Goal: Task Accomplishment & Management: Manage account settings

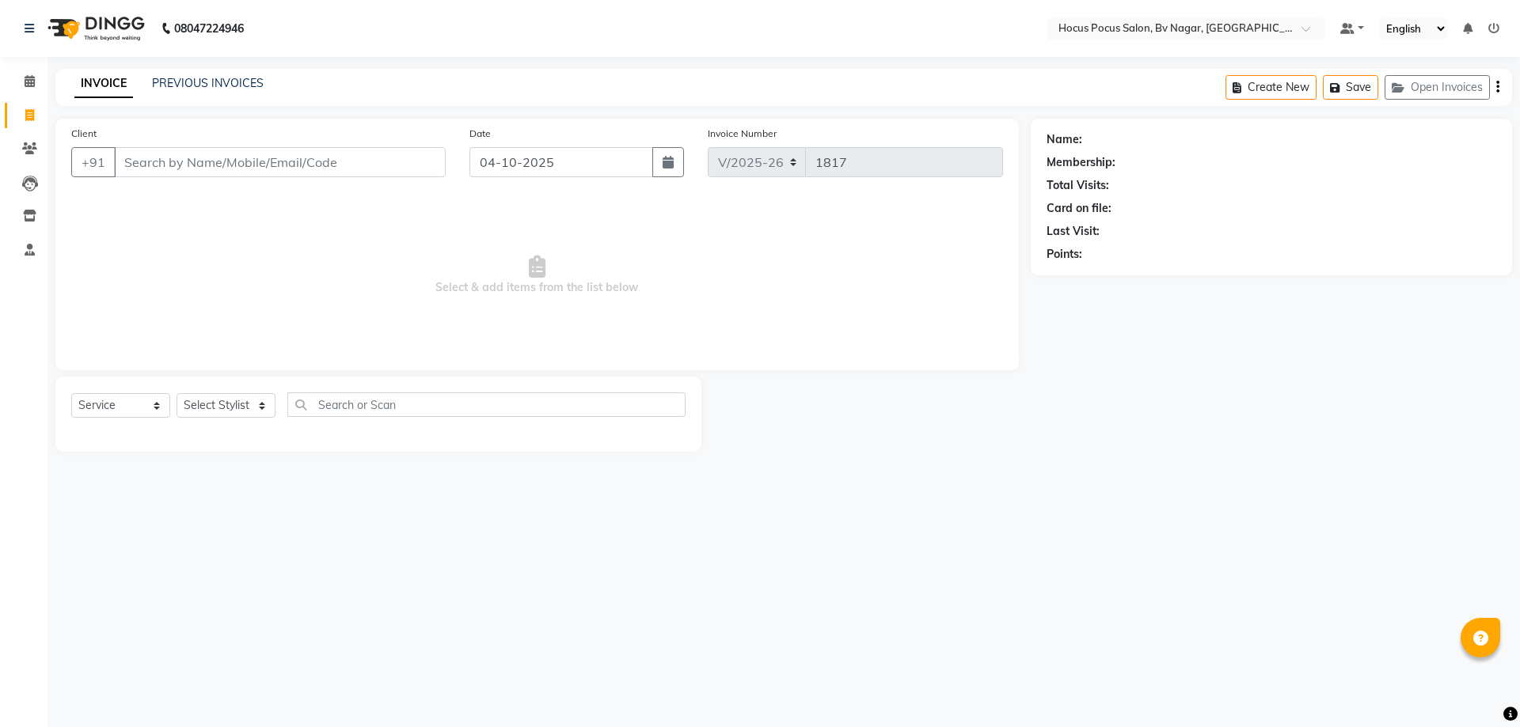
select select "6056"
select select "service"
click at [213, 153] on input "Client" at bounding box center [280, 162] width 332 height 30
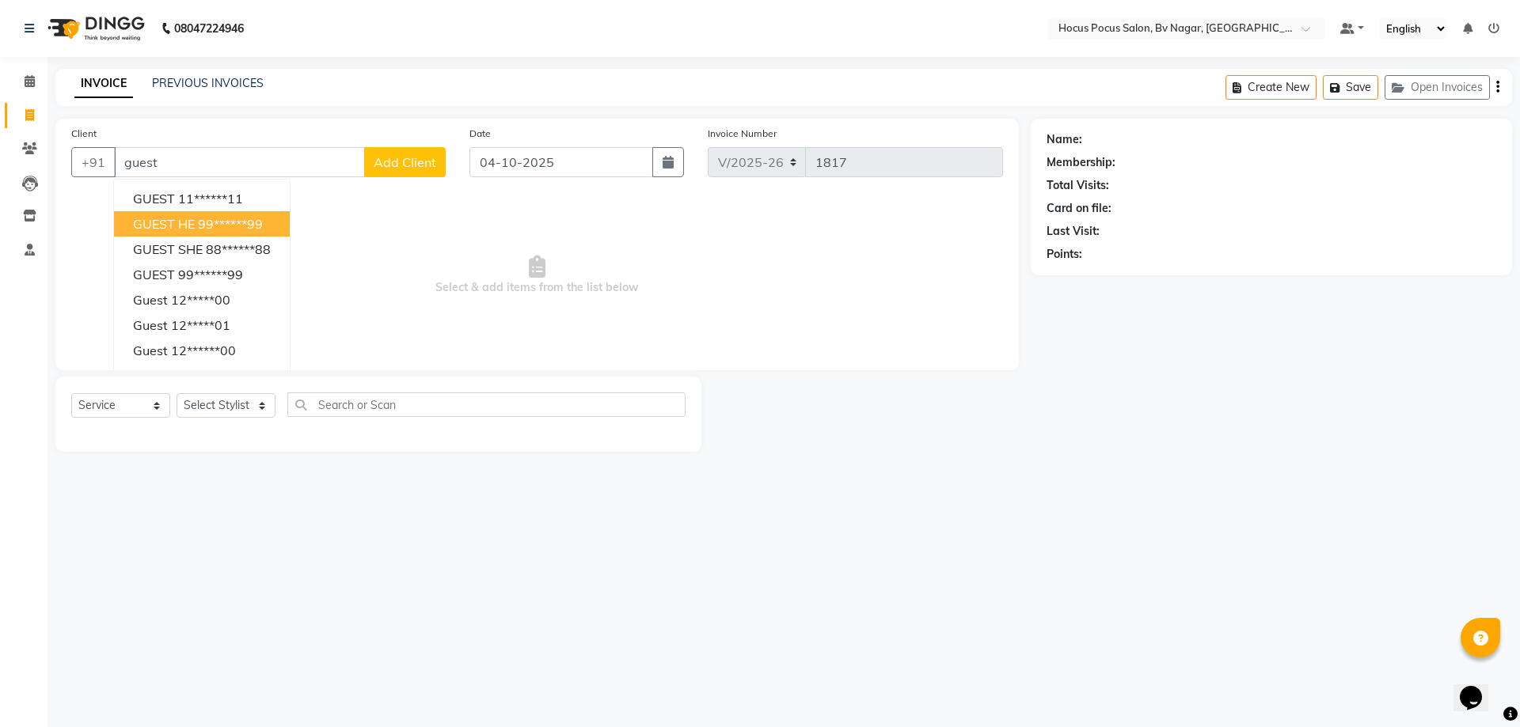
click at [150, 229] on span "GUEST HE" at bounding box center [164, 224] width 62 height 16
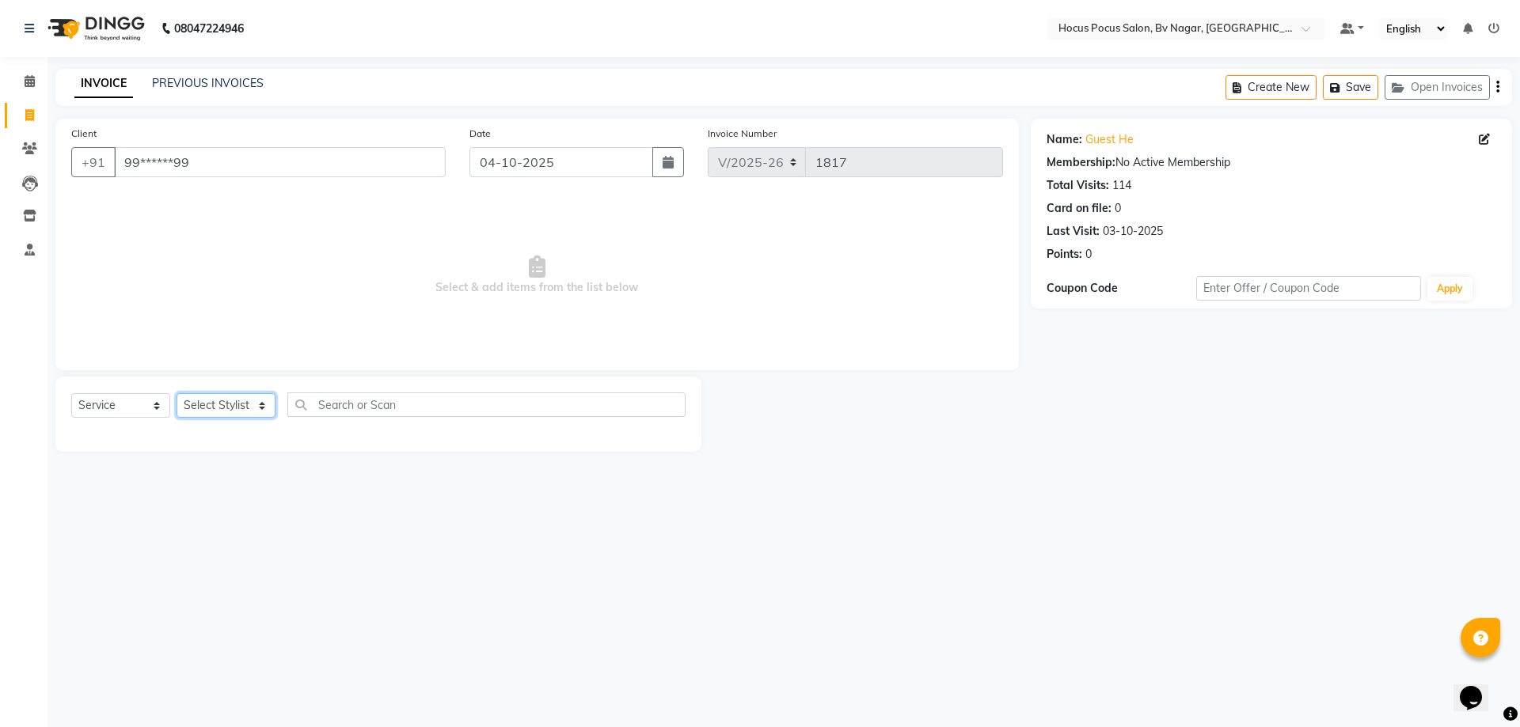
click at [214, 410] on select "Select Stylist [PERSON_NAME] [PERSON_NAME] hocus pocus [PERSON_NAME] Sashy" at bounding box center [225, 405] width 99 height 25
click at [194, 169] on input "99******99" at bounding box center [280, 162] width 332 height 30
type input "9"
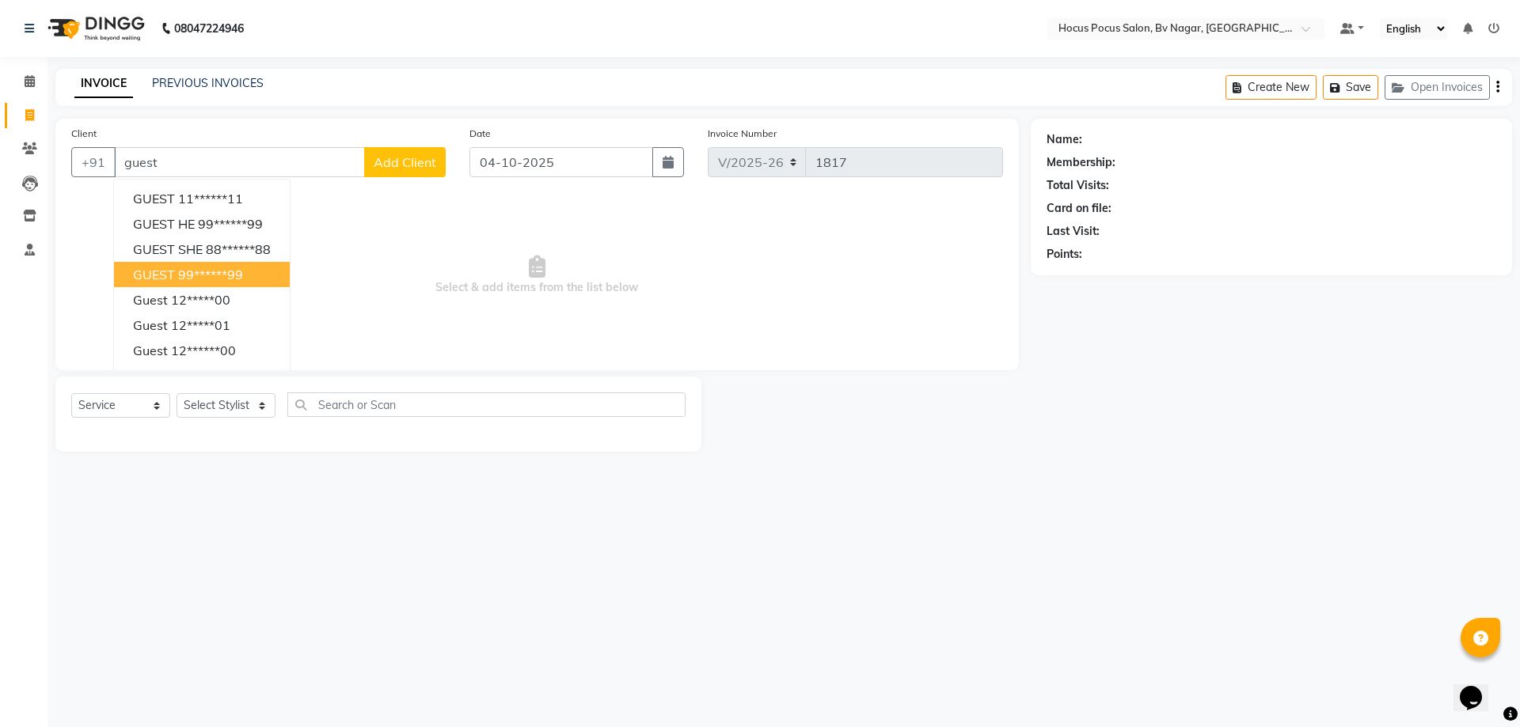
click at [898, 579] on div "08047224946 Select Location × Hocus Pocus Salon, Bv Nagar, Basaveshwarnagar Def…" at bounding box center [760, 363] width 1520 height 727
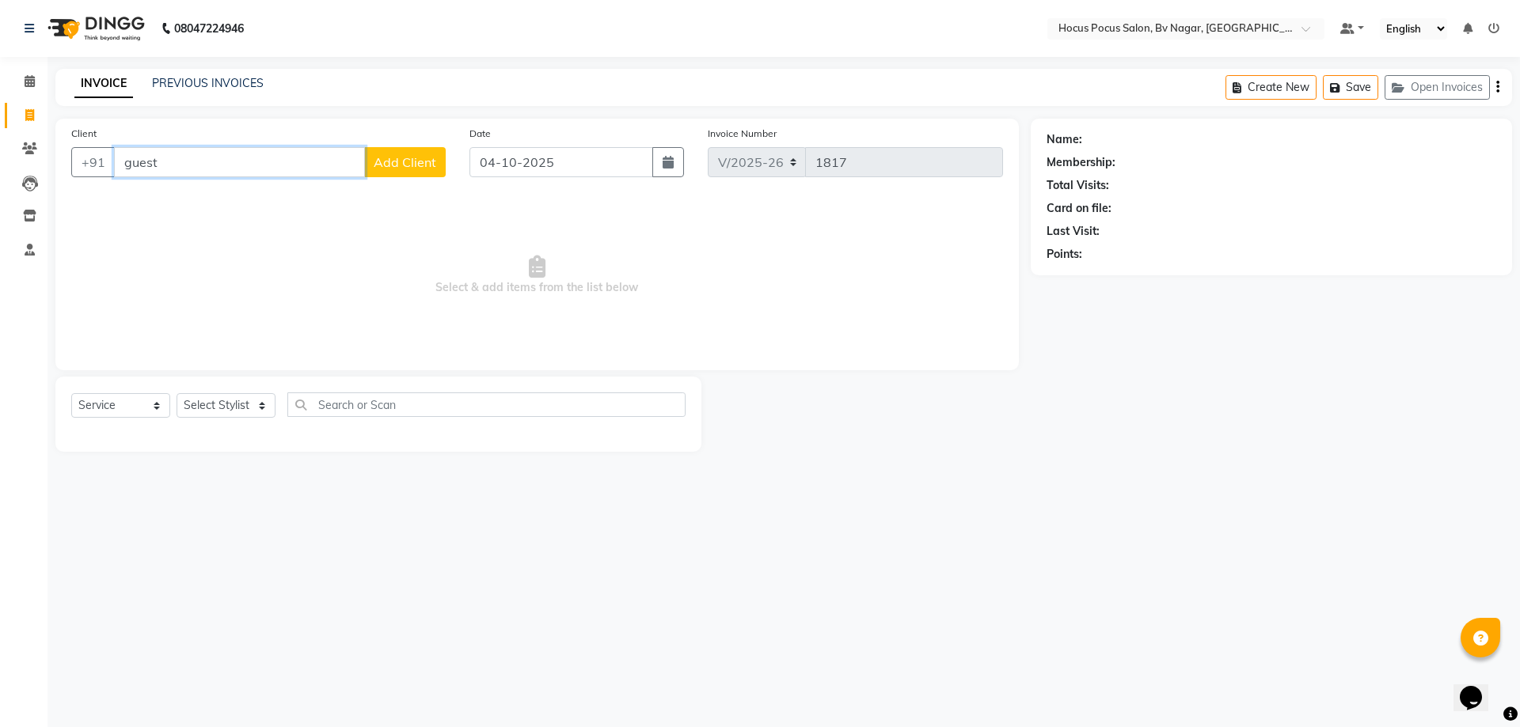
click at [185, 154] on input "guest" at bounding box center [239, 162] width 251 height 30
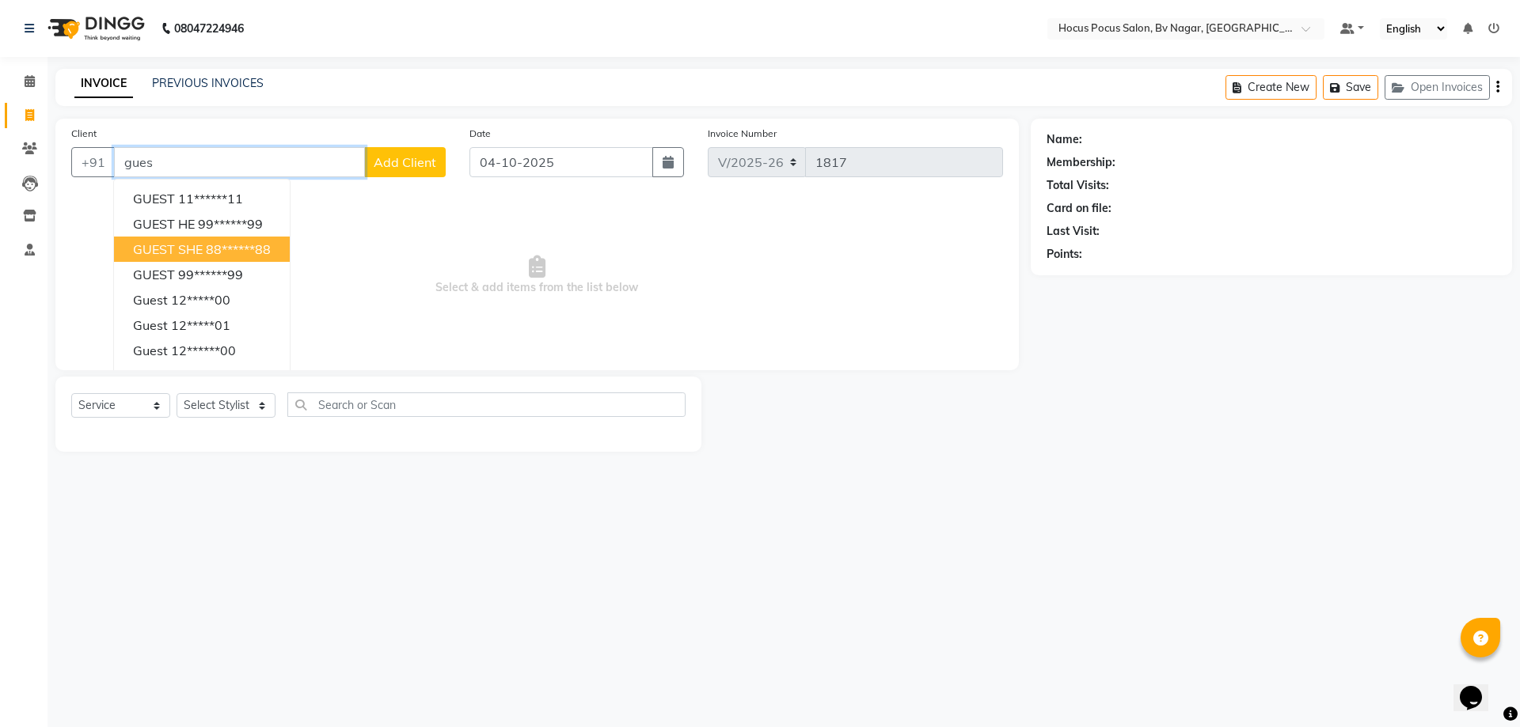
click at [220, 247] on ngb-highlight "88******88" at bounding box center [238, 249] width 65 height 16
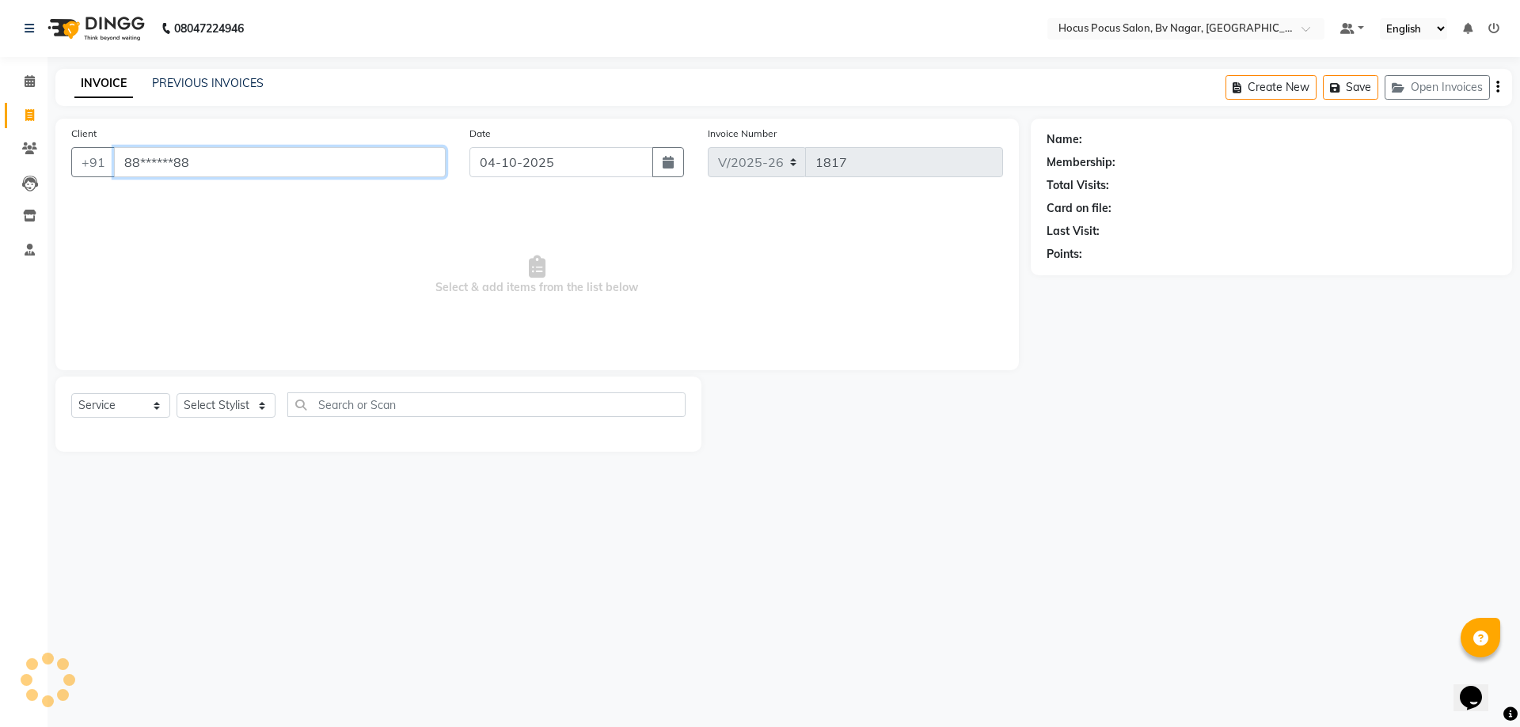
type input "88******88"
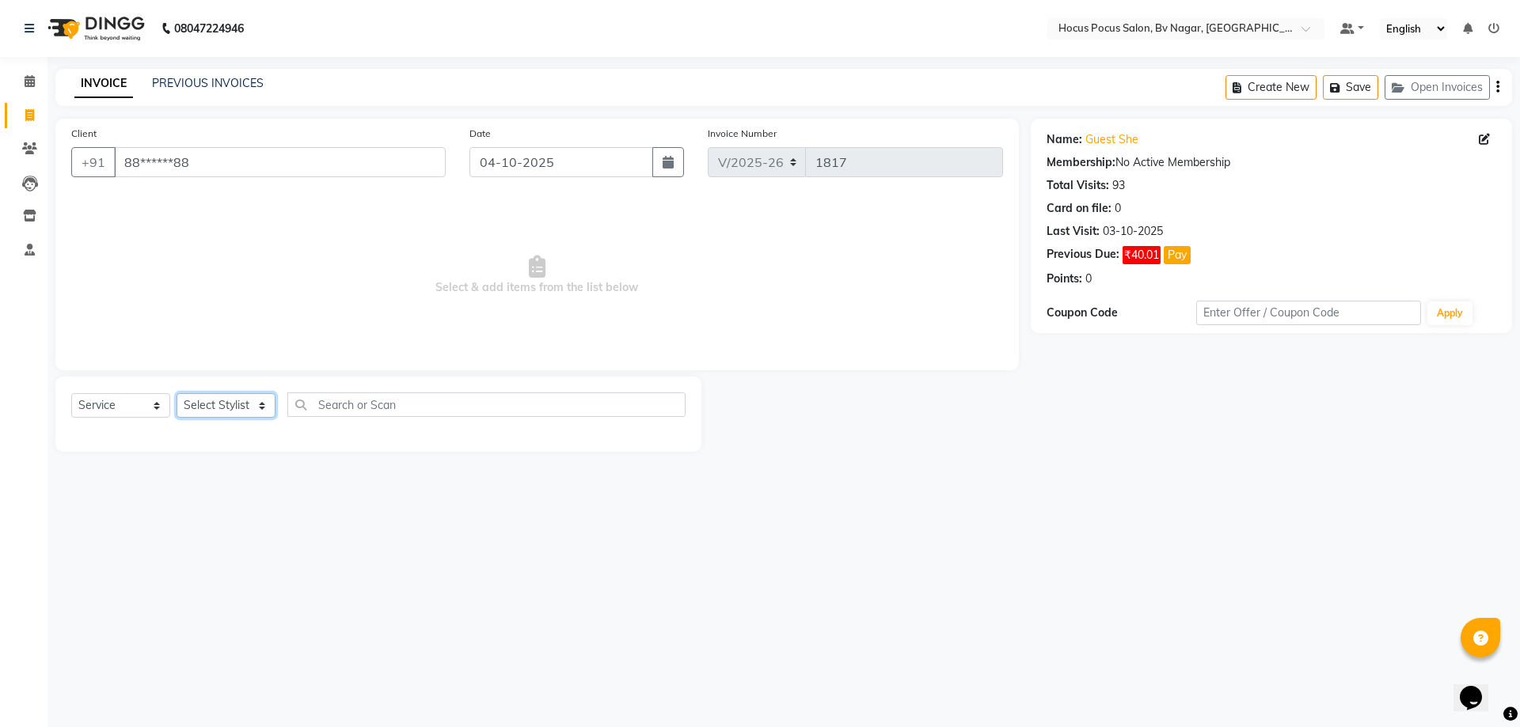
click at [245, 400] on select "Select Stylist [PERSON_NAME] [PERSON_NAME] hocus pocus [PERSON_NAME] Sashy" at bounding box center [225, 405] width 99 height 25
select select "43713"
click at [176, 393] on select "Select Stylist [PERSON_NAME] [PERSON_NAME] hocus pocus [PERSON_NAME] Sashy" at bounding box center [225, 405] width 99 height 25
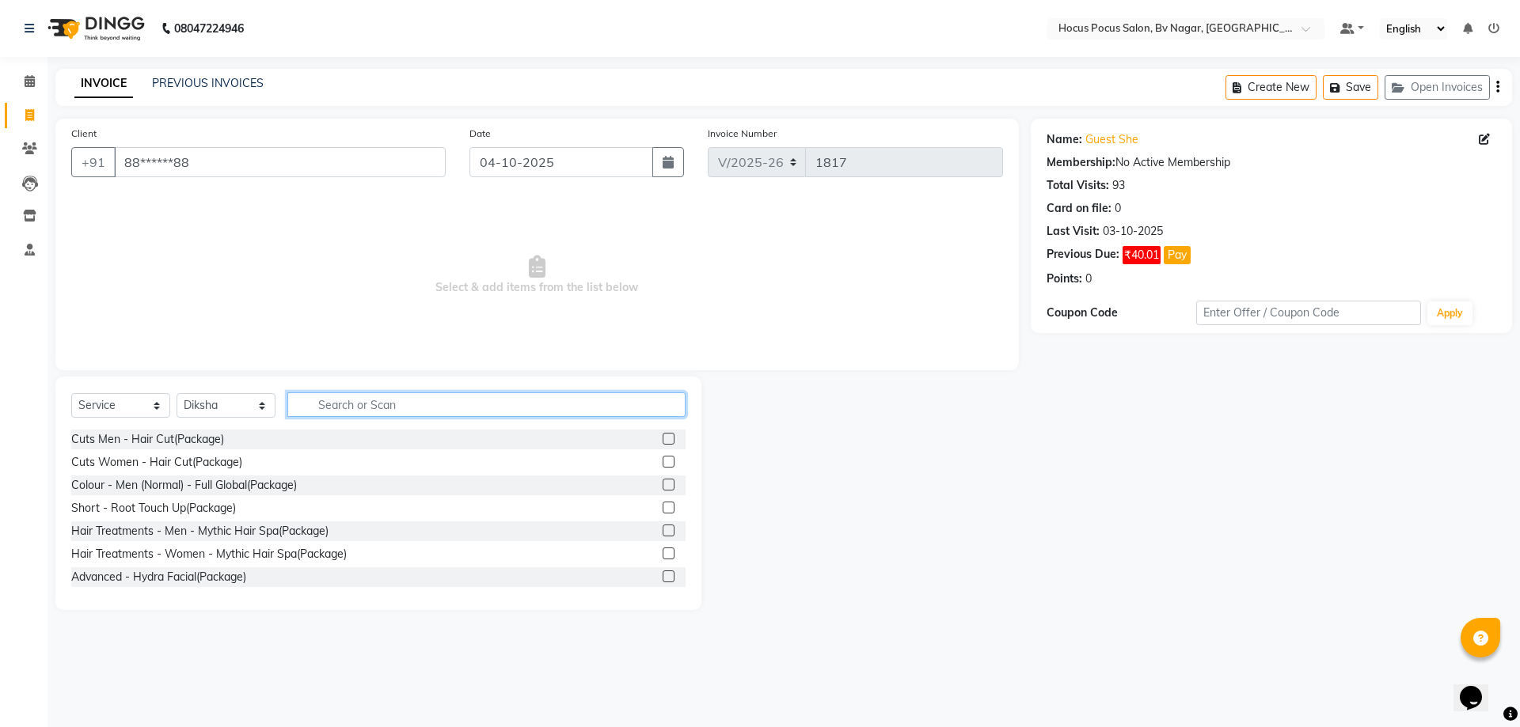
click at [320, 401] on input "text" at bounding box center [486, 405] width 398 height 25
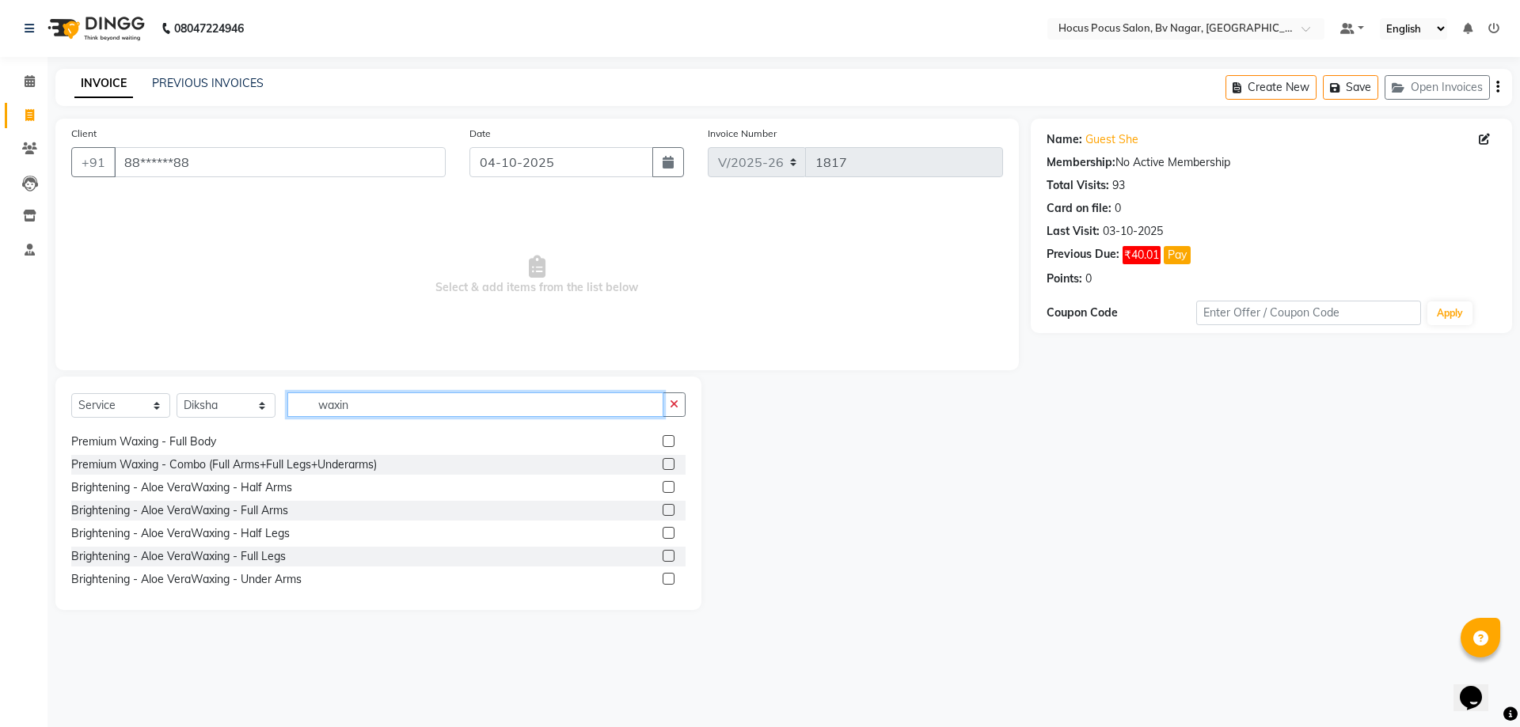
type input "waxin"
click at [662, 511] on label at bounding box center [668, 510] width 12 height 12
click at [662, 511] on input "checkbox" at bounding box center [667, 511] width 10 height 10
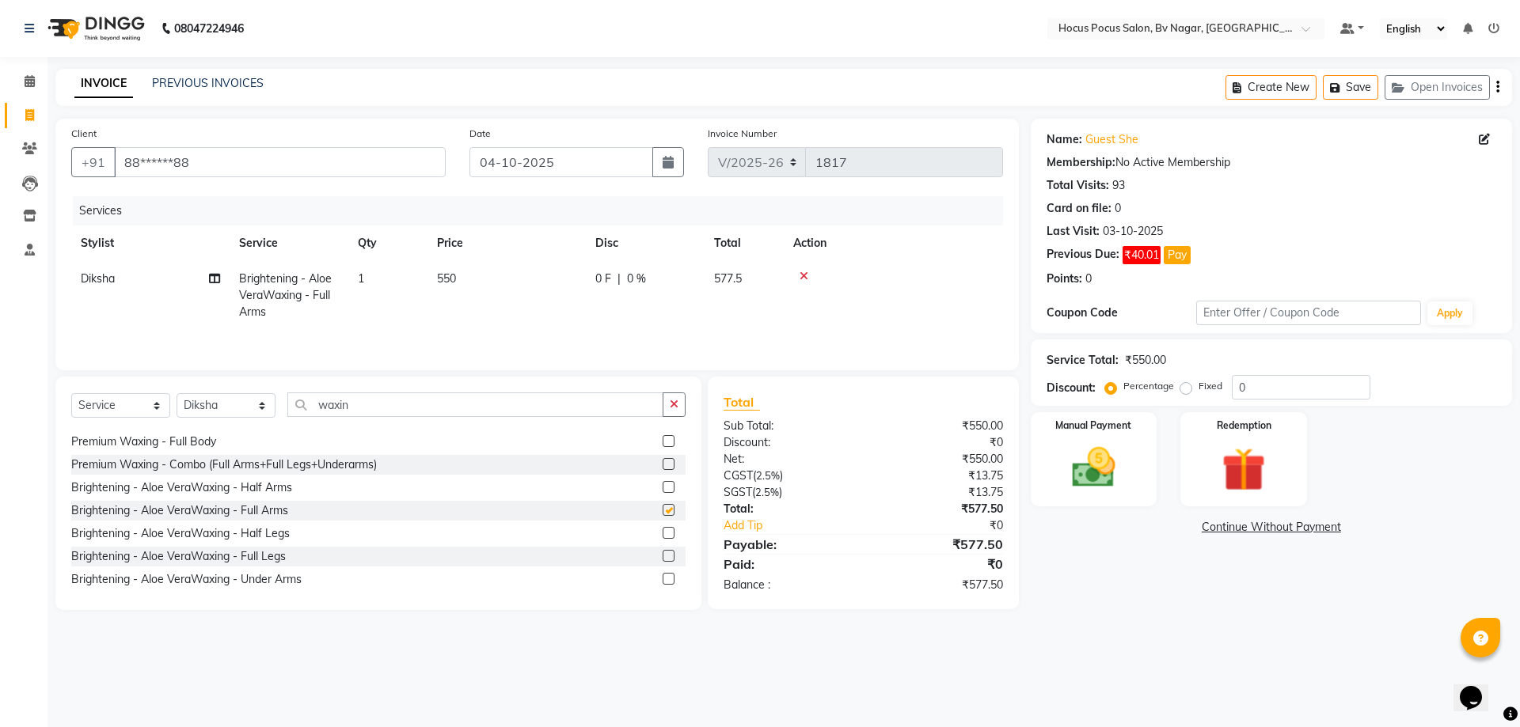
checkbox input "false"
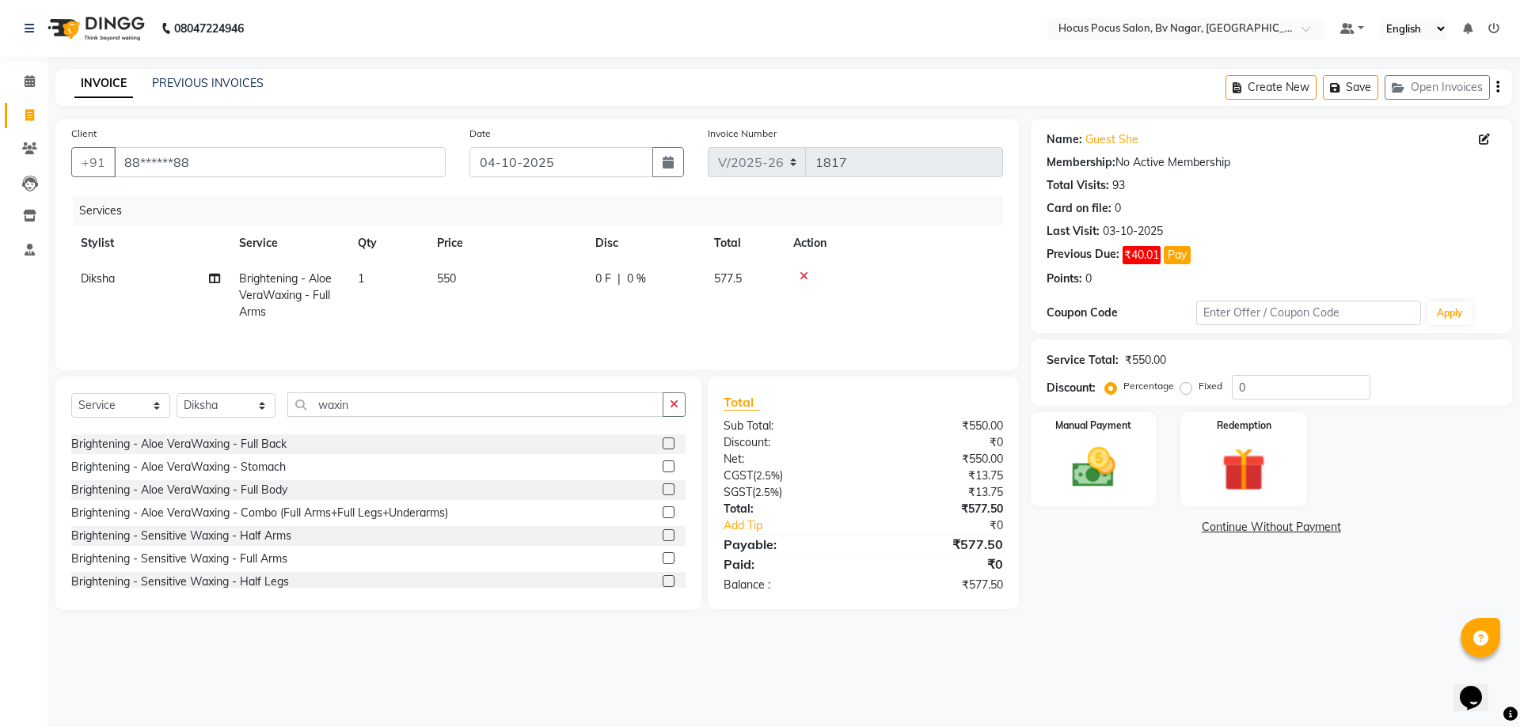
scroll to position [237, 0]
click at [662, 451] on label at bounding box center [668, 454] width 12 height 12
click at [662, 451] on input "checkbox" at bounding box center [667, 455] width 10 height 10
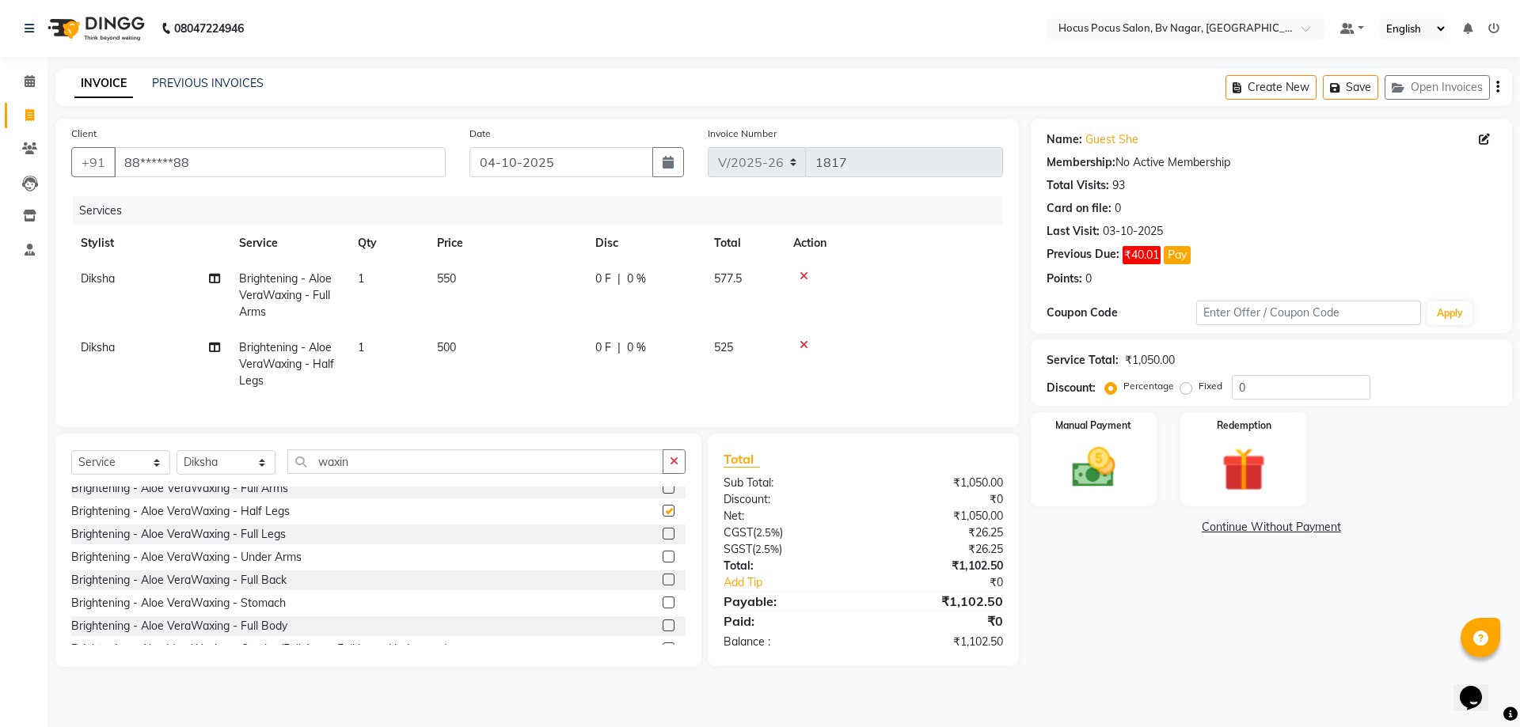
checkbox input "false"
click at [662, 563] on label at bounding box center [668, 557] width 12 height 12
click at [662, 563] on input "checkbox" at bounding box center [667, 557] width 10 height 10
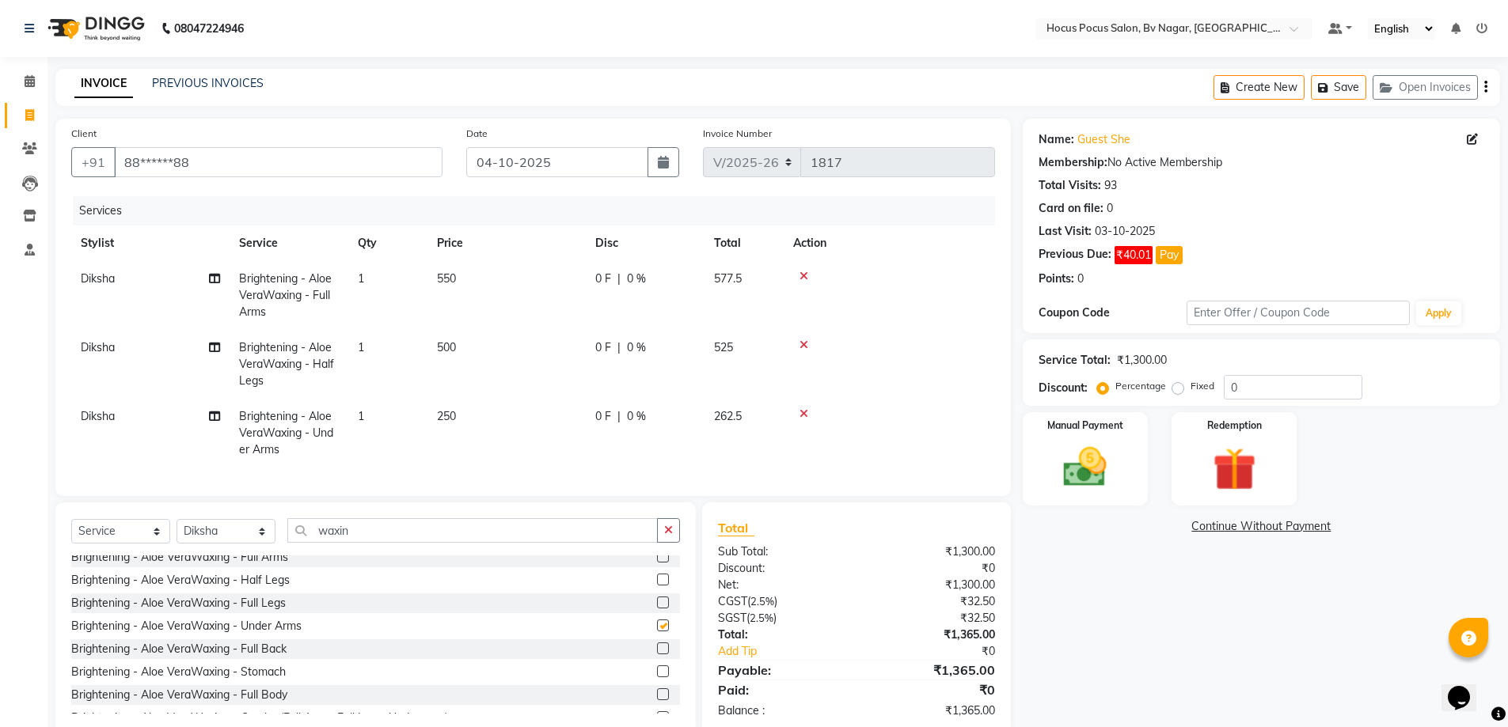
checkbox input "false"
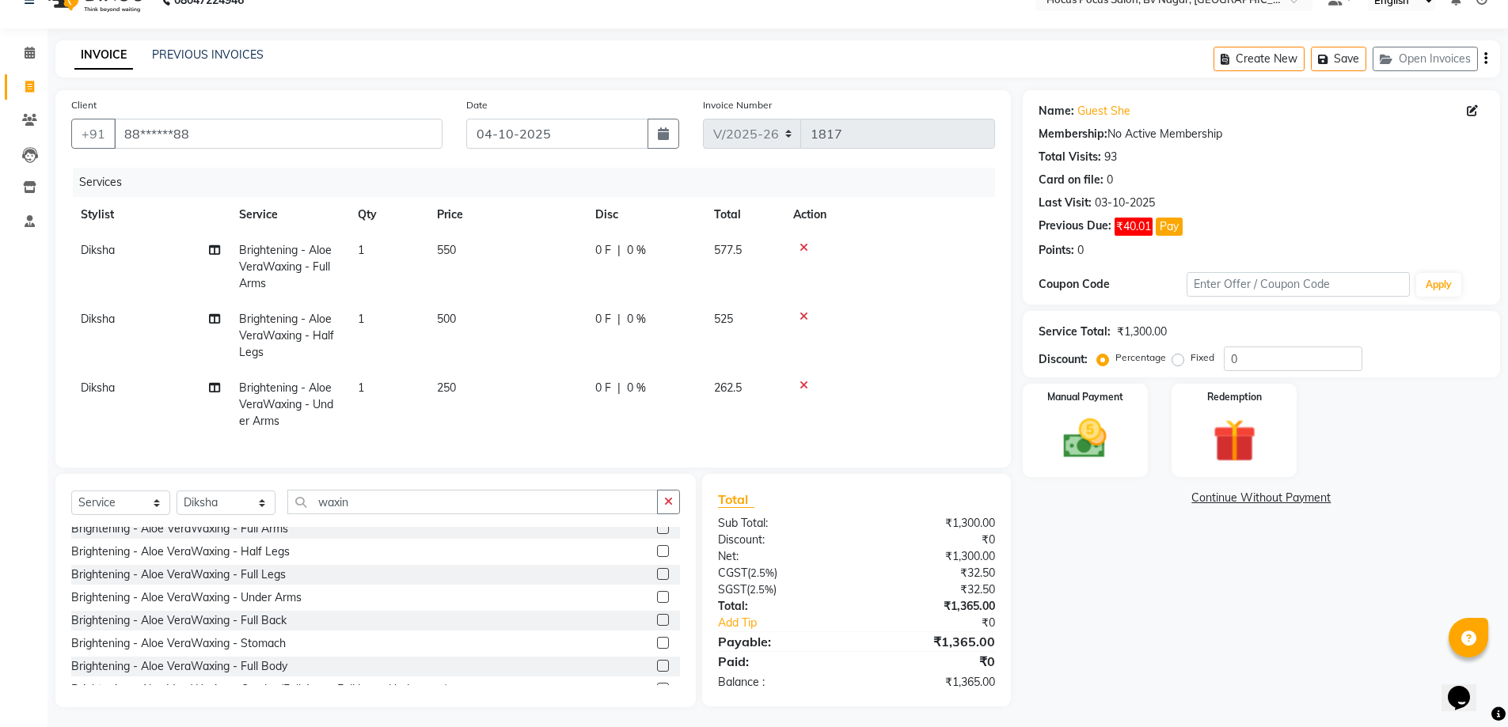
scroll to position [44, 0]
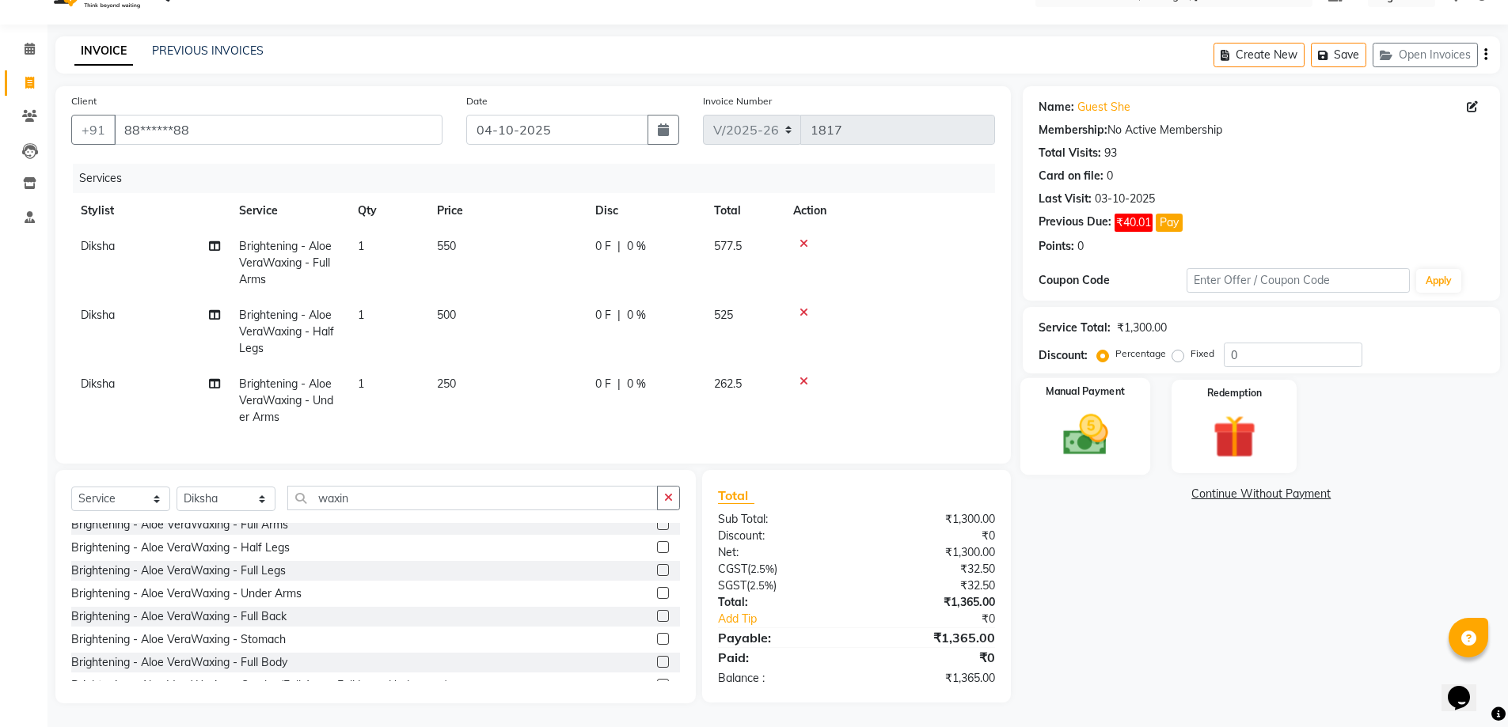
click at [1074, 419] on img at bounding box center [1085, 434] width 73 height 51
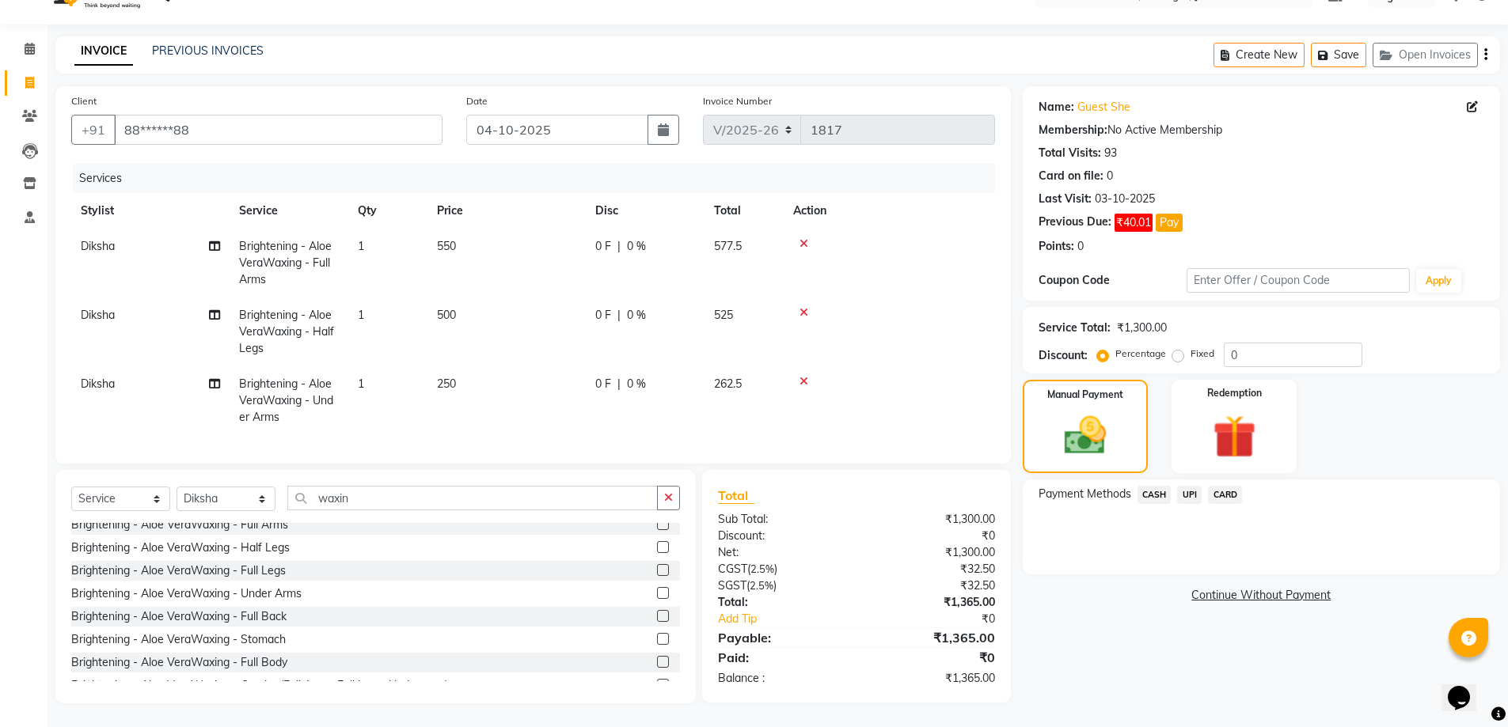
click at [1181, 486] on span "UPI" at bounding box center [1189, 495] width 25 height 18
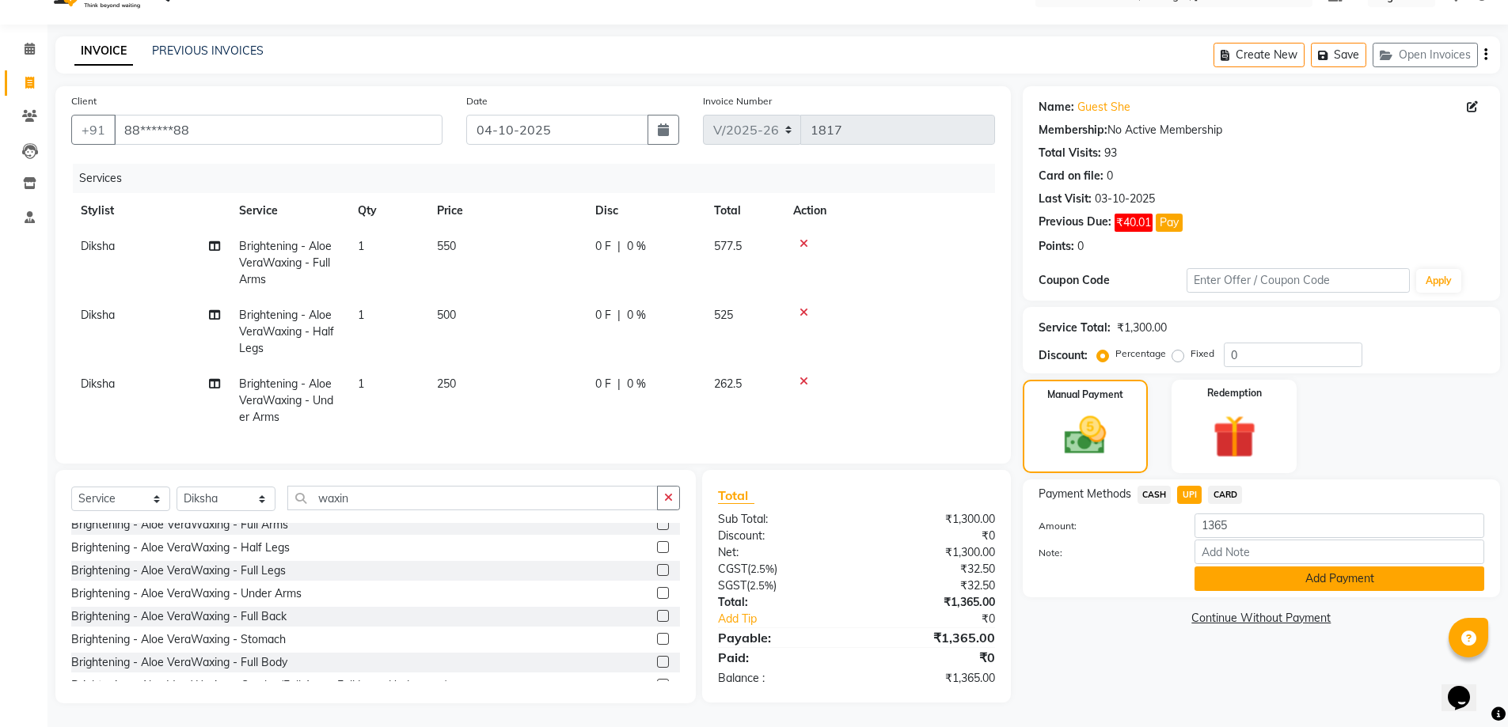
click at [1232, 567] on button "Add Payment" at bounding box center [1339, 579] width 290 height 25
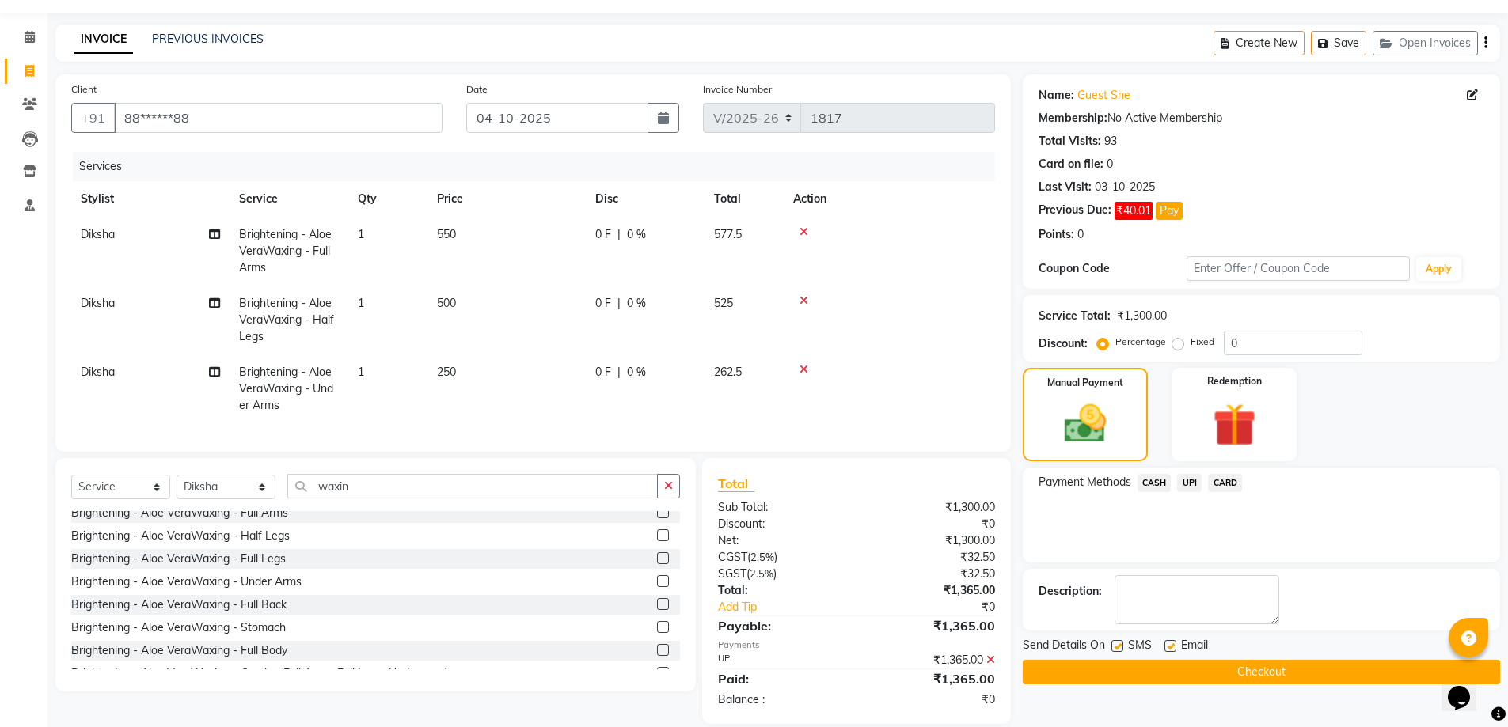
click at [1117, 647] on label at bounding box center [1117, 646] width 12 height 12
click at [1117, 647] on input "checkbox" at bounding box center [1116, 647] width 10 height 10
checkbox input "false"
click at [1171, 666] on button "Checkout" at bounding box center [1261, 672] width 477 height 25
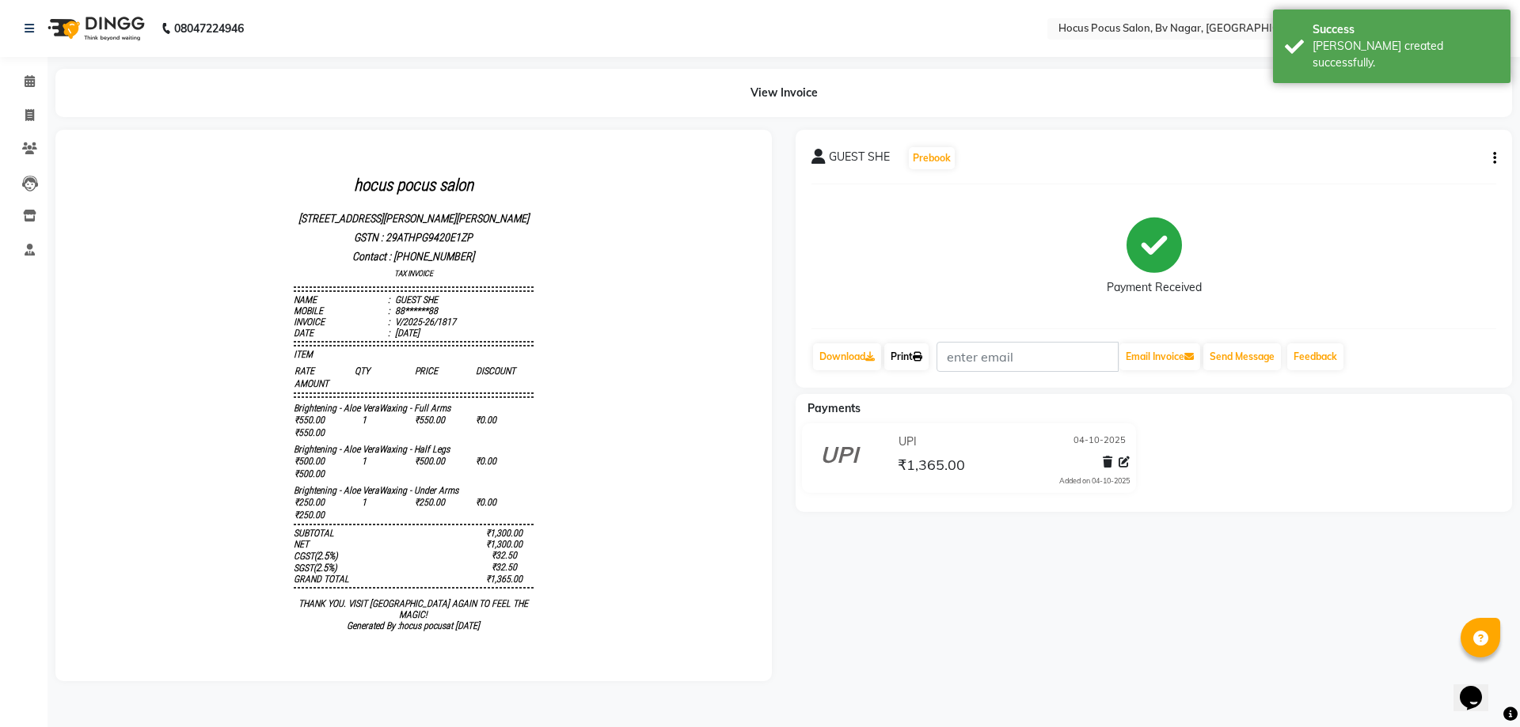
click at [905, 354] on link "Print" at bounding box center [906, 356] width 44 height 27
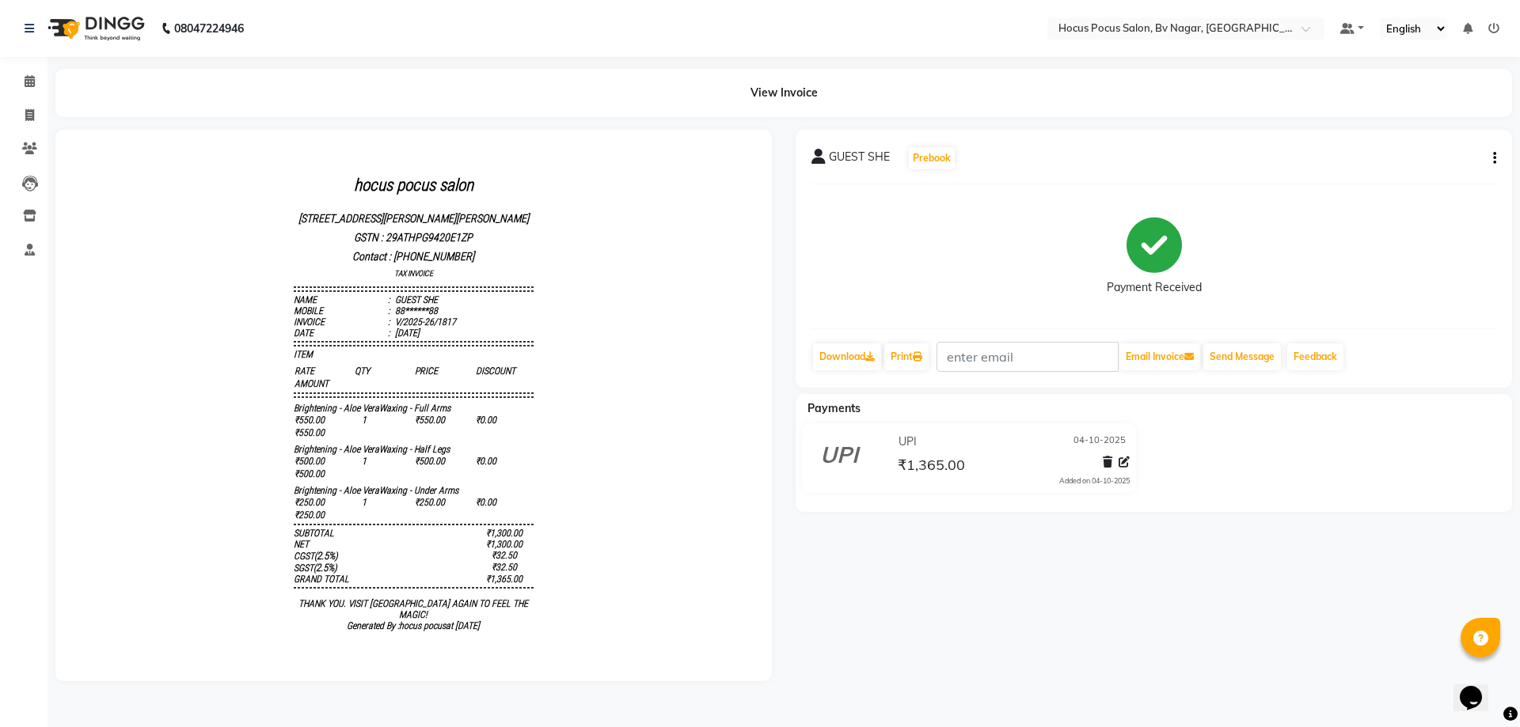
click at [1187, 725] on div "08047224946 Select Location × Hocus Pocus Salon, Bv Nagar, Basaveshwarnagar Def…" at bounding box center [760, 363] width 1520 height 727
click at [33, 112] on icon at bounding box center [29, 115] width 9 height 12
select select "6056"
select select "service"
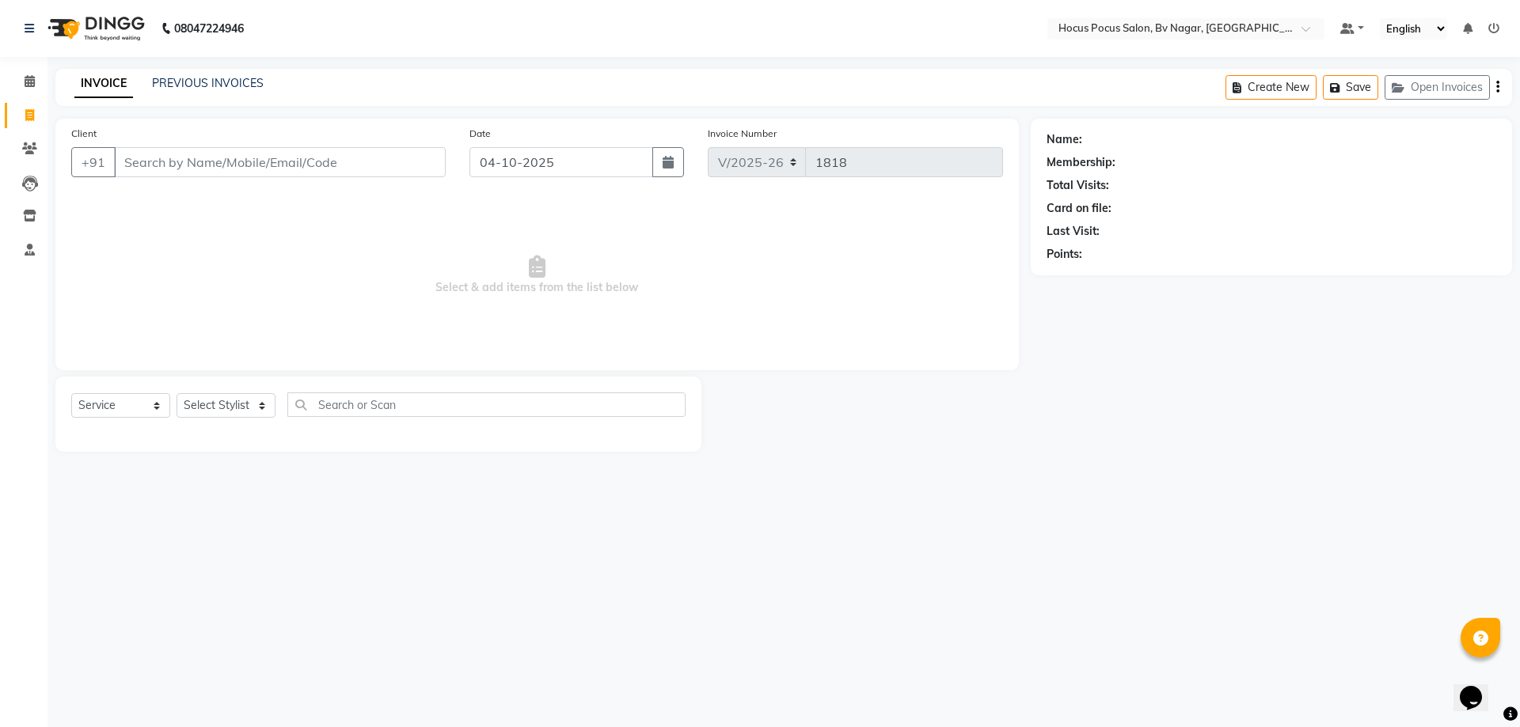
click at [140, 163] on input "Client" at bounding box center [280, 162] width 332 height 30
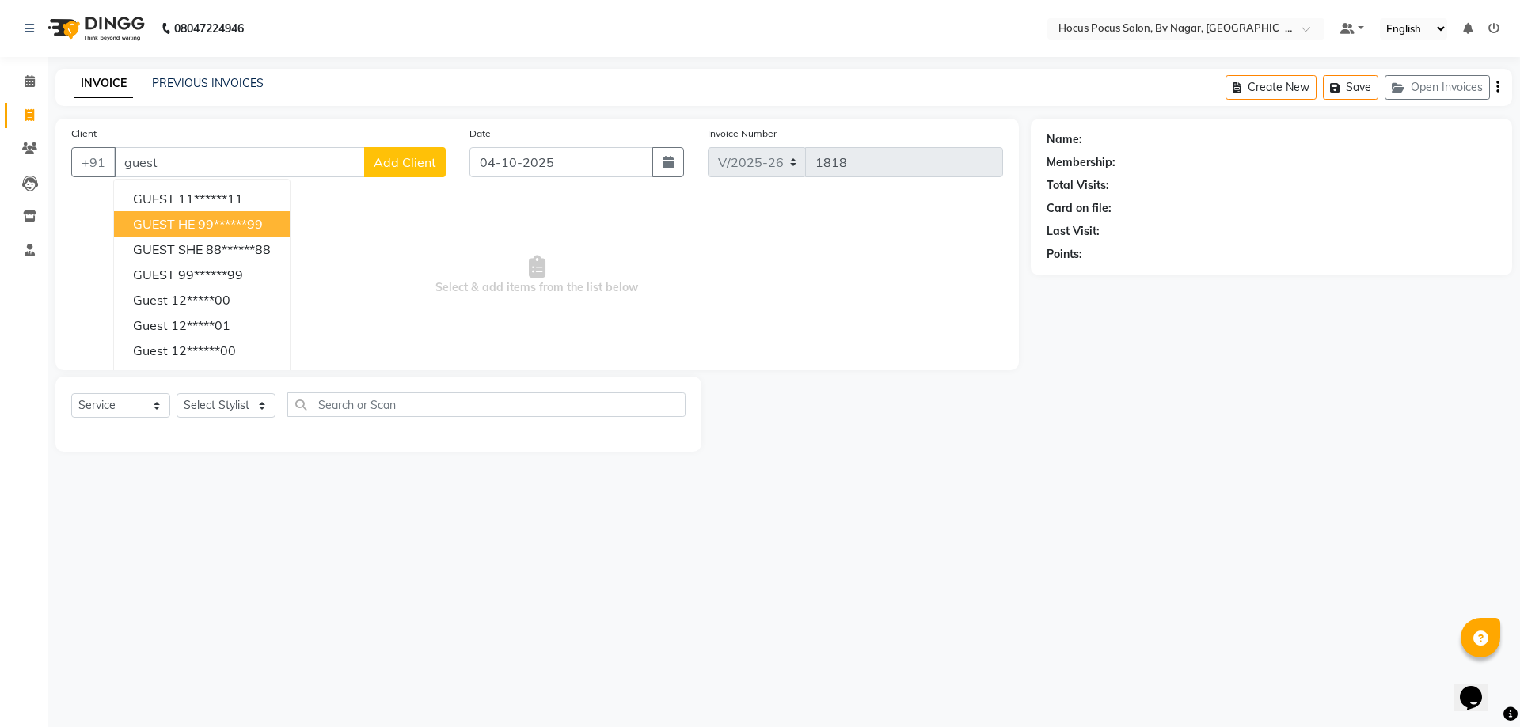
click at [174, 217] on span "GUEST HE" at bounding box center [164, 224] width 62 height 16
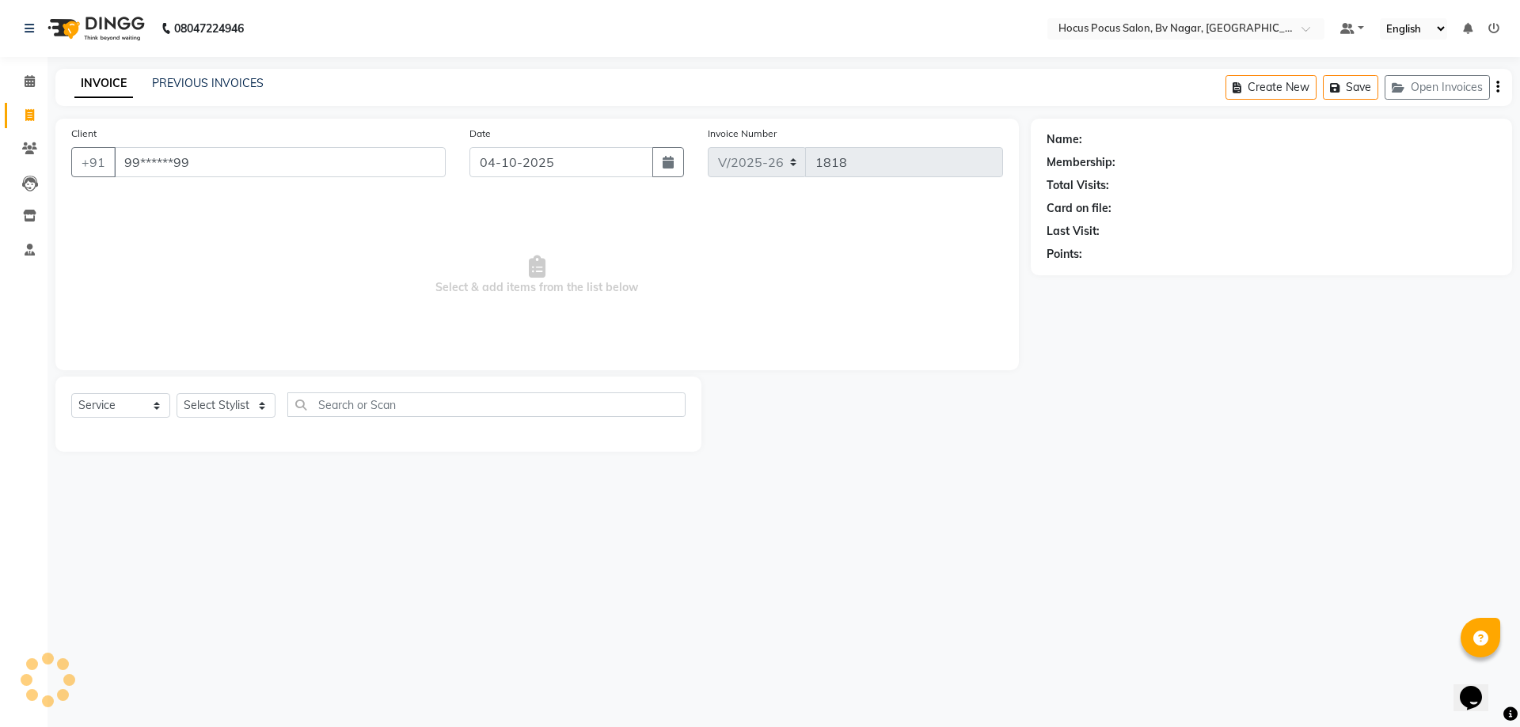
type input "99******99"
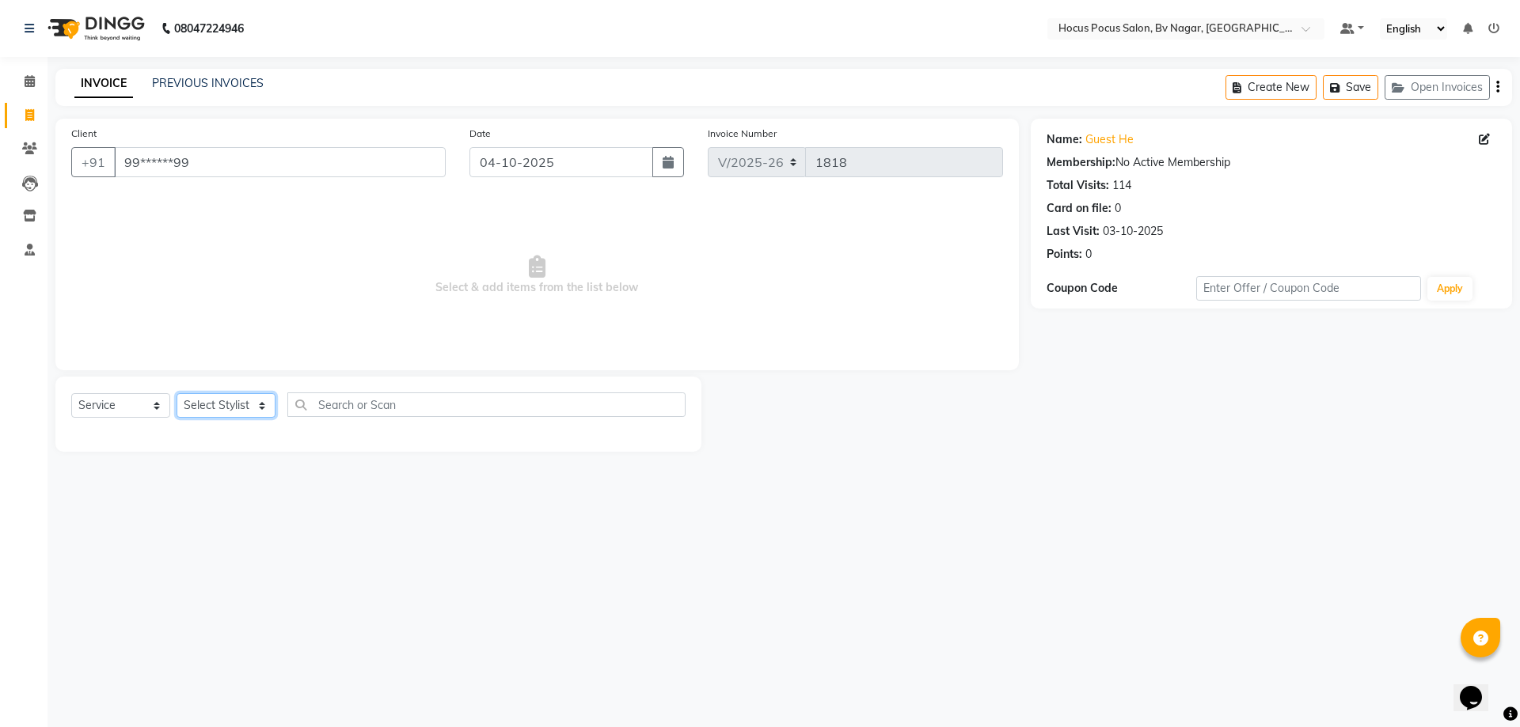
click at [230, 400] on select "Select Stylist [PERSON_NAME] [PERSON_NAME] hocus pocus [PERSON_NAME] Sashy" at bounding box center [225, 405] width 99 height 25
select select "43708"
click at [176, 393] on select "Select Stylist [PERSON_NAME] [PERSON_NAME] hocus pocus [PERSON_NAME] Sashy" at bounding box center [225, 405] width 99 height 25
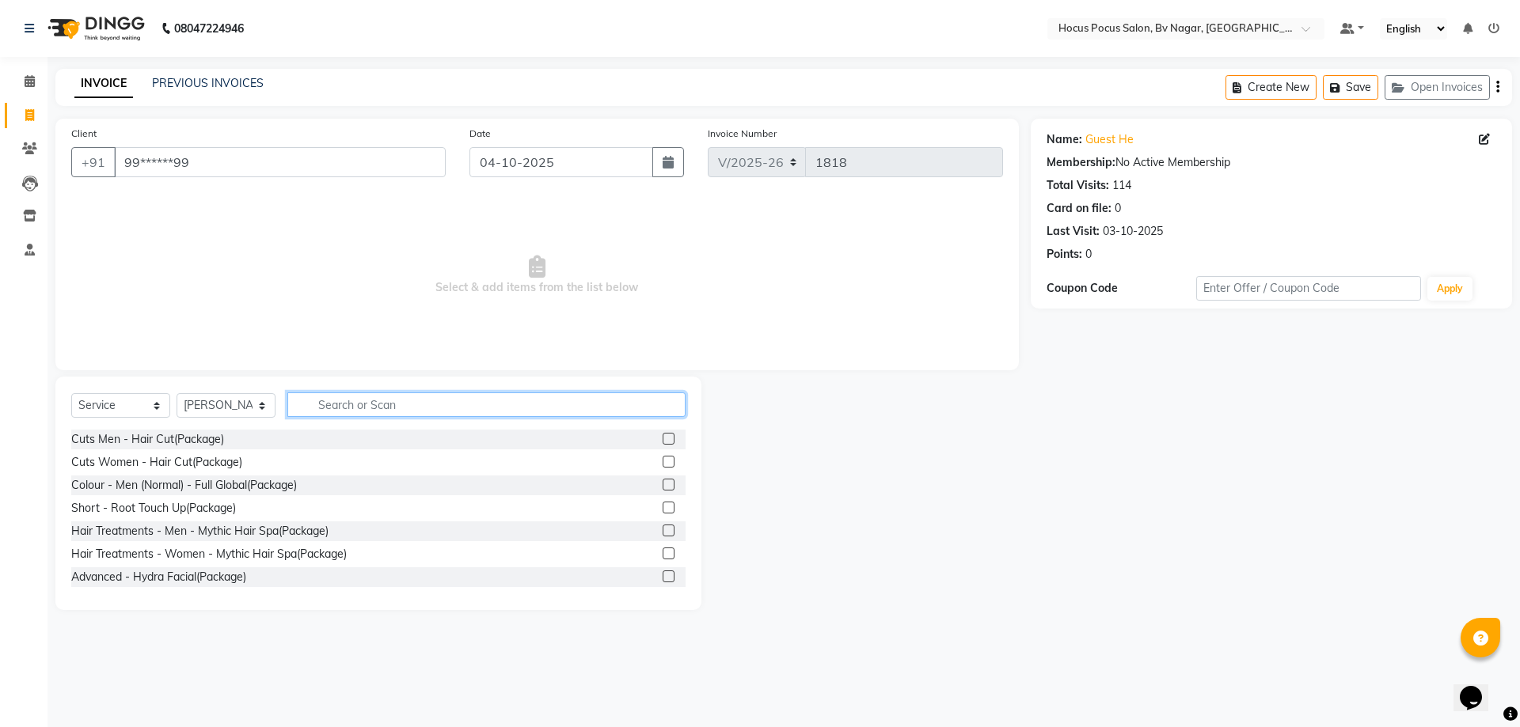
click at [363, 405] on input "text" at bounding box center [486, 405] width 398 height 25
type input "hair"
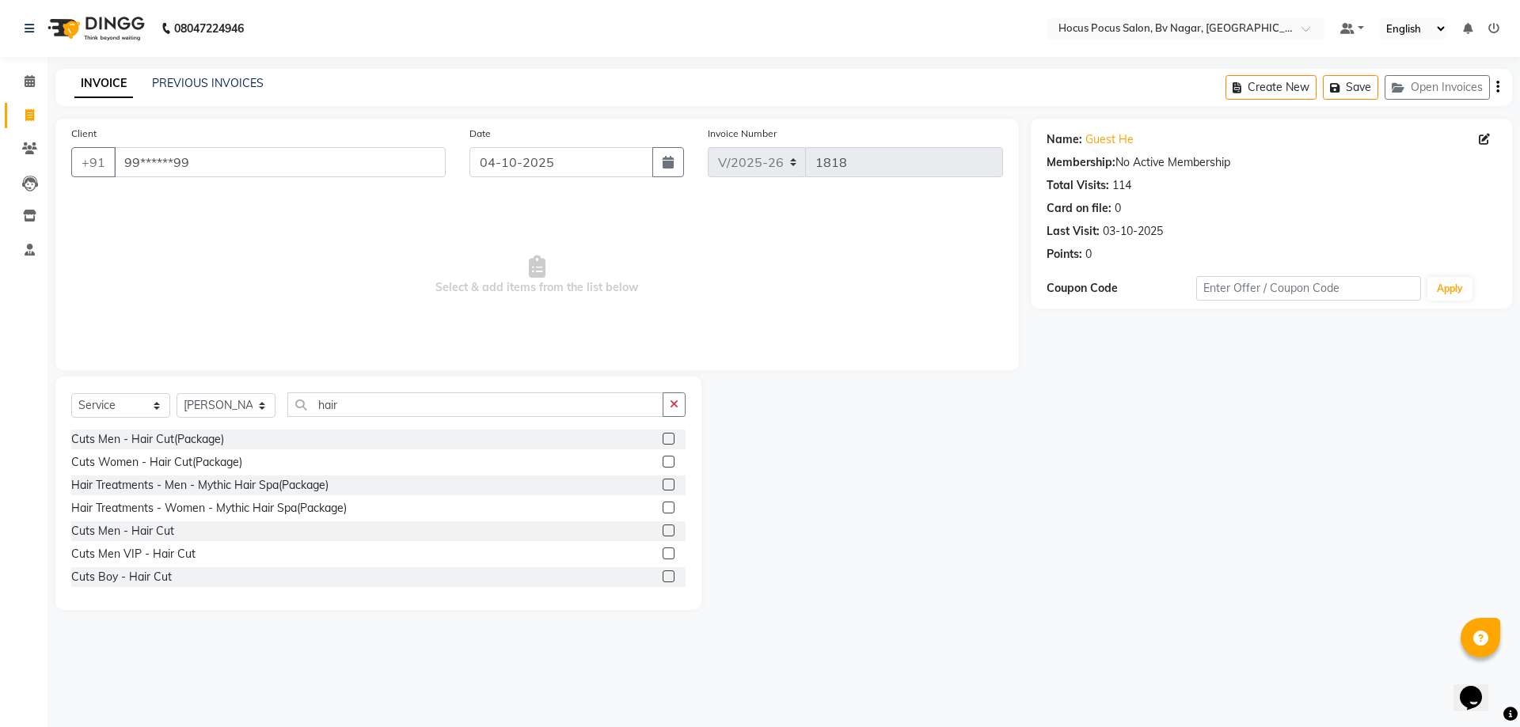
click at [662, 555] on label at bounding box center [668, 554] width 12 height 12
click at [662, 555] on input "checkbox" at bounding box center [667, 554] width 10 height 10
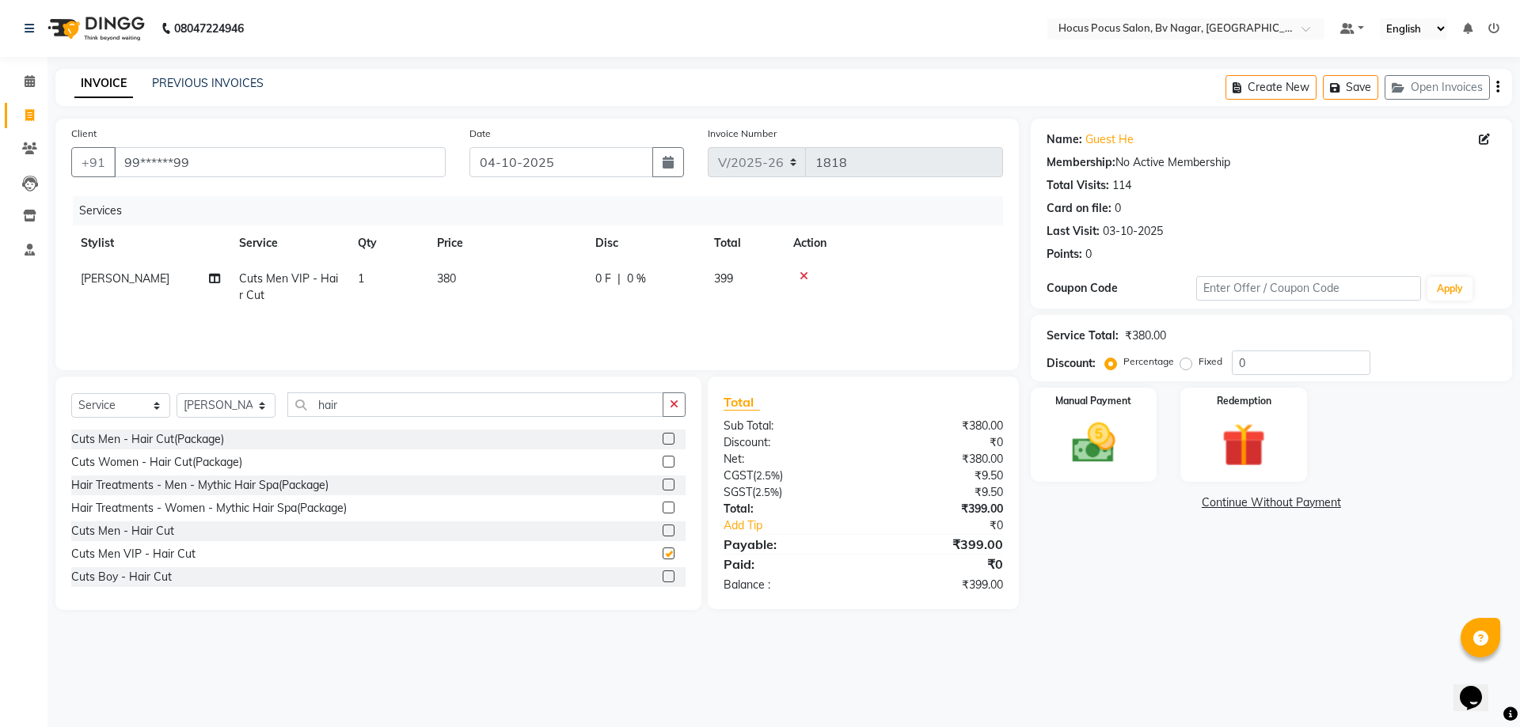
checkbox input "false"
click at [458, 274] on td "380" at bounding box center [506, 287] width 158 height 52
select select "43708"
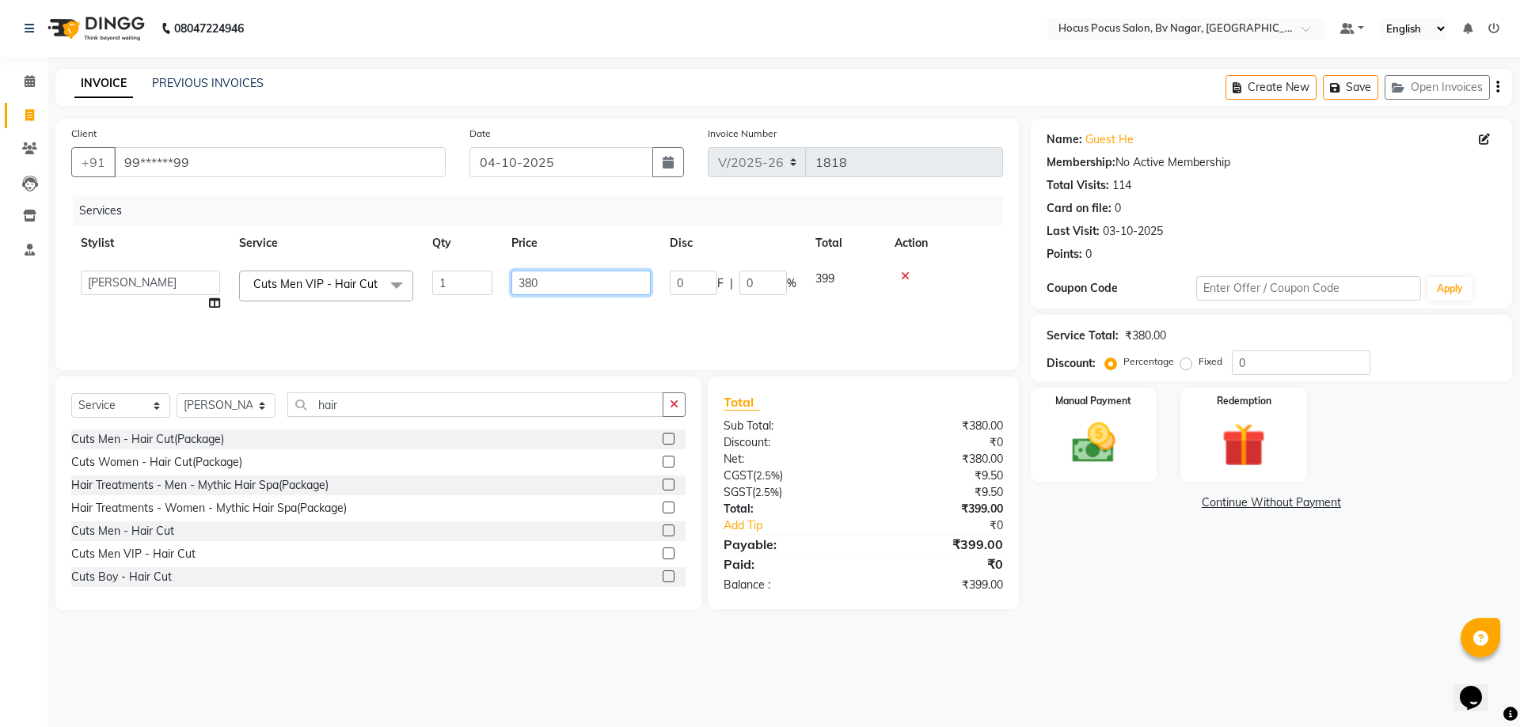
click at [569, 275] on input "380" at bounding box center [580, 283] width 139 height 25
type input "3"
type input "950"
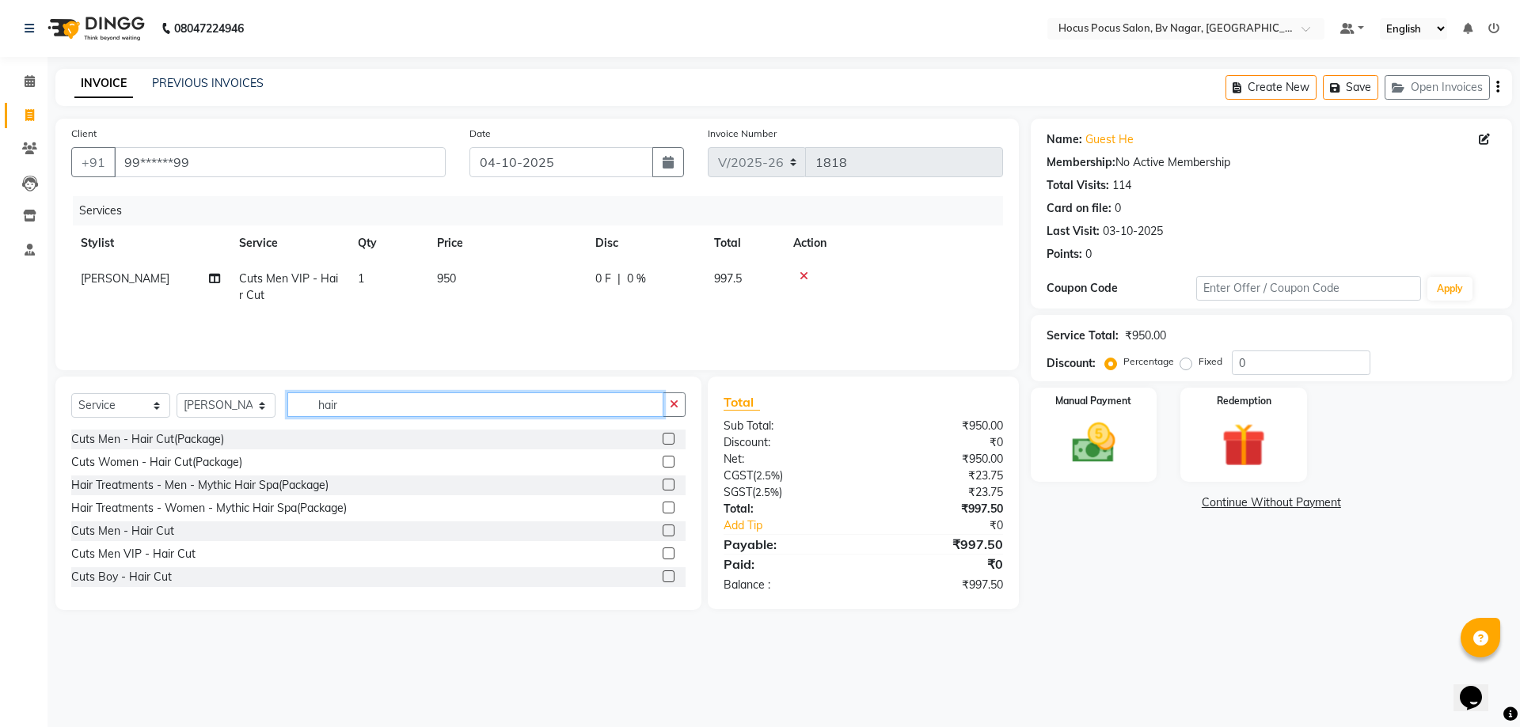
click at [378, 400] on input "hair" at bounding box center [475, 405] width 376 height 25
type input "h"
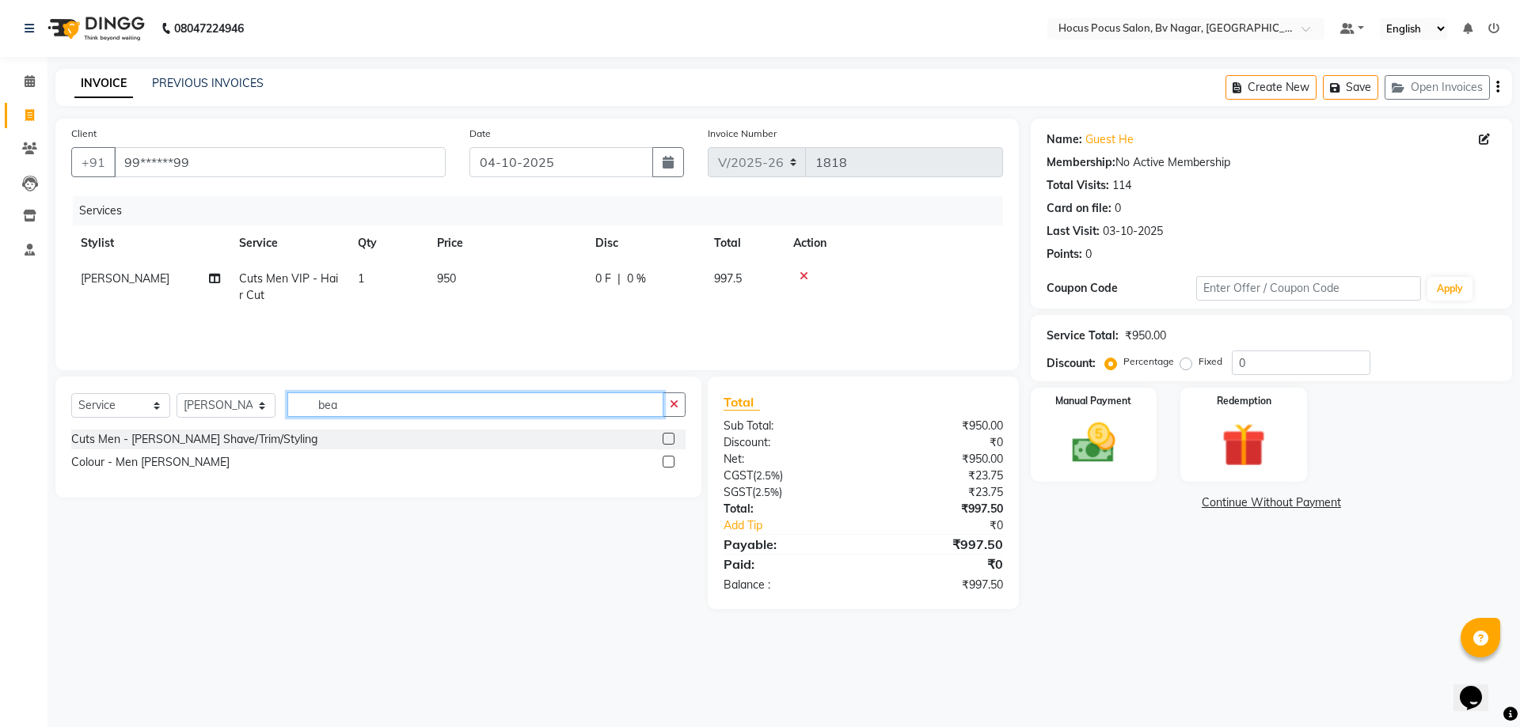
type input "bea"
click at [664, 437] on label at bounding box center [668, 439] width 12 height 12
click at [664, 437] on input "checkbox" at bounding box center [667, 439] width 10 height 10
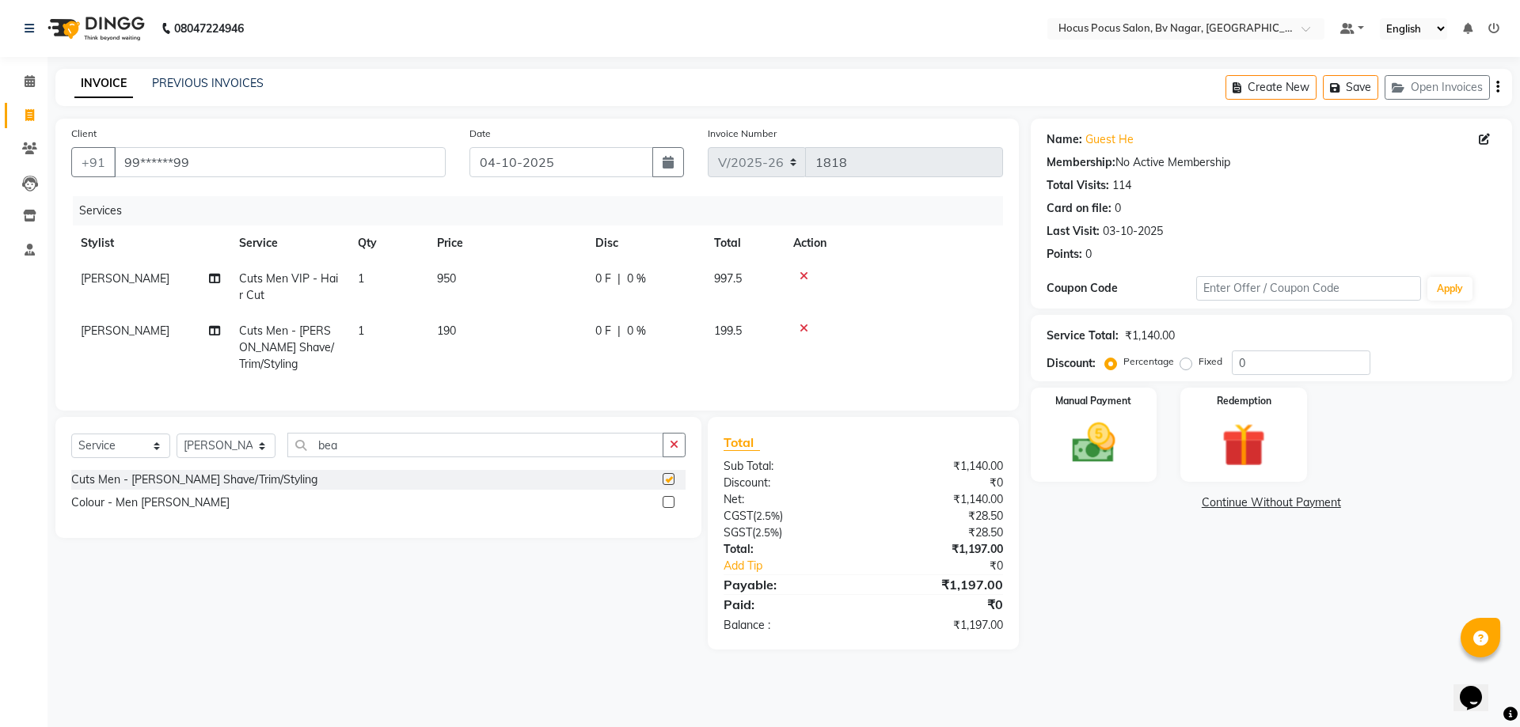
checkbox input "false"
click at [469, 328] on td "190" at bounding box center [506, 347] width 158 height 69
select select "43708"
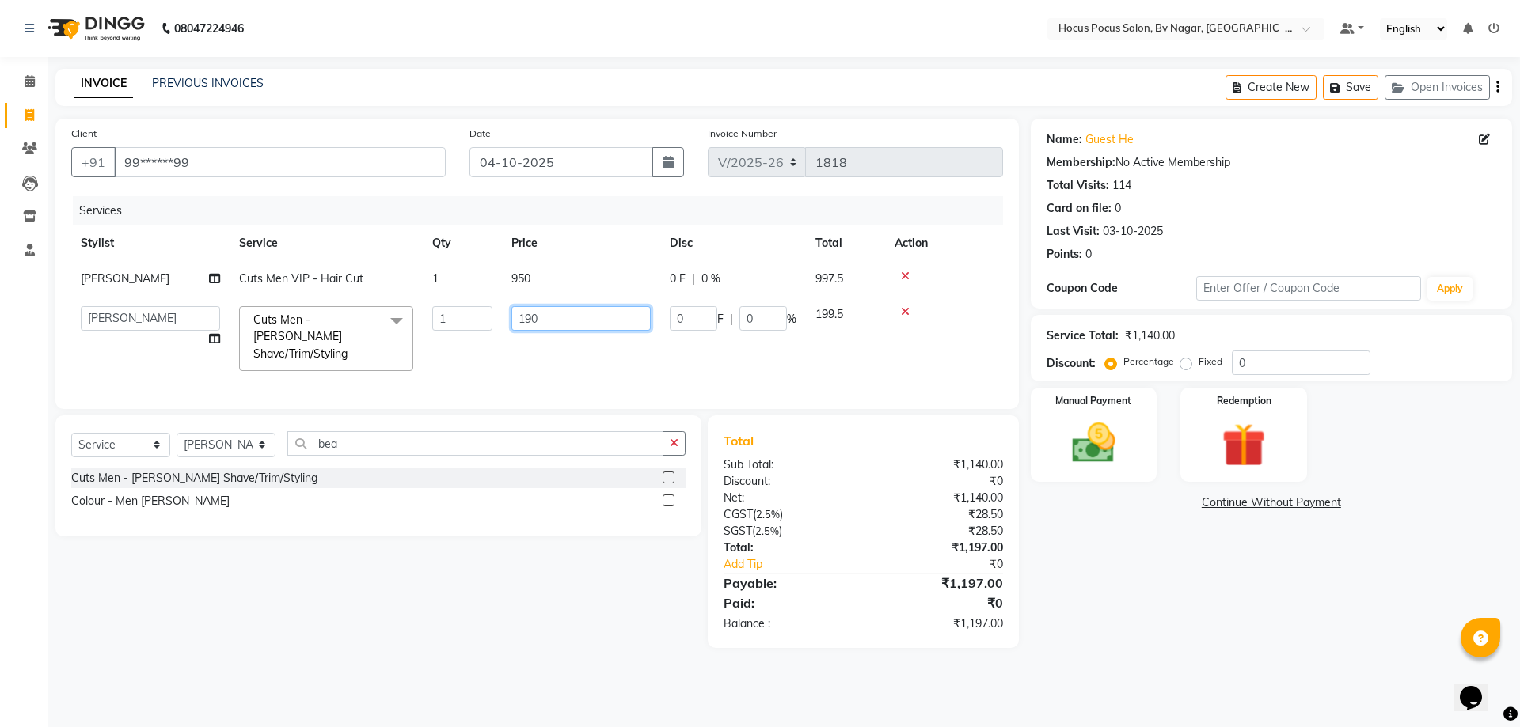
click at [563, 321] on input "190" at bounding box center [580, 318] width 139 height 25
type input "1"
type input "300"
click at [677, 362] on td "0 F | 0 %" at bounding box center [733, 339] width 146 height 84
select select "43708"
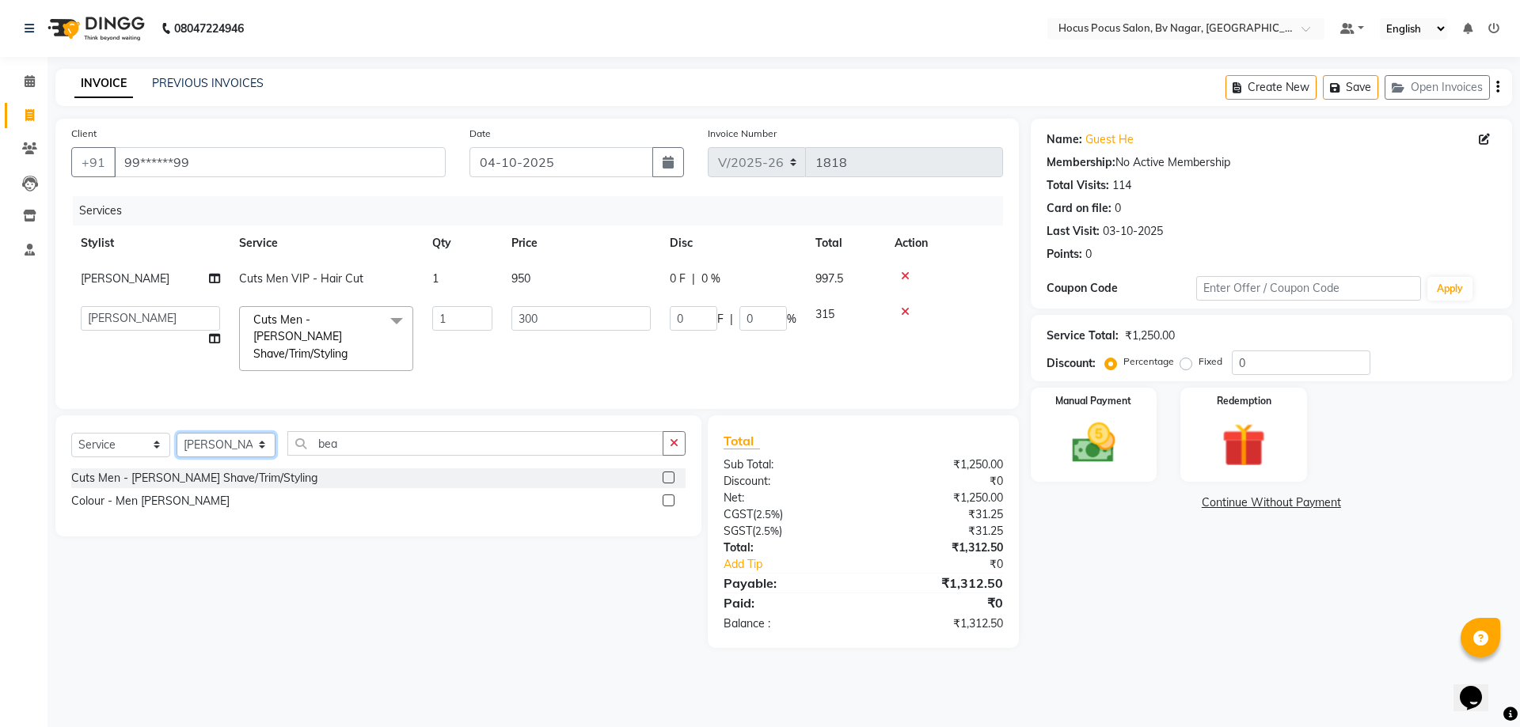
click at [258, 433] on select "Select Stylist [PERSON_NAME] [PERSON_NAME] hocus pocus [PERSON_NAME] Sashy" at bounding box center [225, 445] width 99 height 25
select select "43711"
click at [176, 433] on select "Select Stylist [PERSON_NAME] [PERSON_NAME] hocus pocus [PERSON_NAME] Sashy" at bounding box center [225, 445] width 99 height 25
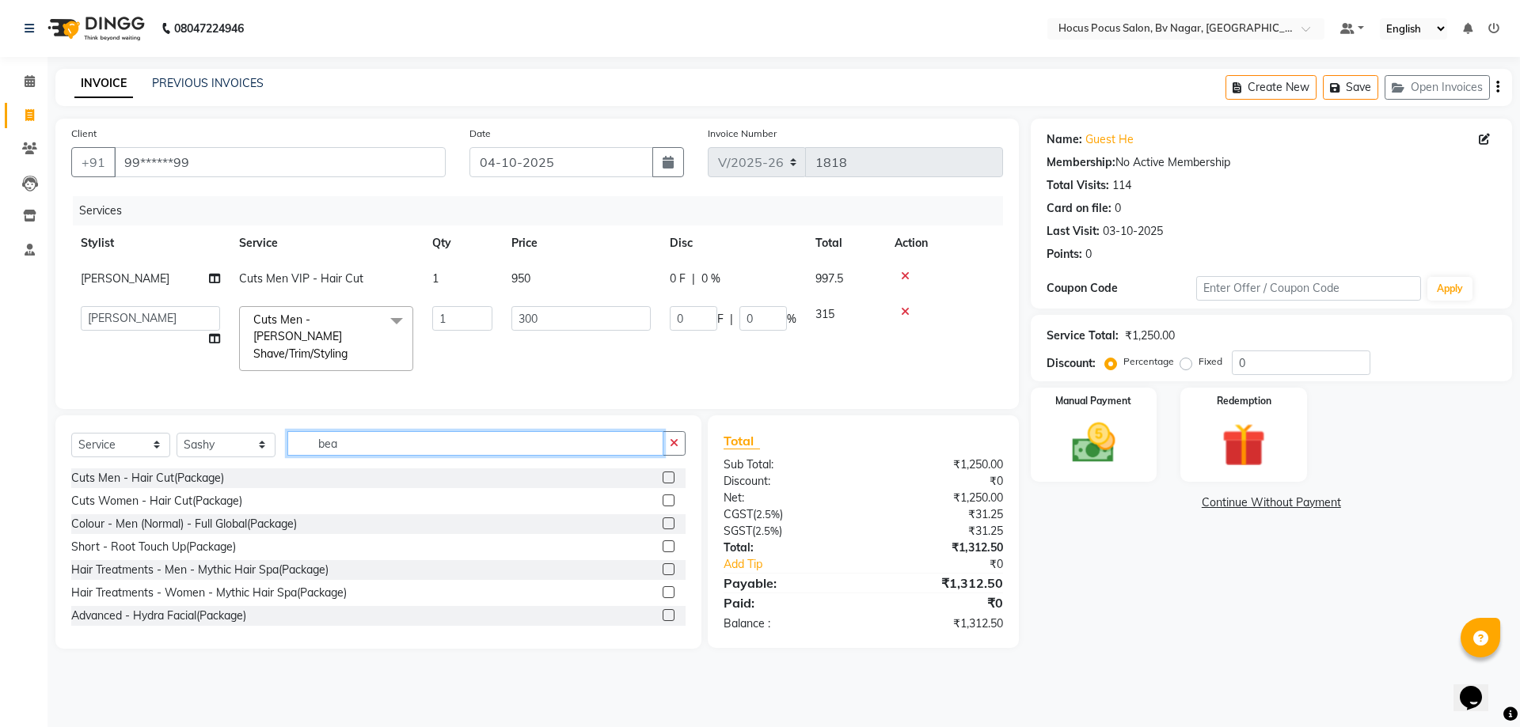
drag, startPoint x: 368, startPoint y: 427, endPoint x: 371, endPoint y: 442, distance: 15.4
click at [370, 436] on input "bea" at bounding box center [475, 443] width 376 height 25
type input "b"
type input "c"
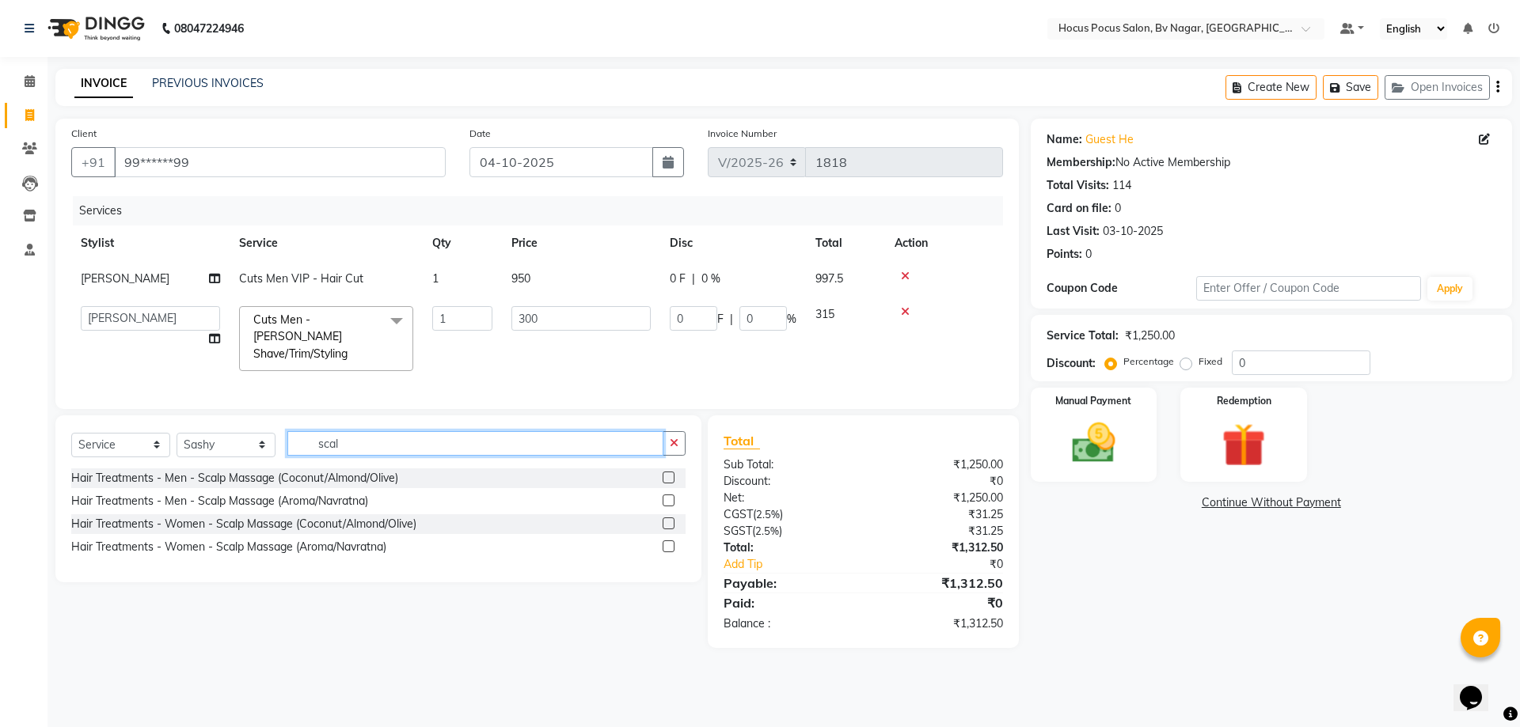
type input "scal"
click at [665, 472] on label at bounding box center [668, 478] width 12 height 12
click at [665, 473] on input "checkbox" at bounding box center [667, 478] width 10 height 10
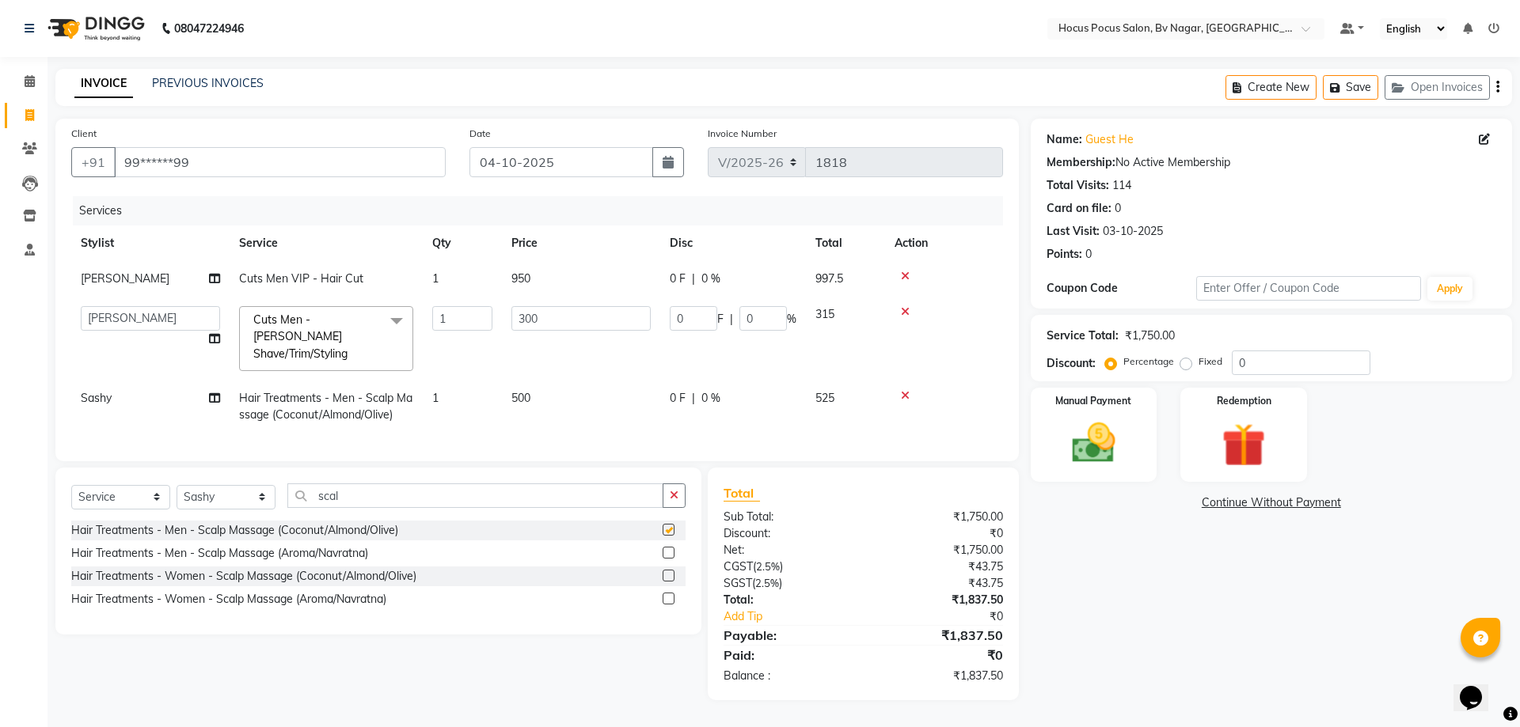
checkbox input "false"
click at [520, 391] on span "500" at bounding box center [520, 398] width 19 height 14
select select "43711"
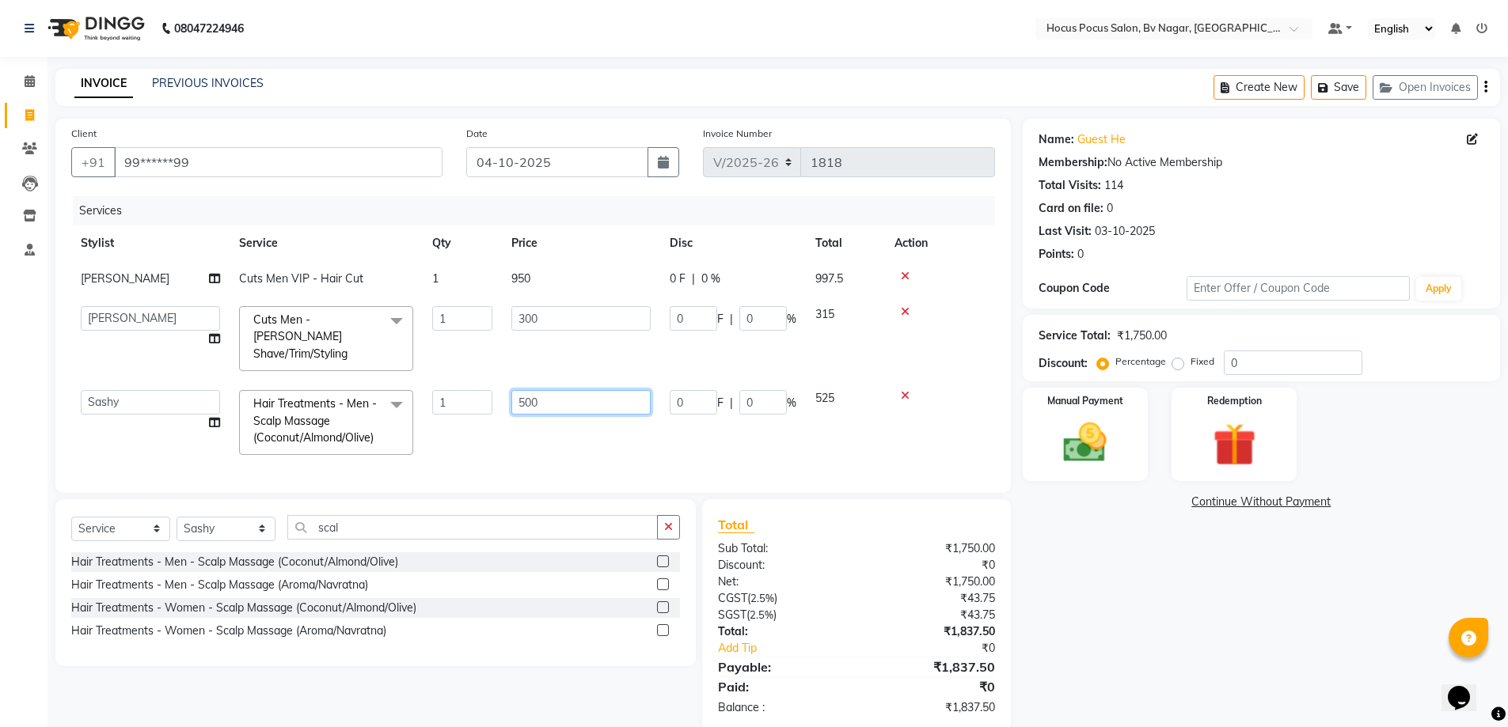
click at [567, 390] on input "500" at bounding box center [580, 402] width 139 height 25
type input "5"
type input "600"
drag, startPoint x: 954, startPoint y: 422, endPoint x: 953, endPoint y: 431, distance: 8.8
click at [953, 431] on div "Services Stylist Service Qty Price Disc Total Action Bryan Cuts Men VIP - Hair …" at bounding box center [537, 336] width 932 height 281
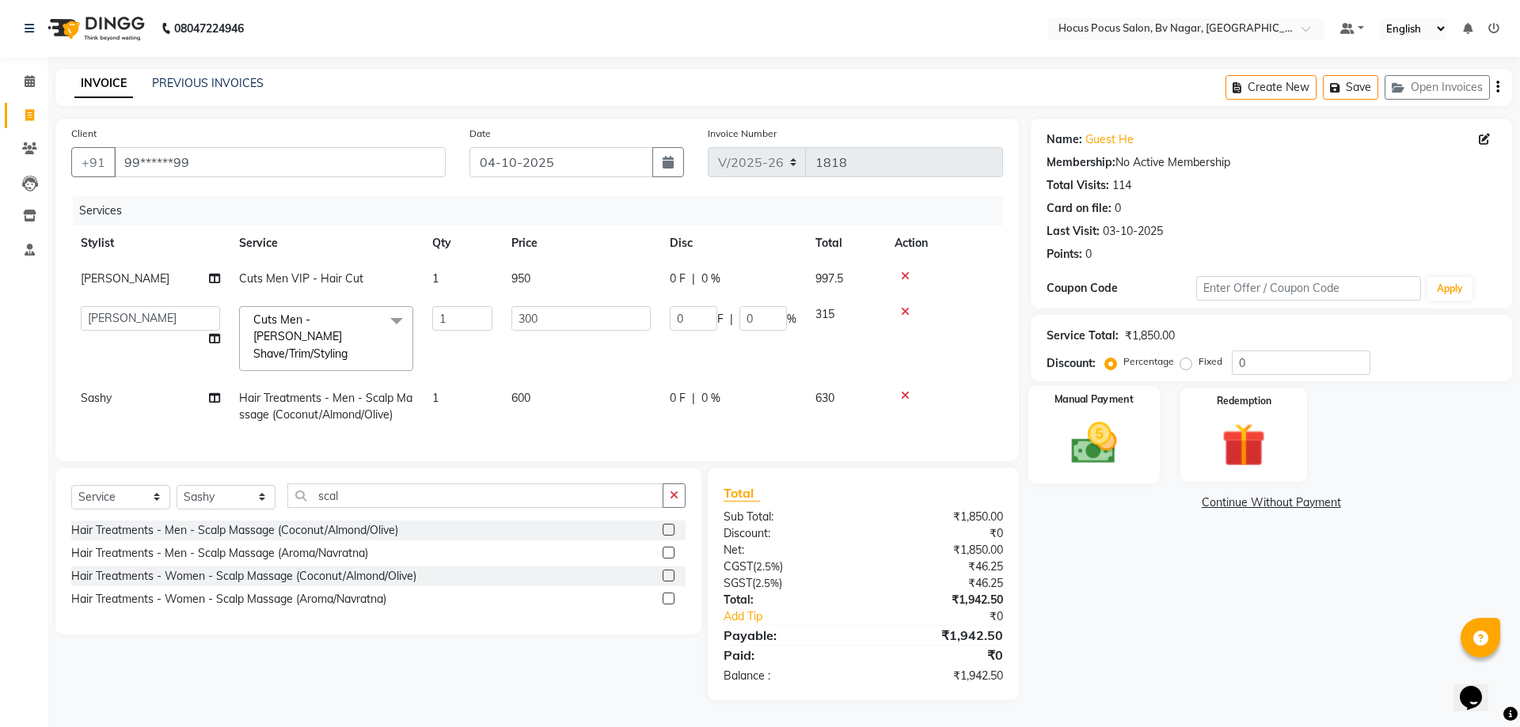
click at [1108, 405] on div "Manual Payment" at bounding box center [1092, 434] width 131 height 97
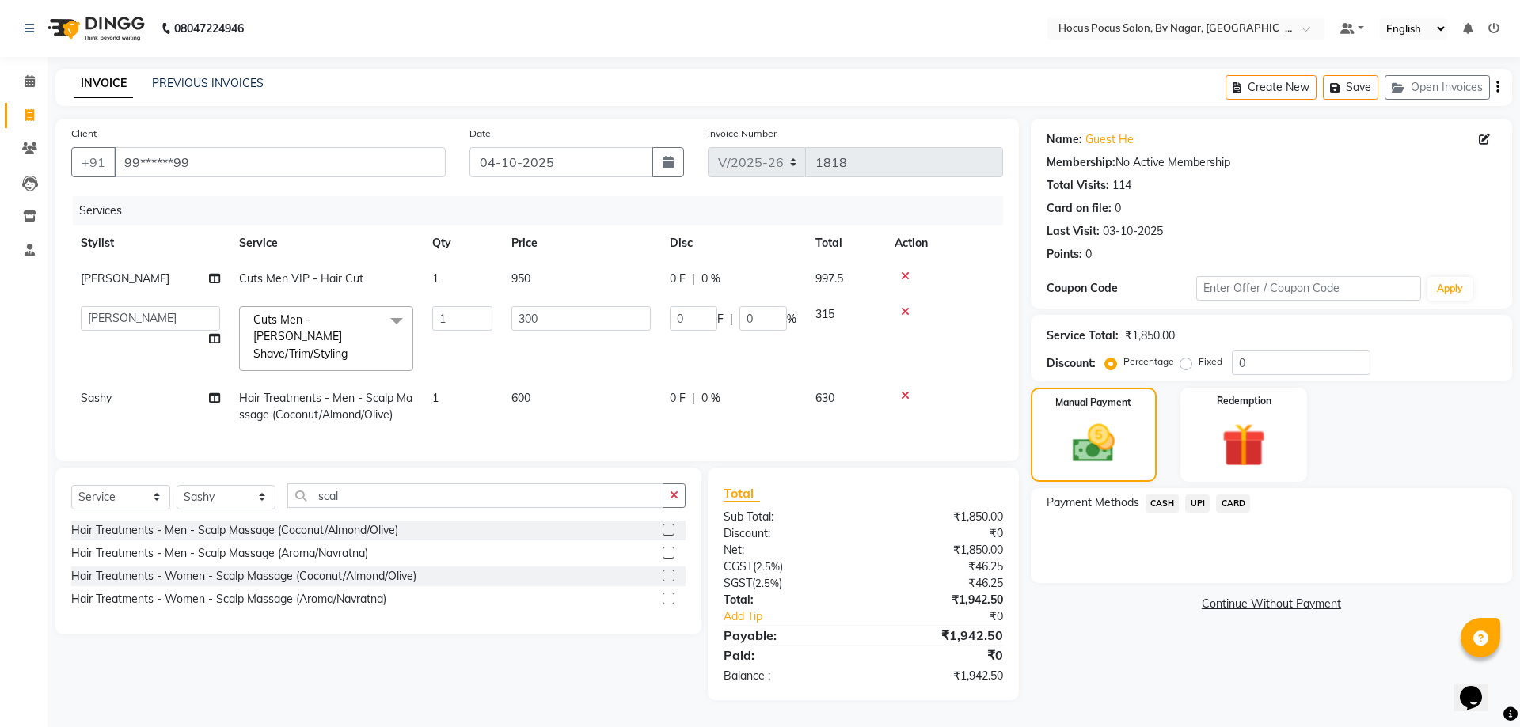
click at [1232, 504] on span "CARD" at bounding box center [1233, 504] width 34 height 18
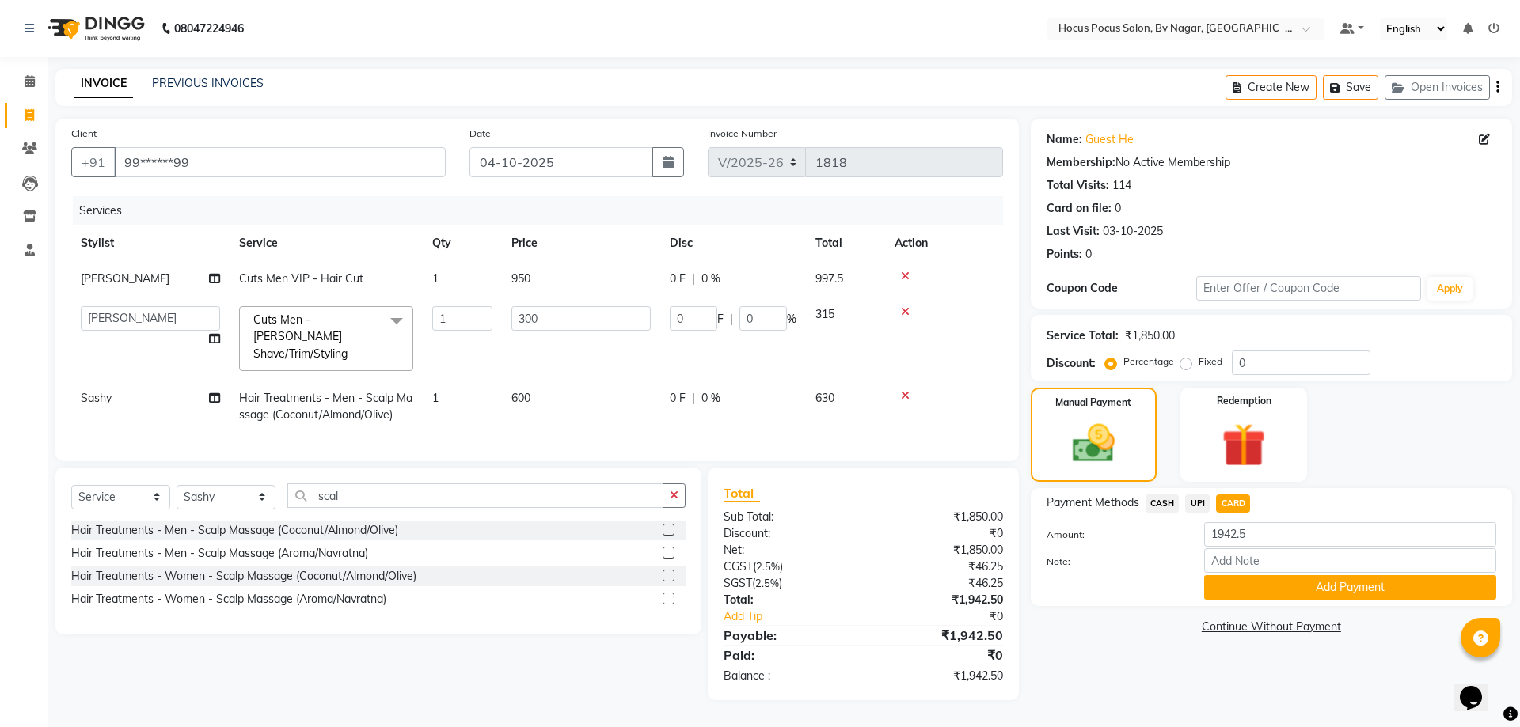
click at [1231, 586] on button "Add Payment" at bounding box center [1350, 587] width 292 height 25
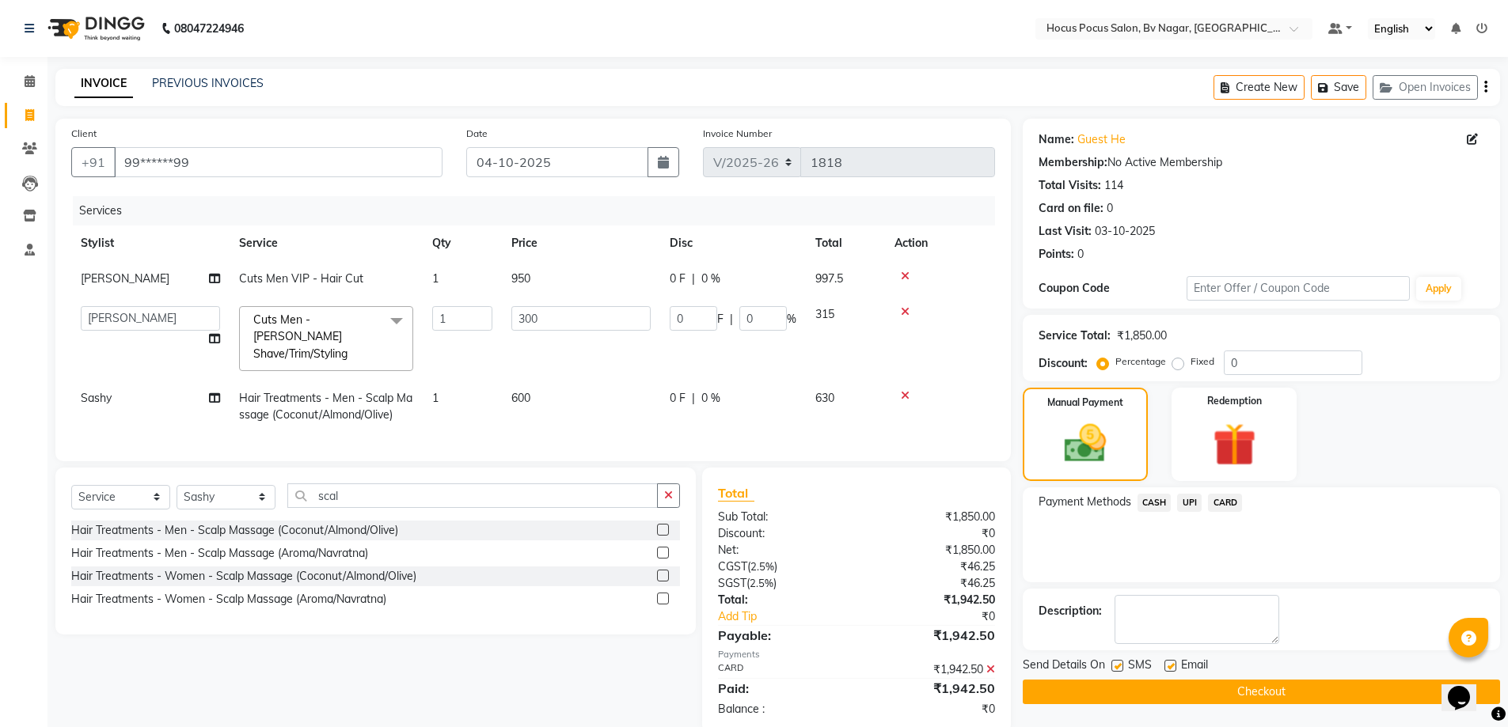
click at [1123, 664] on div "SMS" at bounding box center [1137, 667] width 53 height 20
click at [1117, 662] on label at bounding box center [1117, 666] width 12 height 12
click at [1117, 662] on input "checkbox" at bounding box center [1116, 667] width 10 height 10
checkbox input "false"
click at [1109, 687] on button "Checkout" at bounding box center [1261, 692] width 477 height 25
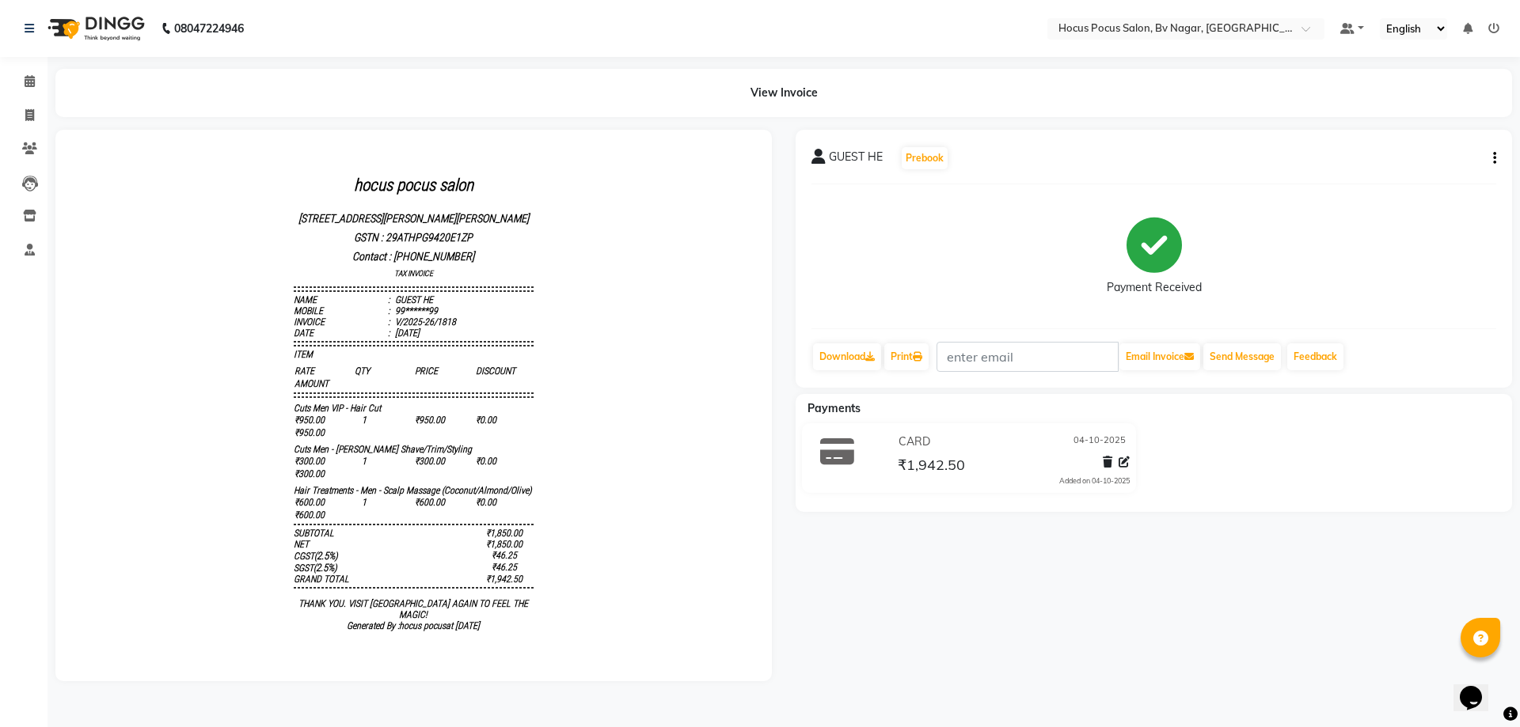
click at [111, 27] on img at bounding box center [94, 28] width 108 height 44
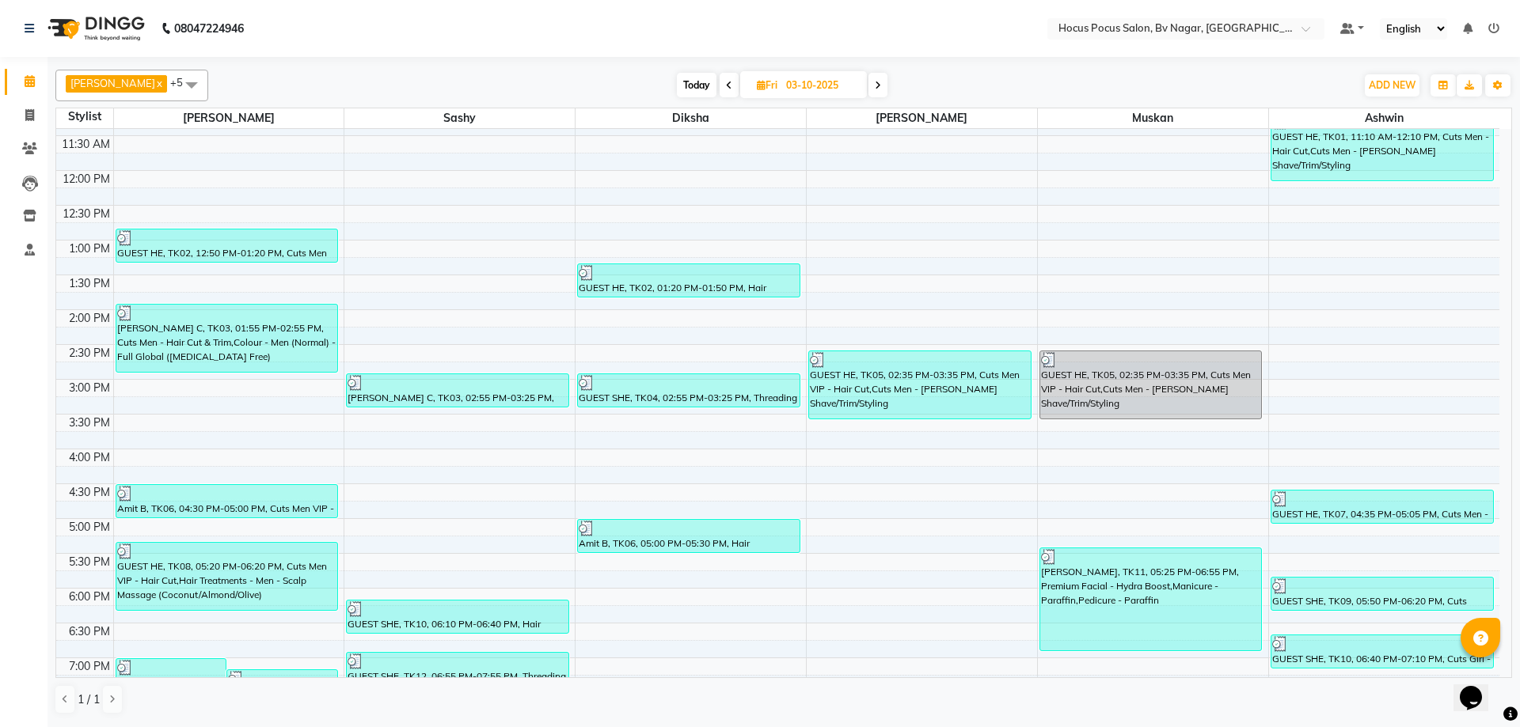
scroll to position [237, 0]
click at [875, 86] on icon at bounding box center [878, 85] width 6 height 9
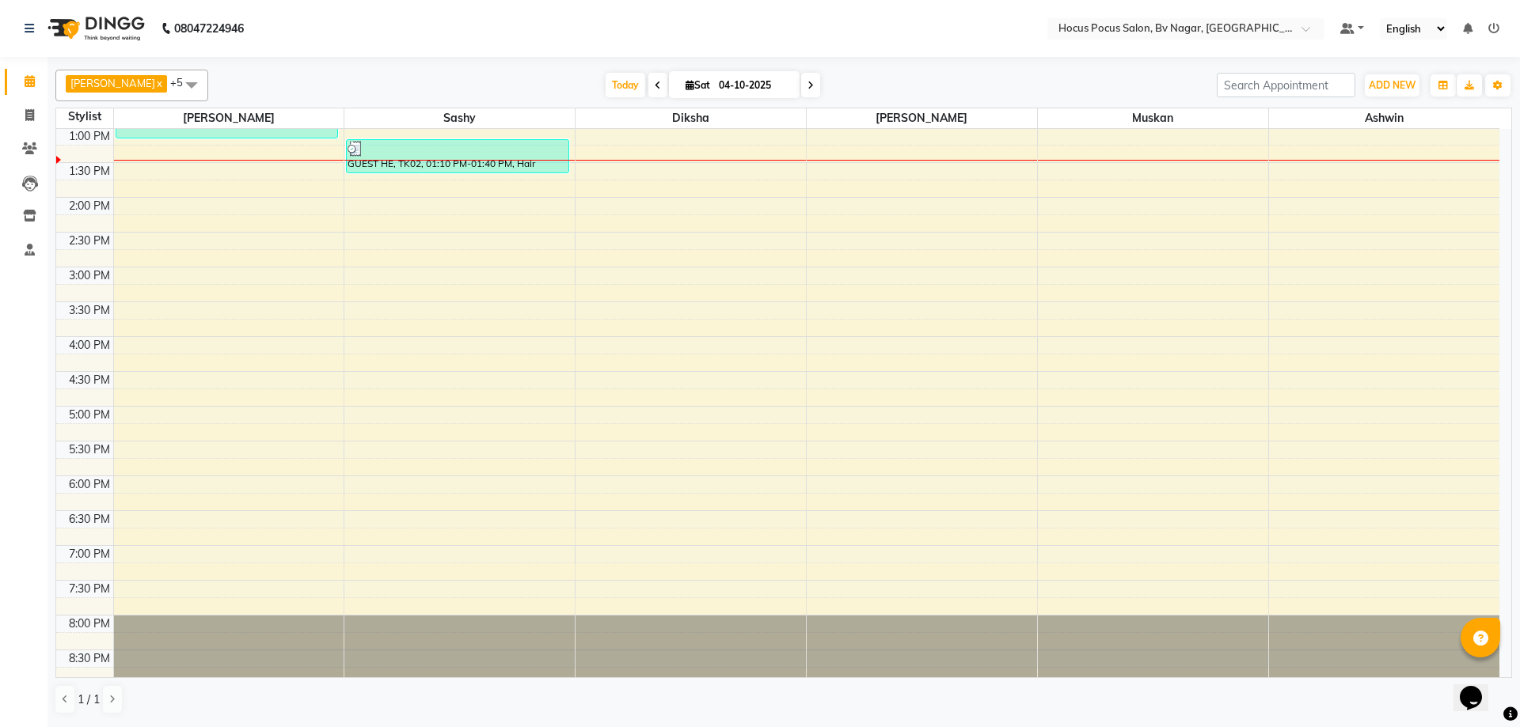
click at [655, 83] on icon at bounding box center [658, 85] width 6 height 9
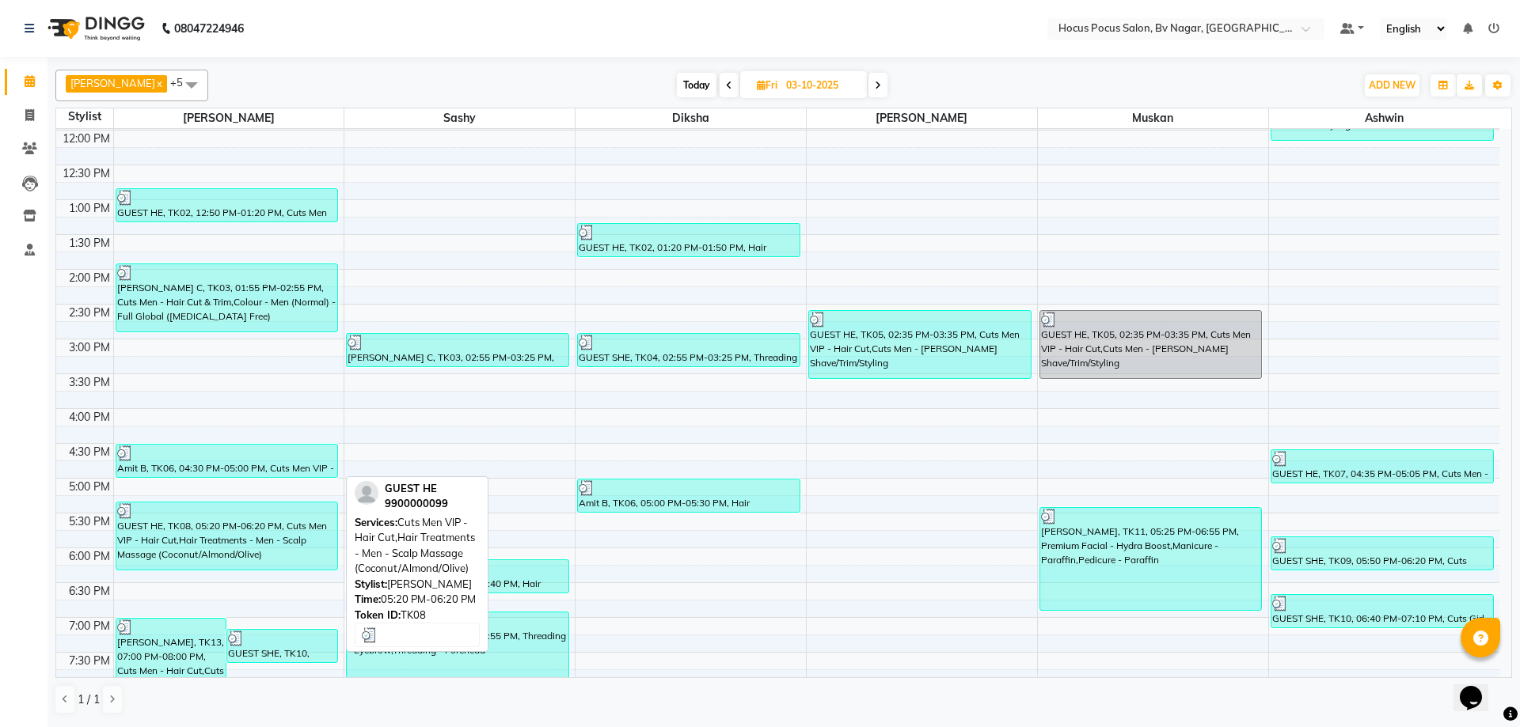
scroll to position [356, 0]
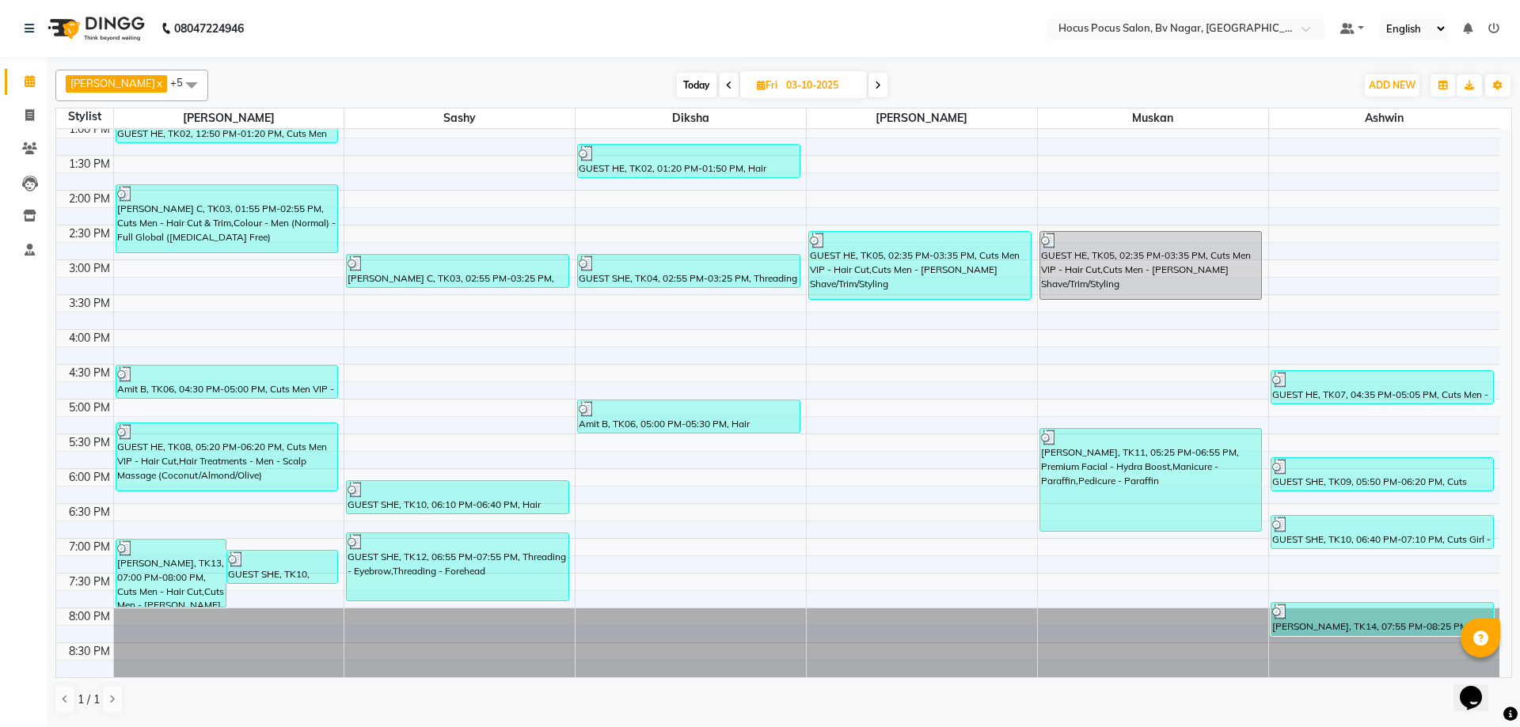
click at [868, 86] on span at bounding box center [877, 85] width 19 height 25
type input "04-10-2025"
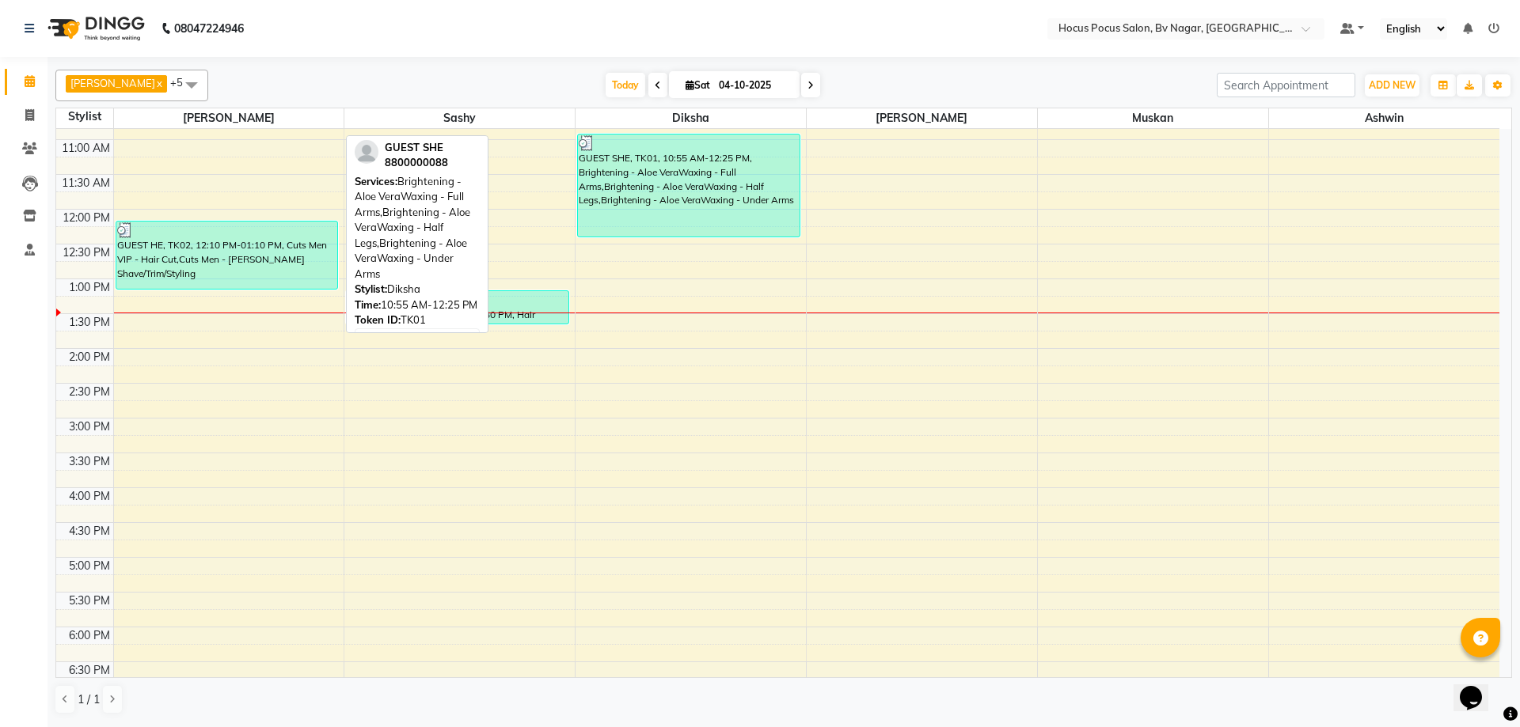
scroll to position [32, 0]
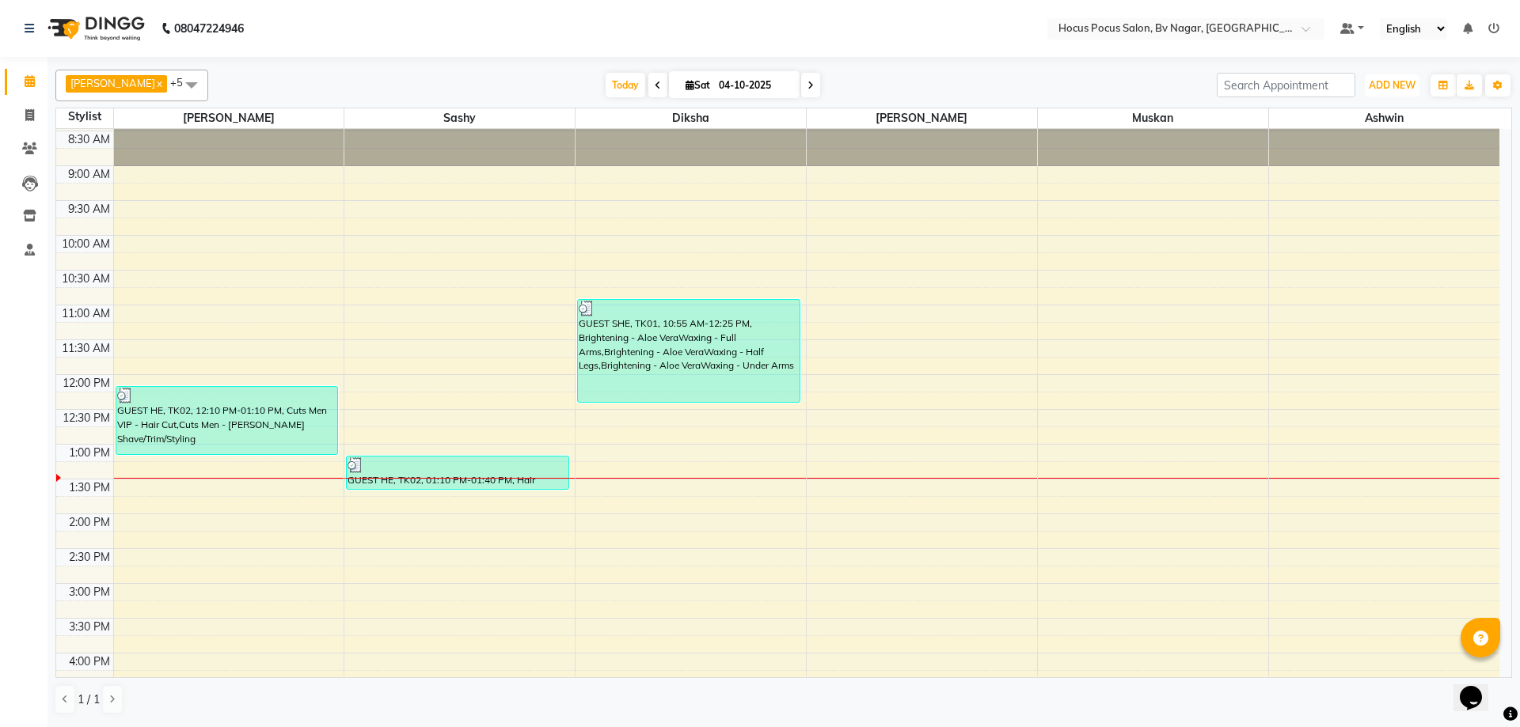
drag, startPoint x: 1398, startPoint y: 87, endPoint x: 1356, endPoint y: 131, distance: 61.0
click at [1397, 87] on span "ADD NEW" at bounding box center [1391, 85] width 47 height 12
click at [1342, 135] on link "Add Invoice" at bounding box center [1355, 136] width 125 height 21
select select "6056"
select select "service"
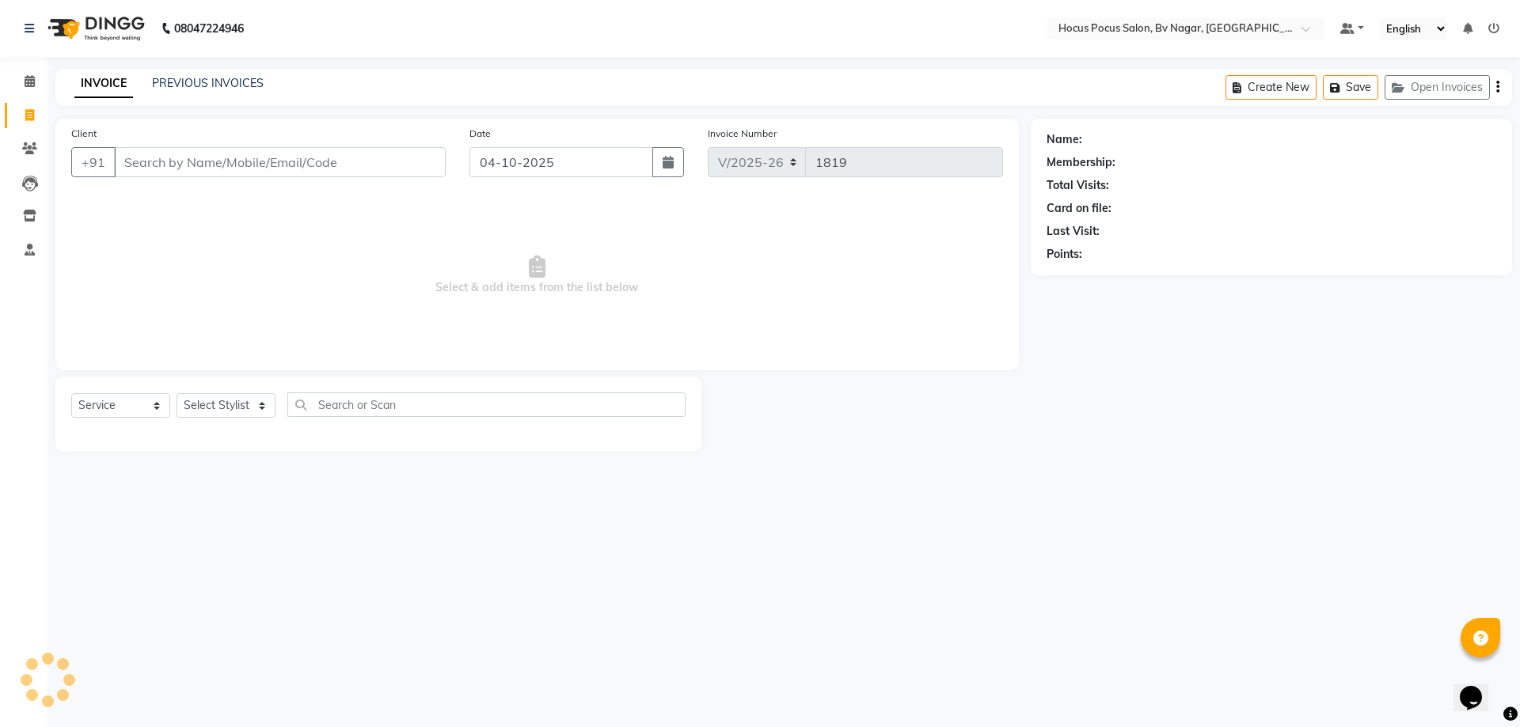
click at [226, 70] on div "INVOICE PREVIOUS INVOICES Create New Save Open Invoices" at bounding box center [783, 87] width 1456 height 37
click at [228, 78] on link "PREVIOUS INVOICES" at bounding box center [208, 83] width 112 height 14
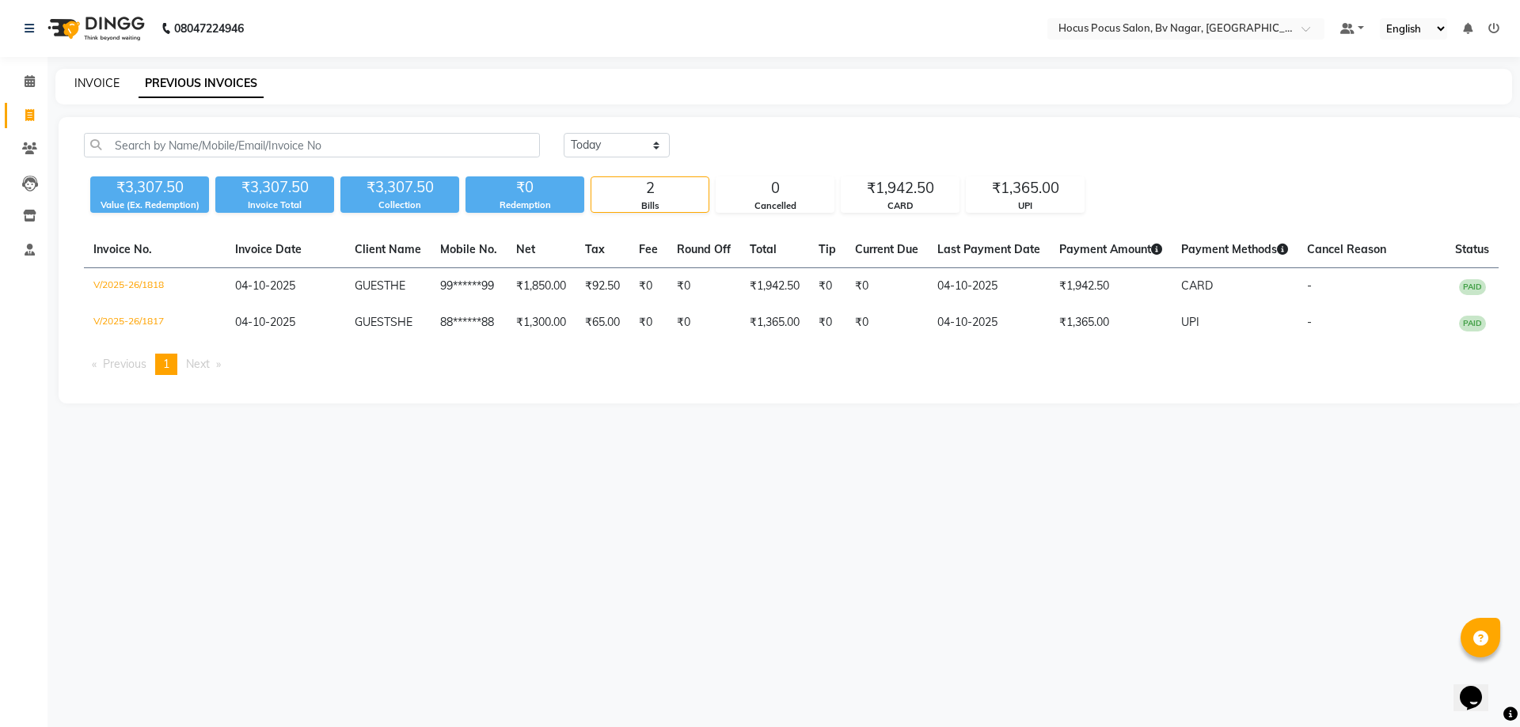
click at [92, 86] on link "INVOICE" at bounding box center [96, 83] width 45 height 14
select select "6056"
select select "service"
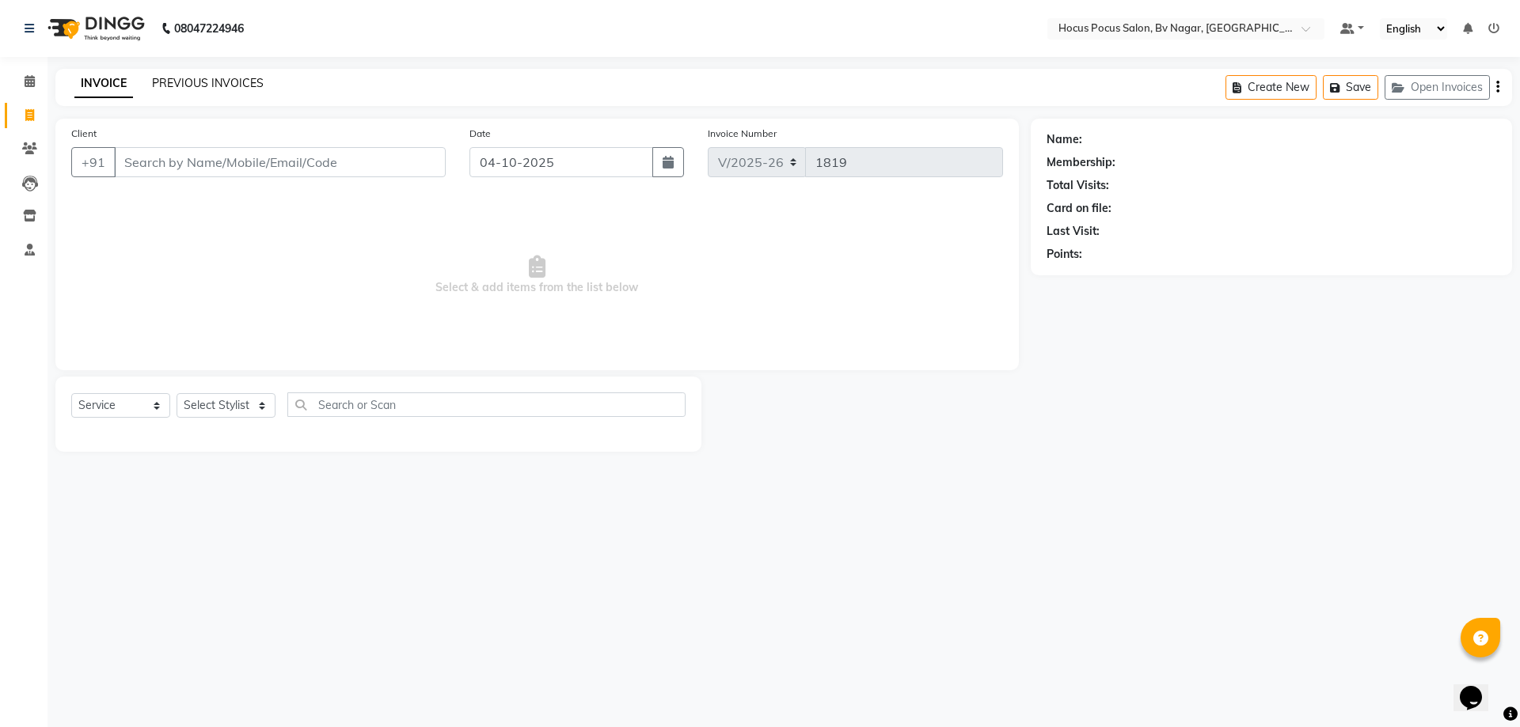
click at [217, 85] on link "PREVIOUS INVOICES" at bounding box center [208, 83] width 112 height 14
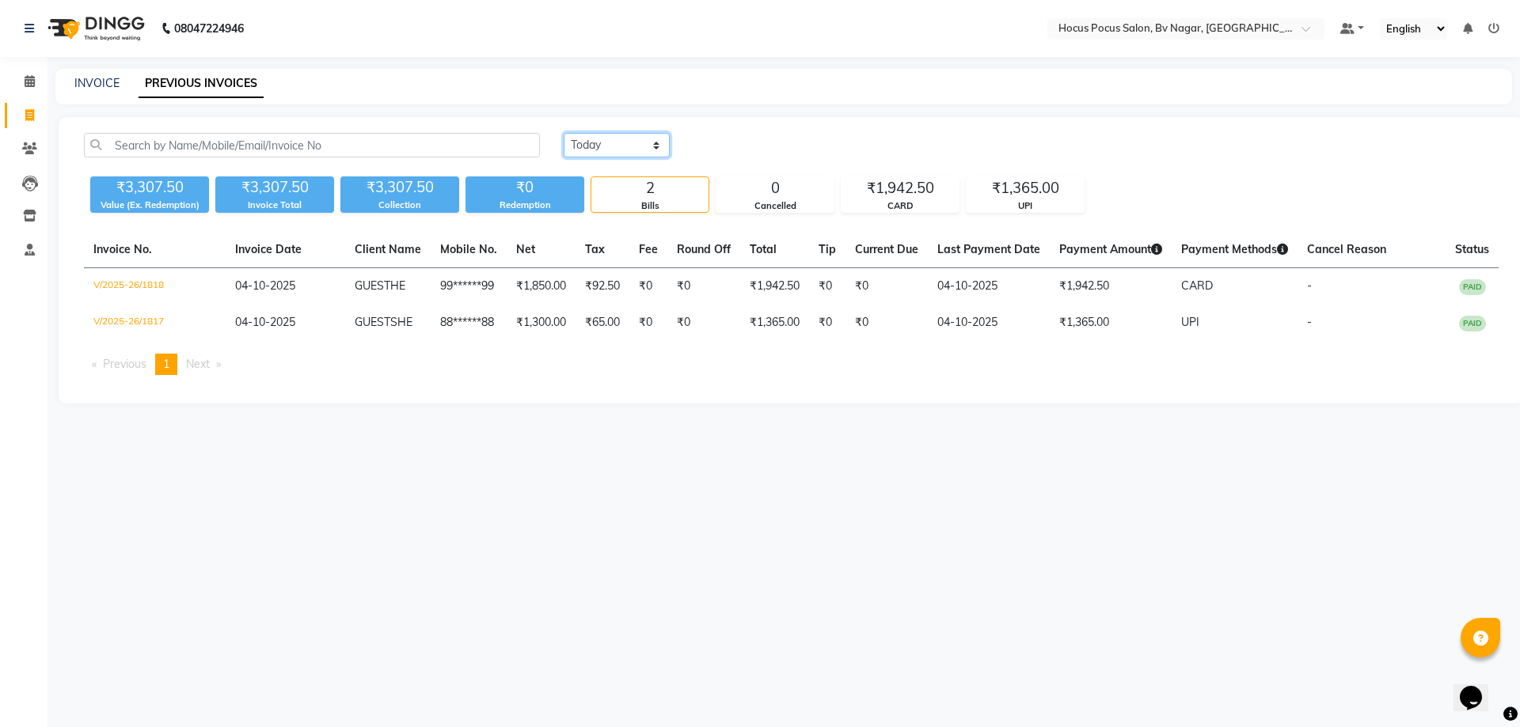
click at [596, 148] on select "[DATE] [DATE] Custom Range" at bounding box center [616, 145] width 106 height 25
select select "range"
click at [563, 133] on select "[DATE] [DATE] Custom Range" at bounding box center [616, 145] width 106 height 25
click at [740, 150] on input "04-10-2025" at bounding box center [745, 146] width 111 height 22
select select "10"
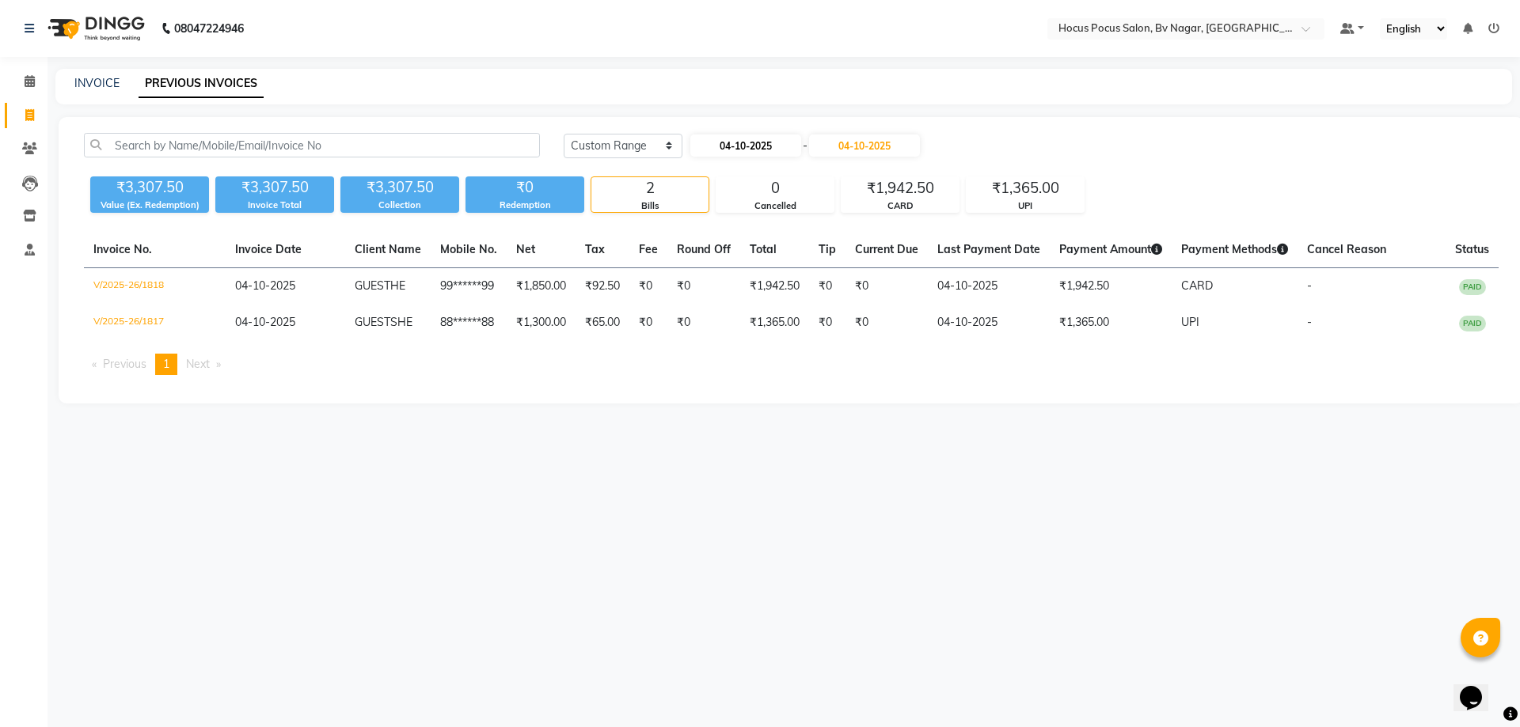
select select "2025"
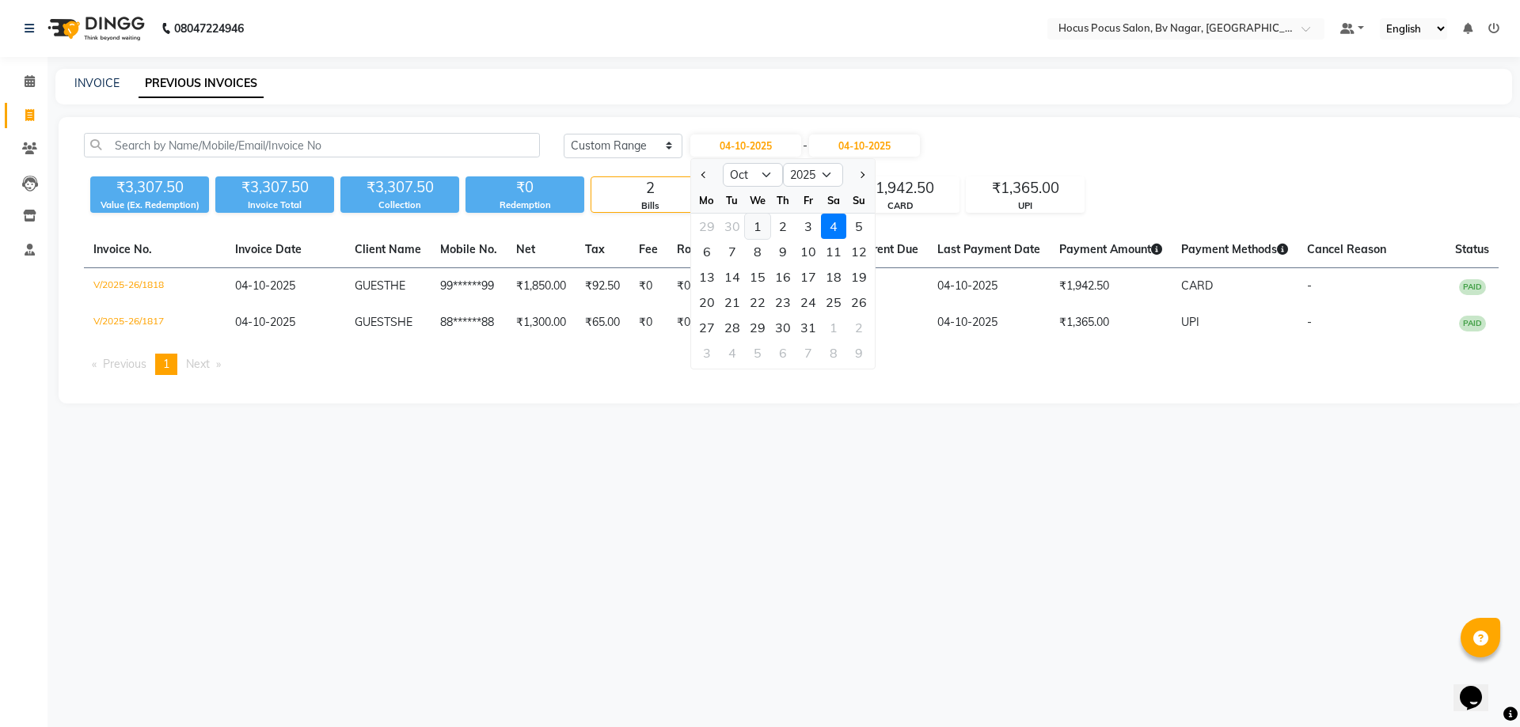
click at [756, 233] on div "1" at bounding box center [757, 226] width 25 height 25
type input "01-10-2025"
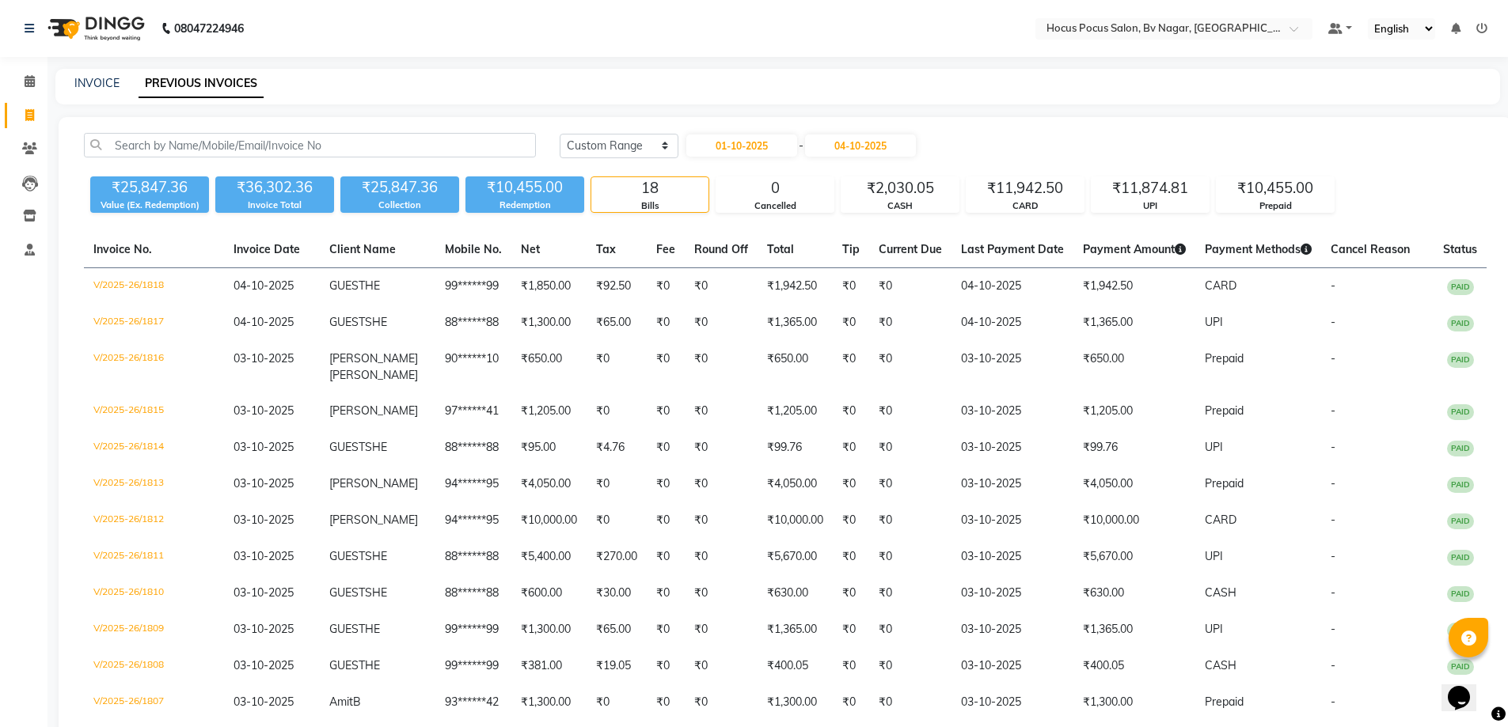
click at [87, 25] on img at bounding box center [94, 28] width 108 height 44
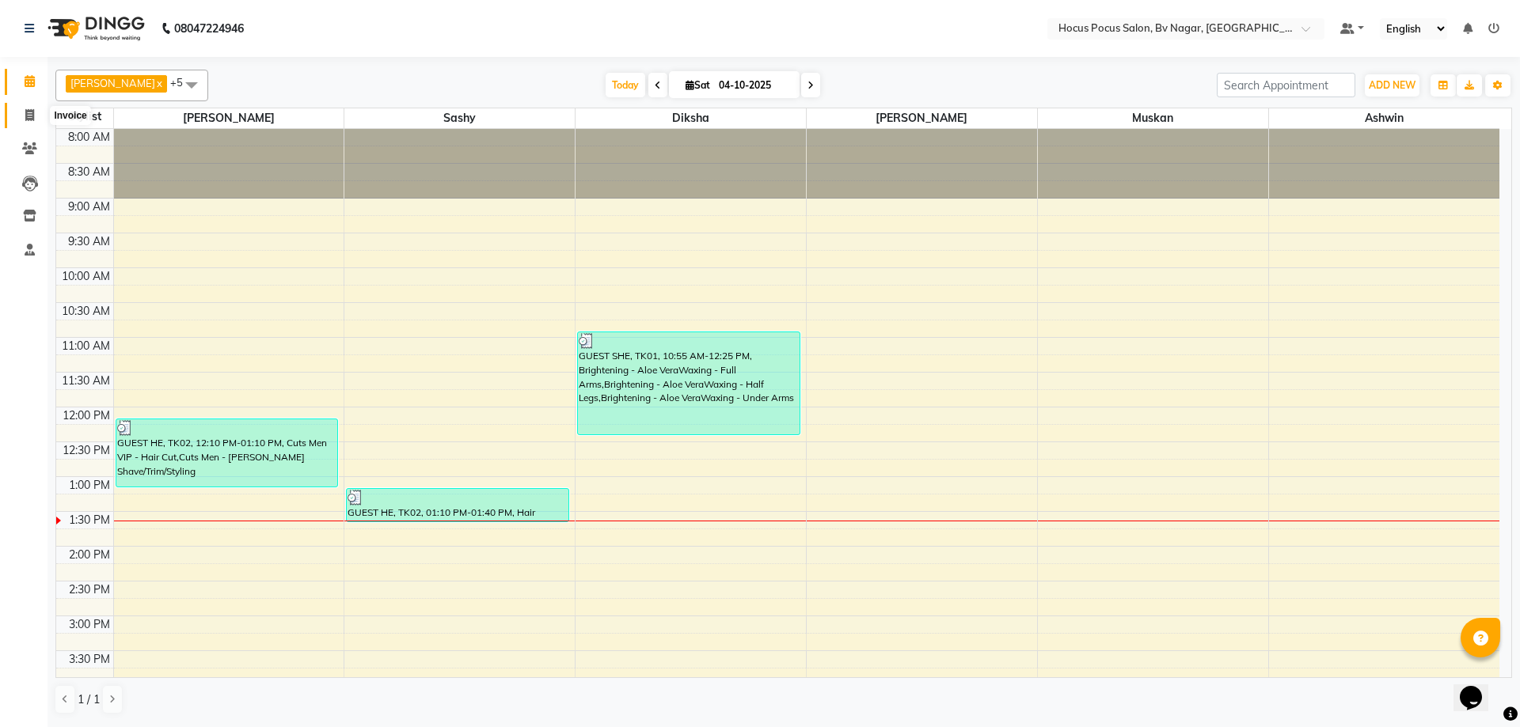
click at [29, 112] on icon at bounding box center [29, 115] width 9 height 12
select select "6056"
select select "service"
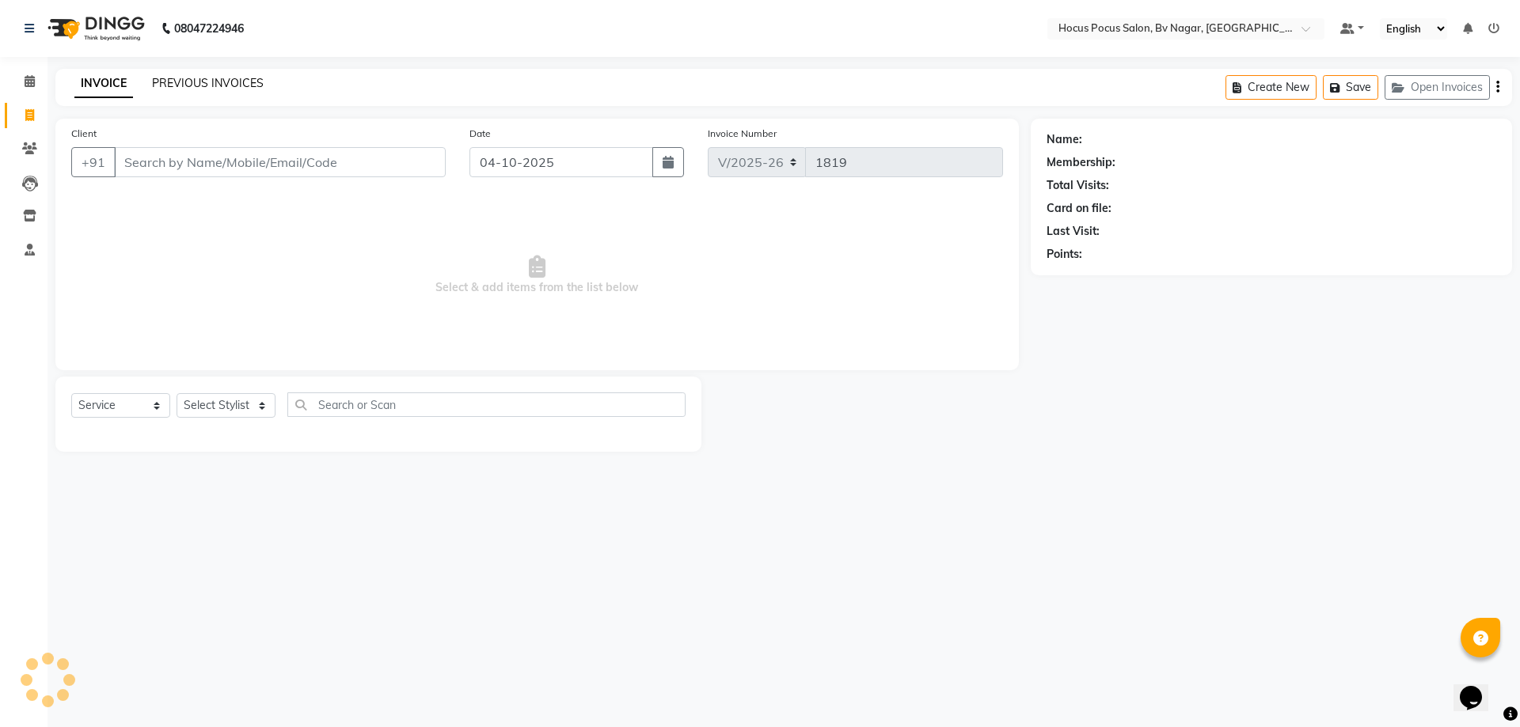
drag, startPoint x: 198, startPoint y: 74, endPoint x: 198, endPoint y: 88, distance: 13.5
click at [198, 75] on div "INVOICE PREVIOUS INVOICES Create New Save Open Invoices" at bounding box center [783, 87] width 1456 height 37
click at [198, 89] on link "PREVIOUS INVOICES" at bounding box center [208, 83] width 112 height 14
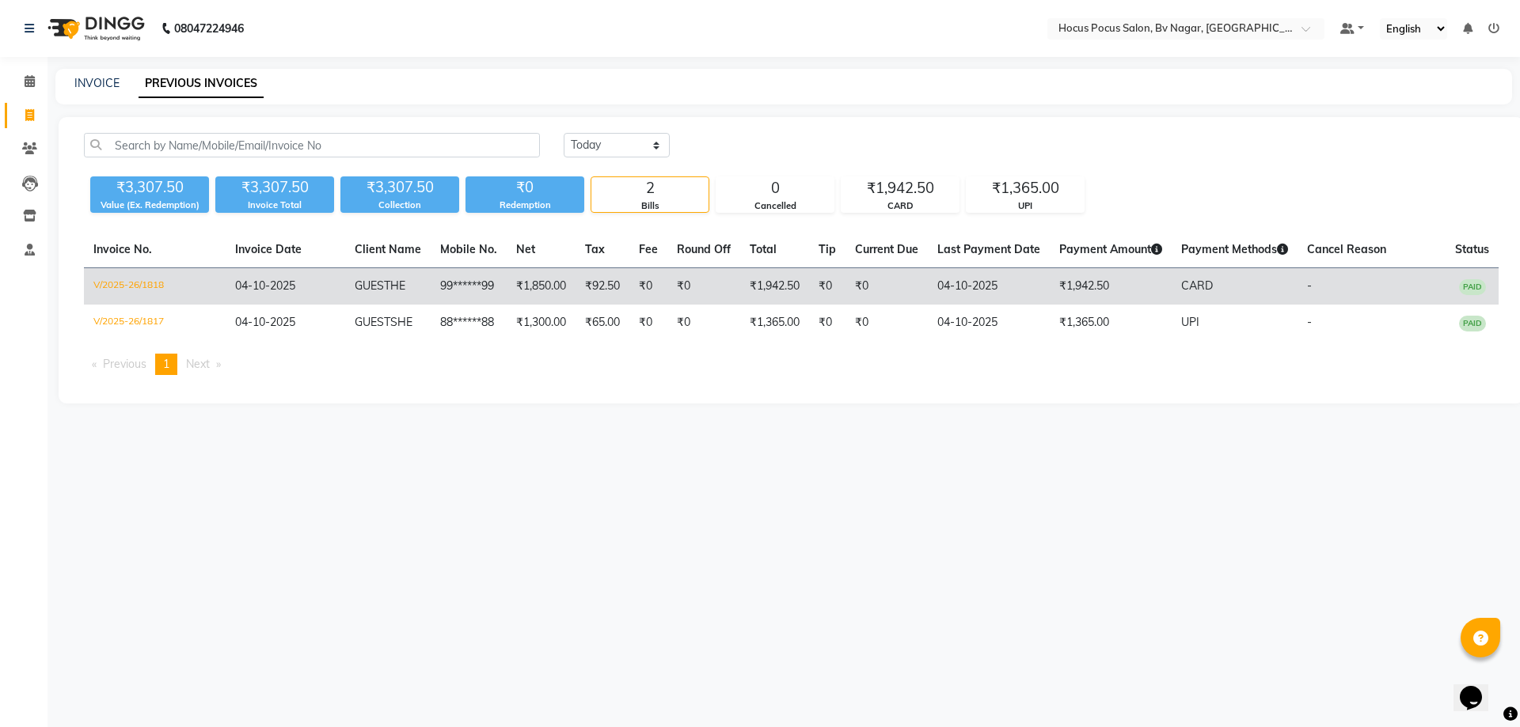
click at [520, 283] on td "₹1,850.00" at bounding box center [541, 286] width 69 height 37
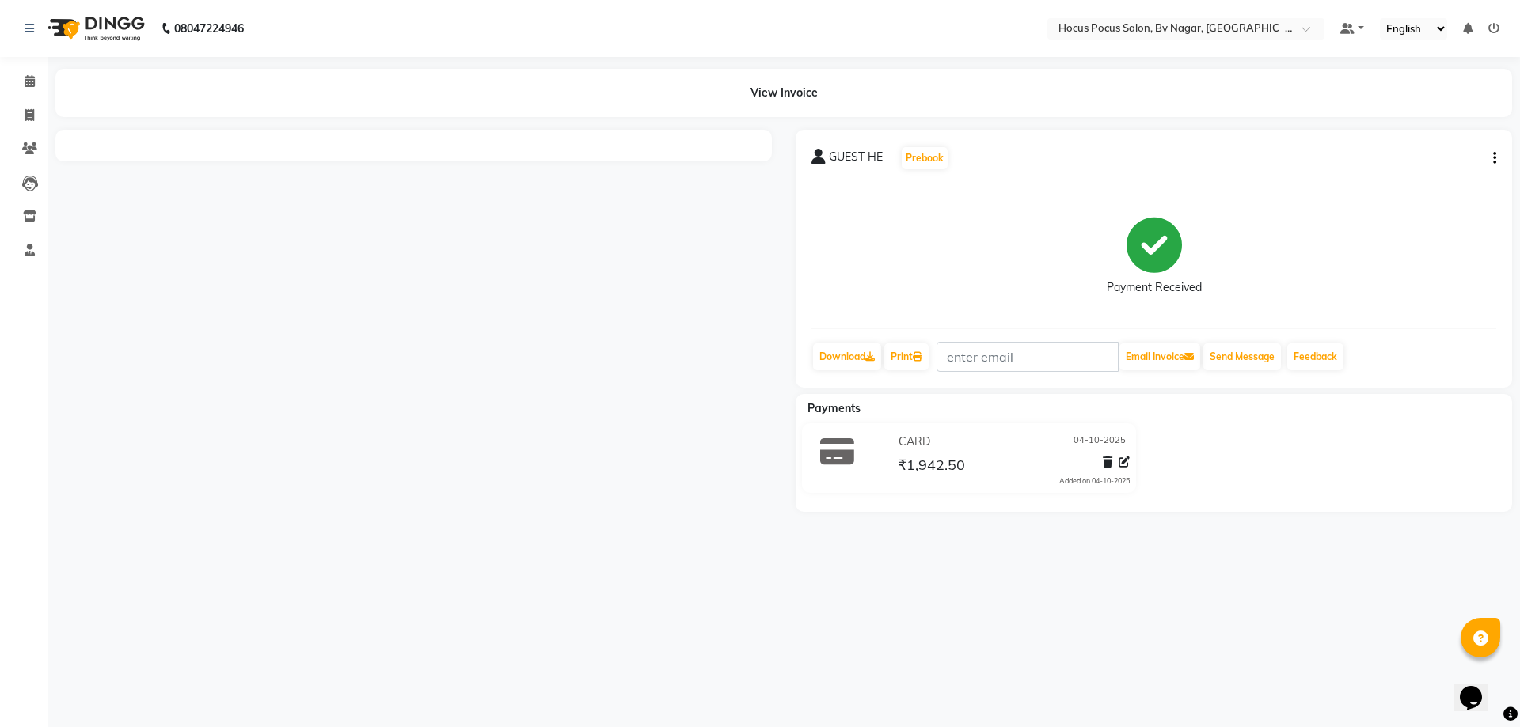
drag, startPoint x: 1495, startPoint y: 151, endPoint x: 1488, endPoint y: 157, distance: 9.0
click at [1495, 158] on icon "button" at bounding box center [1494, 158] width 3 height 1
click at [1451, 150] on div "Edit Invoice" at bounding box center [1434, 148] width 72 height 20
select select "service"
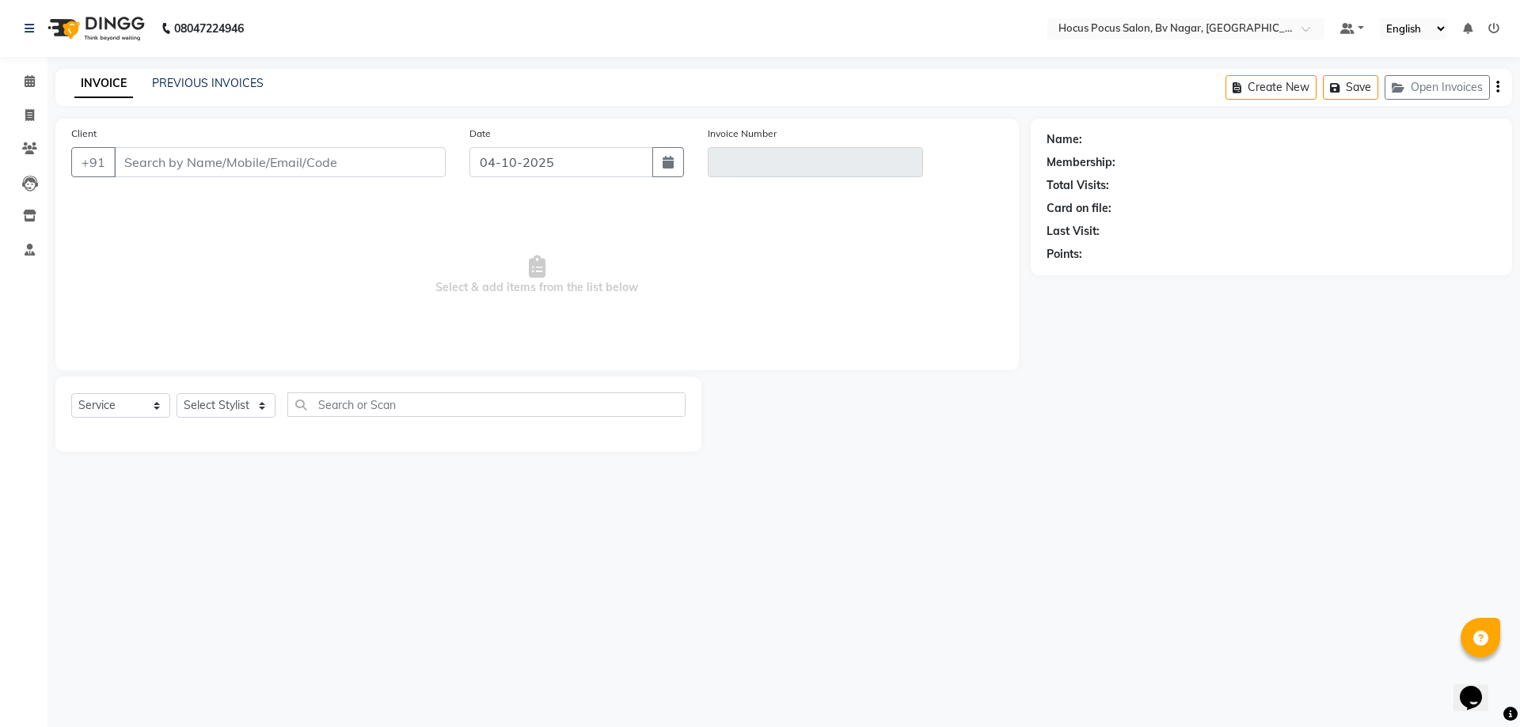
type input "99******99"
type input "V/2025-26/1818"
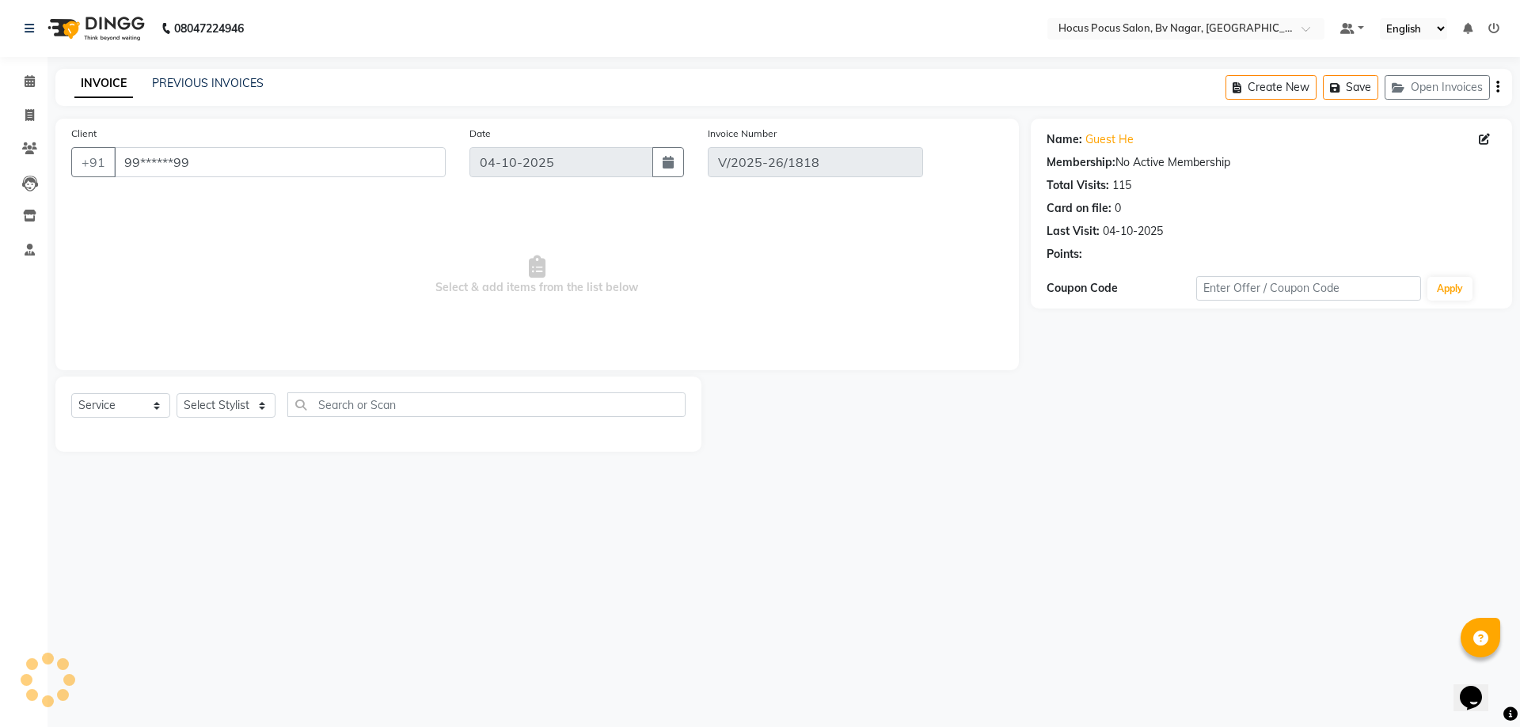
select select "select"
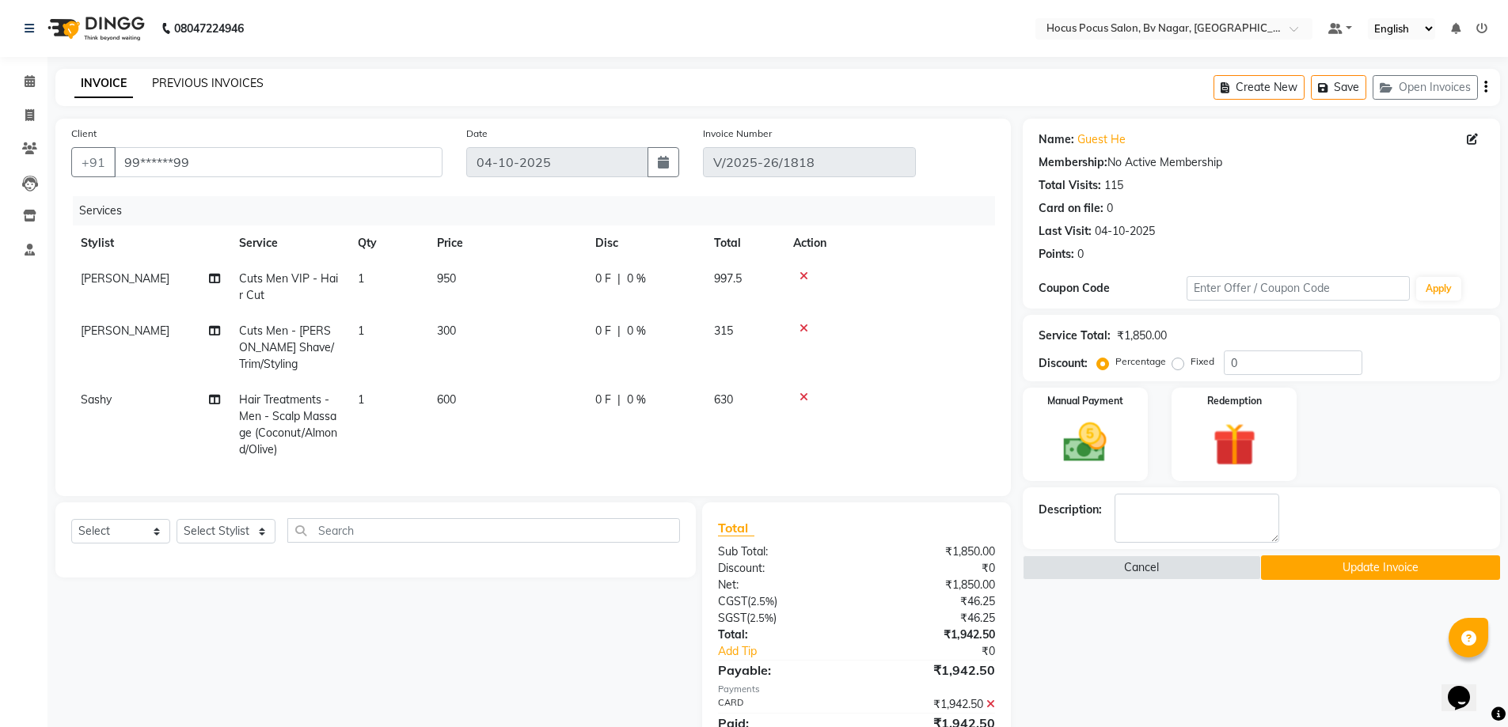
click at [190, 82] on link "PREVIOUS INVOICES" at bounding box center [208, 83] width 112 height 14
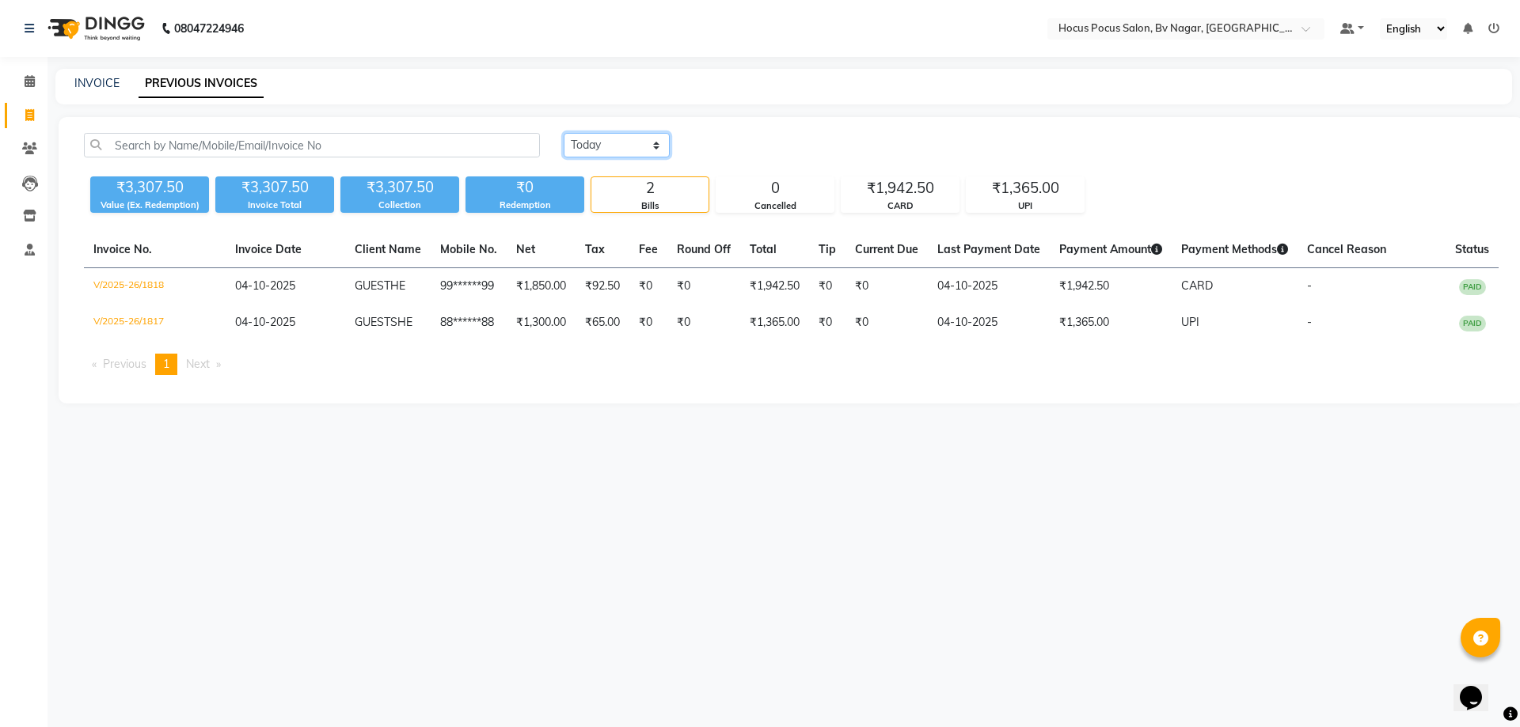
click at [646, 145] on select "[DATE] [DATE] Custom Range" at bounding box center [616, 145] width 106 height 25
click at [563, 133] on select "[DATE] [DATE] Custom Range" at bounding box center [616, 145] width 106 height 25
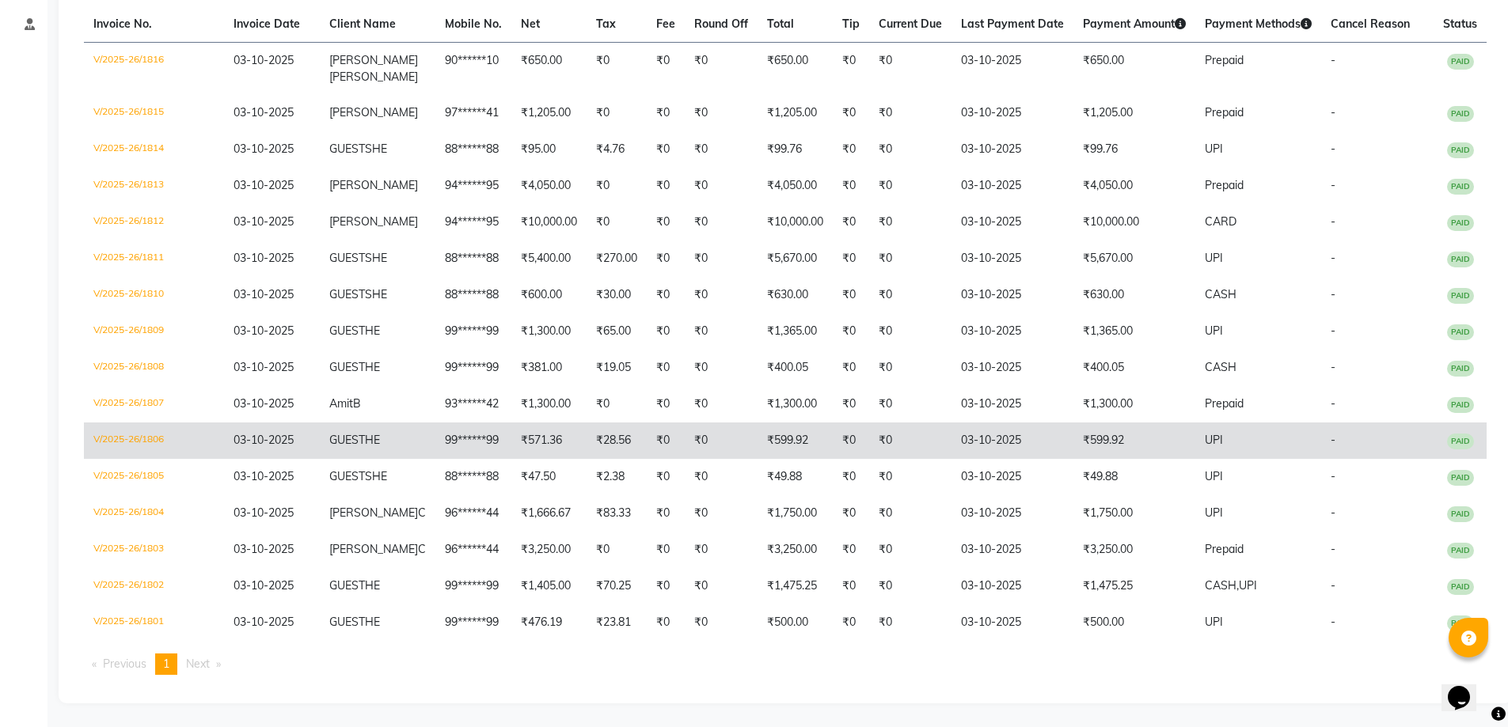
scroll to position [257, 0]
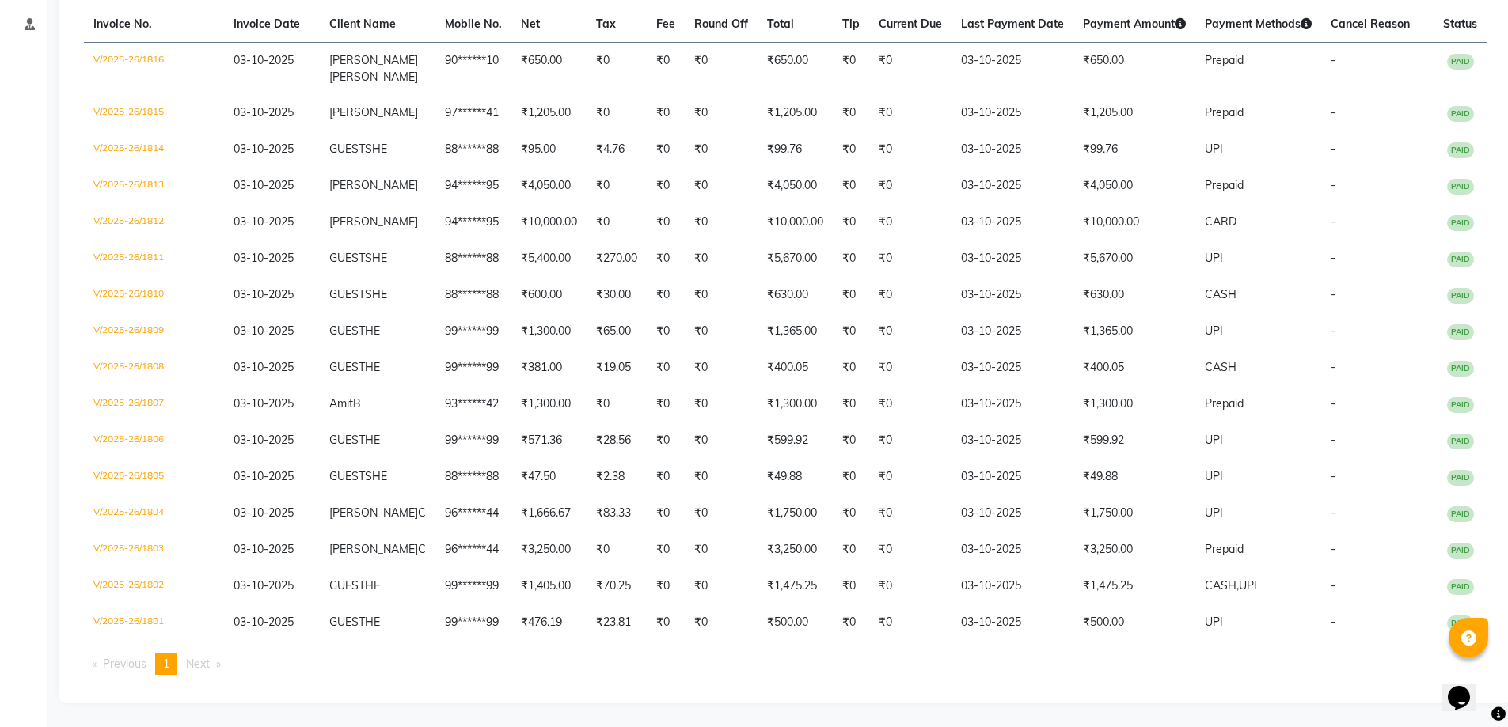
click at [982, 681] on div "Invoice No. Invoice Date Client Name Mobile No. Net Tax Fee Round Off Total Tip…" at bounding box center [784, 346] width 1421 height 681
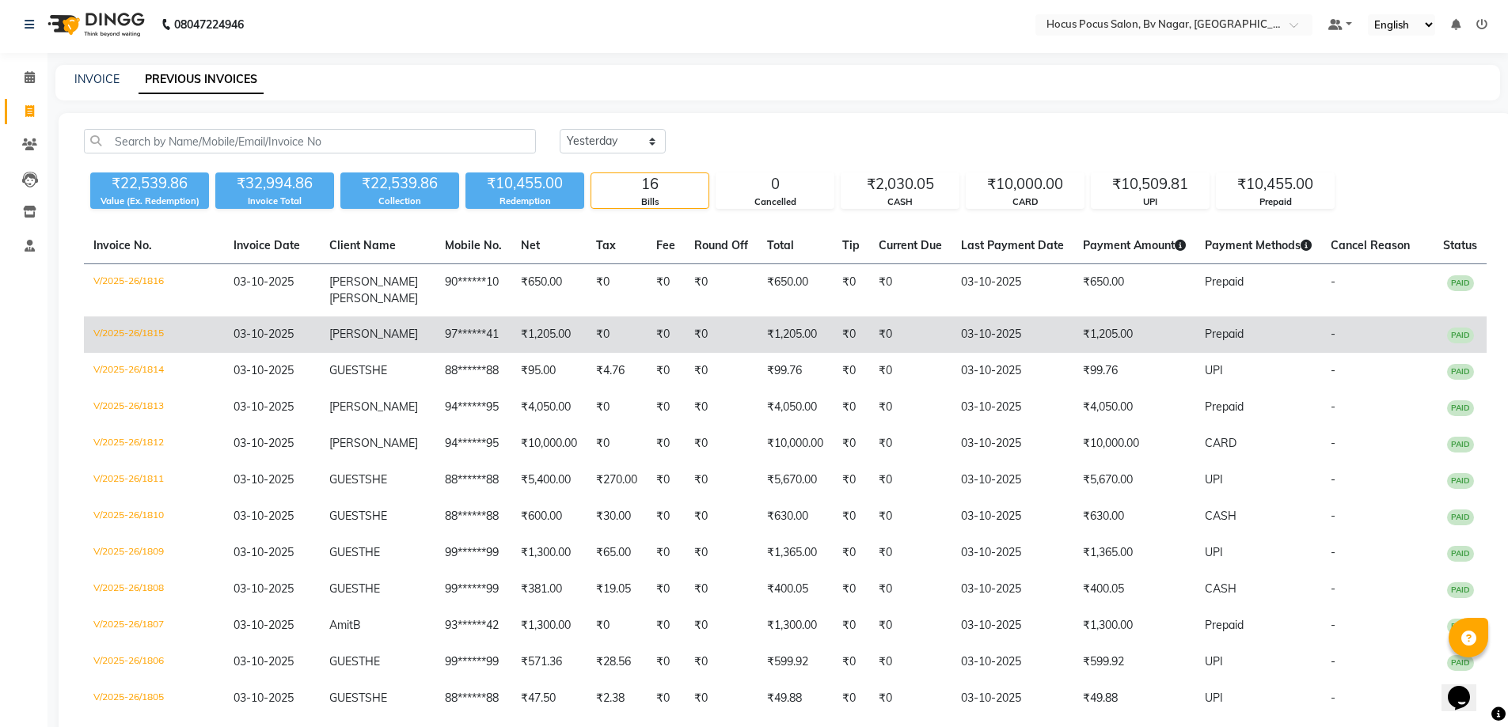
scroll to position [0, 0]
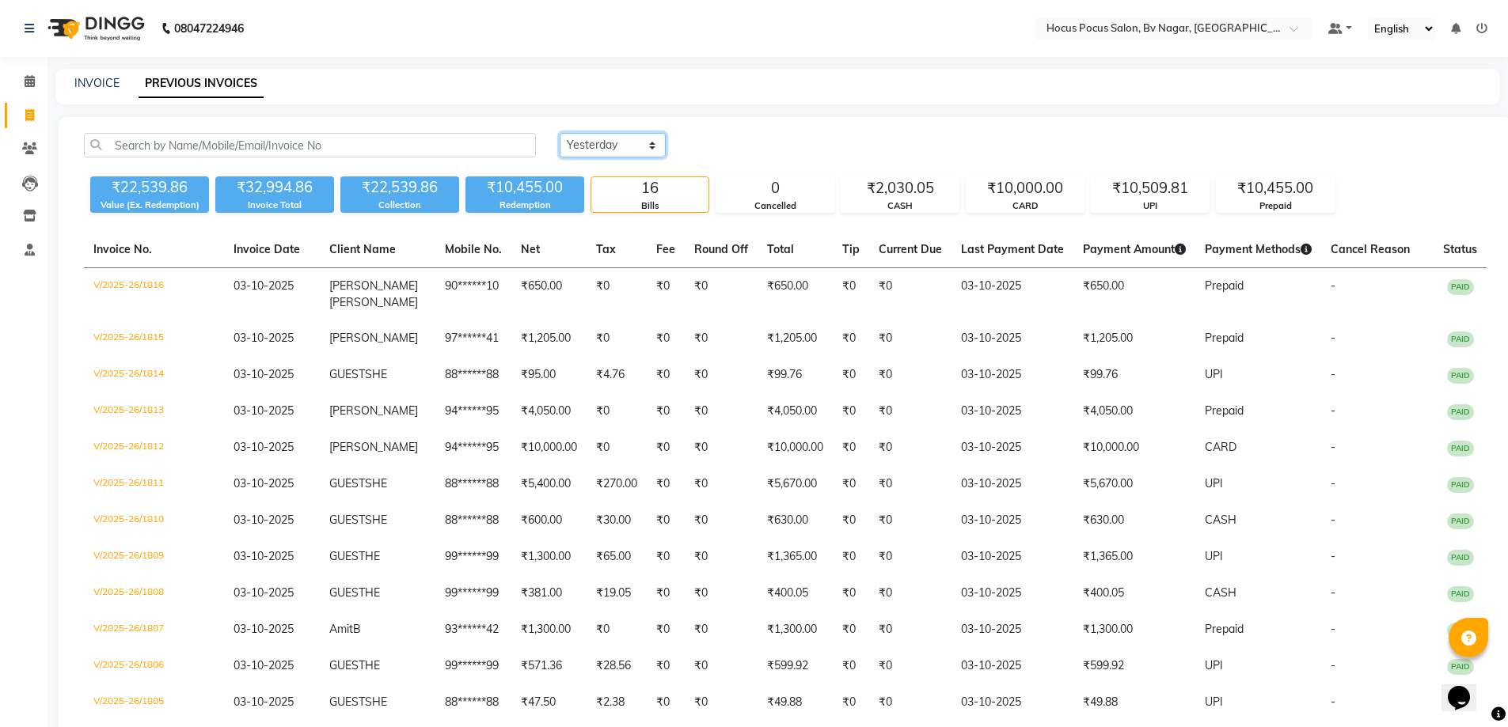
click at [619, 147] on select "[DATE] [DATE] Custom Range" at bounding box center [613, 145] width 106 height 25
select select "range"
click at [560, 133] on select "[DATE] [DATE] Custom Range" at bounding box center [613, 145] width 106 height 25
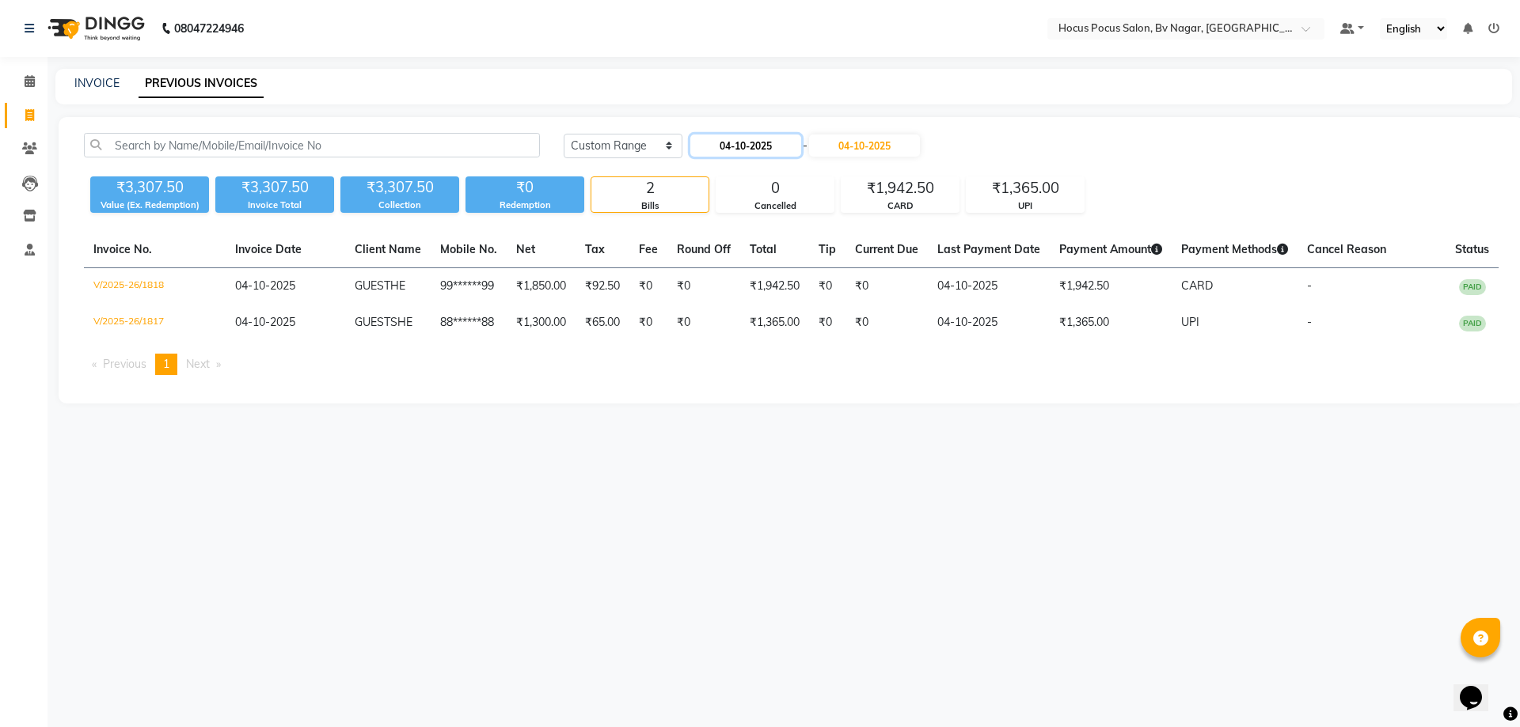
click at [744, 150] on input "04-10-2025" at bounding box center [745, 146] width 111 height 22
select select "10"
select select "2025"
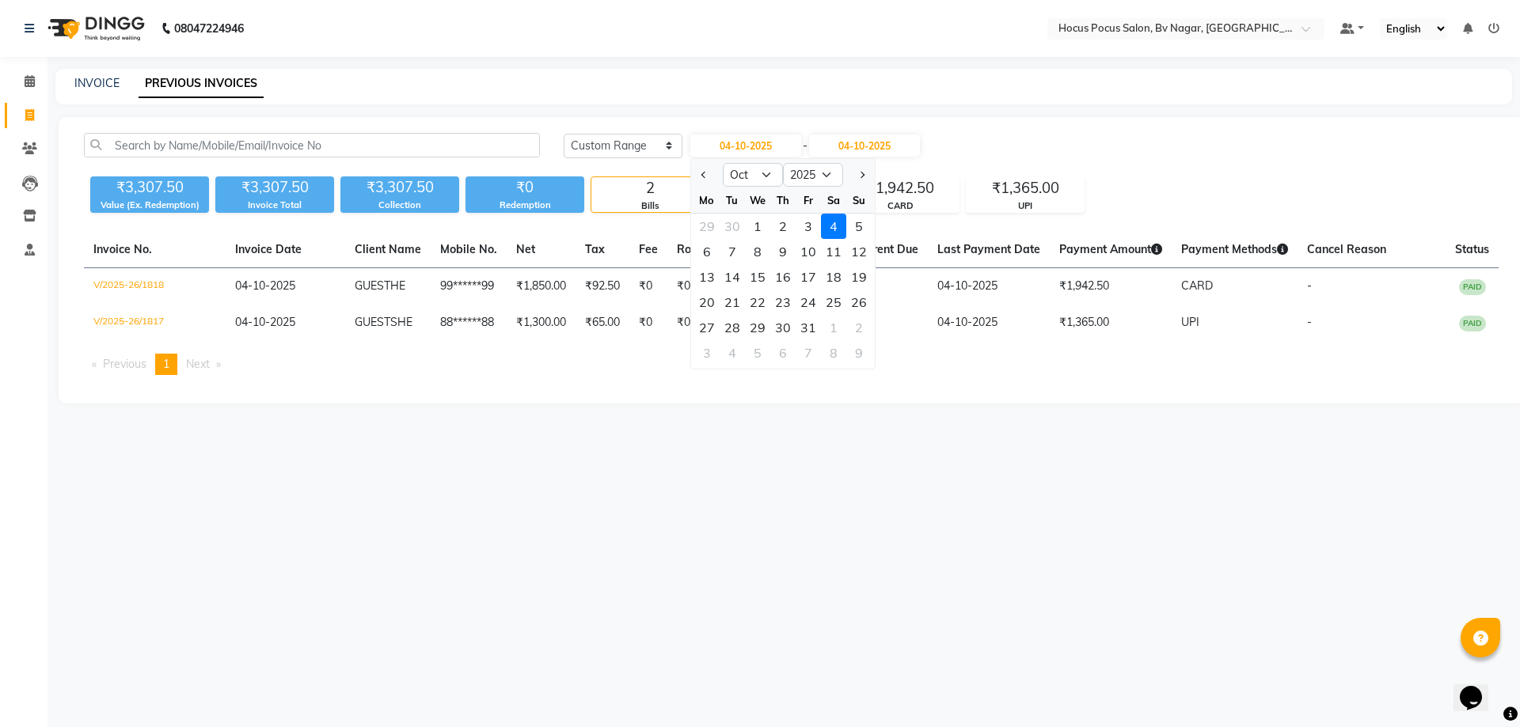
drag, startPoint x: 731, startPoint y: 228, endPoint x: 765, endPoint y: 211, distance: 37.9
click at [731, 228] on div "30" at bounding box center [731, 226] width 25 height 25
type input "30-09-2025"
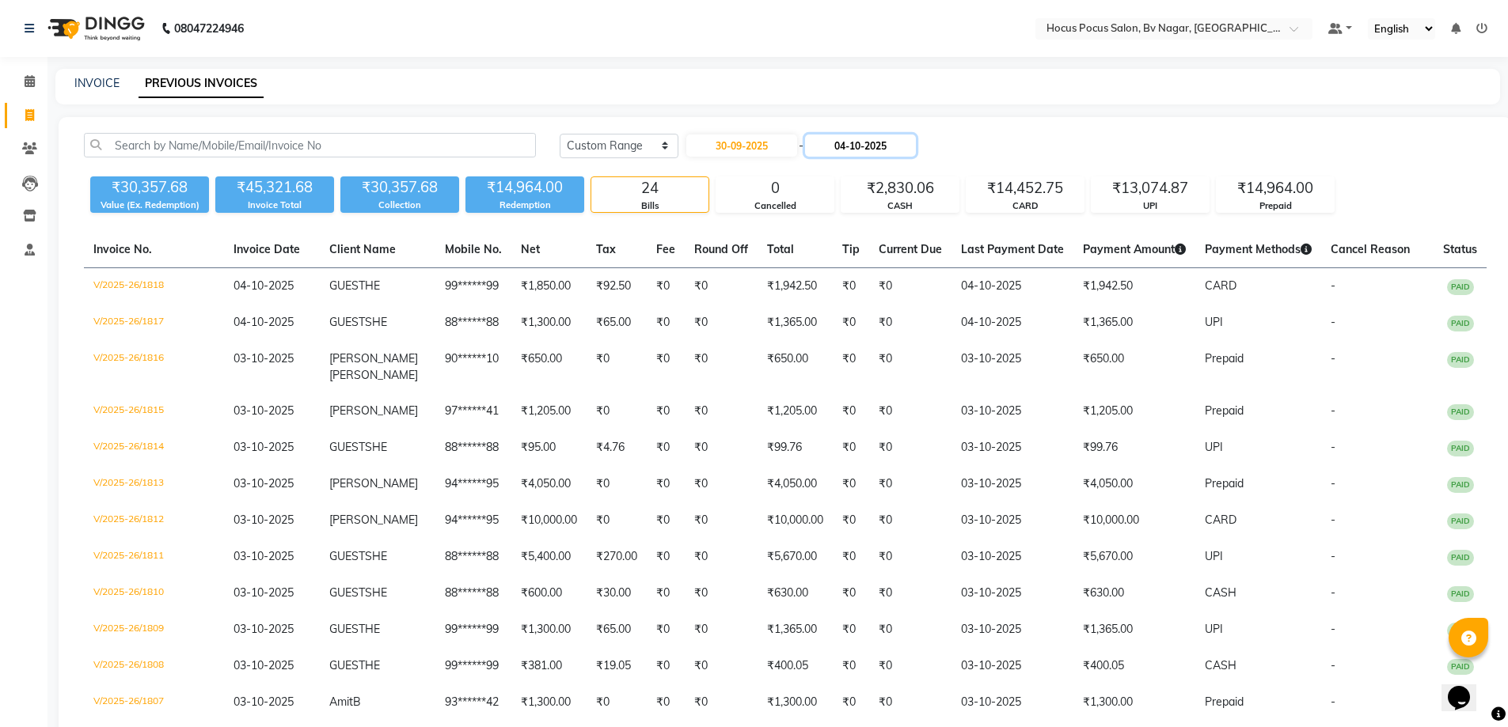
click at [864, 145] on input "04-10-2025" at bounding box center [860, 146] width 111 height 22
select select "10"
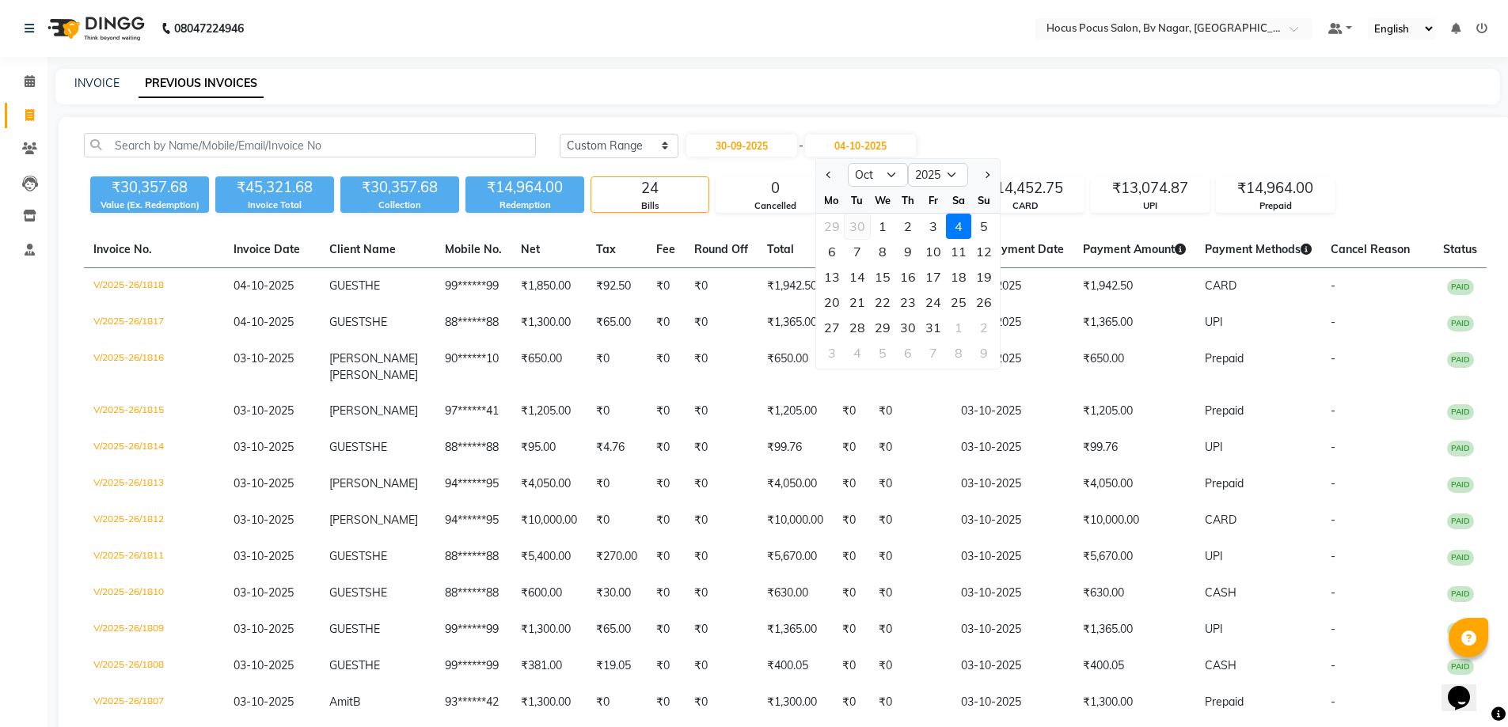
click at [858, 235] on div "30" at bounding box center [856, 226] width 25 height 25
type input "30-09-2025"
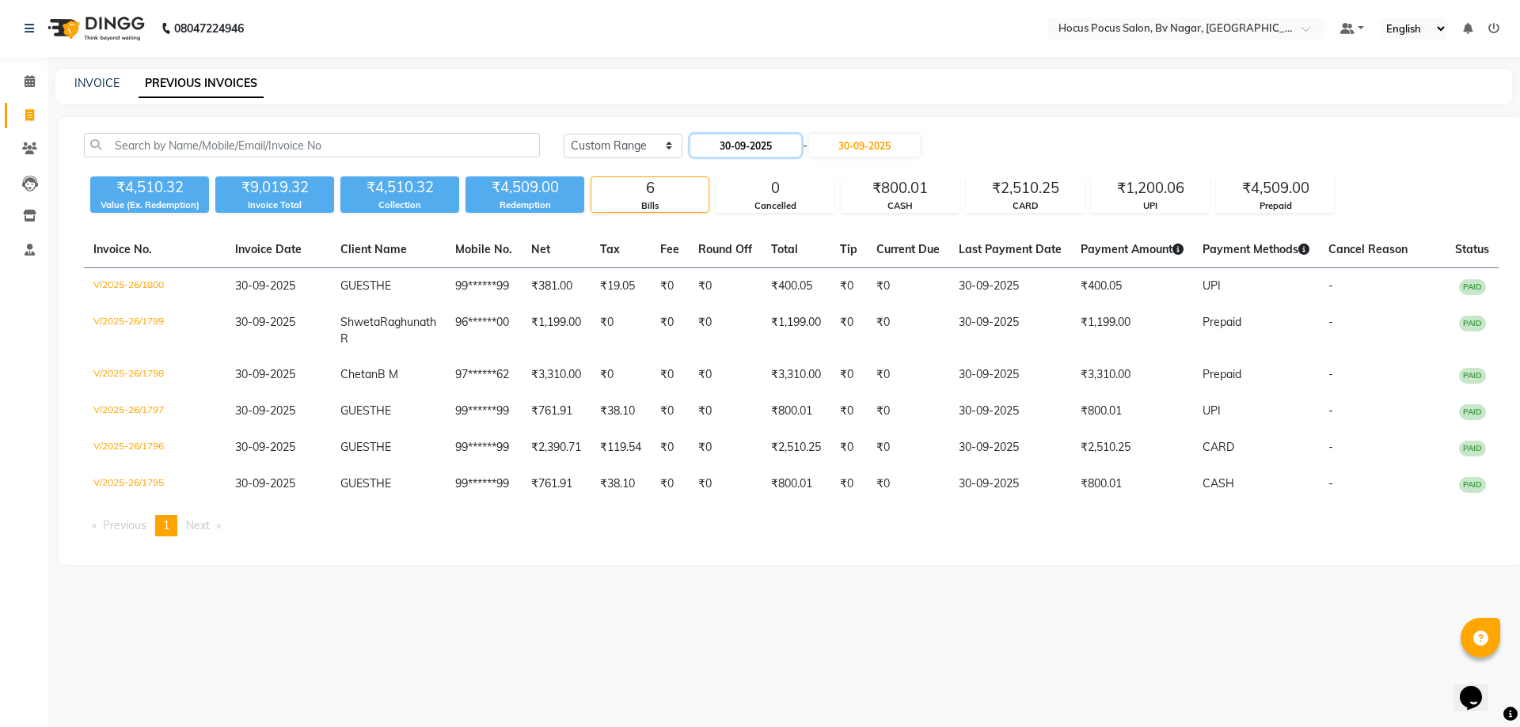
click at [758, 135] on input "30-09-2025" at bounding box center [745, 146] width 111 height 22
select select "9"
select select "2025"
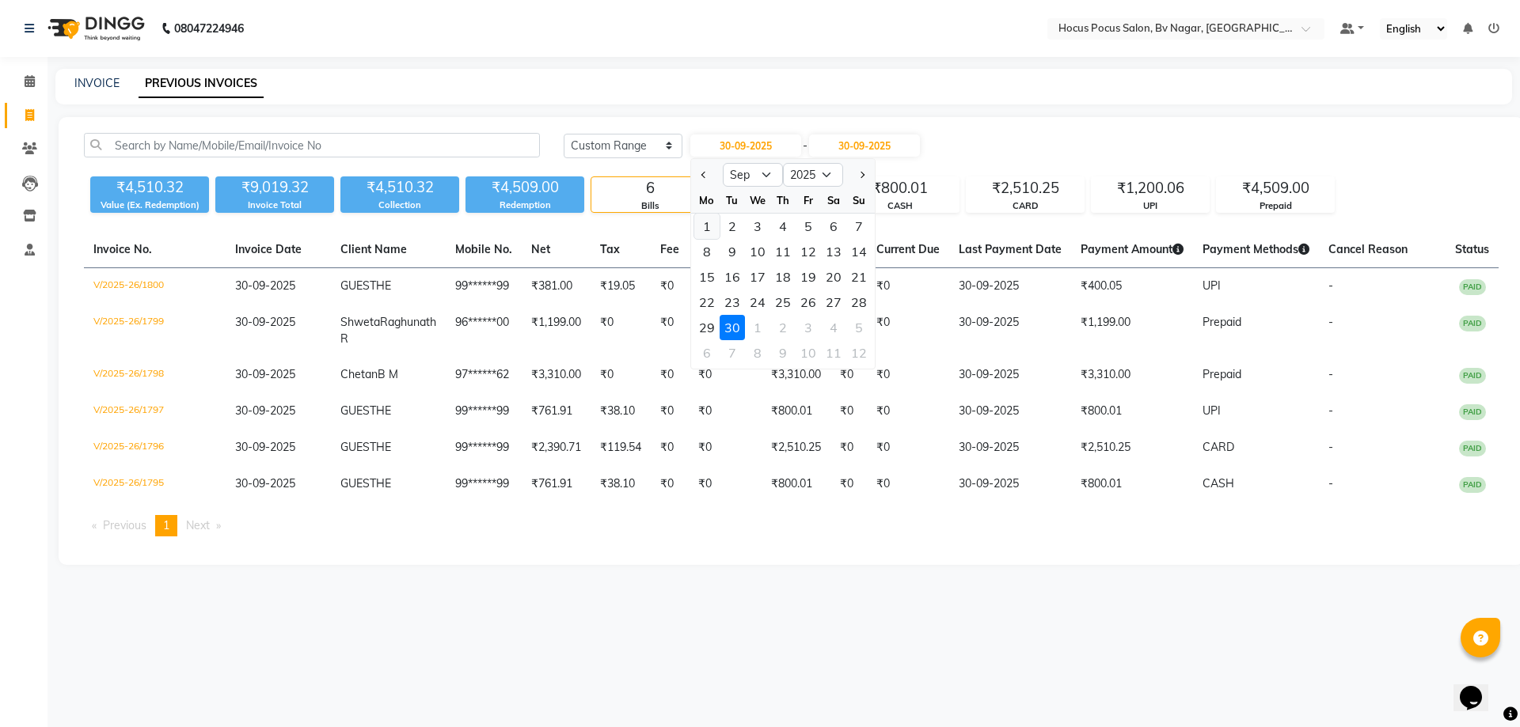
click at [709, 227] on div "1" at bounding box center [706, 226] width 25 height 25
type input "01-09-2025"
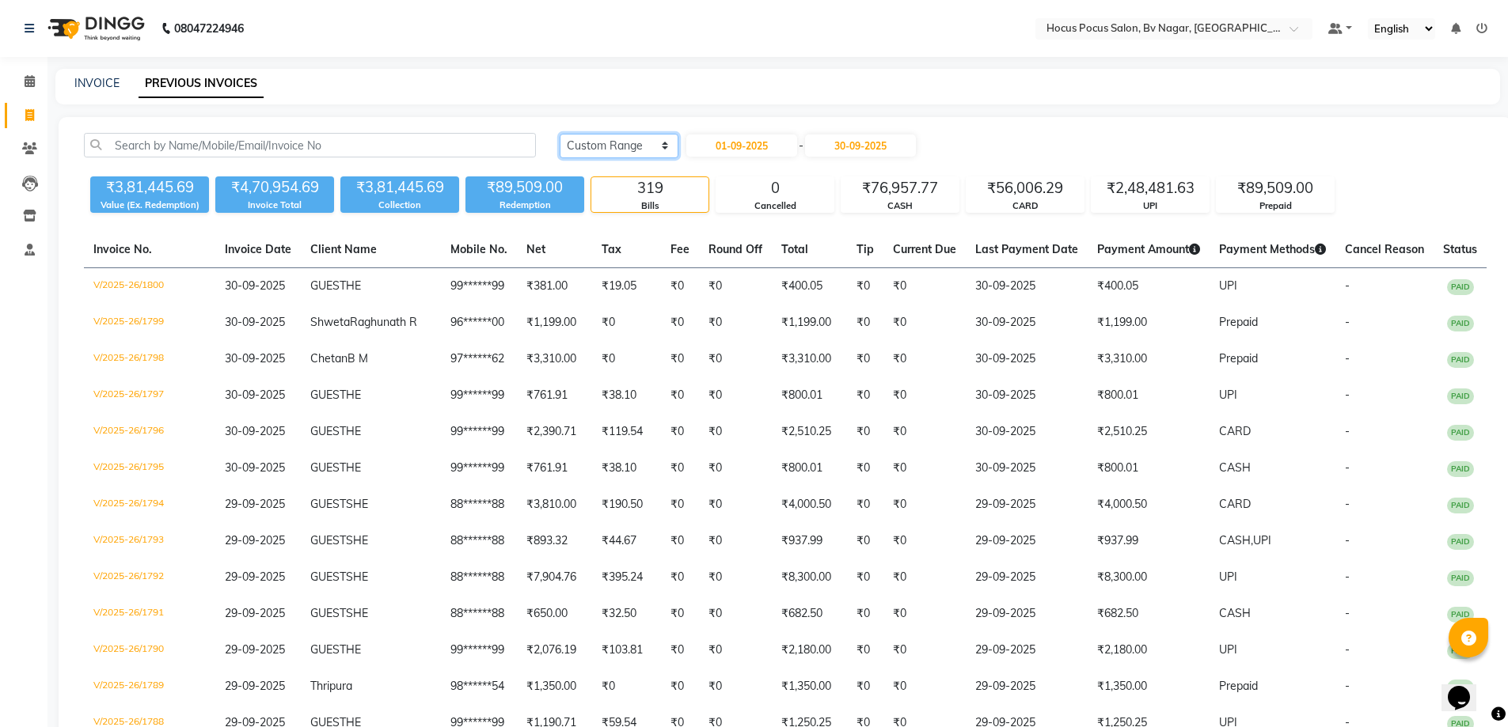
click at [643, 134] on select "[DATE] [DATE] Custom Range" at bounding box center [619, 146] width 119 height 25
drag, startPoint x: 630, startPoint y: 148, endPoint x: 627, endPoint y: 165, distance: 16.9
click at [629, 148] on select "[DATE] [DATE] Custom Range" at bounding box center [619, 146] width 119 height 25
drag, startPoint x: 622, startPoint y: 140, endPoint x: 622, endPoint y: 154, distance: 13.5
click at [622, 140] on select "[DATE] [DATE] Custom Range" at bounding box center [619, 146] width 119 height 25
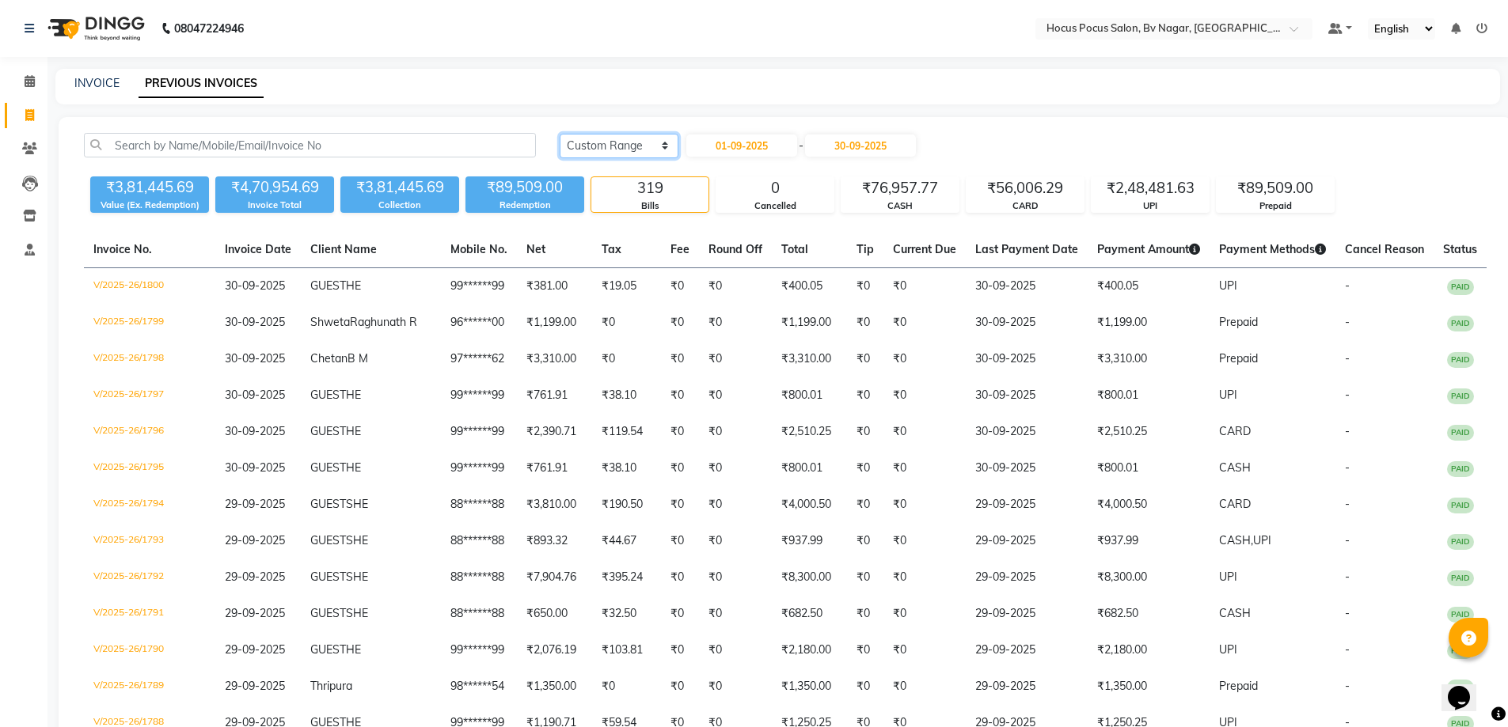
select select "today"
click at [560, 134] on select "[DATE] [DATE] Custom Range" at bounding box center [619, 146] width 119 height 25
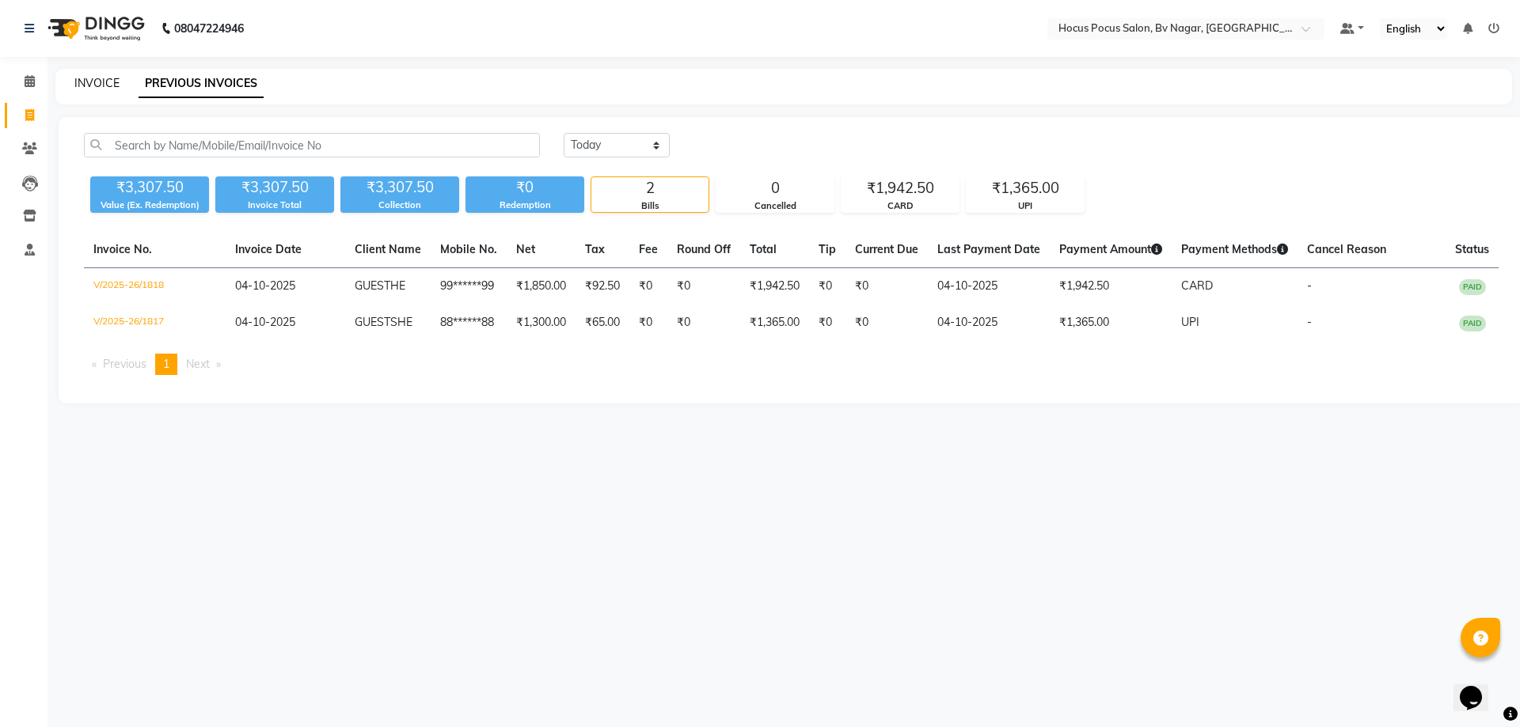
click at [96, 85] on link "INVOICE" at bounding box center [96, 83] width 45 height 14
select select "service"
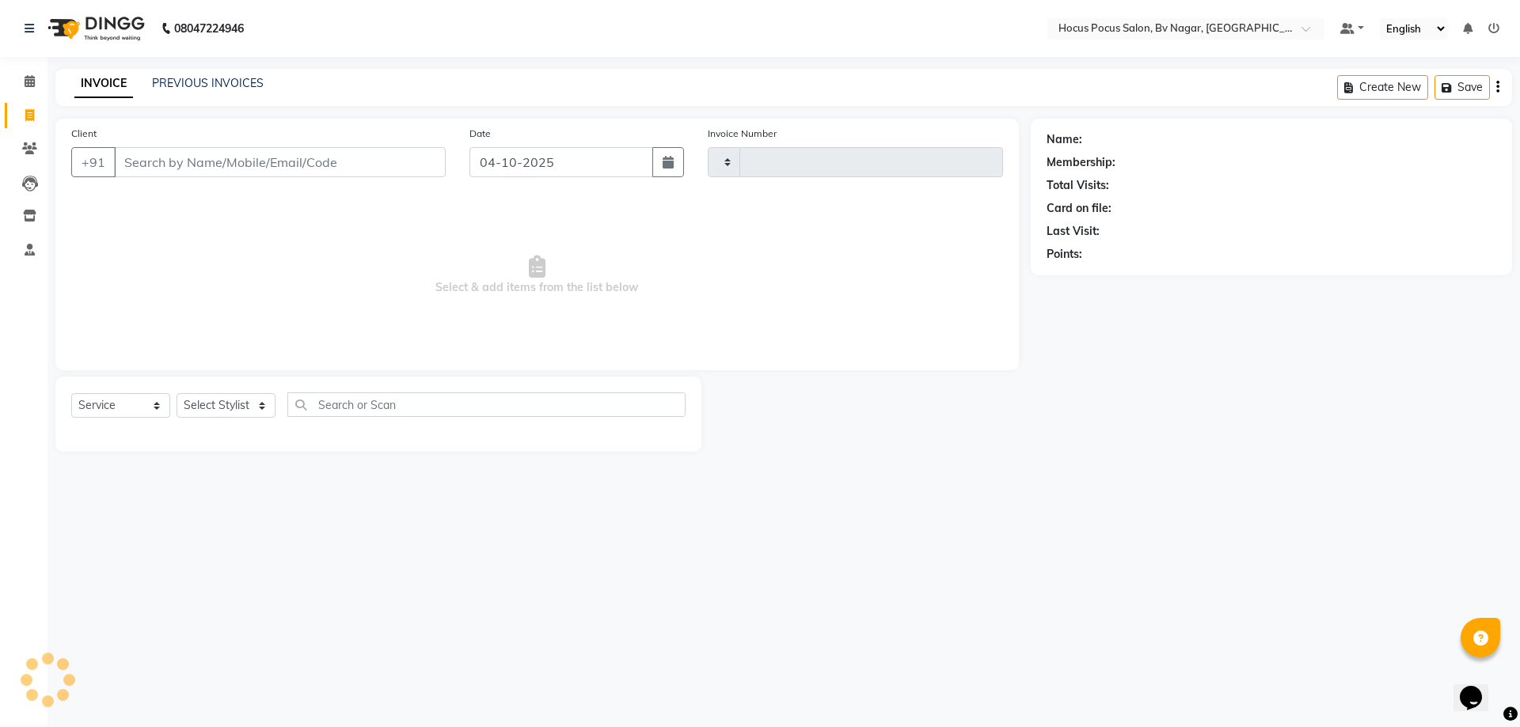
type input "1819"
select select "6056"
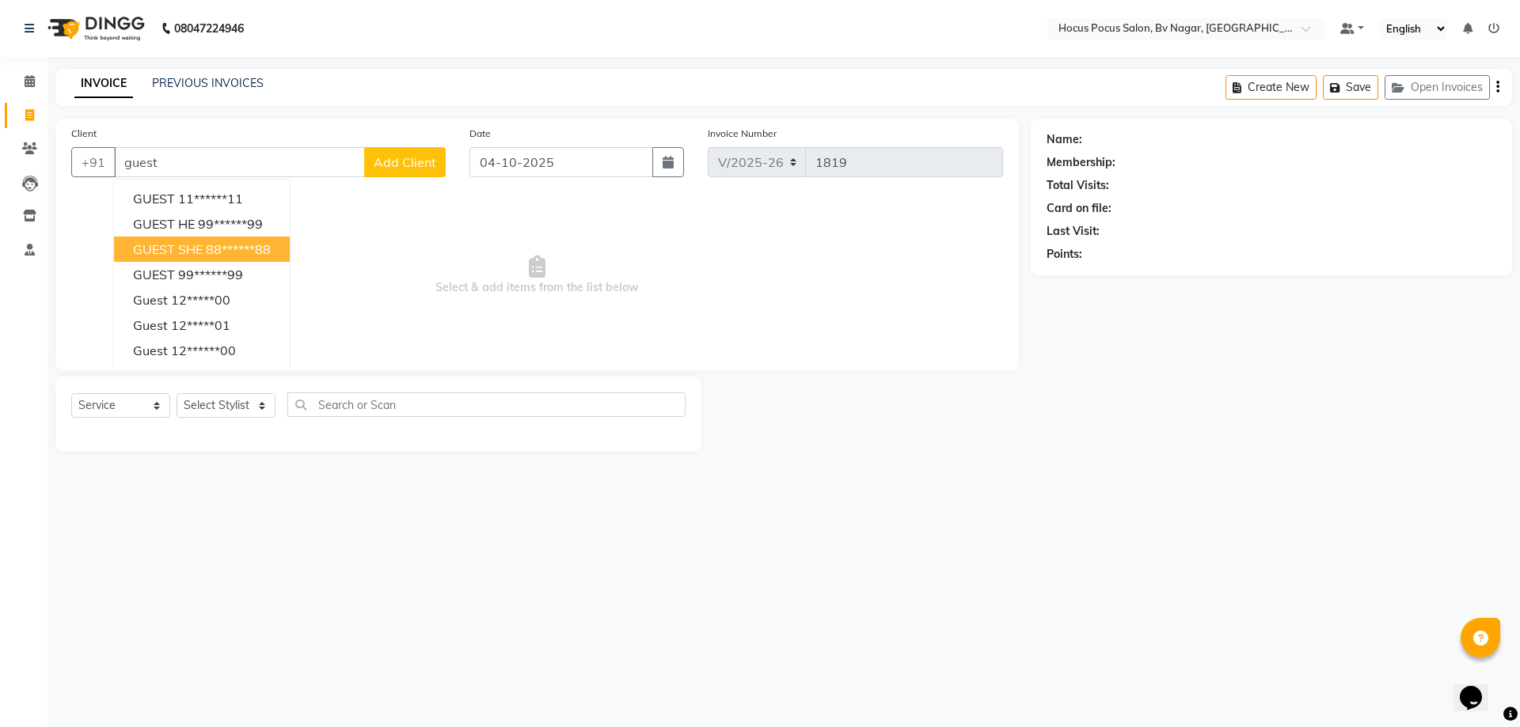
click at [236, 240] on button "GUEST SHE 88******88" at bounding box center [202, 249] width 176 height 25
type input "88******88"
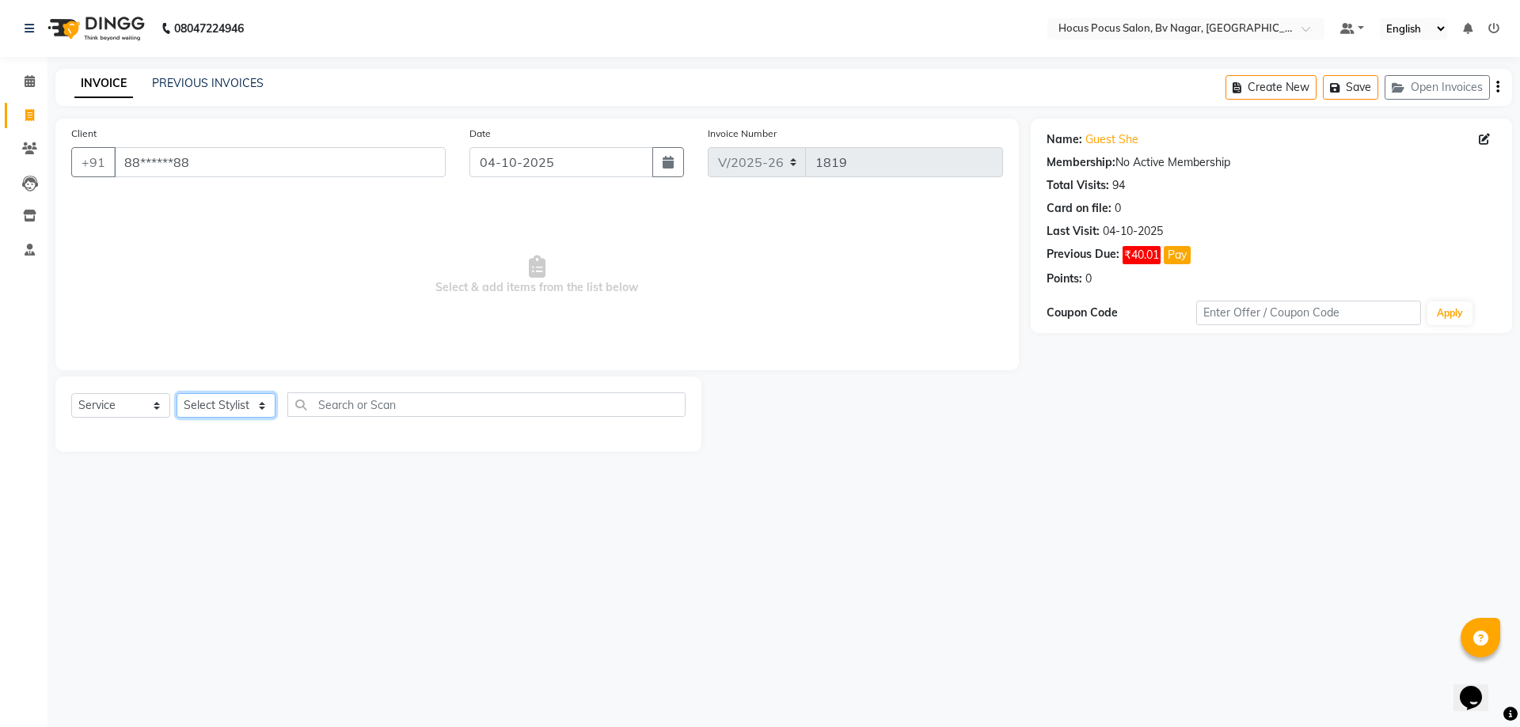
click at [241, 397] on select "Select Stylist [PERSON_NAME] [PERSON_NAME] hocus pocus [PERSON_NAME] Sashy" at bounding box center [225, 405] width 99 height 25
select select "86022"
click at [176, 393] on select "Select Stylist [PERSON_NAME] [PERSON_NAME] hocus pocus [PERSON_NAME] Sashy" at bounding box center [225, 405] width 99 height 25
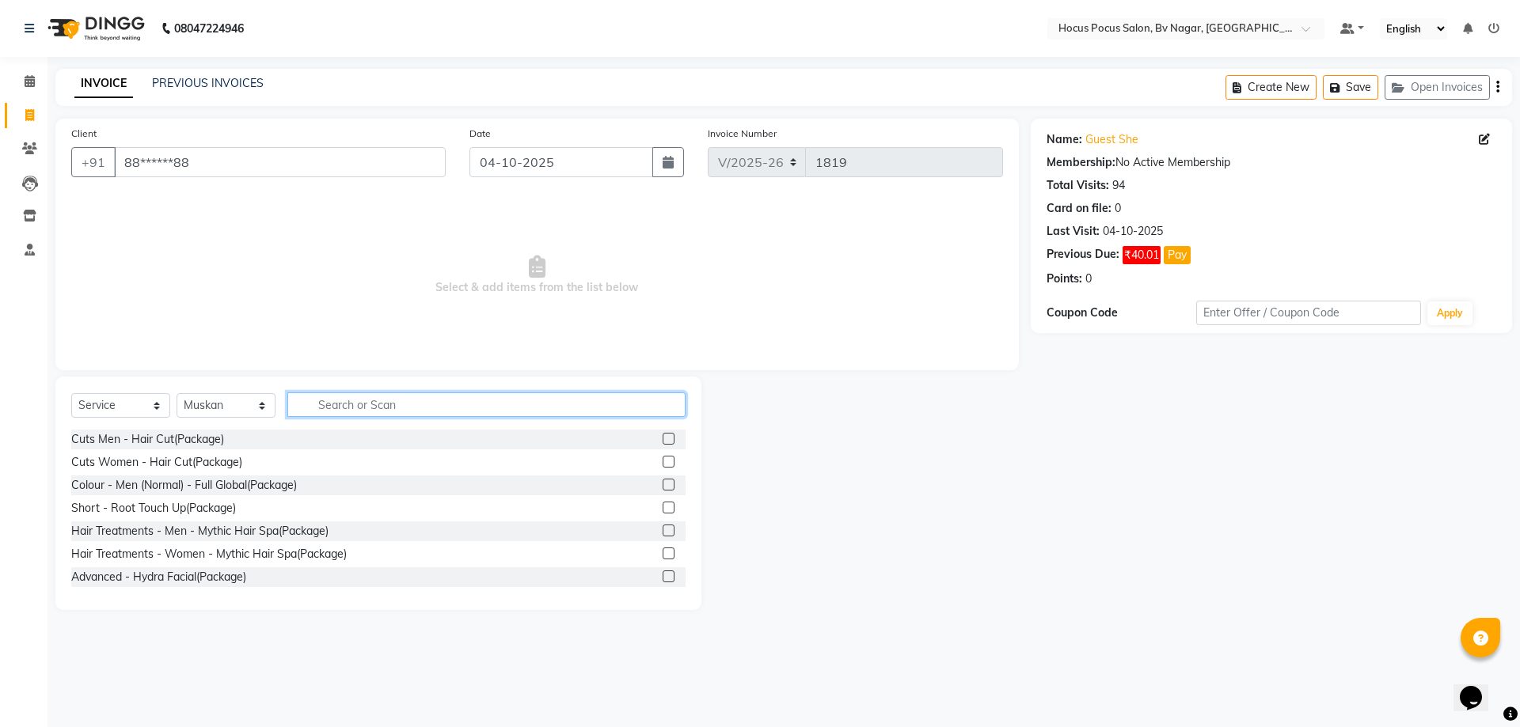
click at [387, 397] on input "text" at bounding box center [486, 405] width 398 height 25
type input "."
click at [386, 174] on div "Client +91 88******88" at bounding box center [258, 157] width 398 height 65
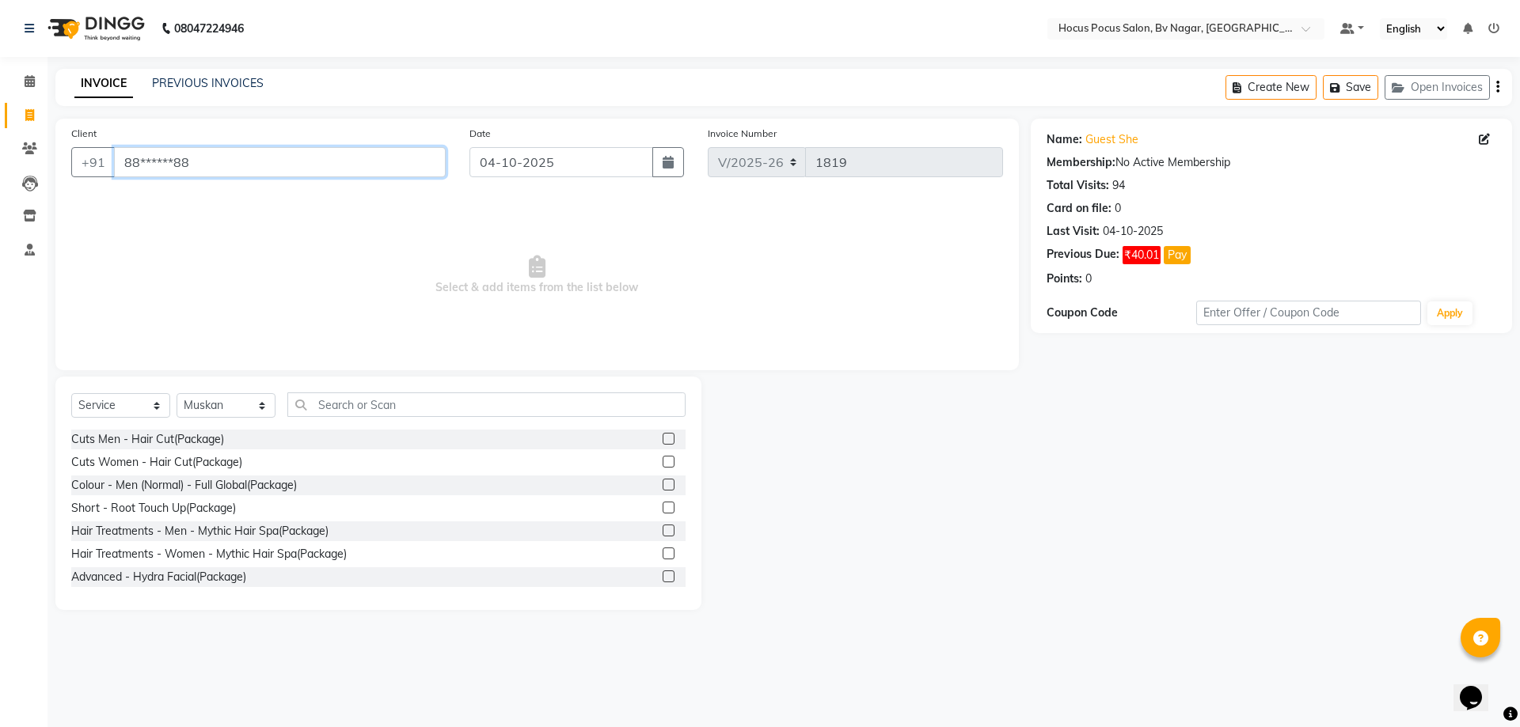
click at [381, 168] on input "88******88" at bounding box center [280, 162] width 332 height 30
type input "8"
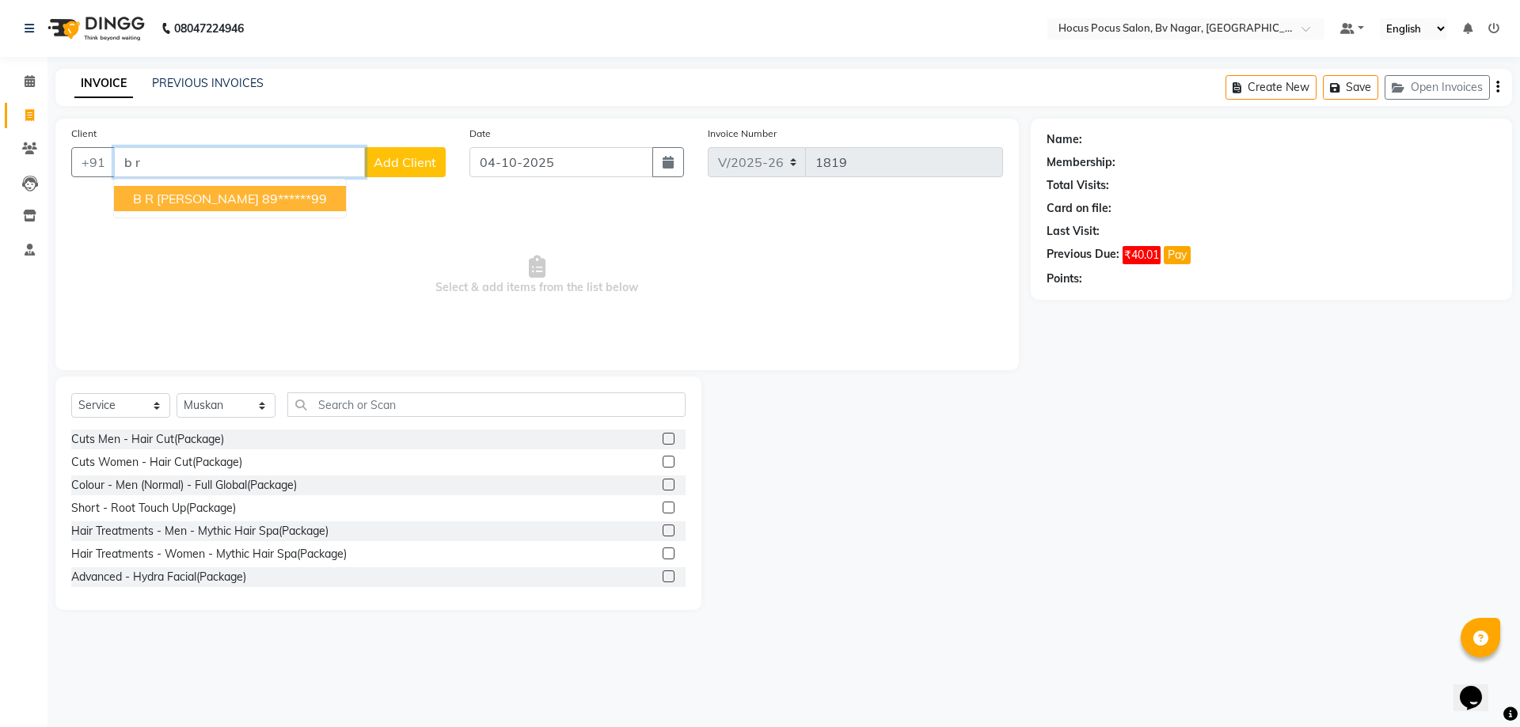
click at [262, 199] on ngb-highlight "89******99" at bounding box center [294, 199] width 65 height 16
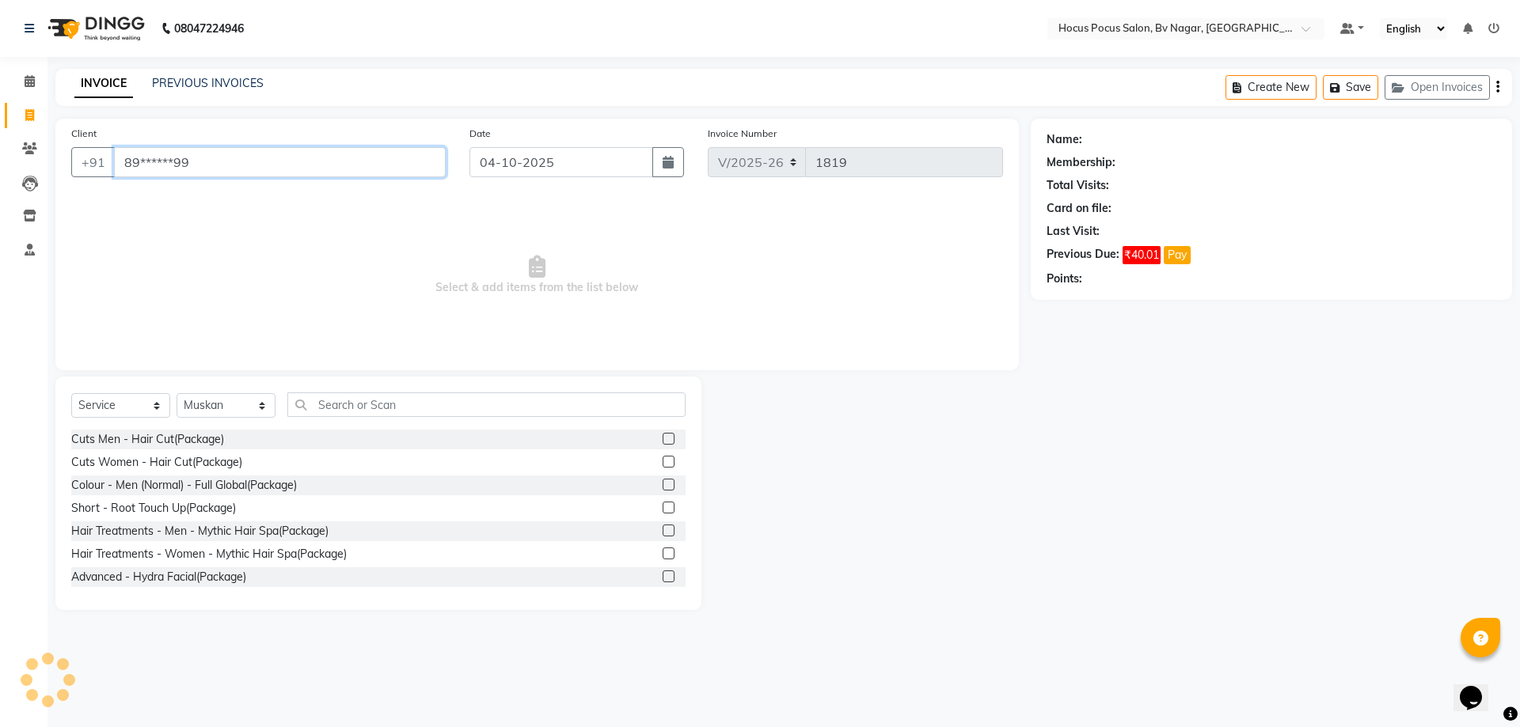
type input "89******99"
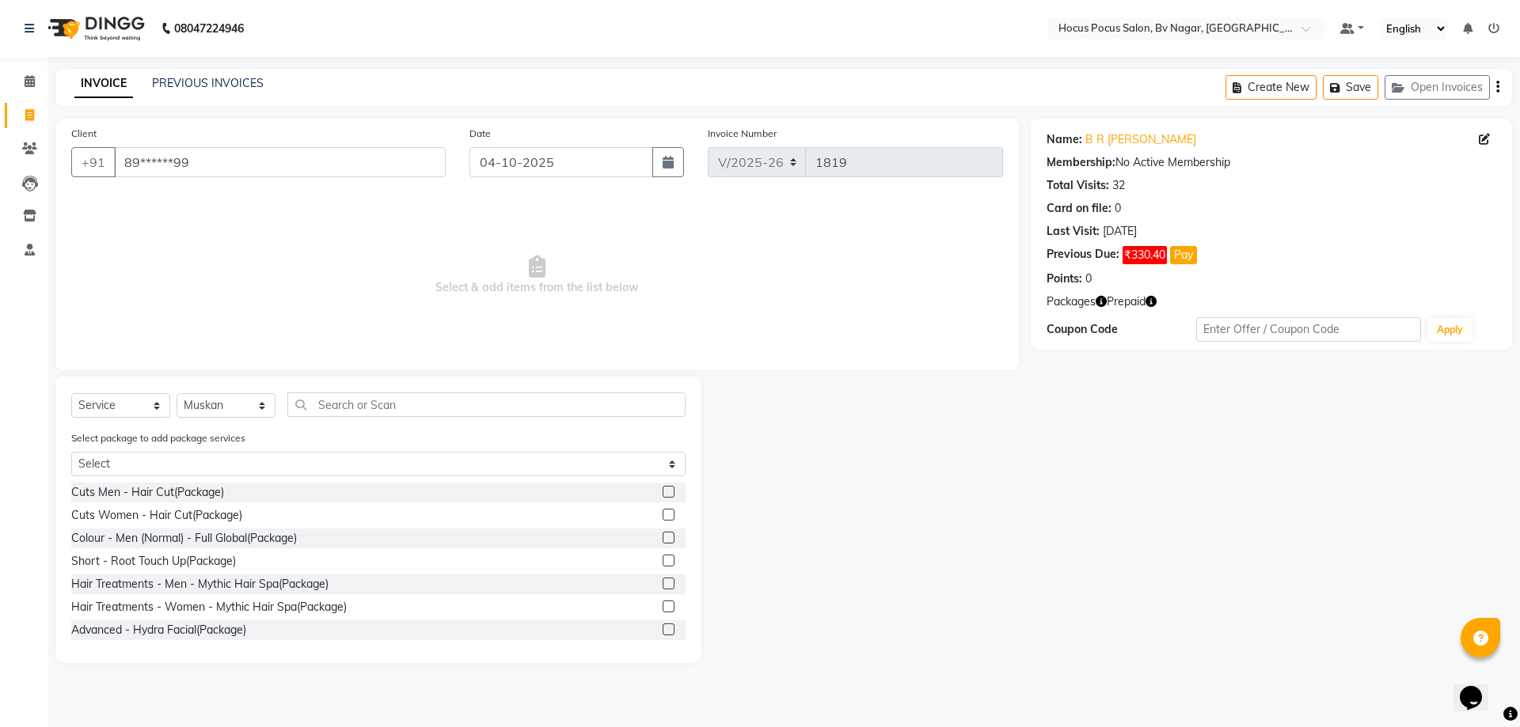
click at [1152, 302] on icon "button" at bounding box center [1150, 301] width 11 height 11
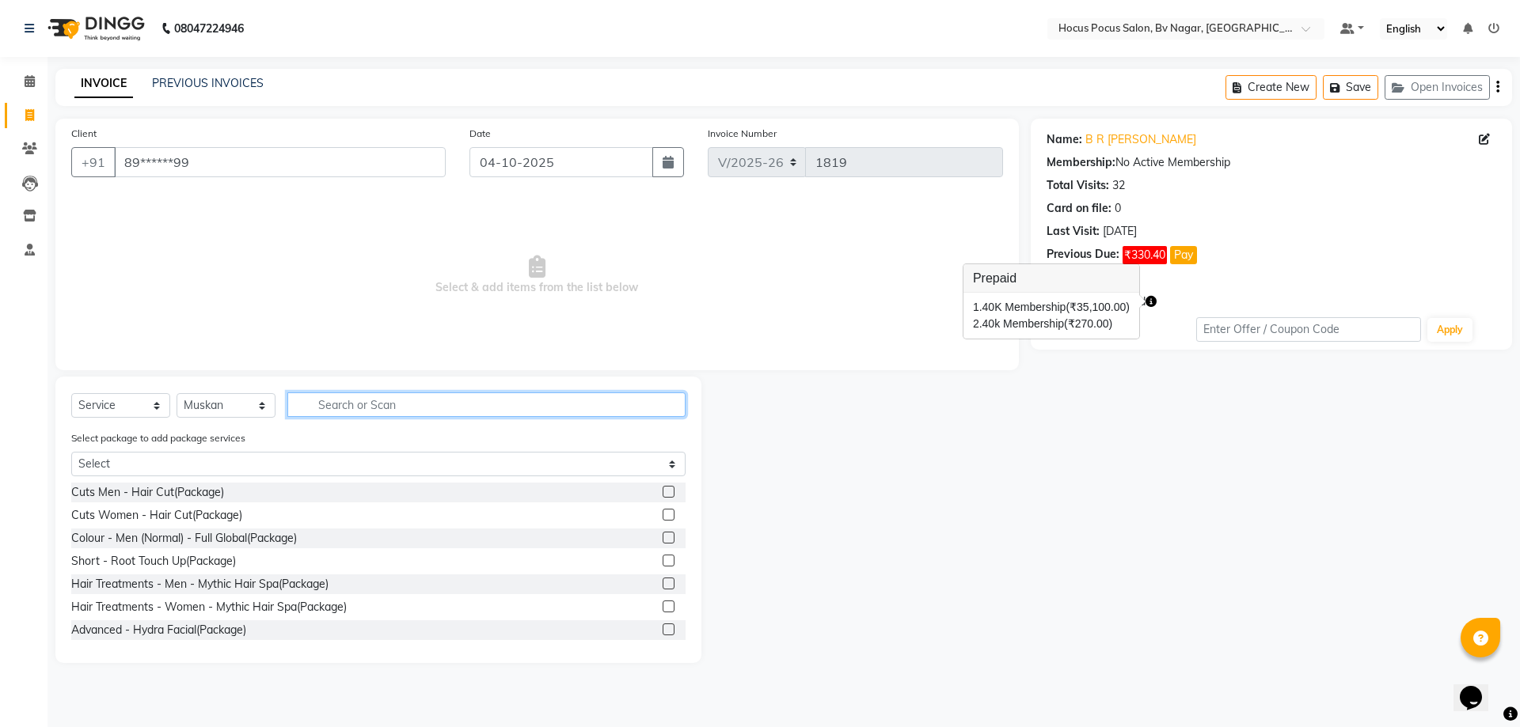
click at [370, 405] on input "text" at bounding box center [486, 405] width 398 height 25
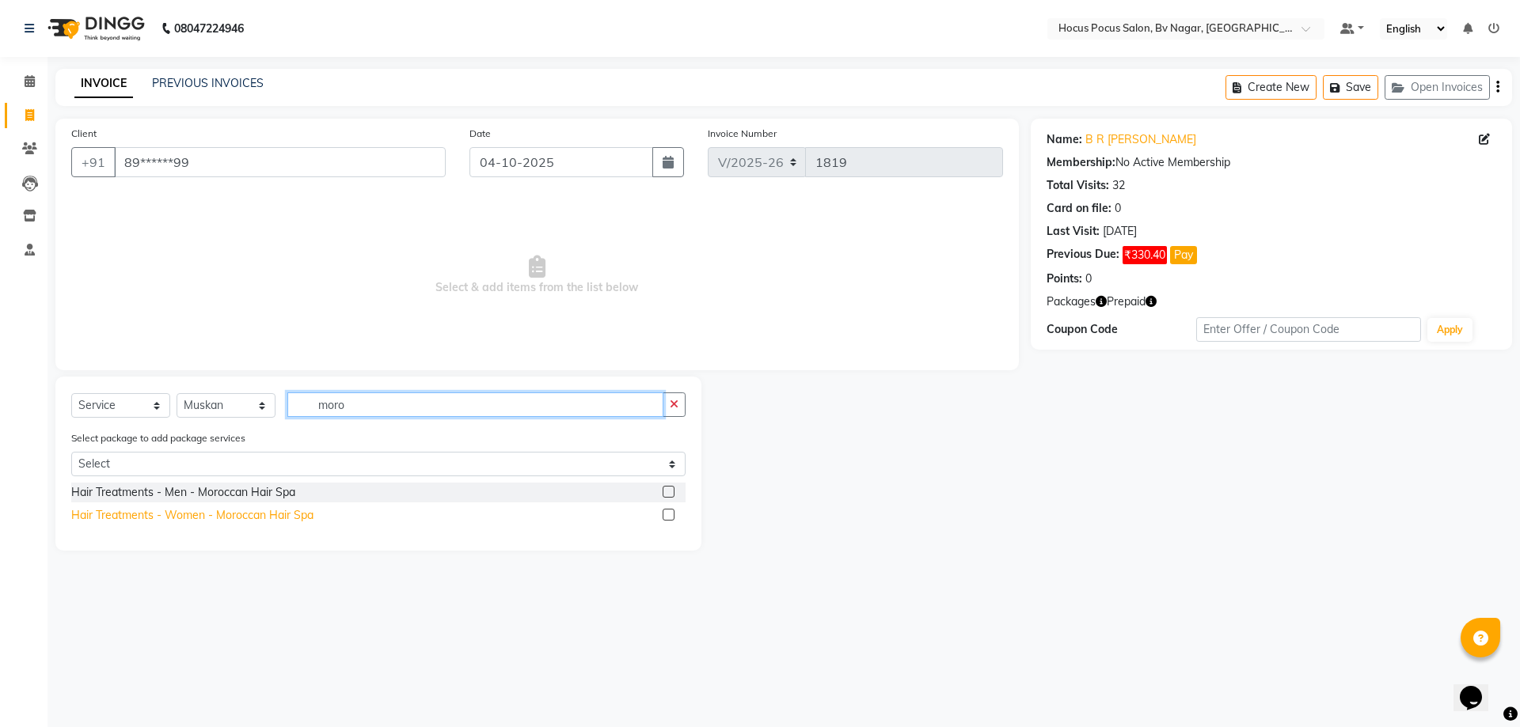
type input "moro"
click at [276, 516] on div "Hair Treatments - Women - Moroccan Hair Spa" at bounding box center [192, 515] width 242 height 17
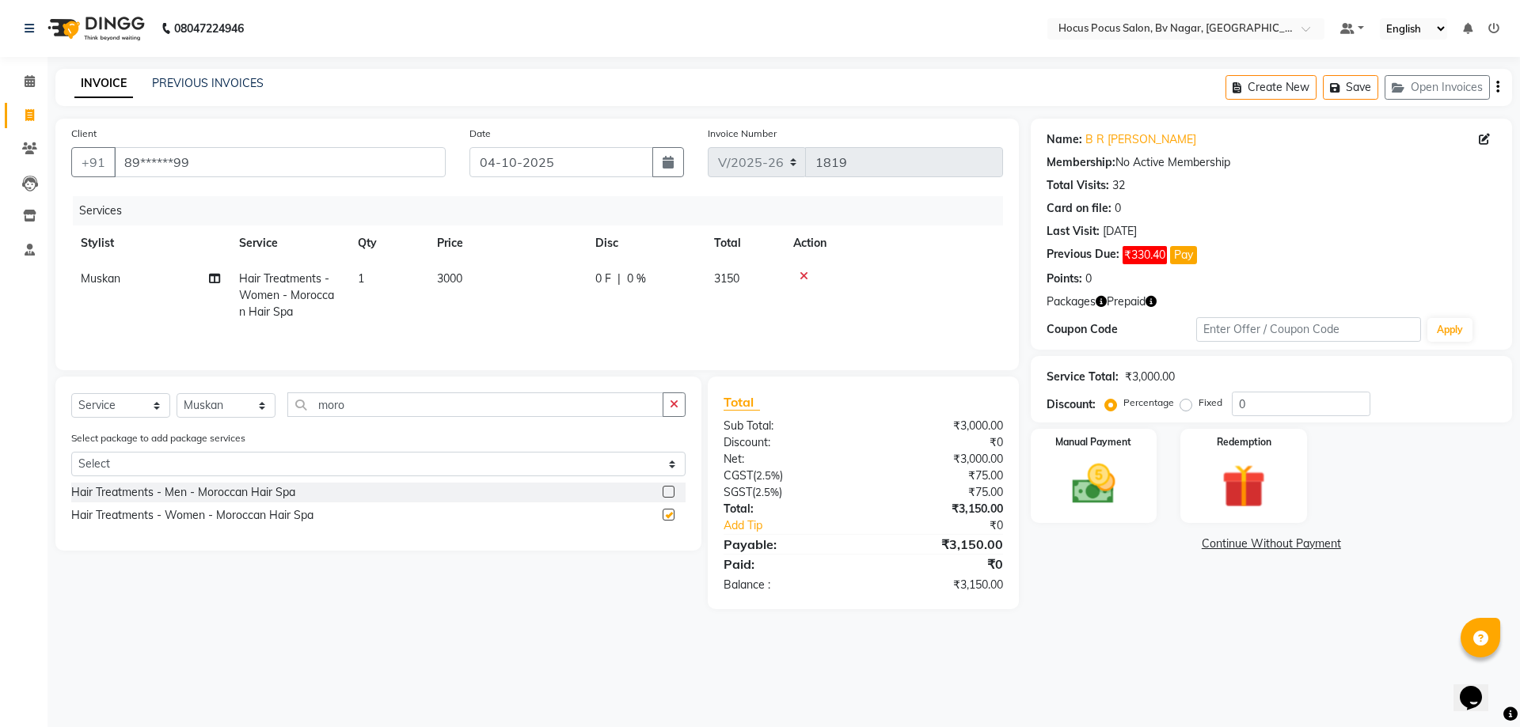
checkbox input "false"
click at [495, 283] on td "3000" at bounding box center [506, 295] width 158 height 69
select select "86022"
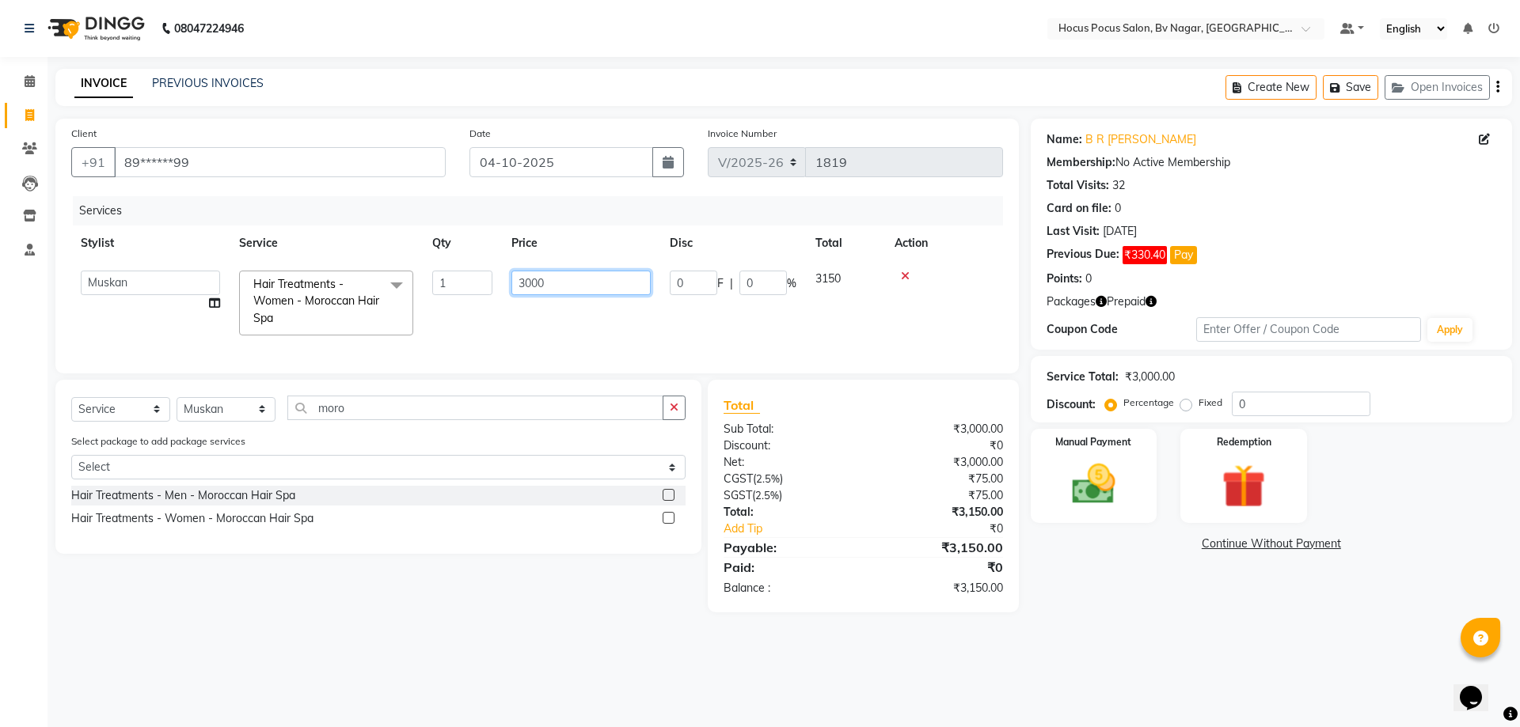
click at [575, 275] on input "3000" at bounding box center [580, 283] width 139 height 25
type input "3500"
click at [605, 328] on tr "[PERSON_NAME] [PERSON_NAME] hocus pocus [PERSON_NAME] Sashy Hair Treatments - W…" at bounding box center [537, 303] width 932 height 84
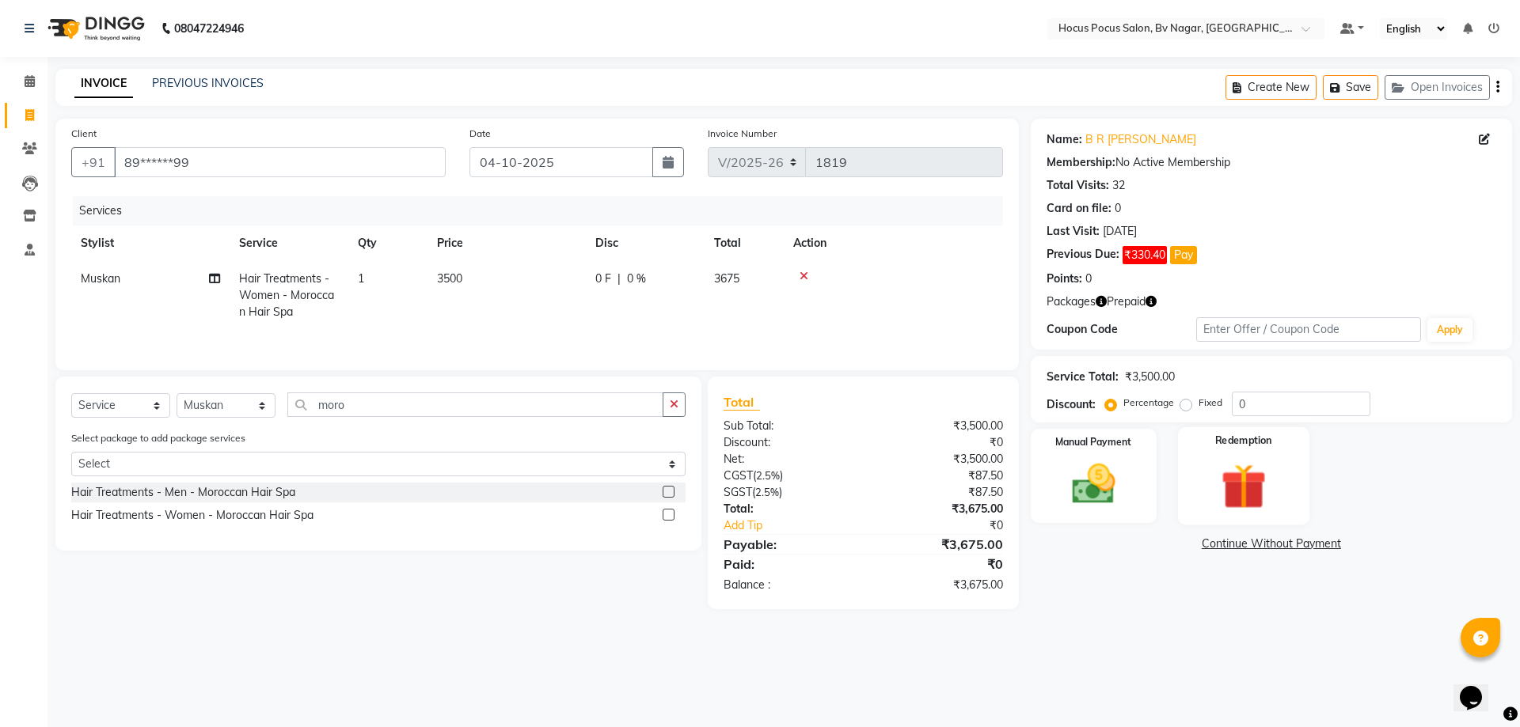
click at [1246, 465] on img at bounding box center [1243, 486] width 74 height 56
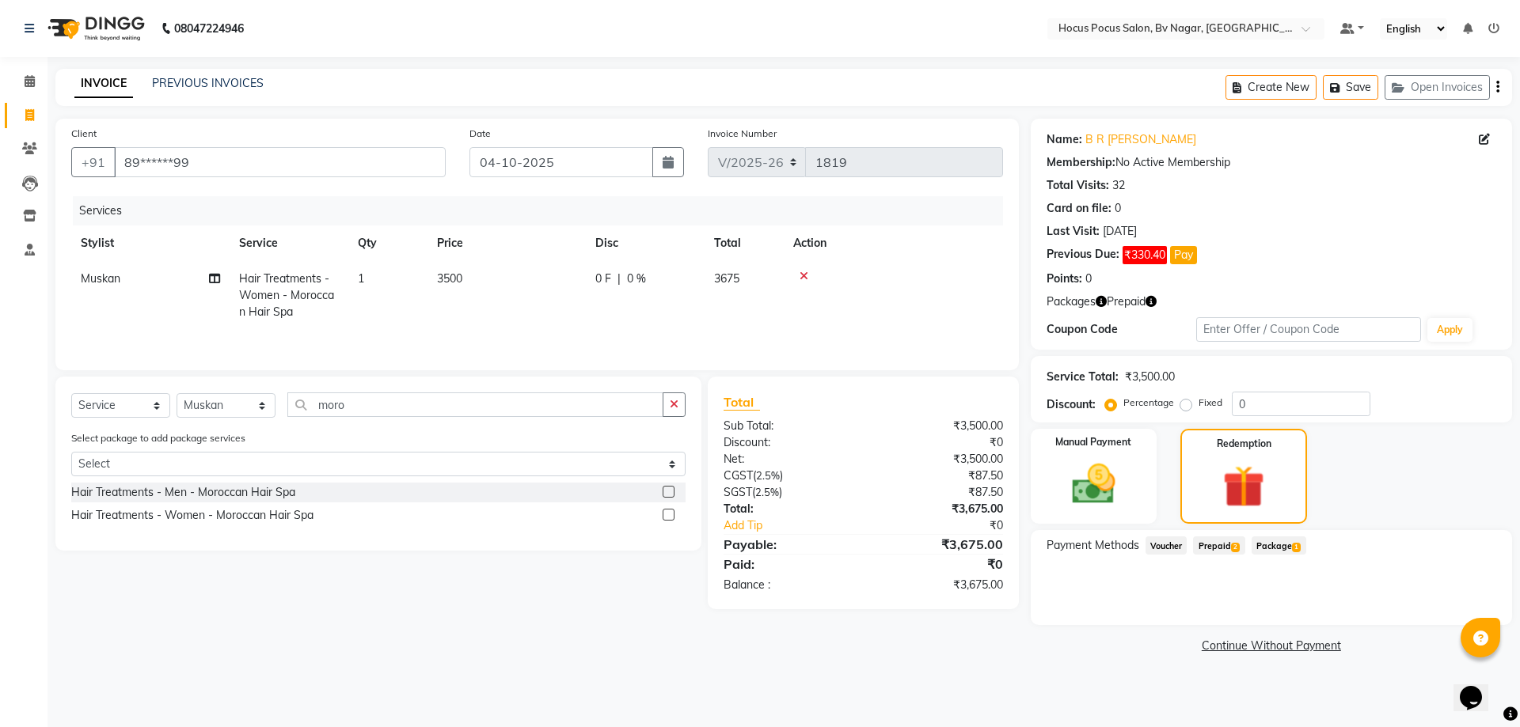
drag, startPoint x: 1226, startPoint y: 541, endPoint x: 1262, endPoint y: 546, distance: 36.0
click at [1226, 542] on span "Prepaid 2" at bounding box center [1218, 546] width 51 height 18
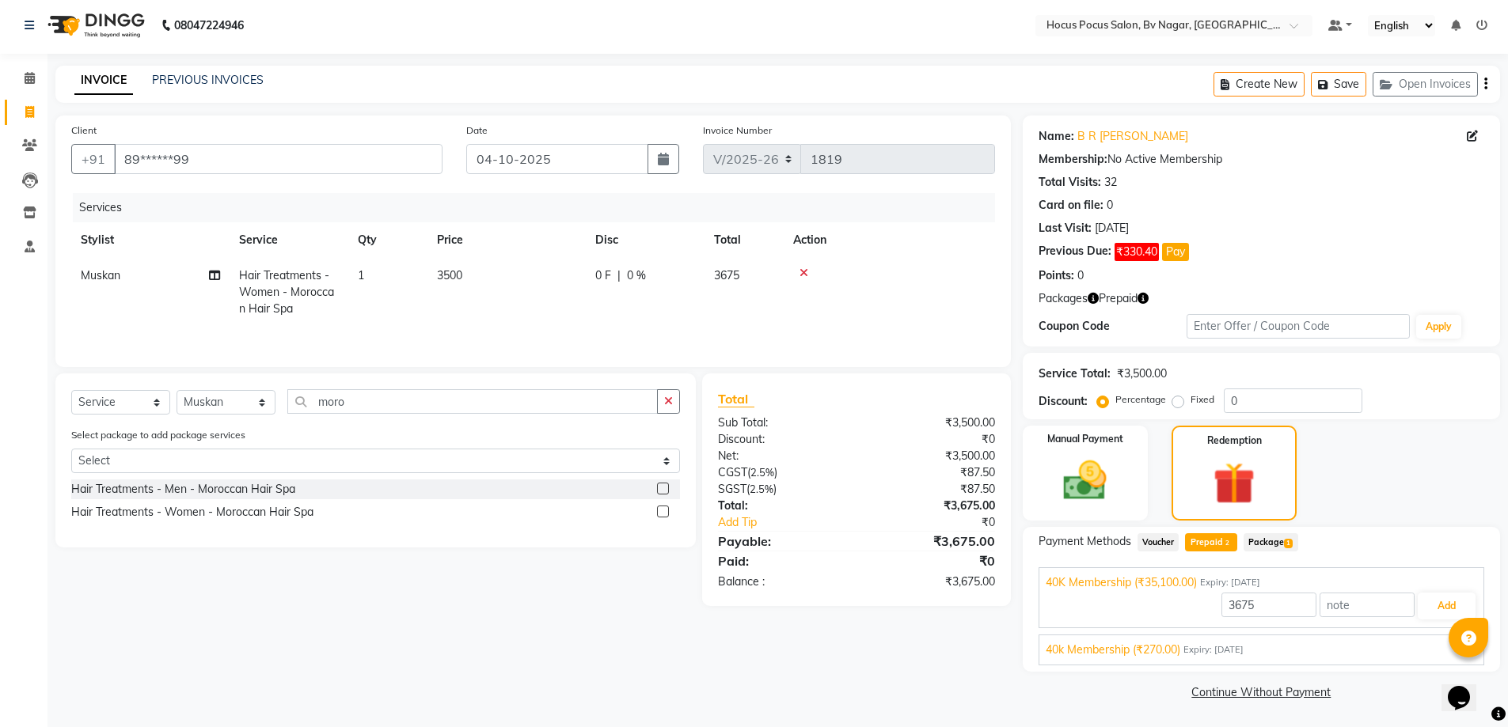
scroll to position [4, 0]
click at [1437, 598] on button "Add" at bounding box center [1446, 605] width 58 height 27
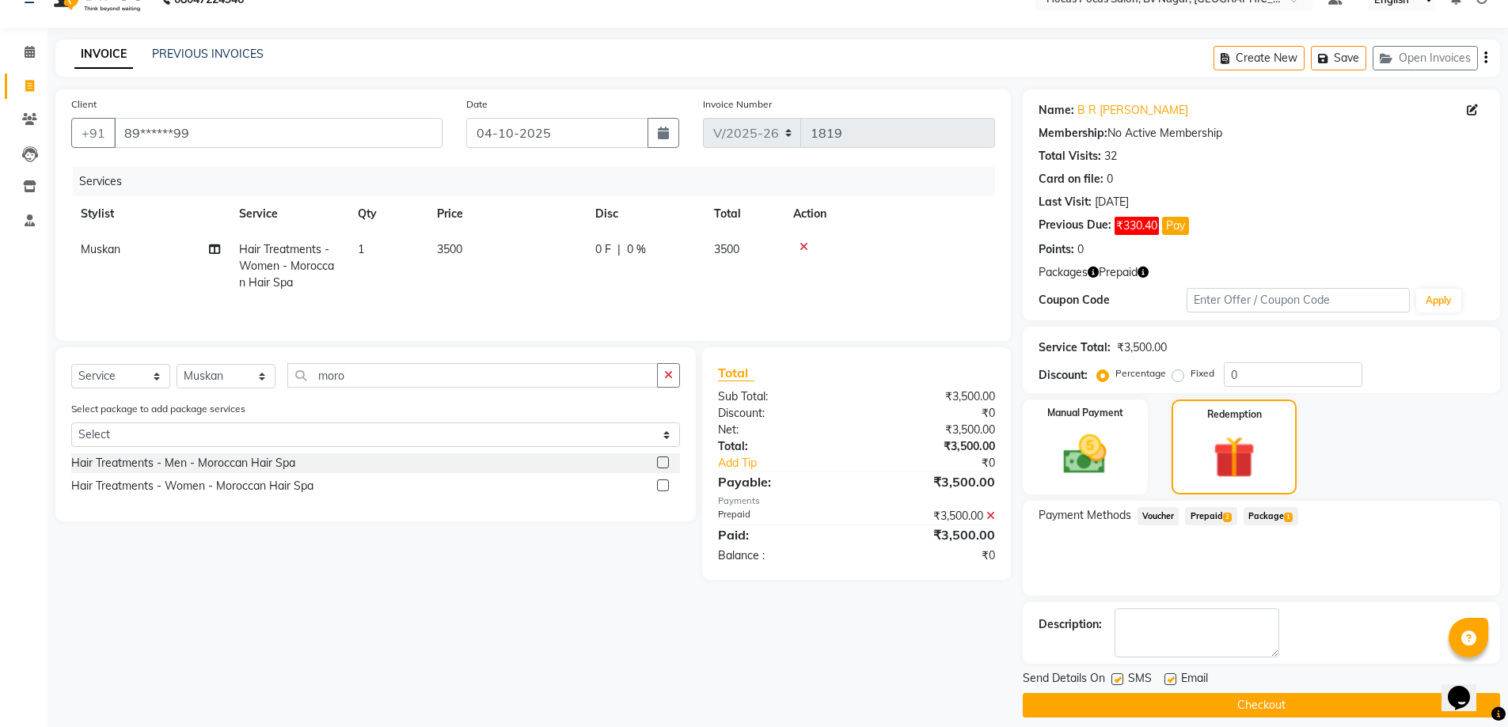
scroll to position [44, 0]
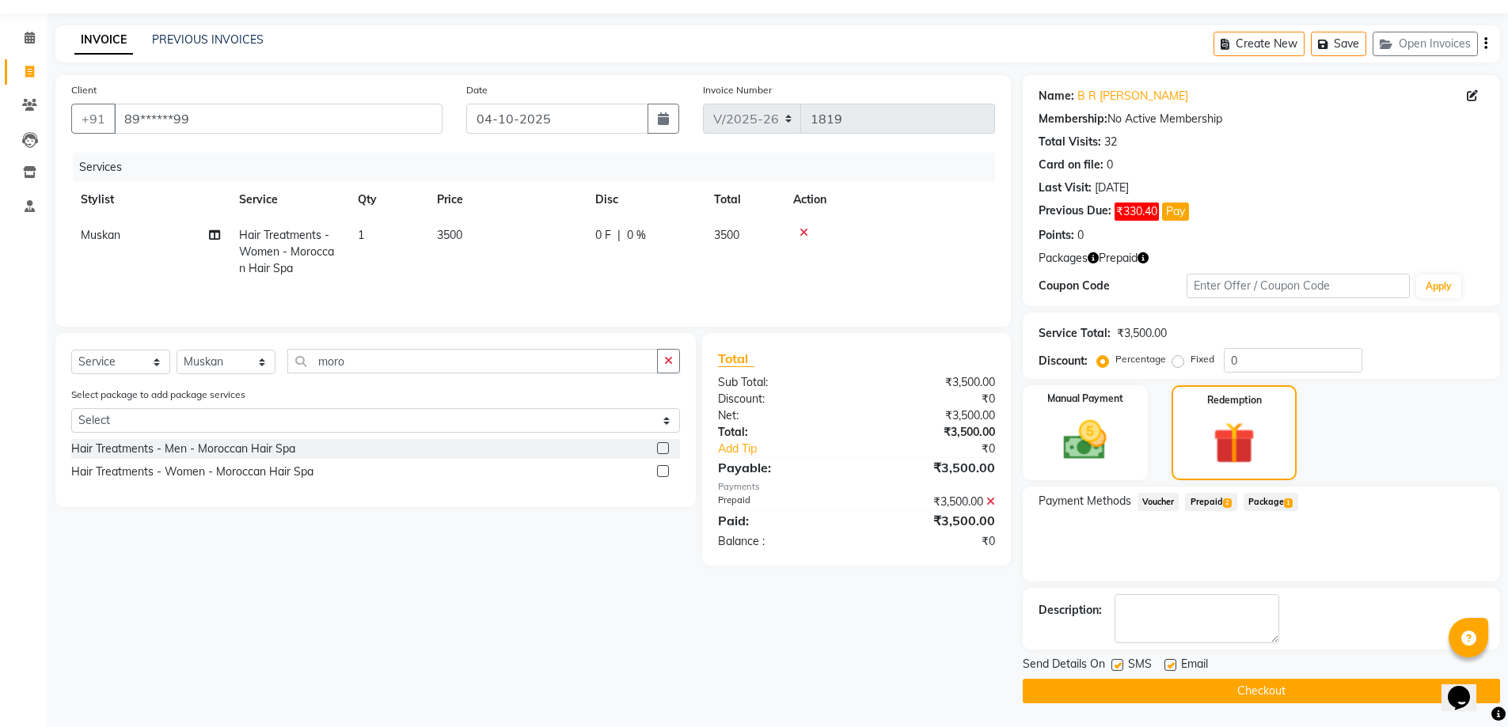
click at [1121, 665] on label at bounding box center [1117, 665] width 12 height 12
click at [1121, 665] on input "checkbox" at bounding box center [1116, 666] width 10 height 10
checkbox input "false"
click at [1156, 687] on button "Checkout" at bounding box center [1261, 691] width 477 height 25
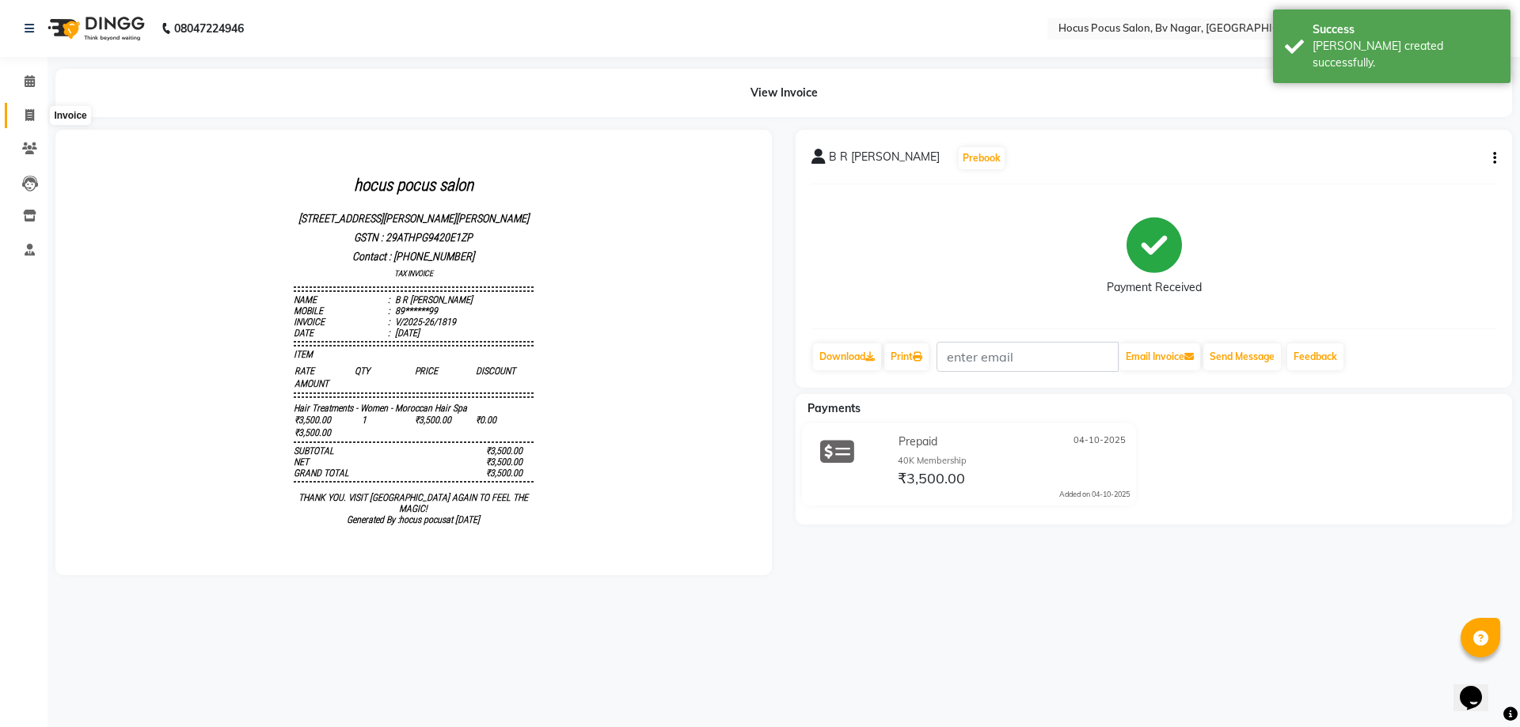
click at [28, 125] on link "Invoice" at bounding box center [24, 116] width 38 height 26
select select "service"
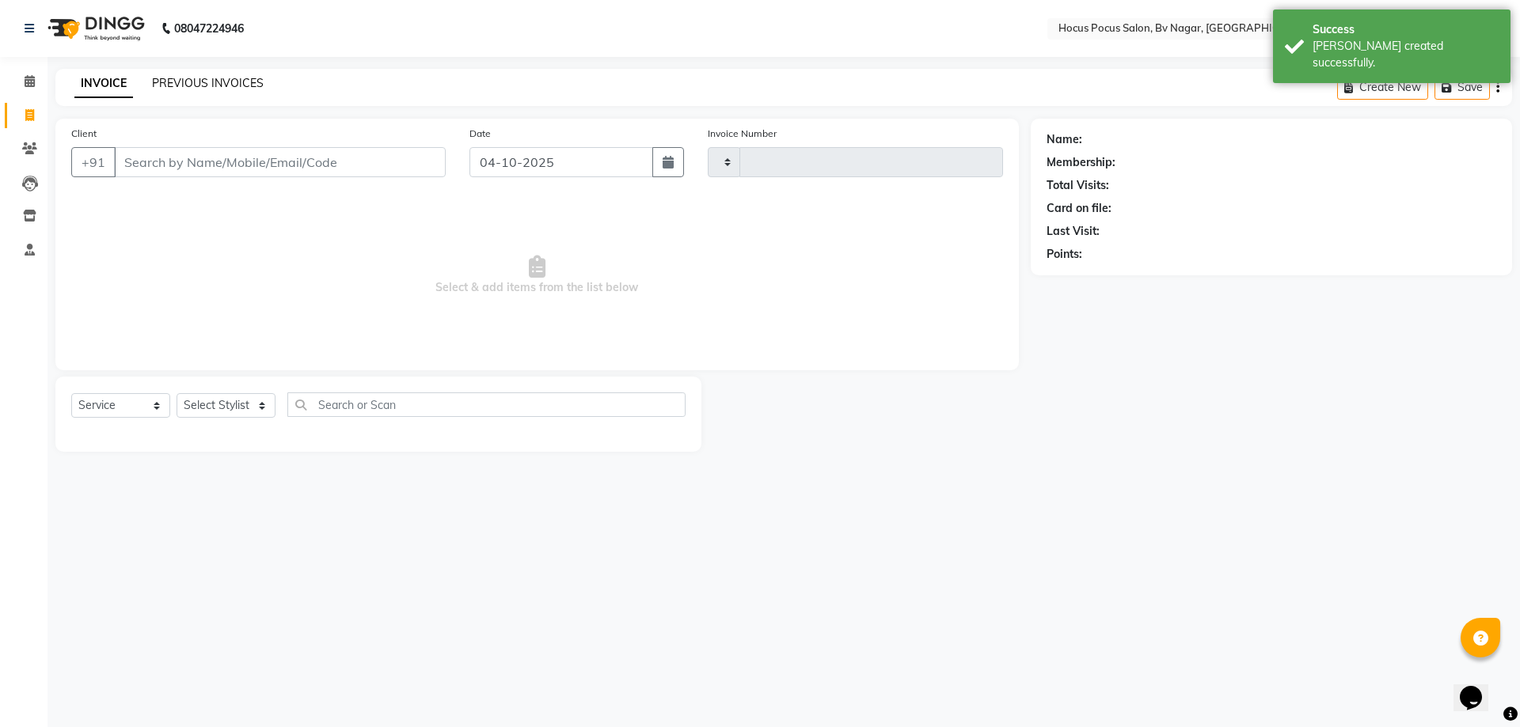
type input "1820"
select select "6056"
click at [198, 71] on div "INVOICE PREVIOUS INVOICES Create New Save Open Invoices" at bounding box center [783, 87] width 1456 height 37
click at [207, 89] on link "PREVIOUS INVOICES" at bounding box center [208, 83] width 112 height 14
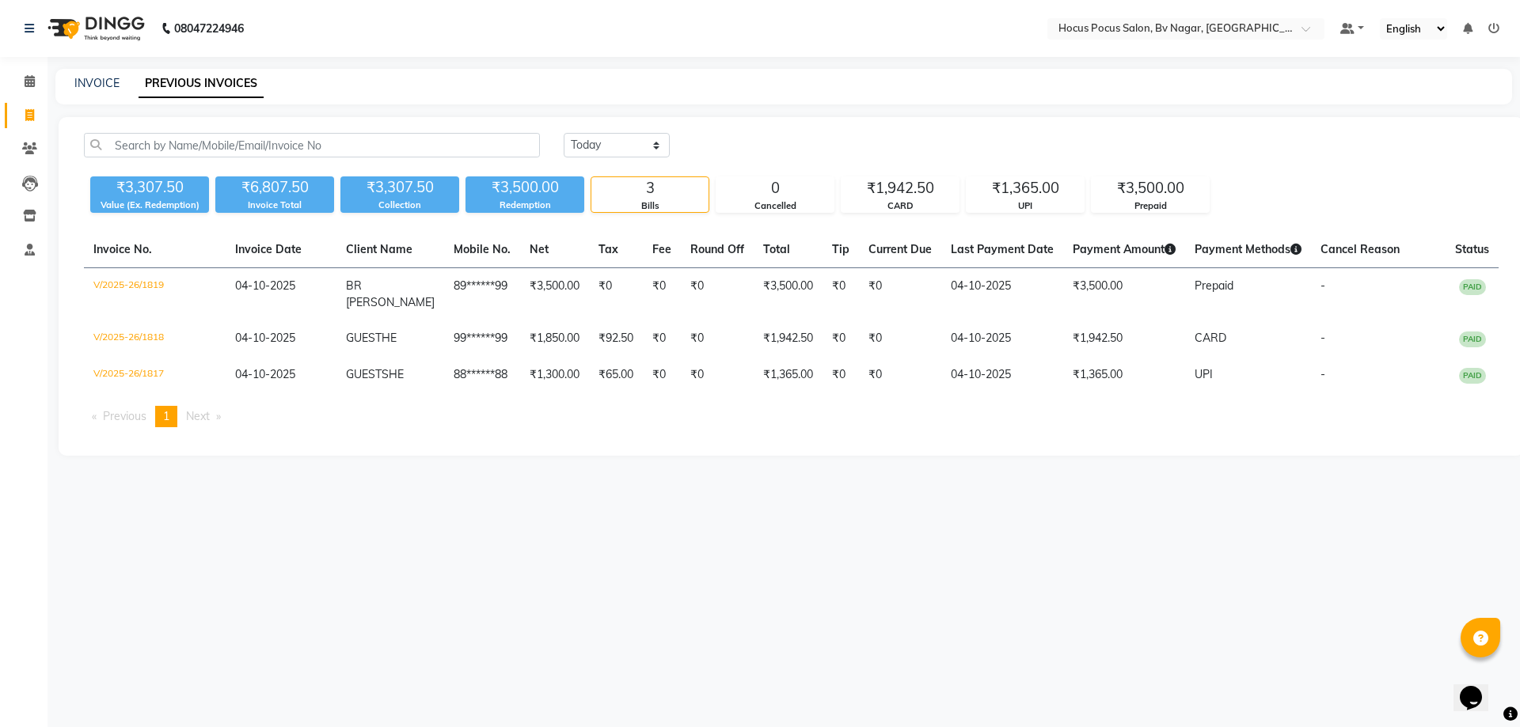
click at [1192, 545] on div "08047224946 Select Location × Hocus Pocus Salon, Bv Nagar, Basaveshwarnagar Def…" at bounding box center [760, 363] width 1520 height 727
click at [643, 138] on select "[DATE] [DATE] Custom Range" at bounding box center [616, 145] width 106 height 25
click at [563, 133] on select "[DATE] [DATE] Custom Range" at bounding box center [616, 145] width 106 height 25
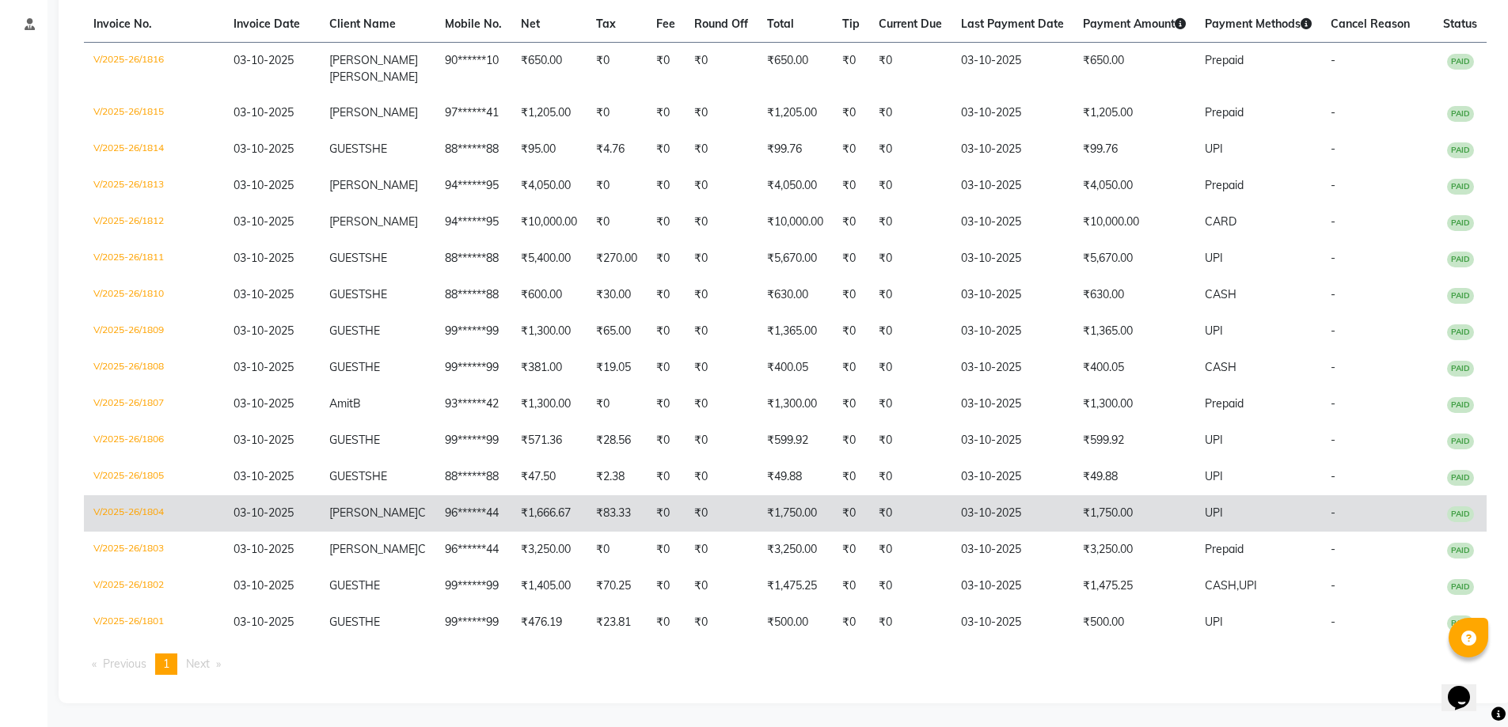
scroll to position [257, 0]
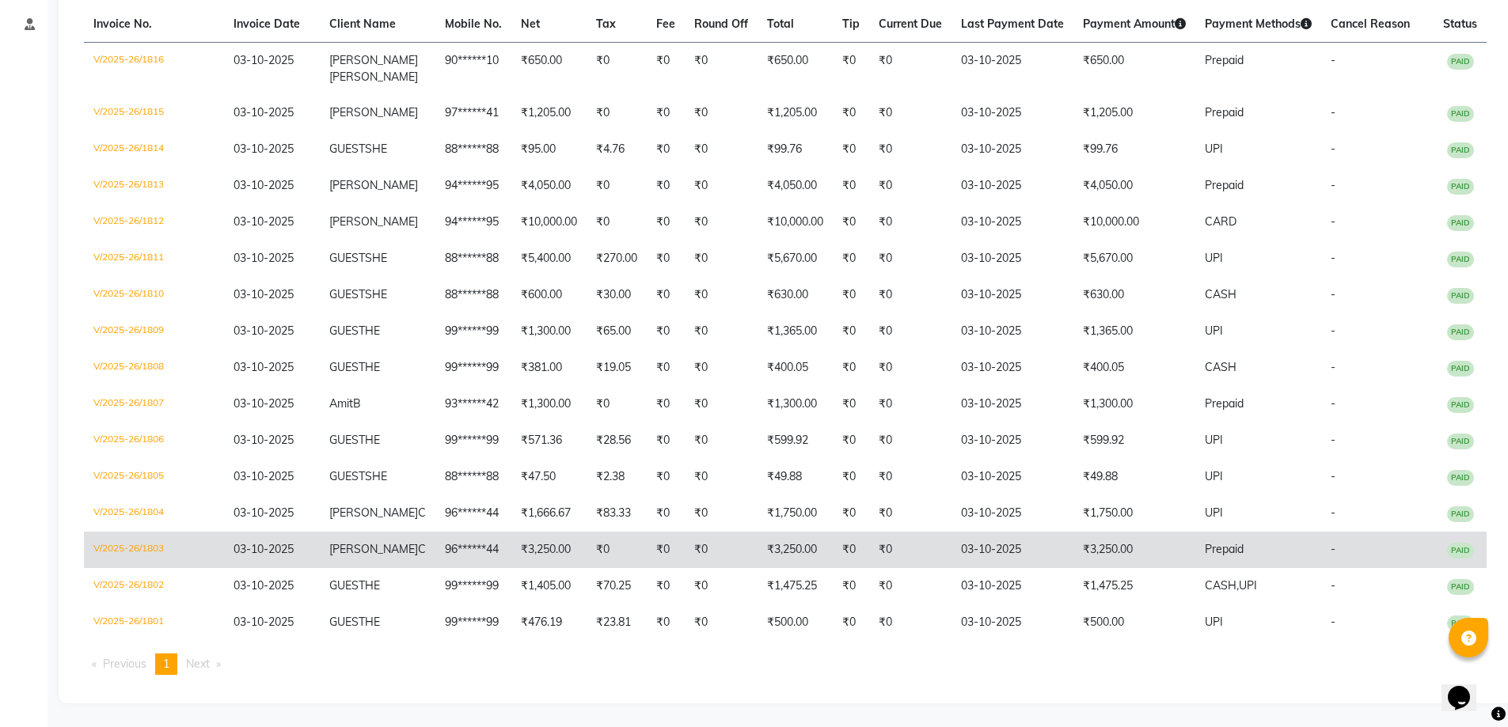
click at [587, 552] on td "₹0" at bounding box center [616, 550] width 60 height 36
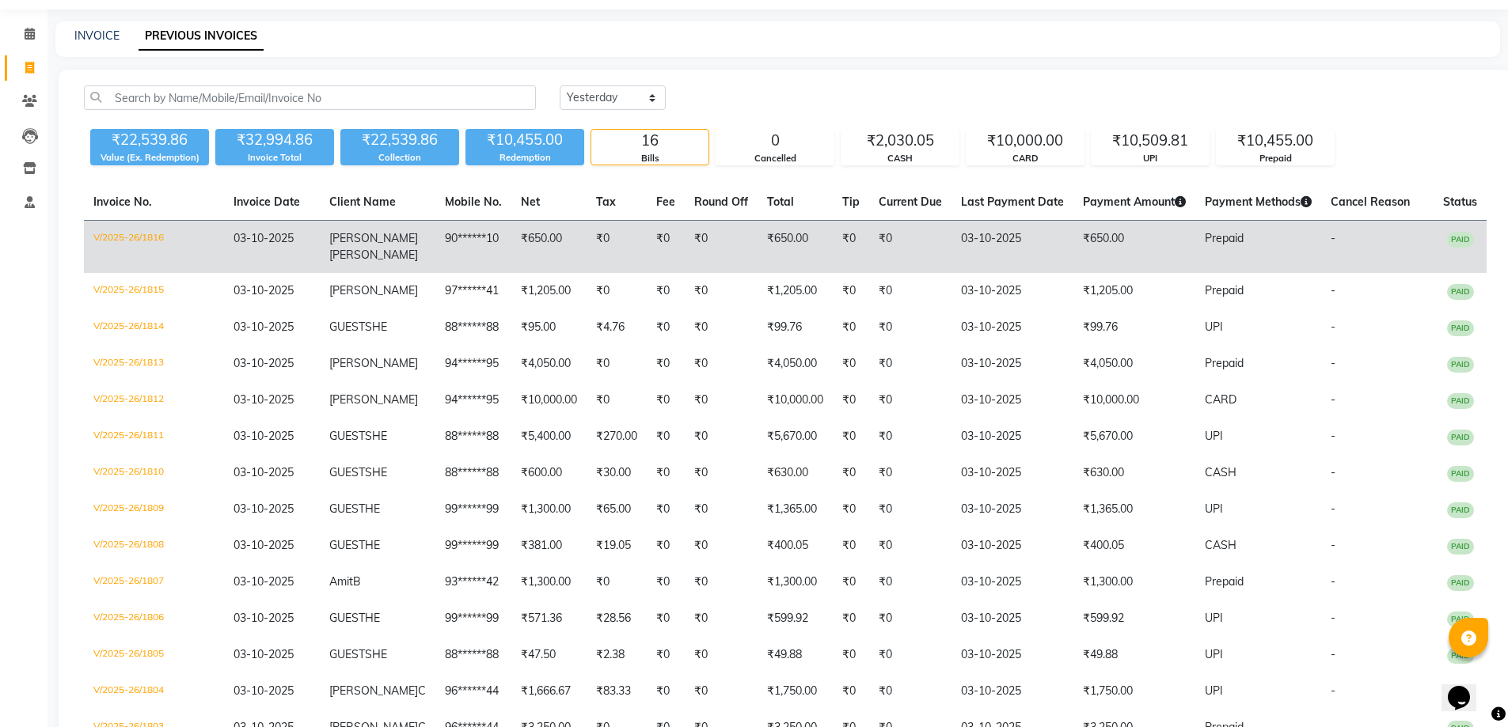
scroll to position [20, 0]
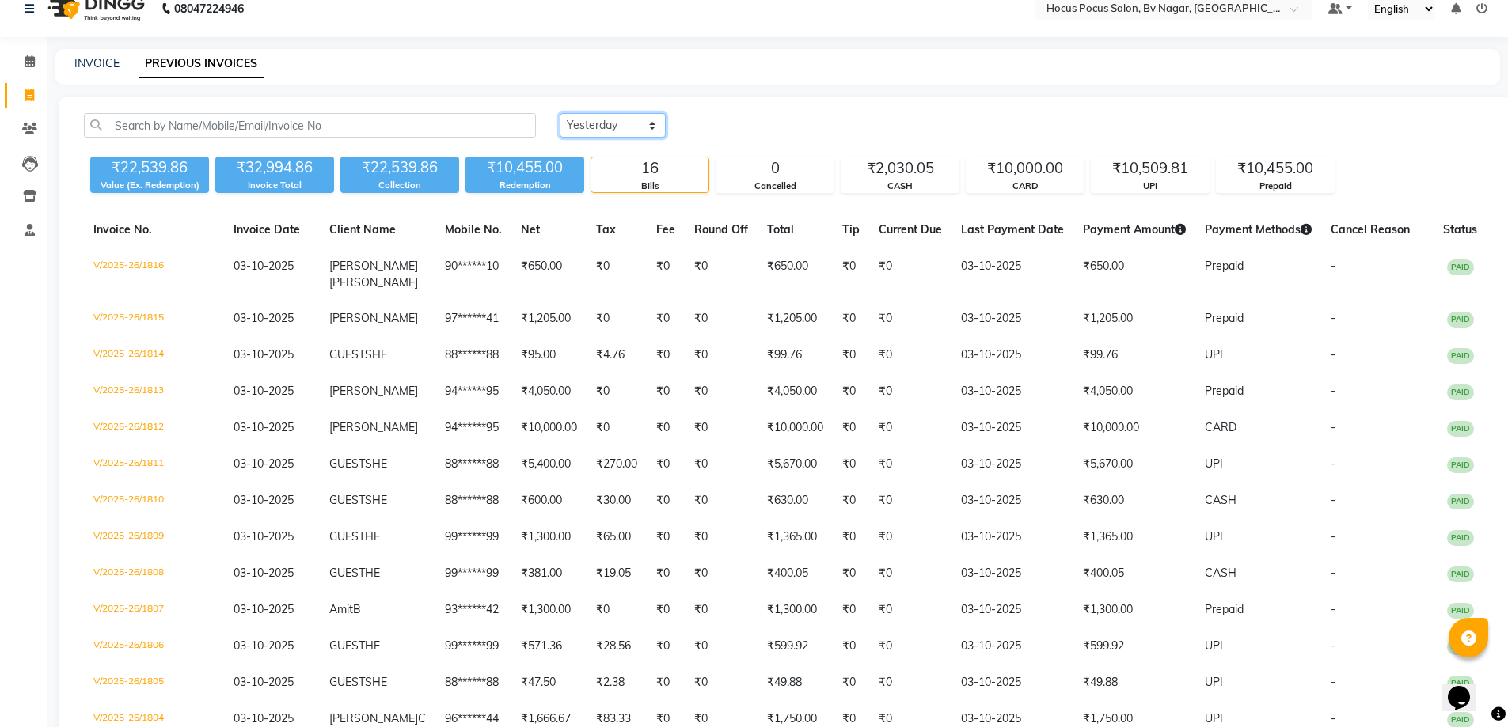
click at [624, 120] on select "[DATE] [DATE] Custom Range" at bounding box center [613, 125] width 106 height 25
click at [560, 113] on select "[DATE] [DATE] Custom Range" at bounding box center [613, 125] width 106 height 25
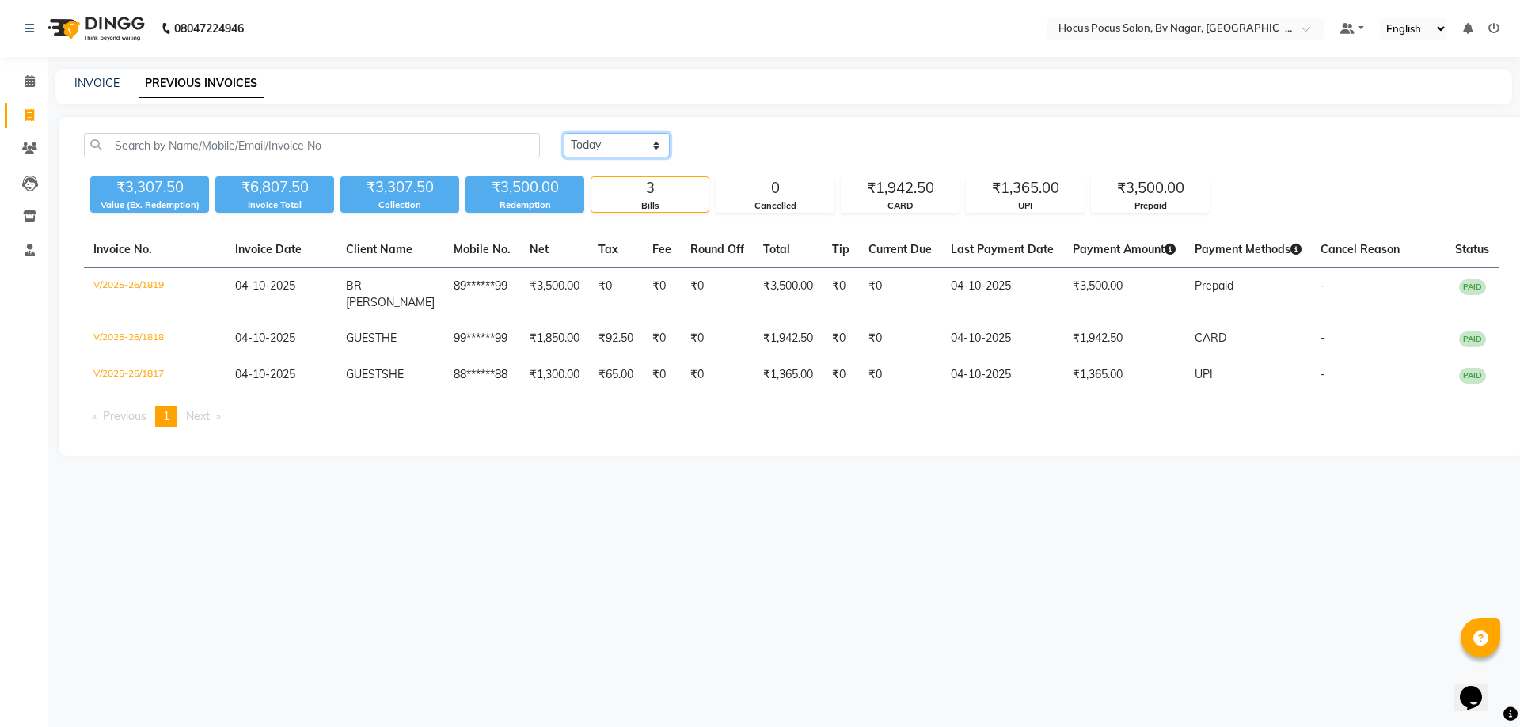
click at [622, 149] on select "[DATE] [DATE] Custom Range" at bounding box center [616, 145] width 106 height 25
select select "range"
click at [563, 133] on select "[DATE] [DATE] Custom Range" at bounding box center [616, 145] width 106 height 25
click at [781, 145] on input "04-10-2025" at bounding box center [745, 146] width 111 height 22
select select "10"
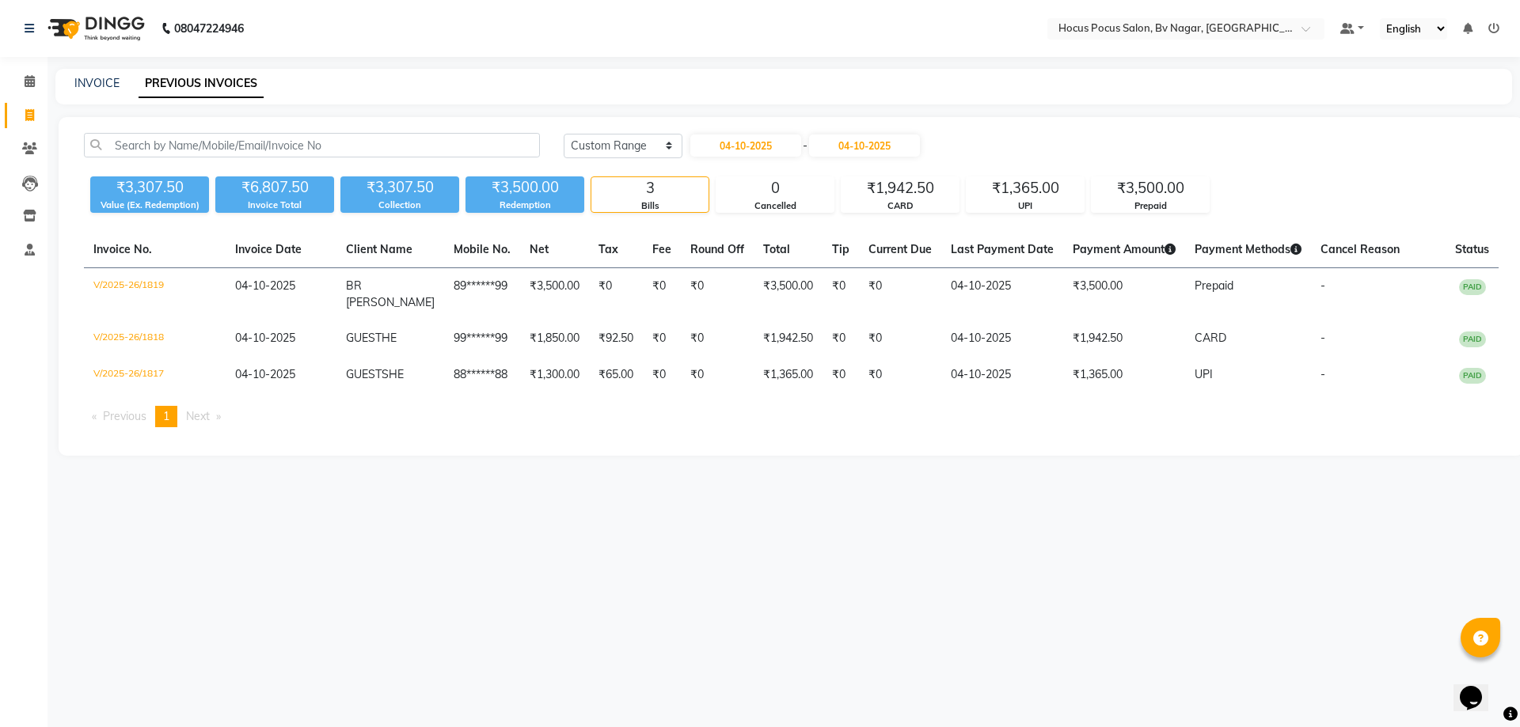
select select "2025"
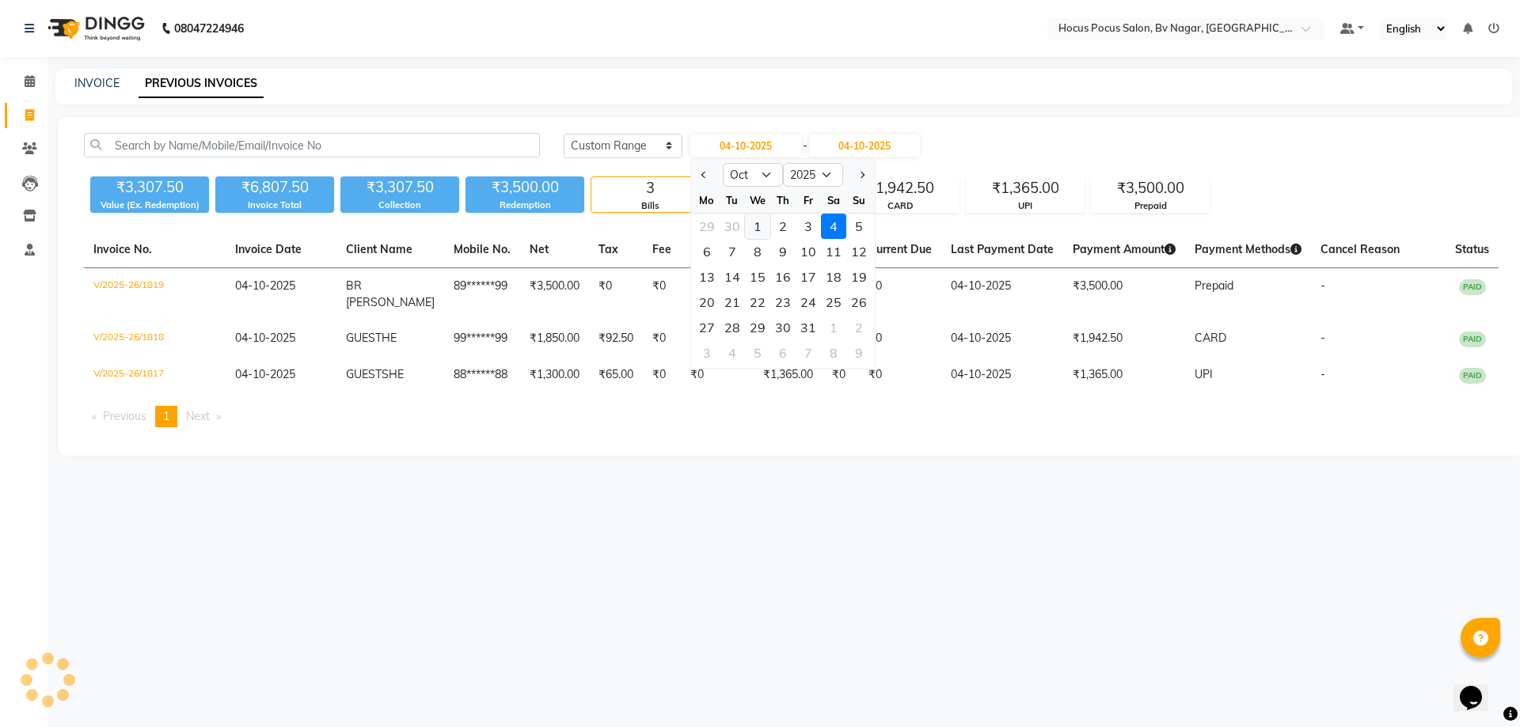
click at [757, 229] on div "1" at bounding box center [757, 226] width 25 height 25
type input "01-10-2025"
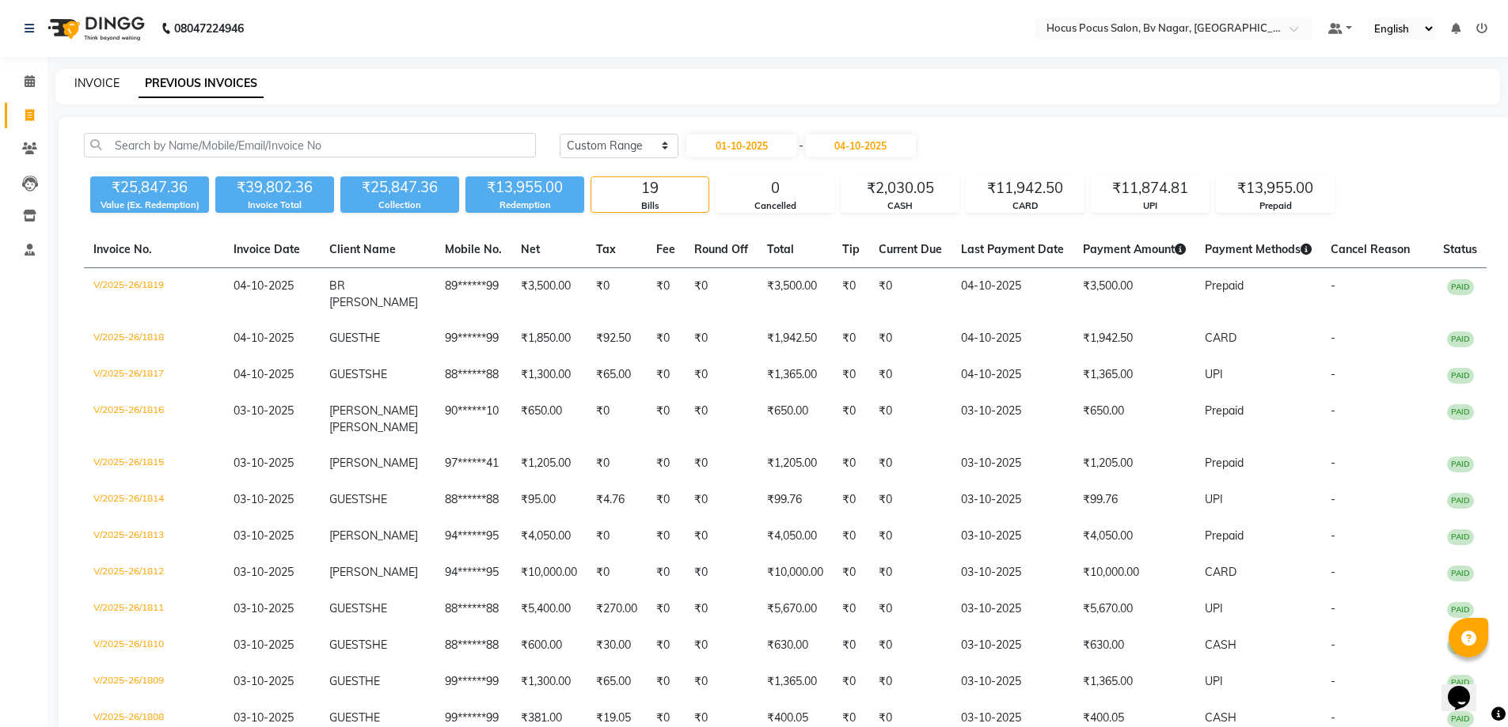
click at [111, 89] on link "INVOICE" at bounding box center [96, 83] width 45 height 14
select select "service"
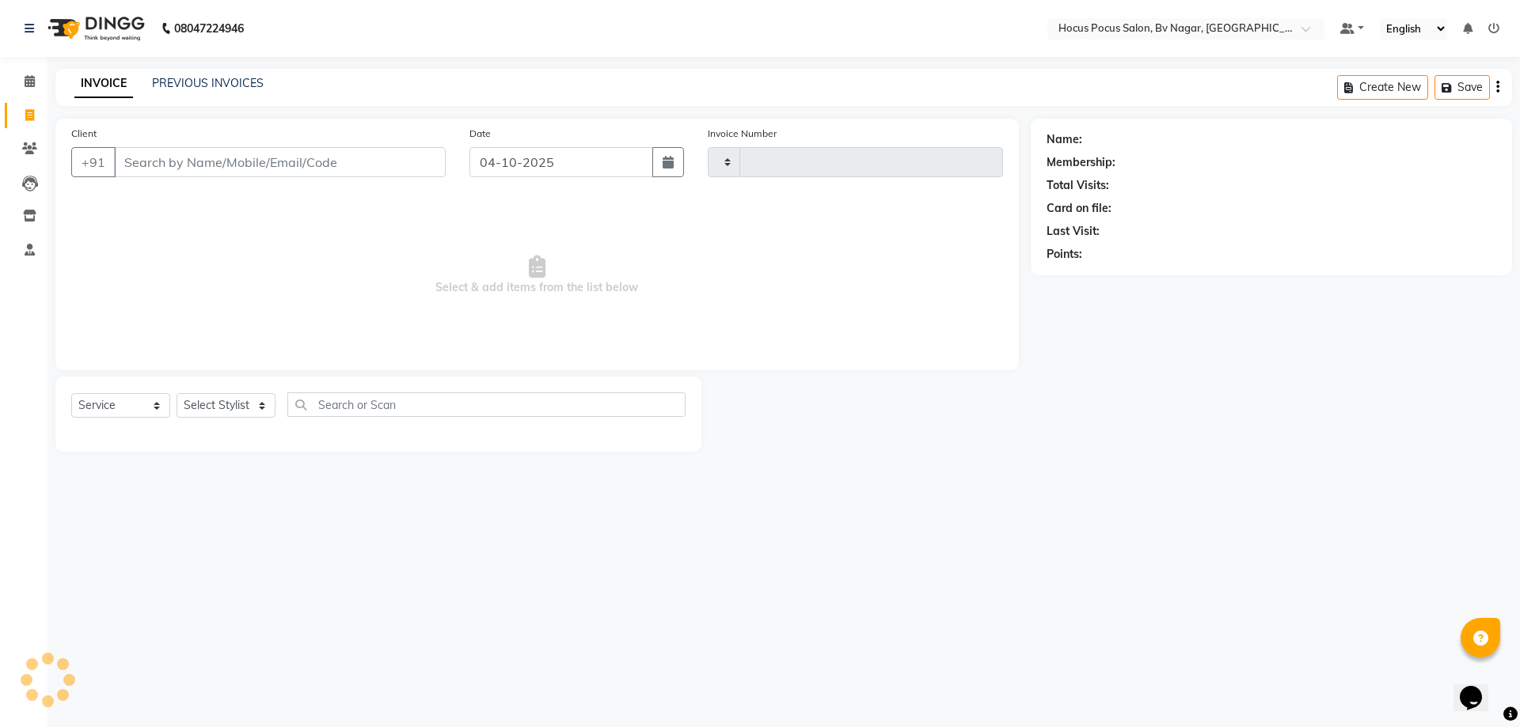
type input "1820"
select select "6056"
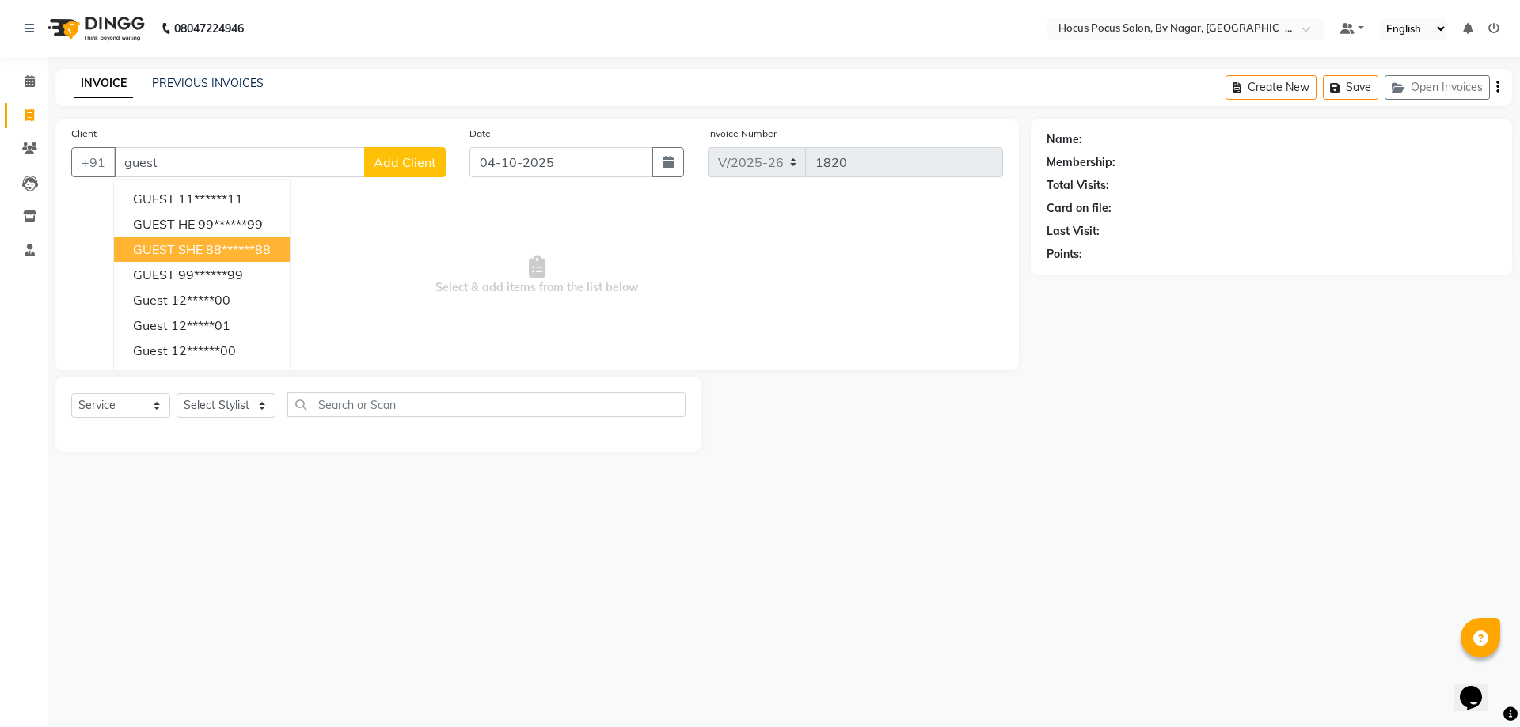
click at [214, 240] on button "GUEST SHE 88******88" at bounding box center [202, 249] width 176 height 25
type input "88******88"
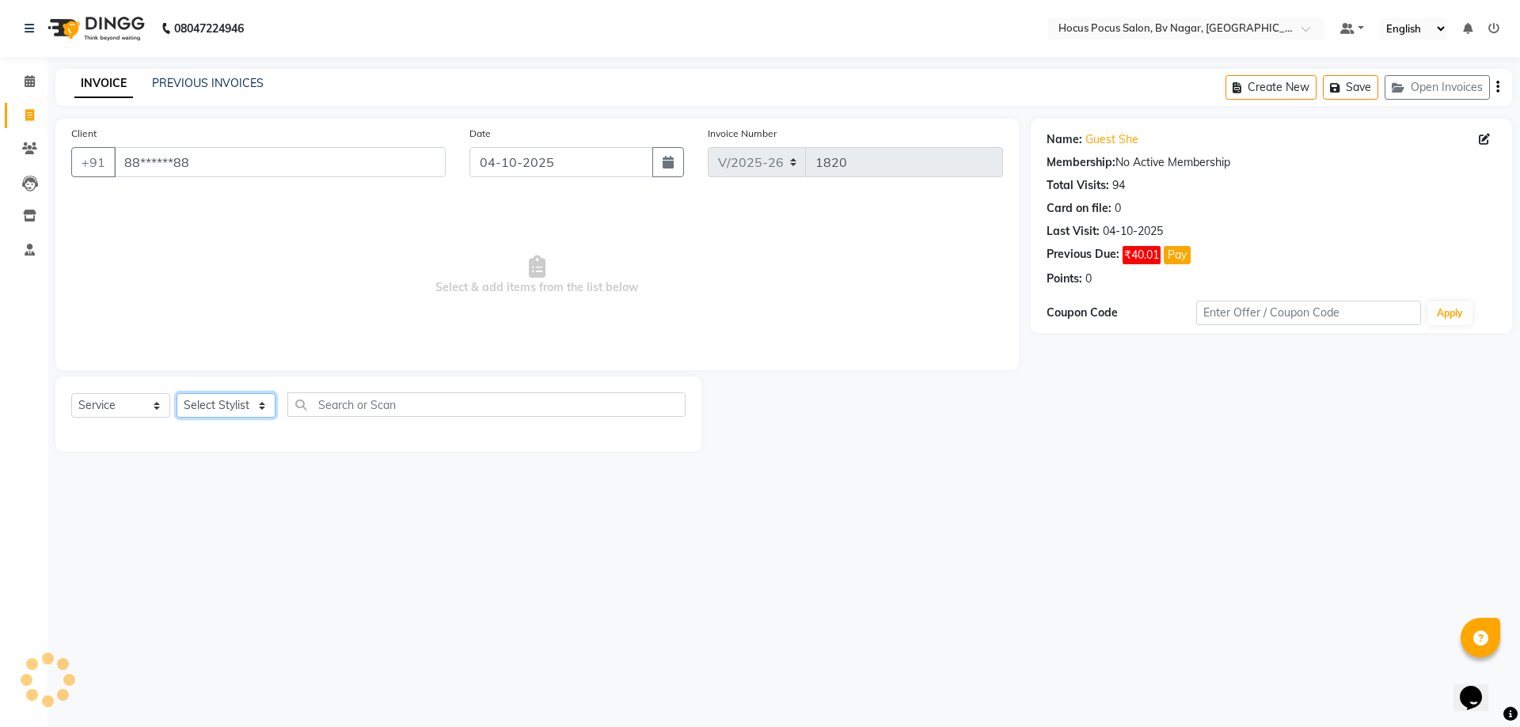
click at [241, 408] on select "Select Stylist [PERSON_NAME] [PERSON_NAME] hocus pocus [PERSON_NAME] Sashy" at bounding box center [225, 405] width 99 height 25
select select "43713"
click at [176, 393] on select "Select Stylist [PERSON_NAME] [PERSON_NAME] hocus pocus [PERSON_NAME] Sashy" at bounding box center [225, 405] width 99 height 25
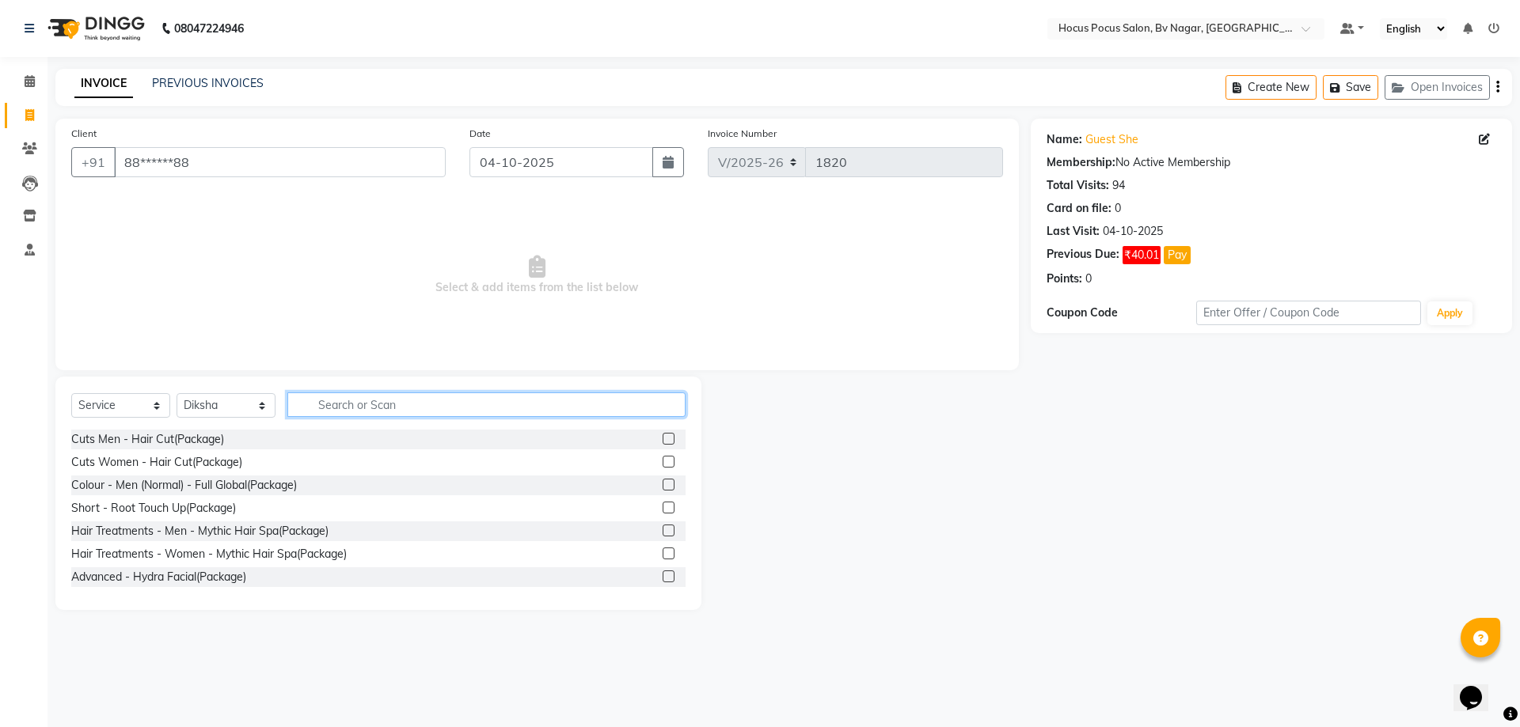
click at [378, 404] on input "text" at bounding box center [486, 405] width 398 height 25
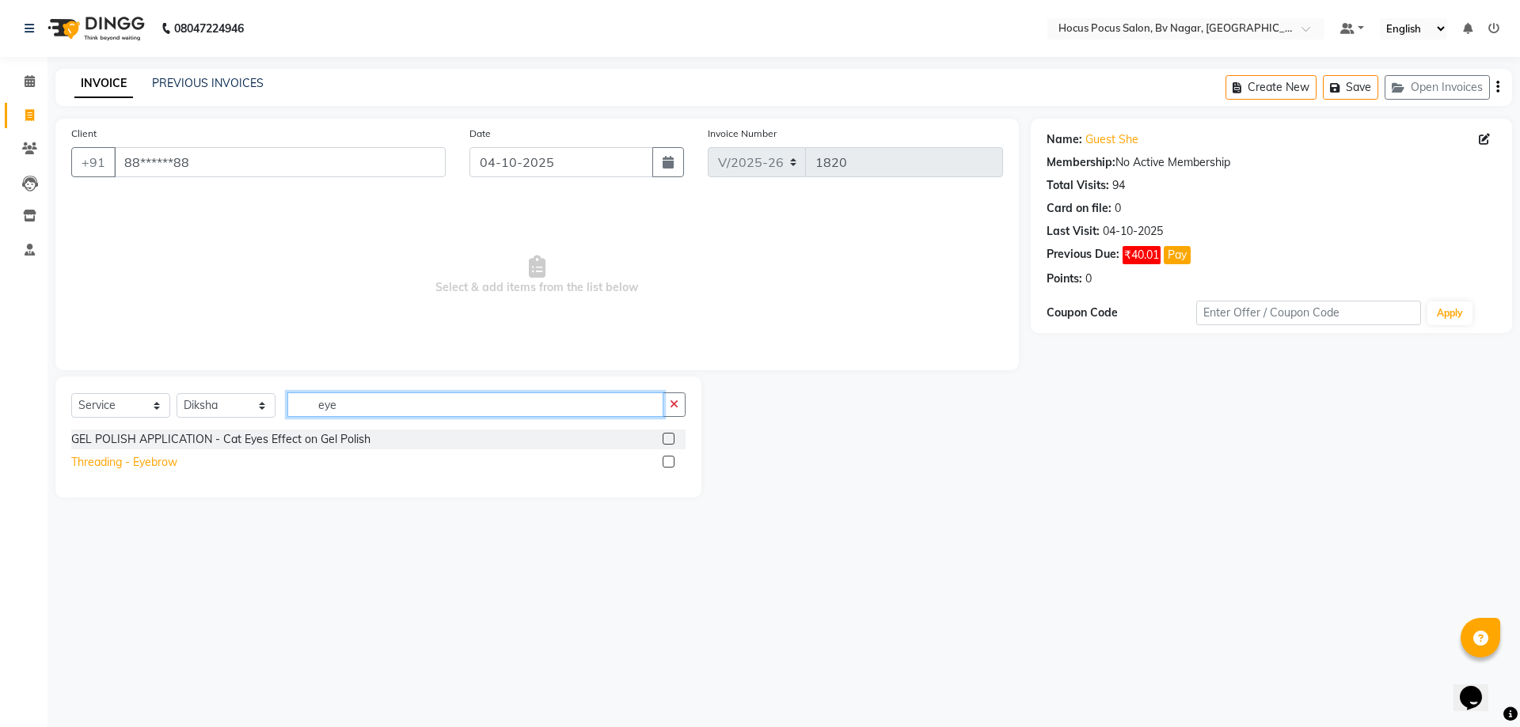
type input "eye"
click at [142, 468] on div "Threading - Eyebrow" at bounding box center [124, 462] width 106 height 17
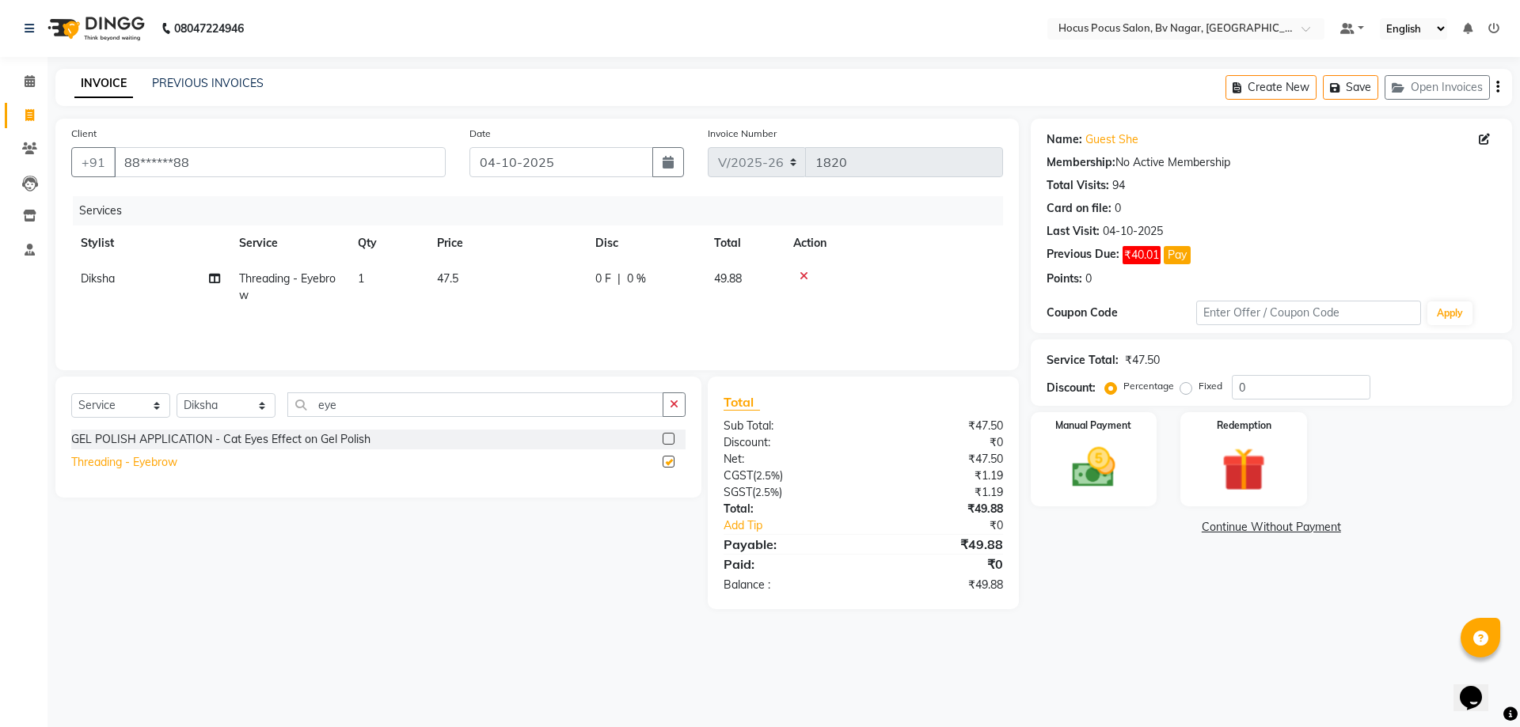
checkbox input "false"
click at [1081, 454] on img at bounding box center [1094, 468] width 74 height 52
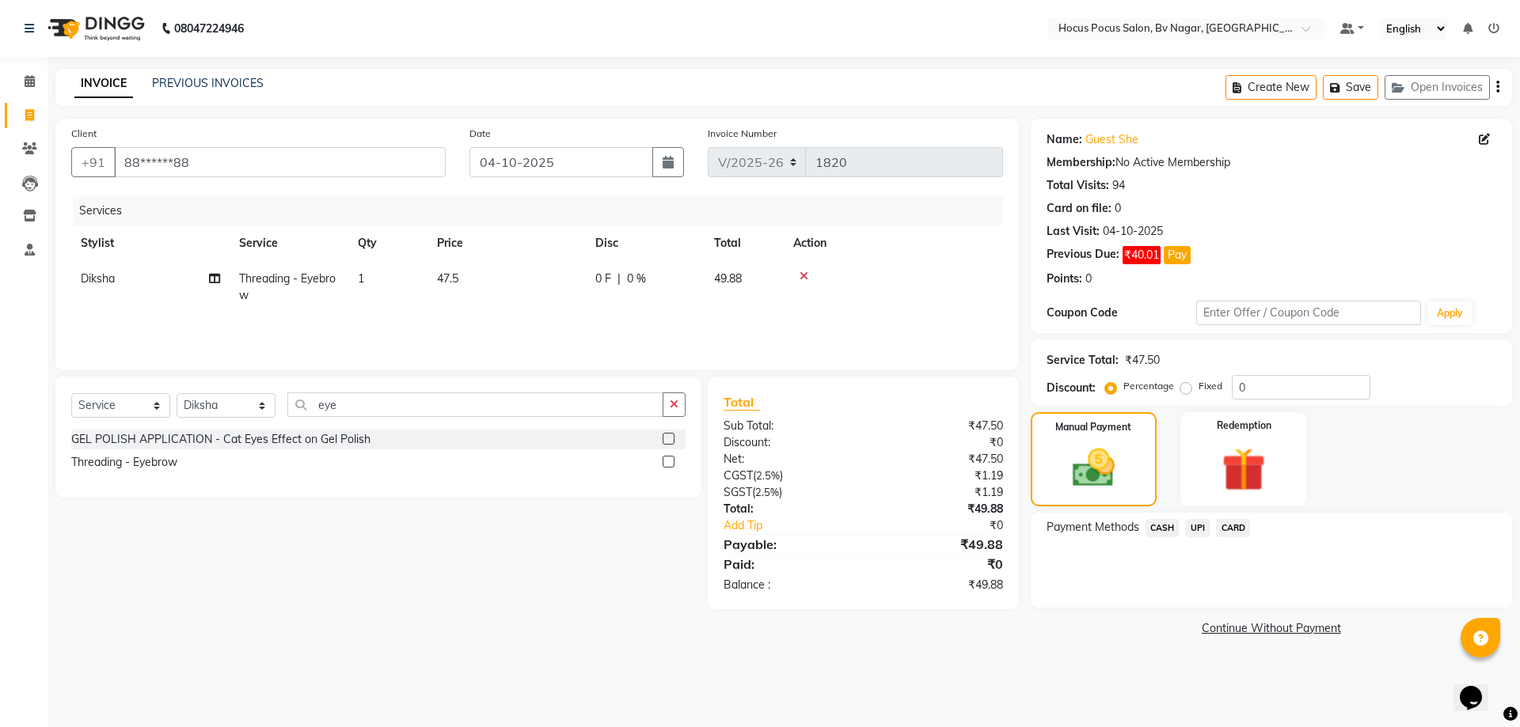
click at [1167, 533] on span "CASH" at bounding box center [1162, 528] width 34 height 18
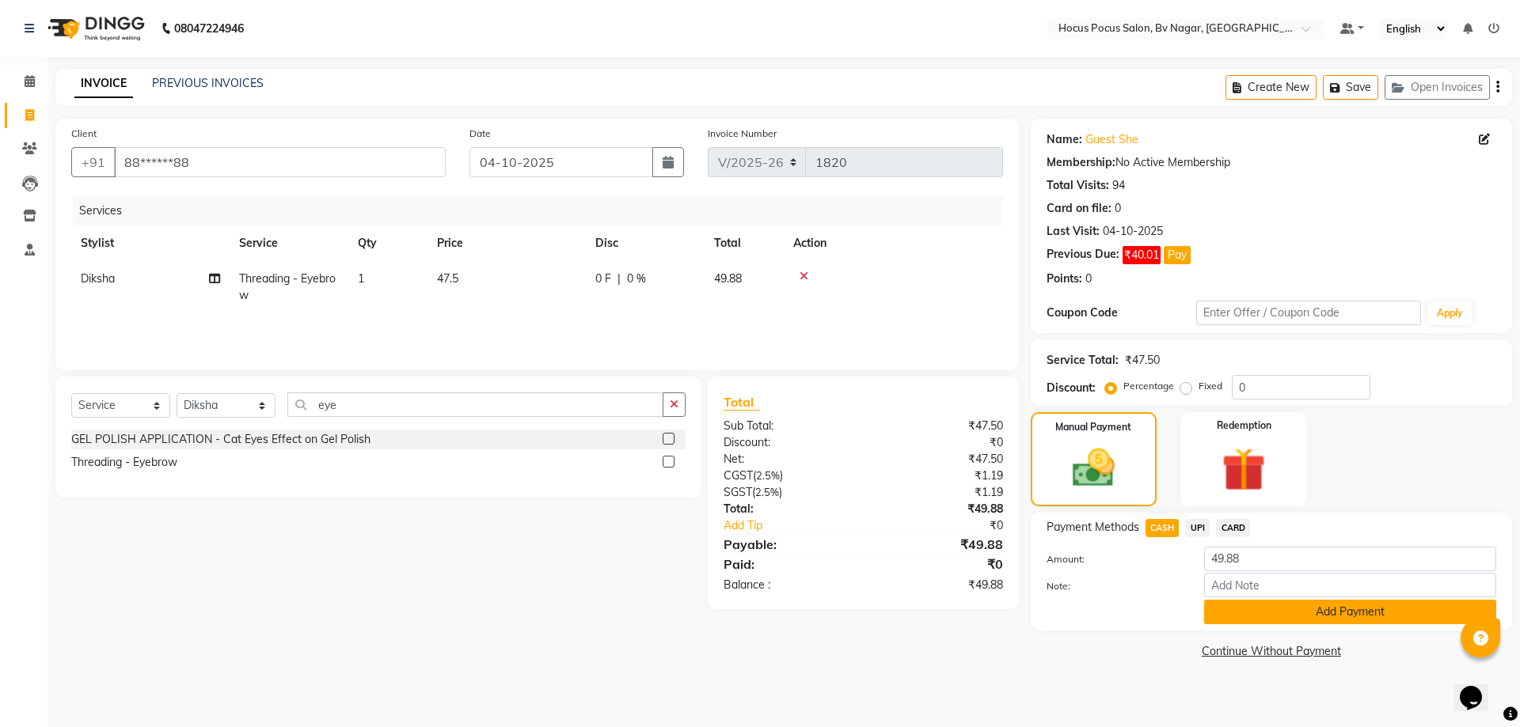
click at [1289, 603] on button "Add Payment" at bounding box center [1350, 612] width 292 height 25
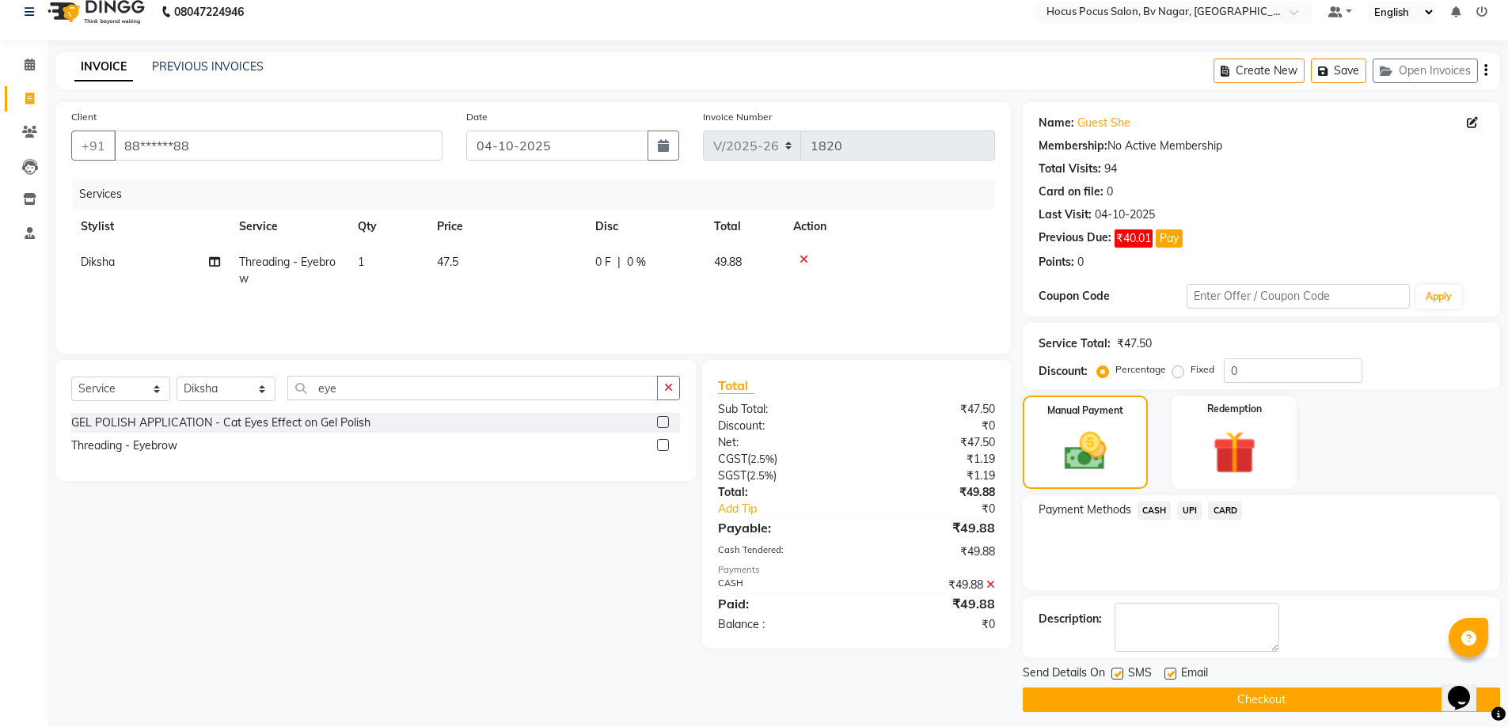
scroll to position [25, 0]
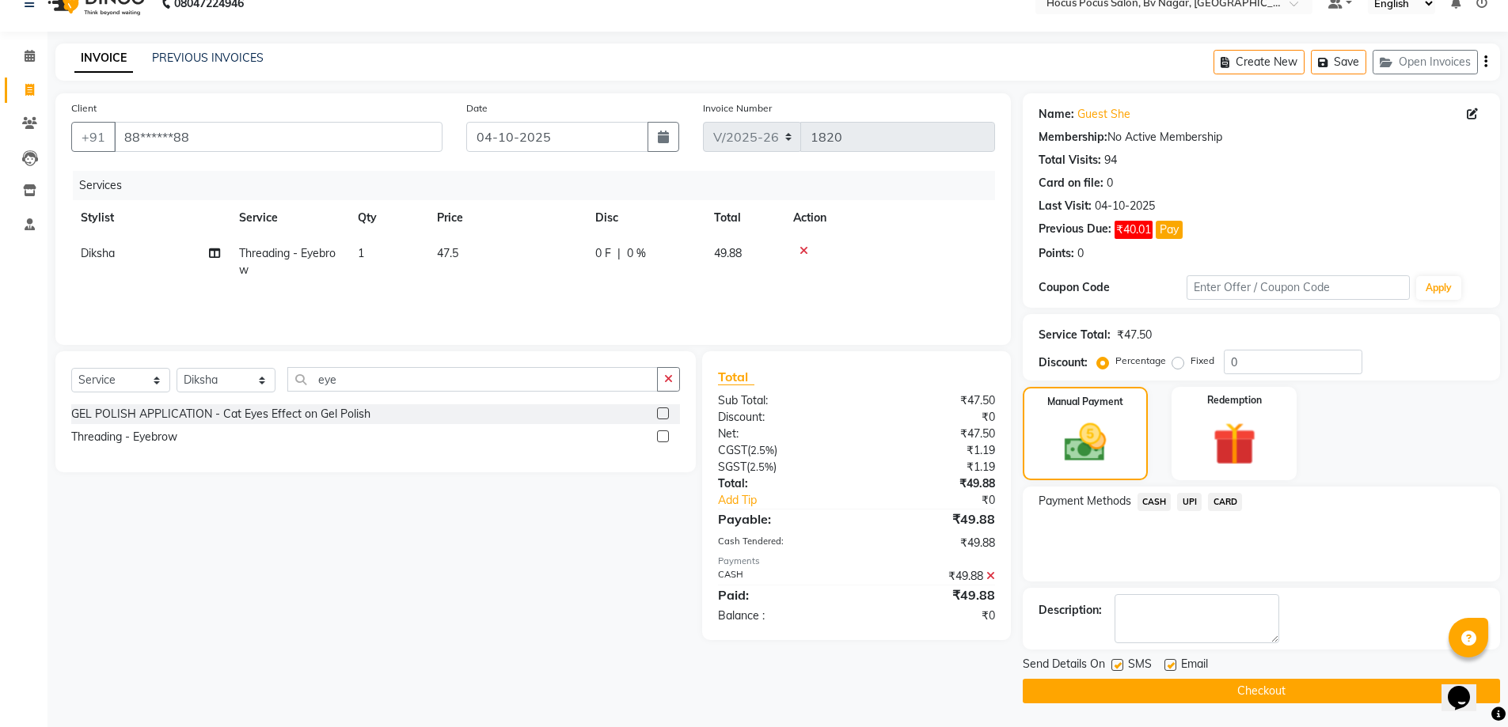
click at [1114, 666] on label at bounding box center [1117, 665] width 12 height 12
click at [1114, 666] on input "checkbox" at bounding box center [1116, 666] width 10 height 10
checkbox input "false"
click at [1169, 692] on button "Checkout" at bounding box center [1261, 691] width 477 height 25
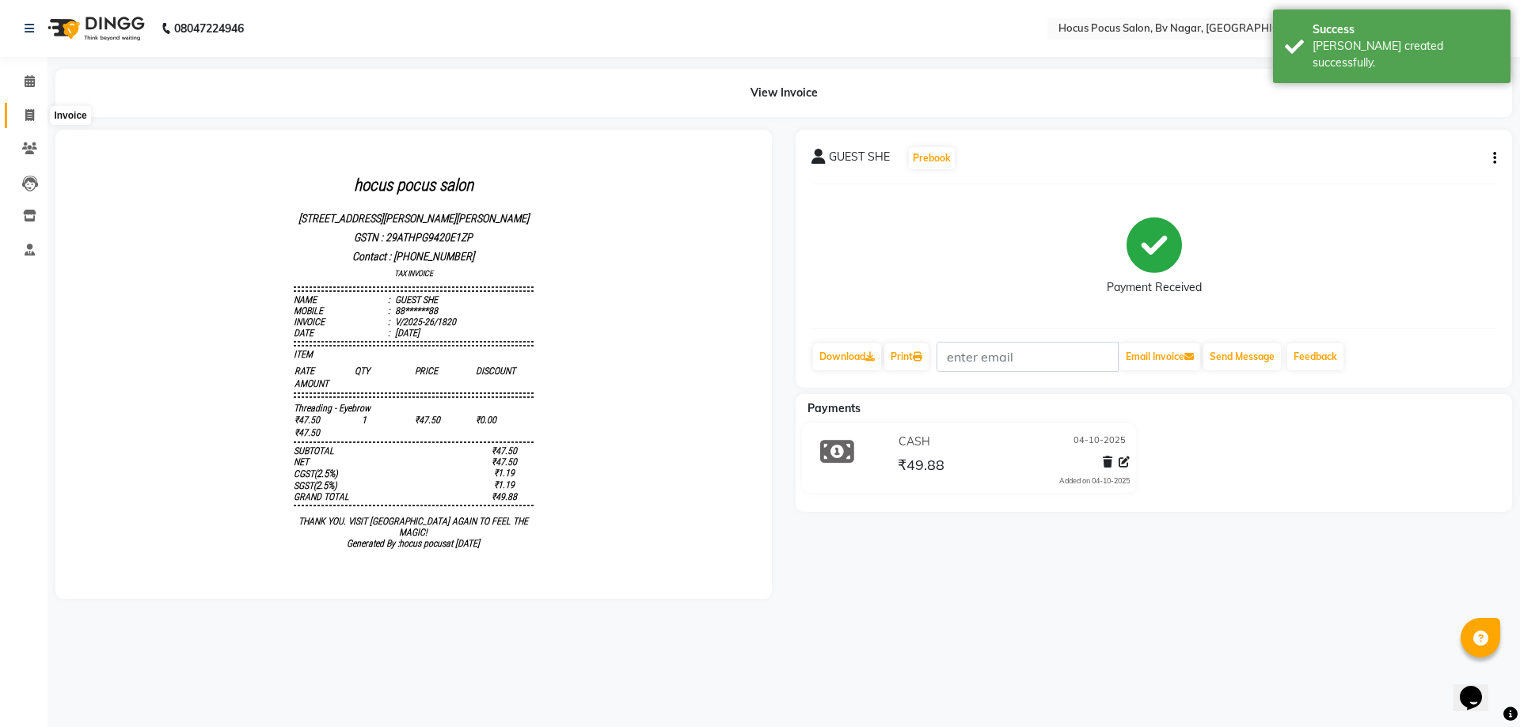
click at [37, 111] on span at bounding box center [30, 116] width 28 height 18
select select "service"
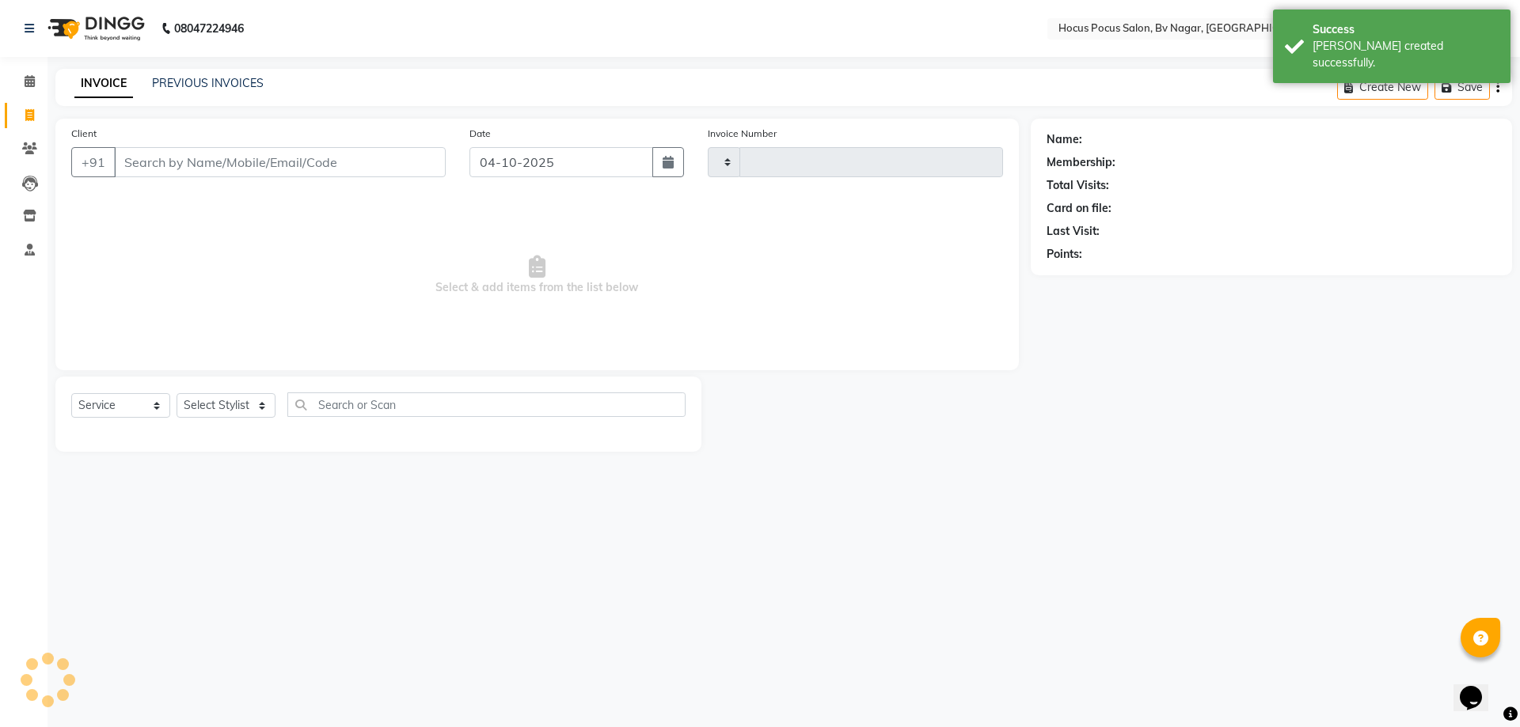
type input "1821"
select select "6056"
click at [172, 85] on link "PREVIOUS INVOICES" at bounding box center [208, 83] width 112 height 14
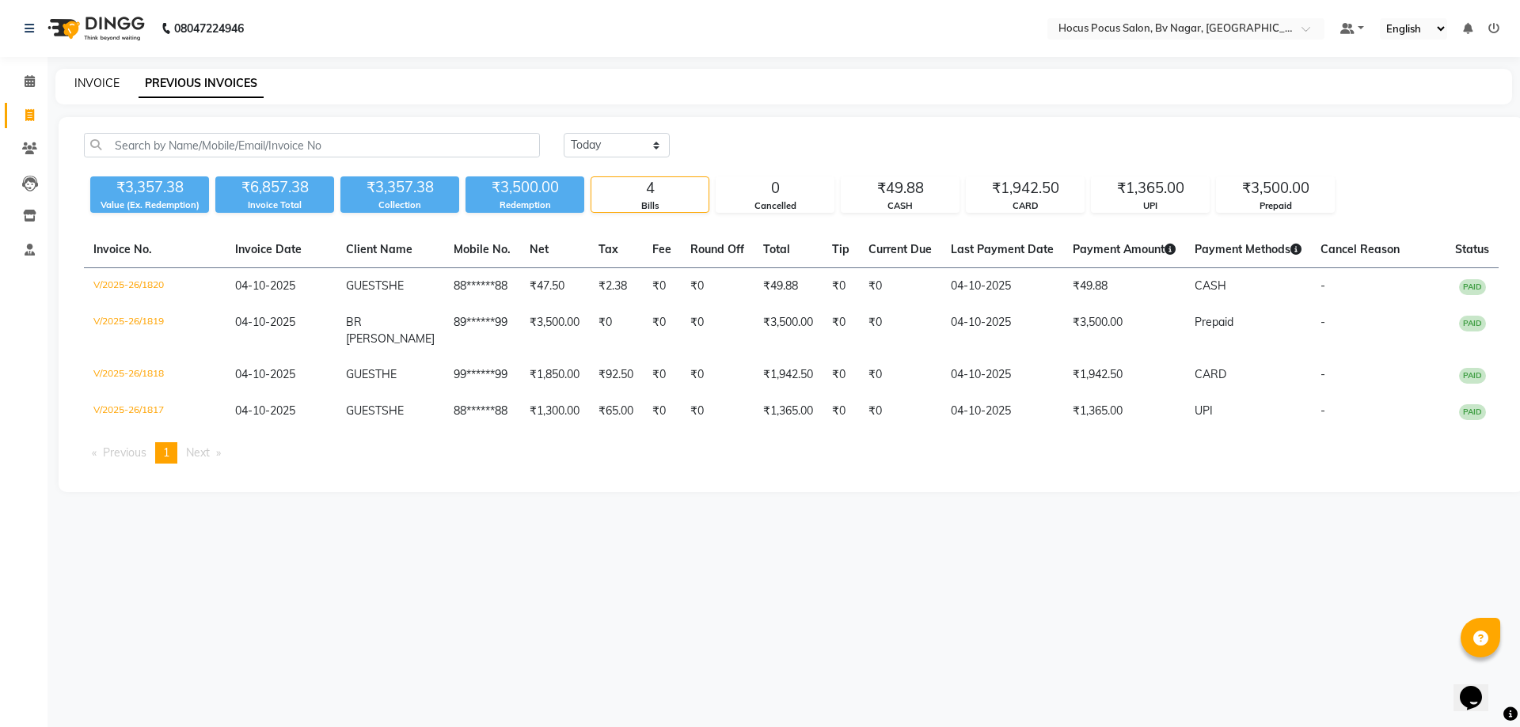
click at [101, 88] on link "INVOICE" at bounding box center [96, 83] width 45 height 14
select select "6056"
select select "service"
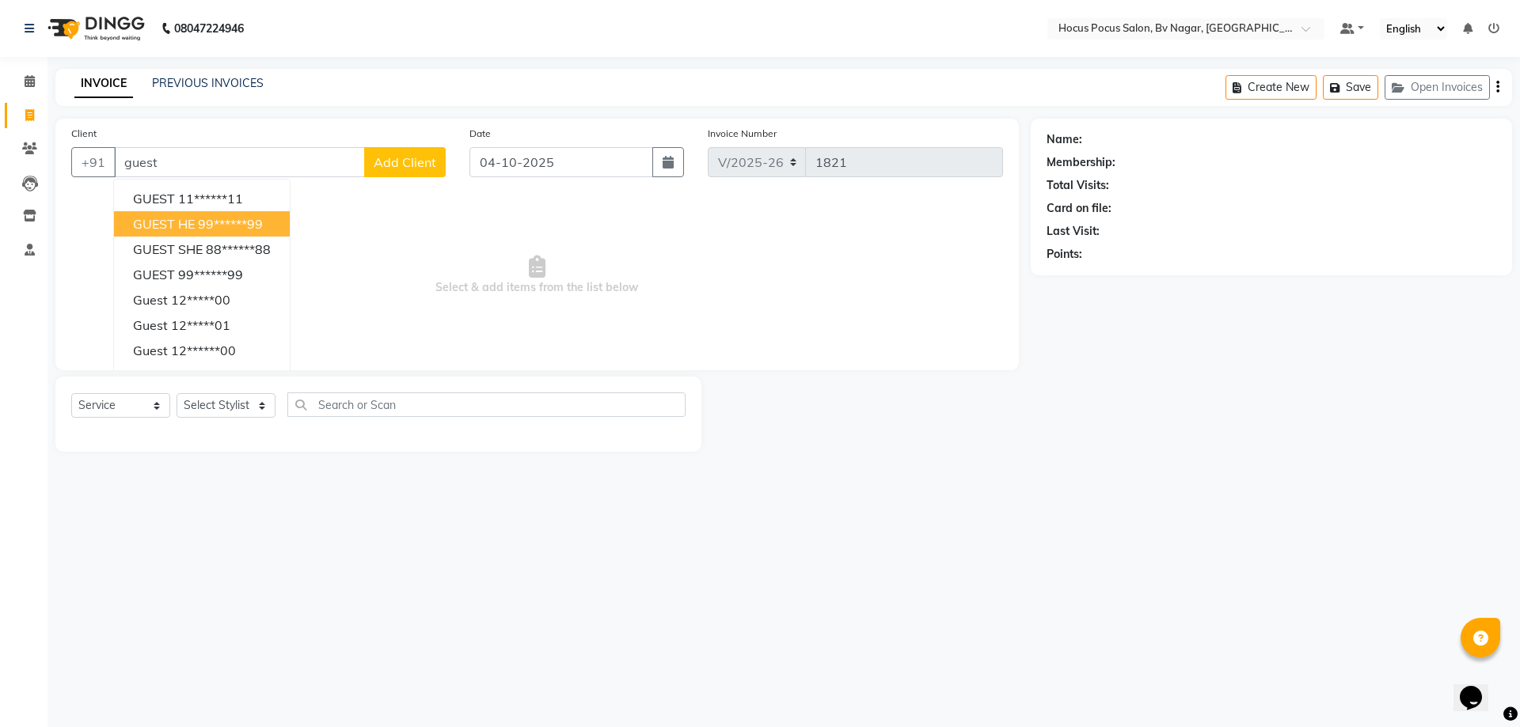
click at [180, 226] on span "GUEST HE" at bounding box center [164, 224] width 62 height 16
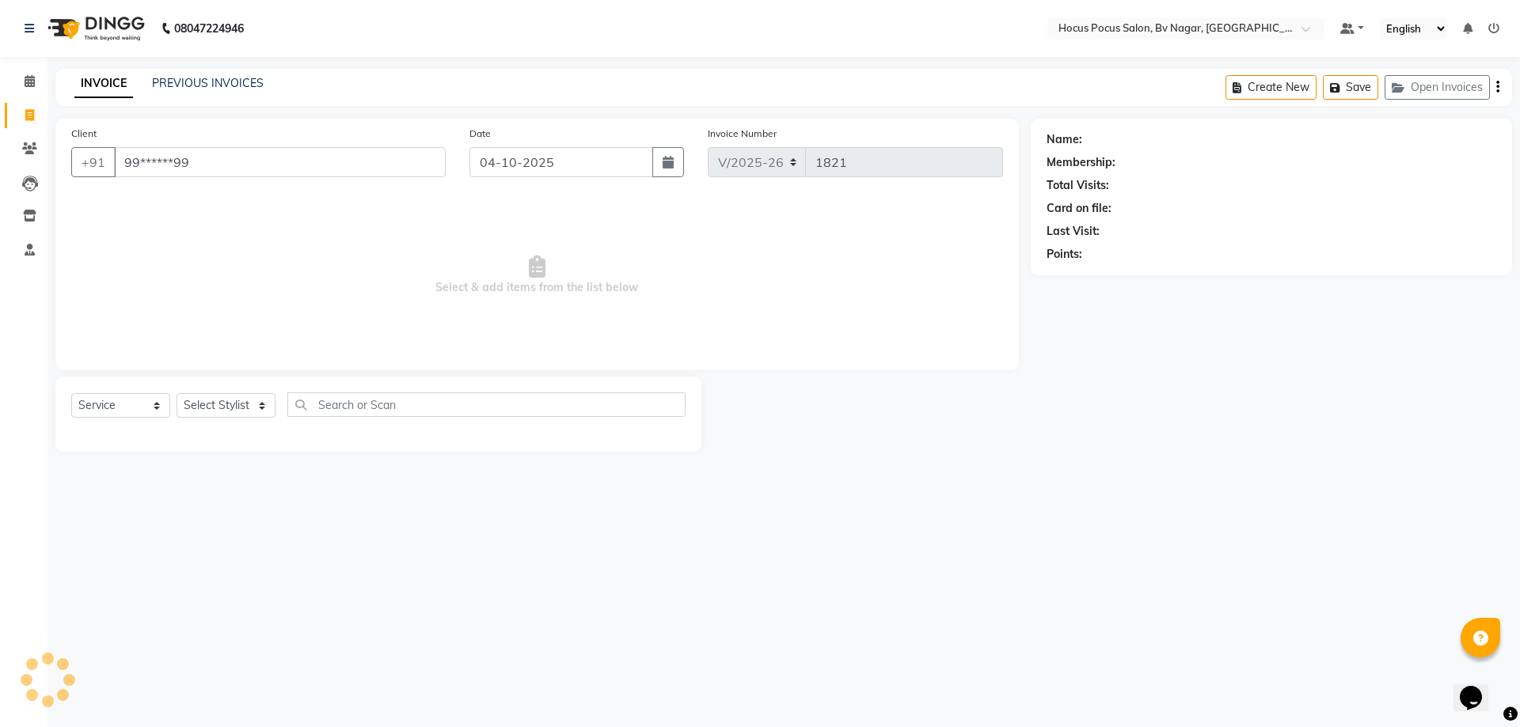
type input "99******99"
click at [226, 415] on select "Select Stylist [PERSON_NAME] [PERSON_NAME] hocus pocus [PERSON_NAME] Sashy" at bounding box center [225, 405] width 99 height 25
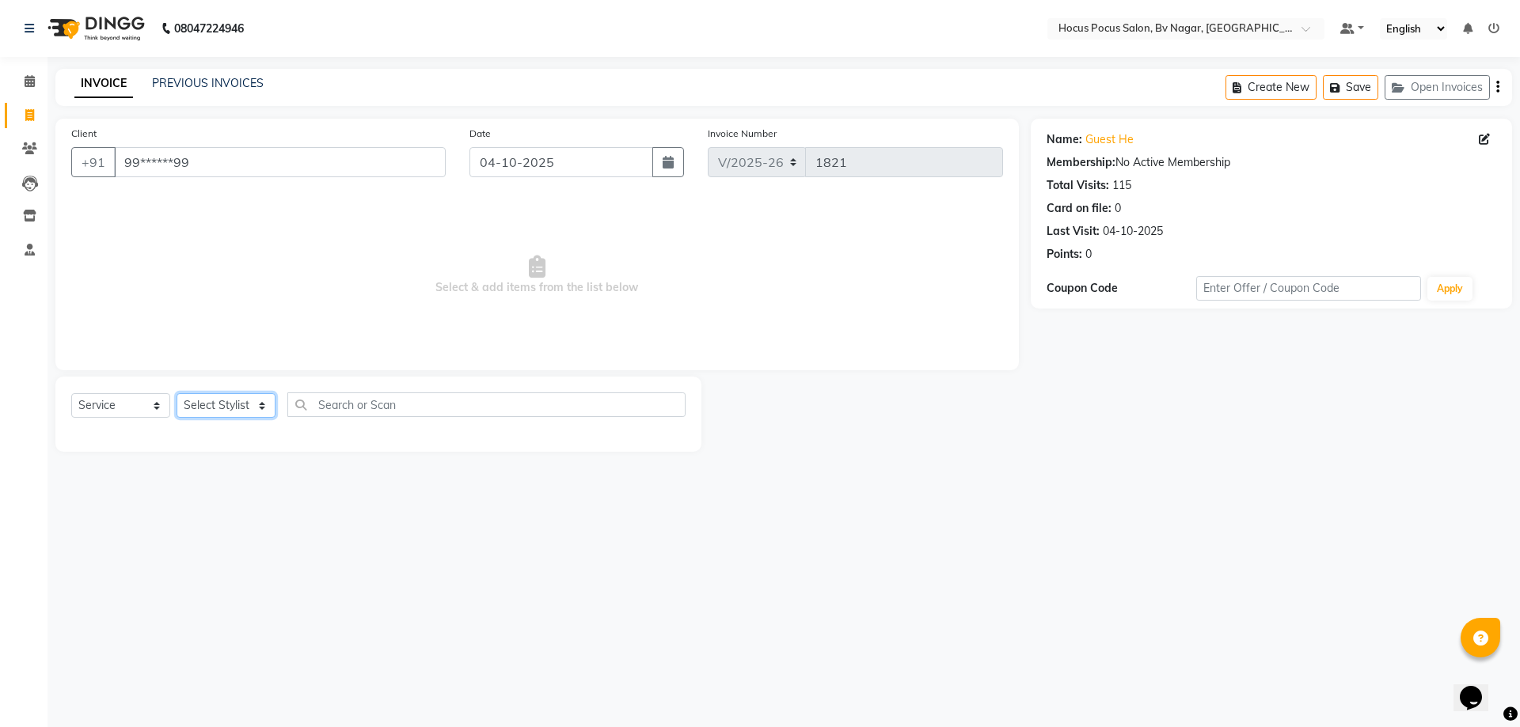
select select "88248"
click at [176, 393] on select "Select Stylist [PERSON_NAME] [PERSON_NAME] hocus pocus [PERSON_NAME] Sashy" at bounding box center [225, 405] width 99 height 25
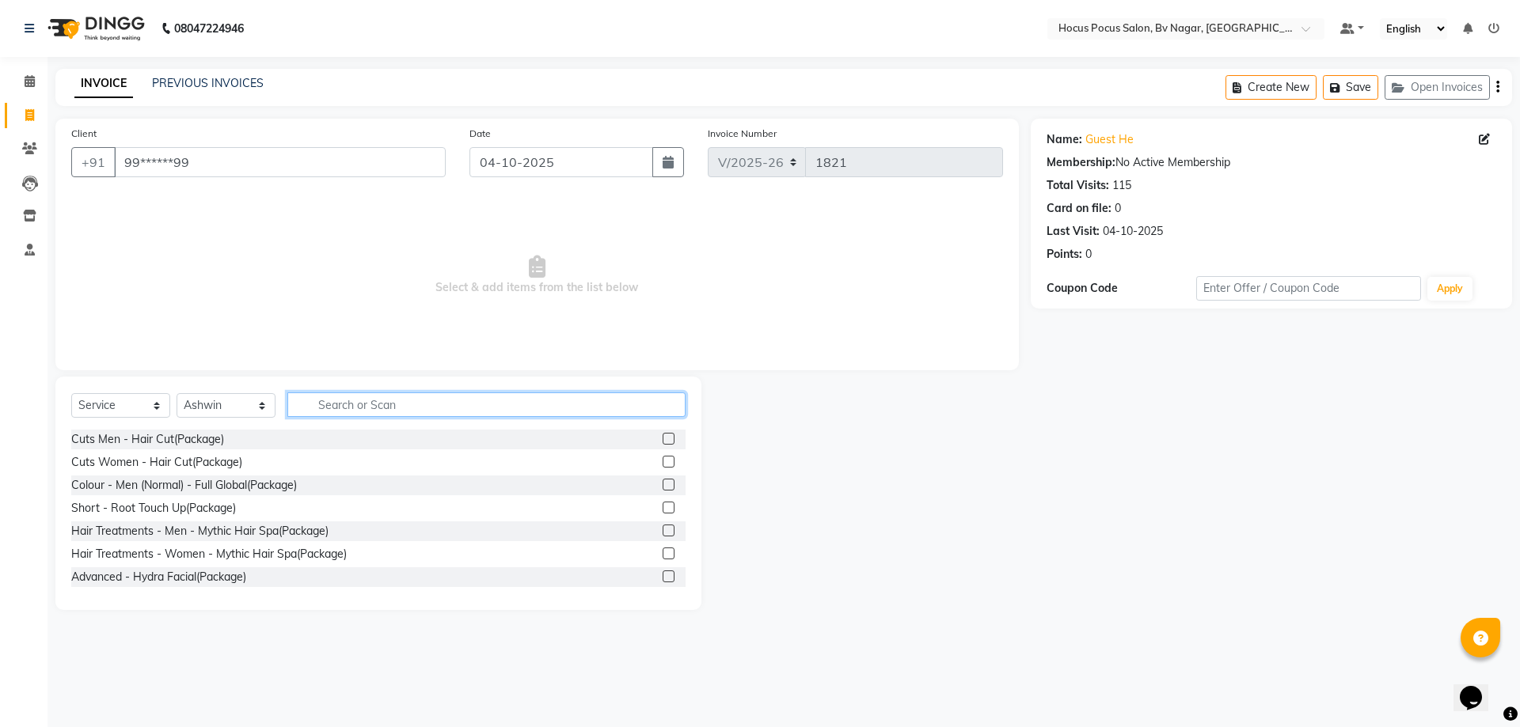
click at [341, 410] on input "text" at bounding box center [486, 405] width 398 height 25
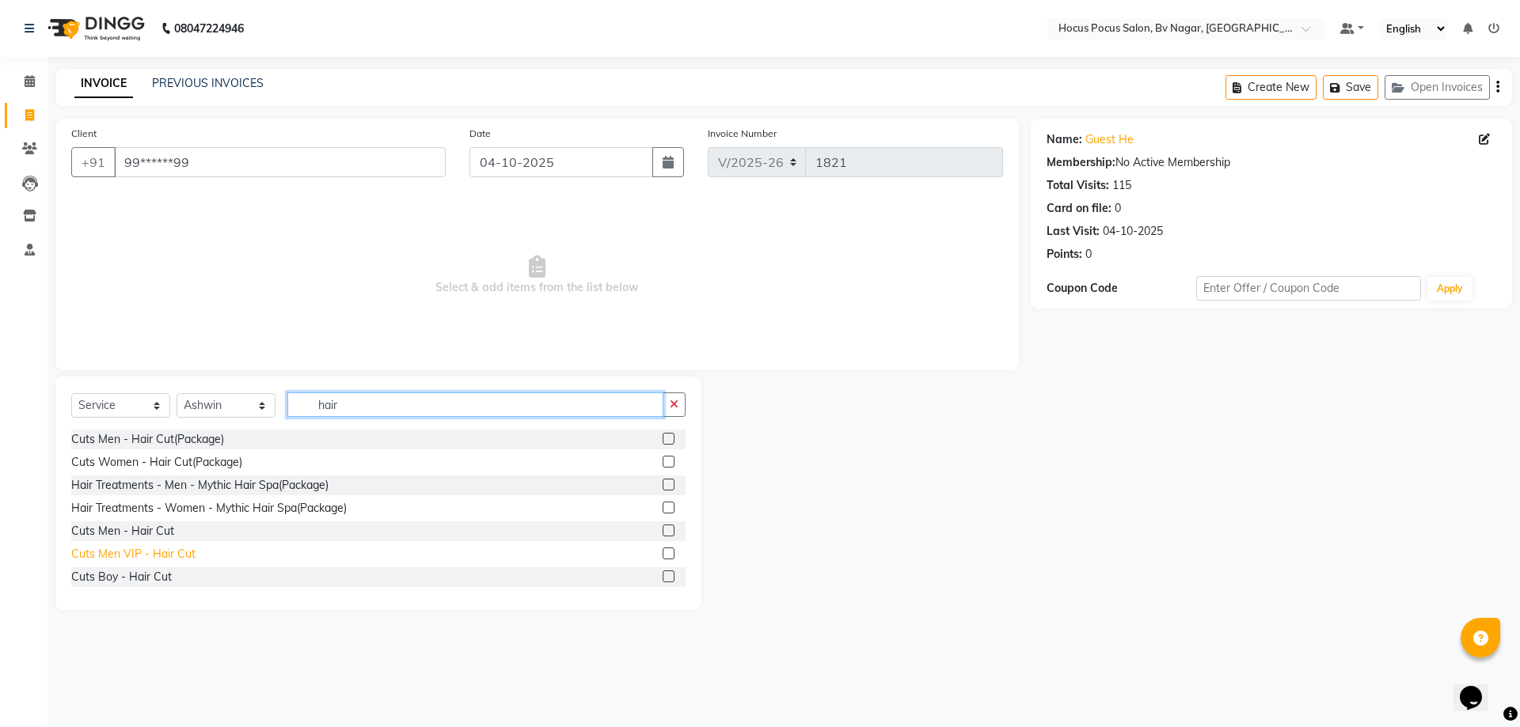
type input "hair"
click at [130, 557] on div "Cuts Men VIP - Hair Cut" at bounding box center [133, 554] width 124 height 17
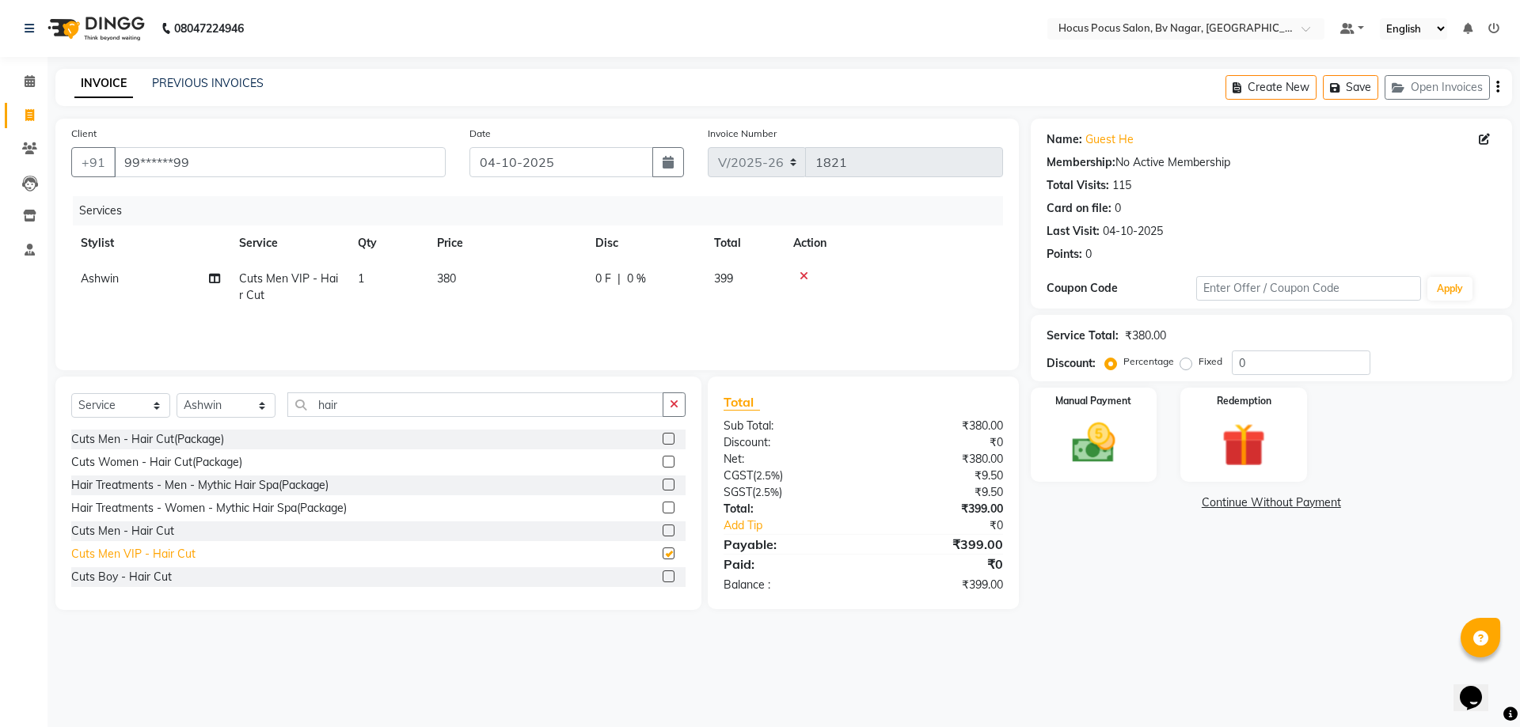
checkbox input "false"
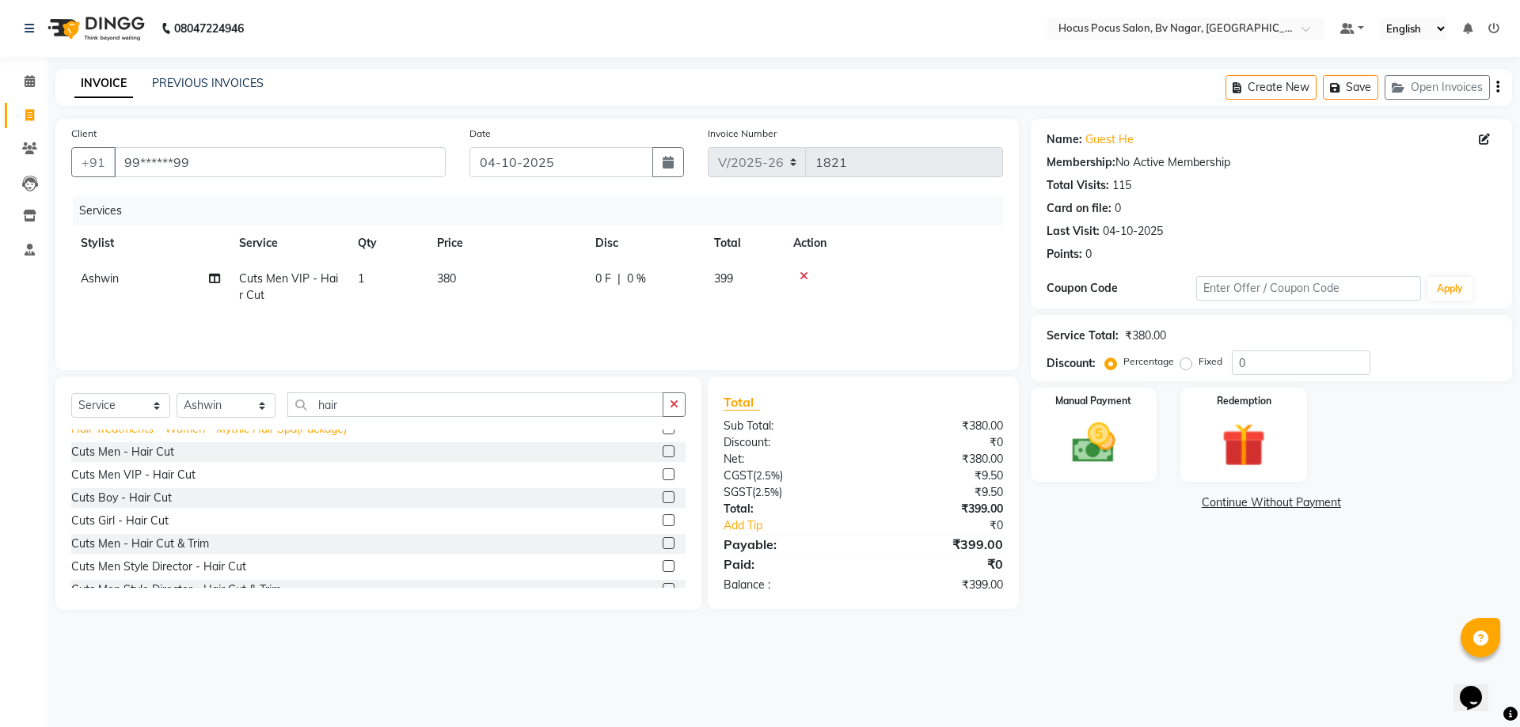
scroll to position [158, 0]
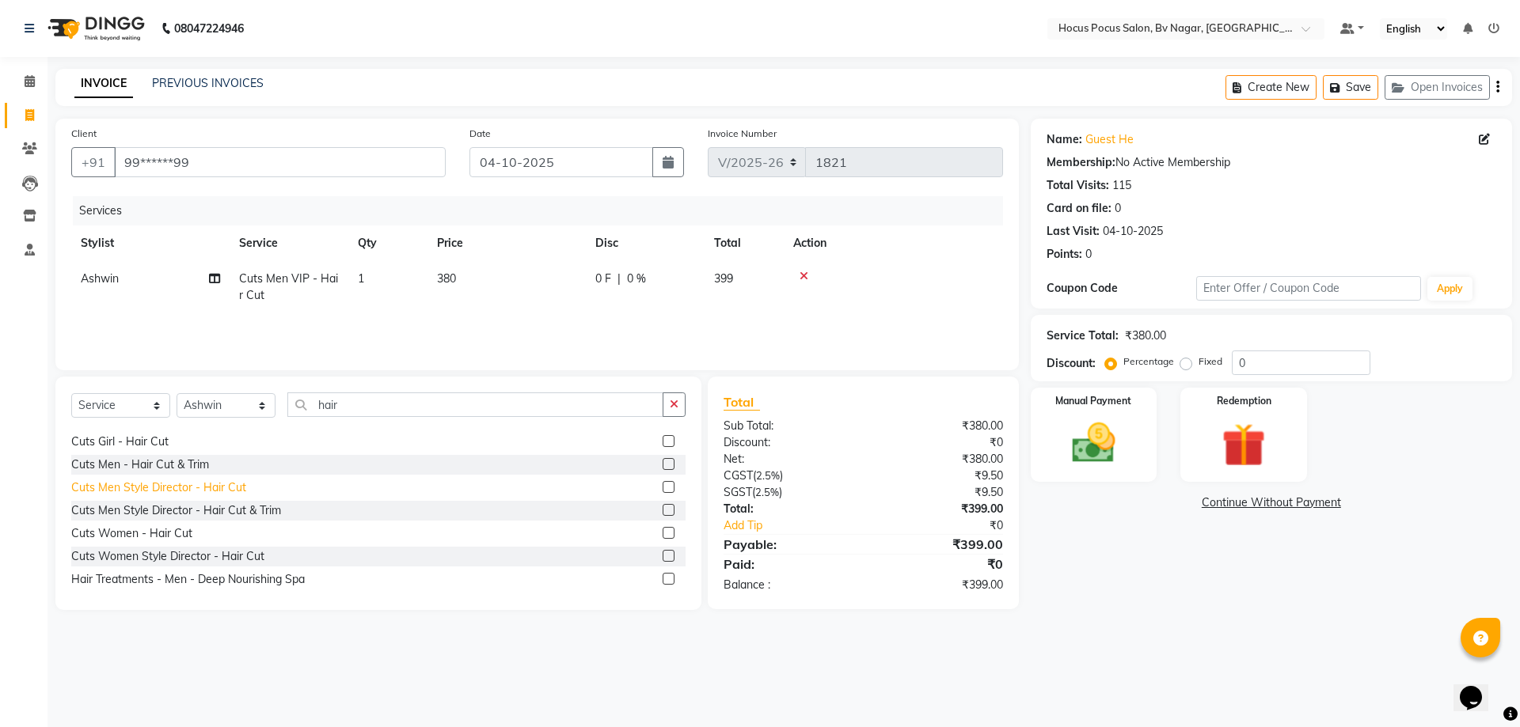
click at [104, 490] on div "Cuts Men Style Director - Hair Cut" at bounding box center [158, 488] width 175 height 17
checkbox input "false"
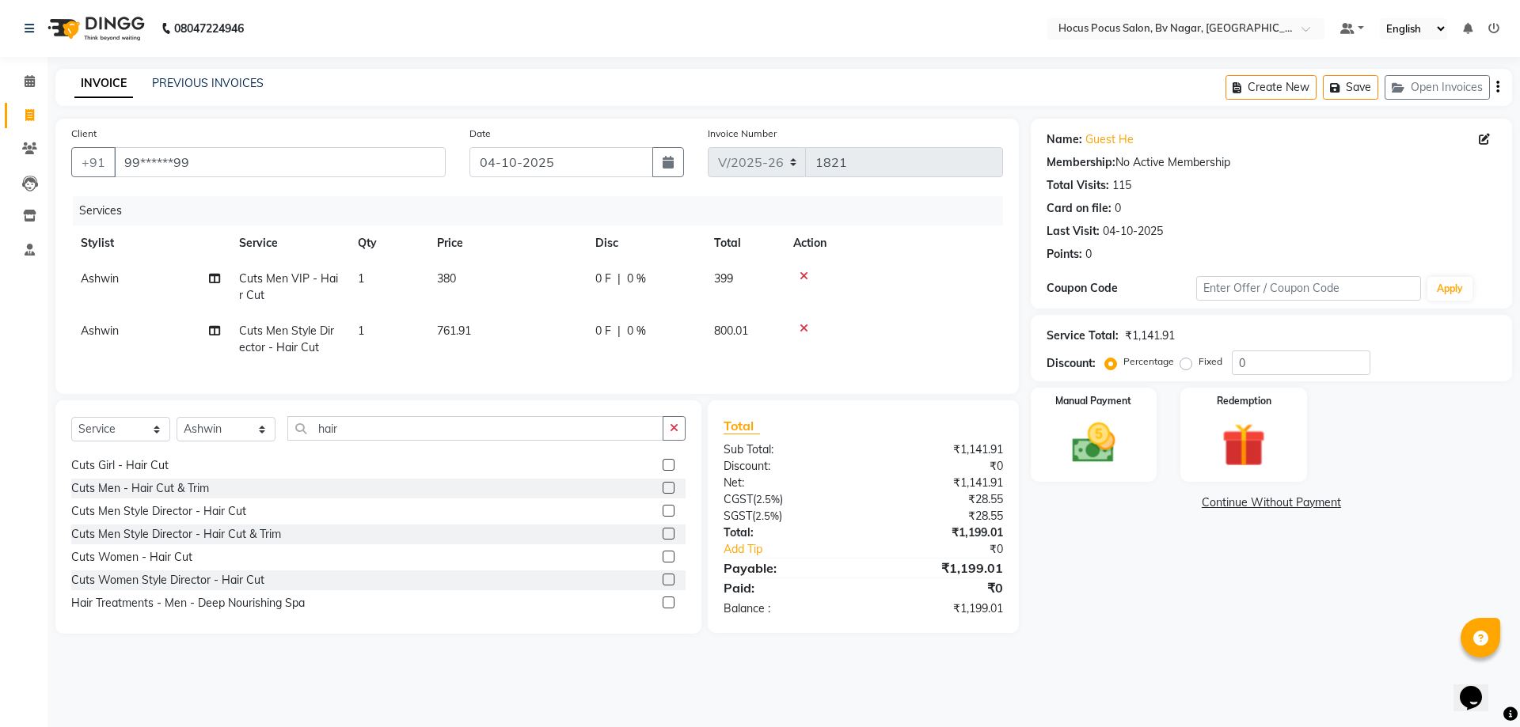
click at [806, 328] on icon at bounding box center [803, 328] width 9 height 11
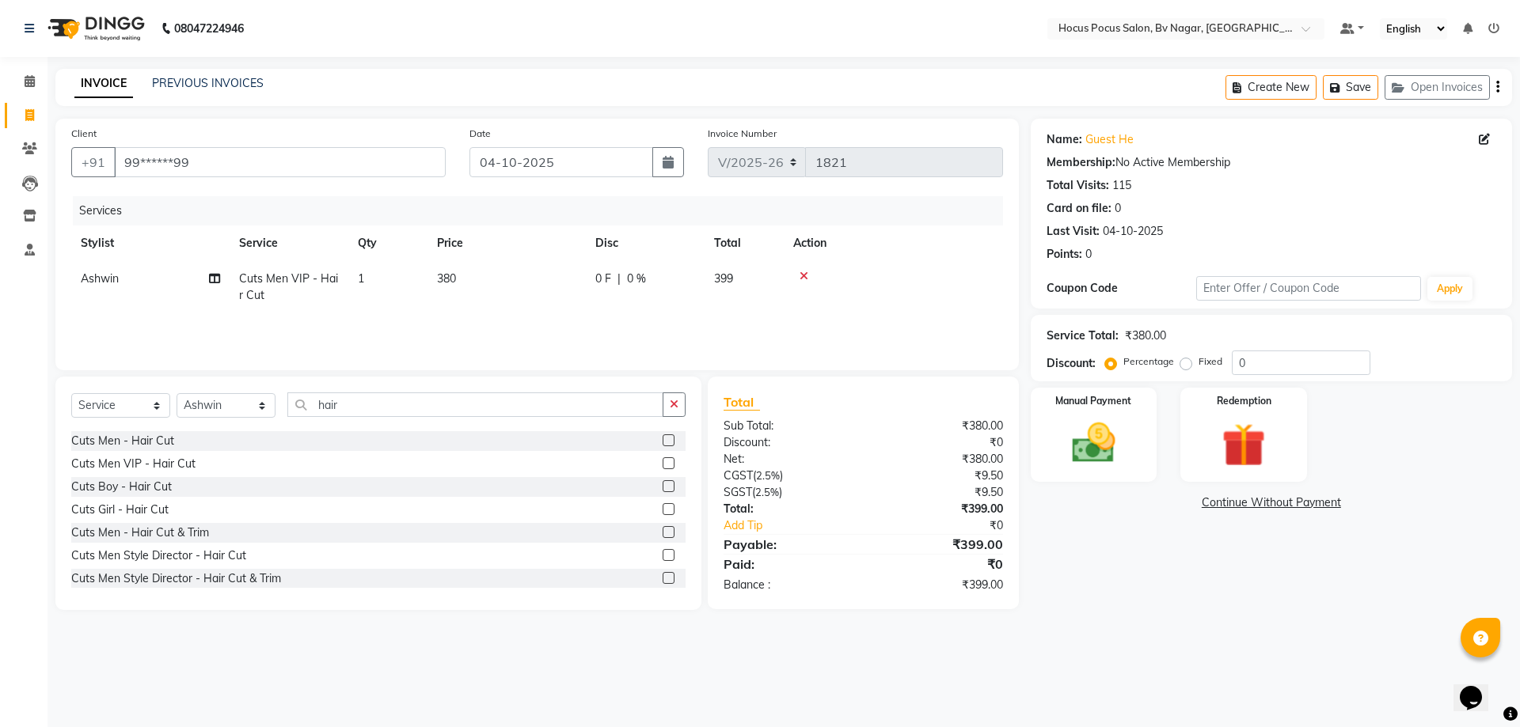
scroll to position [0, 0]
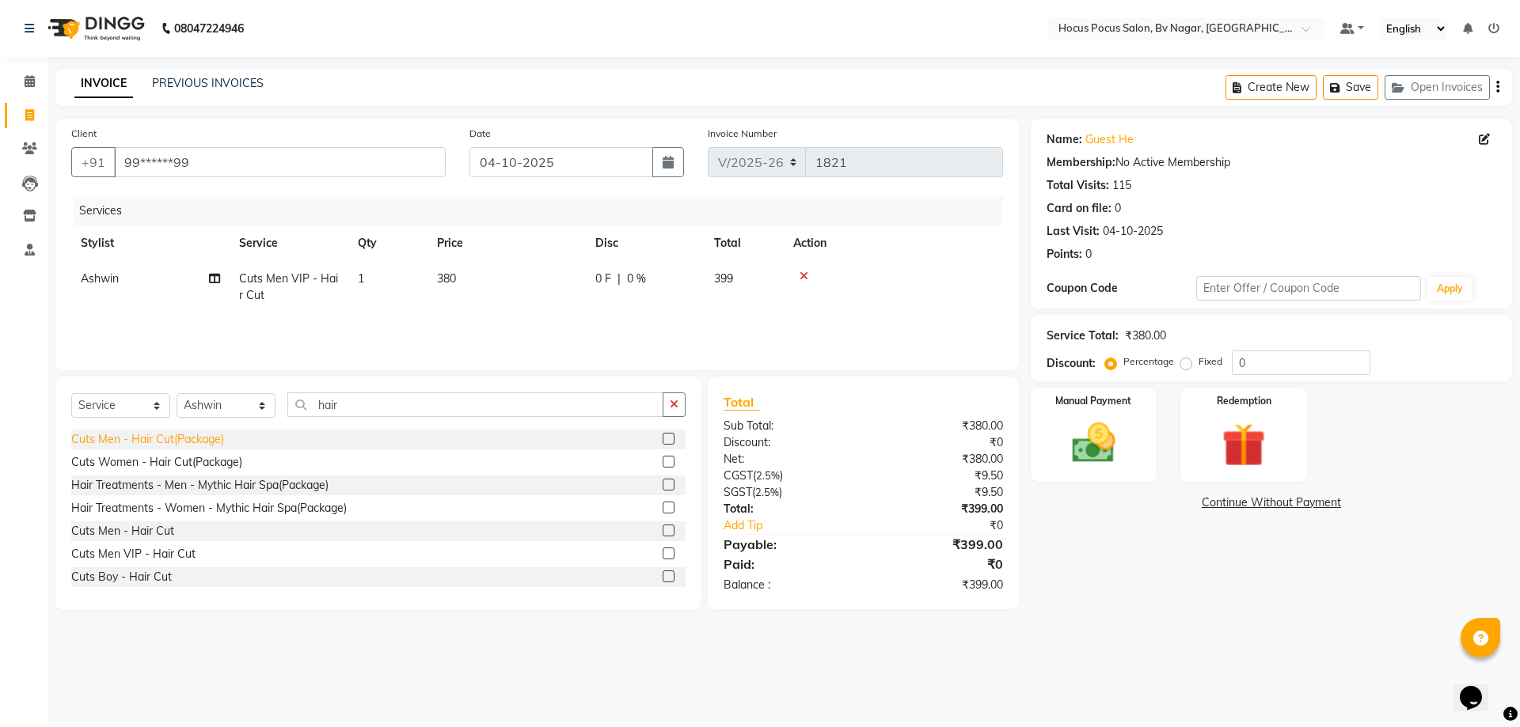
click at [158, 438] on div "Cuts Men - Hair Cut(Package)" at bounding box center [147, 439] width 153 height 17
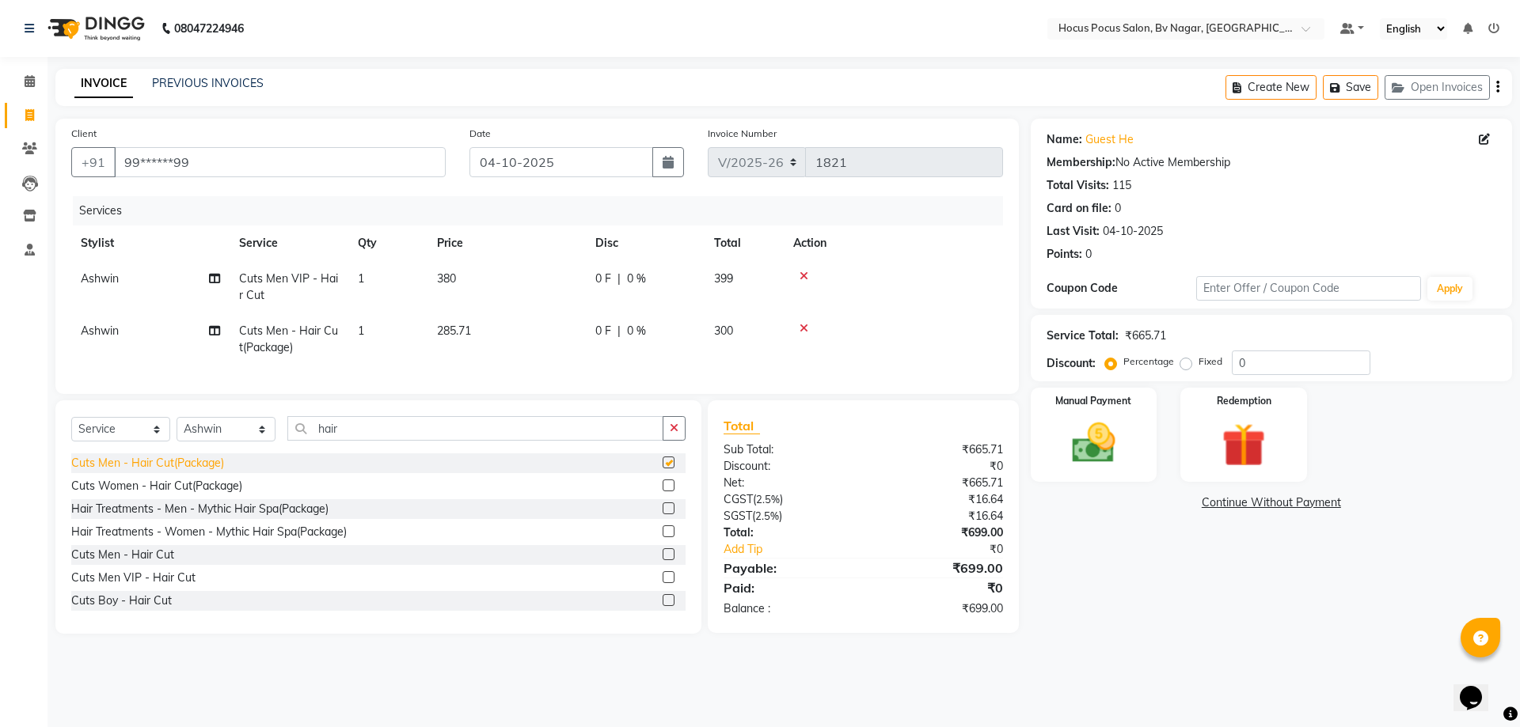
checkbox input "false"
click at [187, 495] on div "Cuts Women - Hair Cut(Package)" at bounding box center [156, 486] width 171 height 17
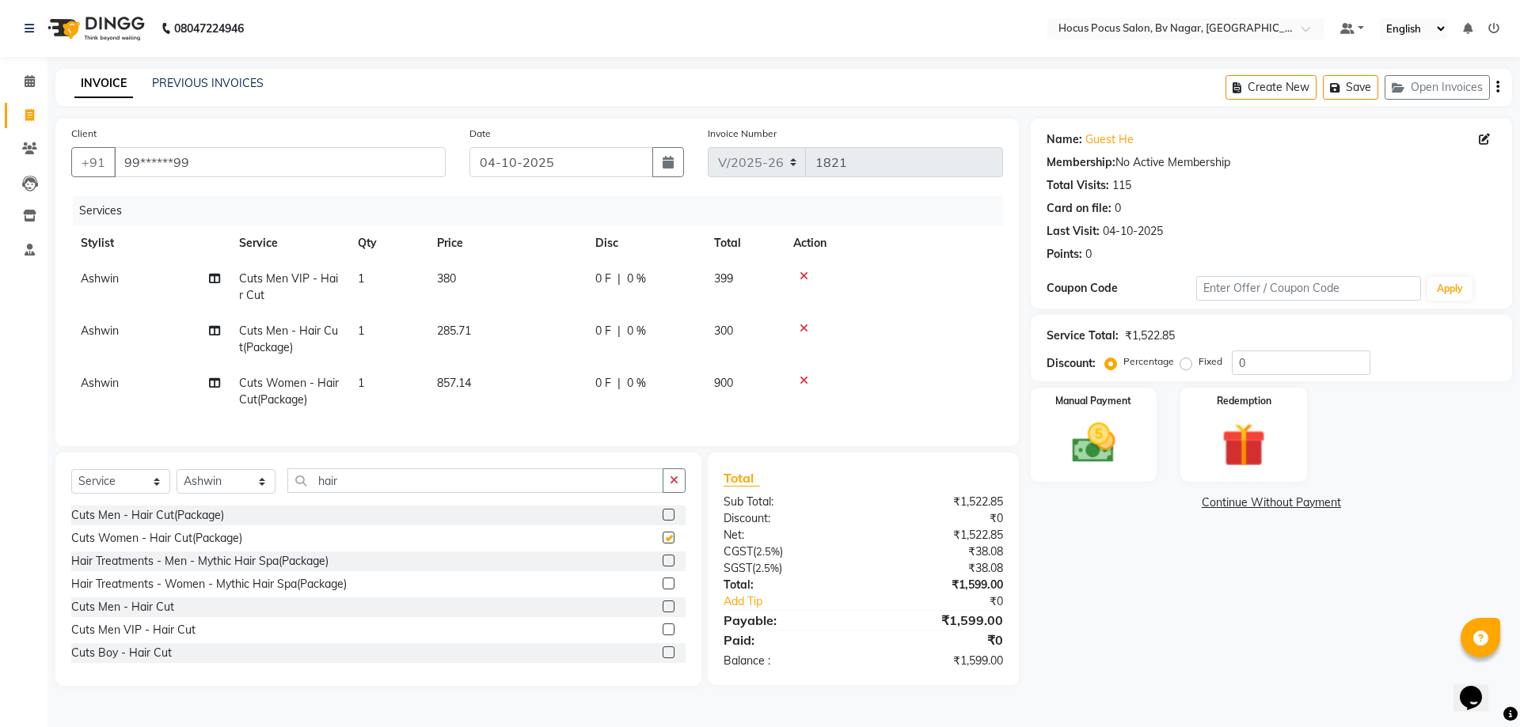
checkbox input "false"
click at [208, 570] on div "Hair Treatments - Men - Mythic Hair Spa(Package)" at bounding box center [199, 561] width 257 height 17
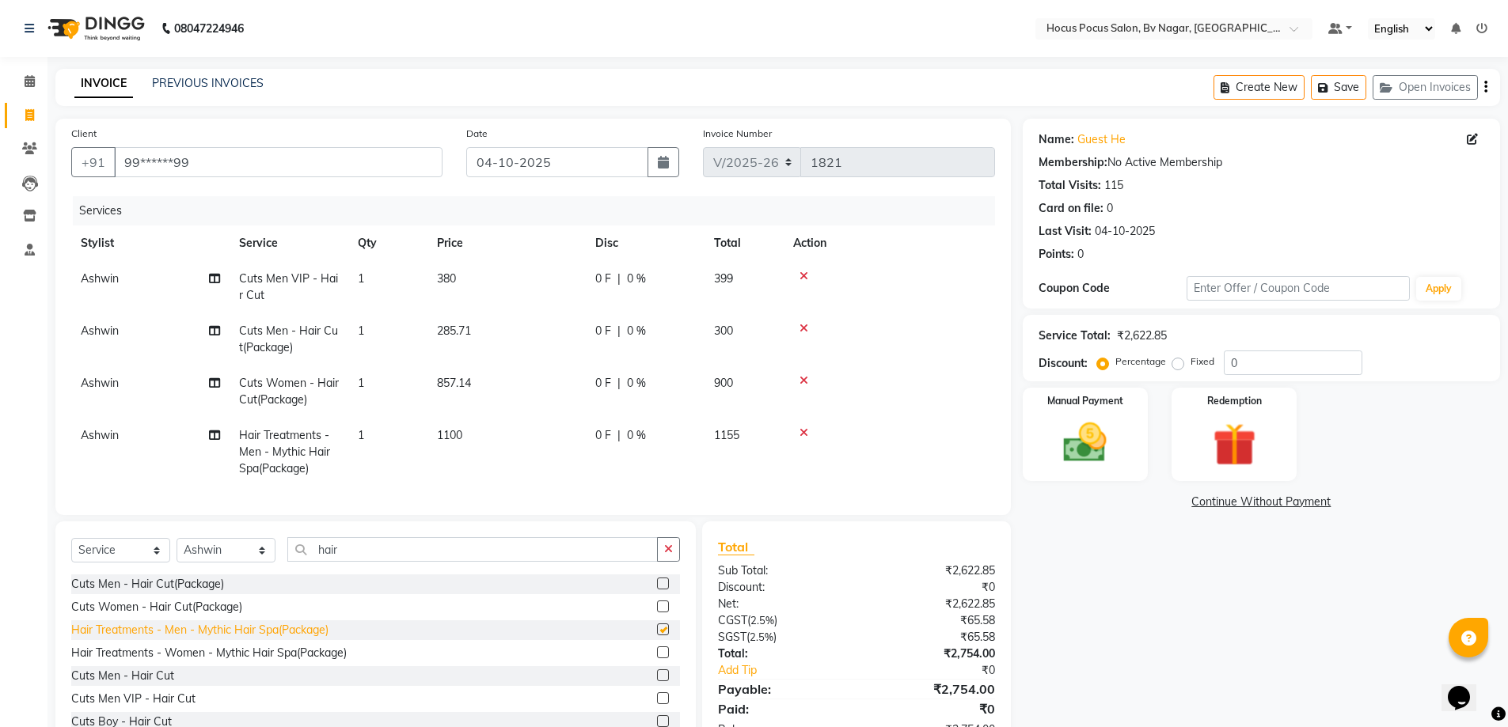
checkbox input "false"
click at [217, 78] on link "PREVIOUS INVOICES" at bounding box center [208, 83] width 112 height 14
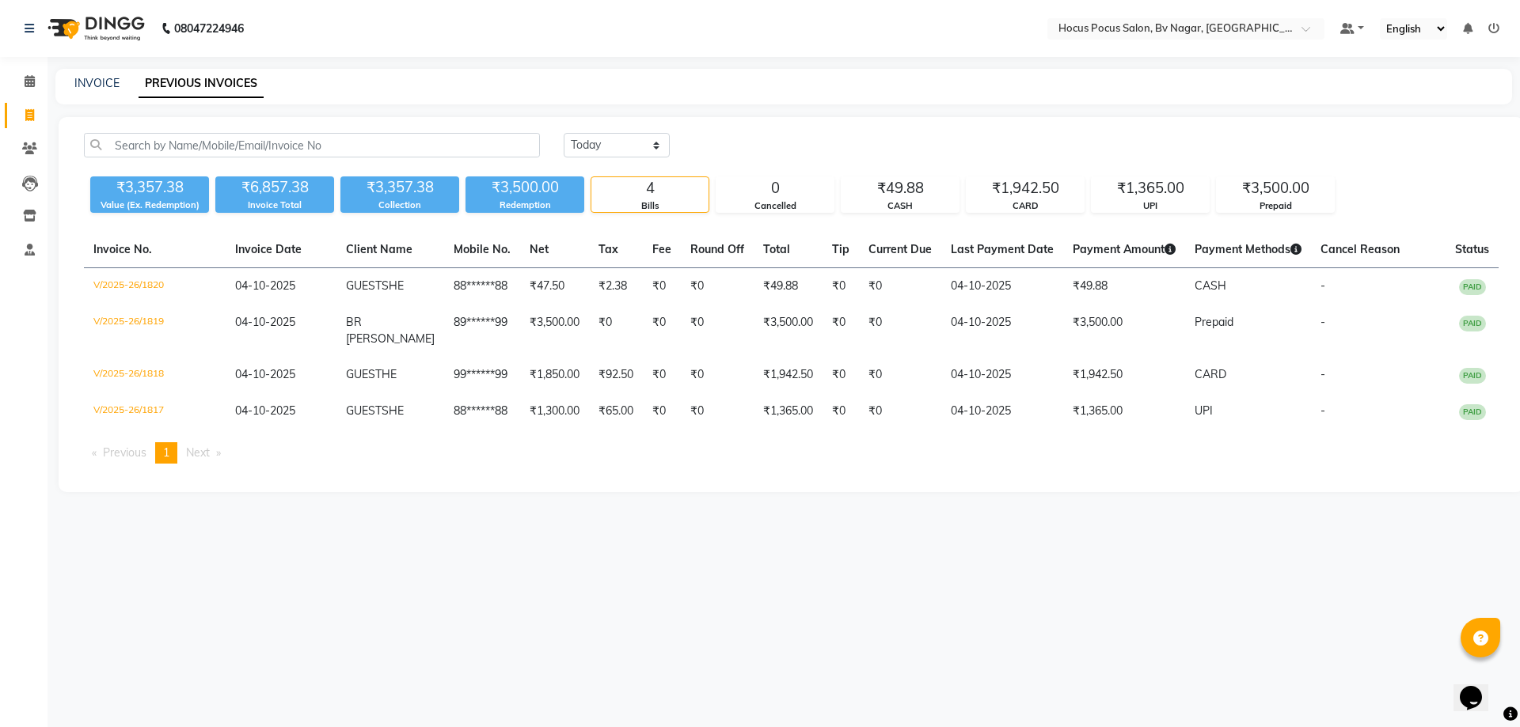
click at [1175, 579] on div "08047224946 Select Location × Hocus Pocus Salon, Bv Nagar, Basaveshwarnagar Def…" at bounding box center [760, 363] width 1520 height 727
click at [104, 78] on link "INVOICE" at bounding box center [96, 83] width 45 height 14
select select "service"
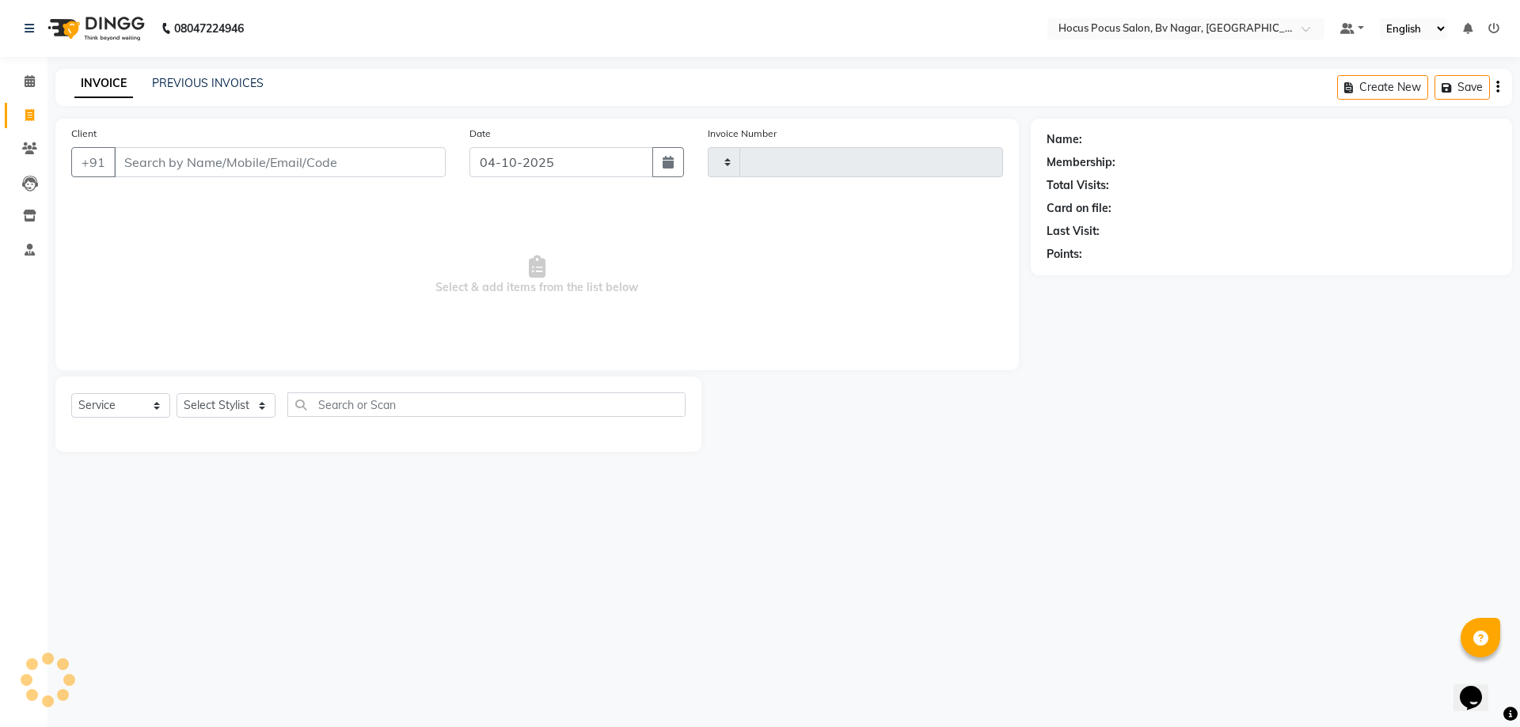
type input "1821"
select select "6056"
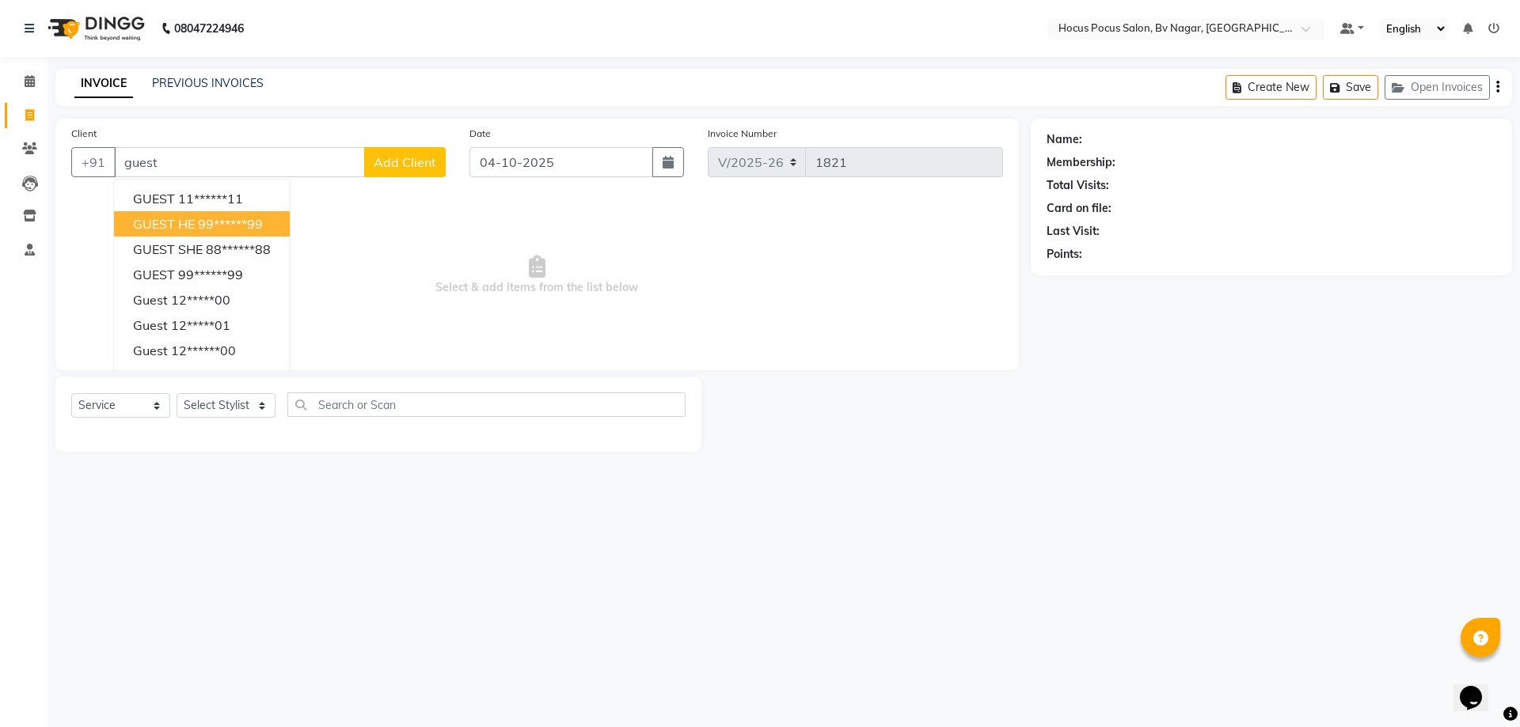
click at [188, 218] on span "GUEST HE" at bounding box center [164, 224] width 62 height 16
type input "99******99"
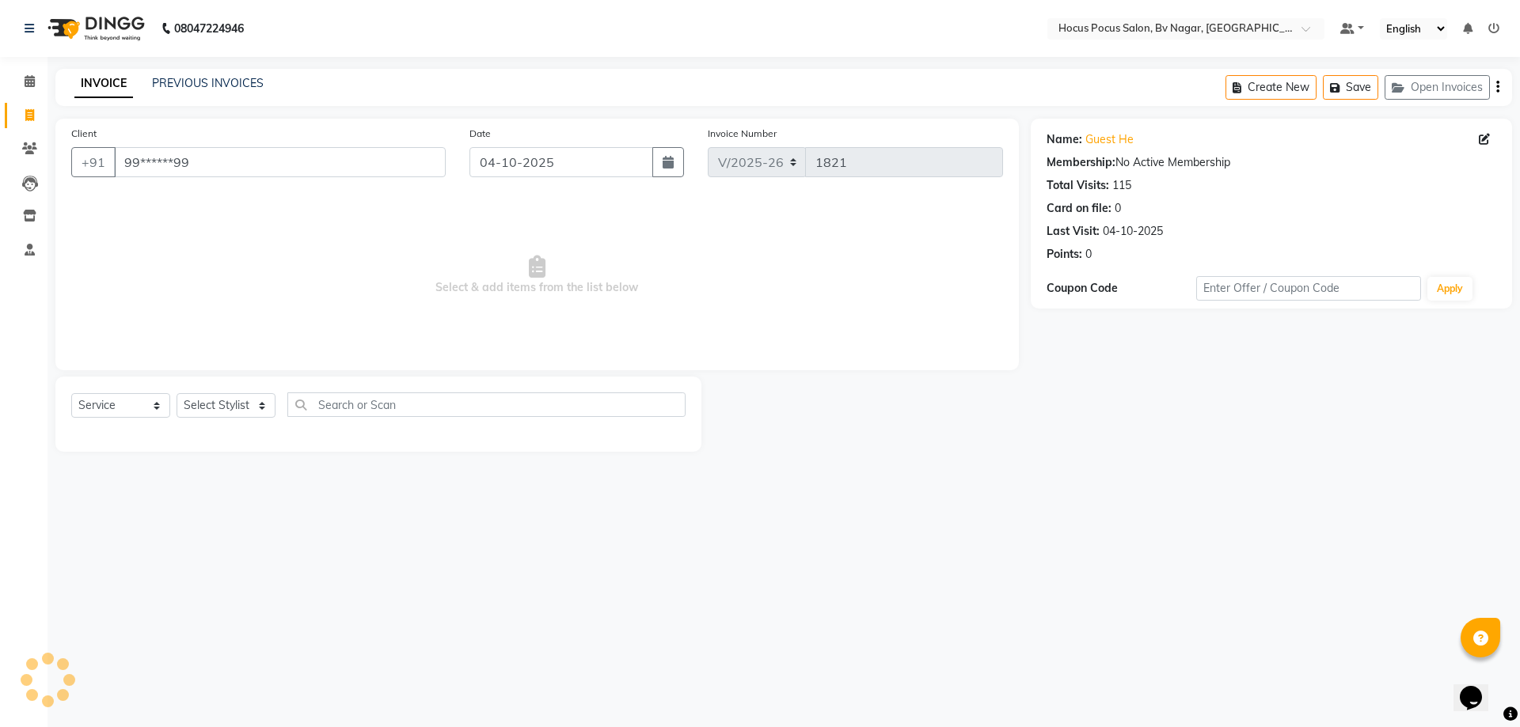
drag, startPoint x: 193, startPoint y: 566, endPoint x: 195, endPoint y: 488, distance: 78.4
click at [199, 553] on div "08047224946 Select Location × Hocus Pocus Salon, [GEOGRAPHIC_DATA], Basaveshwar…" at bounding box center [760, 363] width 1520 height 727
click at [247, 403] on select "Select Stylist [PERSON_NAME] [PERSON_NAME] hocus pocus [PERSON_NAME] Sashy" at bounding box center [225, 405] width 99 height 25
select select "43708"
click at [176, 393] on select "Select Stylist [PERSON_NAME] [PERSON_NAME] hocus pocus [PERSON_NAME] Sashy" at bounding box center [225, 405] width 99 height 25
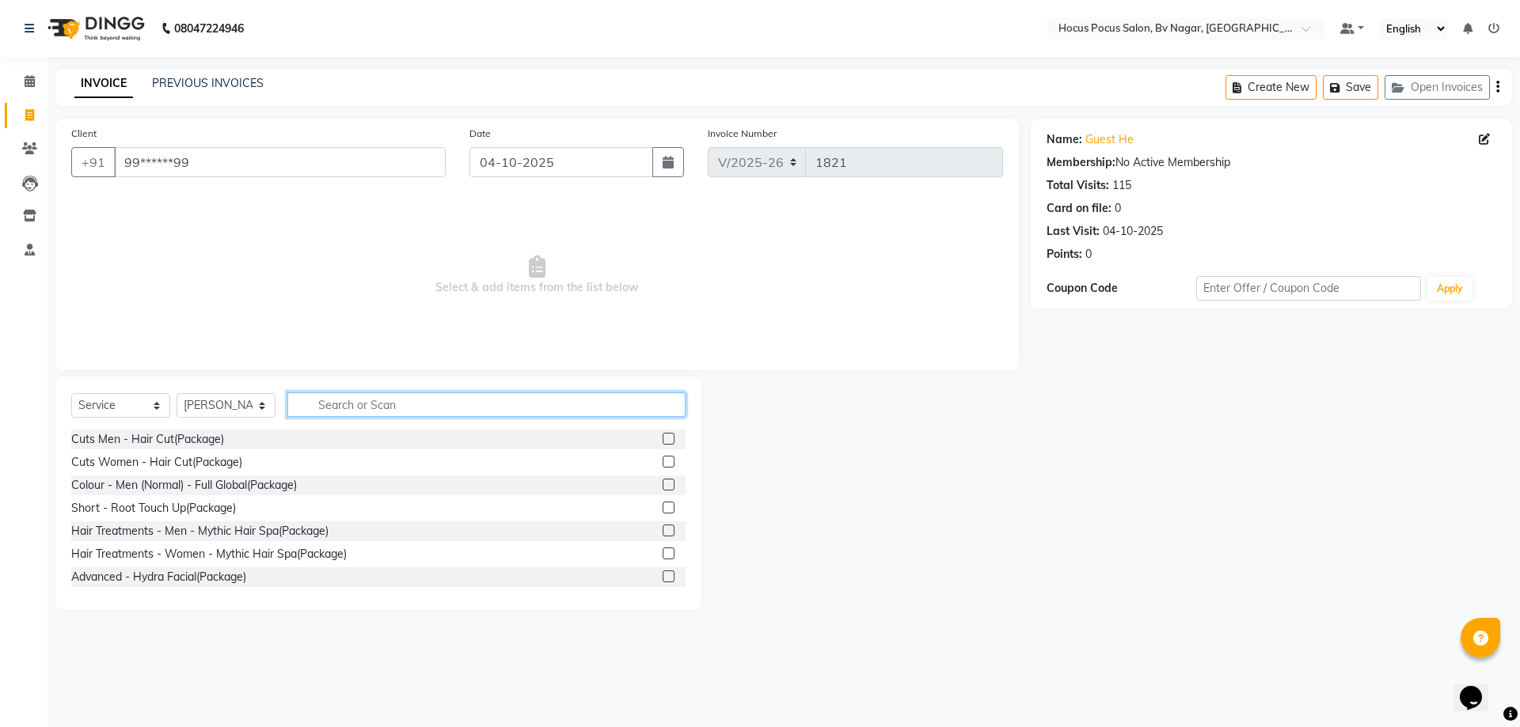
click at [355, 398] on input "text" at bounding box center [486, 405] width 398 height 25
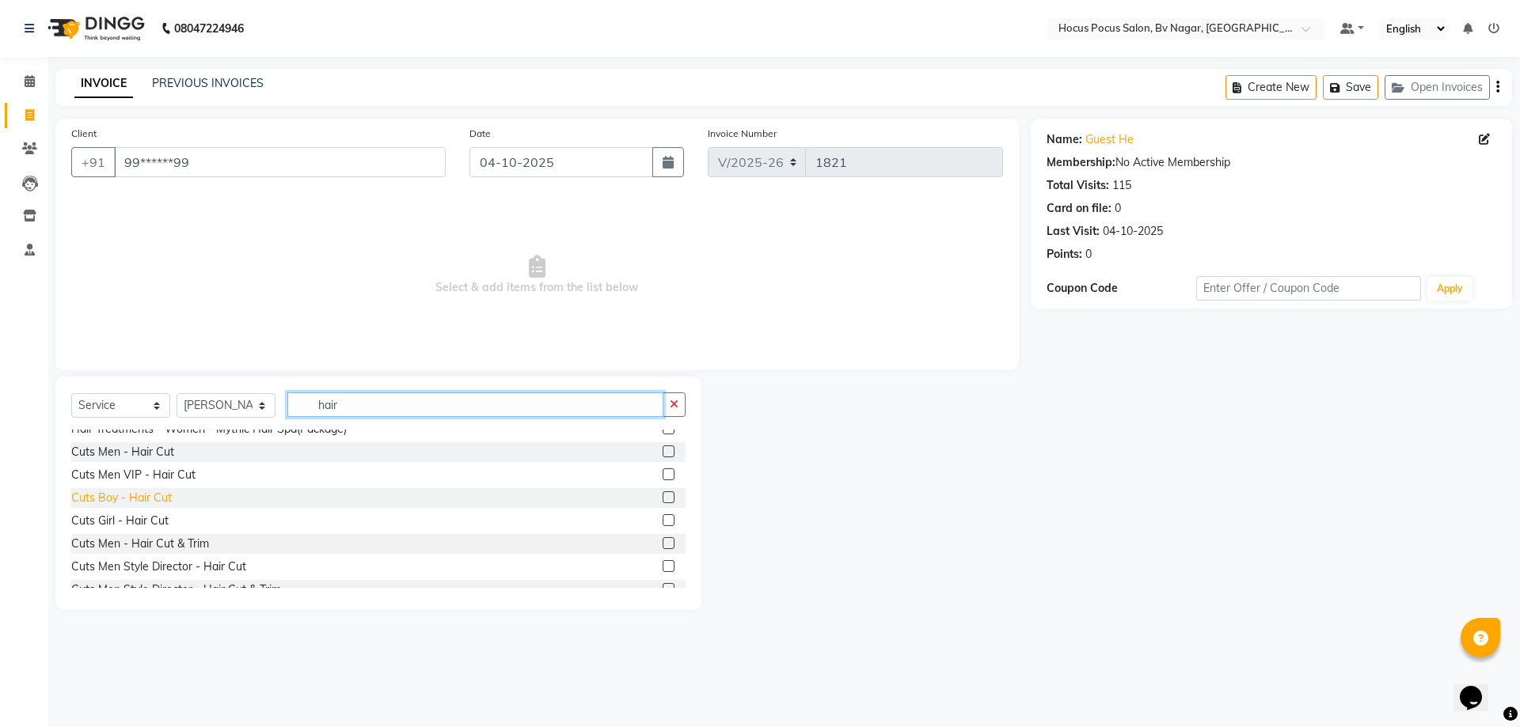
type input "hair"
click at [160, 501] on div "Cuts Boy - Hair Cut" at bounding box center [121, 498] width 101 height 17
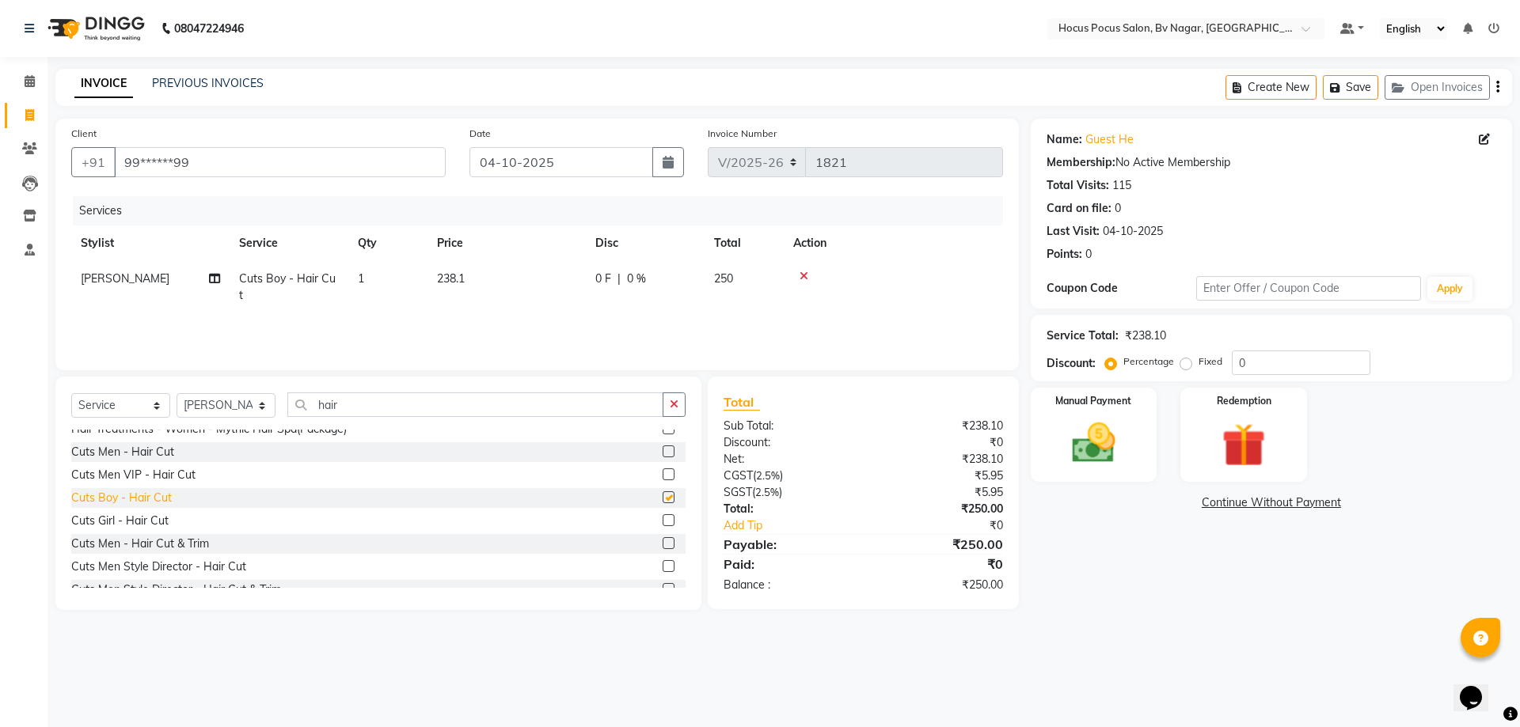
checkbox input "false"
click at [523, 268] on td "238.1" at bounding box center [506, 287] width 158 height 52
select select "43708"
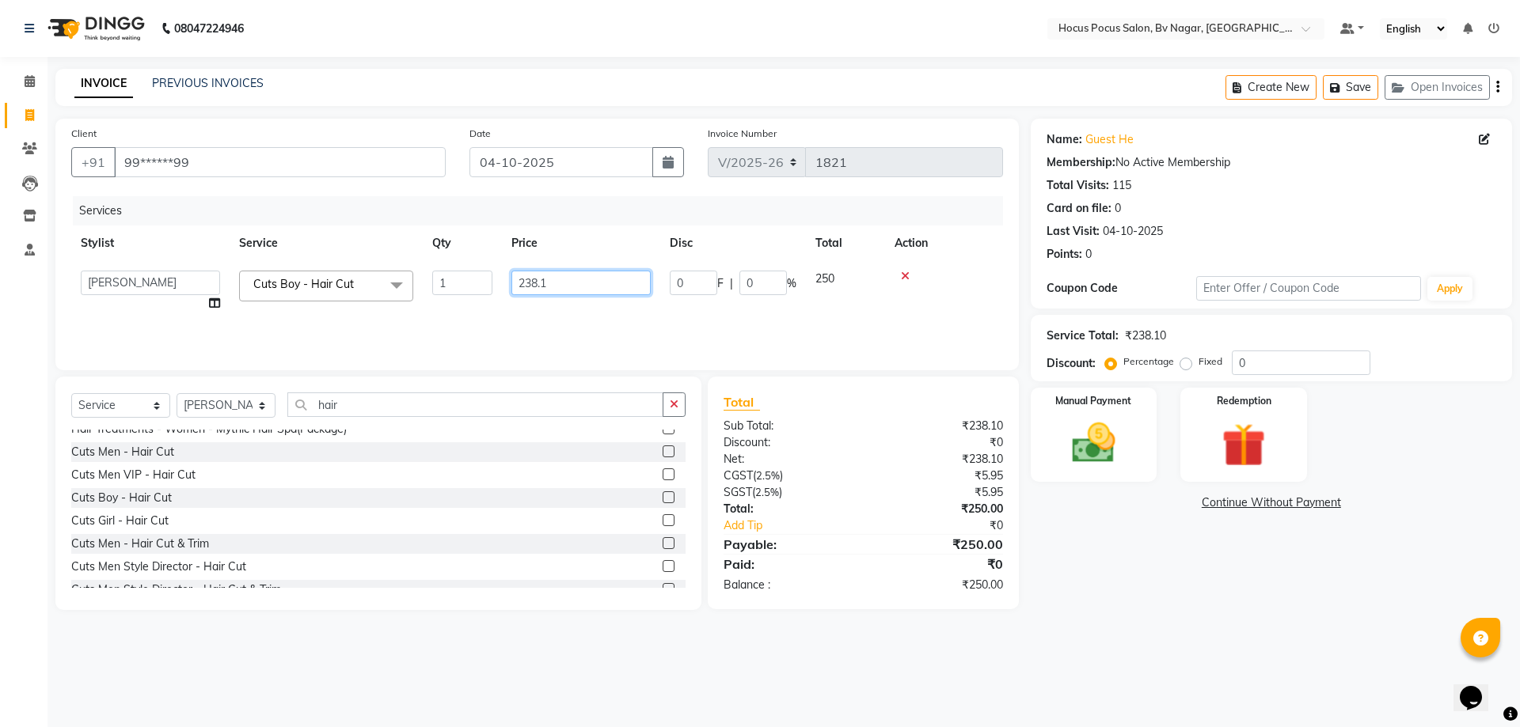
click at [513, 286] on input "238.1" at bounding box center [580, 283] width 139 height 25
click at [575, 281] on input "238.1" at bounding box center [580, 283] width 139 height 25
type input "2"
type input "480"
click at [561, 294] on td "480" at bounding box center [581, 291] width 158 height 60
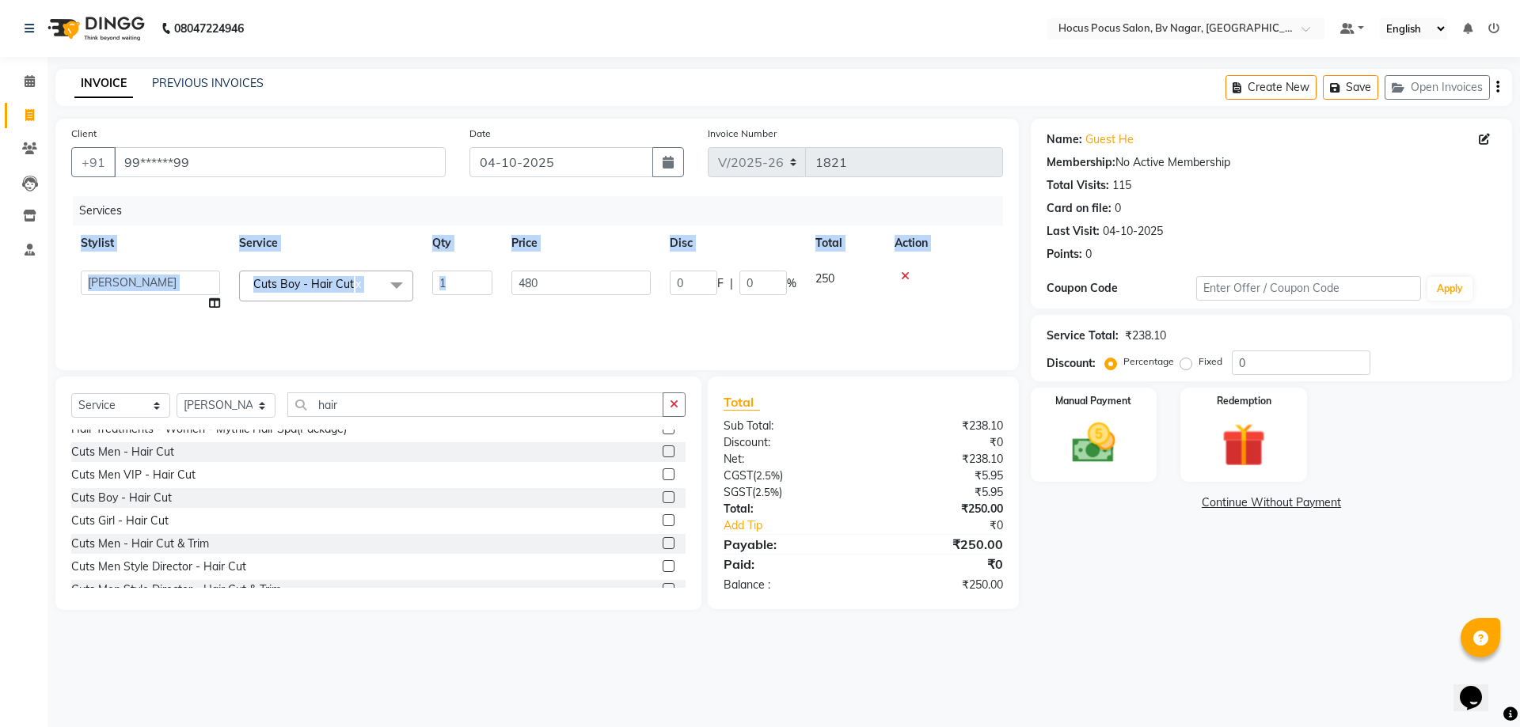
select select "43708"
click at [556, 292] on input "480" at bounding box center [580, 283] width 139 height 25
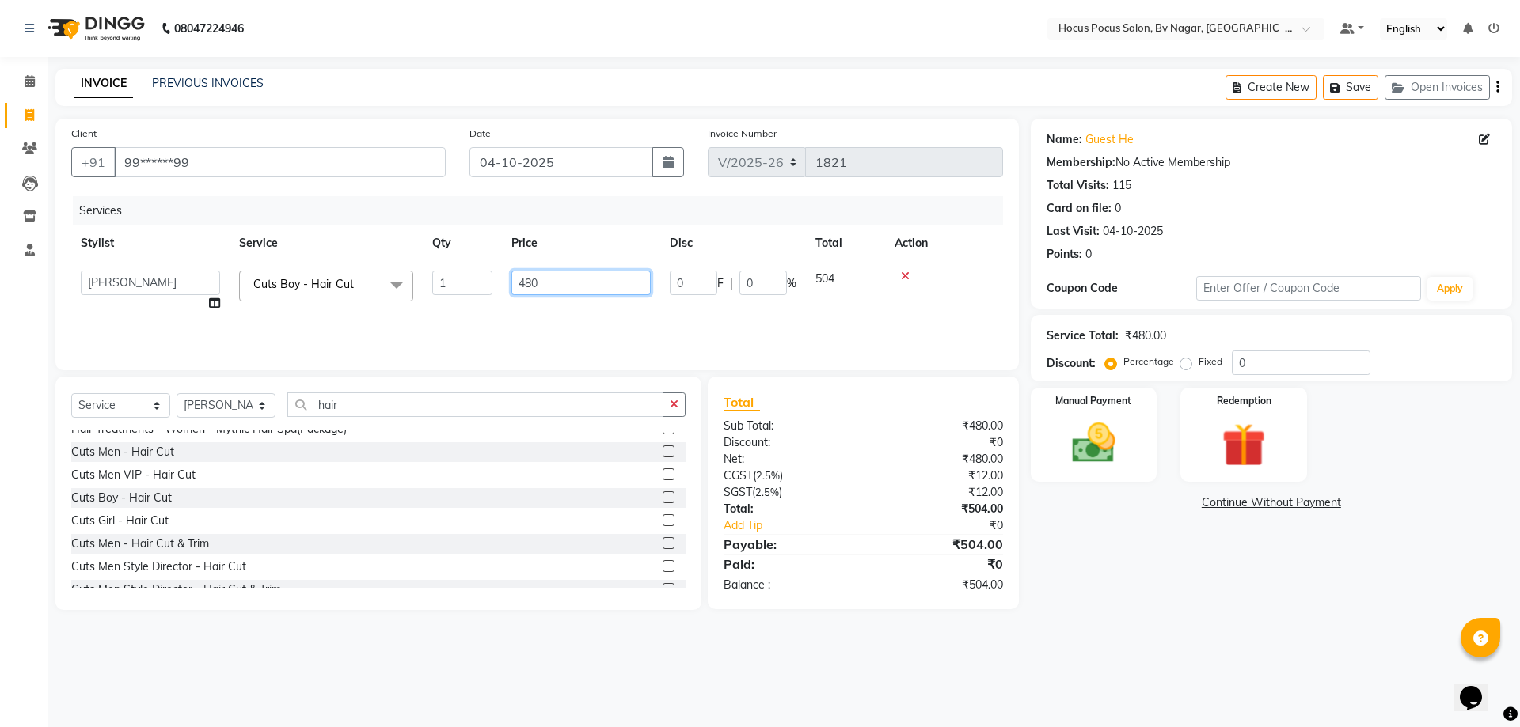
drag, startPoint x: 560, startPoint y: 283, endPoint x: 578, endPoint y: 279, distance: 18.0
click at [576, 279] on input "480" at bounding box center [580, 283] width 139 height 25
type input "478"
click at [590, 327] on div "Services Stylist Service Qty Price Disc Total Action [PERSON_NAME] Cuts Boy - H…" at bounding box center [537, 275] width 932 height 158
drag, startPoint x: 581, startPoint y: 279, endPoint x: 549, endPoint y: 268, distance: 33.5
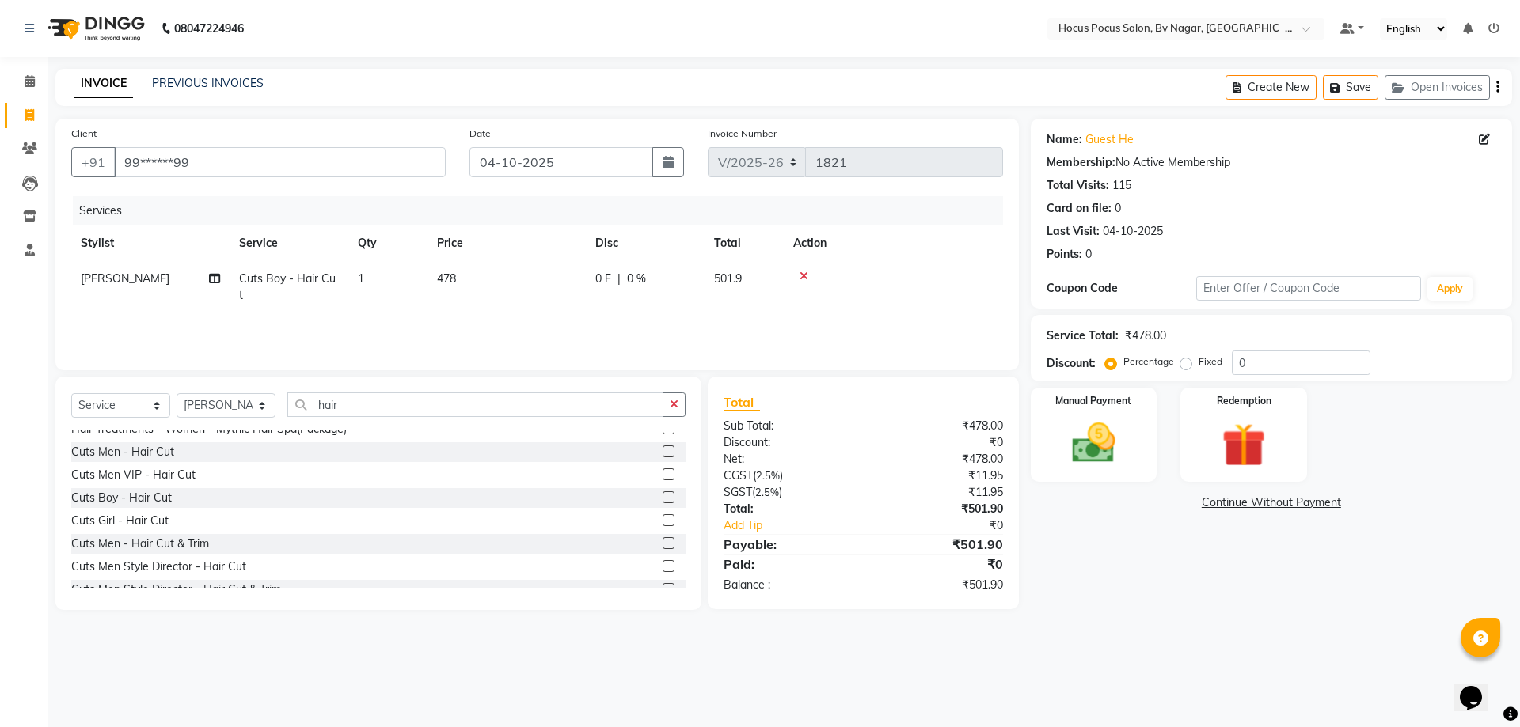
click at [580, 279] on td "478" at bounding box center [506, 287] width 158 height 52
select select "43708"
click at [582, 284] on input "478" at bounding box center [580, 283] width 139 height 25
type input "476.99"
click at [559, 313] on div "Services Stylist Service Qty Price Disc Total Action [PERSON_NAME] [PERSON_NAME…" at bounding box center [537, 275] width 932 height 158
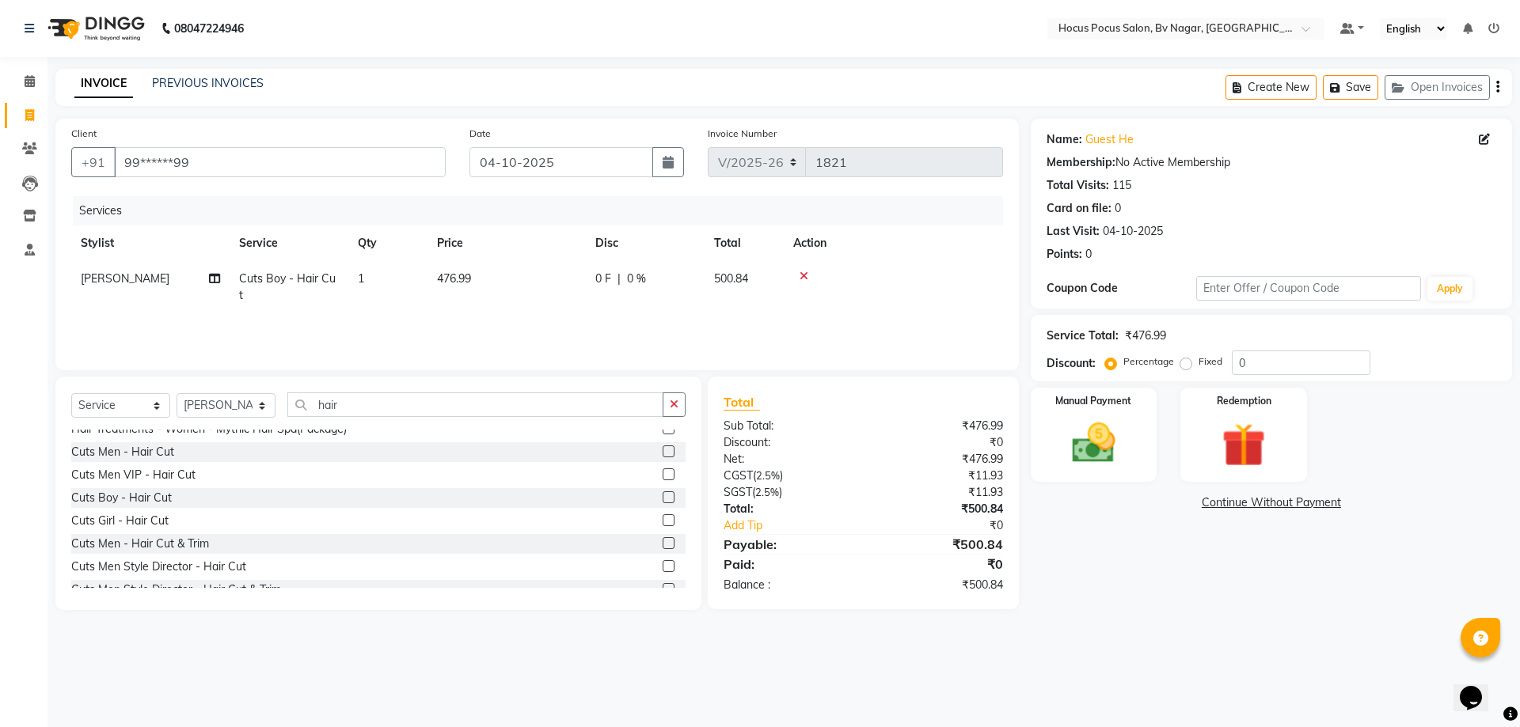
click at [549, 286] on td "476.99" at bounding box center [506, 287] width 158 height 52
select select "43708"
click at [586, 283] on input "476.99" at bounding box center [580, 283] width 139 height 25
type input "476.90"
click at [600, 321] on div "Services Stylist Service Qty Price Disc Total Action [PERSON_NAME] Cuts Boy - H…" at bounding box center [537, 275] width 932 height 158
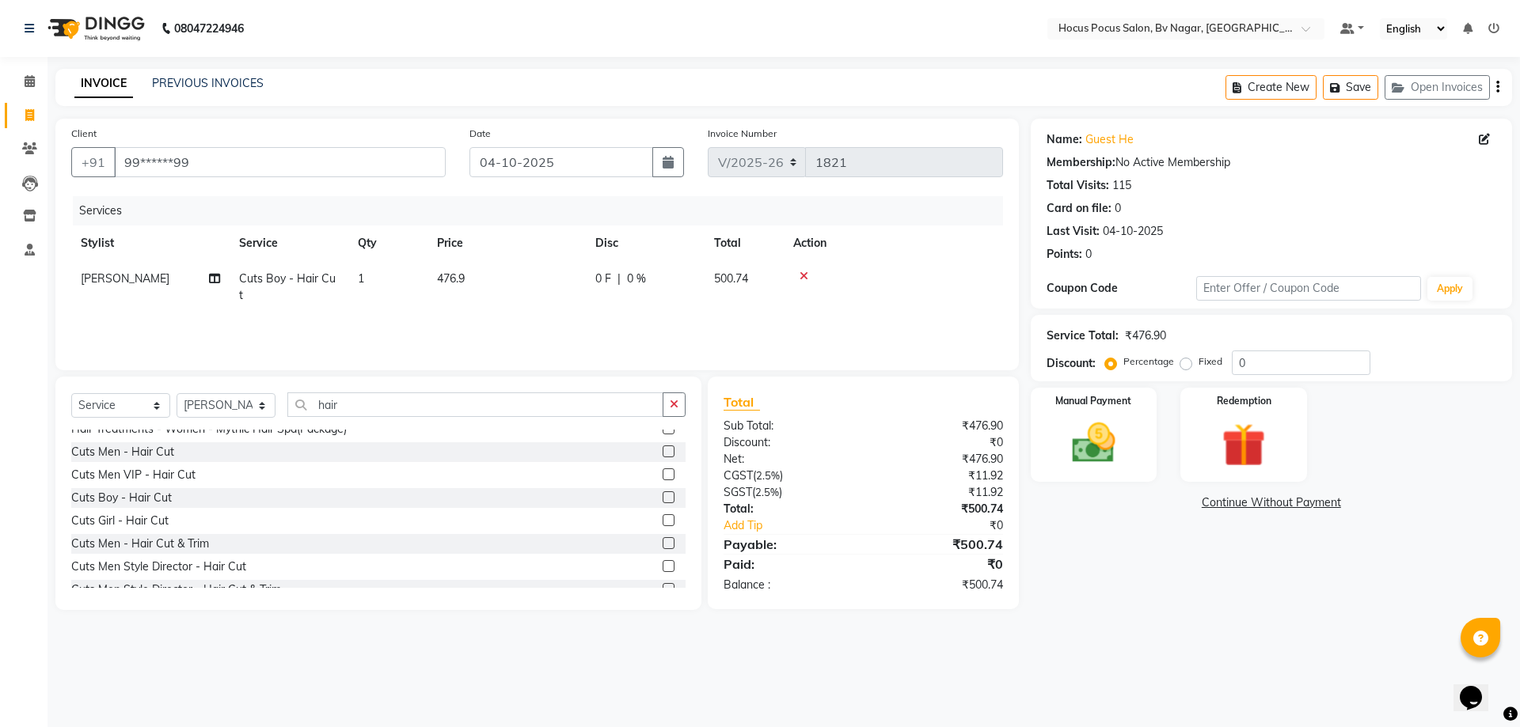
click at [518, 271] on td "476.9" at bounding box center [506, 287] width 158 height 52
select select "43708"
click at [575, 275] on input "476.9" at bounding box center [580, 283] width 139 height 25
type input "476.89"
click at [598, 323] on div "Services Stylist Service Qty Price Disc Total Action [PERSON_NAME] [PERSON_NAME…" at bounding box center [537, 275] width 932 height 158
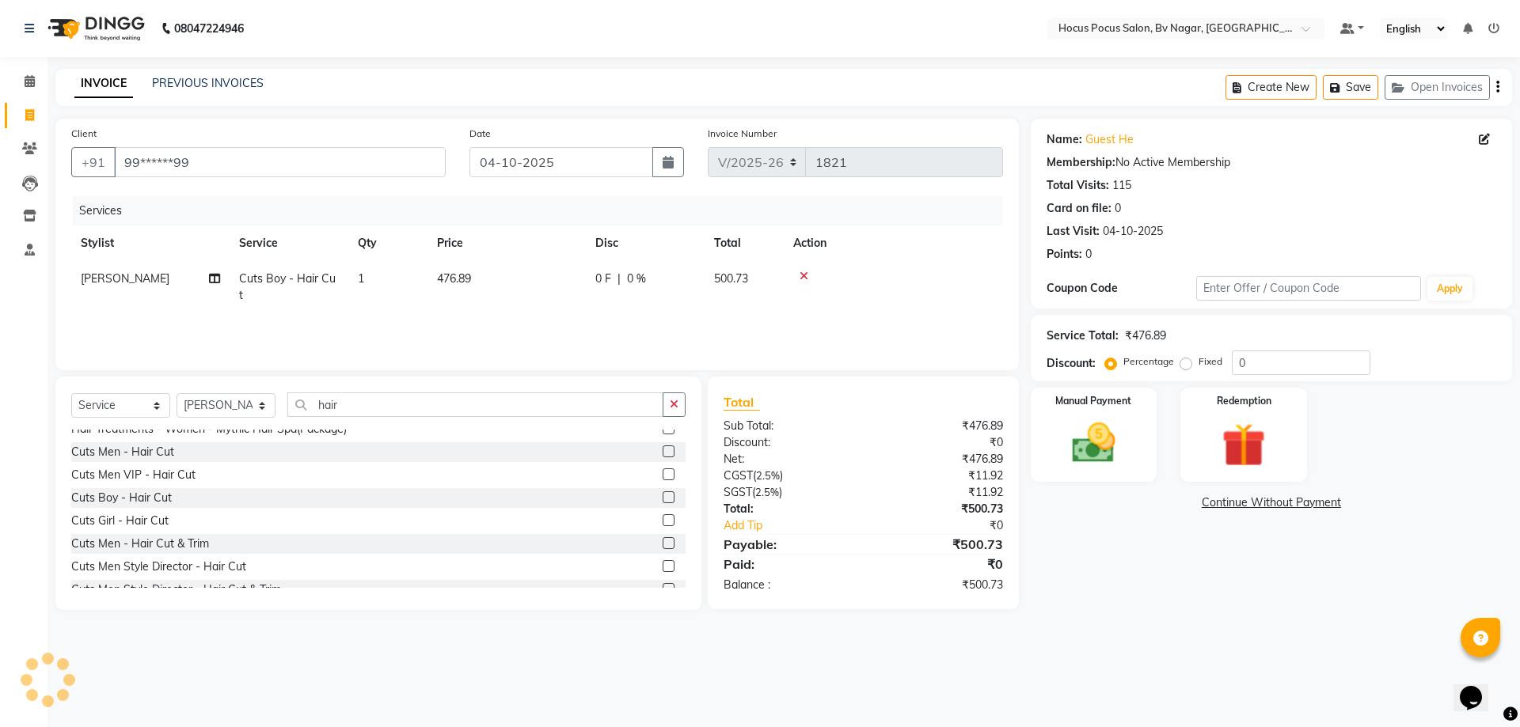
drag, startPoint x: 526, startPoint y: 255, endPoint x: 553, endPoint y: 268, distance: 30.5
click at [531, 259] on th "Price" at bounding box center [506, 244] width 158 height 36
click at [513, 284] on td "476.89" at bounding box center [506, 287] width 158 height 52
select select "43708"
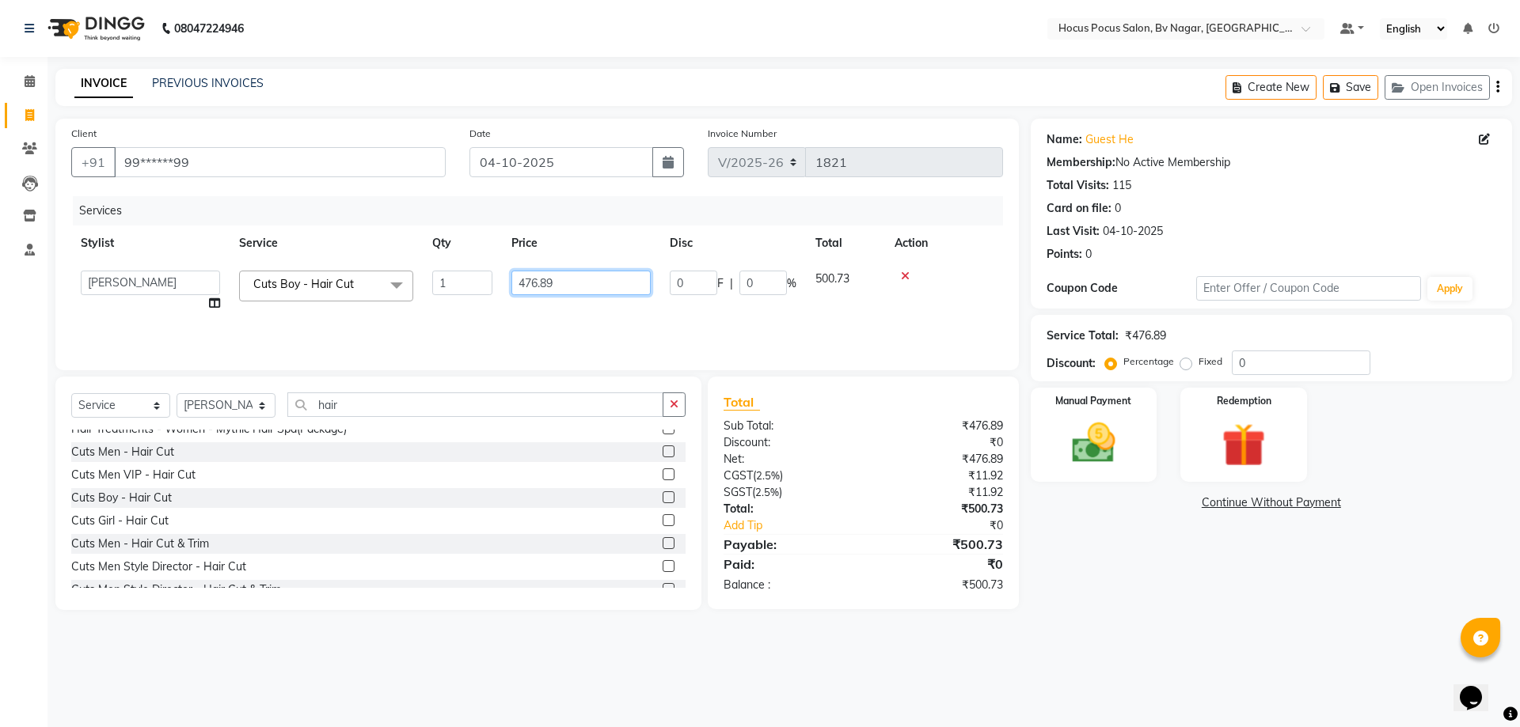
click at [581, 281] on input "476.89" at bounding box center [580, 283] width 139 height 25
type input "475.80"
click at [522, 311] on div "Services Stylist Service Qty Price Disc Total Action [PERSON_NAME] [PERSON_NAME…" at bounding box center [537, 275] width 932 height 158
click at [510, 266] on td "475.8" at bounding box center [506, 287] width 158 height 52
select select "43708"
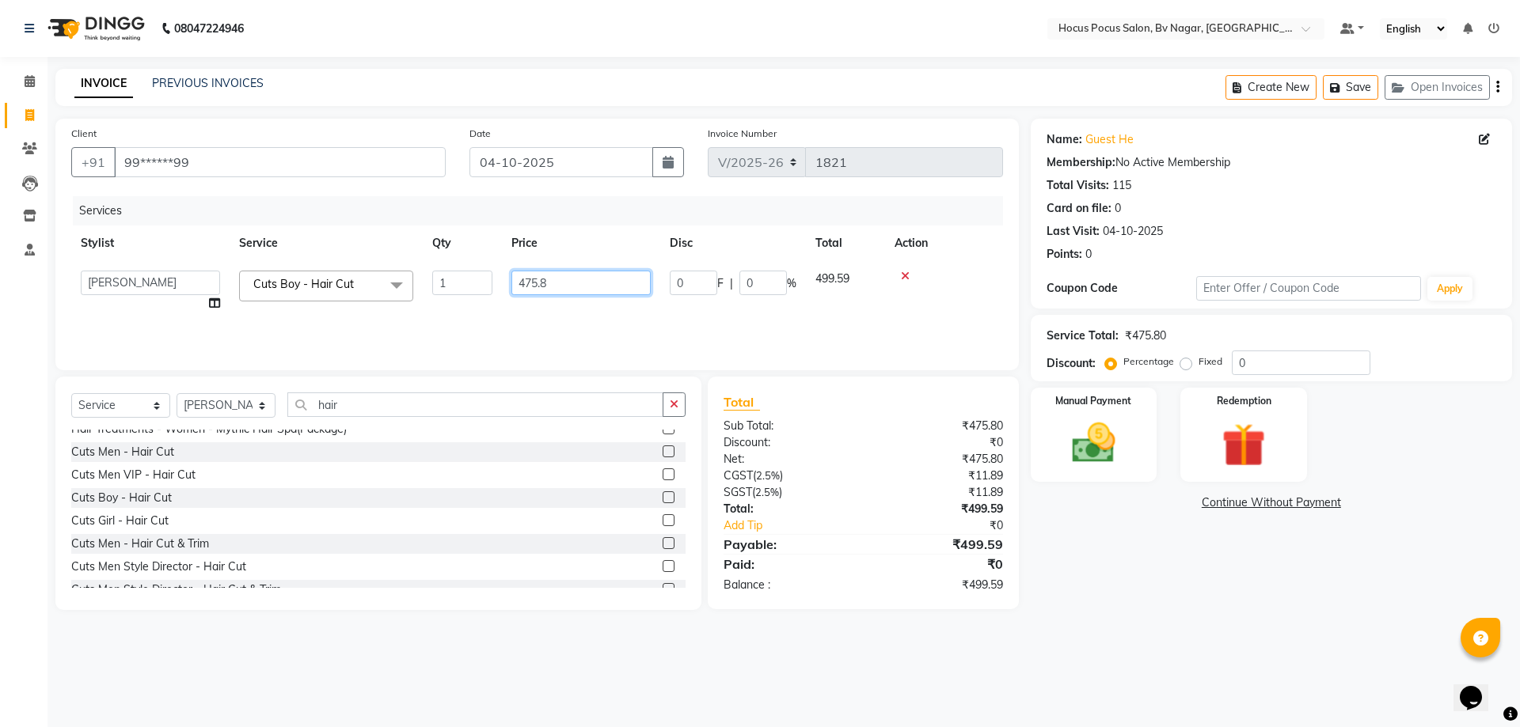
click at [581, 276] on input "475.8" at bounding box center [580, 283] width 139 height 25
type input "475.95"
click at [599, 317] on div "Services Stylist Service Qty Price Disc Total Action [PERSON_NAME] [PERSON_NAME…" at bounding box center [537, 275] width 932 height 158
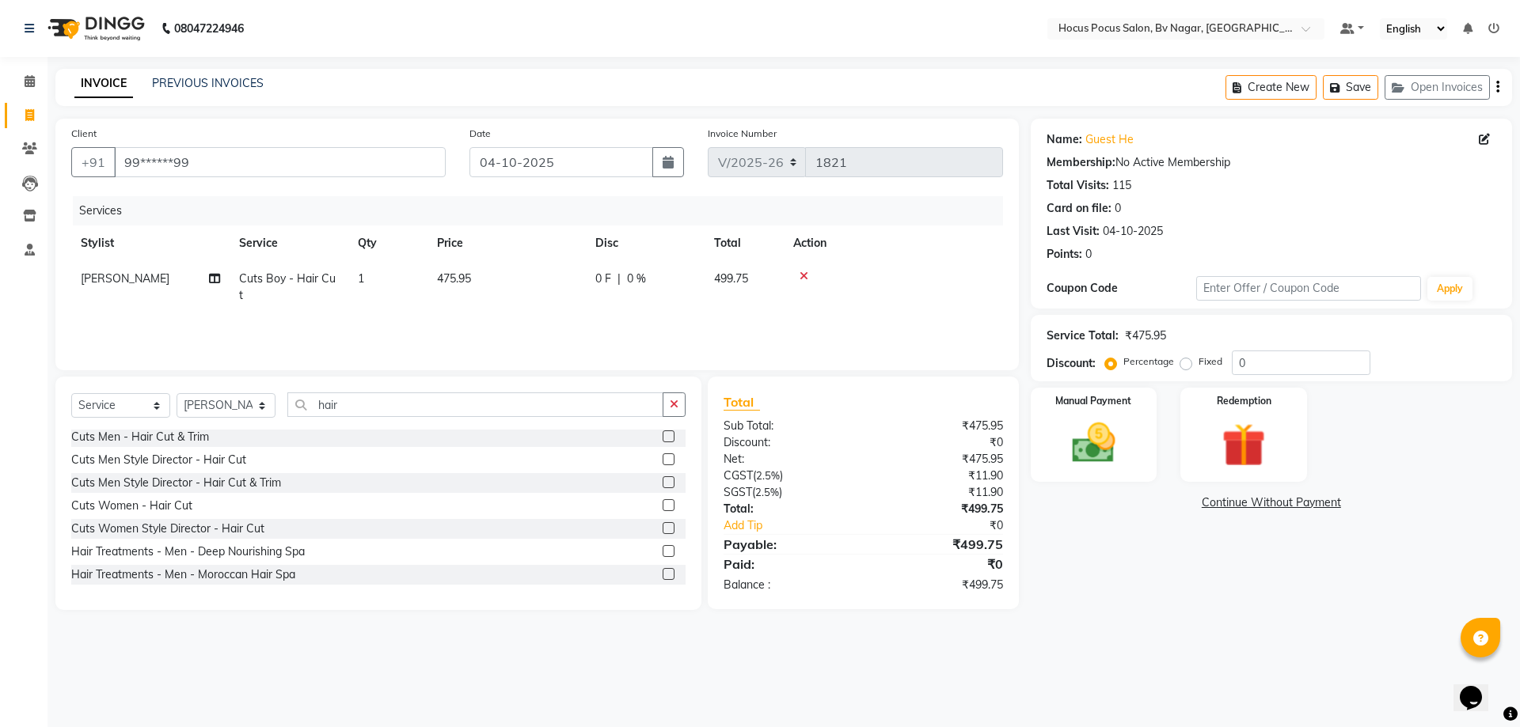
scroll to position [158, 0]
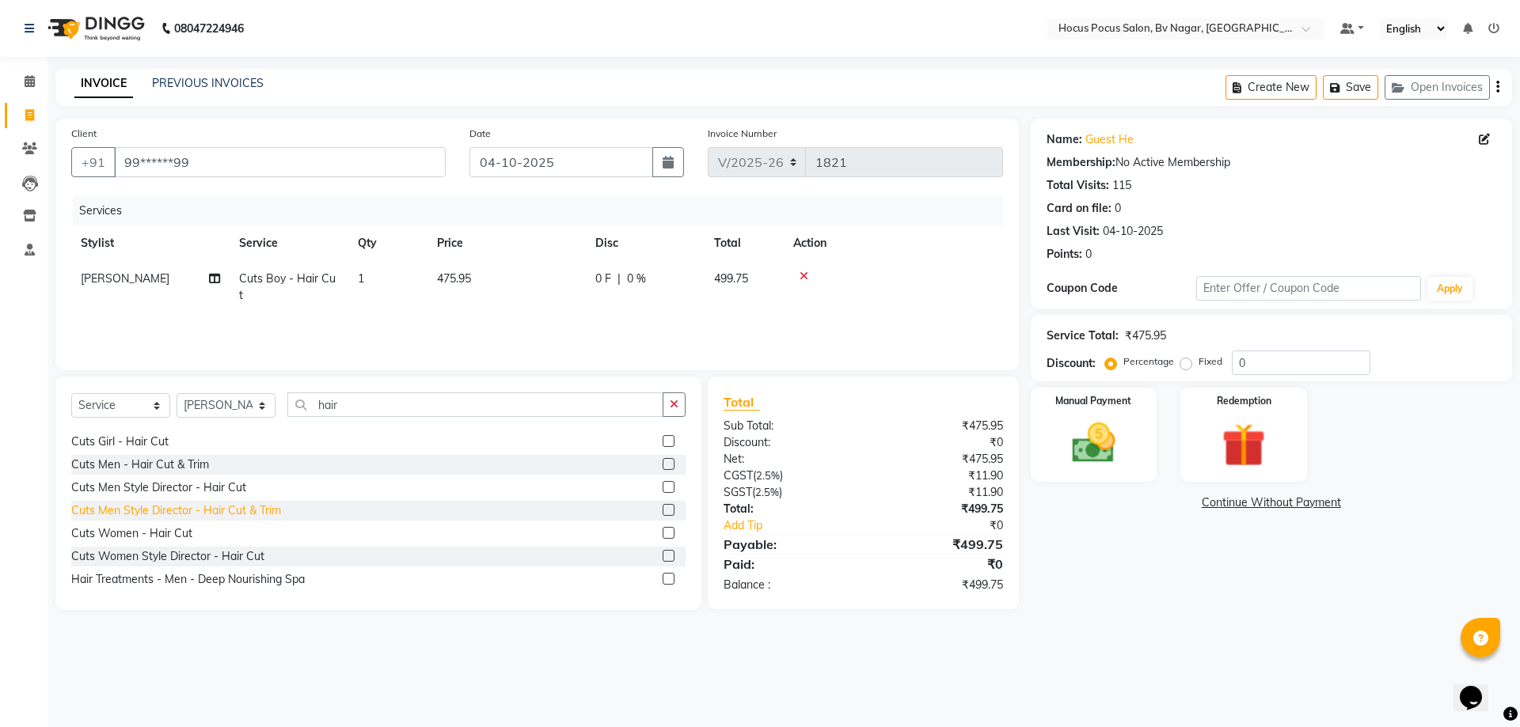
click at [222, 503] on div "Cuts Men Style Director - Hair Cut & Trim" at bounding box center [176, 511] width 210 height 17
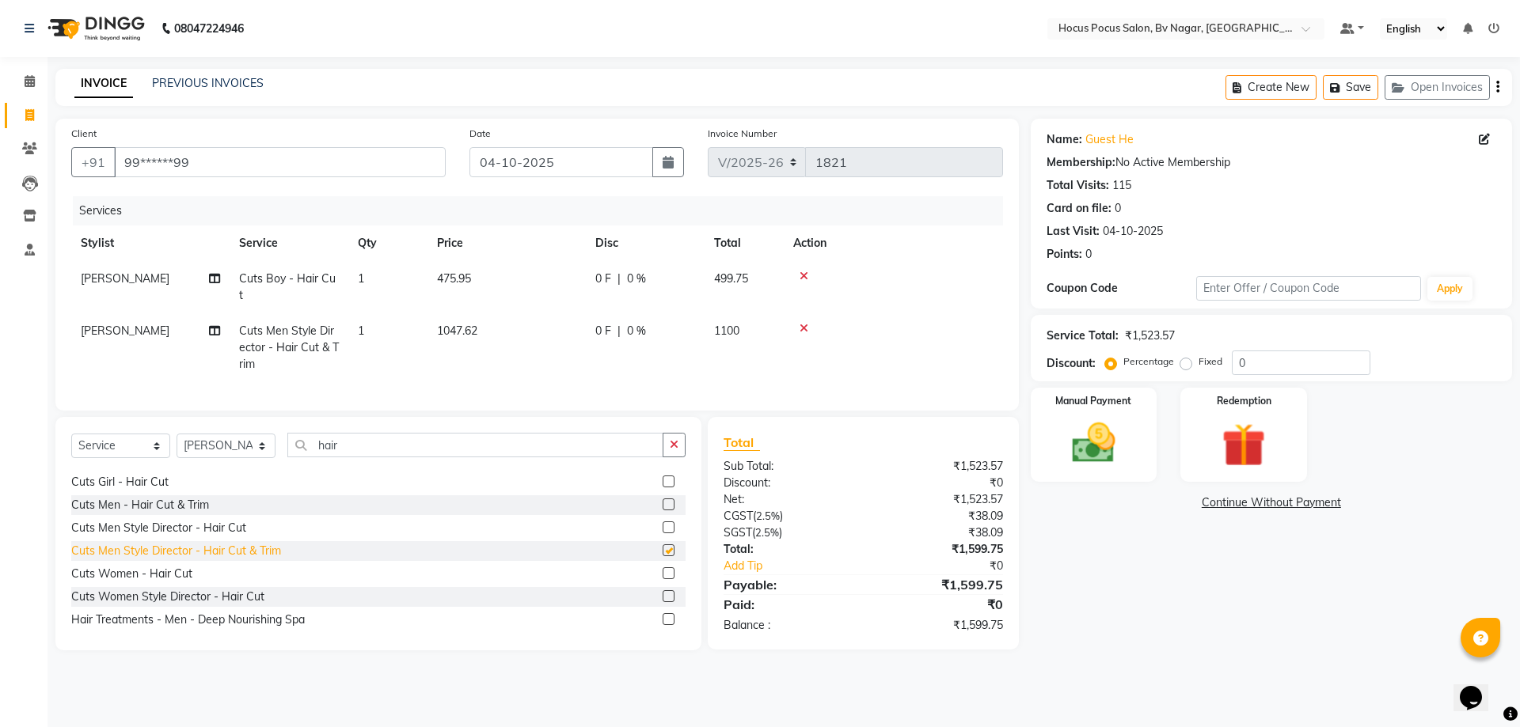
checkbox input "false"
click at [503, 313] on td "1047.62" at bounding box center [506, 347] width 158 height 69
select select "43708"
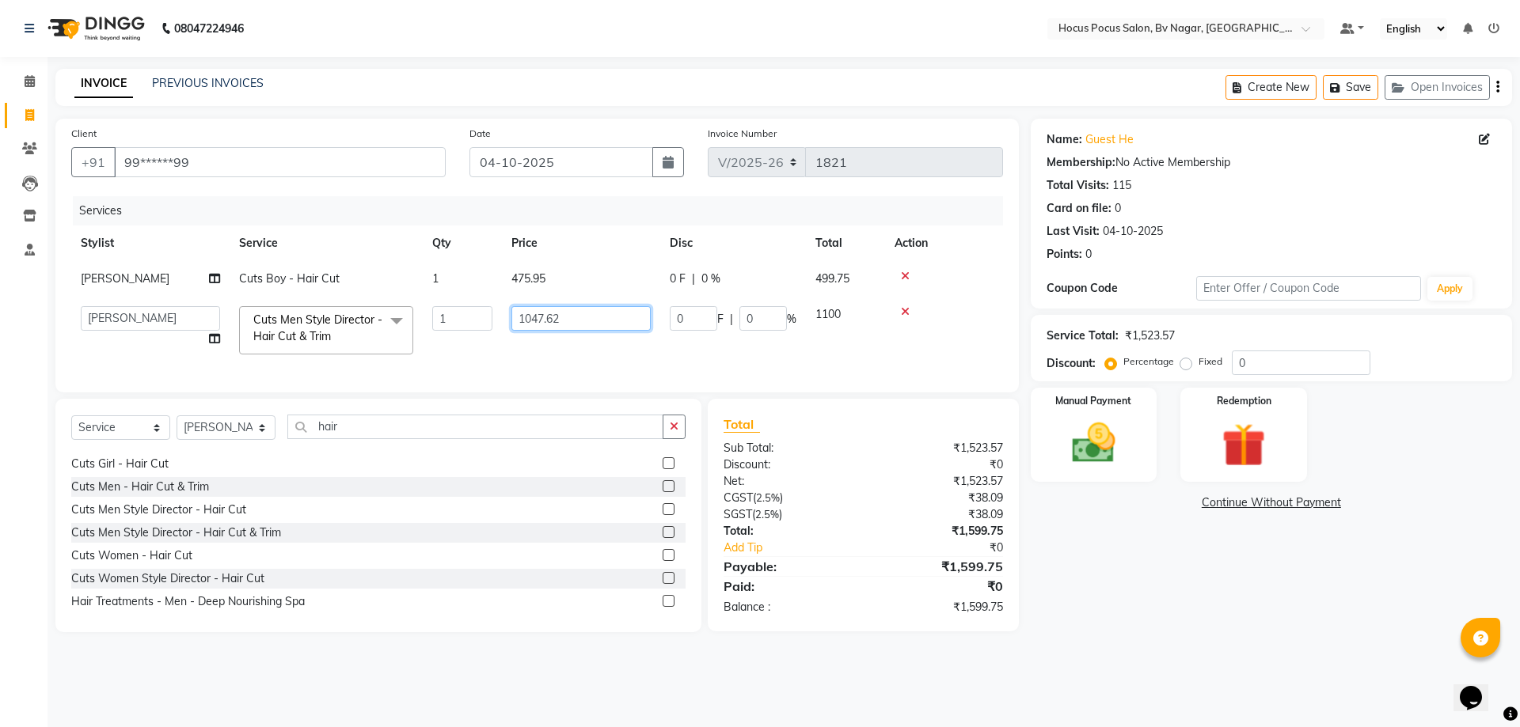
click at [586, 313] on input "1047.62" at bounding box center [580, 318] width 139 height 25
type input "1"
type input "1250"
click at [591, 348] on tr "[PERSON_NAME] [PERSON_NAME] hocus pocus [PERSON_NAME] Sashy Cuts Men Style Dire…" at bounding box center [537, 330] width 932 height 67
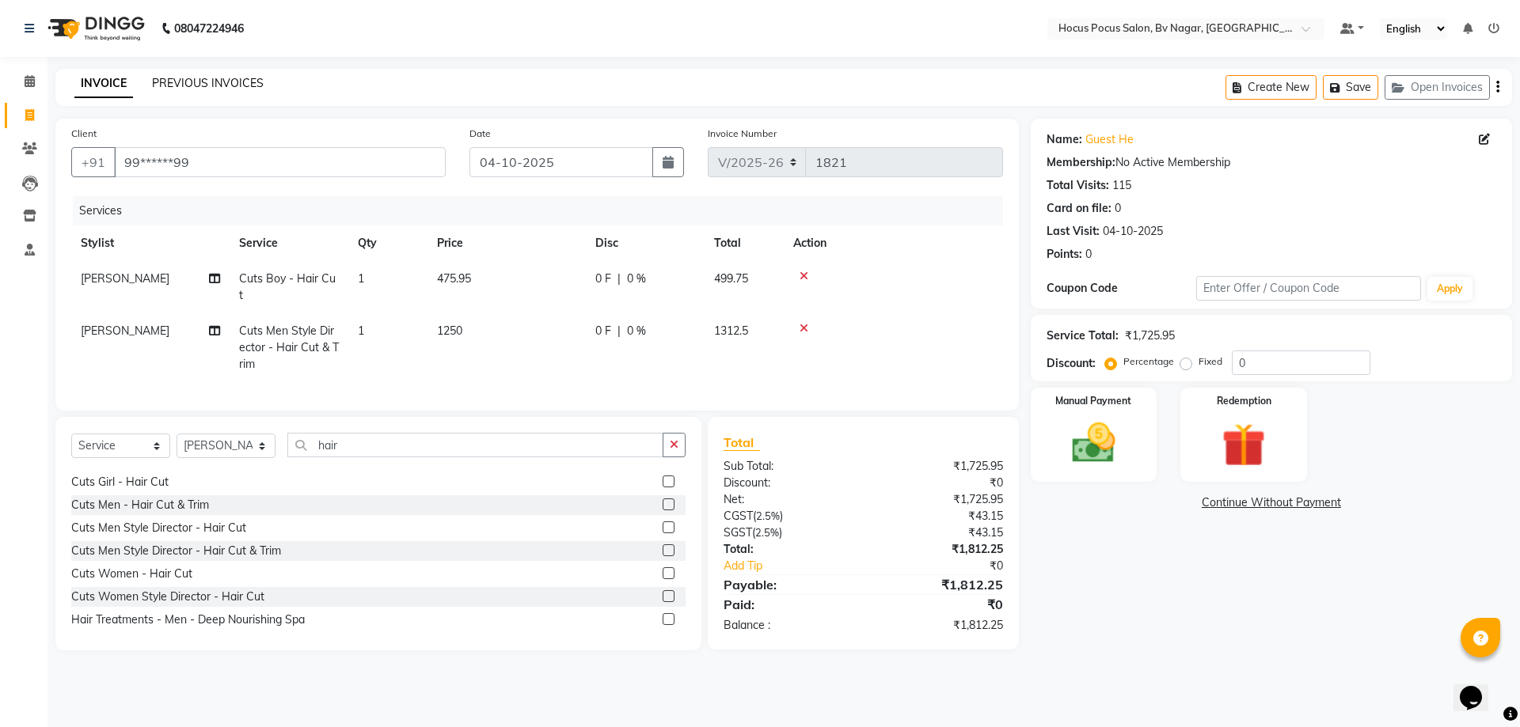
click at [233, 85] on link "PREVIOUS INVOICES" at bounding box center [208, 83] width 112 height 14
click at [1355, 87] on button "Save" at bounding box center [1349, 87] width 55 height 25
click at [208, 78] on link "PREVIOUS INVOICES" at bounding box center [208, 83] width 112 height 14
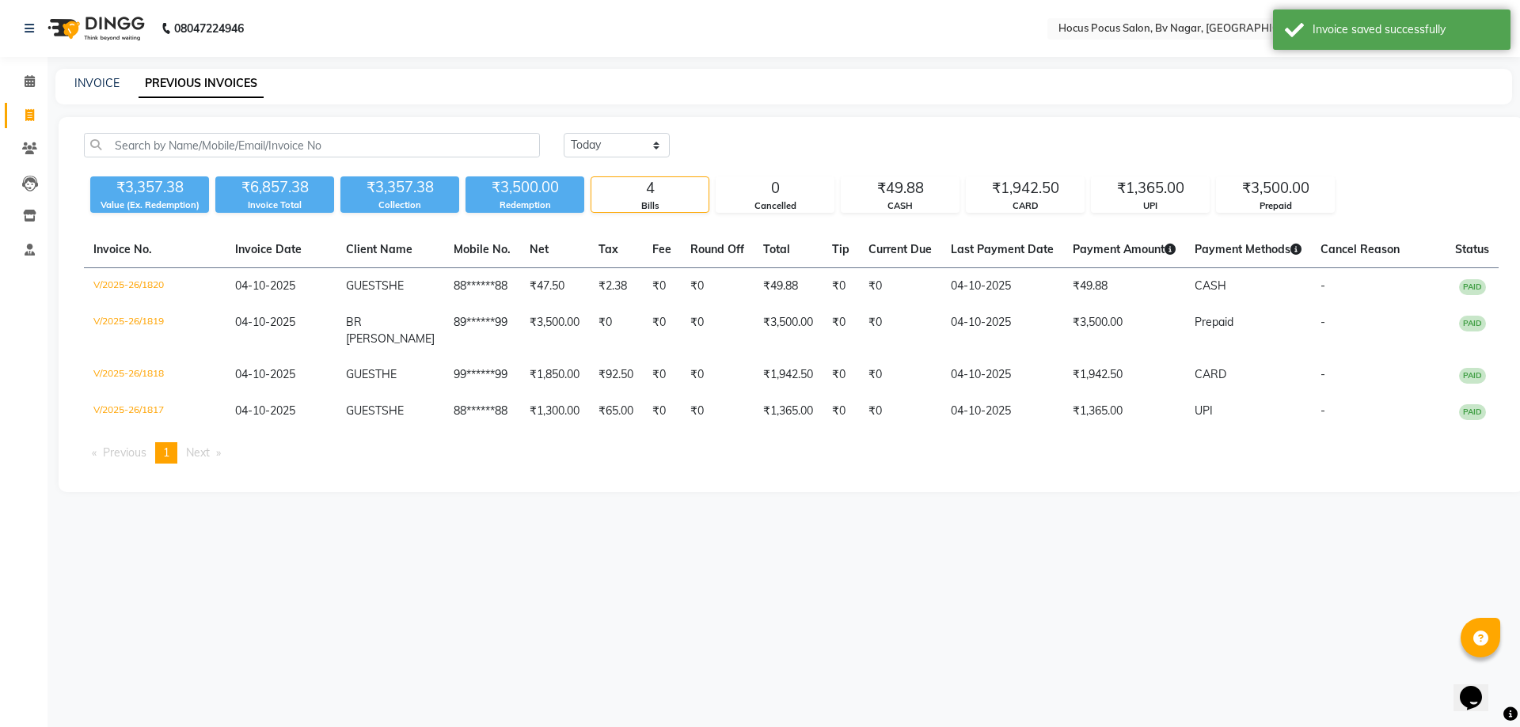
click at [107, 75] on div "INVOICE" at bounding box center [96, 83] width 45 height 17
click at [105, 80] on link "INVOICE" at bounding box center [96, 83] width 45 height 14
select select "service"
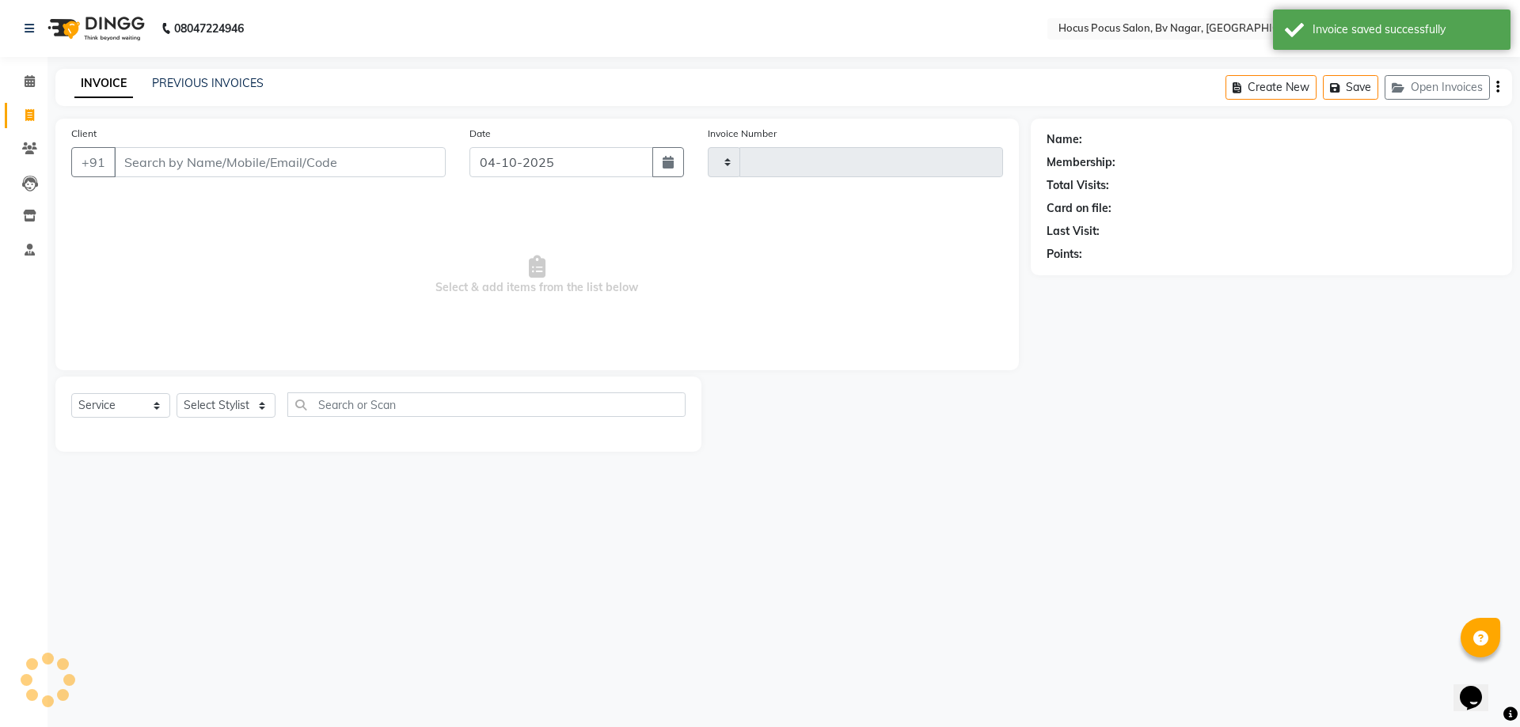
type input "1821"
select select "6056"
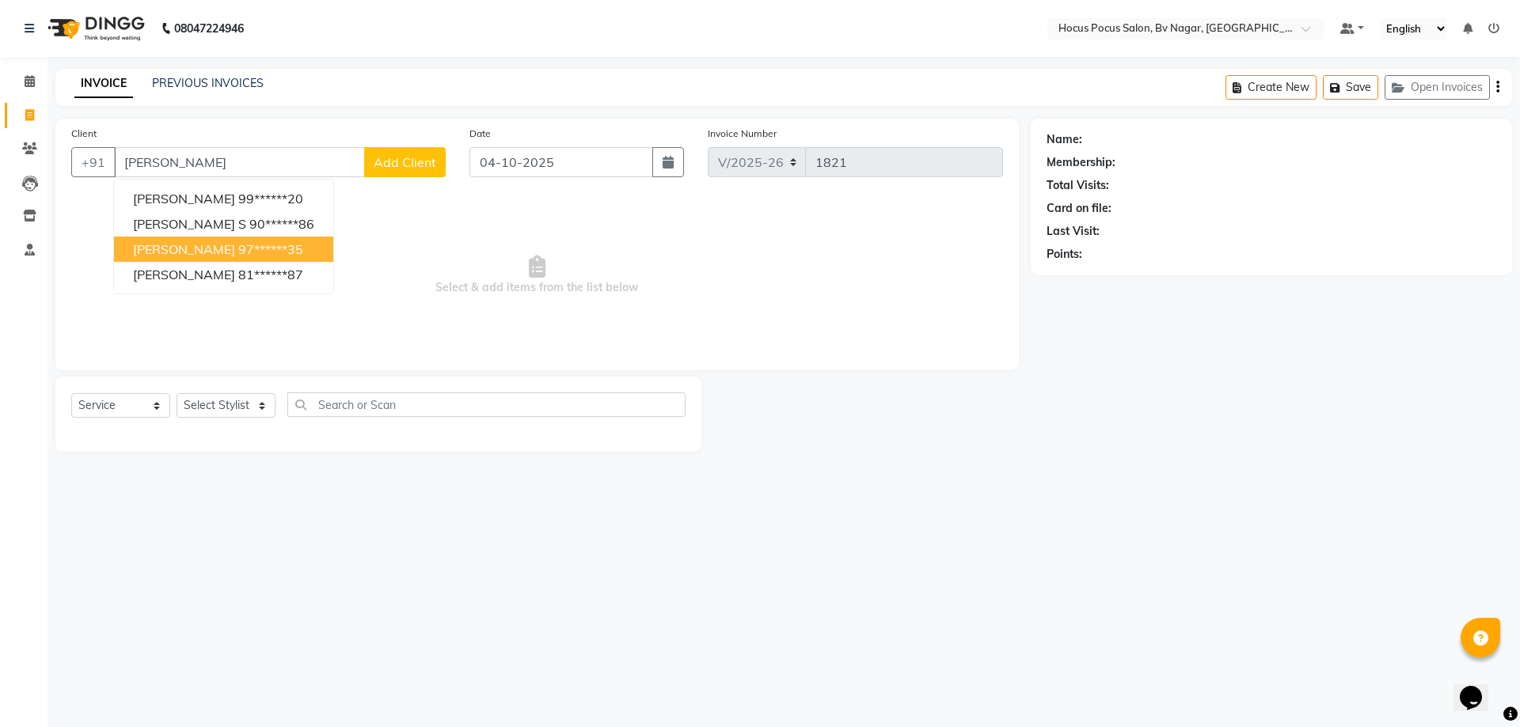
click at [168, 256] on span "[PERSON_NAME]" at bounding box center [184, 249] width 102 height 16
type input "97******35"
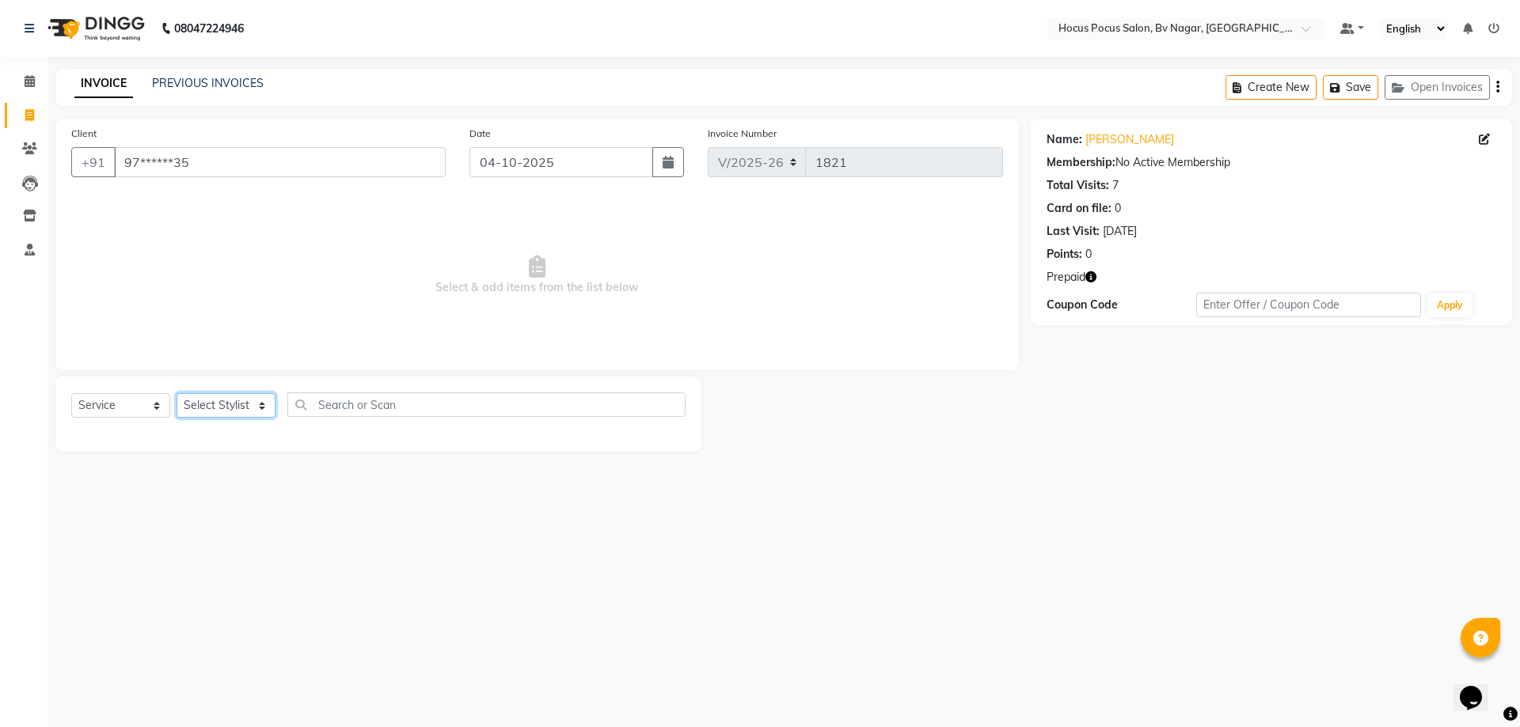
click at [253, 406] on select "Select Stylist [PERSON_NAME] [PERSON_NAME] hocus pocus [PERSON_NAME] Sashy" at bounding box center [225, 405] width 99 height 25
select select "43711"
click at [176, 393] on select "Select Stylist [PERSON_NAME] [PERSON_NAME] hocus pocus [PERSON_NAME] Sashy" at bounding box center [225, 405] width 99 height 25
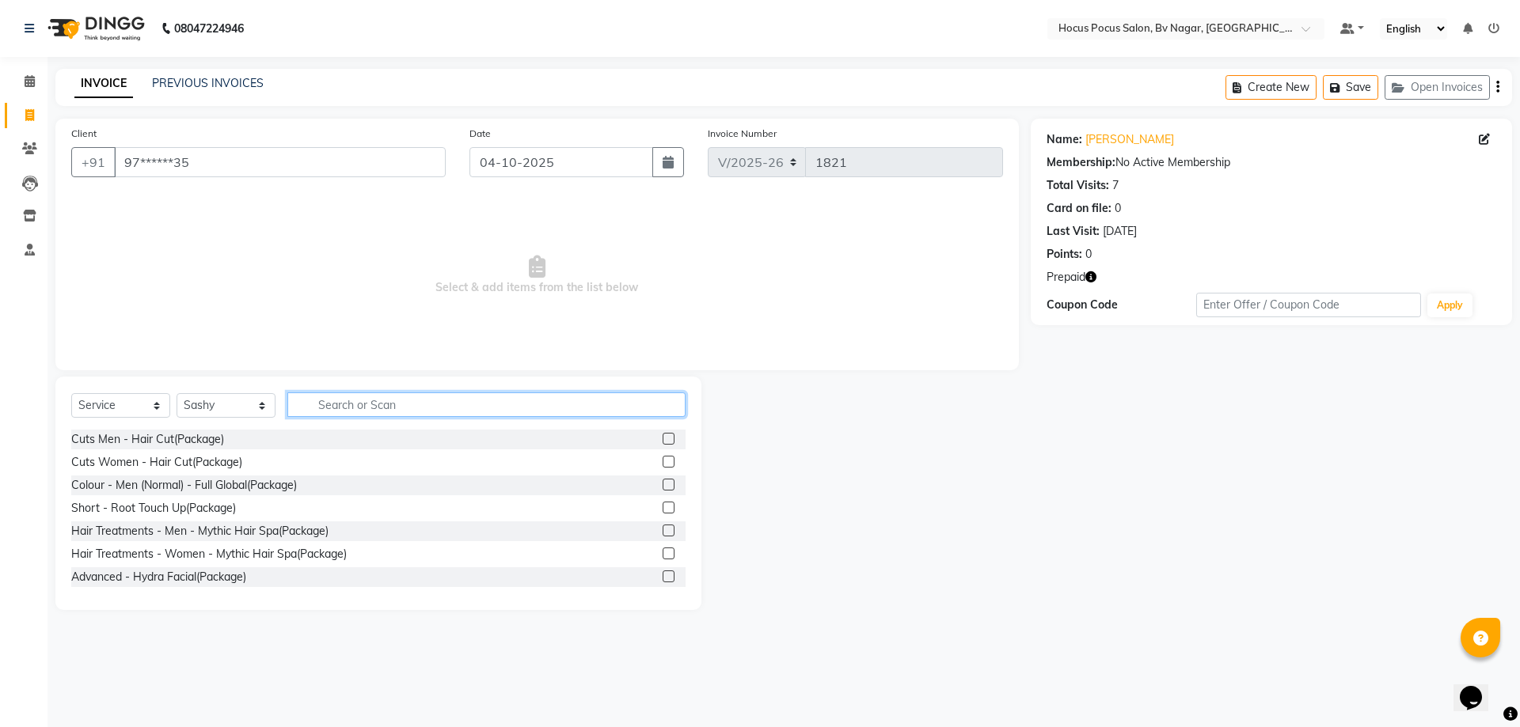
click at [335, 407] on input "text" at bounding box center [486, 405] width 398 height 25
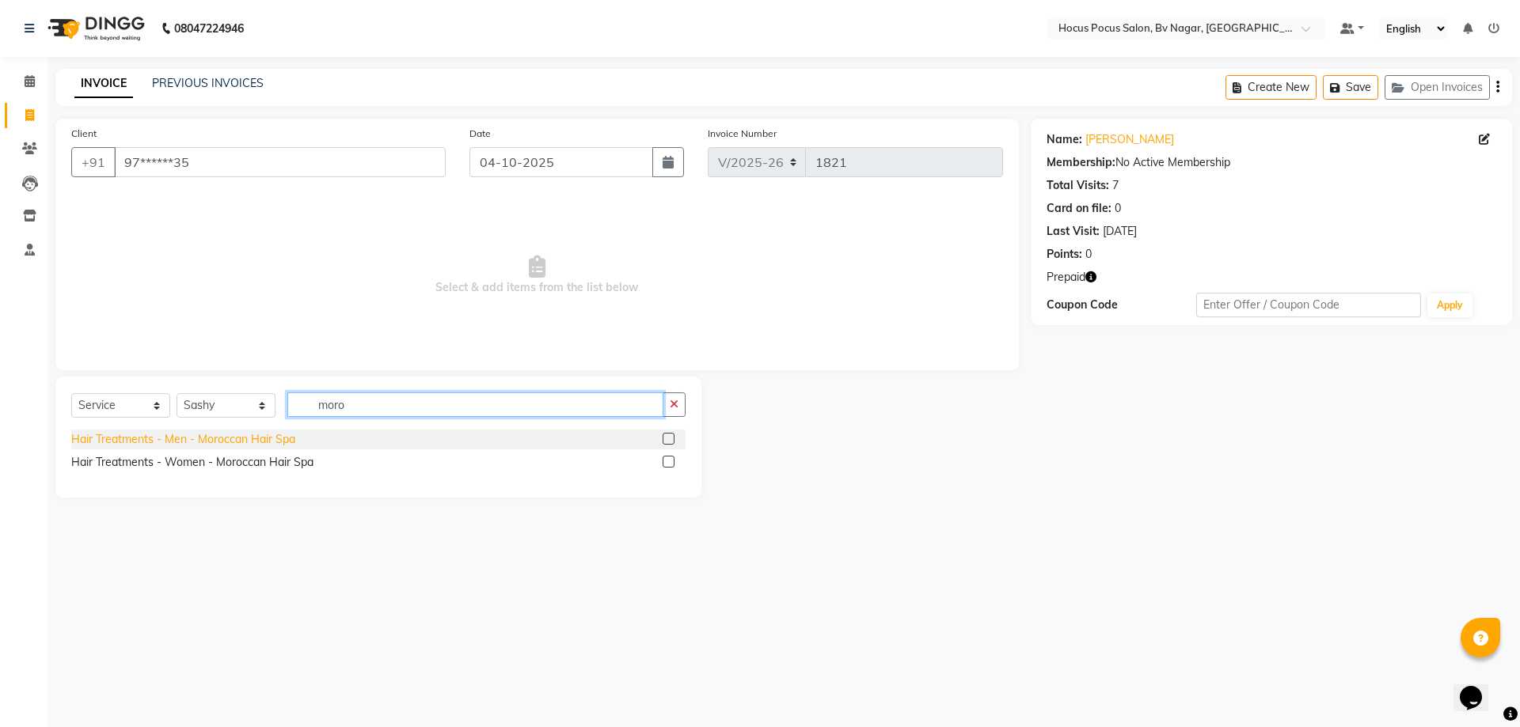
type input "moro"
click at [225, 438] on div "Hair Treatments - Men - Moroccan Hair Spa" at bounding box center [183, 439] width 224 height 17
checkbox input "false"
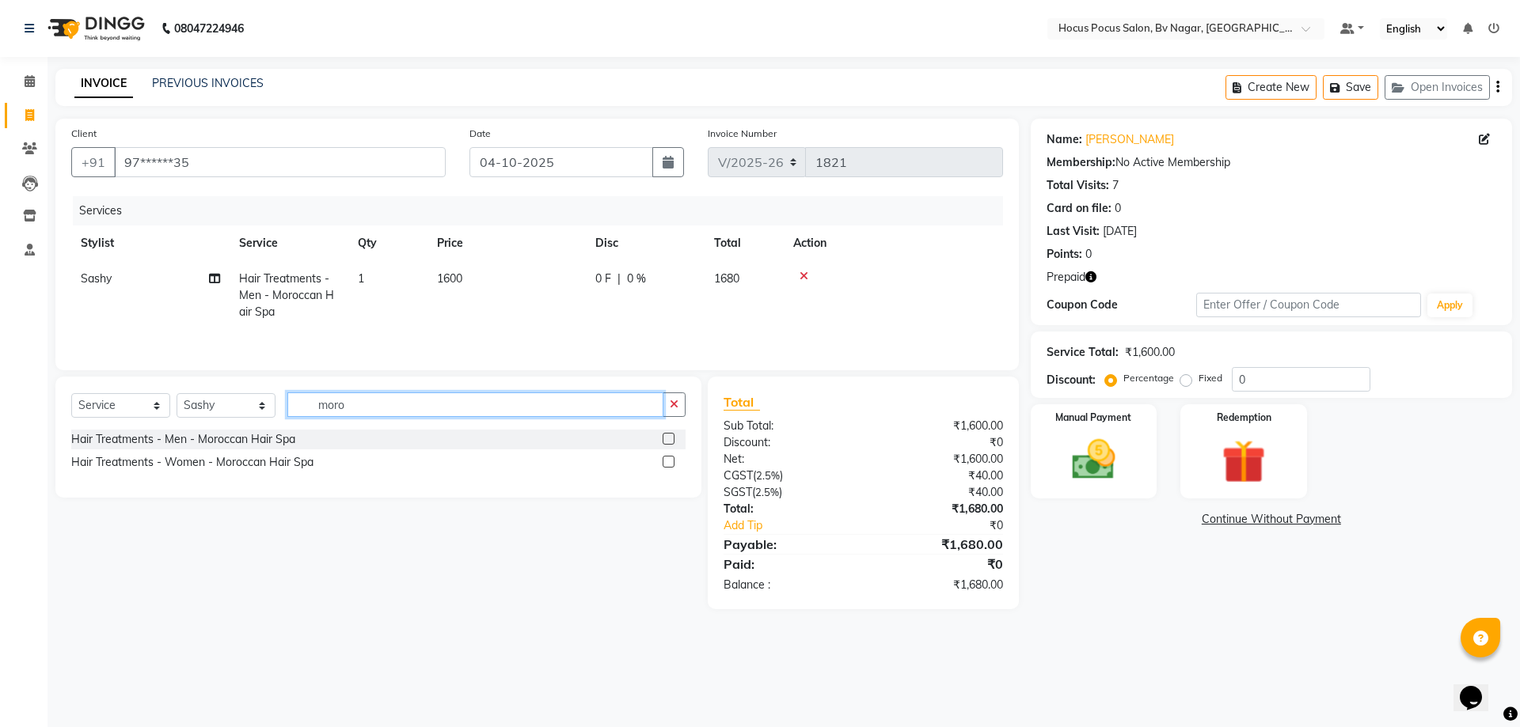
click at [388, 398] on input "moro" at bounding box center [475, 405] width 376 height 25
click at [218, 410] on select "Select Stylist [PERSON_NAME] [PERSON_NAME] hocus pocus [PERSON_NAME] Sashy" at bounding box center [225, 405] width 99 height 25
select select "43713"
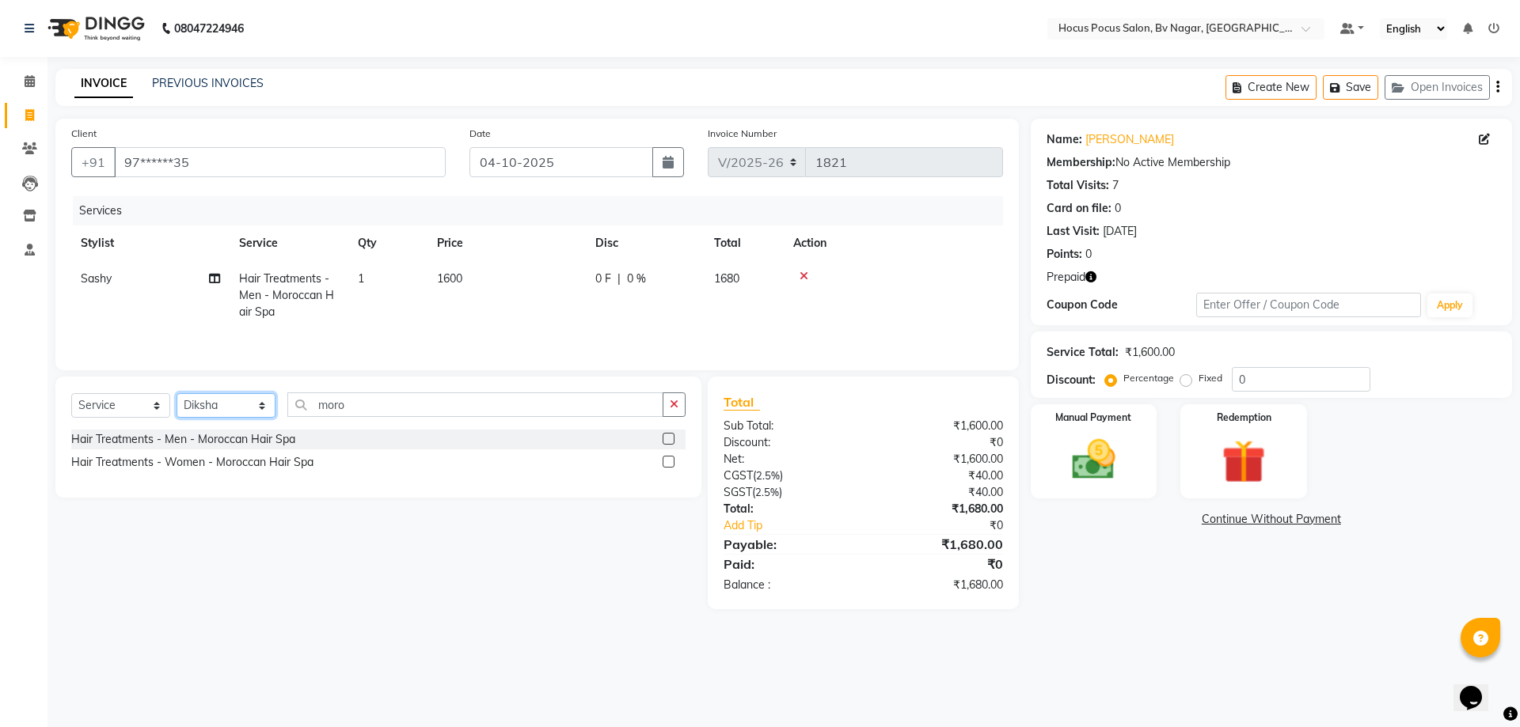
click at [176, 393] on select "Select Stylist [PERSON_NAME] [PERSON_NAME] hocus pocus [PERSON_NAME] Sashy" at bounding box center [225, 405] width 99 height 25
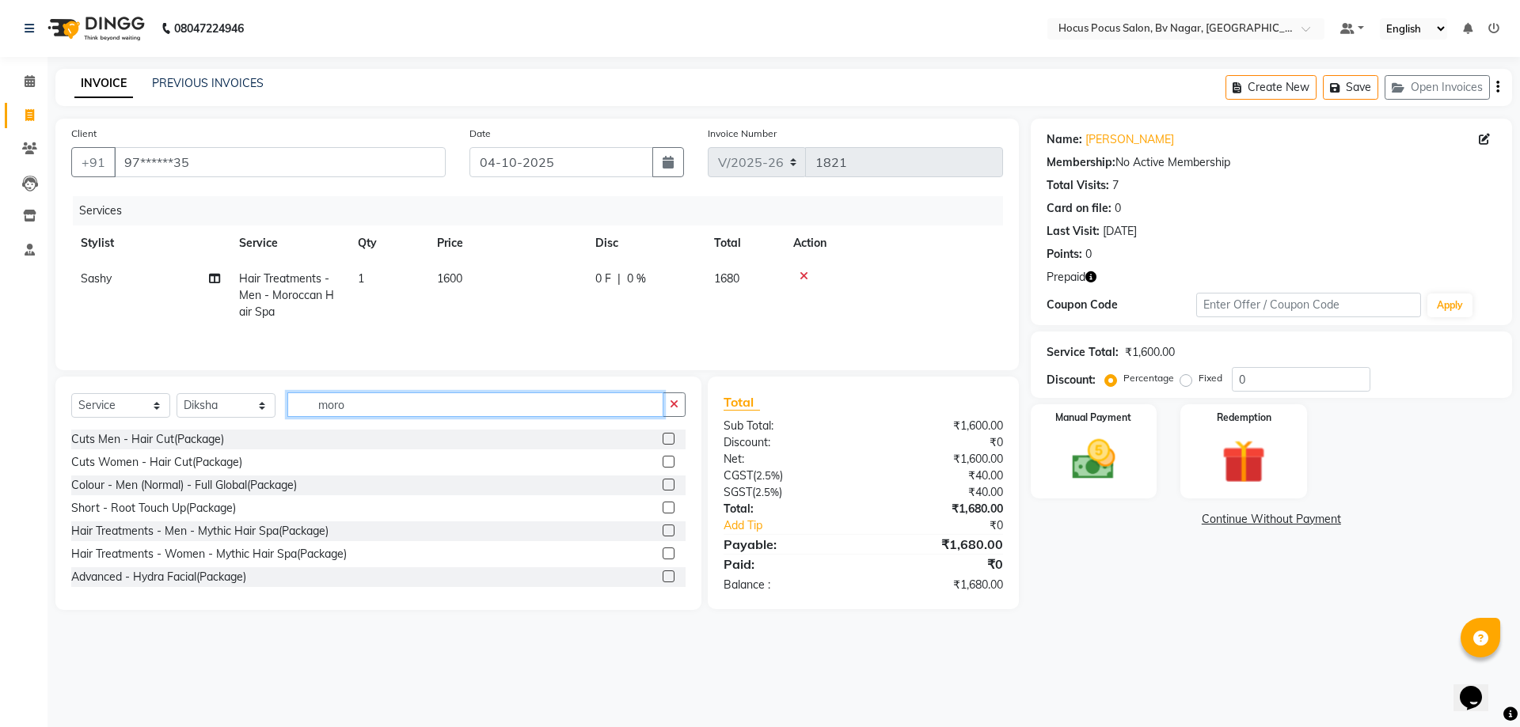
click at [395, 400] on input "moro" at bounding box center [475, 405] width 376 height 25
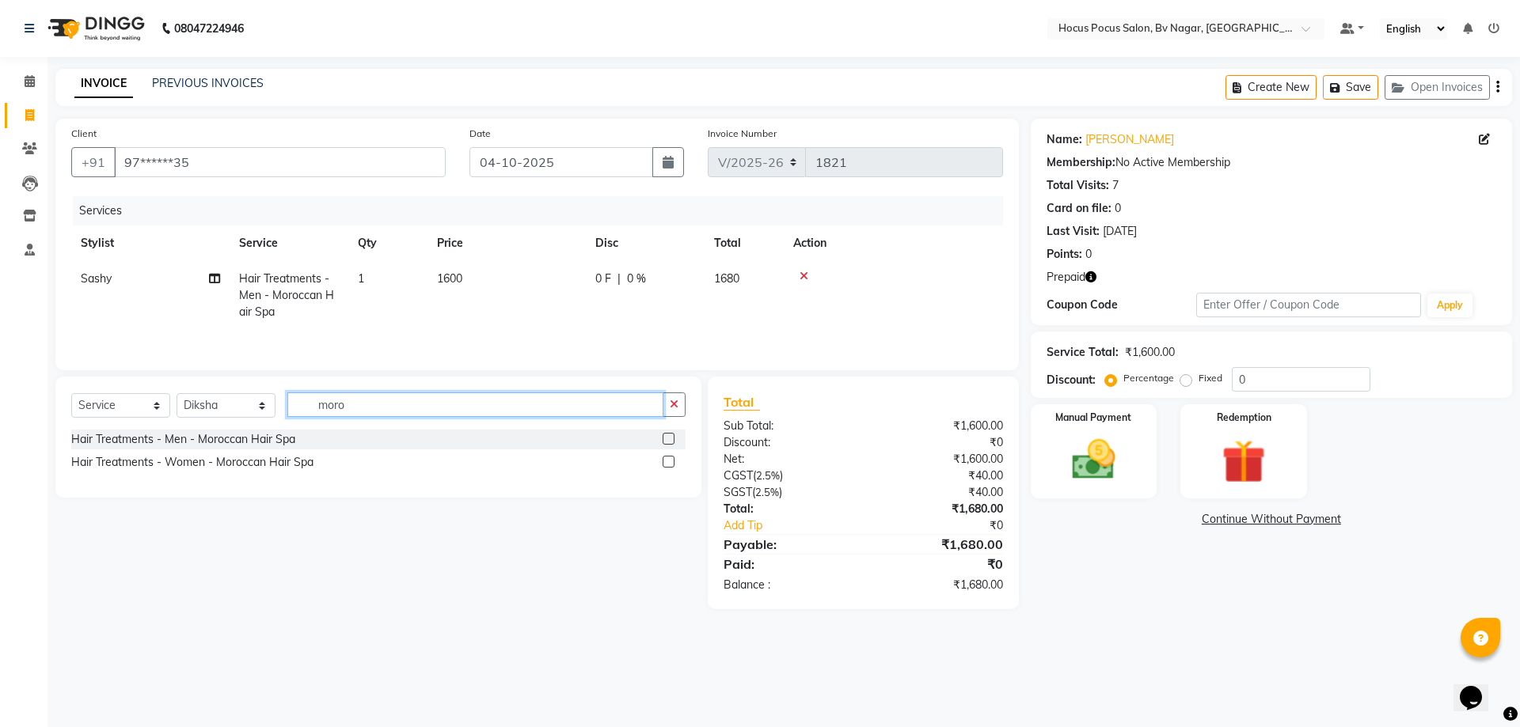
type input "moro"
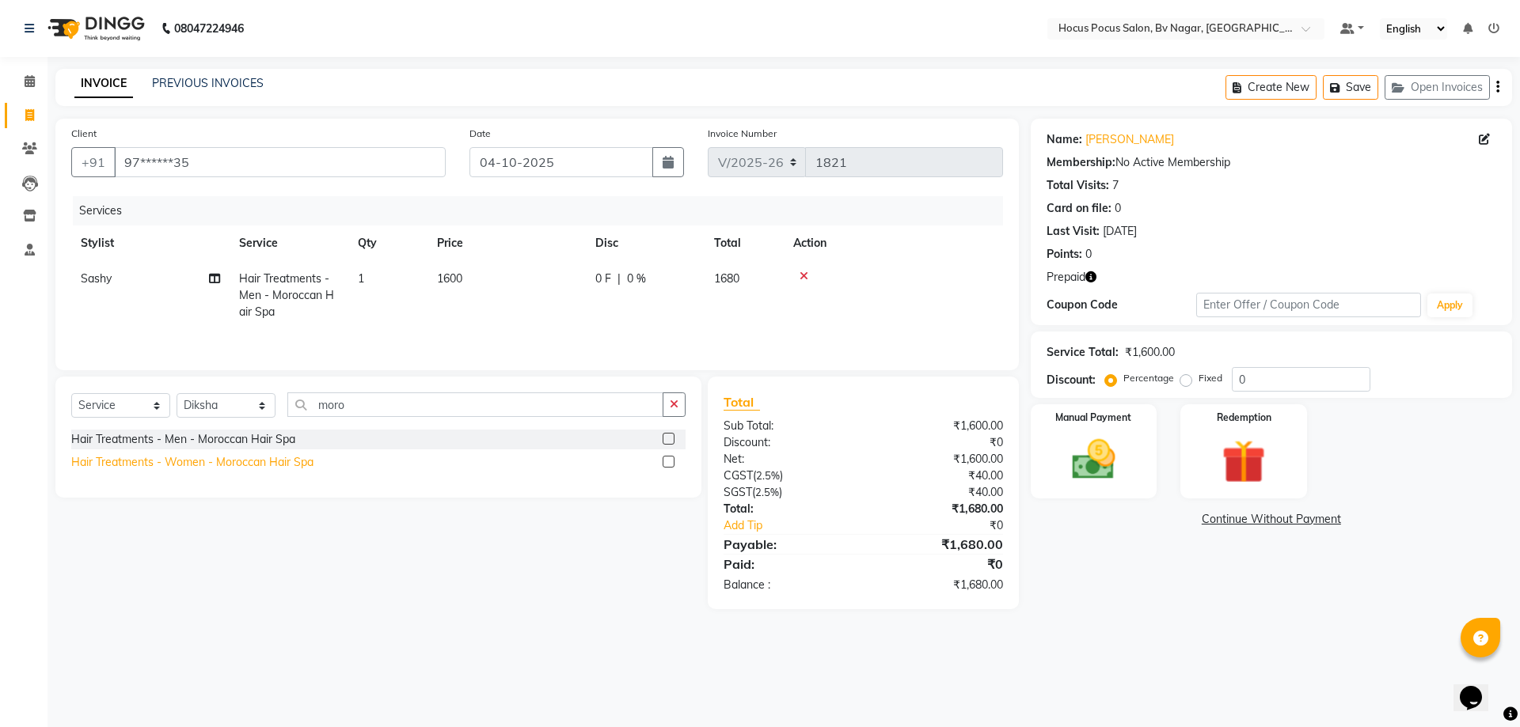
click at [300, 464] on div "Hair Treatments - Women - Moroccan Hair Spa" at bounding box center [192, 462] width 242 height 17
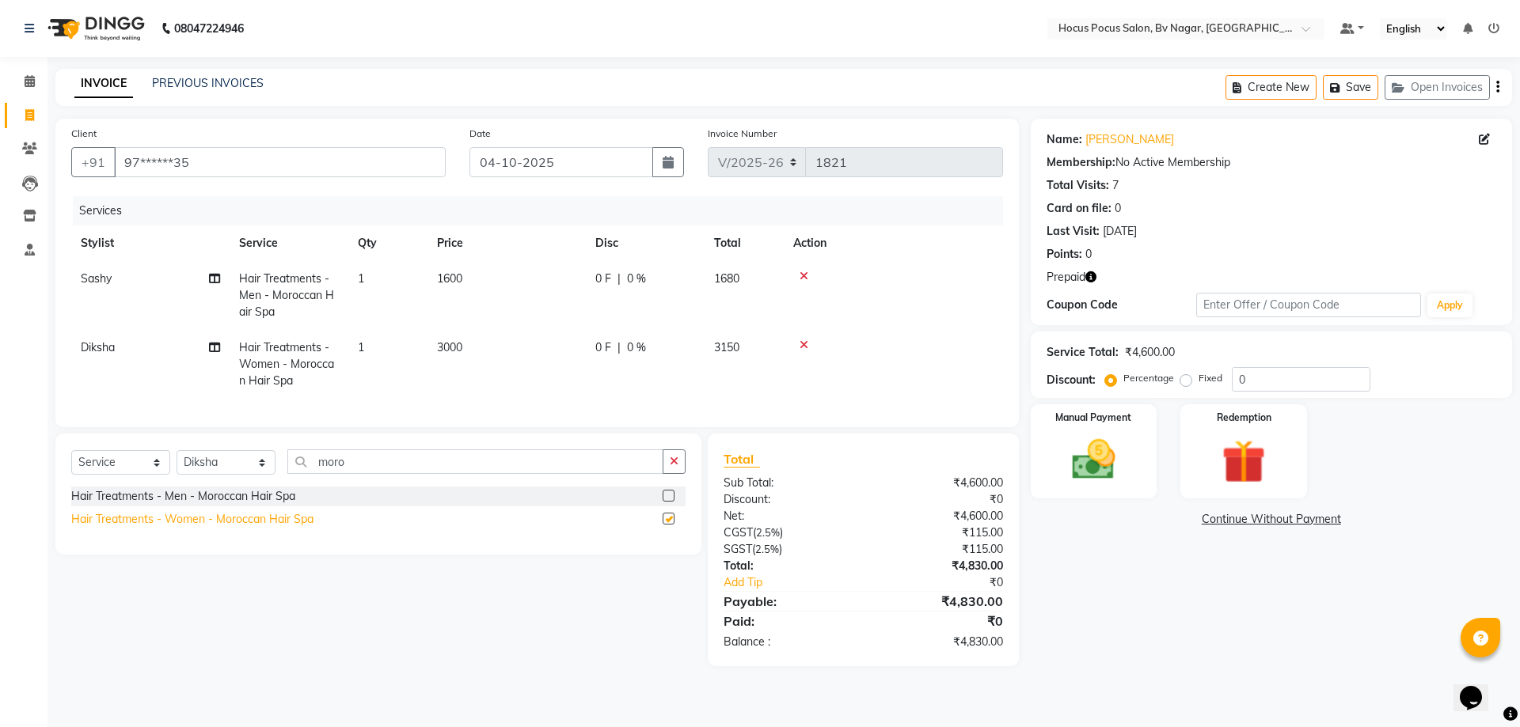
checkbox input "false"
click at [493, 347] on td "3000" at bounding box center [506, 364] width 158 height 69
select select "43713"
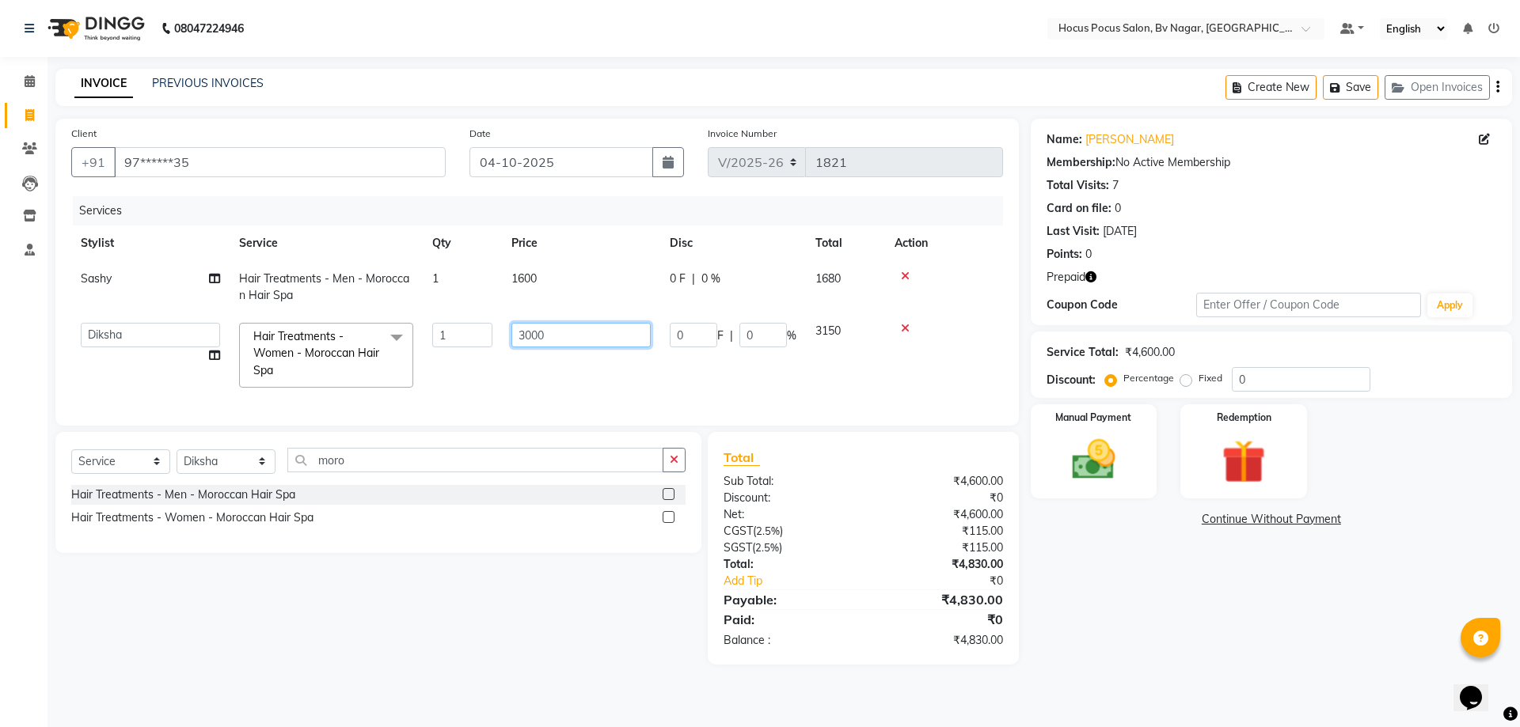
click at [595, 334] on input "3000" at bounding box center [580, 335] width 139 height 25
type input "3500"
click at [576, 385] on td "3500" at bounding box center [581, 355] width 158 height 84
select select "43713"
click at [1362, 85] on button "Save" at bounding box center [1349, 87] width 55 height 25
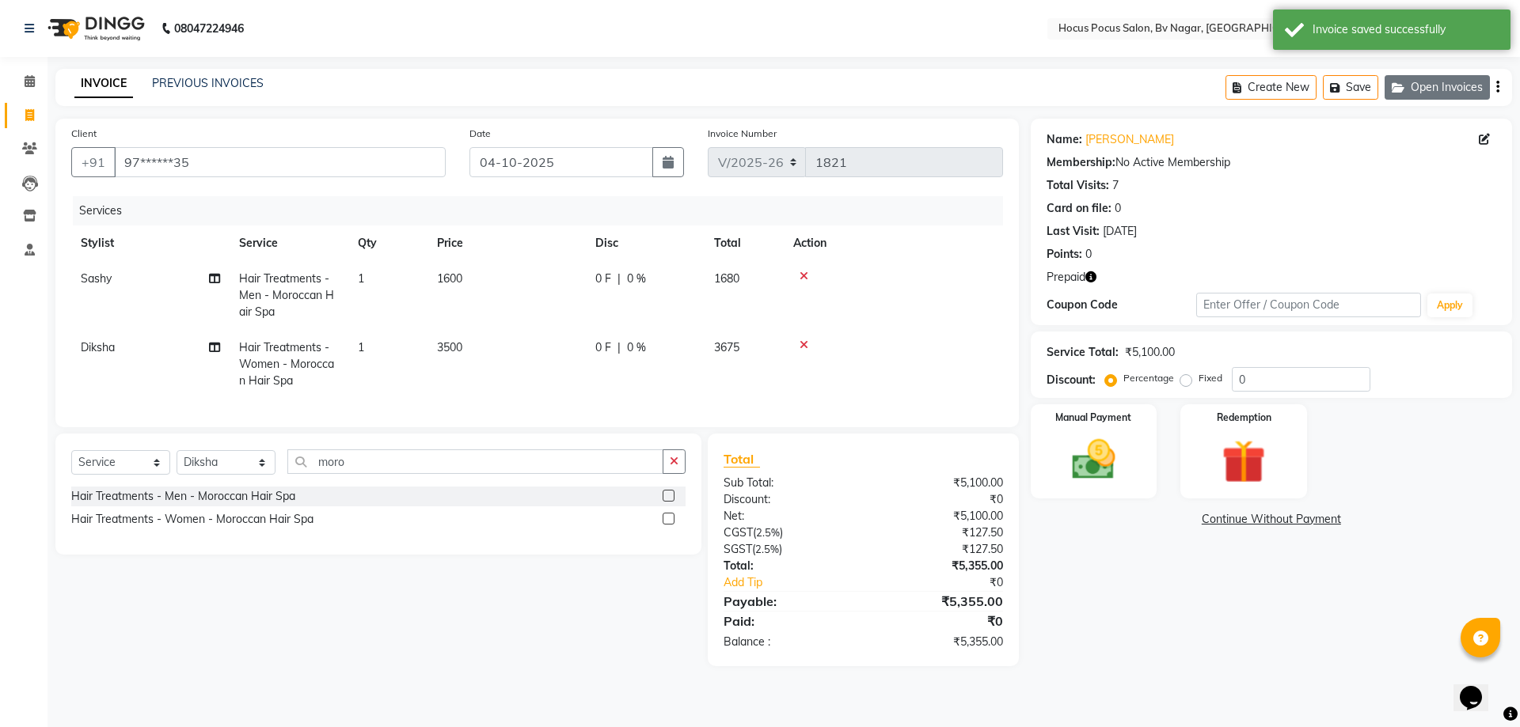
click at [1452, 93] on button "Open Invoices" at bounding box center [1436, 87] width 105 height 25
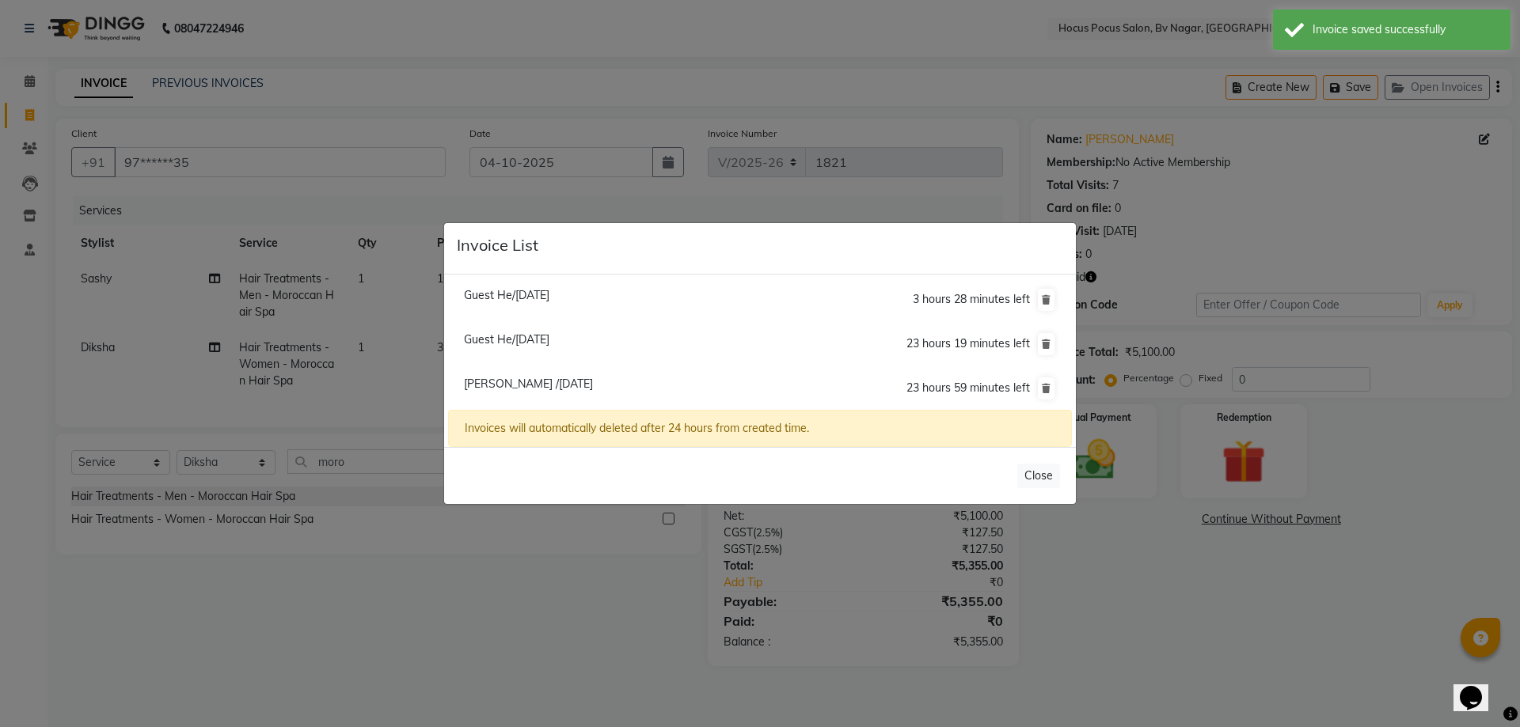
click at [526, 297] on span "Guest He/[DATE]" at bounding box center [506, 295] width 85 height 14
type input "99******99"
type input "03-10-2025"
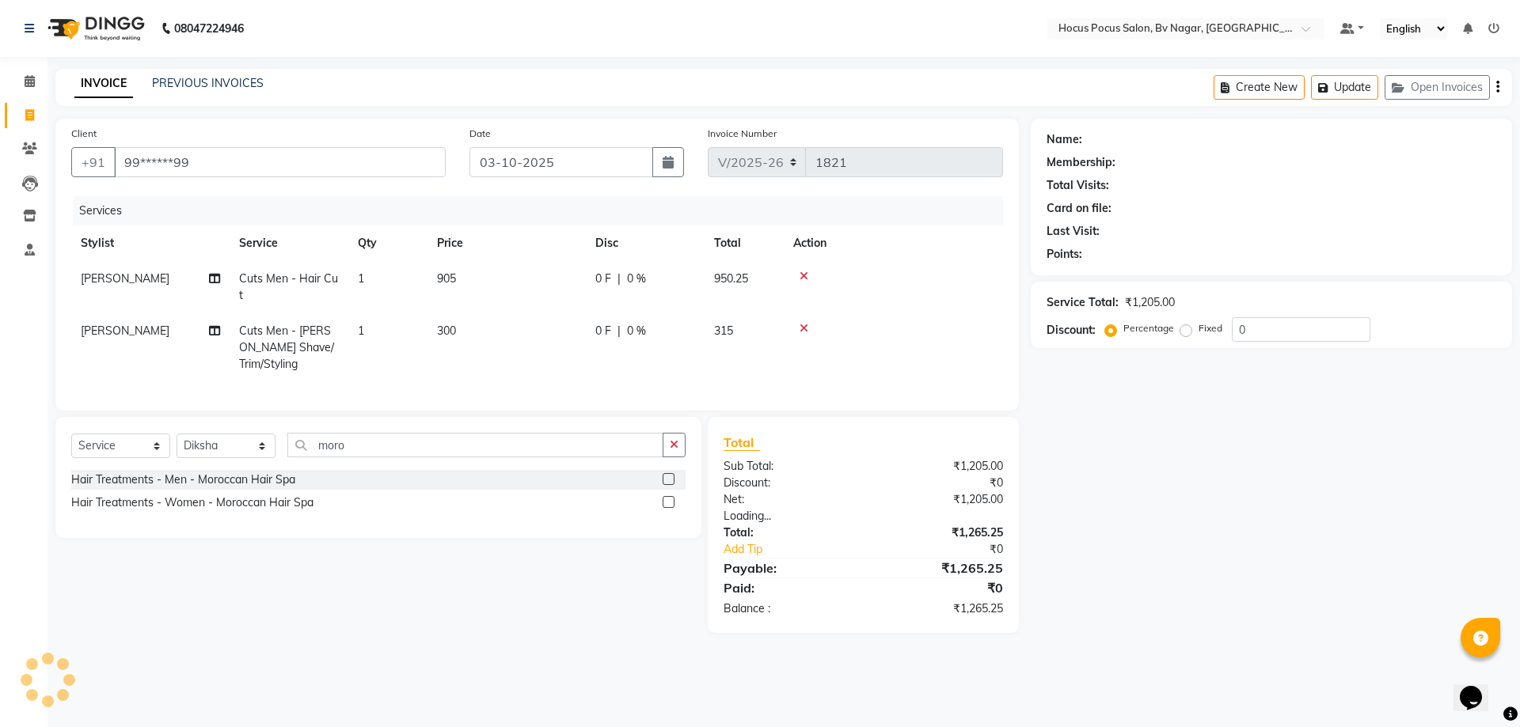
drag, startPoint x: 1131, startPoint y: 682, endPoint x: 1116, endPoint y: 696, distance: 20.2
click at [1131, 682] on div "08047224946 Select Location × Hocus Pocus Salon, [GEOGRAPHIC_DATA], Basaveshwar…" at bounding box center [760, 363] width 1520 height 727
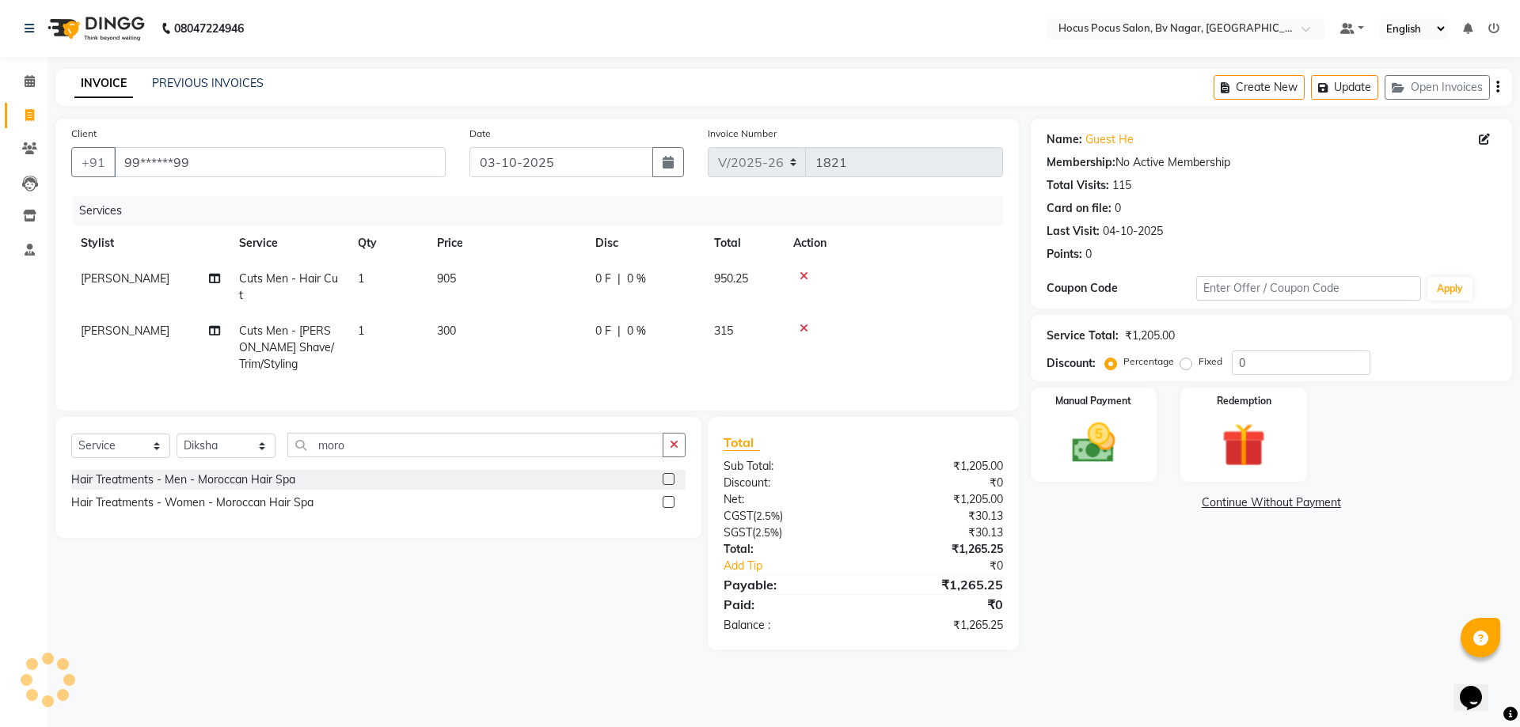
select select
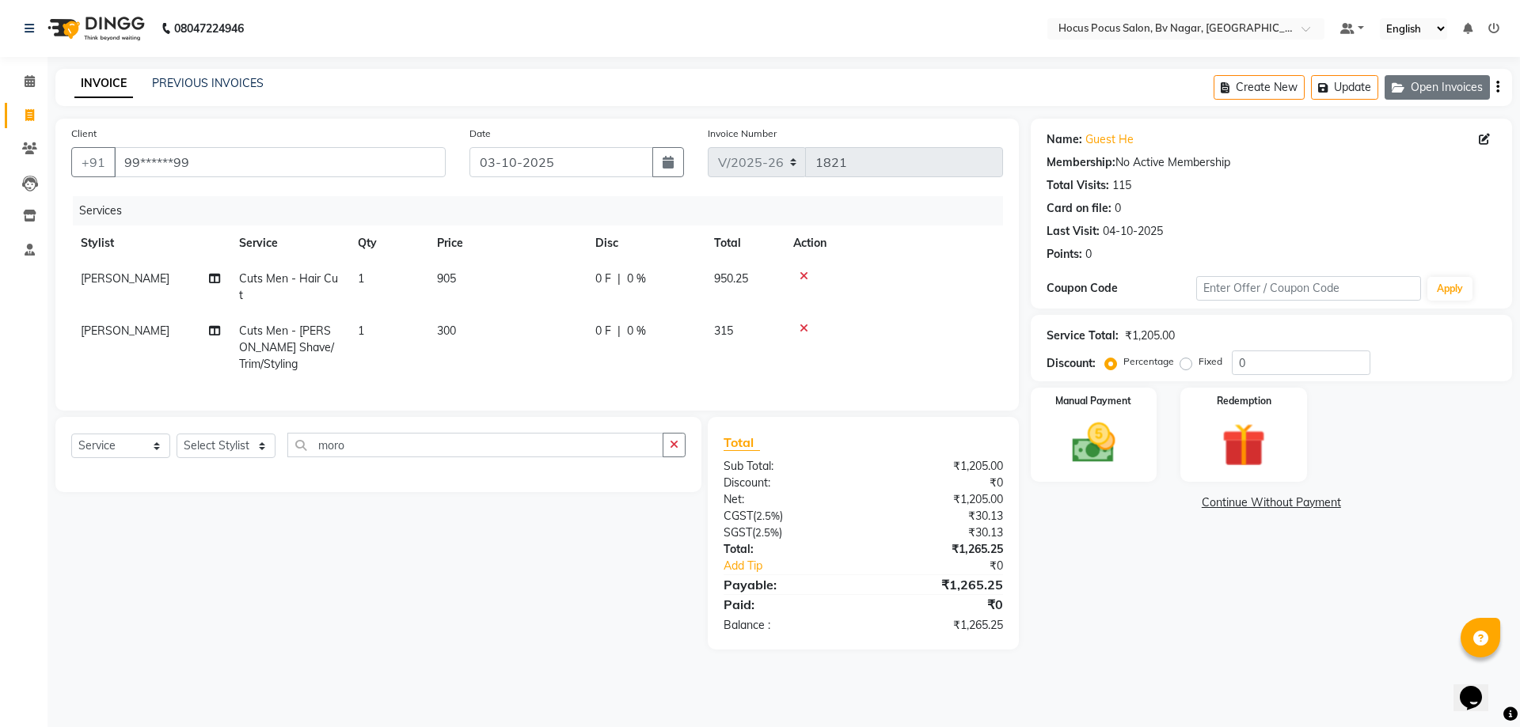
click at [1439, 85] on button "Open Invoices" at bounding box center [1436, 87] width 105 height 25
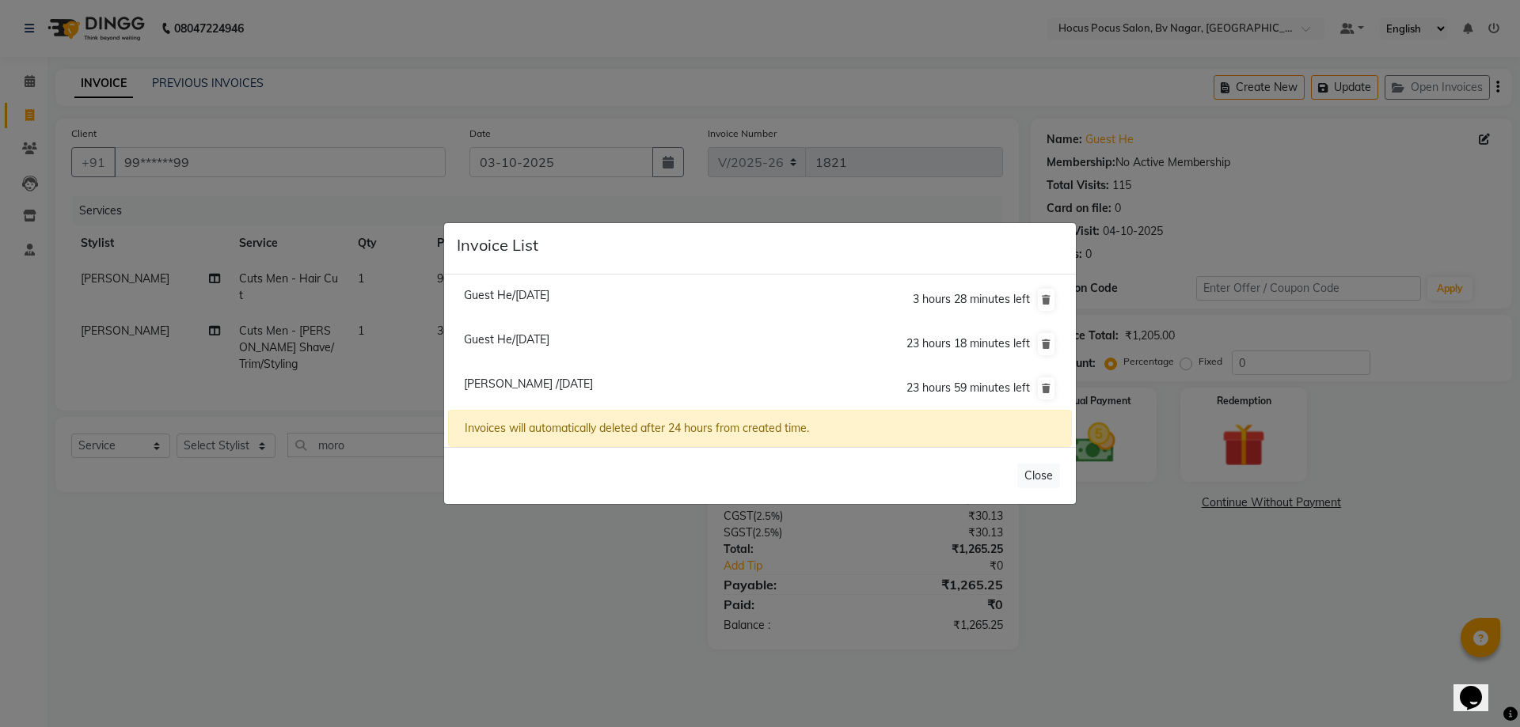
click at [549, 335] on span "Guest He/[DATE]" at bounding box center [506, 339] width 85 height 14
type input "04-10-2025"
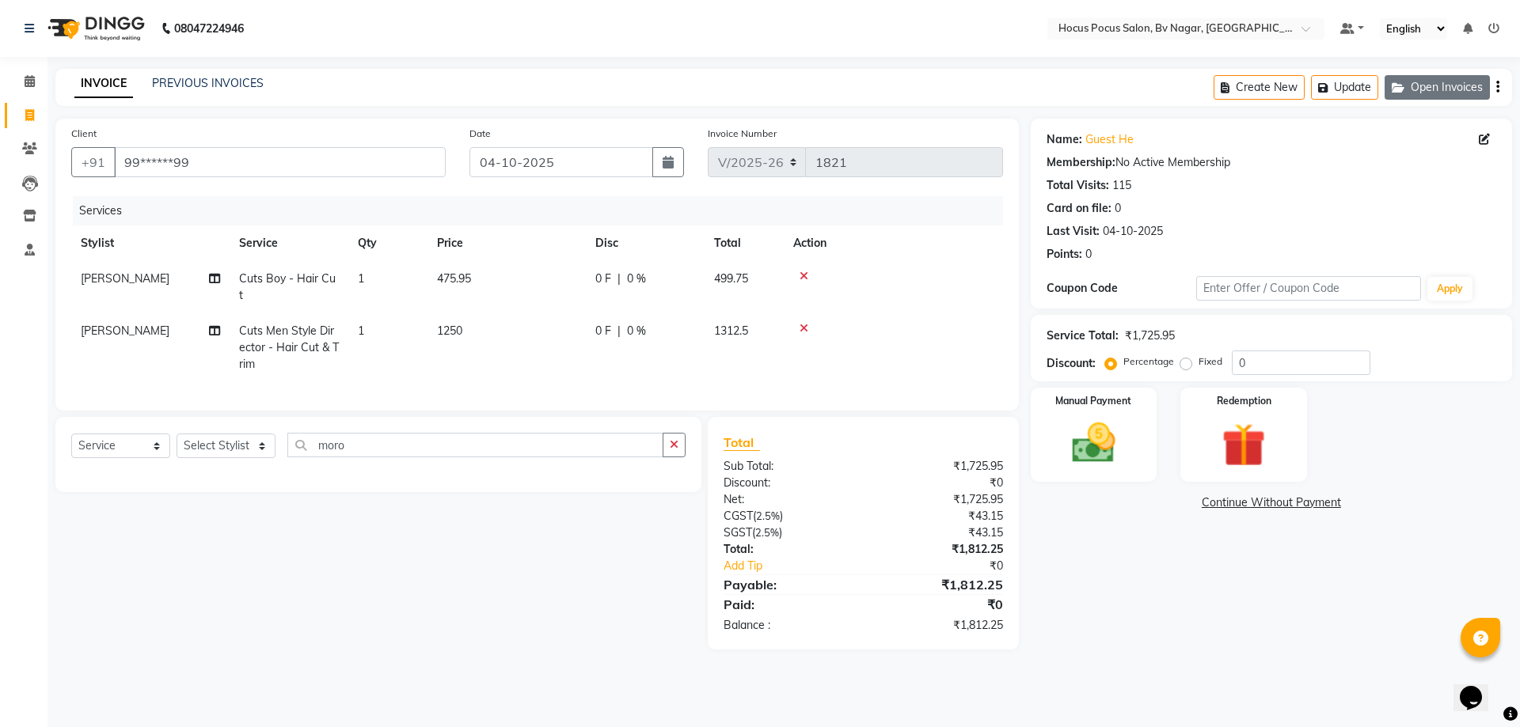
click at [1465, 92] on button "Open Invoices" at bounding box center [1436, 87] width 105 height 25
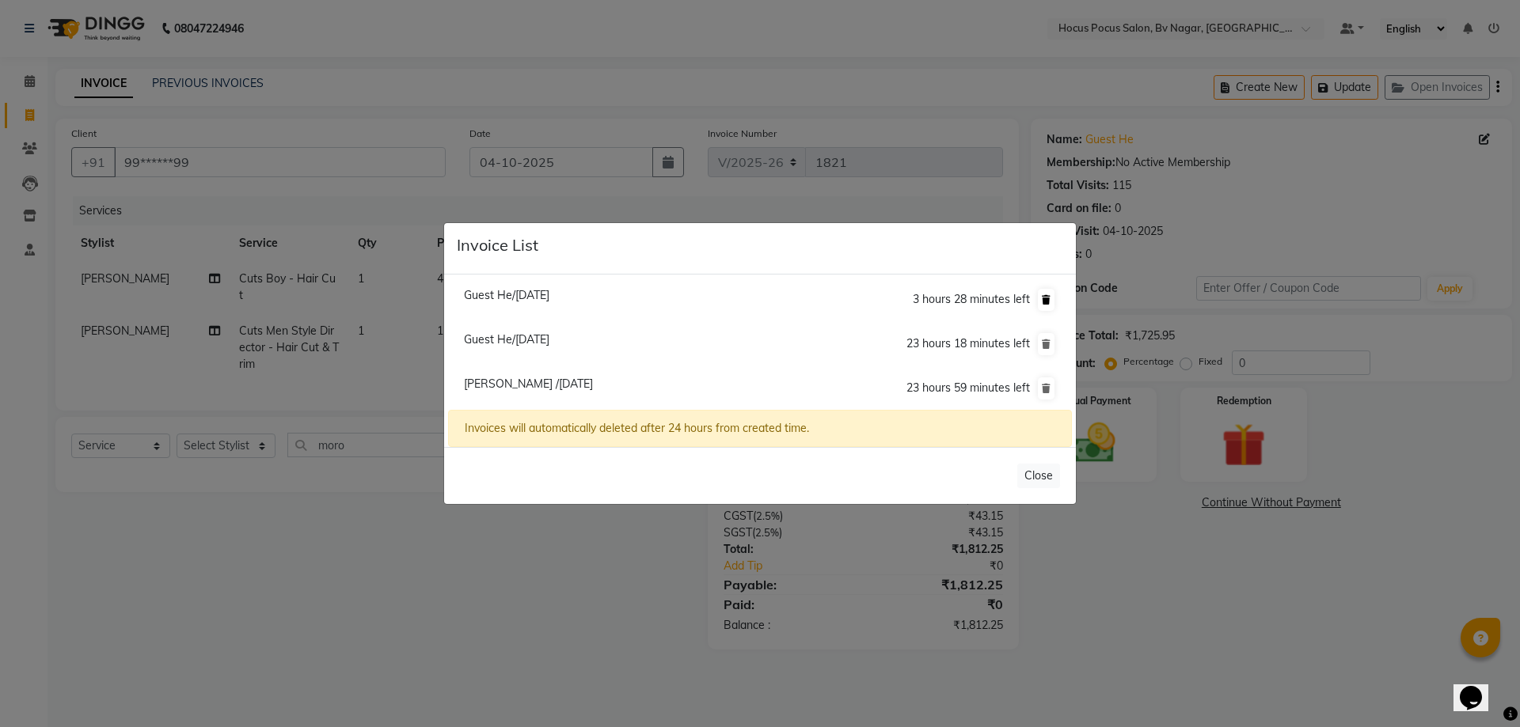
click at [1050, 293] on button at bounding box center [1046, 300] width 17 height 22
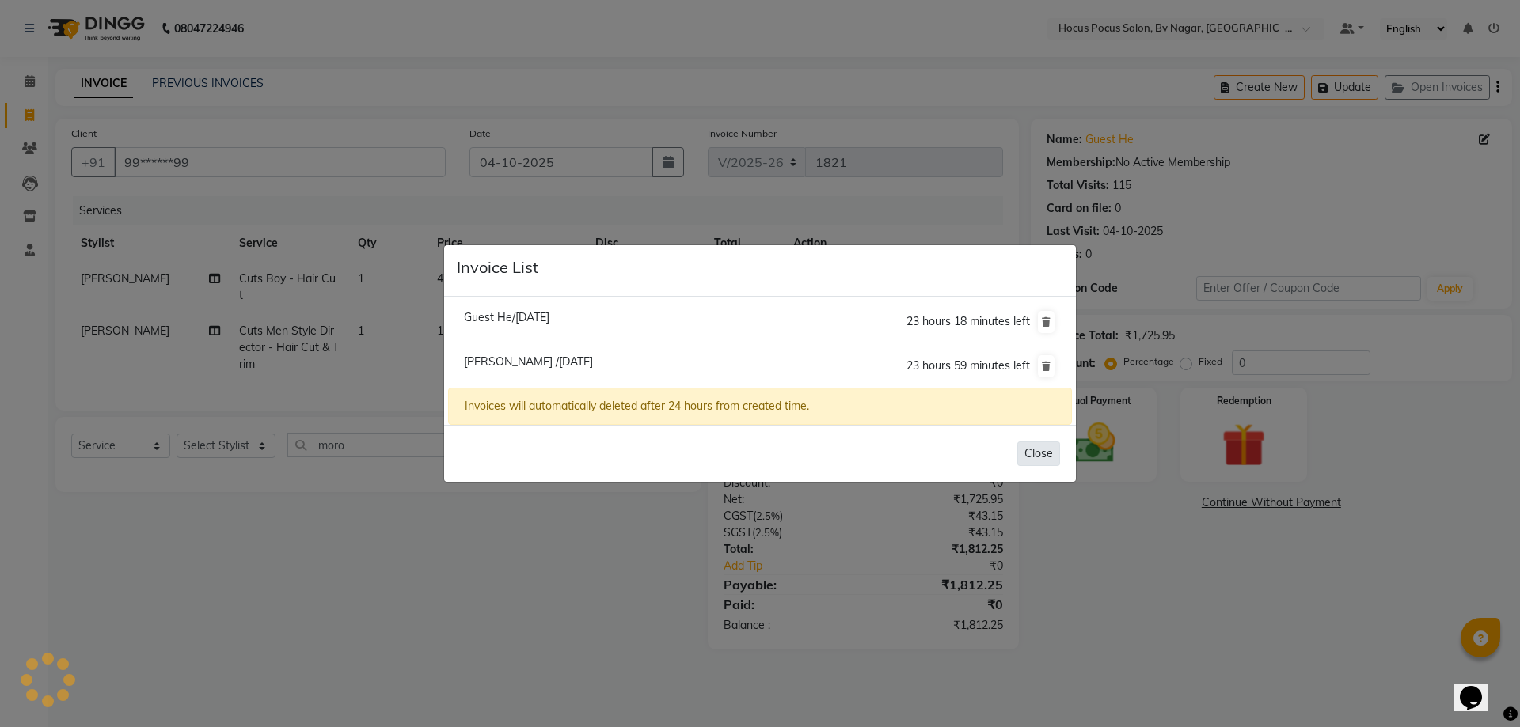
click at [1038, 455] on button "Close" at bounding box center [1038, 454] width 43 height 25
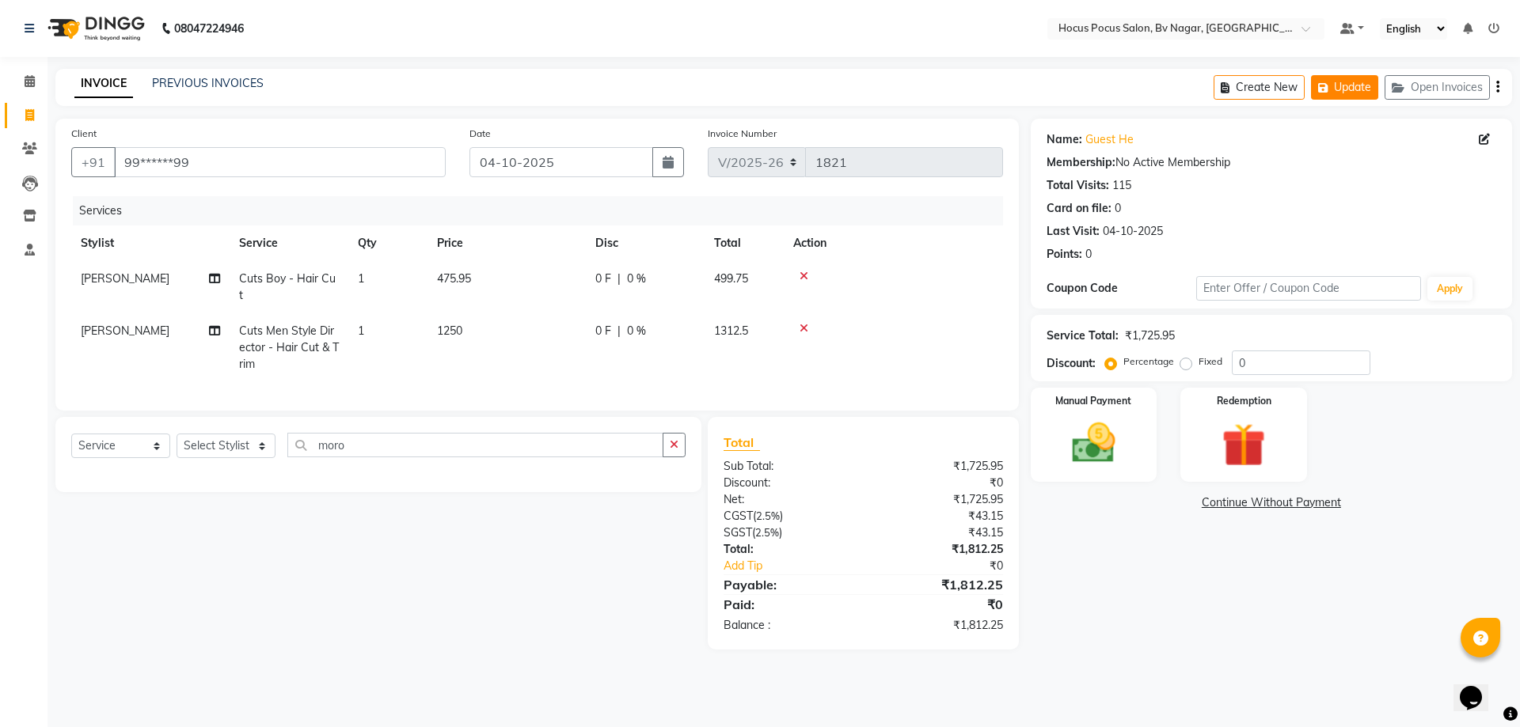
click at [1335, 82] on button "Update" at bounding box center [1344, 87] width 67 height 25
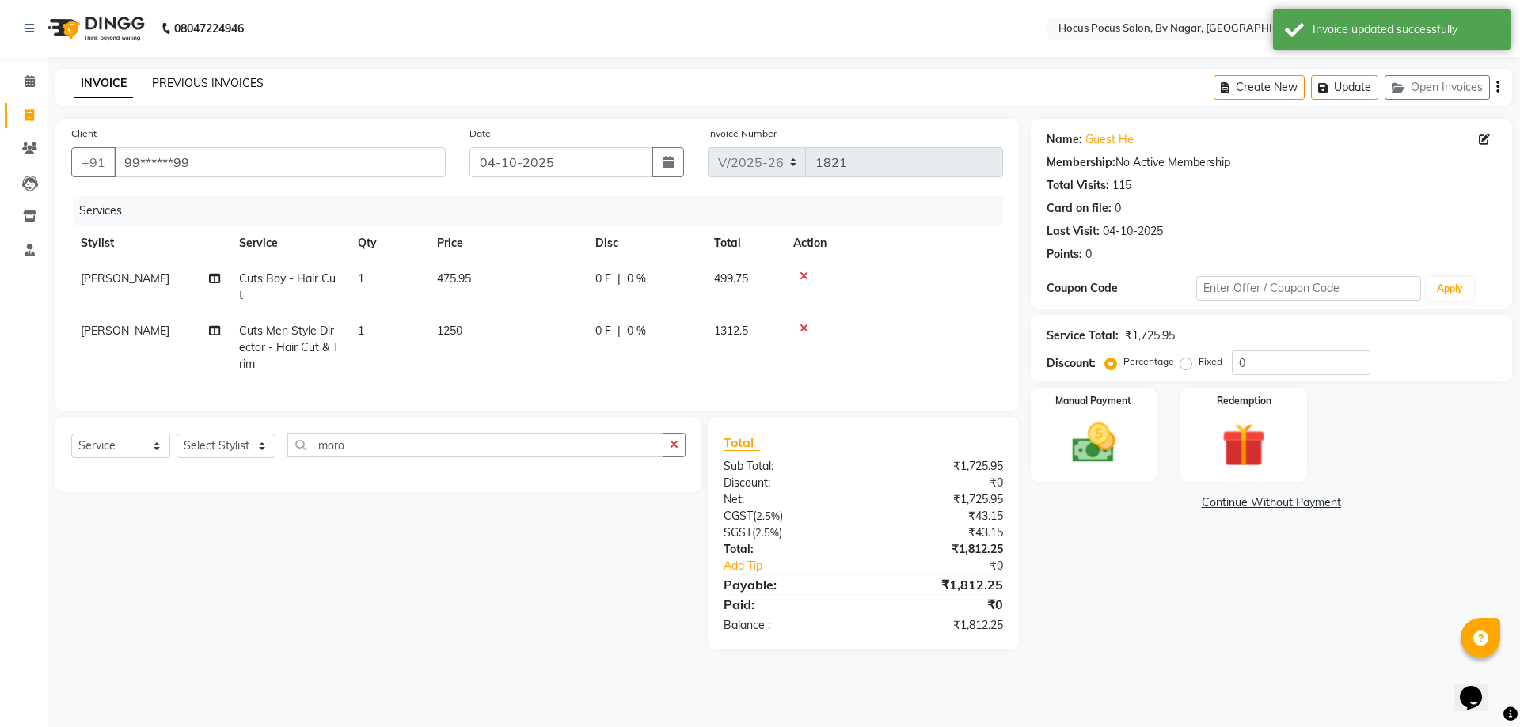
click at [186, 81] on link "PREVIOUS INVOICES" at bounding box center [208, 83] width 112 height 14
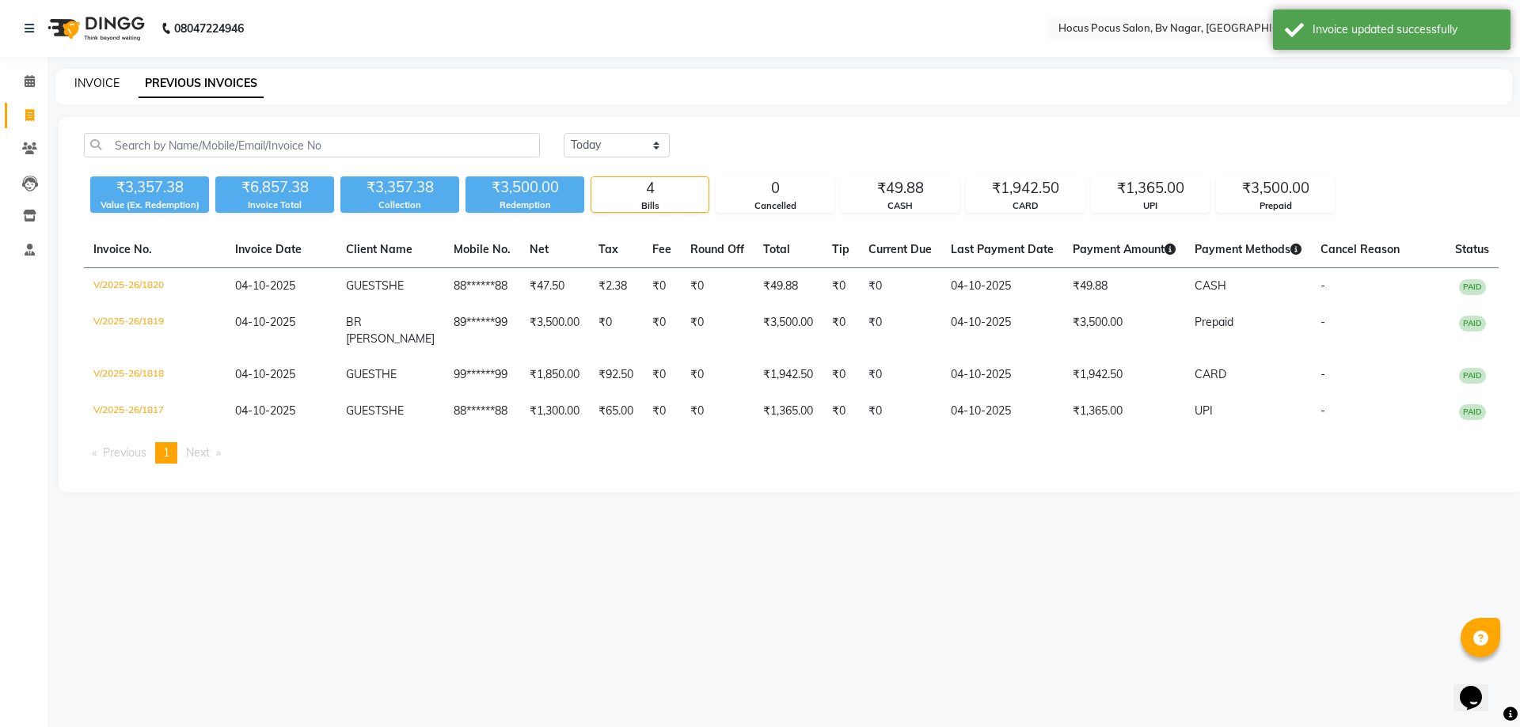
click at [93, 88] on link "INVOICE" at bounding box center [96, 83] width 45 height 14
select select "service"
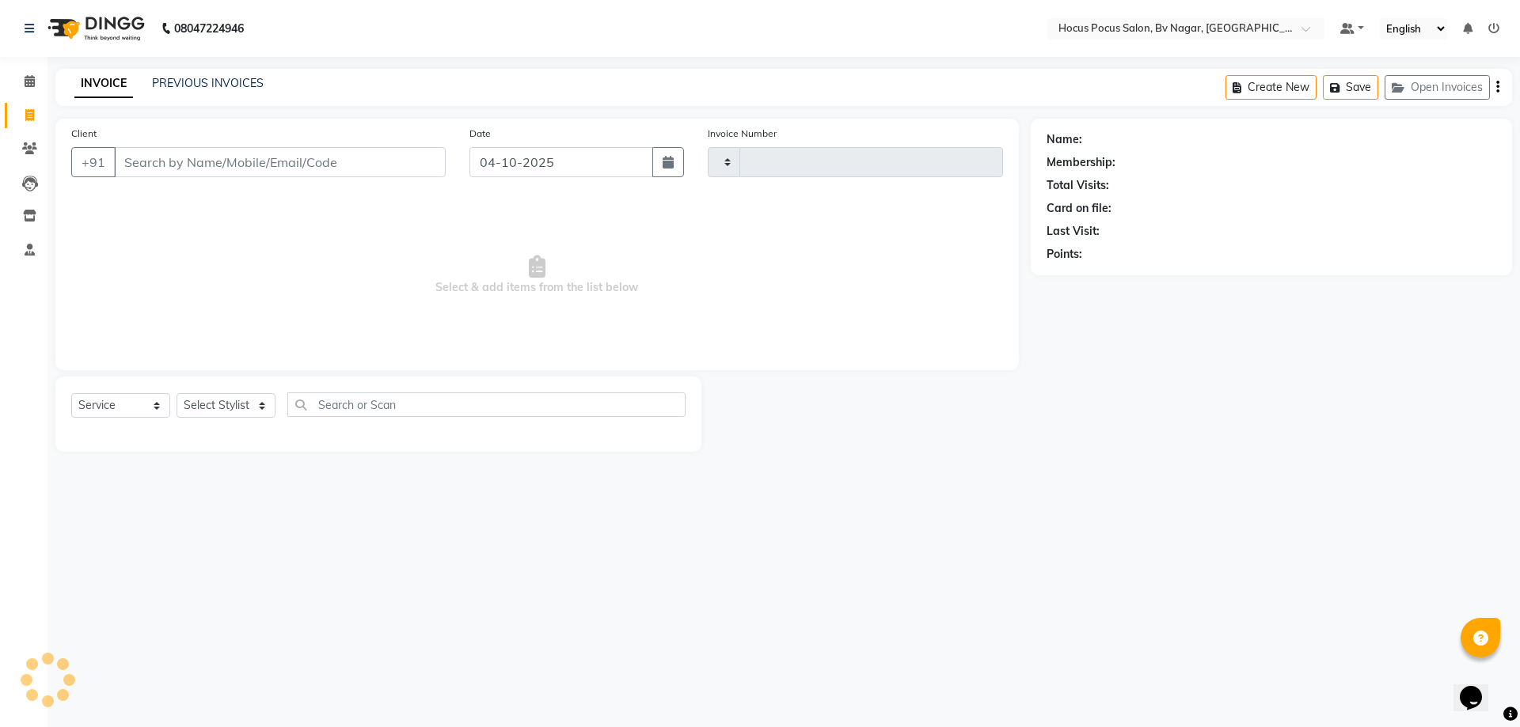
type input "1821"
select select "6056"
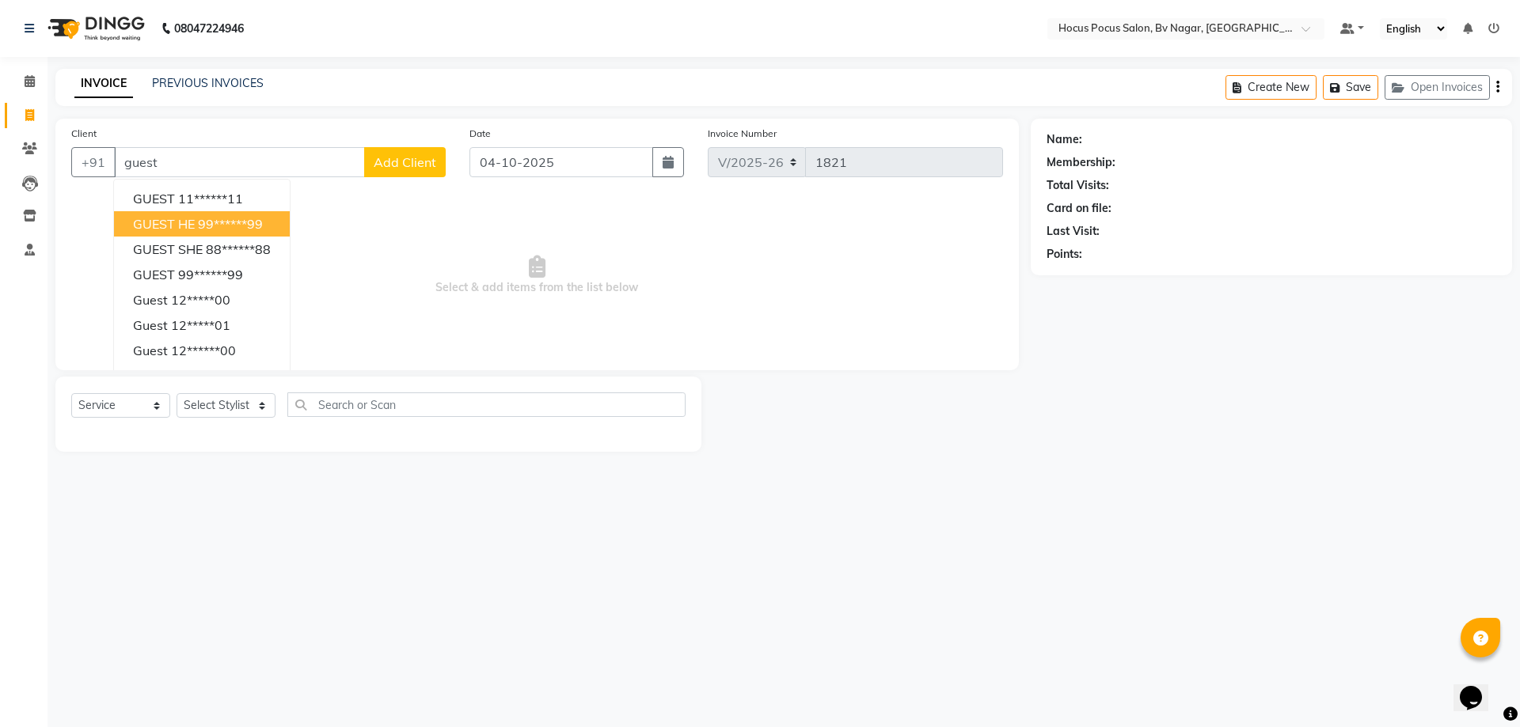
click at [209, 234] on button "GUEST HE 99******99" at bounding box center [202, 223] width 176 height 25
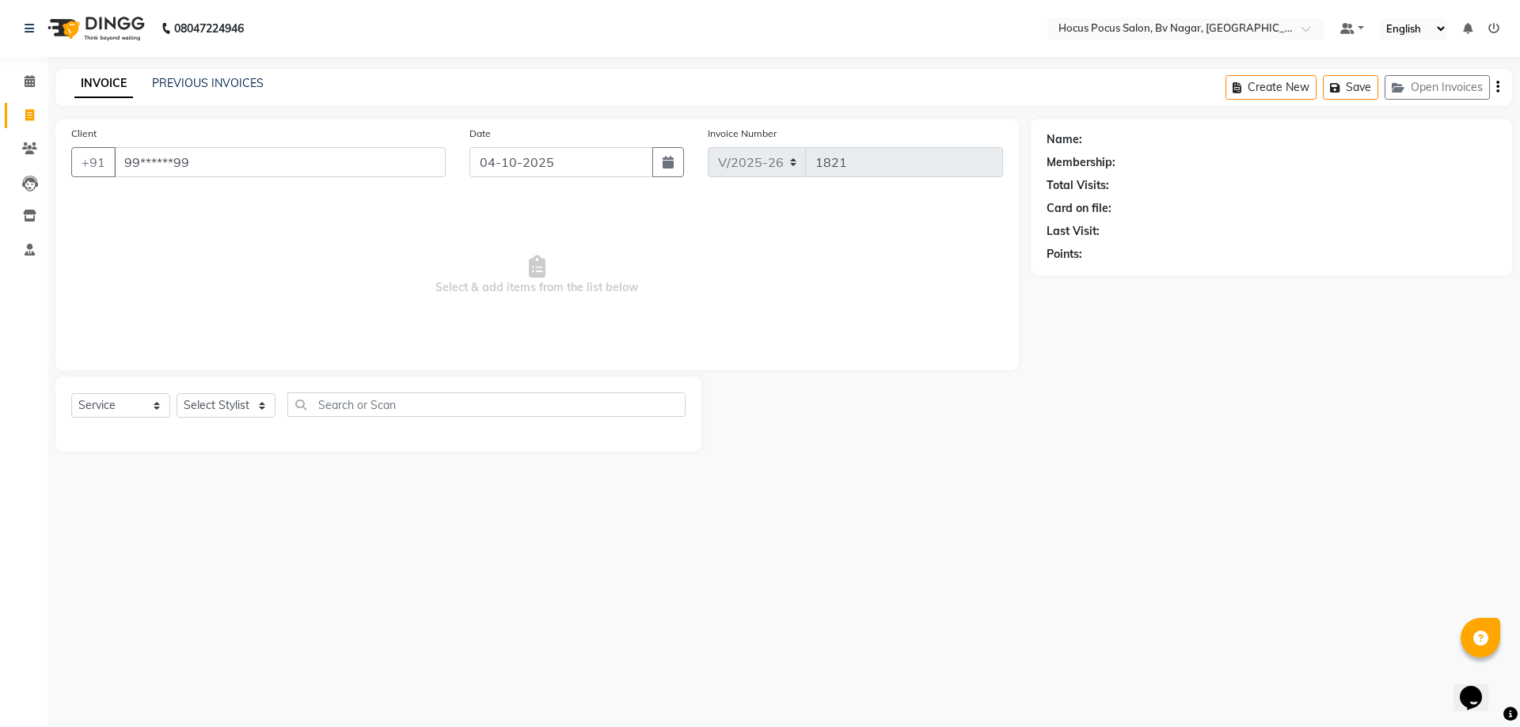
type input "99******99"
click at [241, 392] on div "Select Service Product Membership Package Voucher Prepaid Gift Card Select Styl…" at bounding box center [378, 414] width 646 height 75
click at [241, 400] on select "Select Stylist [PERSON_NAME] [PERSON_NAME] hocus pocus [PERSON_NAME] Sashy" at bounding box center [225, 405] width 99 height 25
select select "88248"
click at [176, 393] on select "Select Stylist [PERSON_NAME] [PERSON_NAME] hocus pocus [PERSON_NAME] Sashy" at bounding box center [225, 405] width 99 height 25
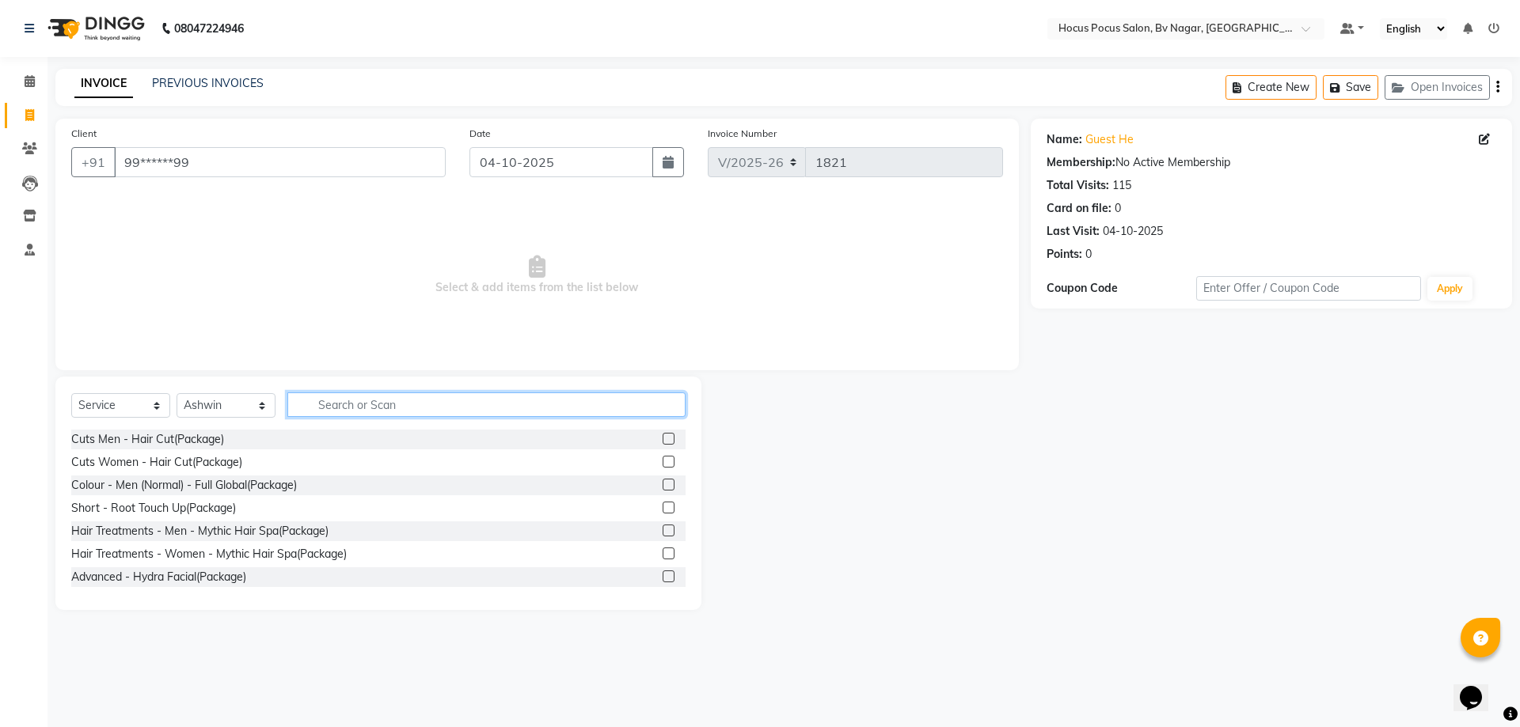
click at [344, 406] on input "text" at bounding box center [486, 405] width 398 height 25
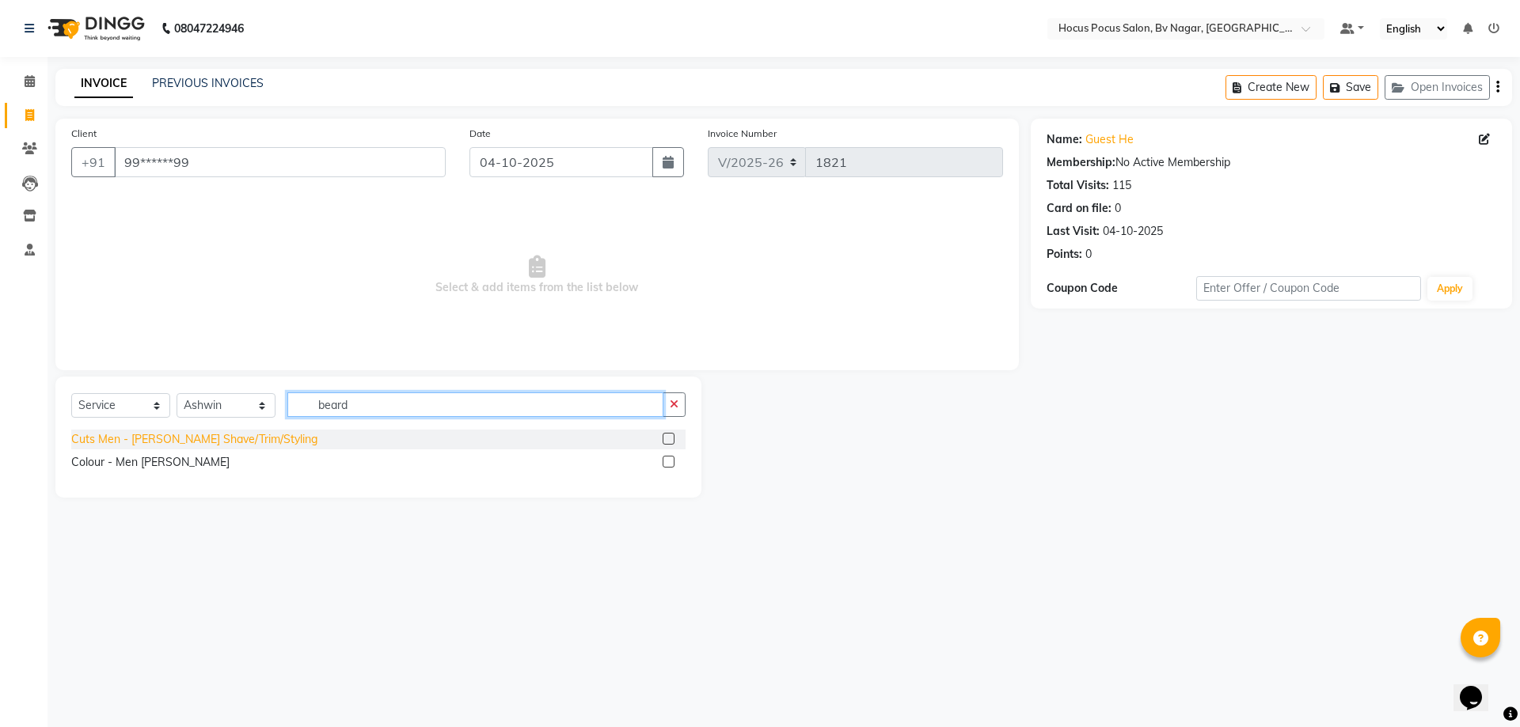
type input "beard"
click at [249, 440] on div "Cuts Men - [PERSON_NAME] Shave/Trim/Styling" at bounding box center [194, 439] width 246 height 17
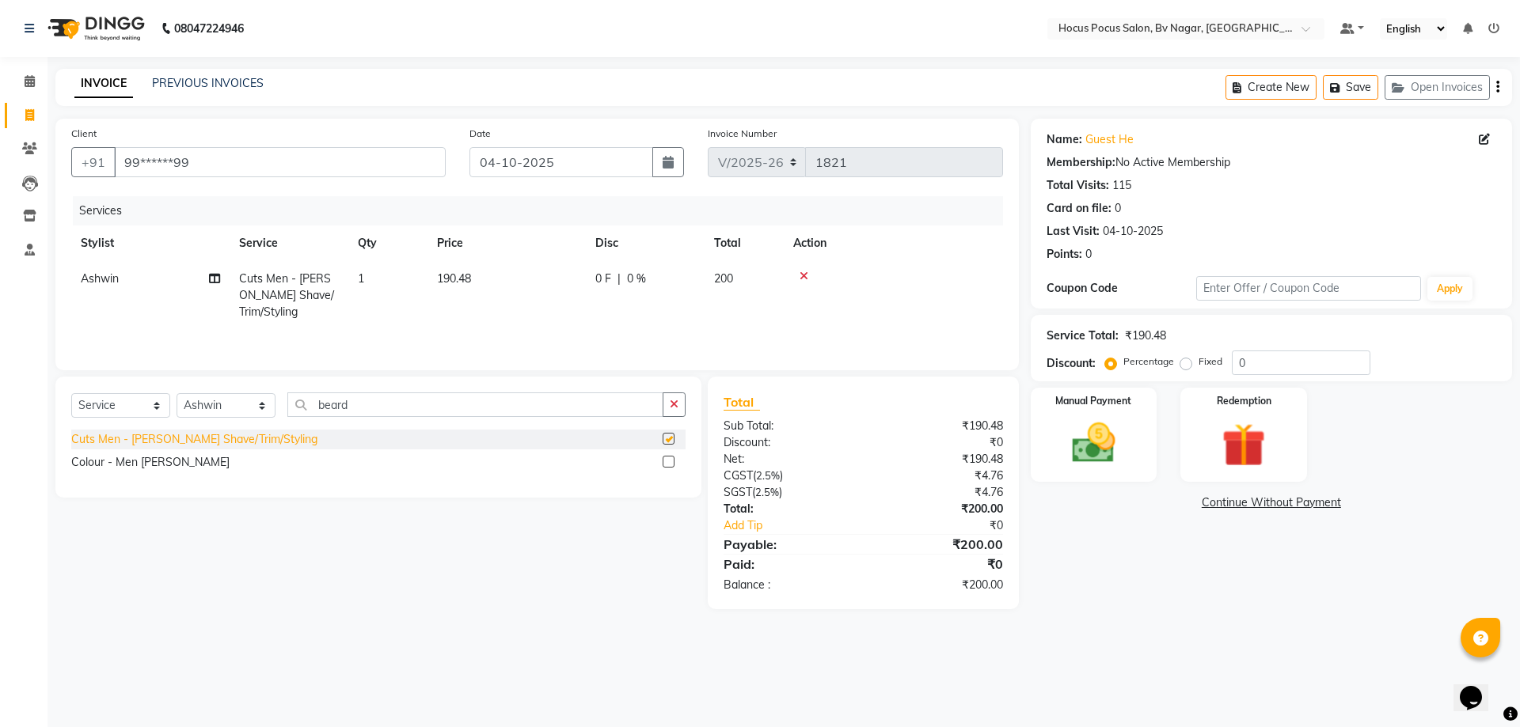
checkbox input "false"
click at [1110, 438] on img at bounding box center [1094, 443] width 74 height 52
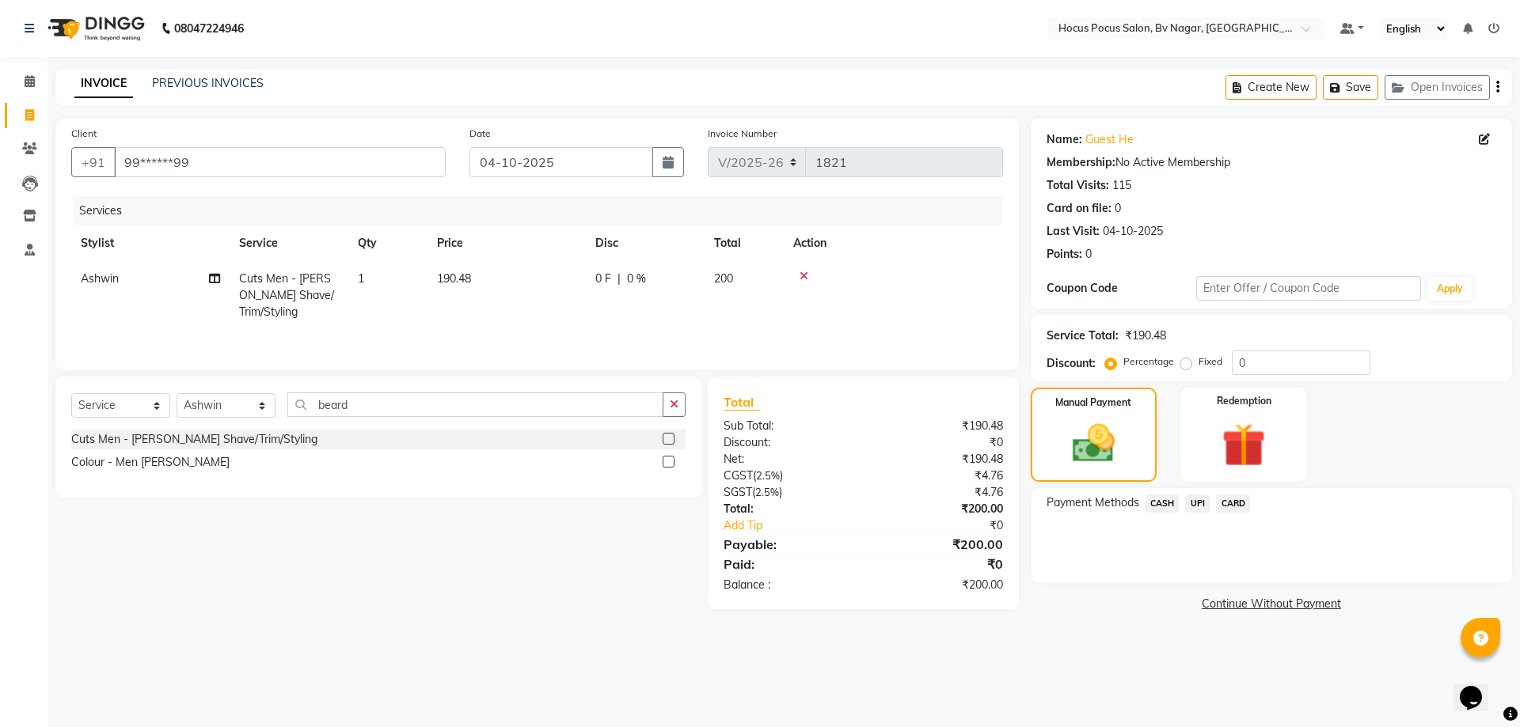
click at [1199, 499] on span "UPI" at bounding box center [1197, 504] width 25 height 18
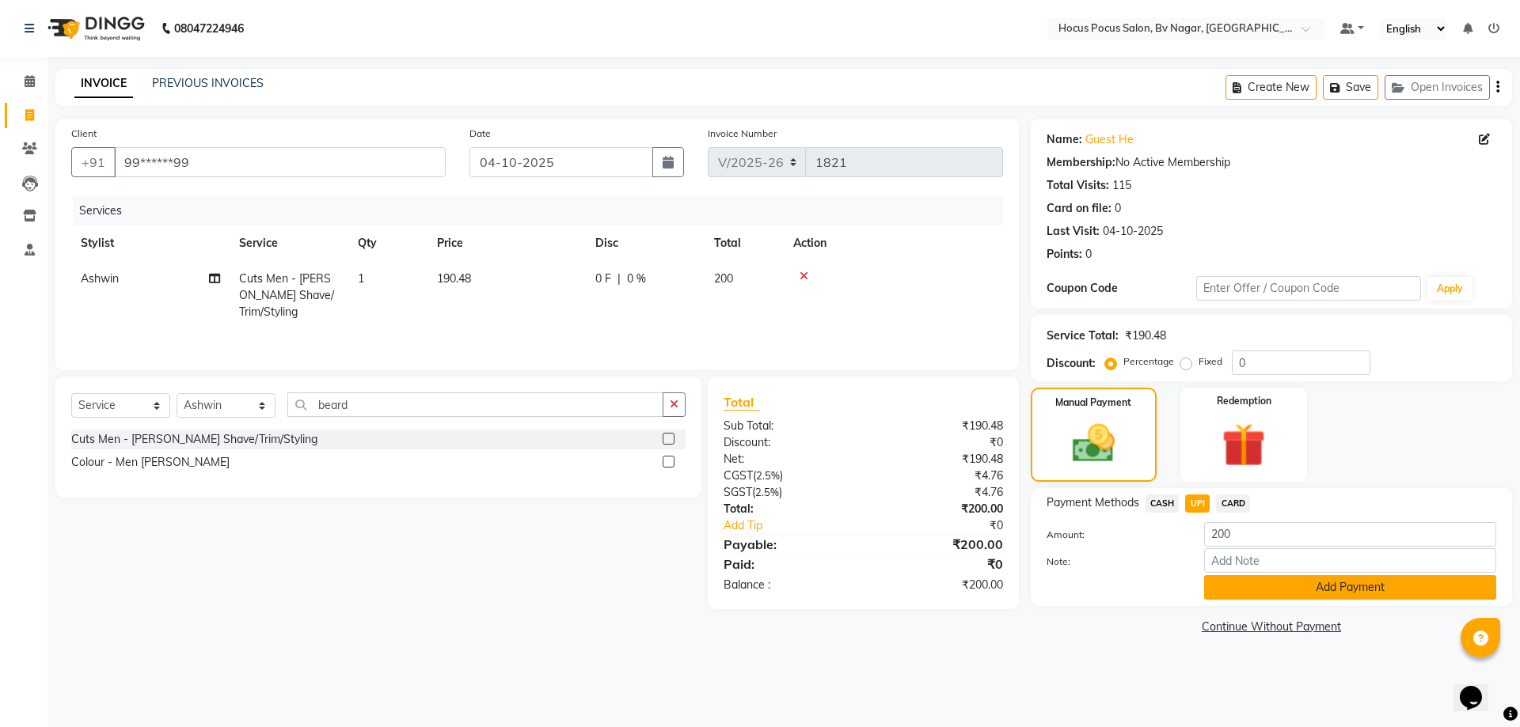
click at [1258, 579] on button "Add Payment" at bounding box center [1350, 587] width 292 height 25
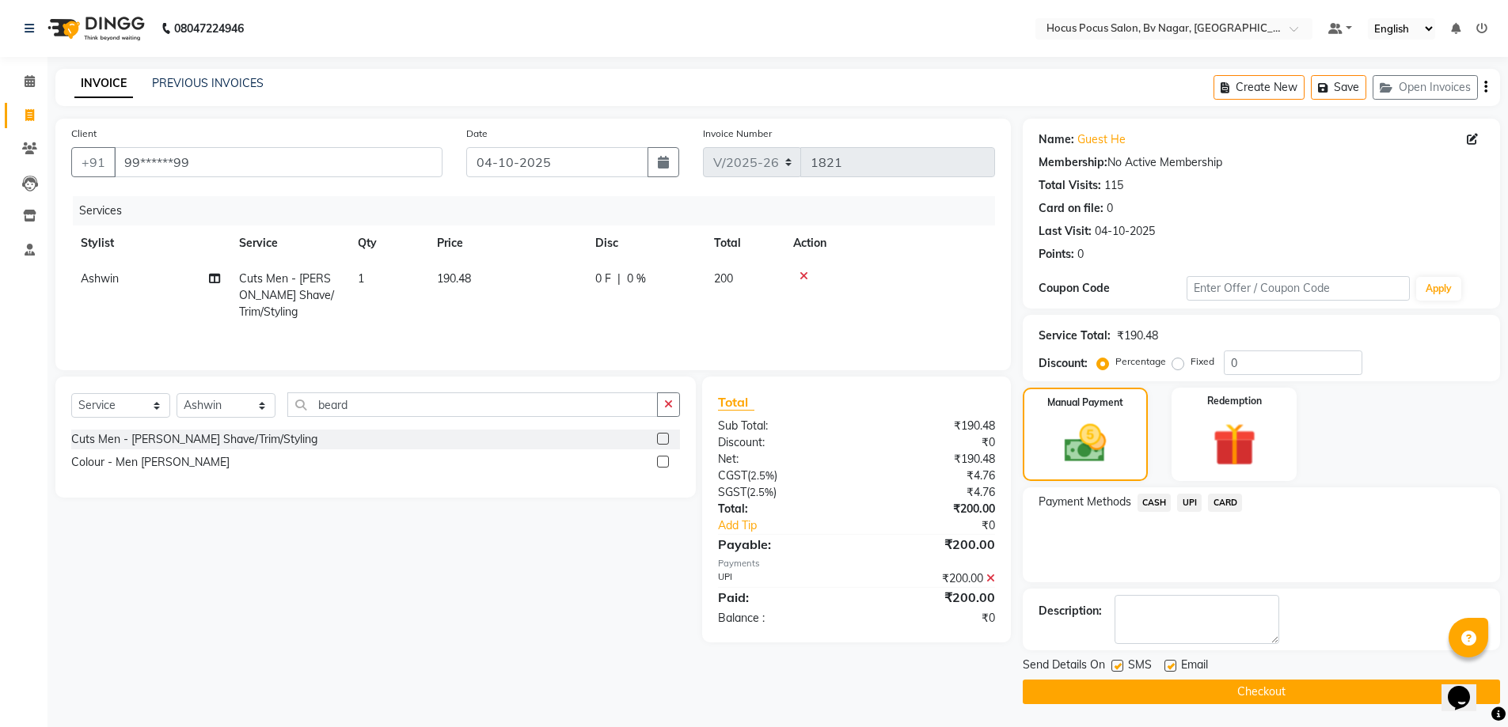
click at [1113, 666] on label at bounding box center [1117, 666] width 12 height 12
click at [1113, 666] on input "checkbox" at bounding box center [1116, 667] width 10 height 10
checkbox input "false"
click at [1114, 680] on button "Checkout" at bounding box center [1261, 692] width 477 height 25
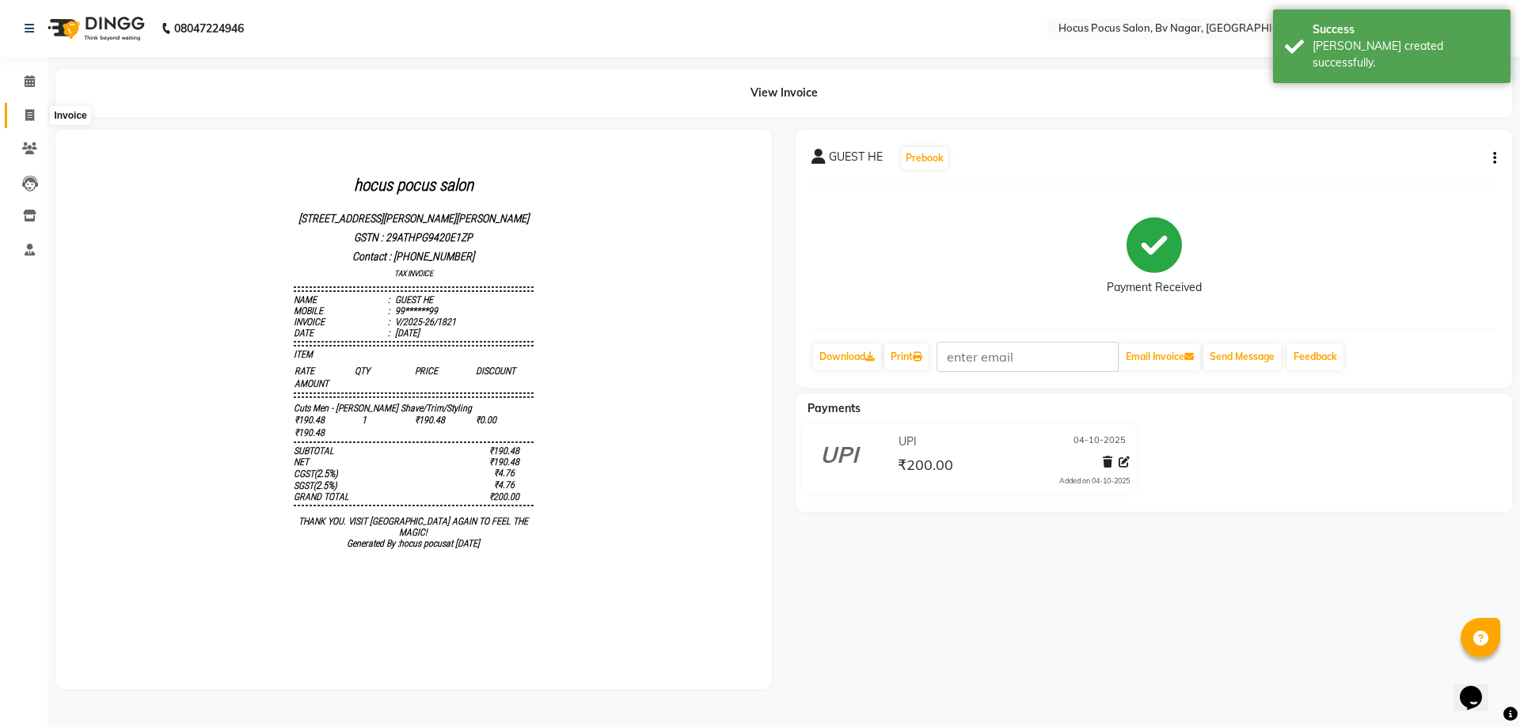
click at [36, 117] on span at bounding box center [30, 116] width 28 height 18
select select "service"
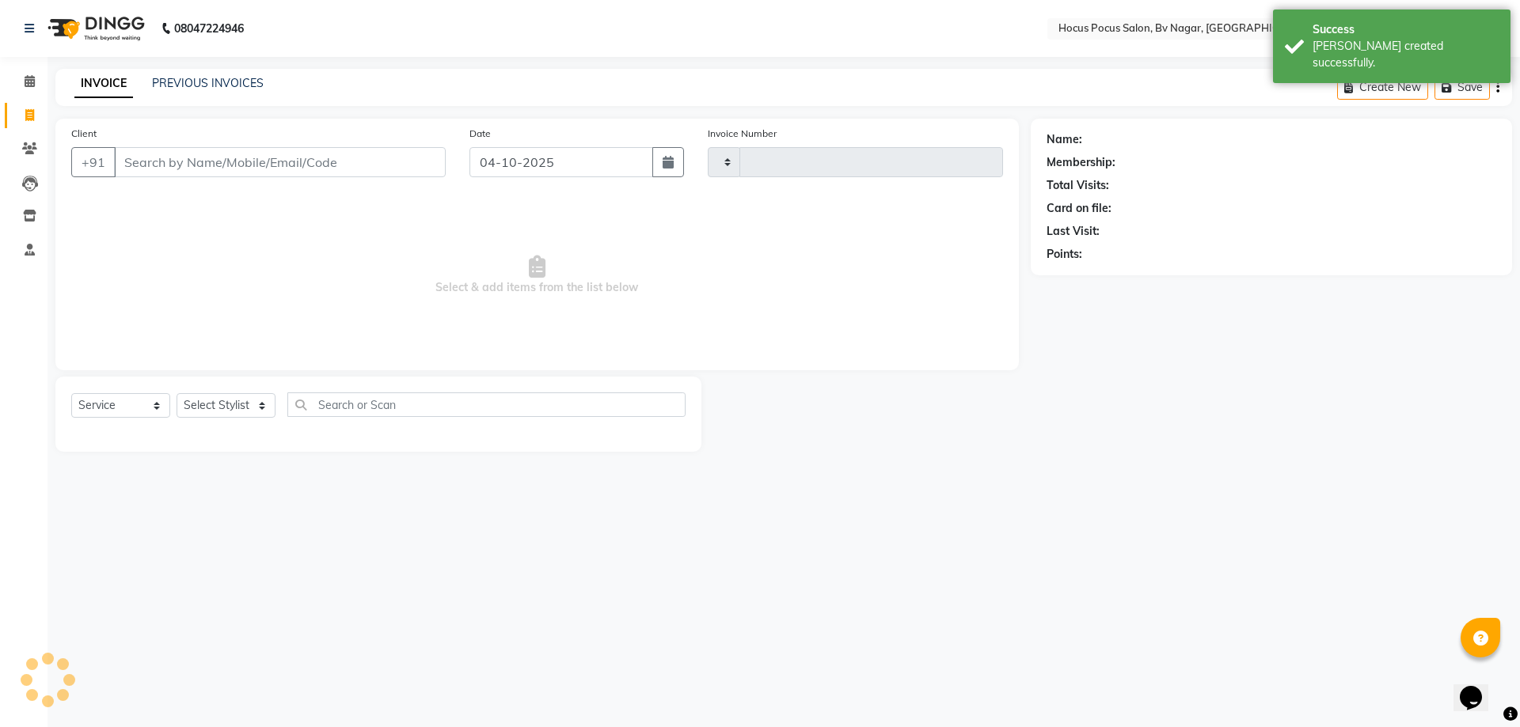
type input "1822"
select select "6056"
click at [189, 79] on link "PREVIOUS INVOICES" at bounding box center [208, 83] width 112 height 14
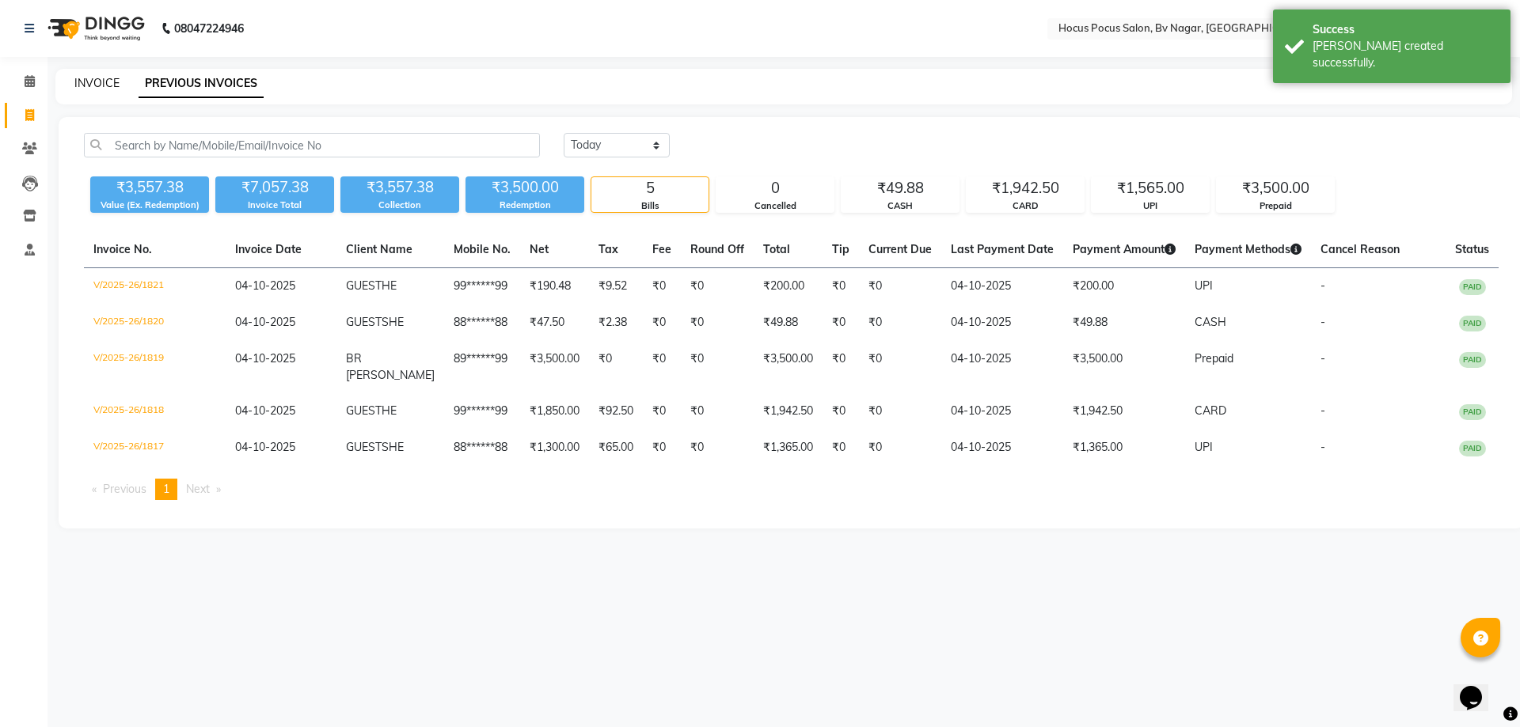
click at [107, 85] on link "INVOICE" at bounding box center [96, 83] width 45 height 14
select select "service"
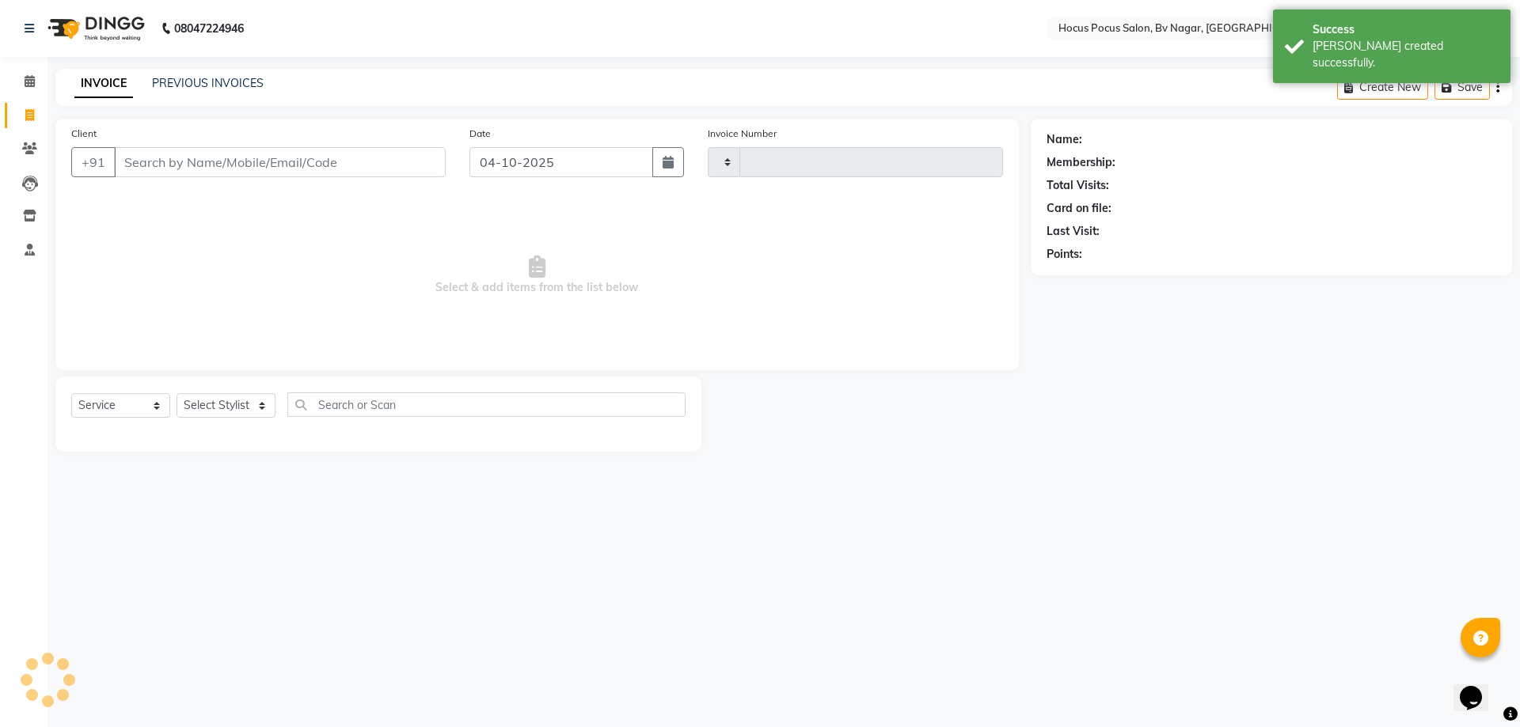
type input "1822"
select select "6056"
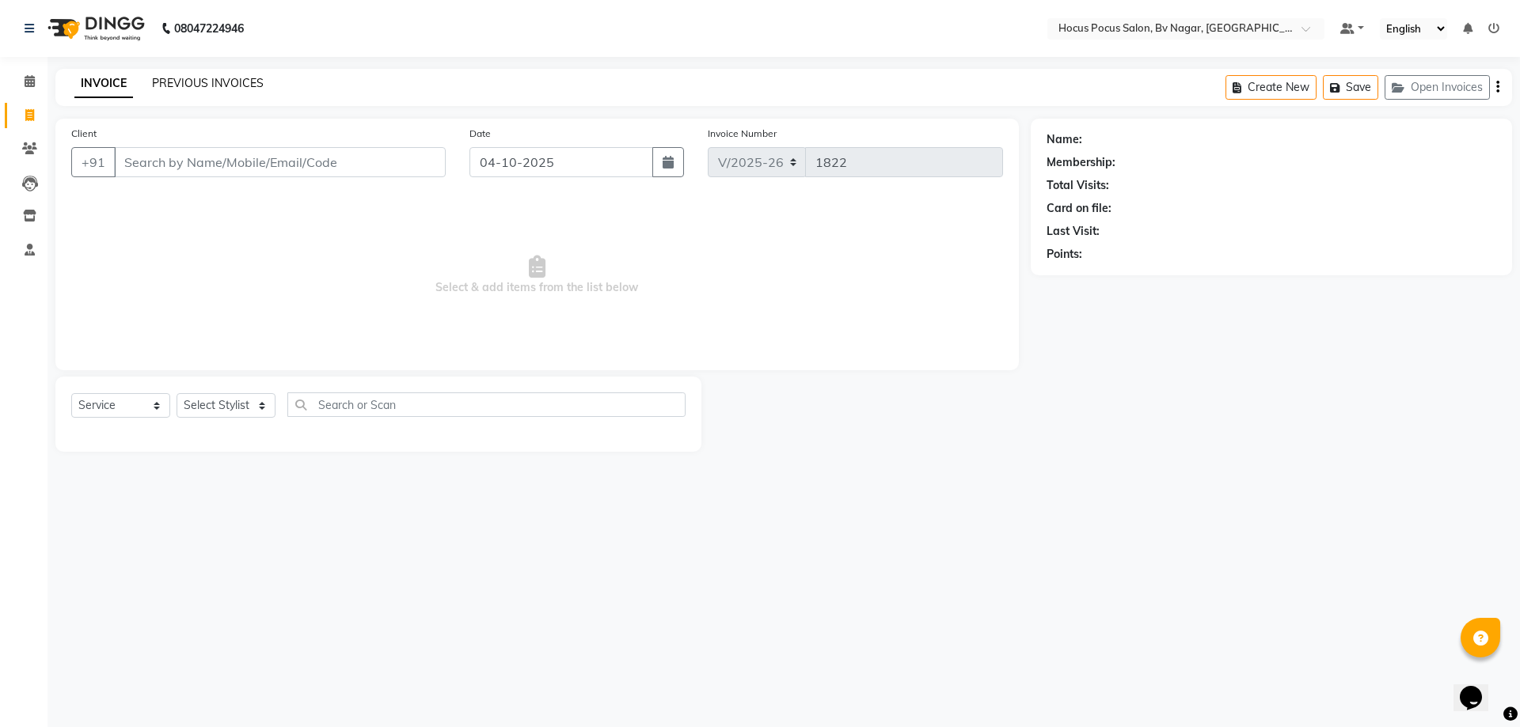
click at [206, 77] on link "PREVIOUS INVOICES" at bounding box center [208, 83] width 112 height 14
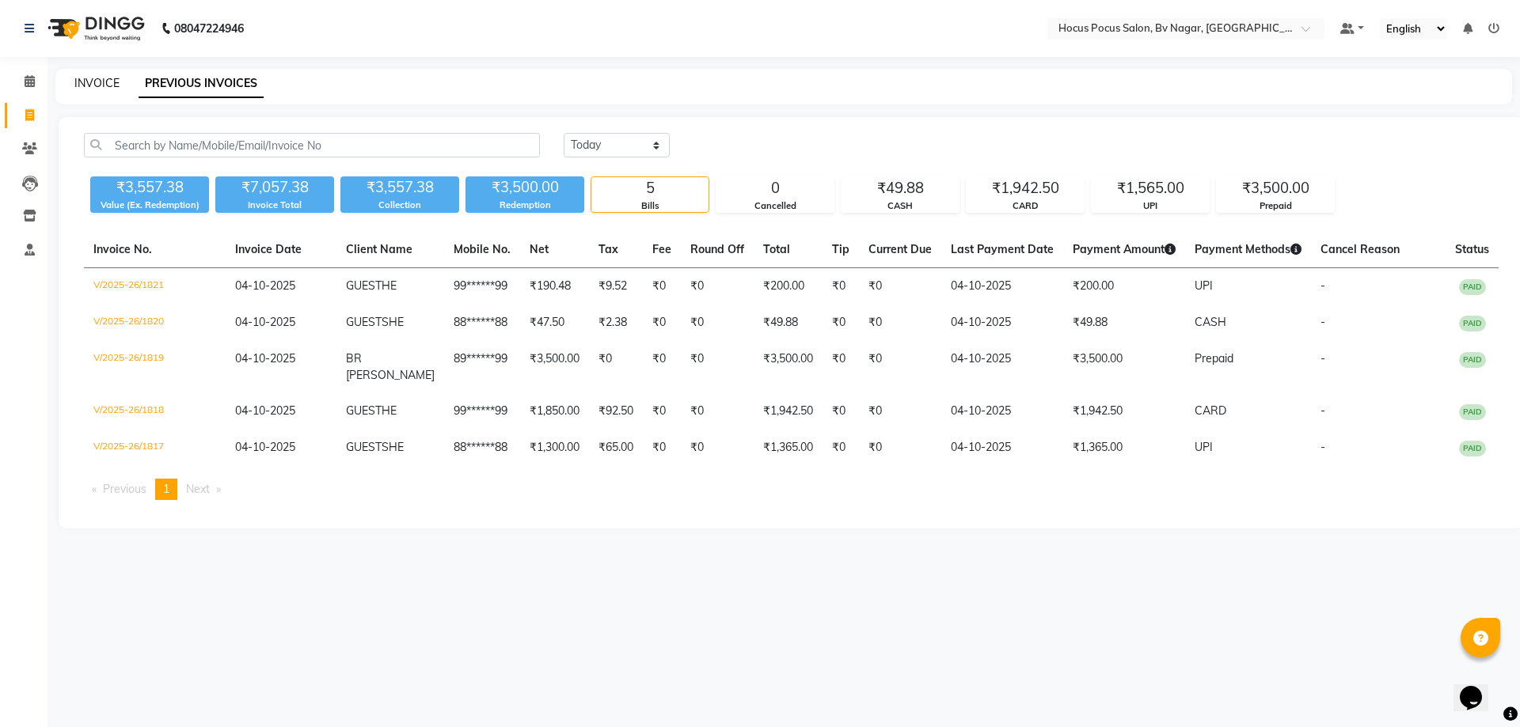
click at [97, 82] on link "INVOICE" at bounding box center [96, 83] width 45 height 14
select select "service"
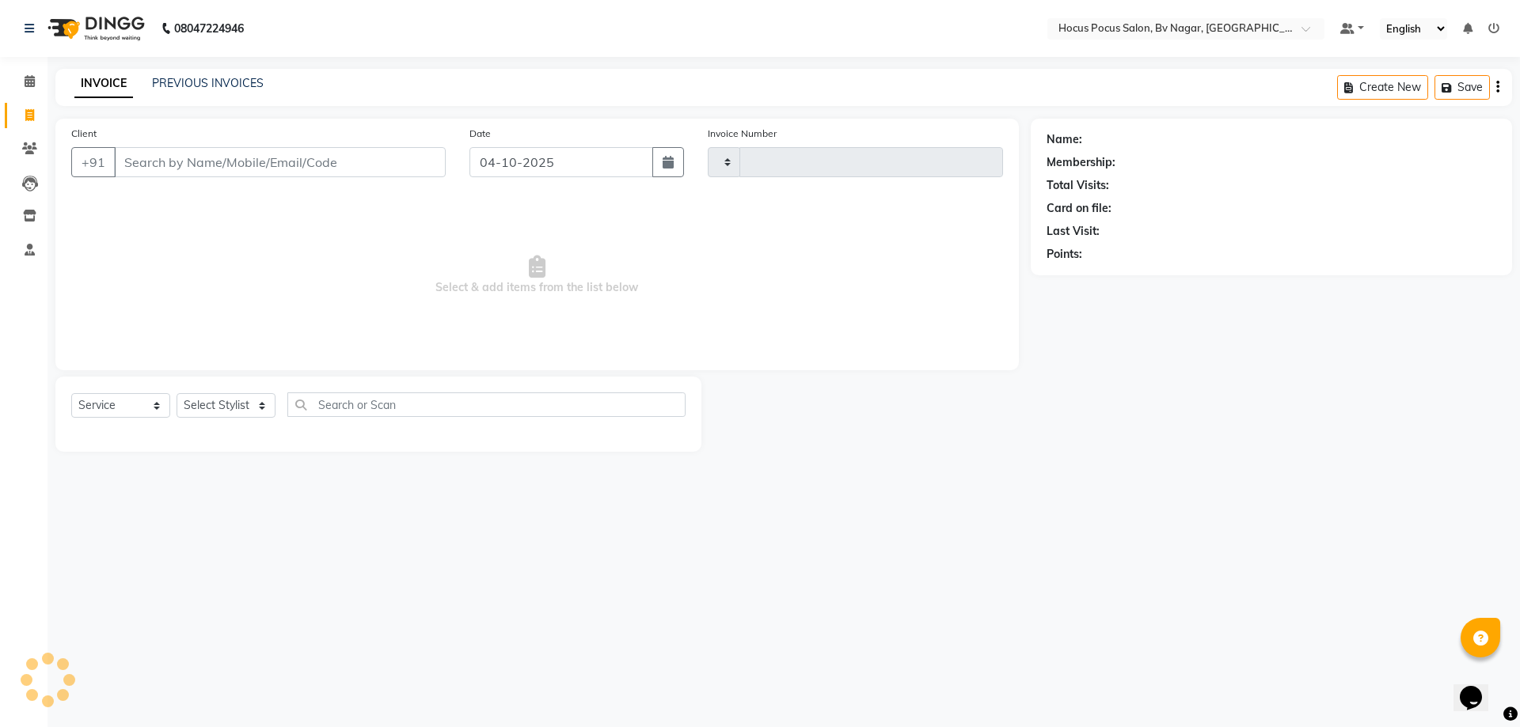
type input "1822"
select select "6056"
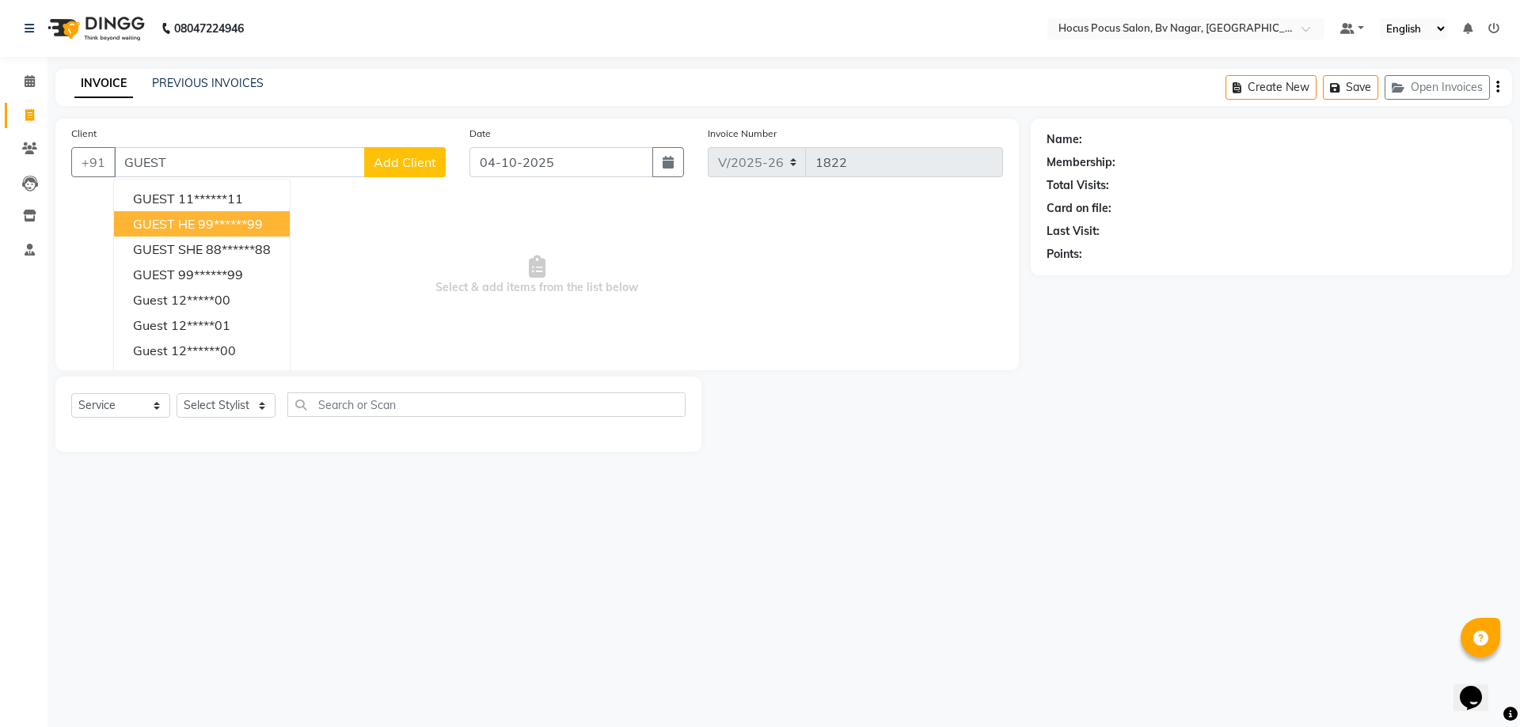
click at [222, 230] on ngb-highlight "99******99" at bounding box center [230, 224] width 65 height 16
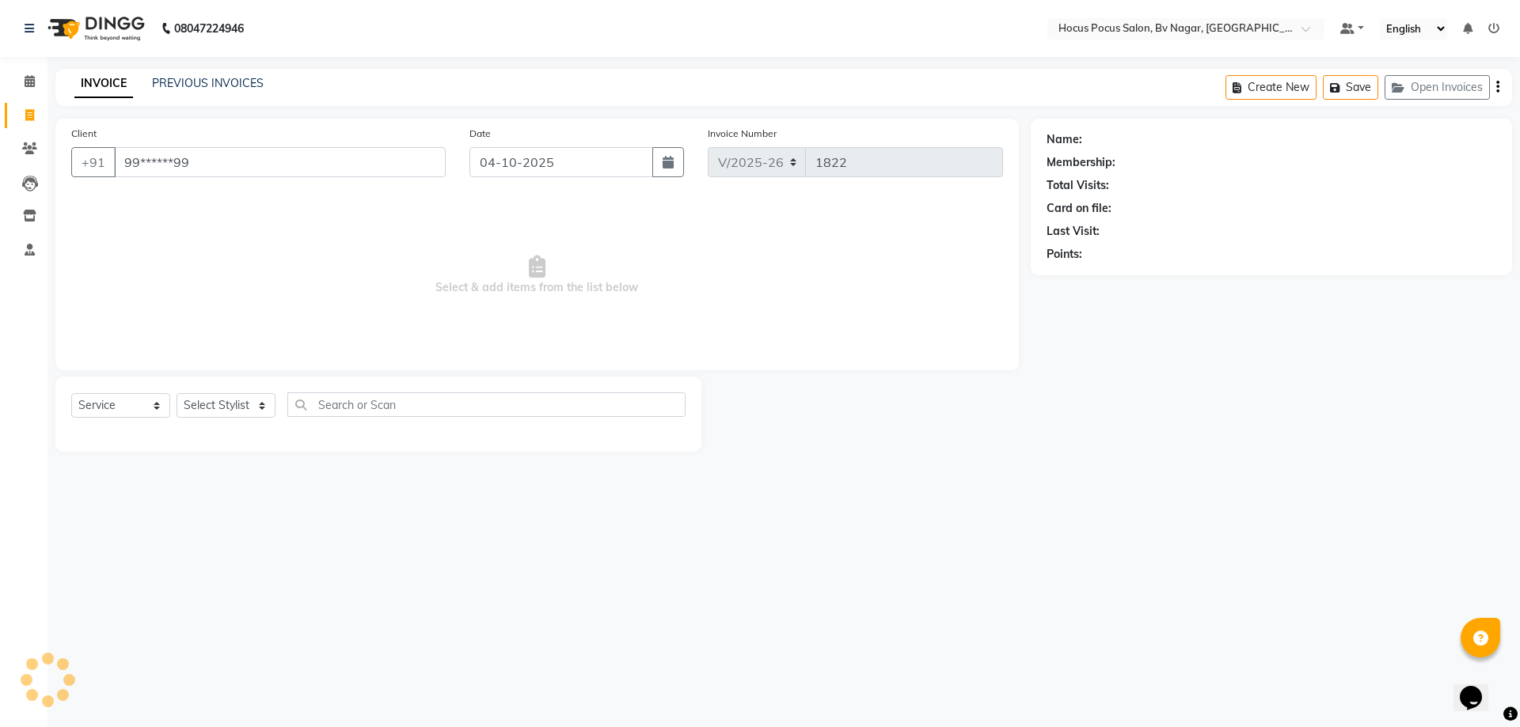
type input "99******99"
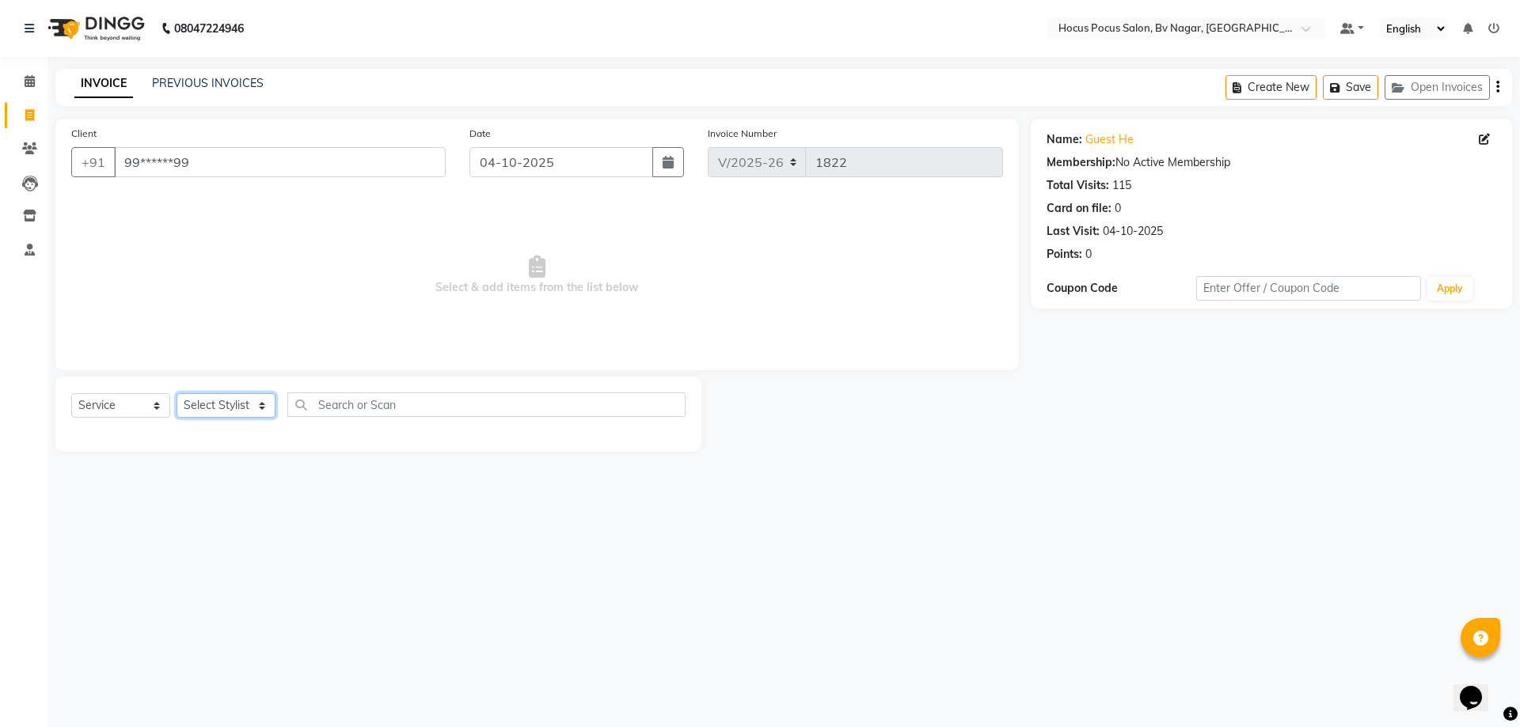
click at [222, 408] on select "Select Stylist [PERSON_NAME] [PERSON_NAME] hocus pocus [PERSON_NAME] Sashy" at bounding box center [225, 405] width 99 height 25
select select "62622"
click at [176, 393] on select "Select Stylist [PERSON_NAME] [PERSON_NAME] hocus pocus [PERSON_NAME] Sashy" at bounding box center [225, 405] width 99 height 25
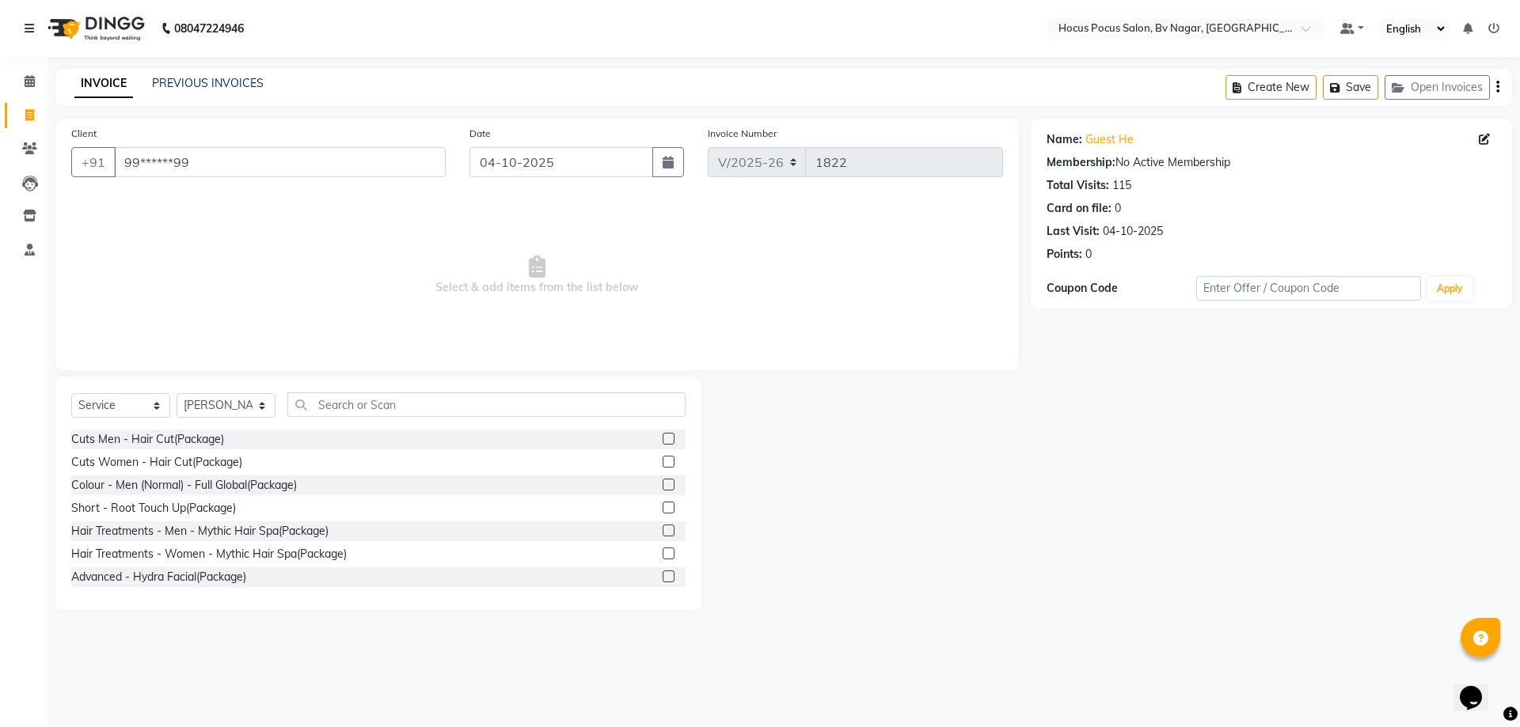
click at [362, 392] on div "Select Service Product Membership Package Voucher Prepaid Gift Card Select Styl…" at bounding box center [378, 493] width 646 height 233
click at [145, 447] on div "Cuts Men - Hair Cut(Package)" at bounding box center [147, 439] width 153 height 17
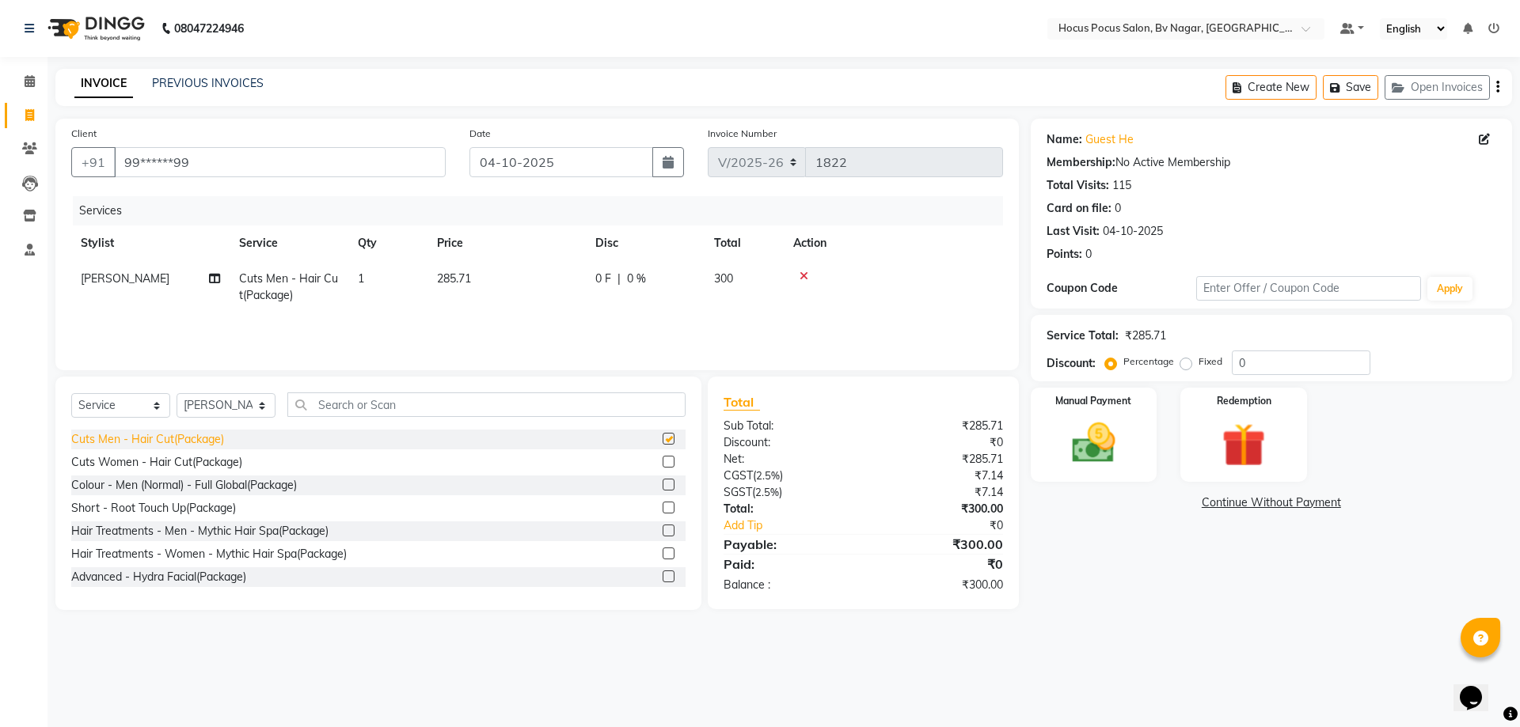
checkbox input "false"
click at [193, 465] on div "Cuts Women - Hair Cut(Package)" at bounding box center [156, 462] width 171 height 17
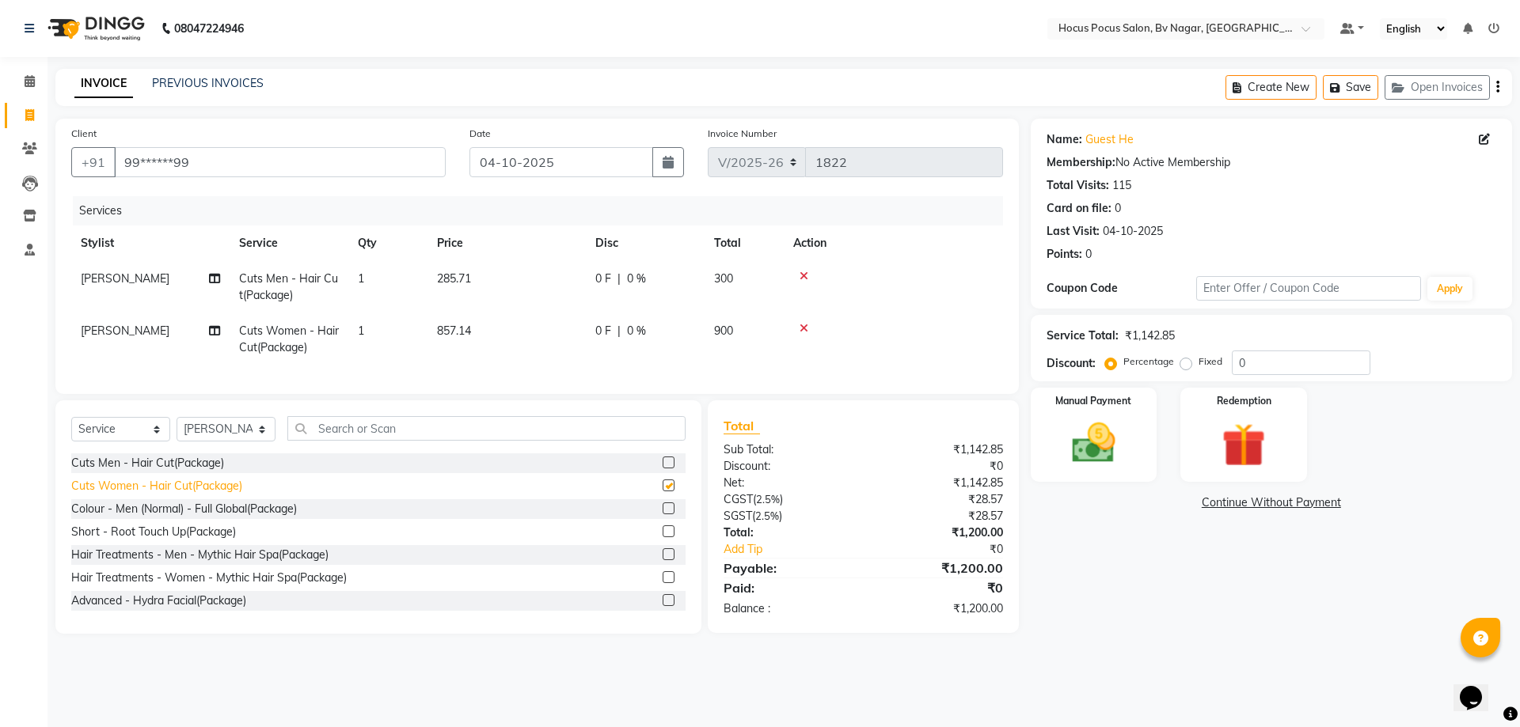
checkbox input "false"
click at [808, 271] on div at bounding box center [893, 276] width 200 height 11
click at [805, 275] on icon at bounding box center [803, 276] width 9 height 11
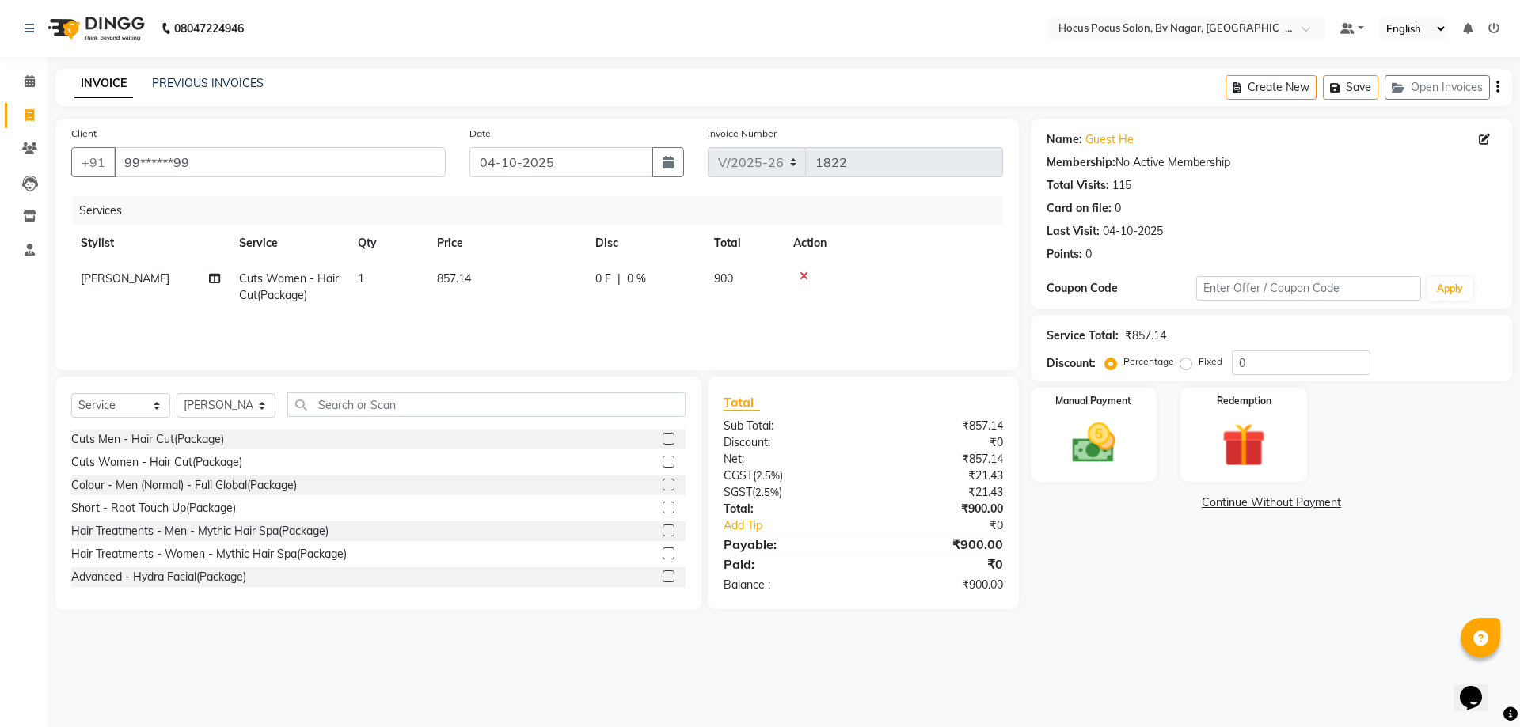
click at [801, 275] on icon at bounding box center [803, 276] width 9 height 11
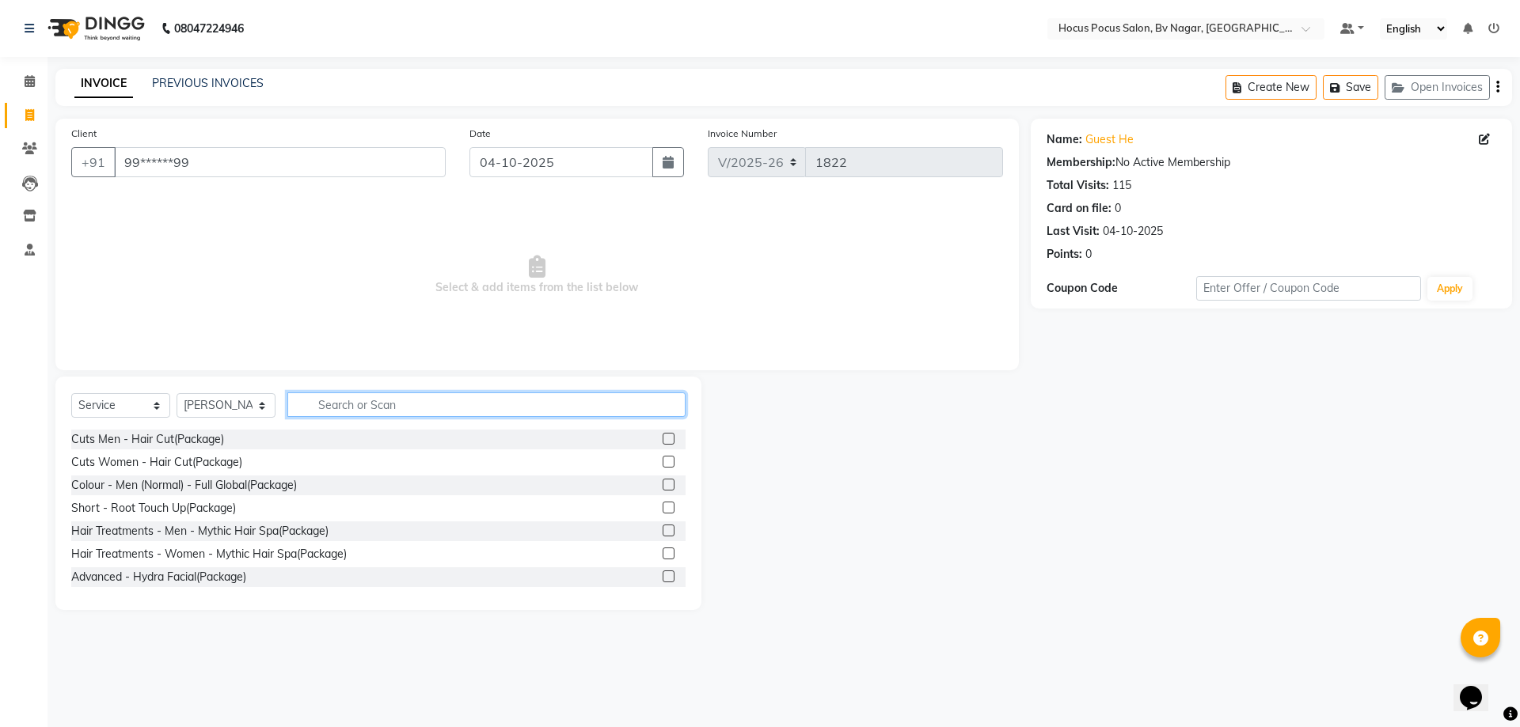
click at [371, 407] on input "text" at bounding box center [486, 405] width 398 height 25
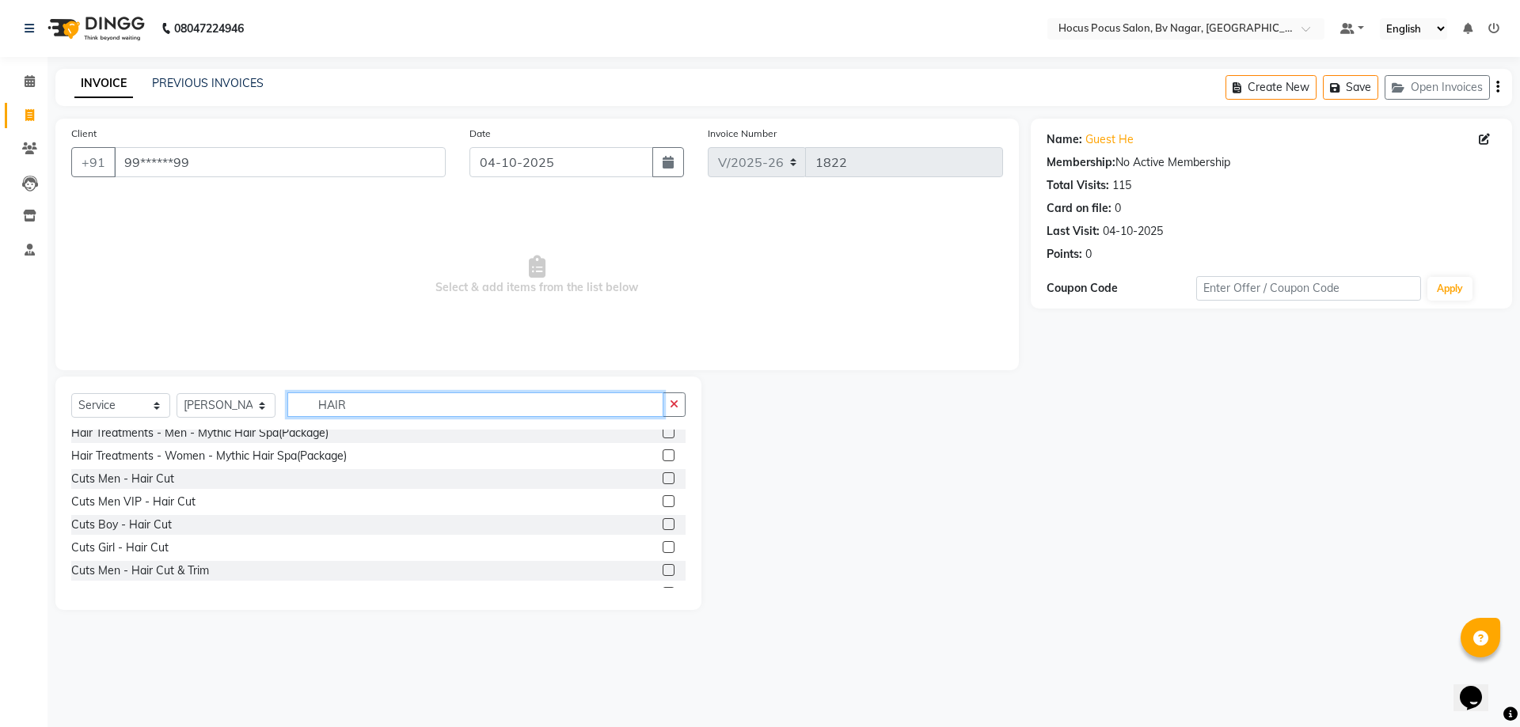
scroll to position [79, 0]
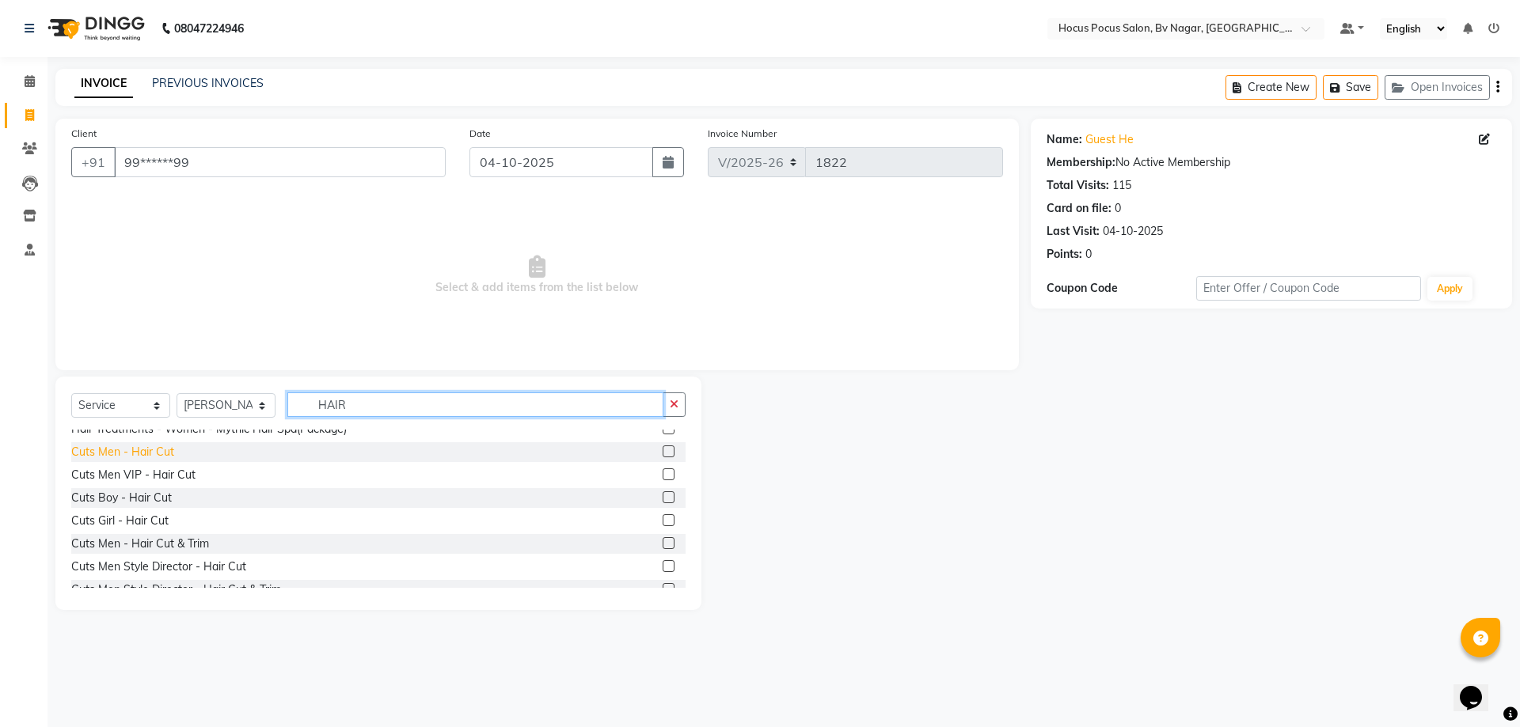
type input "HAIR"
click at [148, 455] on div "Cuts Men - Hair Cut" at bounding box center [122, 452] width 103 height 17
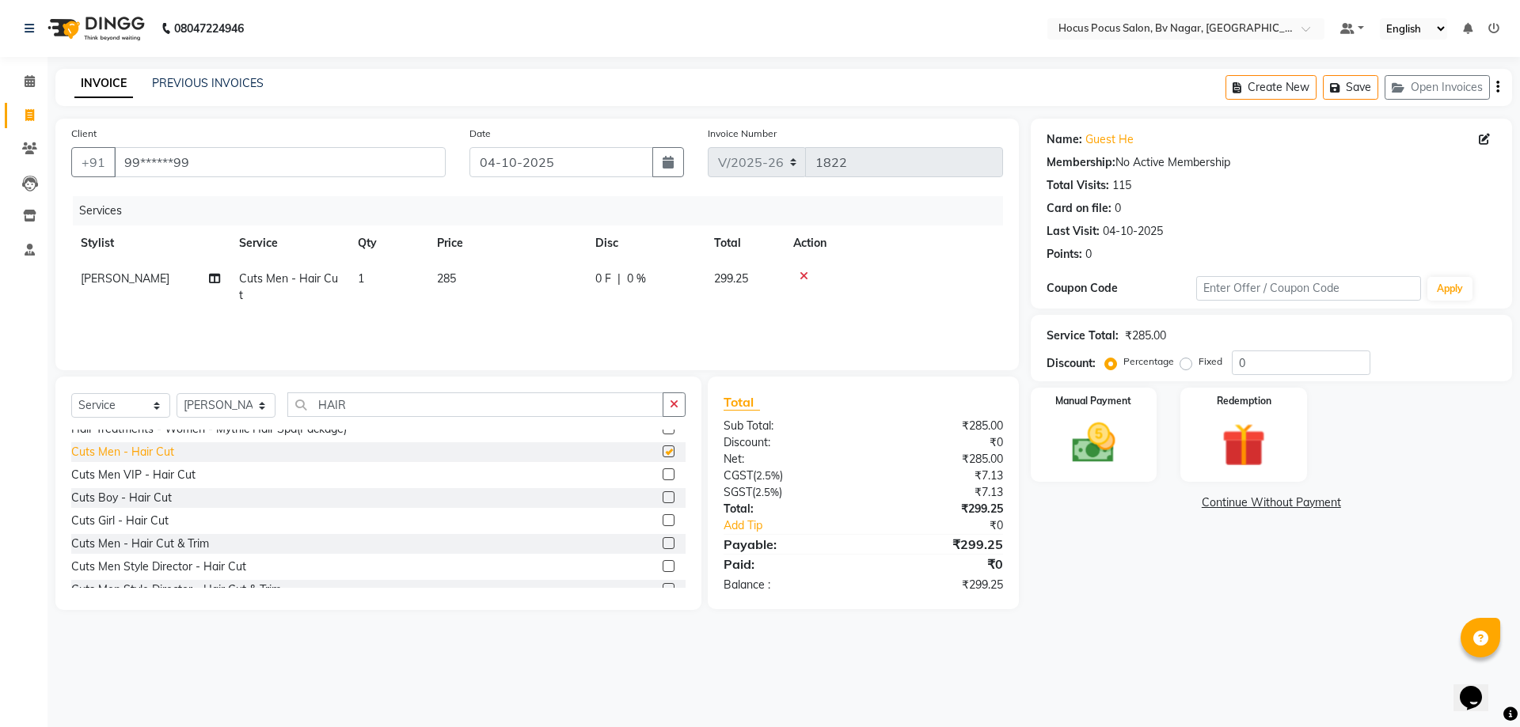
checkbox input "false"
click at [153, 483] on div "Cuts Men VIP - Hair Cut" at bounding box center [133, 475] width 124 height 17
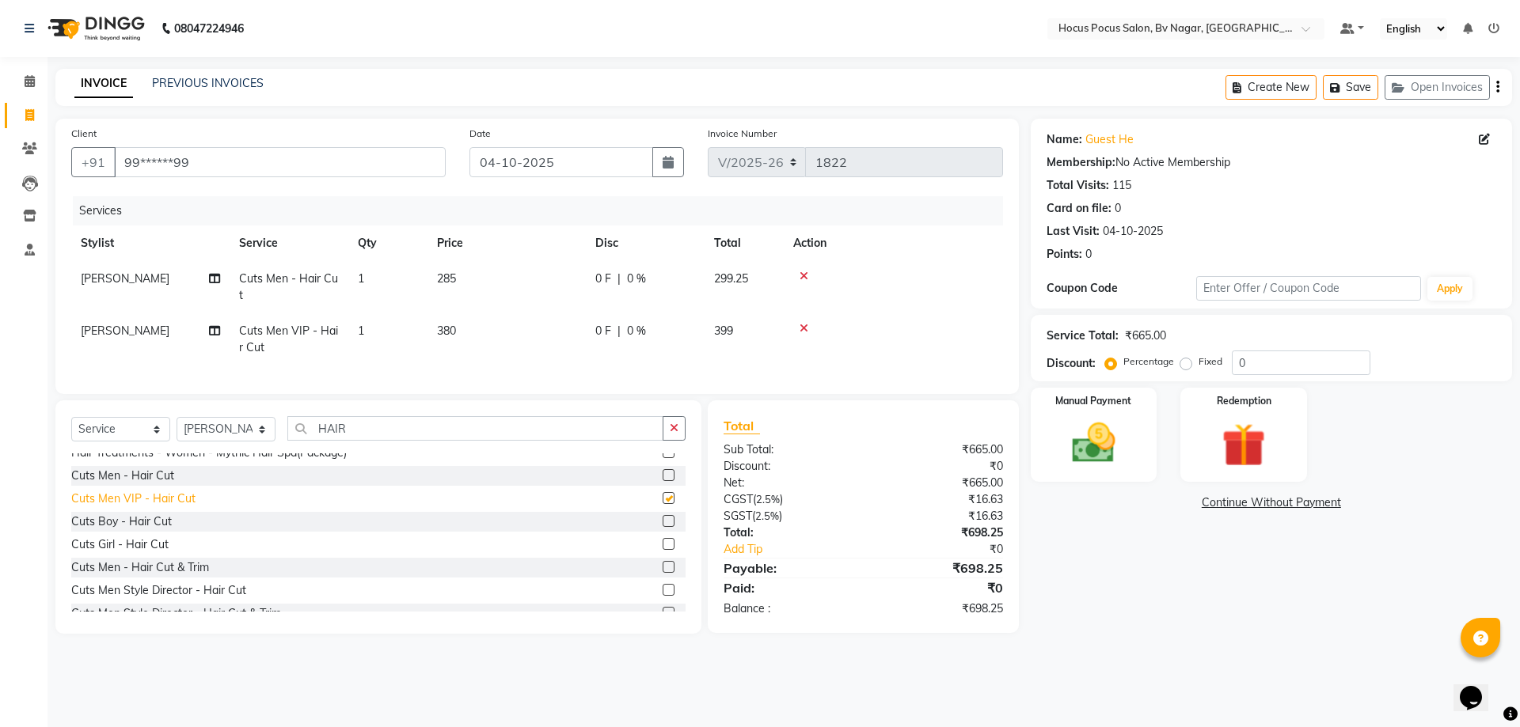
checkbox input "false"
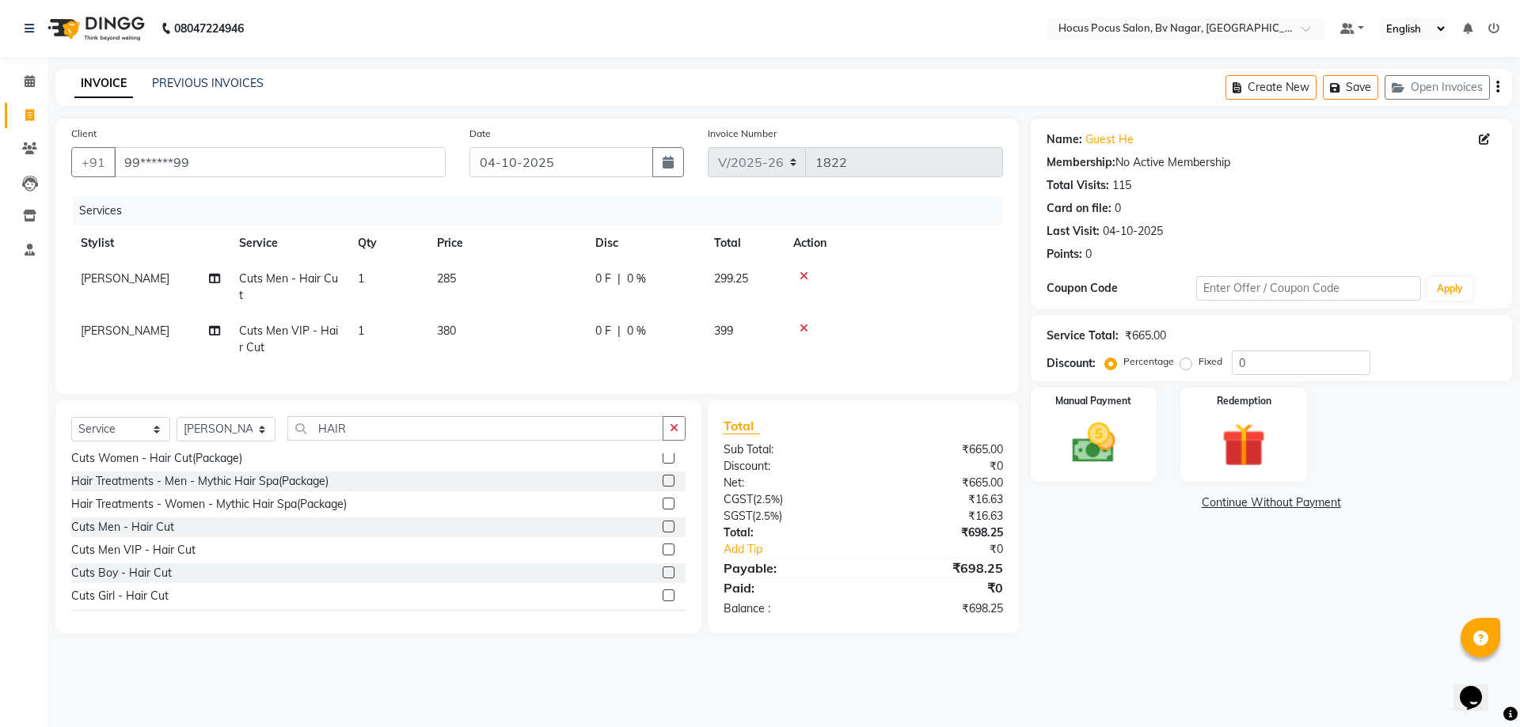
scroll to position [0, 0]
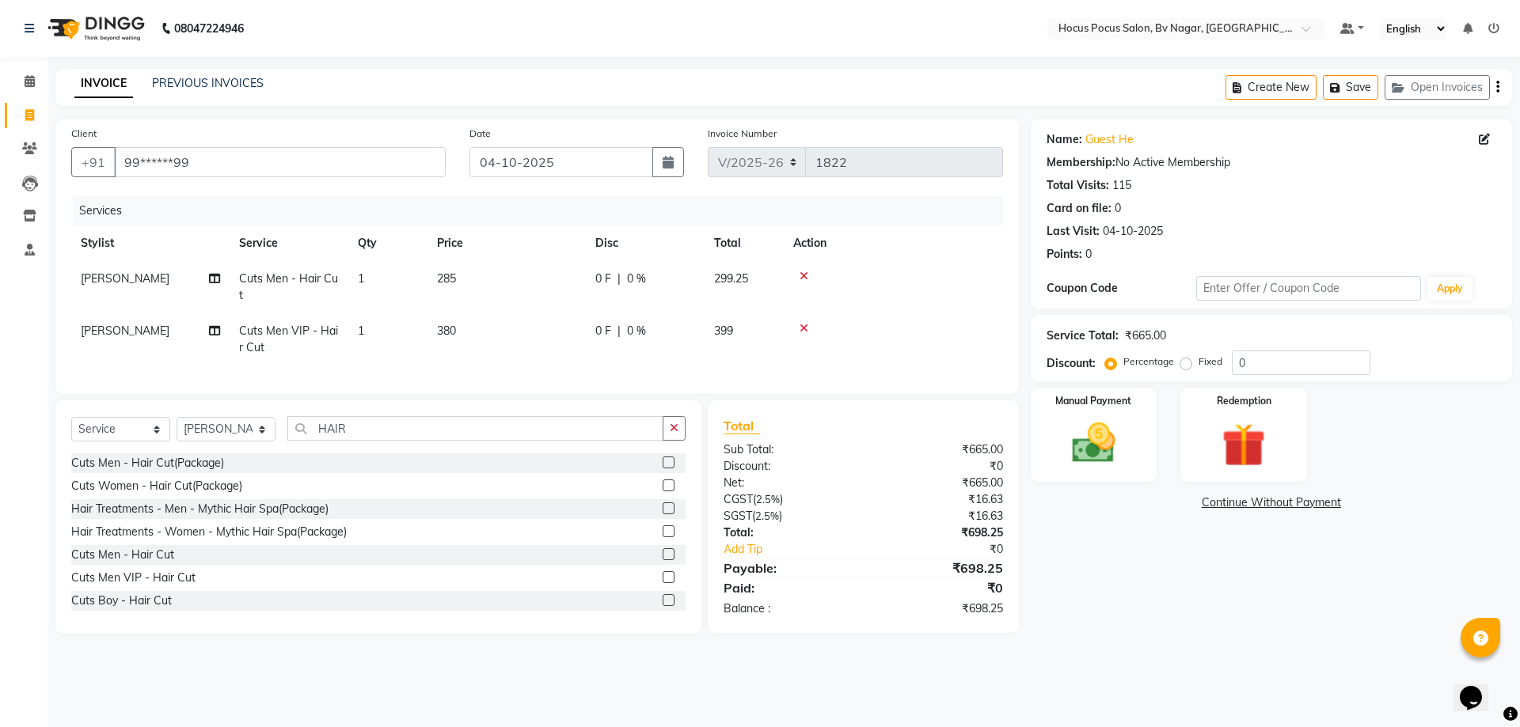
click at [804, 276] on icon at bounding box center [803, 276] width 9 height 11
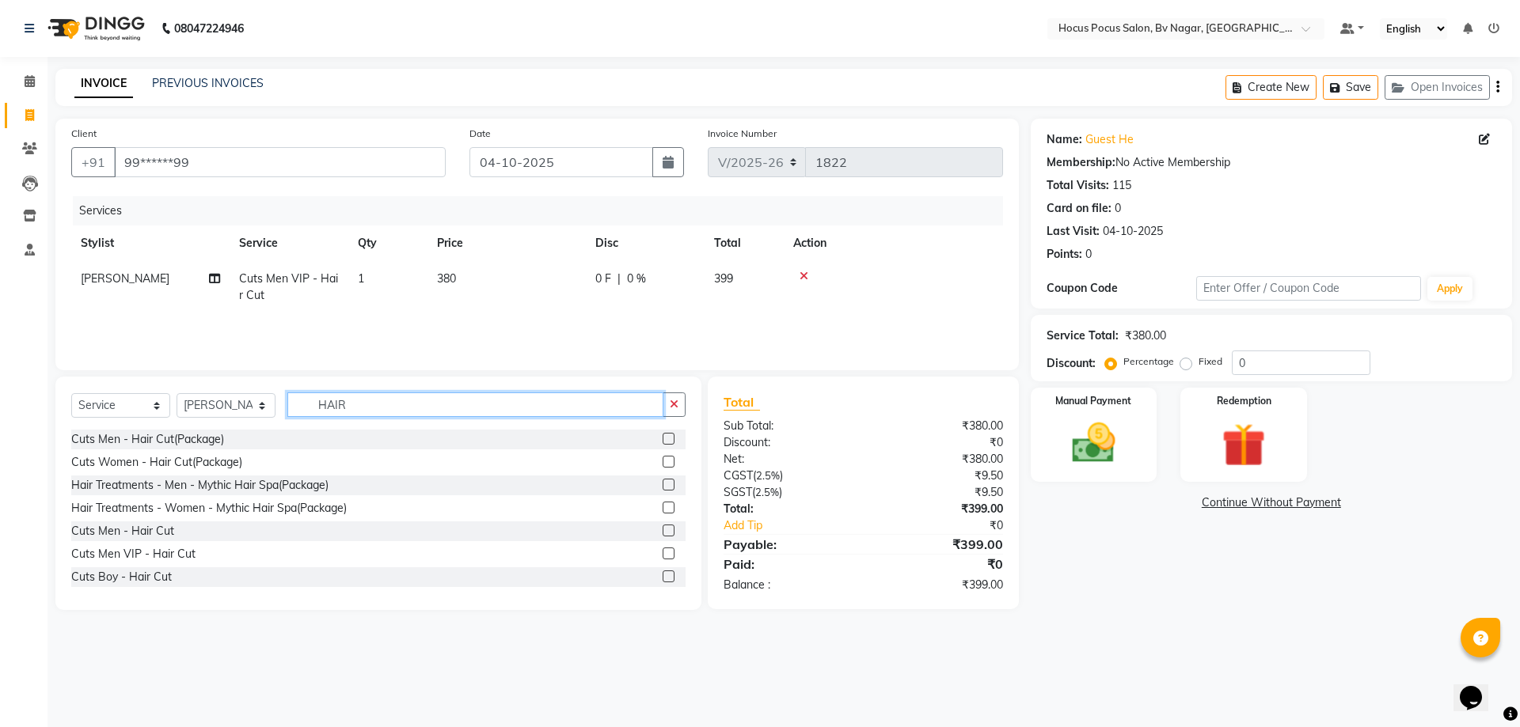
click at [419, 400] on input "HAIR" at bounding box center [475, 405] width 376 height 25
type input "H"
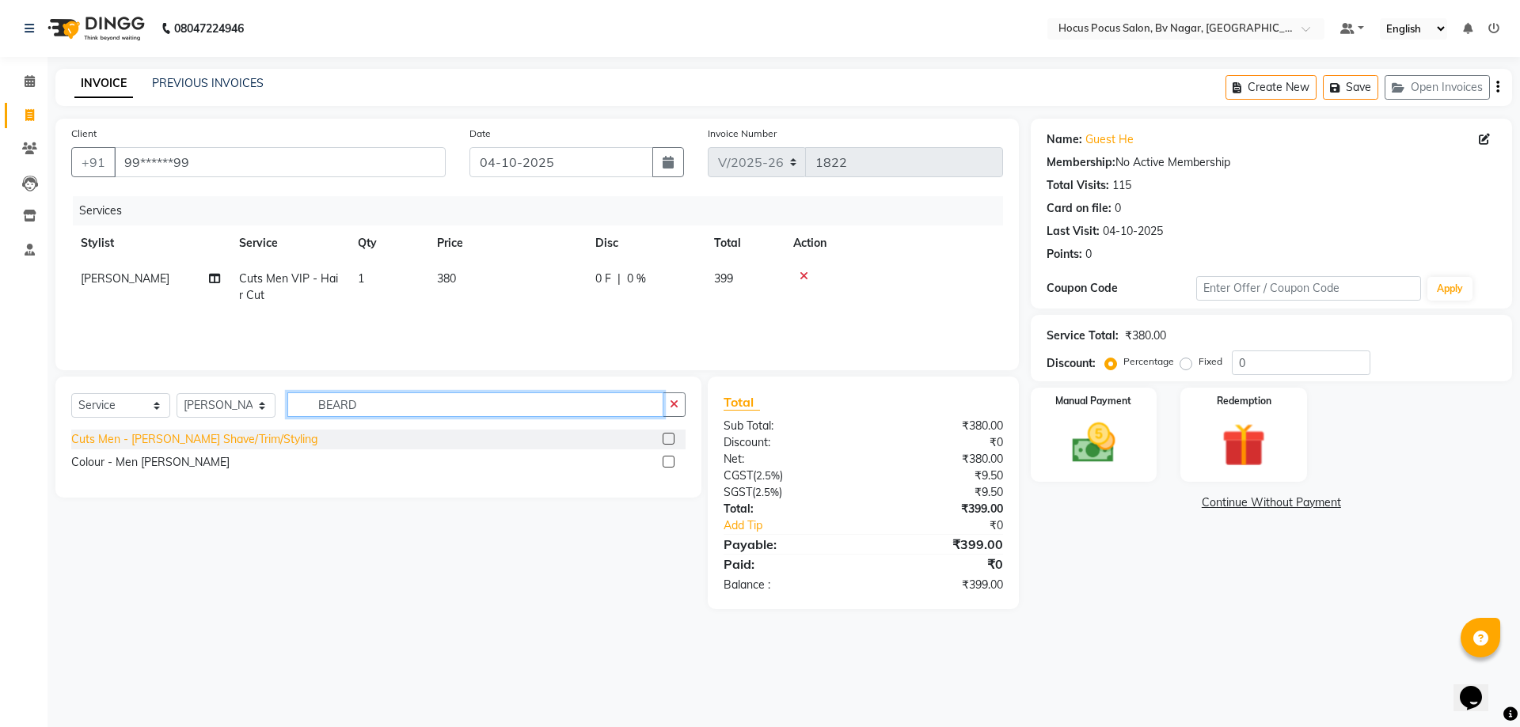
type input "BEARD"
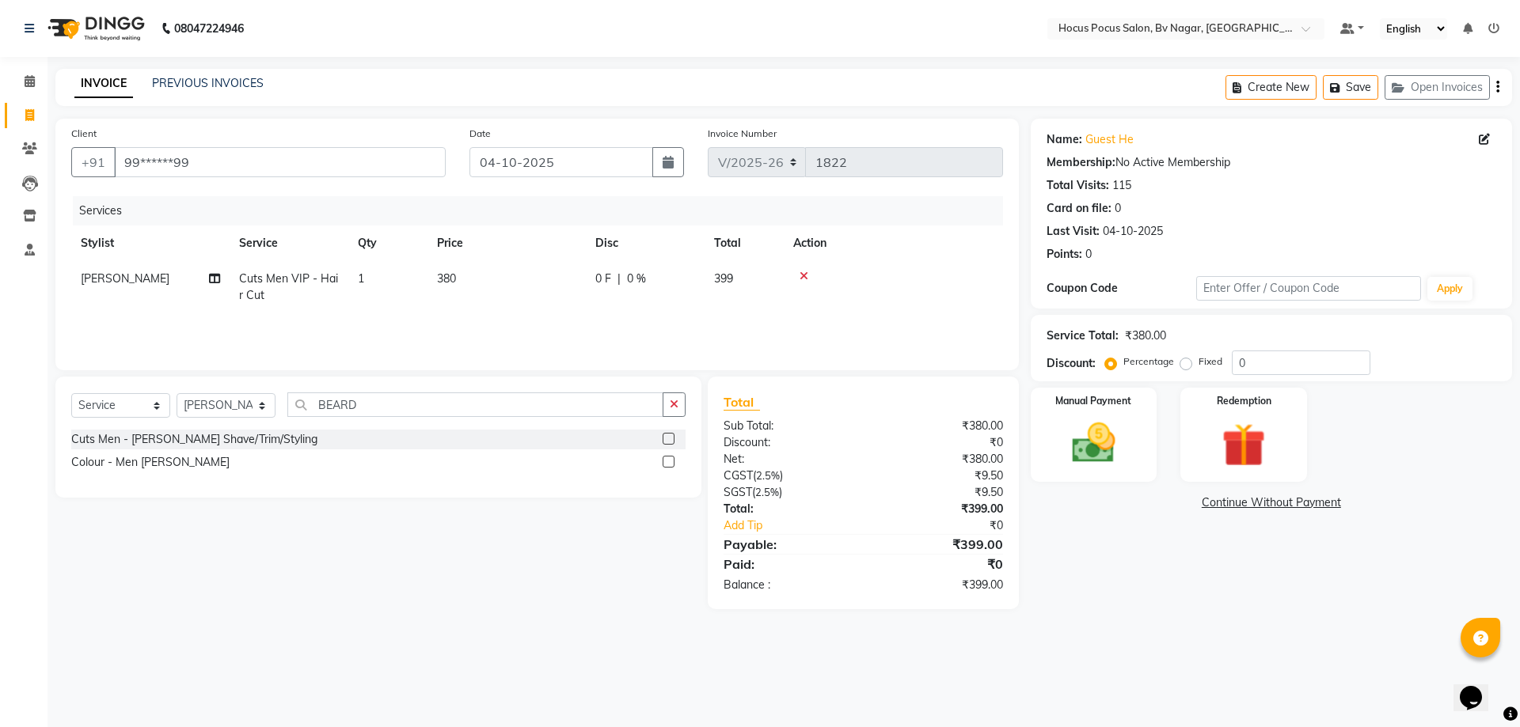
click at [172, 442] on div "Cuts Men - [PERSON_NAME] Shave/Trim/Styling" at bounding box center [194, 439] width 246 height 17
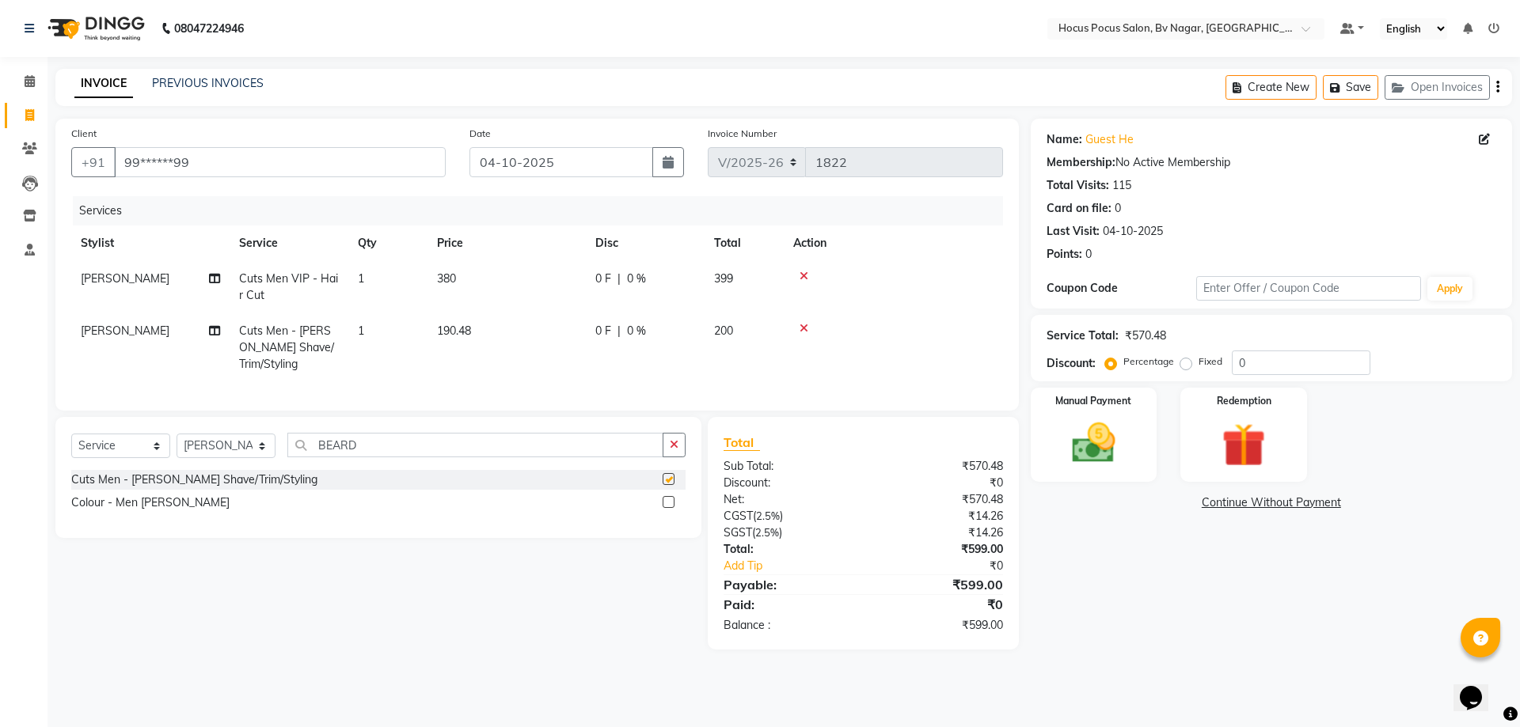
checkbox input "false"
click at [474, 329] on td "190.48" at bounding box center [506, 347] width 158 height 69
select select "62622"
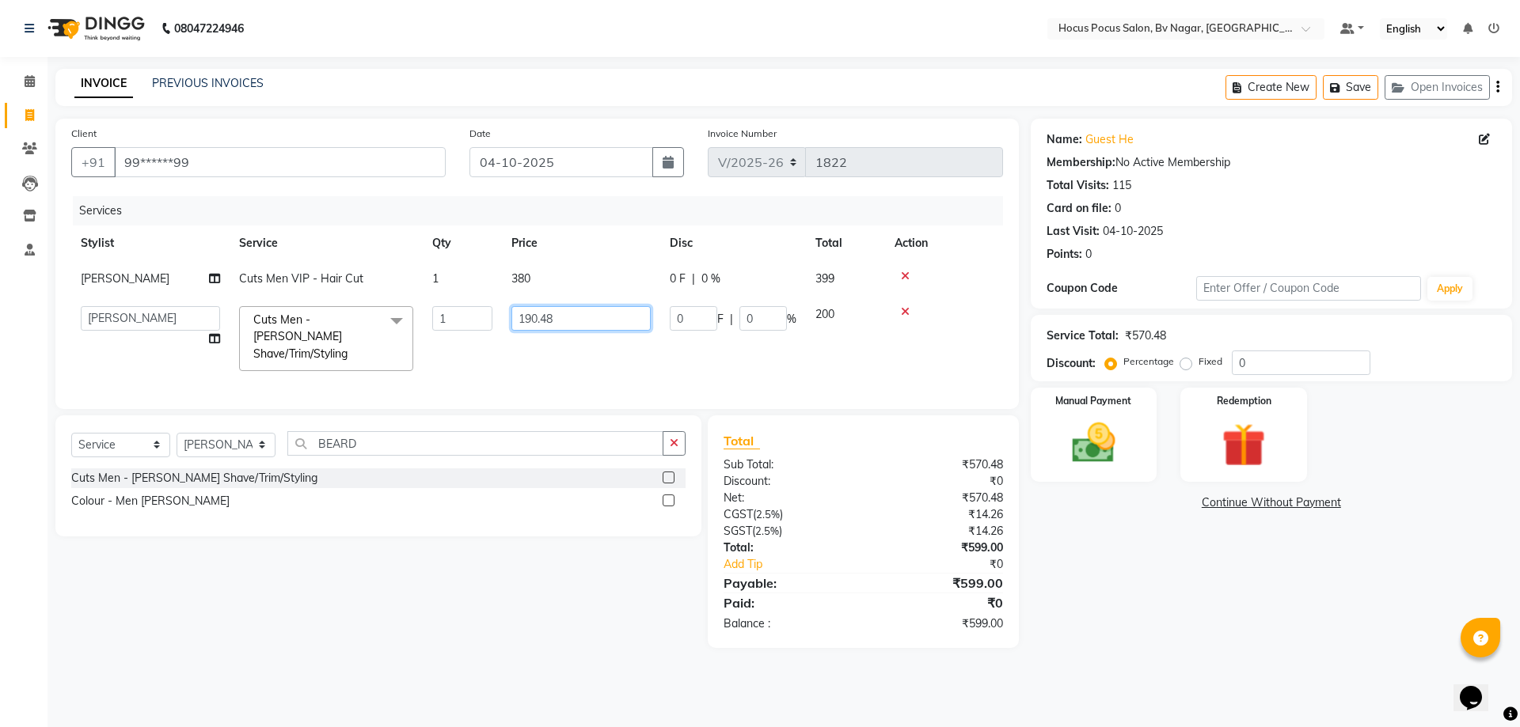
click at [598, 317] on input "190.48" at bounding box center [580, 318] width 139 height 25
type input "1"
type input "230"
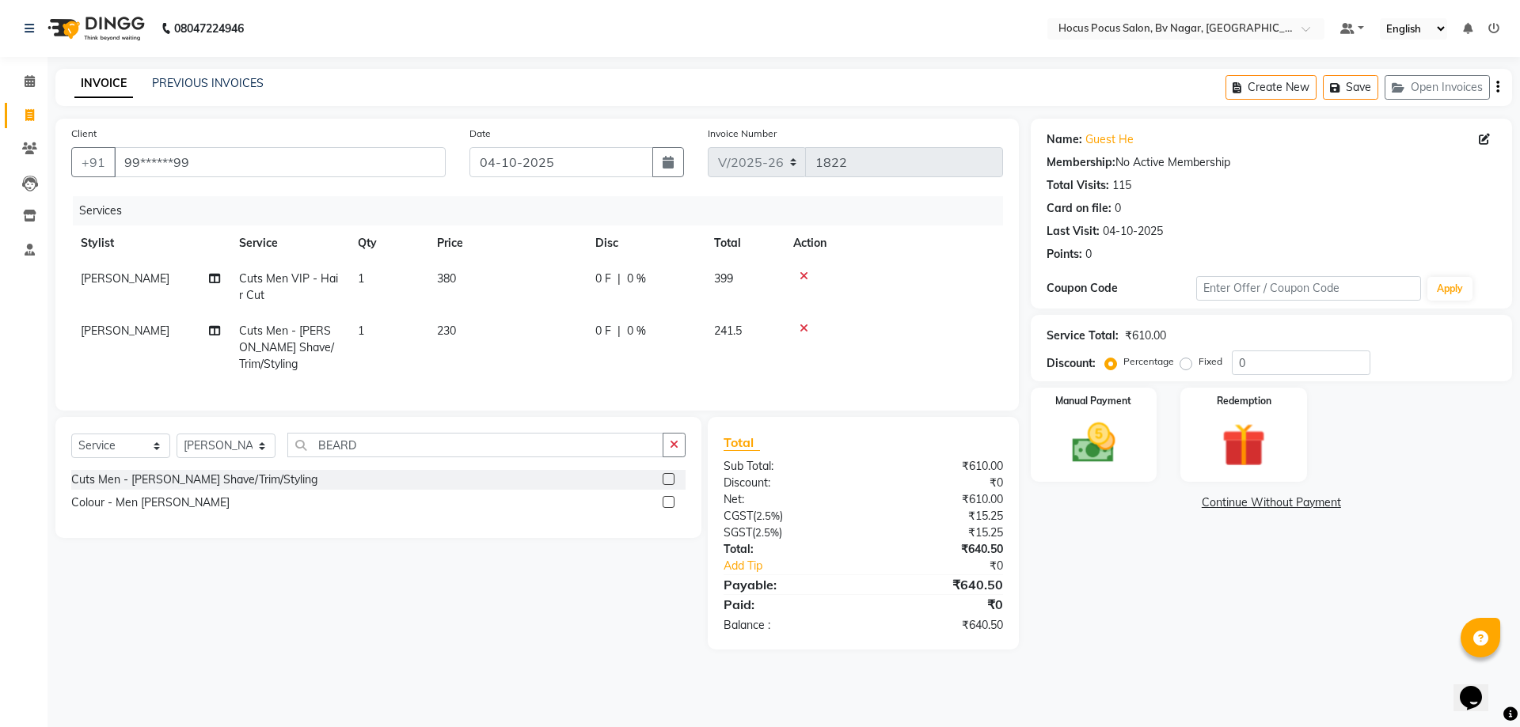
click at [605, 374] on div "Services Stylist Service Qty Price Disc Total Action [PERSON_NAME] Cuts Men VIP…" at bounding box center [537, 295] width 932 height 199
click at [507, 333] on td "230" at bounding box center [506, 347] width 158 height 69
select select "62622"
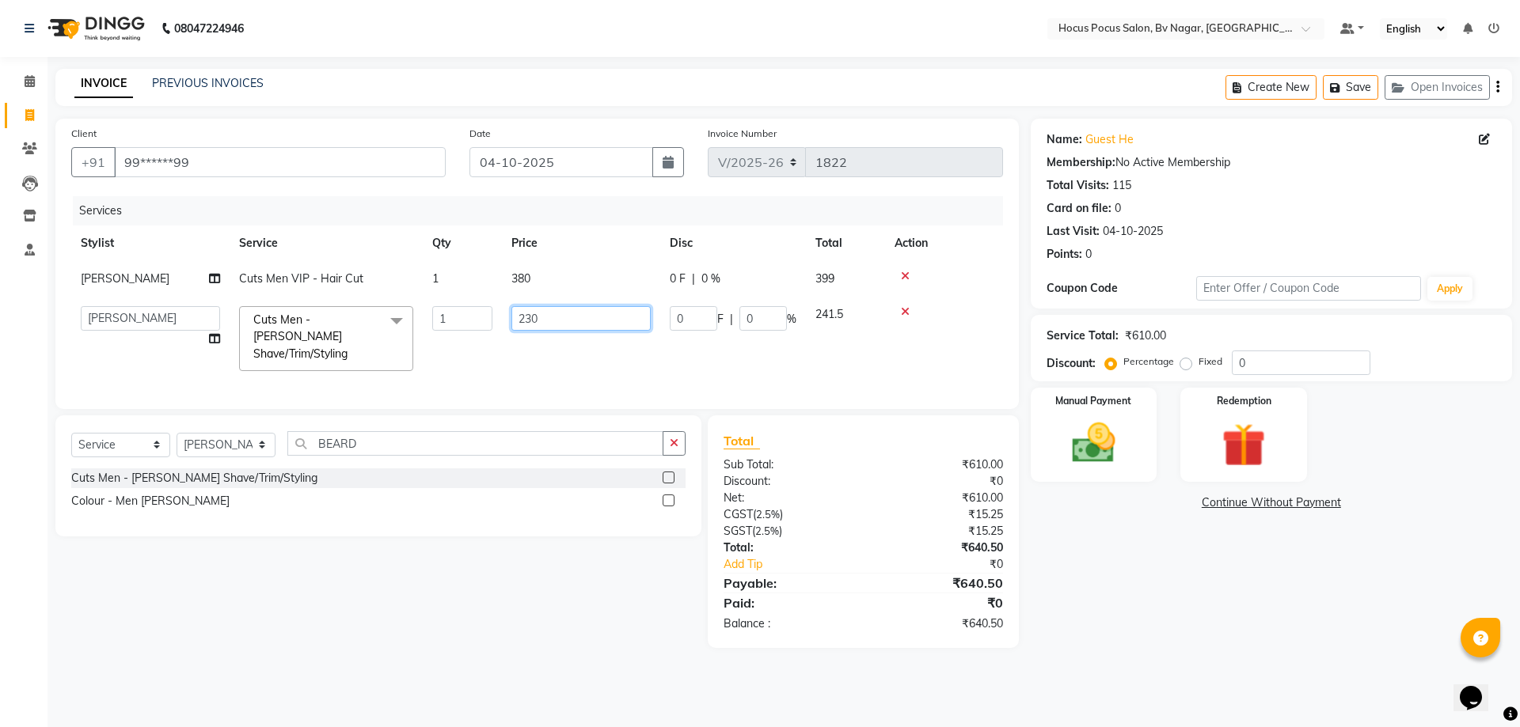
click at [549, 321] on input "230" at bounding box center [580, 318] width 139 height 25
type input "238"
click at [567, 354] on td "238" at bounding box center [581, 339] width 158 height 84
select select "62622"
click at [581, 322] on input "238" at bounding box center [580, 318] width 139 height 25
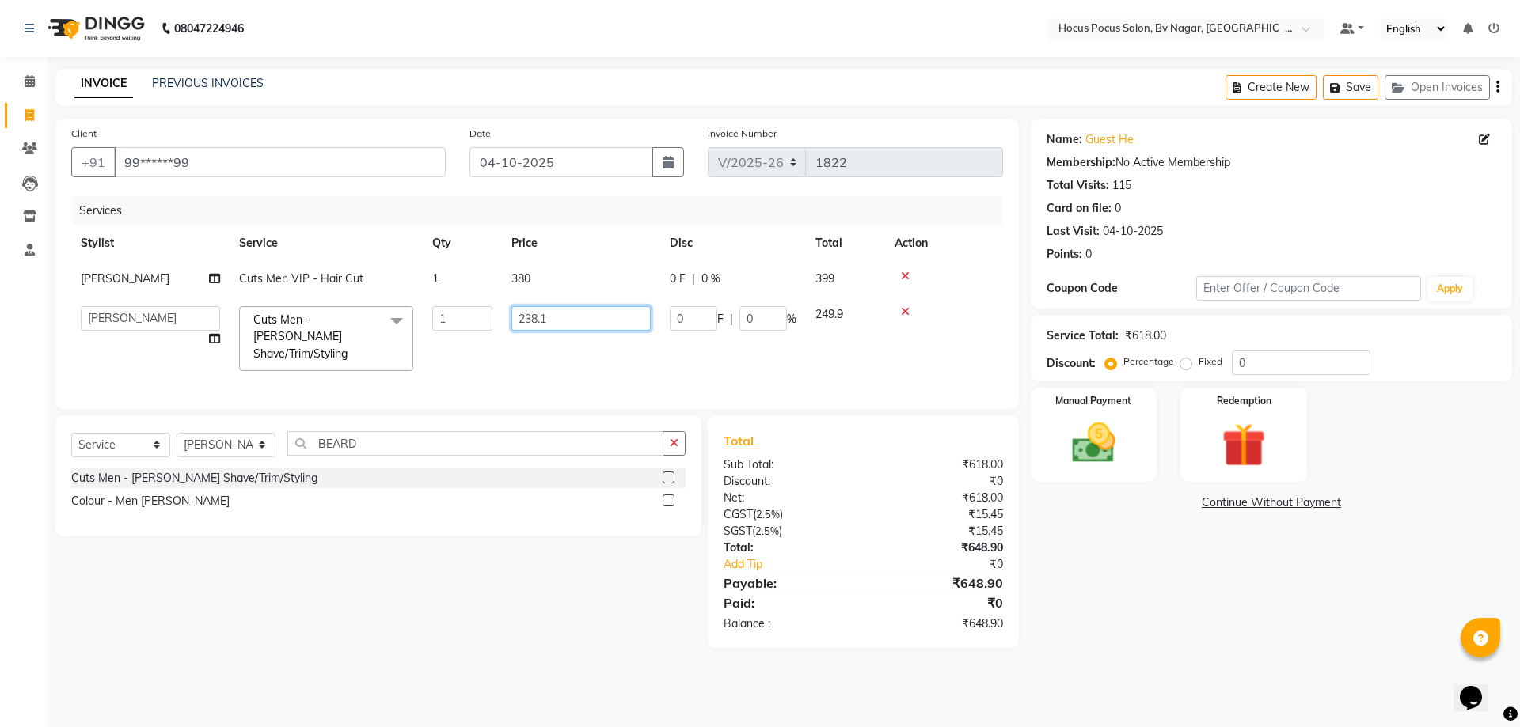
type input "238.10"
click at [601, 359] on tr "[PERSON_NAME] [PERSON_NAME] hocus pocus [PERSON_NAME] Sashy Cuts Men - [PERSON_…" at bounding box center [537, 339] width 932 height 84
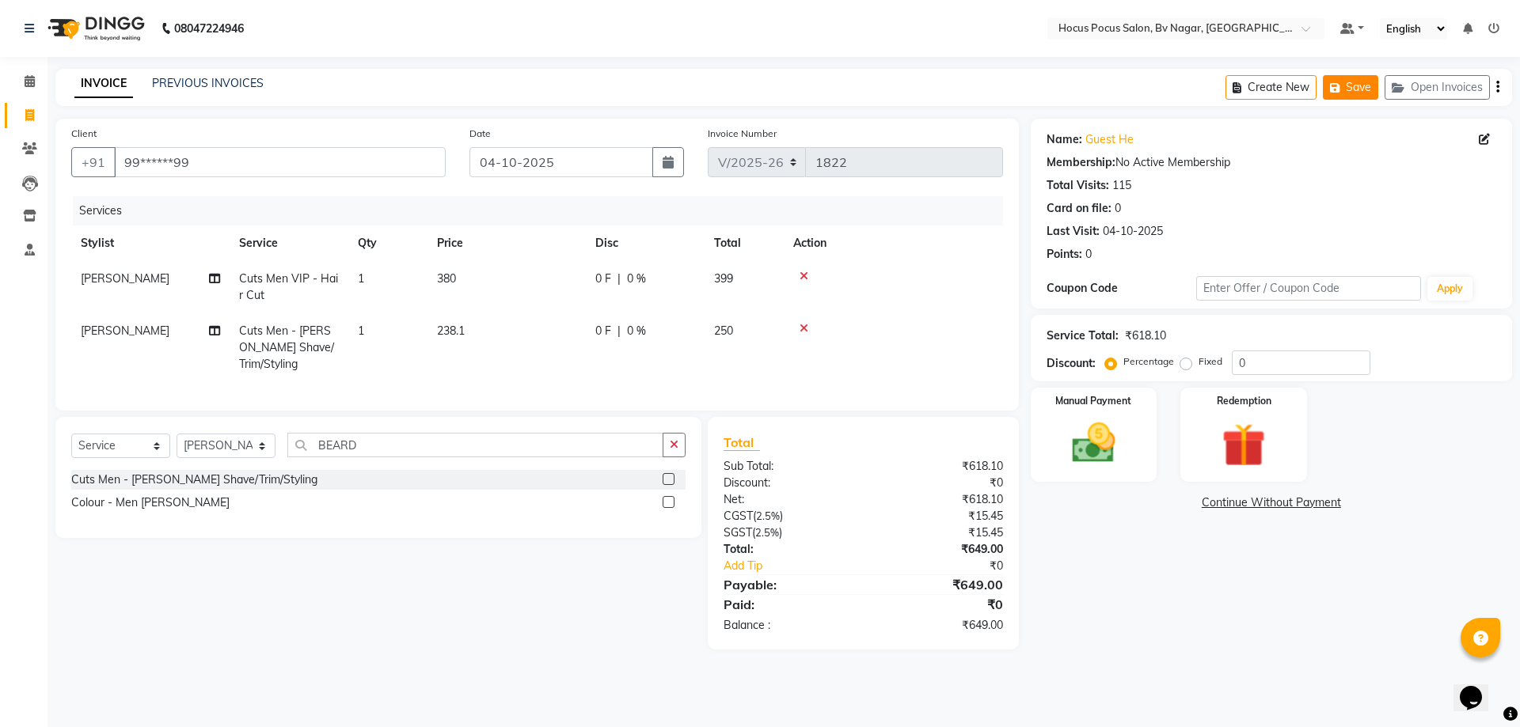
click at [1358, 83] on button "Save" at bounding box center [1349, 87] width 55 height 25
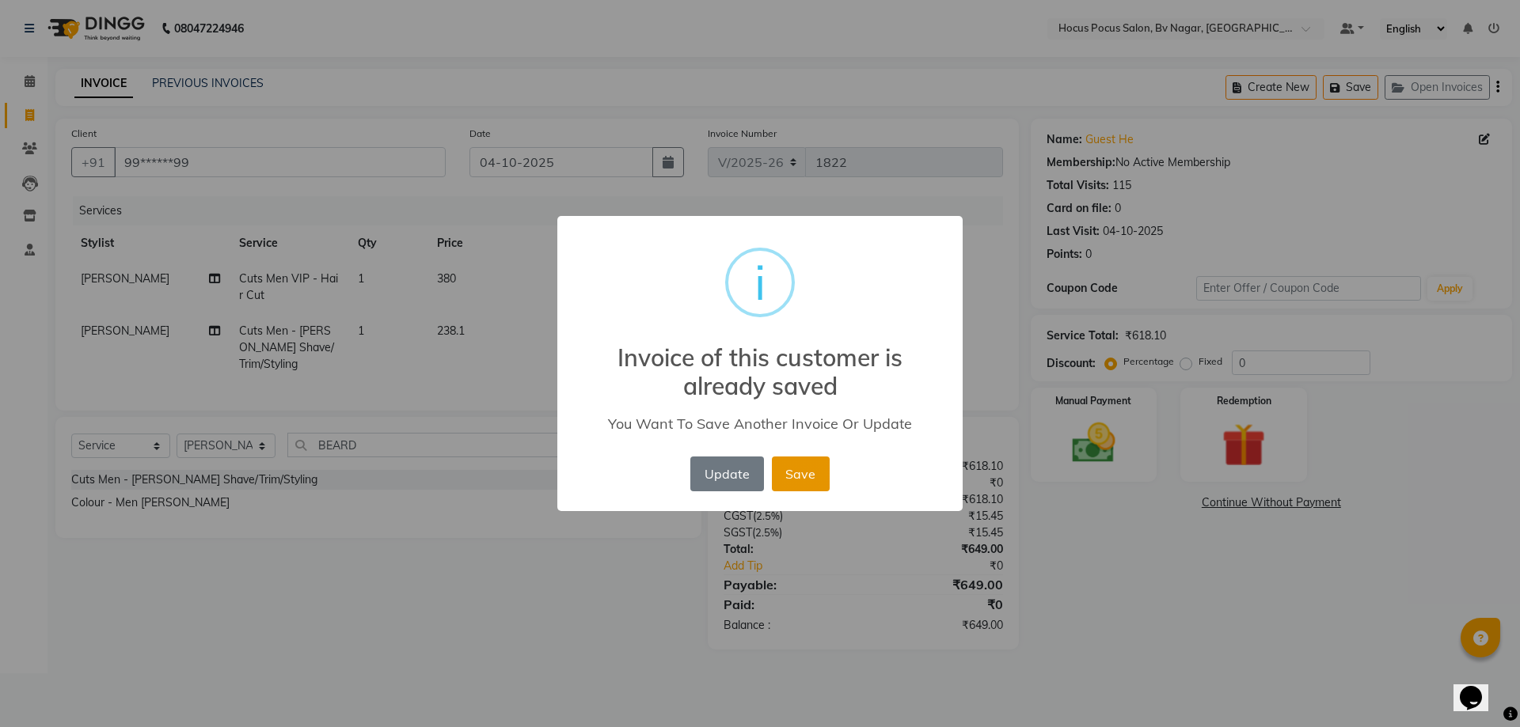
click at [808, 458] on button "Save" at bounding box center [801, 474] width 58 height 35
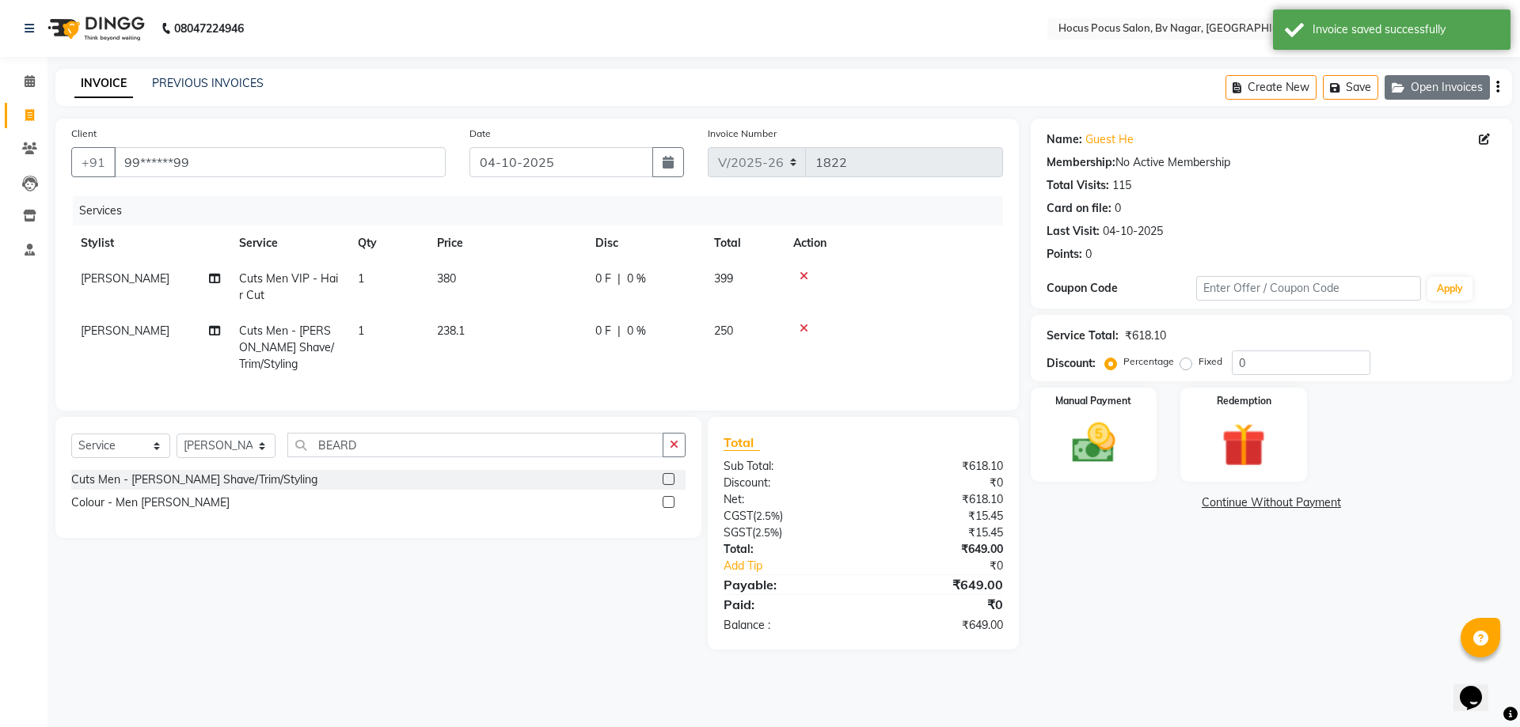
click at [1434, 95] on button "Open Invoices" at bounding box center [1436, 87] width 105 height 25
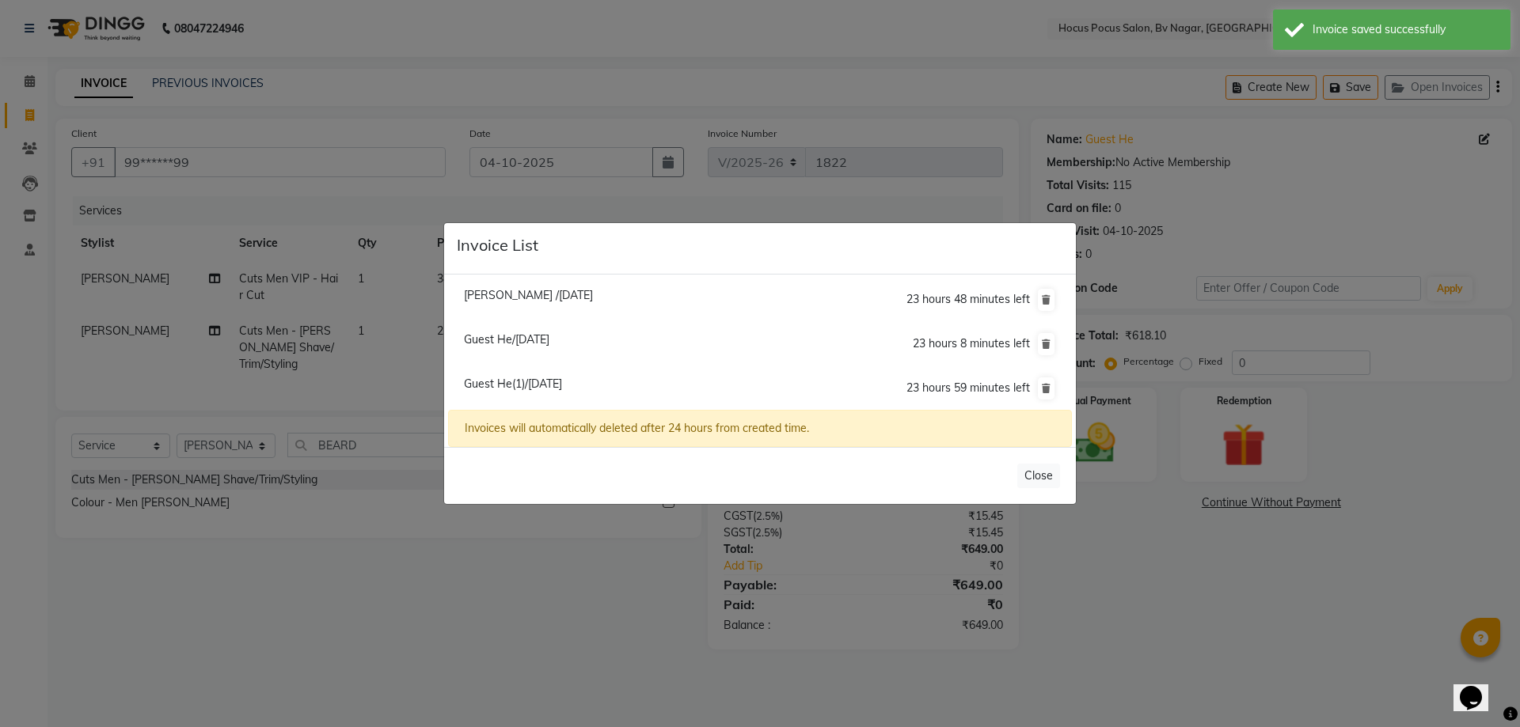
click at [539, 342] on span "Guest He/[DATE]" at bounding box center [506, 339] width 85 height 14
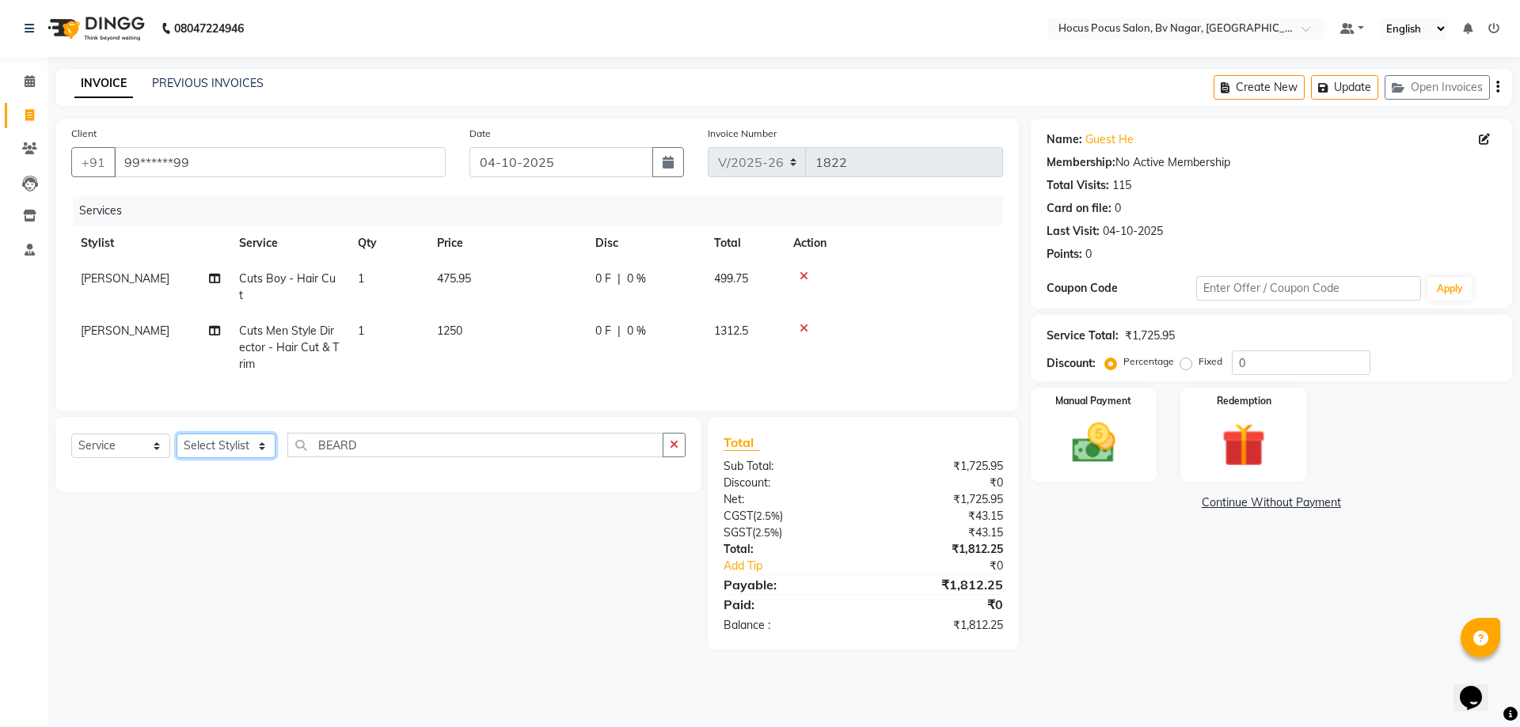
click at [249, 434] on select "Select Stylist [PERSON_NAME] [PERSON_NAME] hocus pocus [PERSON_NAME] Sashy" at bounding box center [225, 446] width 99 height 25
select select "43708"
click at [176, 434] on select "Select Stylist [PERSON_NAME] [PERSON_NAME] hocus pocus [PERSON_NAME] Sashy" at bounding box center [225, 446] width 99 height 25
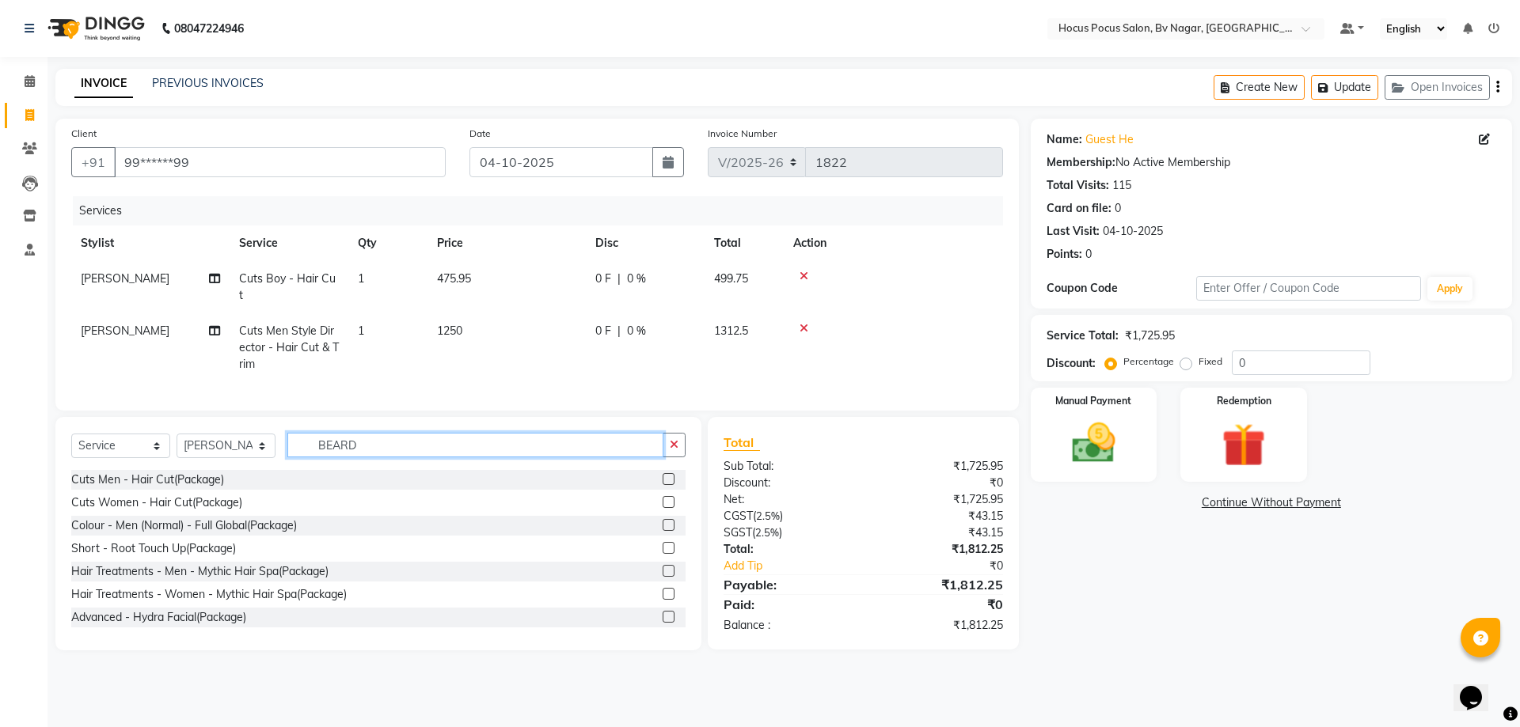
click at [409, 445] on input "BEARD" at bounding box center [475, 445] width 376 height 25
type input "B"
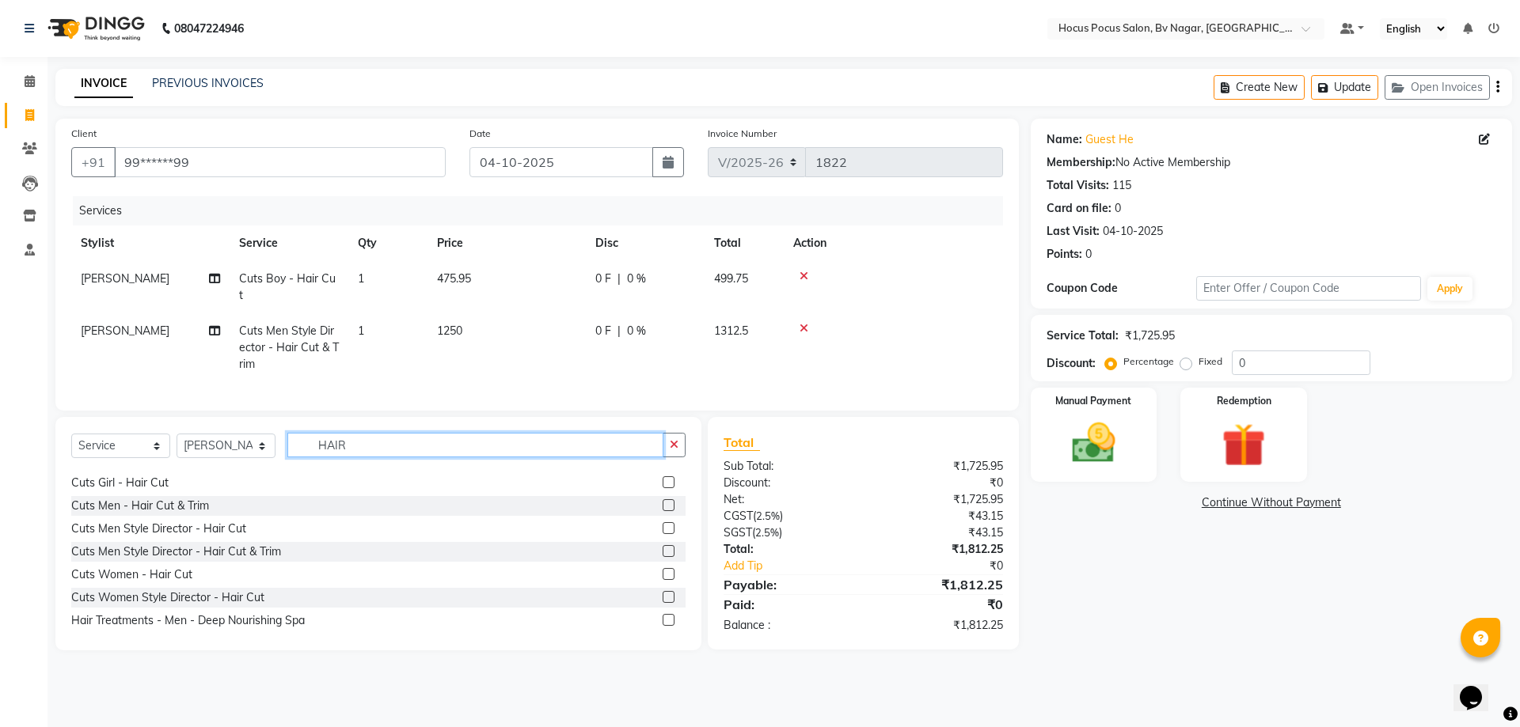
scroll to position [158, 0]
type input "HAIR"
click at [205, 526] on div "Cuts Men Style Director - Hair Cut" at bounding box center [158, 528] width 175 height 17
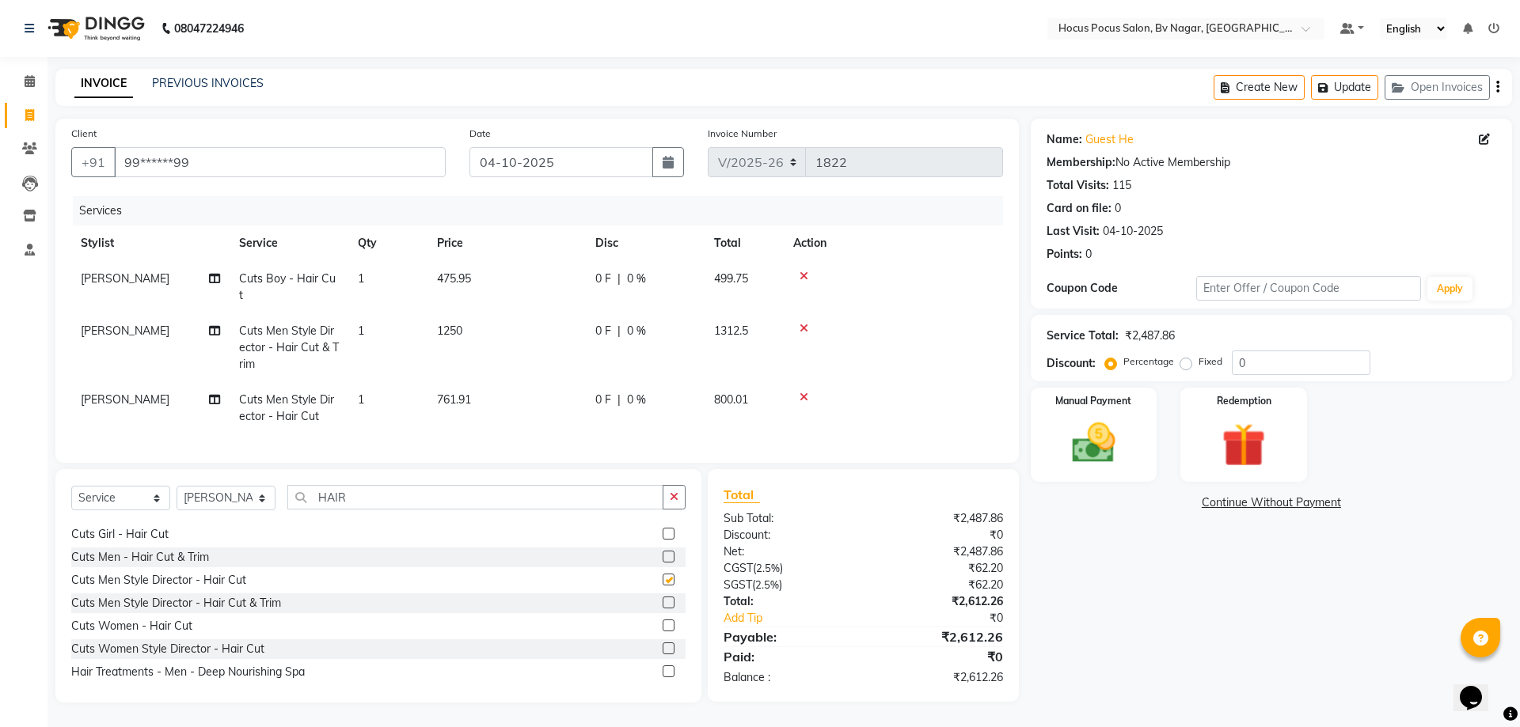
checkbox input "false"
click at [499, 384] on td "761.91" at bounding box center [506, 408] width 158 height 52
select select "43708"
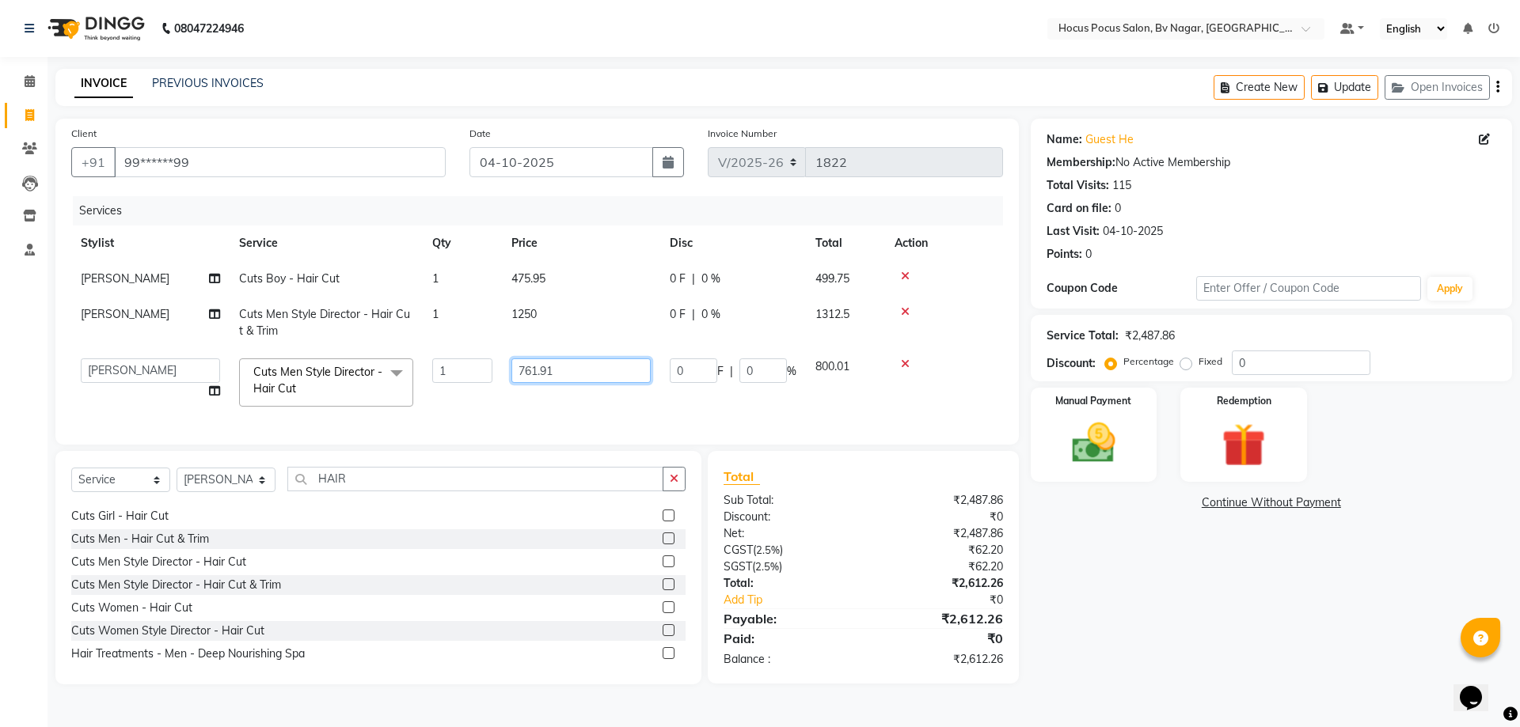
click at [600, 363] on input "761.91" at bounding box center [580, 371] width 139 height 25
type input "7"
type input "915"
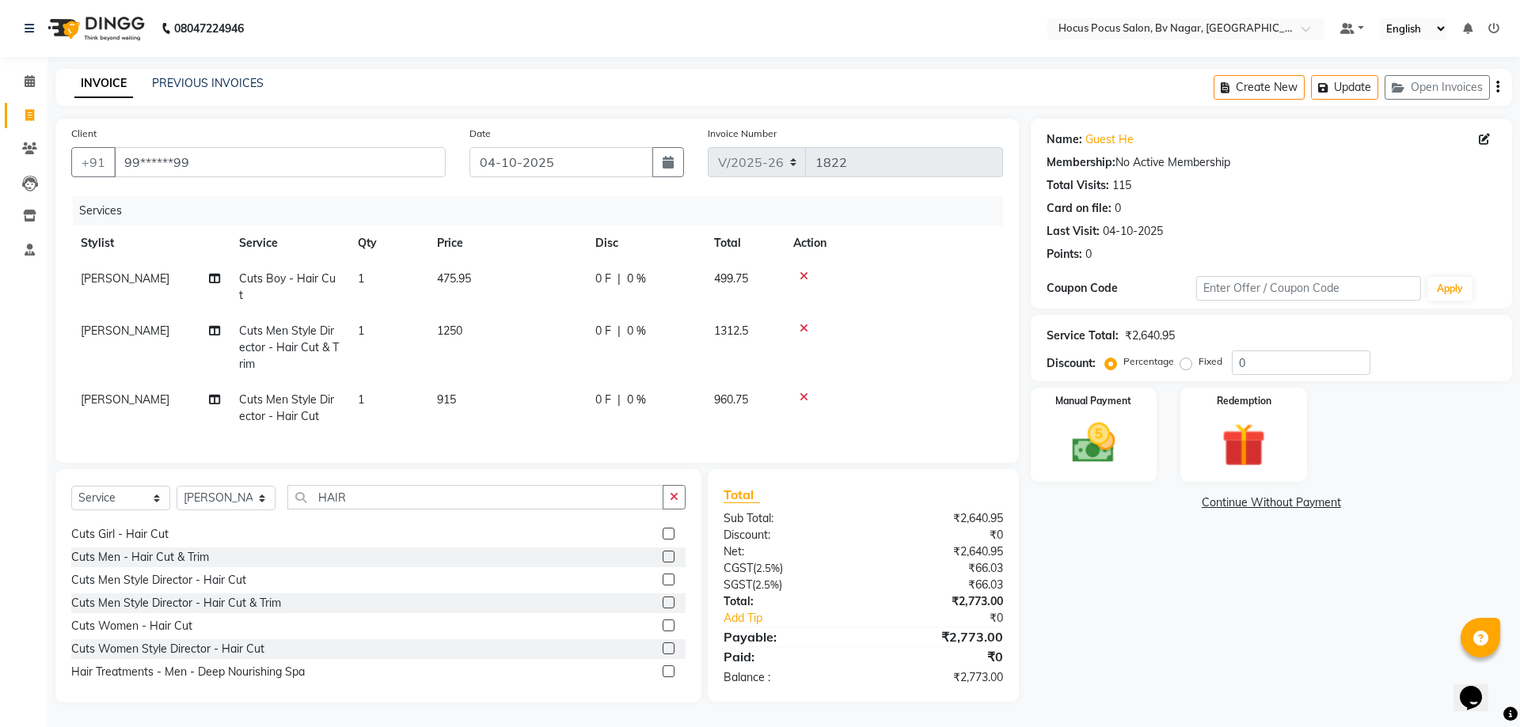
click at [587, 404] on tr "[PERSON_NAME] Cuts Men Style Director - Hair Cut 1 915 0 F | 0 % 960.75" at bounding box center [537, 408] width 932 height 52
click at [521, 382] on td "915" at bounding box center [506, 408] width 158 height 52
select select "43708"
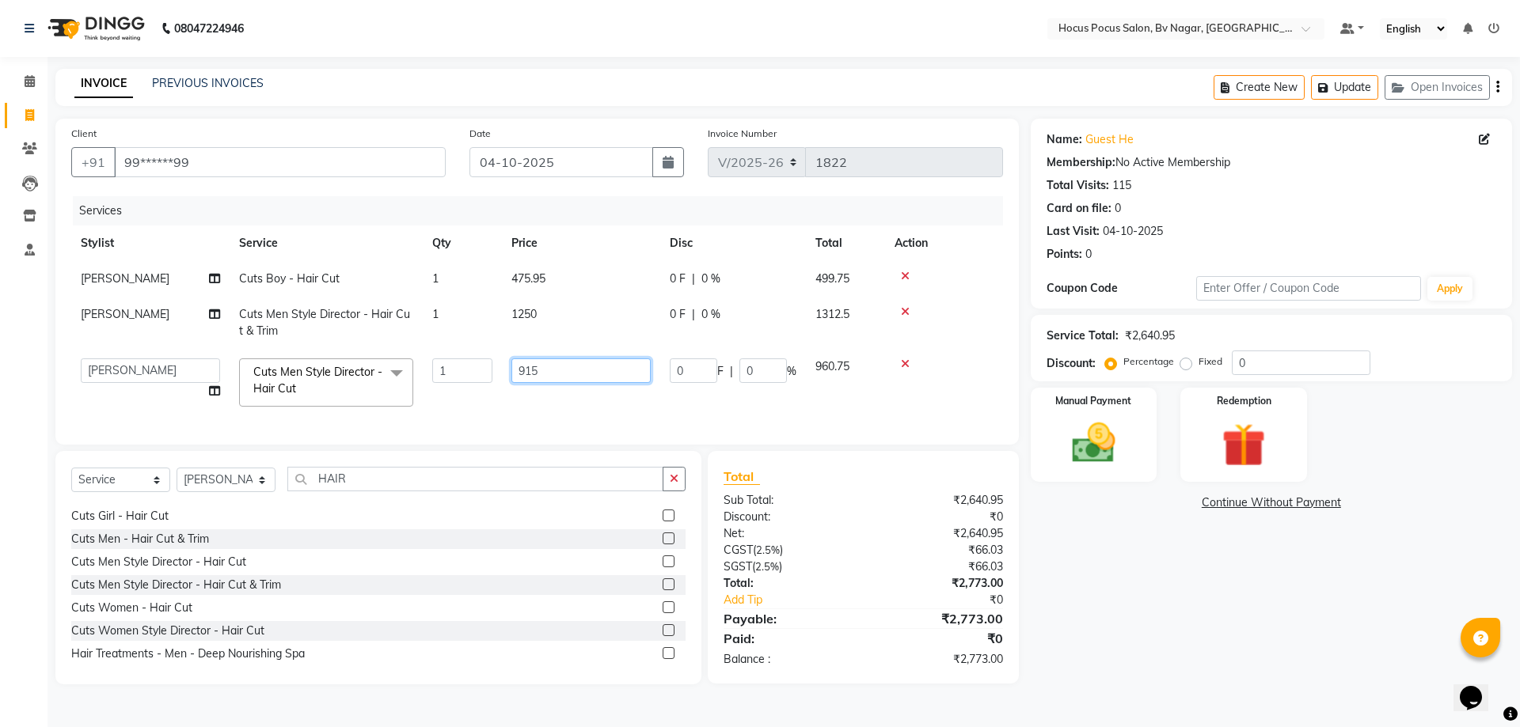
click at [559, 371] on input "915" at bounding box center [580, 371] width 139 height 25
type input "910"
click at [533, 404] on td "910" at bounding box center [581, 382] width 158 height 67
select select "43708"
drag, startPoint x: 545, startPoint y: 371, endPoint x: 568, endPoint y: 374, distance: 23.2
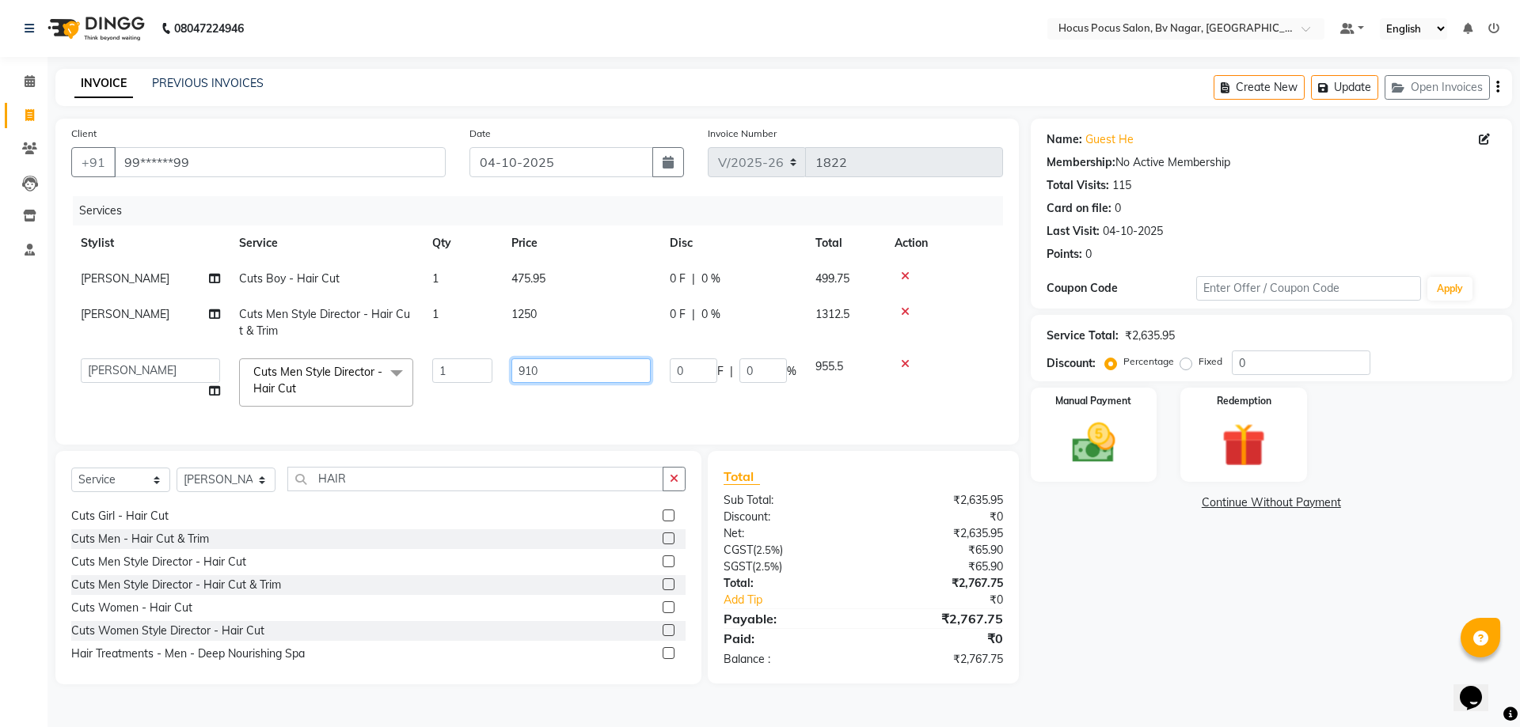
click at [547, 371] on input "910" at bounding box center [580, 371] width 139 height 25
type input "905"
click at [580, 405] on td "905" at bounding box center [581, 382] width 158 height 67
select select "43708"
click at [559, 369] on input "905" at bounding box center [580, 371] width 139 height 25
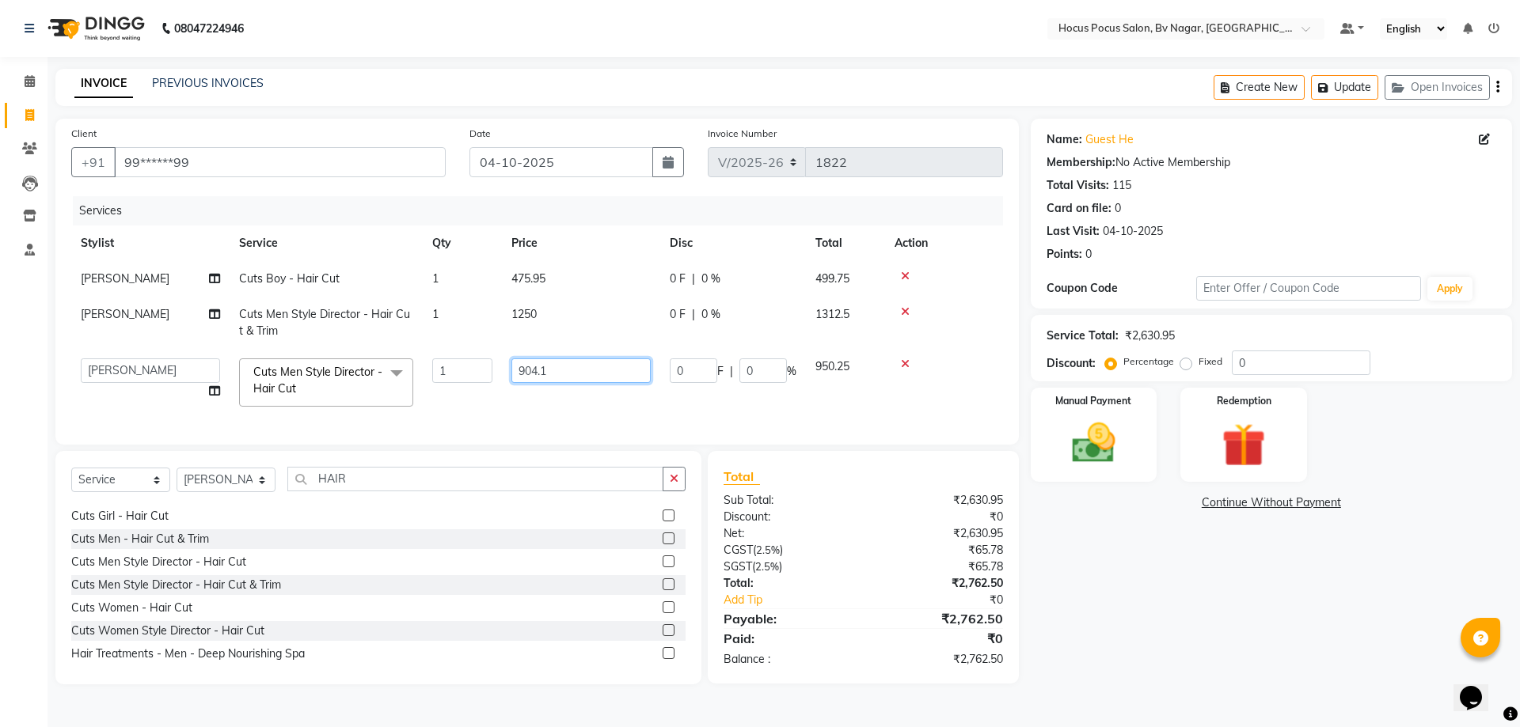
type input "904.10"
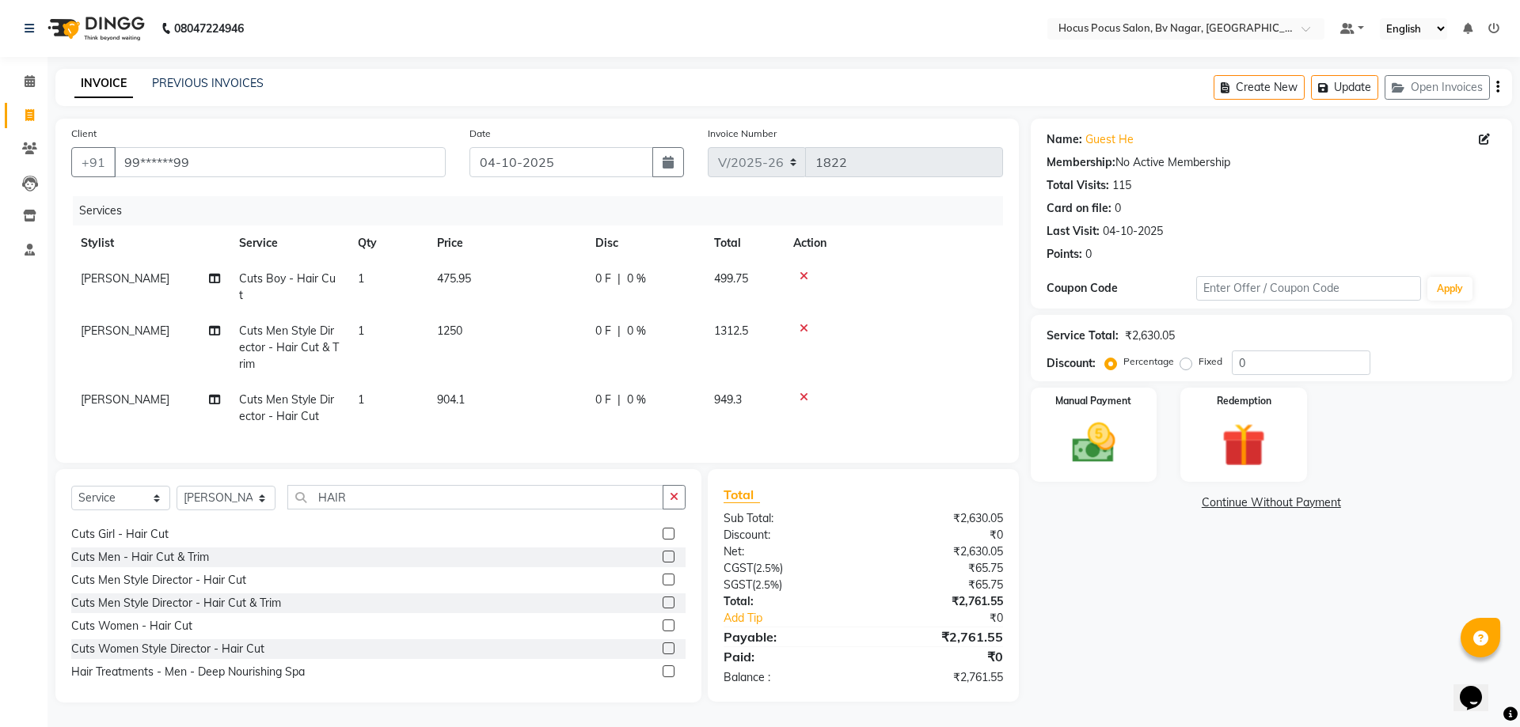
click at [518, 405] on td "904.1" at bounding box center [506, 408] width 158 height 52
select select "43708"
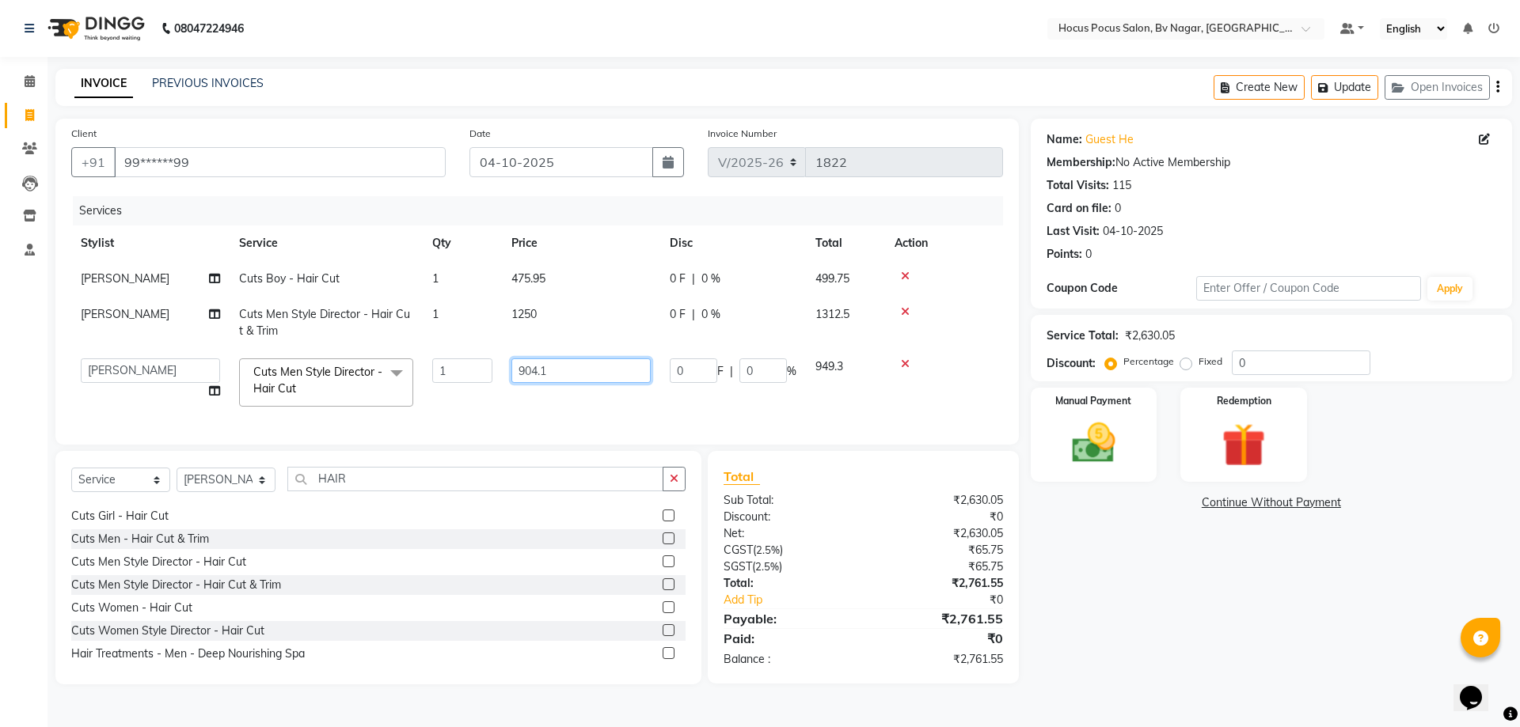
click at [567, 372] on input "904.1" at bounding box center [580, 371] width 139 height 25
type input "904.30"
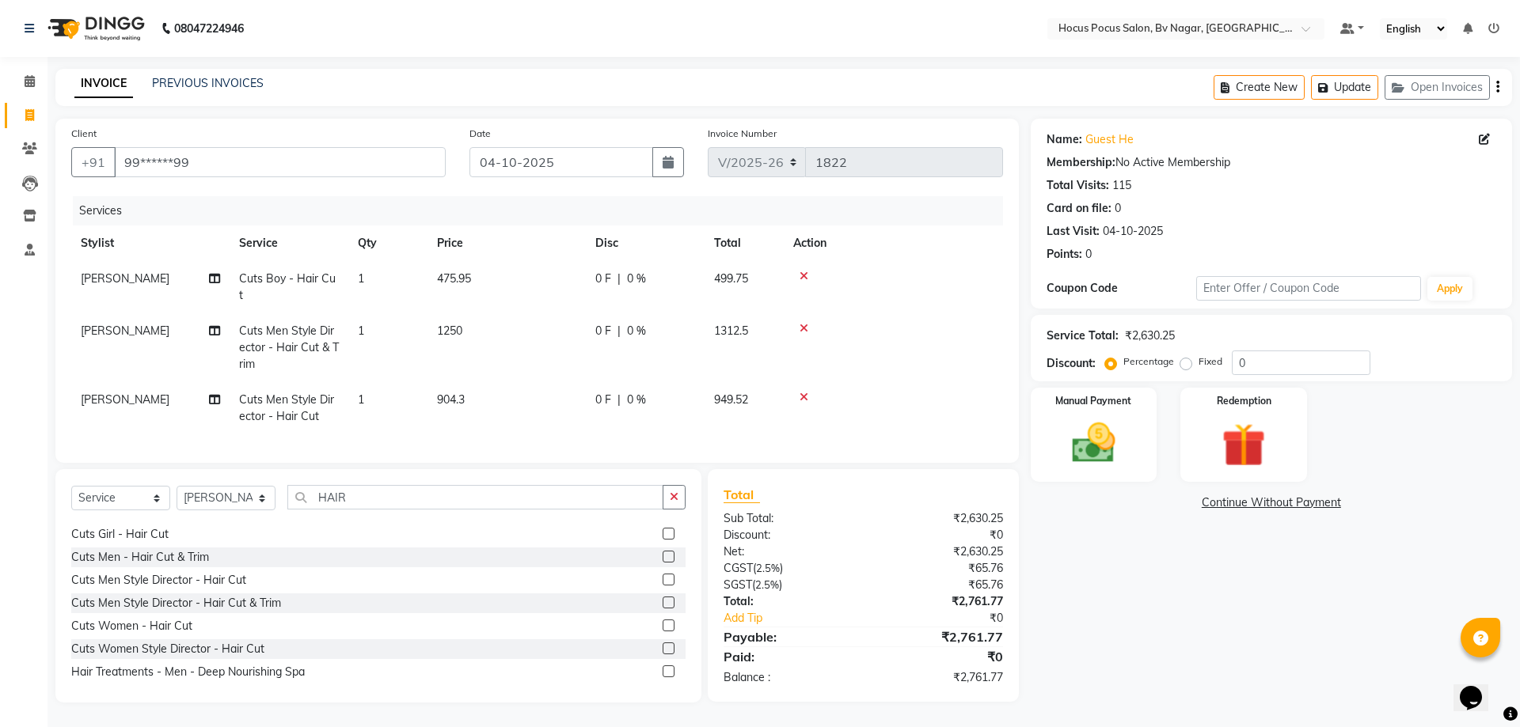
click at [571, 397] on td "904.3" at bounding box center [506, 408] width 158 height 52
select select "43708"
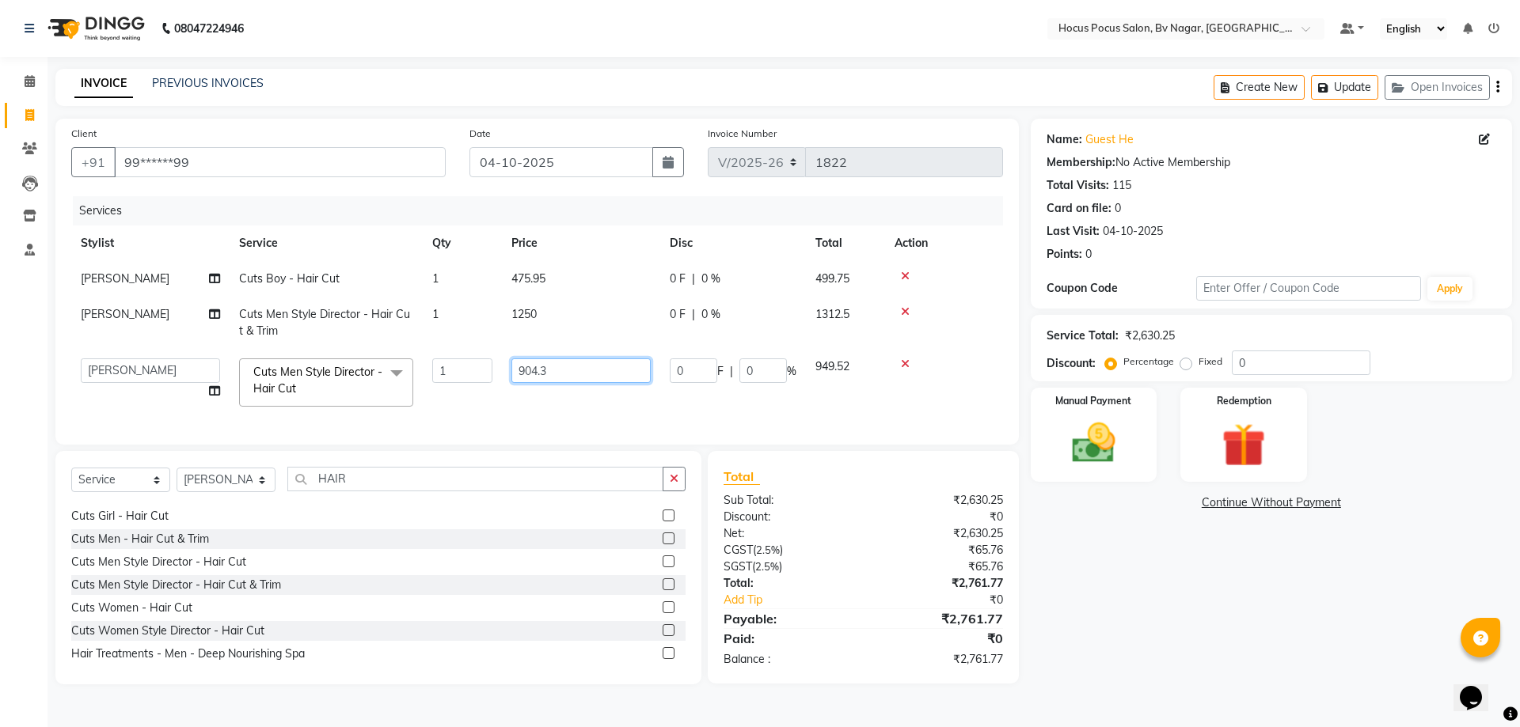
click at [572, 371] on input "904.3" at bounding box center [580, 371] width 139 height 25
type input "904.80"
click at [596, 408] on tr "[PERSON_NAME] [PERSON_NAME] hocus pocus [PERSON_NAME] Sashy Cuts Men Style Dire…" at bounding box center [537, 382] width 932 height 67
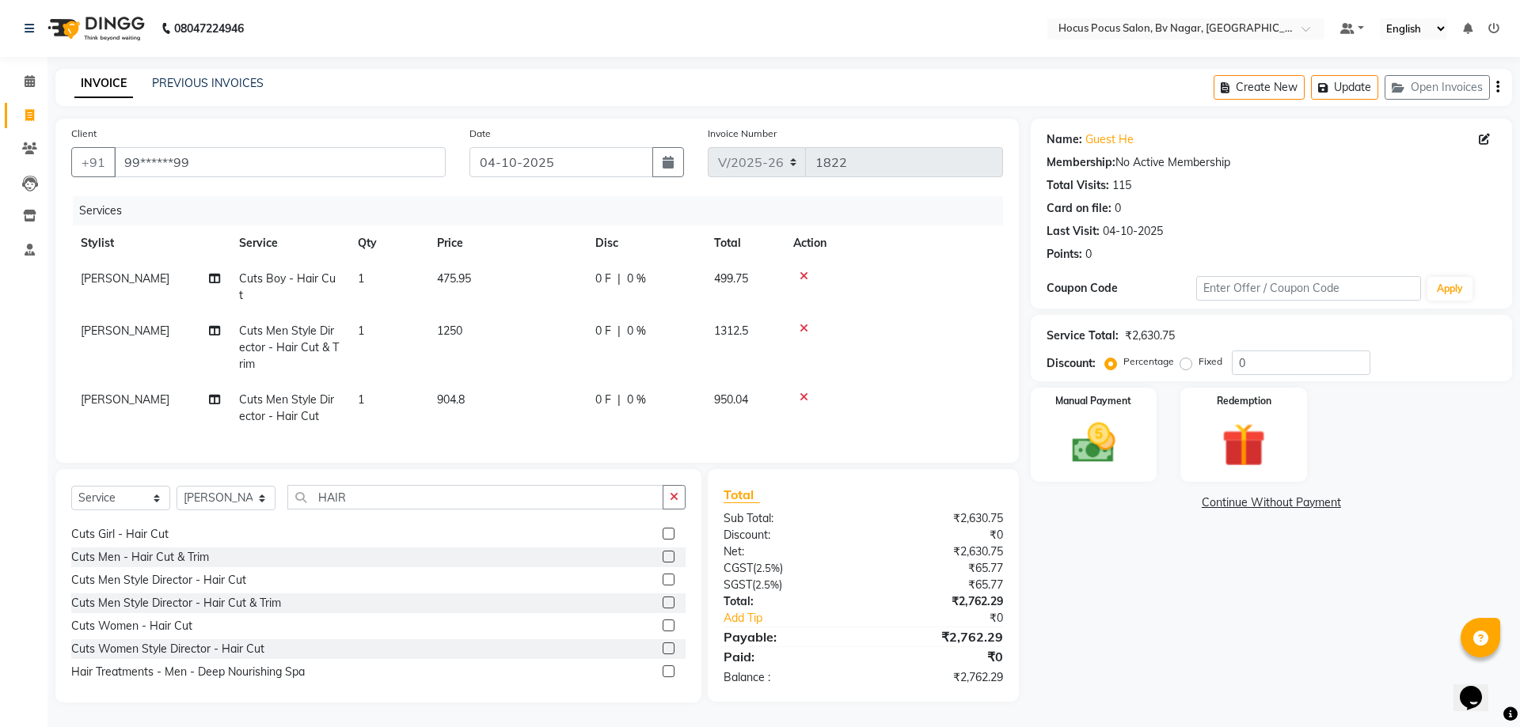
click at [543, 382] on td "904.8" at bounding box center [506, 408] width 158 height 52
select select "43708"
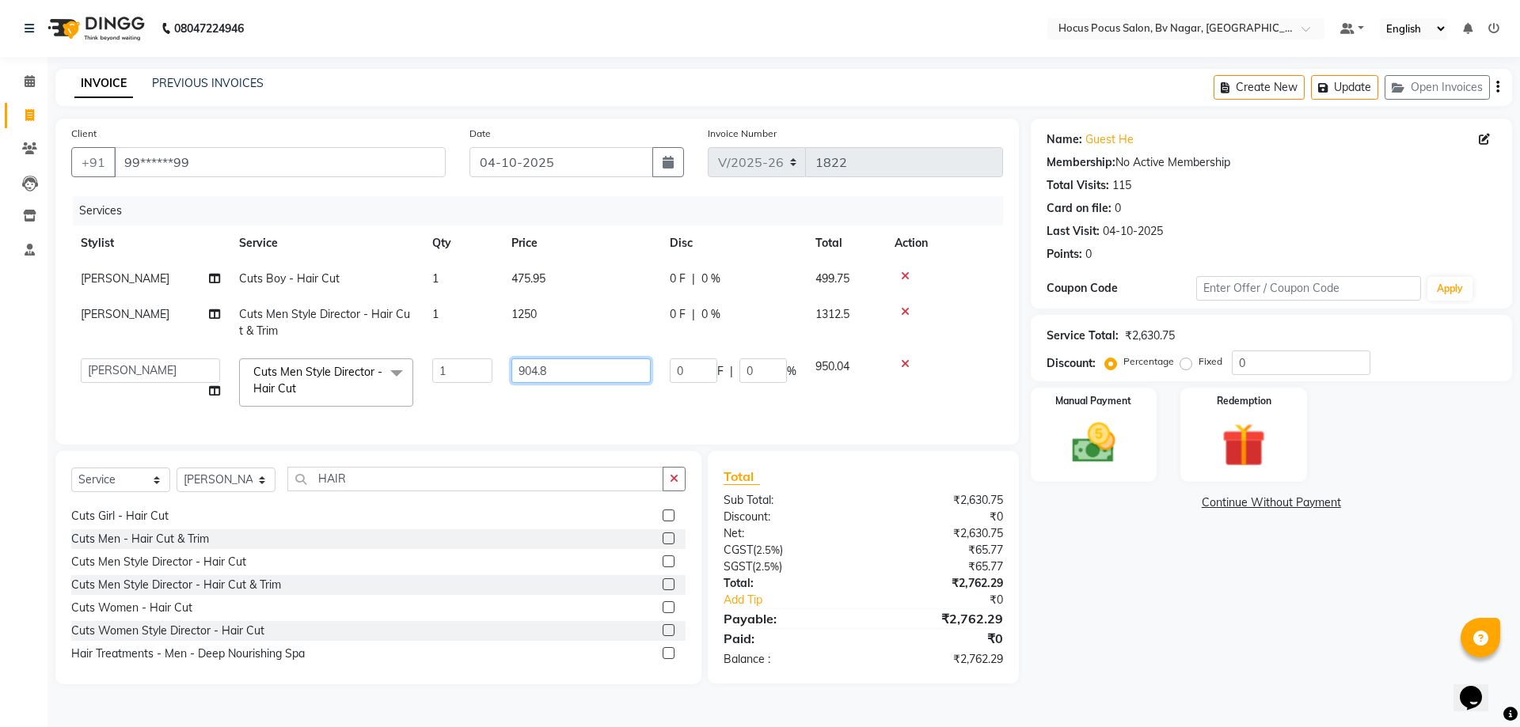
click at [586, 369] on input "904.8" at bounding box center [580, 371] width 139 height 25
type input "904.75"
click at [576, 399] on td "904.75" at bounding box center [581, 382] width 158 height 67
select select "43708"
click at [571, 372] on input "904.75" at bounding box center [580, 371] width 139 height 25
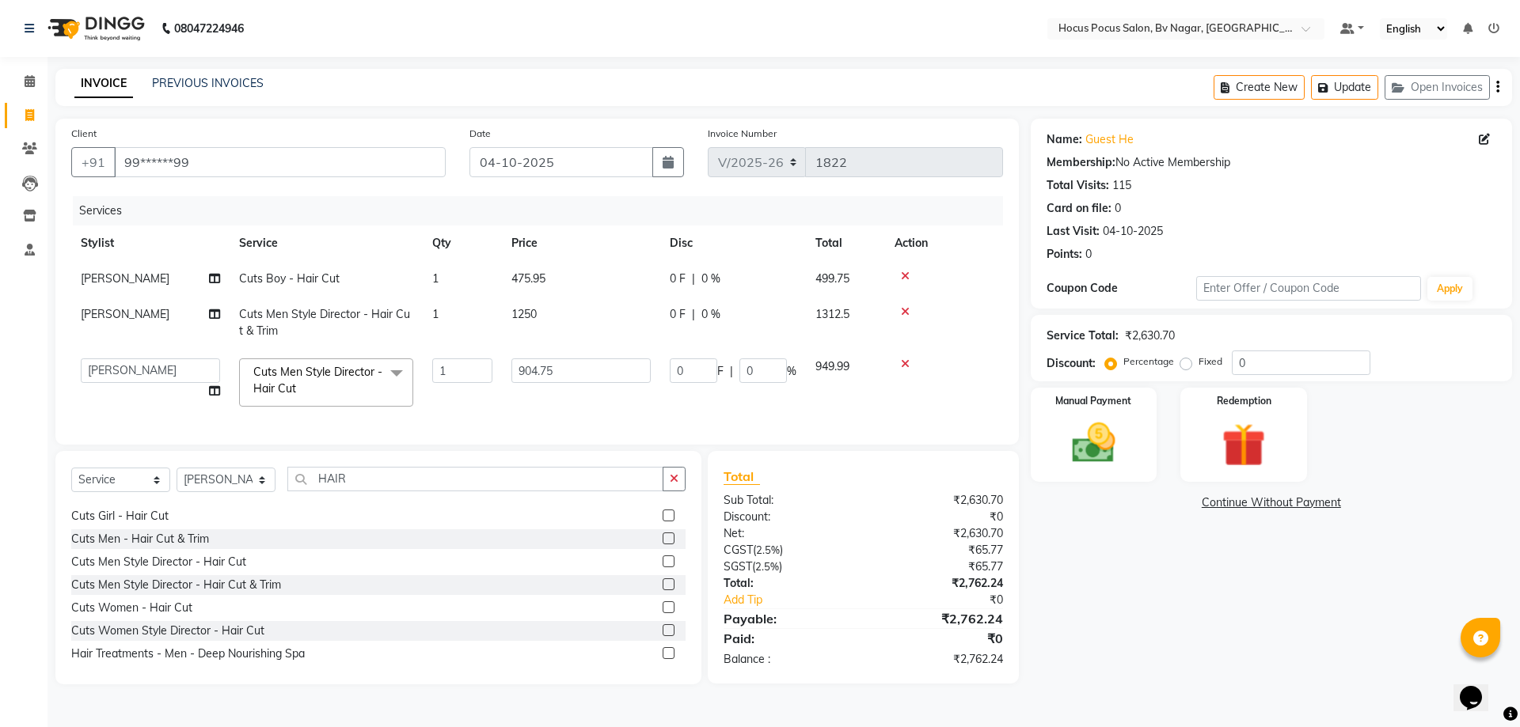
click at [575, 395] on td "904.75" at bounding box center [581, 382] width 158 height 67
select select "43708"
click at [905, 313] on icon at bounding box center [905, 311] width 9 height 11
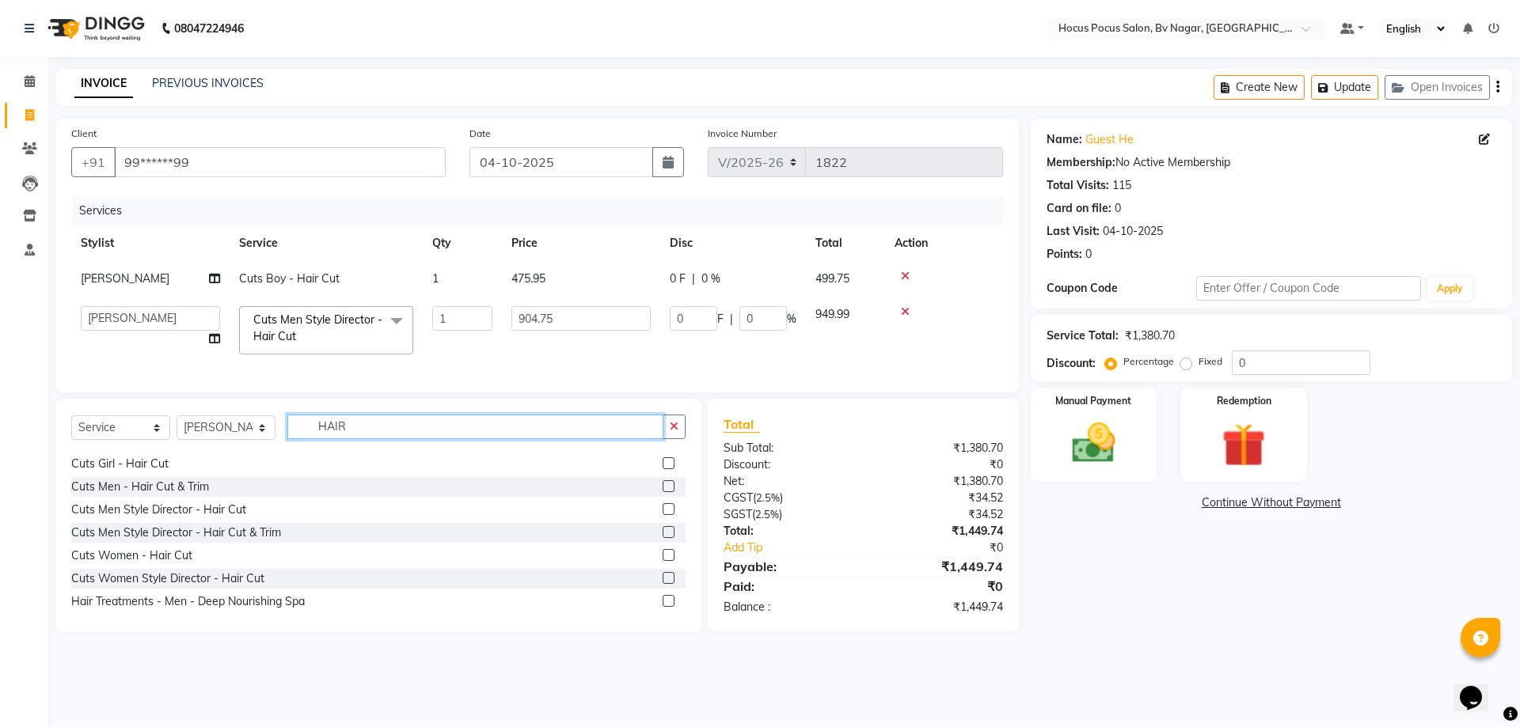
click at [391, 439] on input "HAIR" at bounding box center [475, 427] width 376 height 25
type input "H"
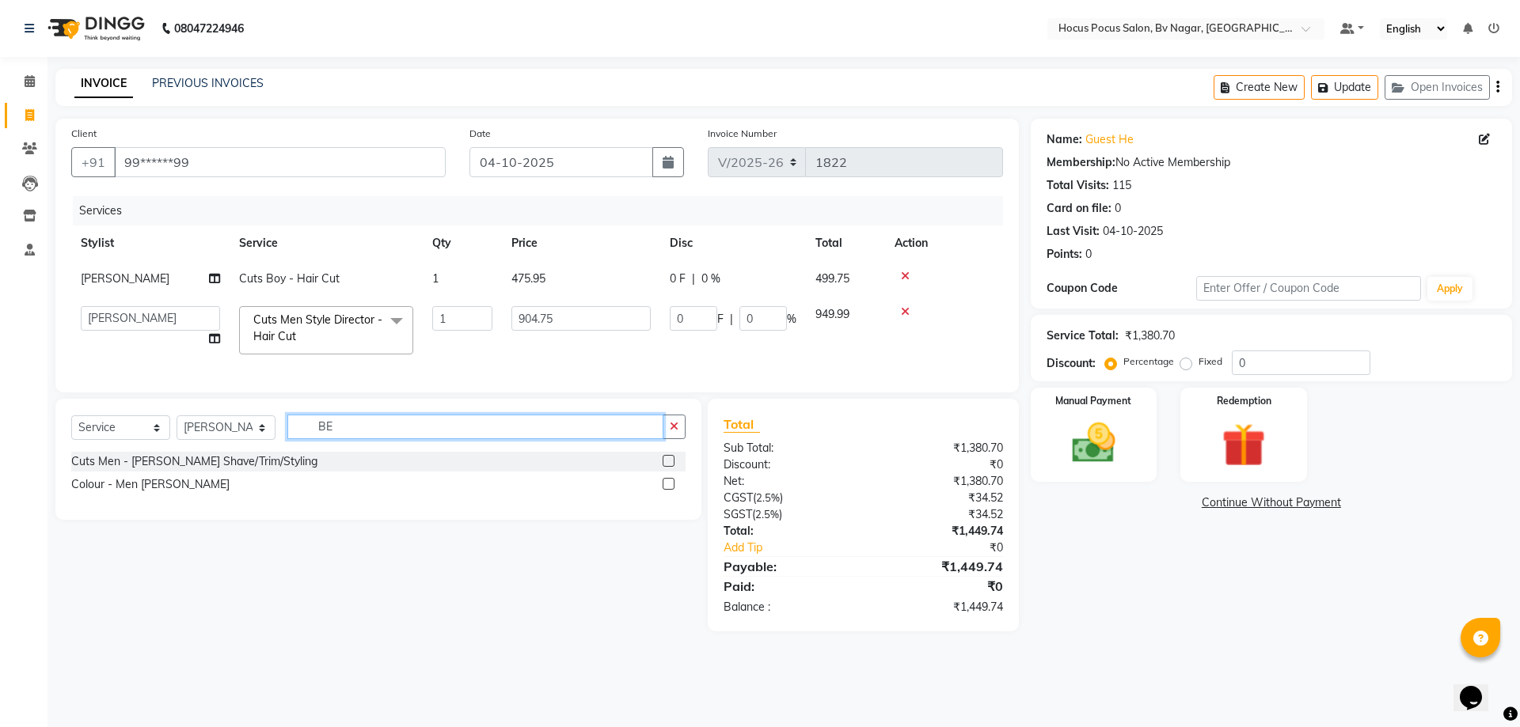
type input "B"
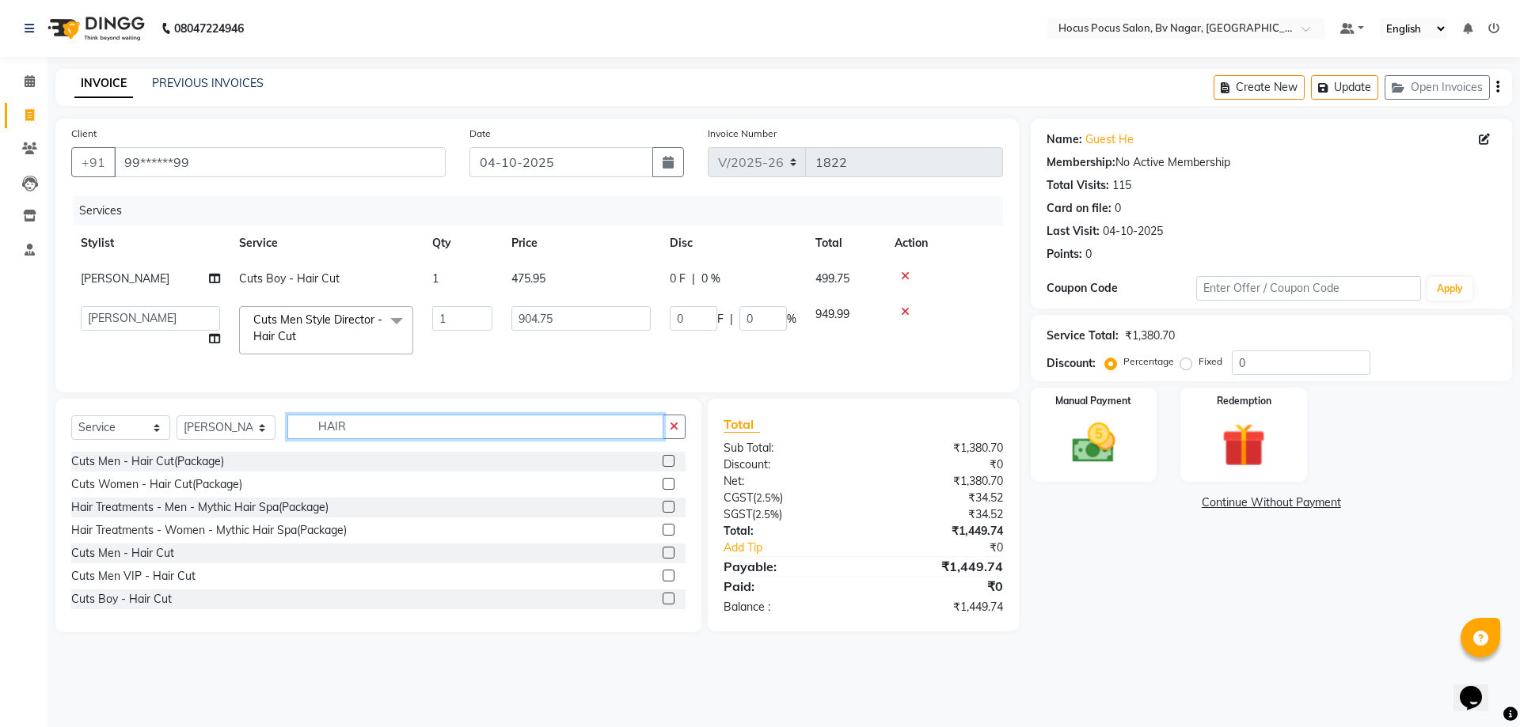
click at [468, 436] on input "HAIR" at bounding box center [475, 427] width 376 height 25
type input "H"
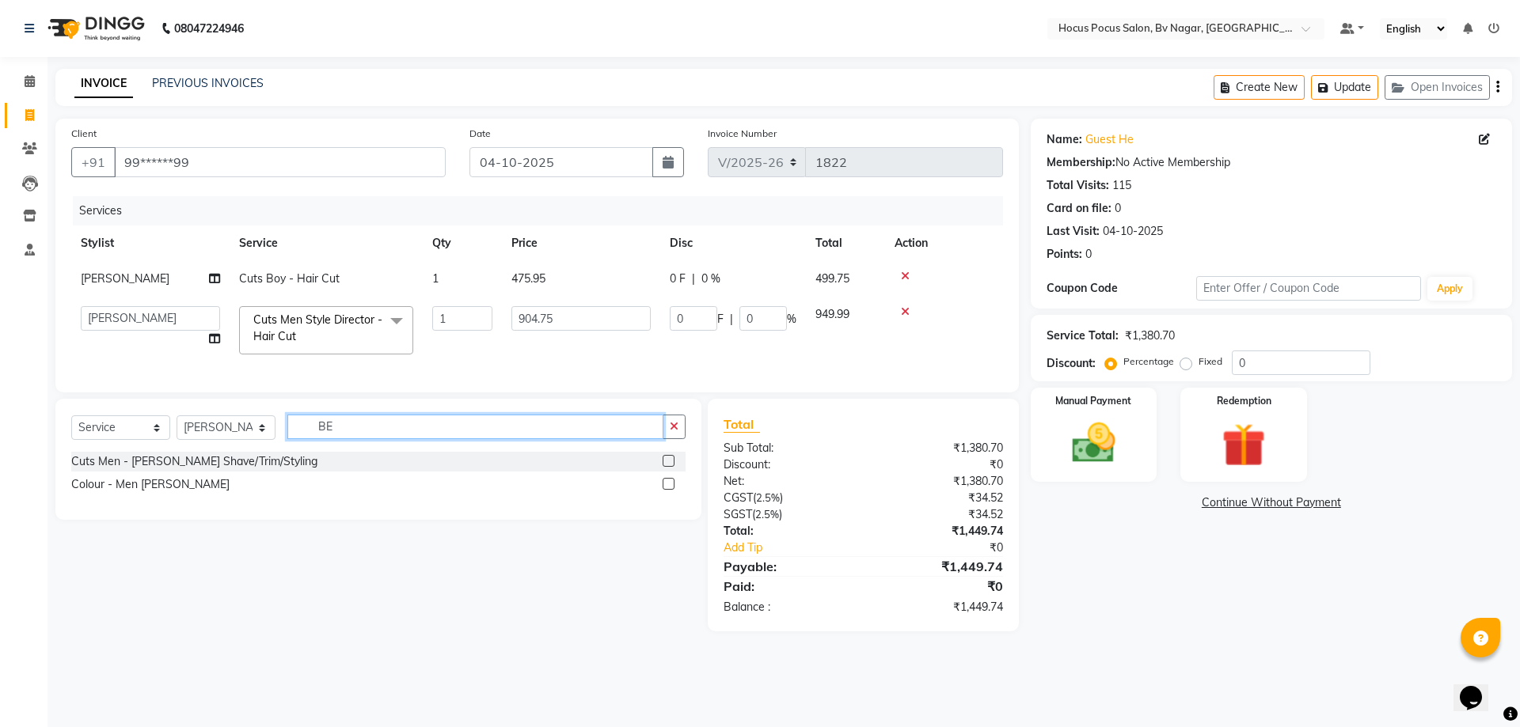
type input "B"
type input "bea"
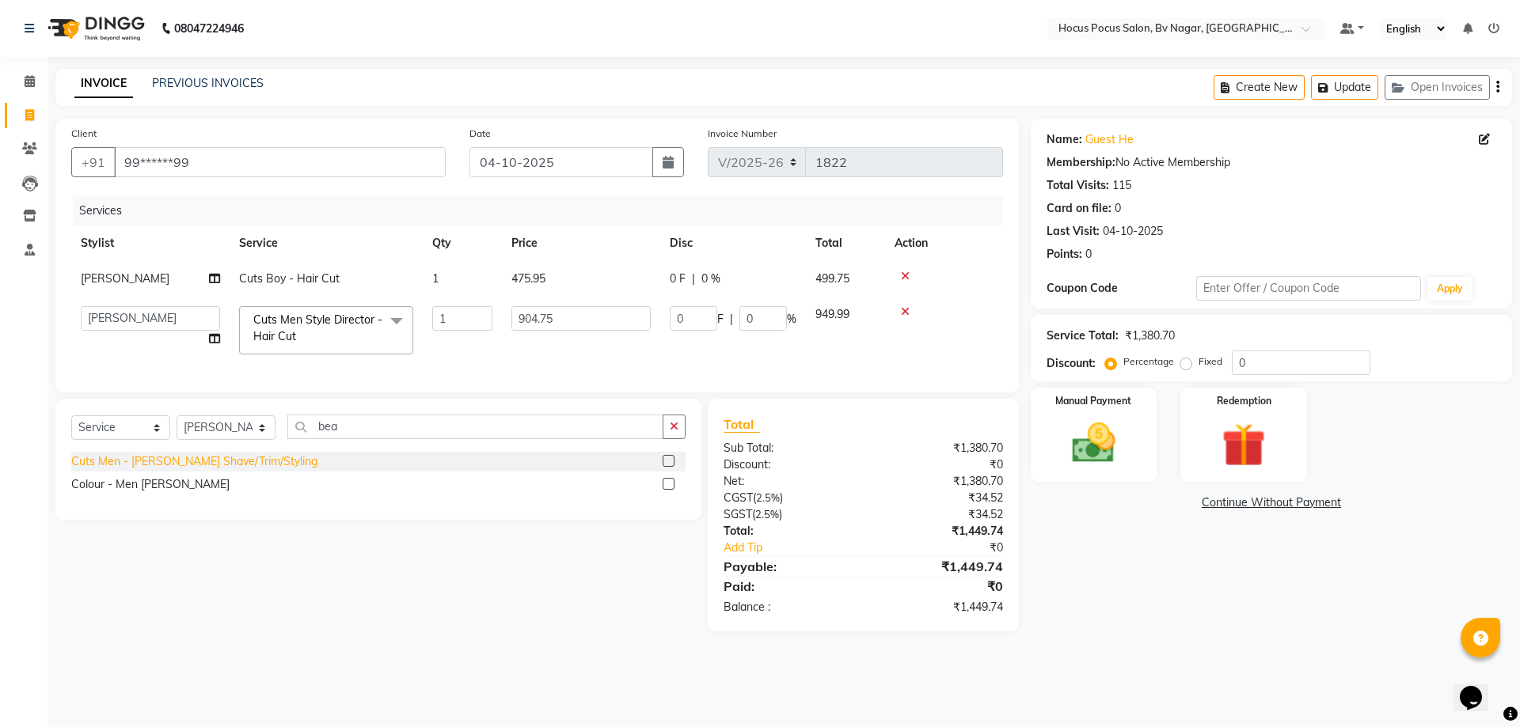
click at [182, 470] on div "Cuts Men - [PERSON_NAME] Shave/Trim/Styling" at bounding box center [194, 461] width 246 height 17
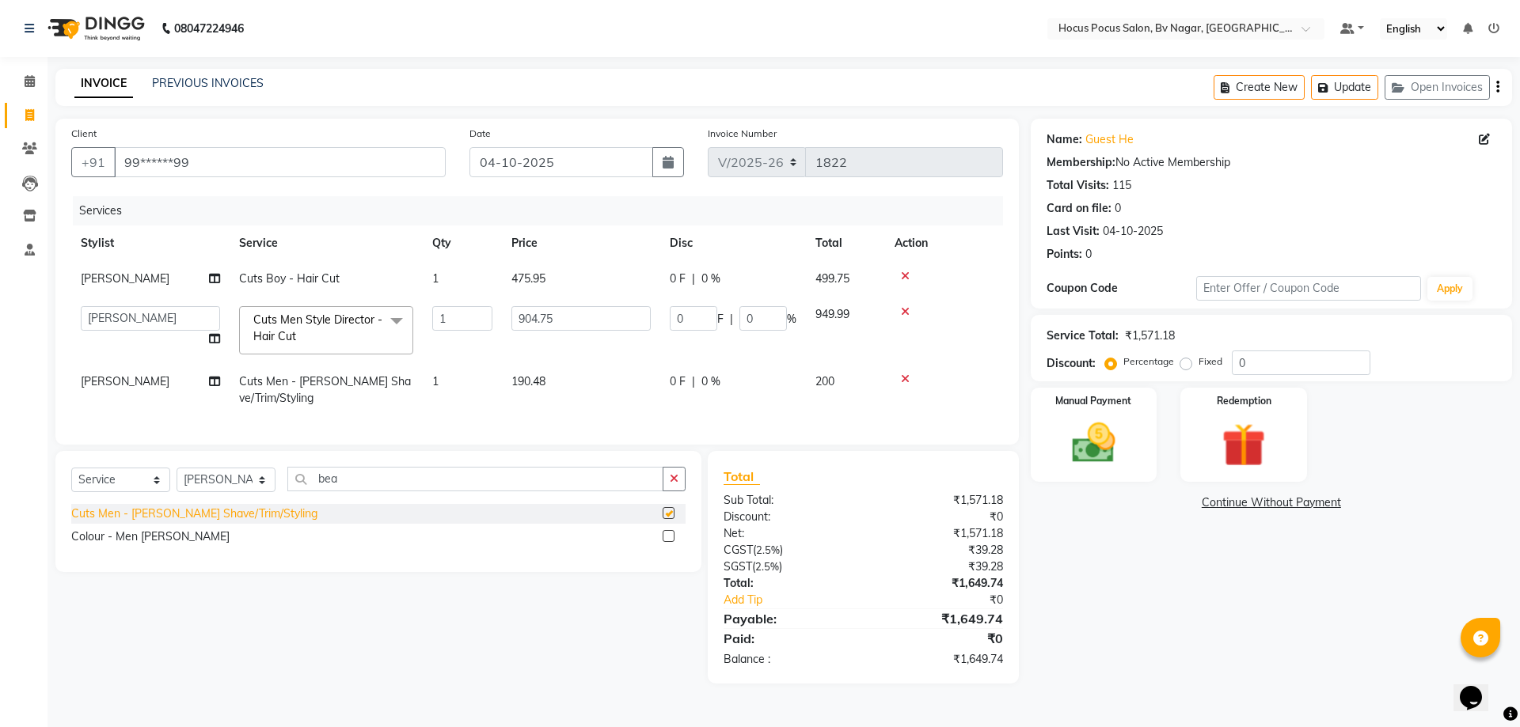
checkbox input "false"
click at [578, 380] on td "190.48" at bounding box center [581, 390] width 158 height 52
select select "43708"
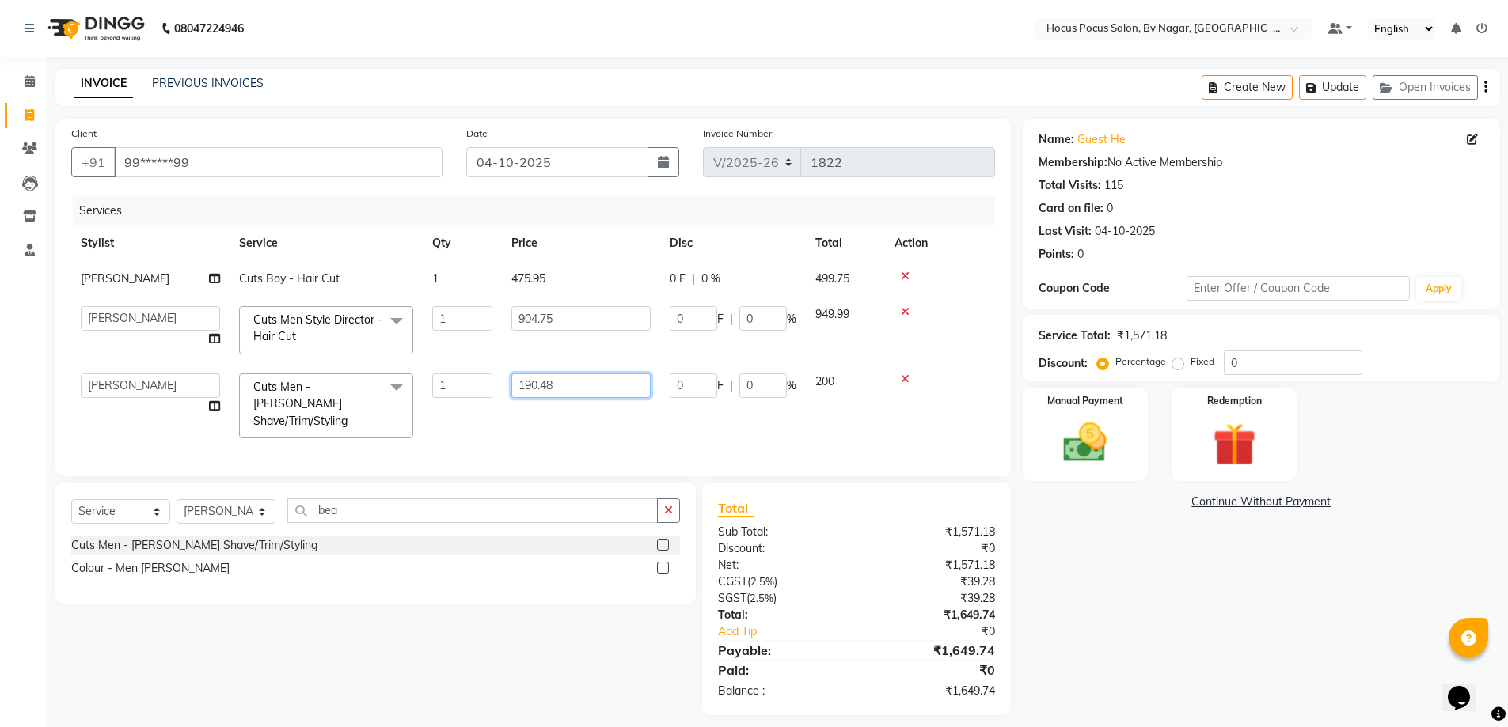
click at [594, 381] on input "190.48" at bounding box center [580, 386] width 139 height 25
type input "1"
type input "250"
click at [598, 402] on td "250" at bounding box center [581, 406] width 158 height 84
select select "43708"
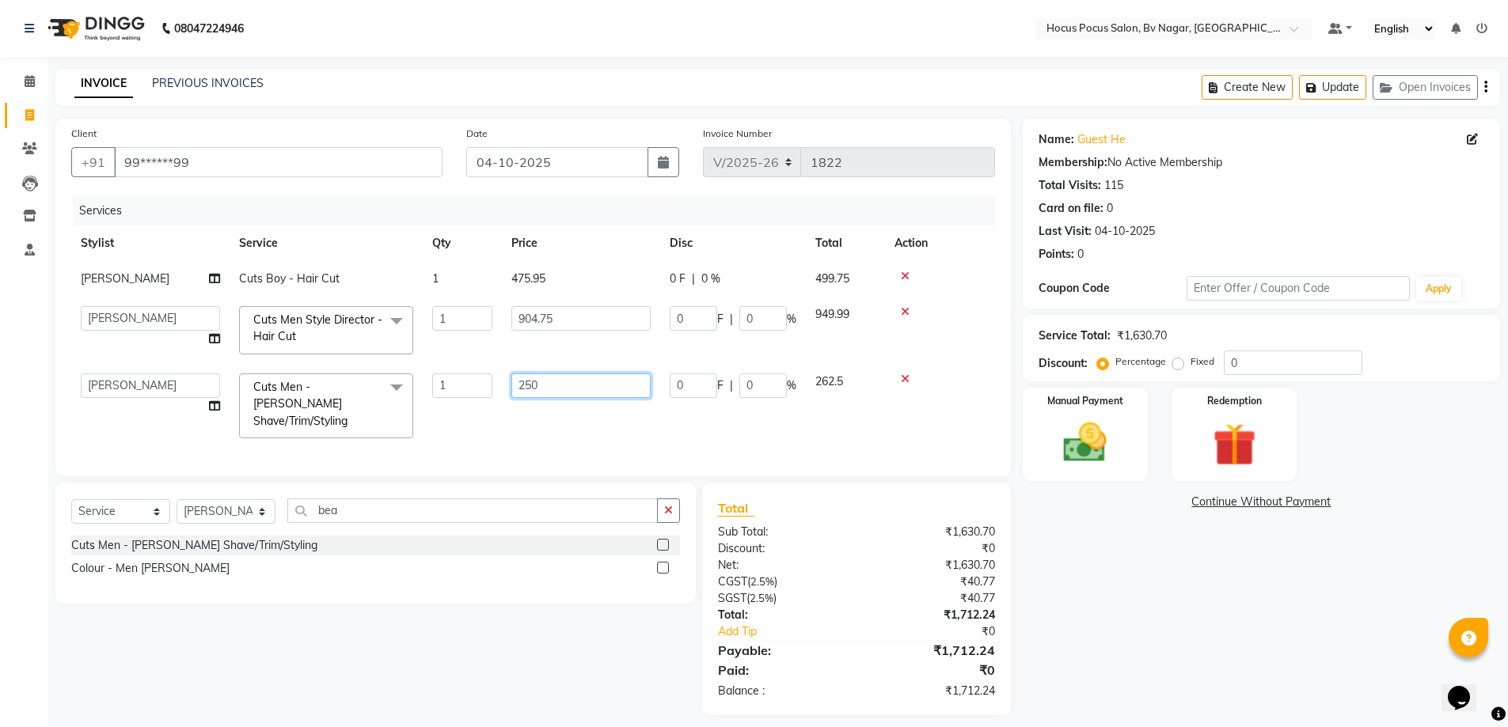
click at [590, 389] on input "250" at bounding box center [580, 386] width 139 height 25
type input "280"
click at [591, 412] on td "280" at bounding box center [581, 406] width 158 height 84
select select "43708"
click at [563, 389] on input "280" at bounding box center [580, 386] width 139 height 25
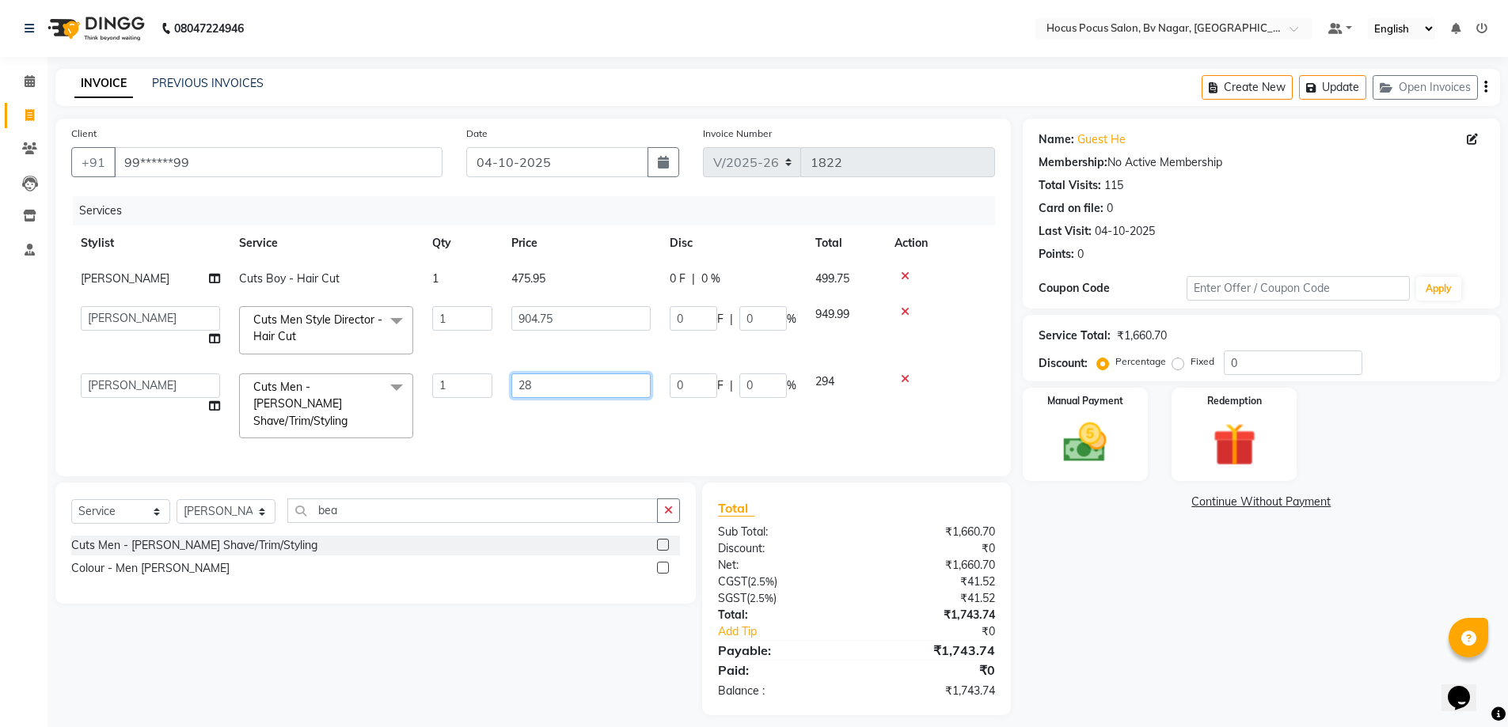
type input "284"
click at [567, 410] on td "284" at bounding box center [581, 406] width 158 height 84
select select "43708"
click at [548, 386] on input "284" at bounding box center [580, 386] width 139 height 25
type input "285"
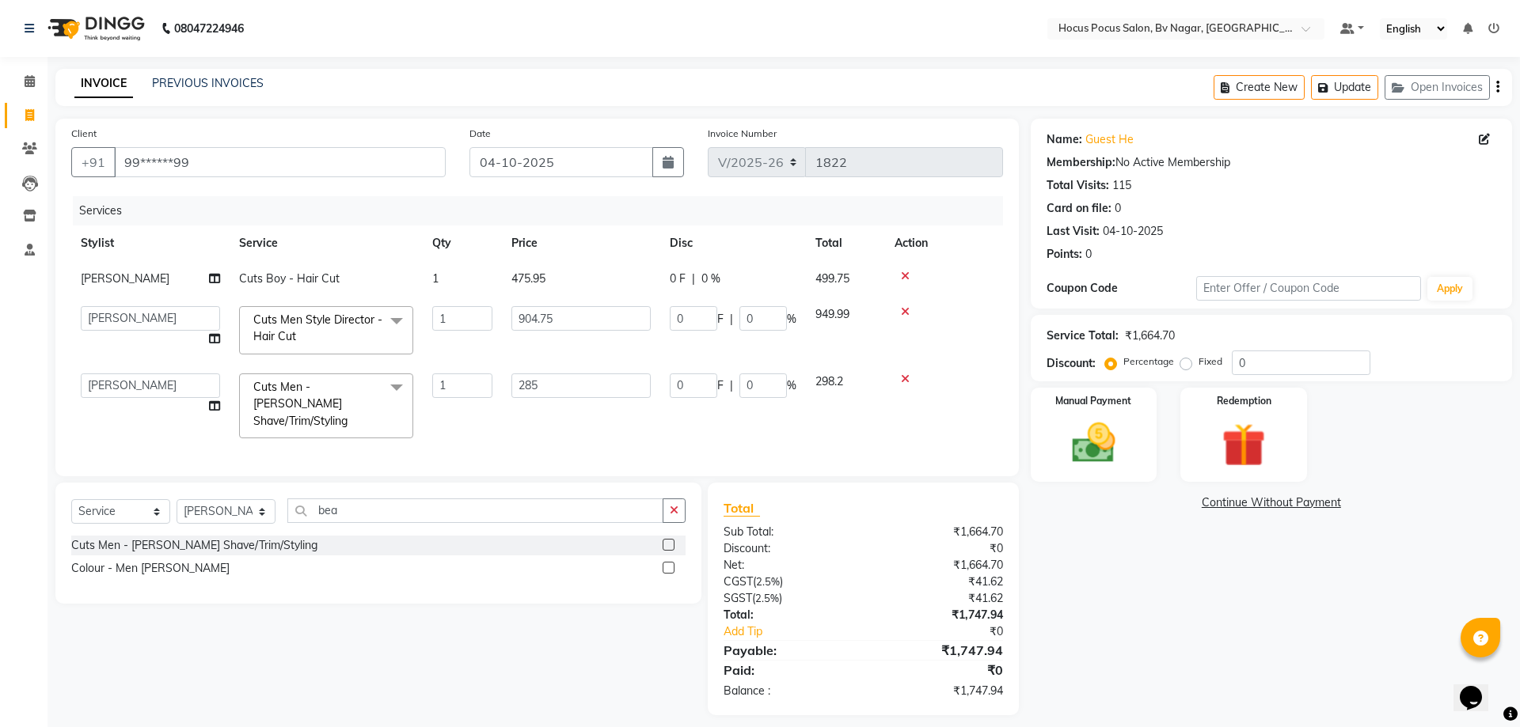
click at [553, 412] on td "285" at bounding box center [581, 406] width 158 height 84
select select "43708"
click at [568, 381] on input "285" at bounding box center [580, 386] width 139 height 25
type input "286"
click at [571, 406] on td "286" at bounding box center [581, 406] width 158 height 84
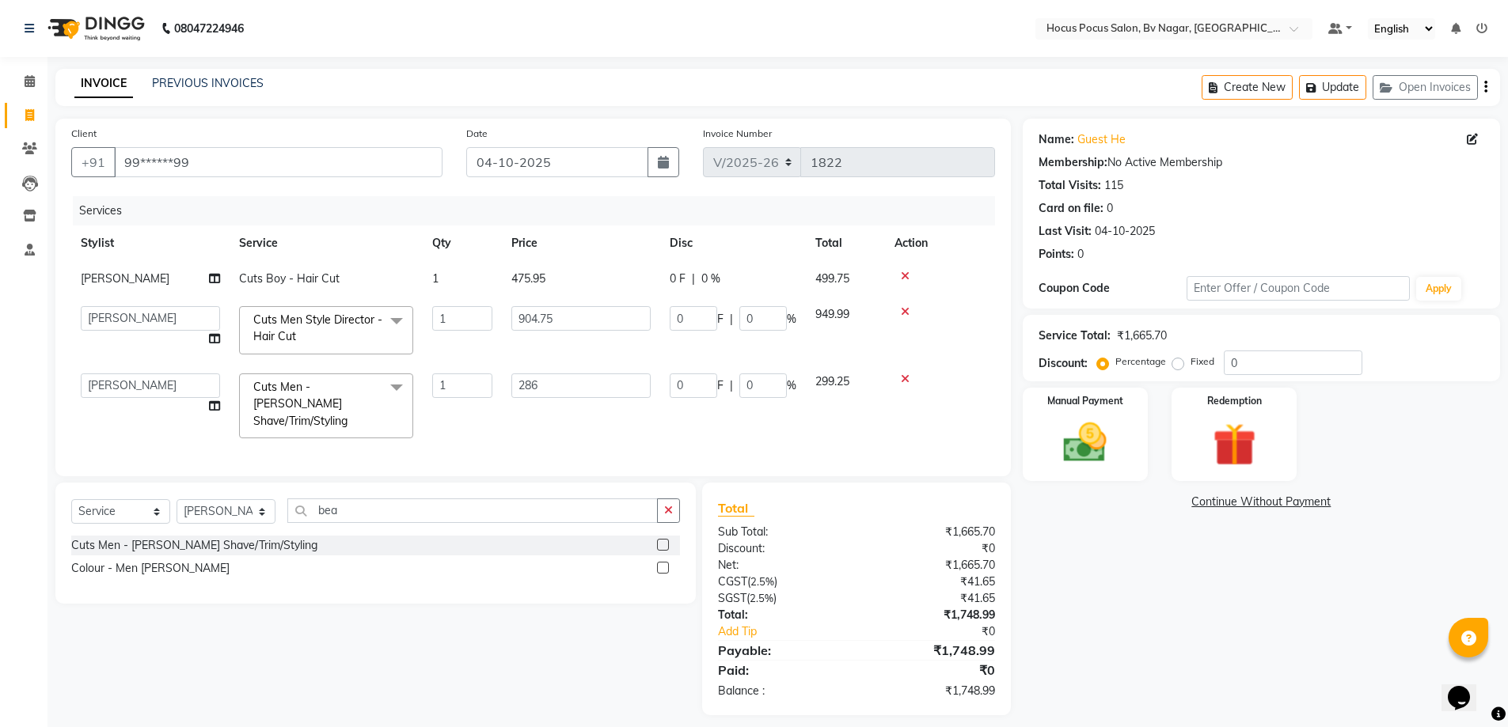
select select "43708"
click at [563, 383] on input "286" at bounding box center [580, 386] width 139 height 25
type input "285.95"
click at [574, 417] on div "Services Stylist Service Qty Price Disc Total Action [PERSON_NAME] Cuts Boy - H…" at bounding box center [533, 328] width 924 height 264
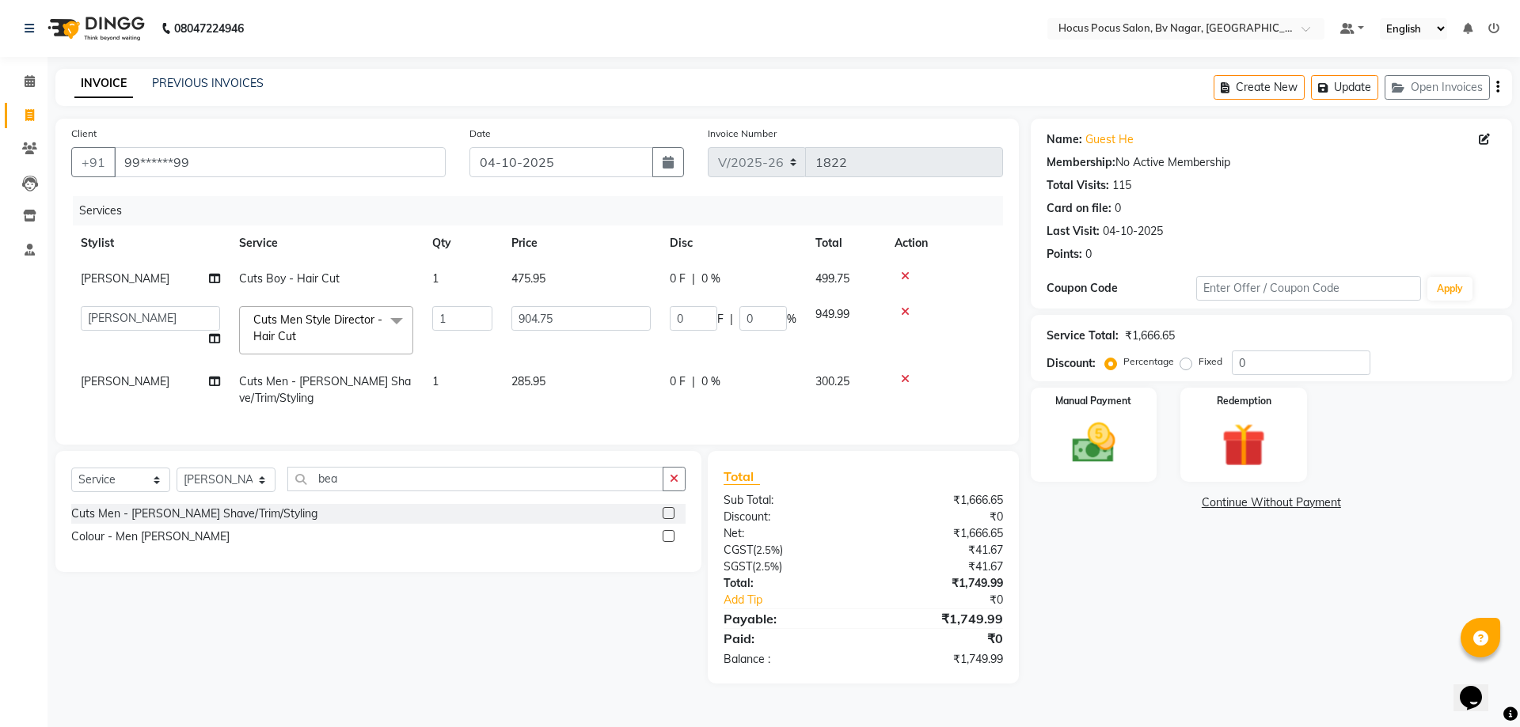
click at [570, 373] on td "285.95" at bounding box center [581, 390] width 158 height 52
select select "43708"
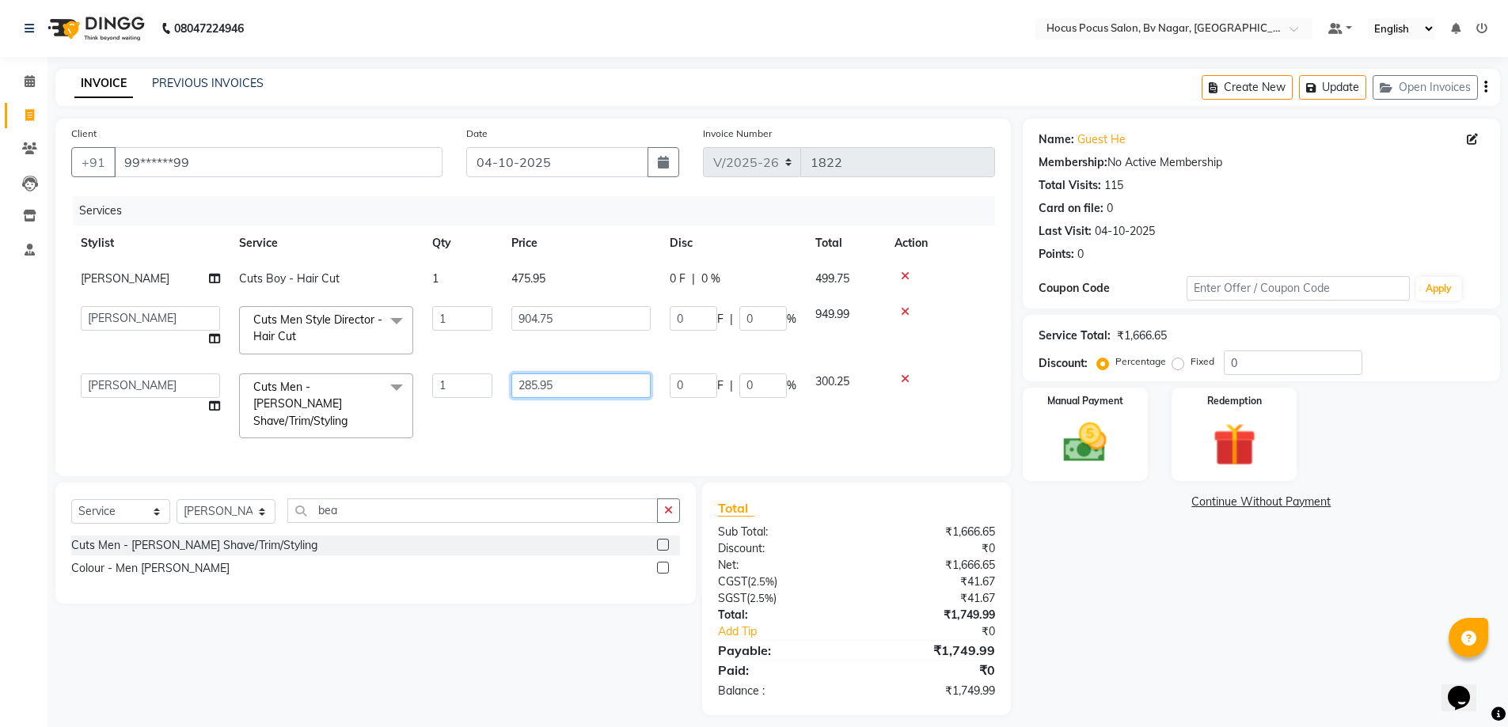
click at [574, 374] on input "285.95" at bounding box center [580, 386] width 139 height 25
type input "285.85"
click at [565, 410] on td "285.85" at bounding box center [581, 406] width 158 height 84
select select "43708"
click at [567, 376] on input "285.85" at bounding box center [580, 386] width 139 height 25
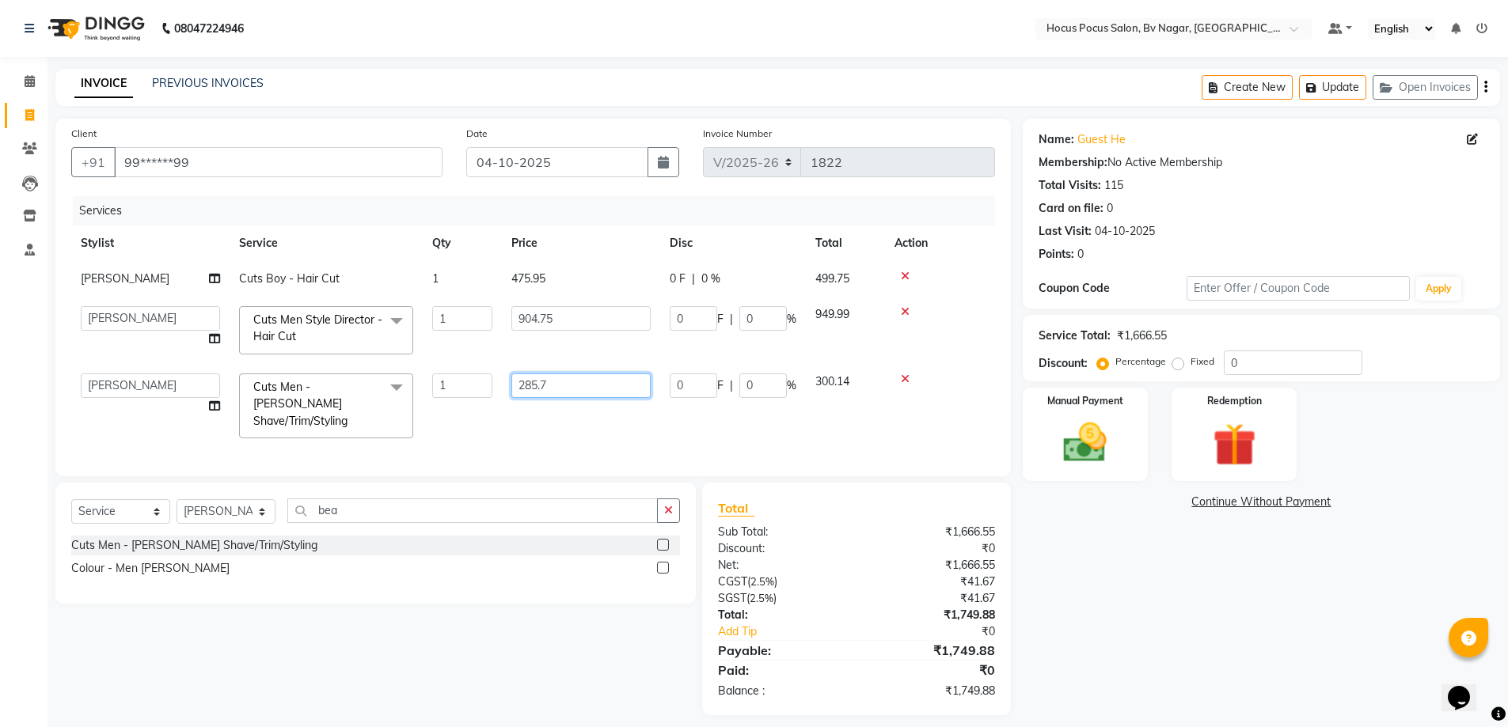
type input "285.75"
click at [576, 412] on td "285.75" at bounding box center [581, 406] width 158 height 84
select select "43708"
click at [577, 385] on input "285.75" at bounding box center [580, 386] width 139 height 25
type input "285.70"
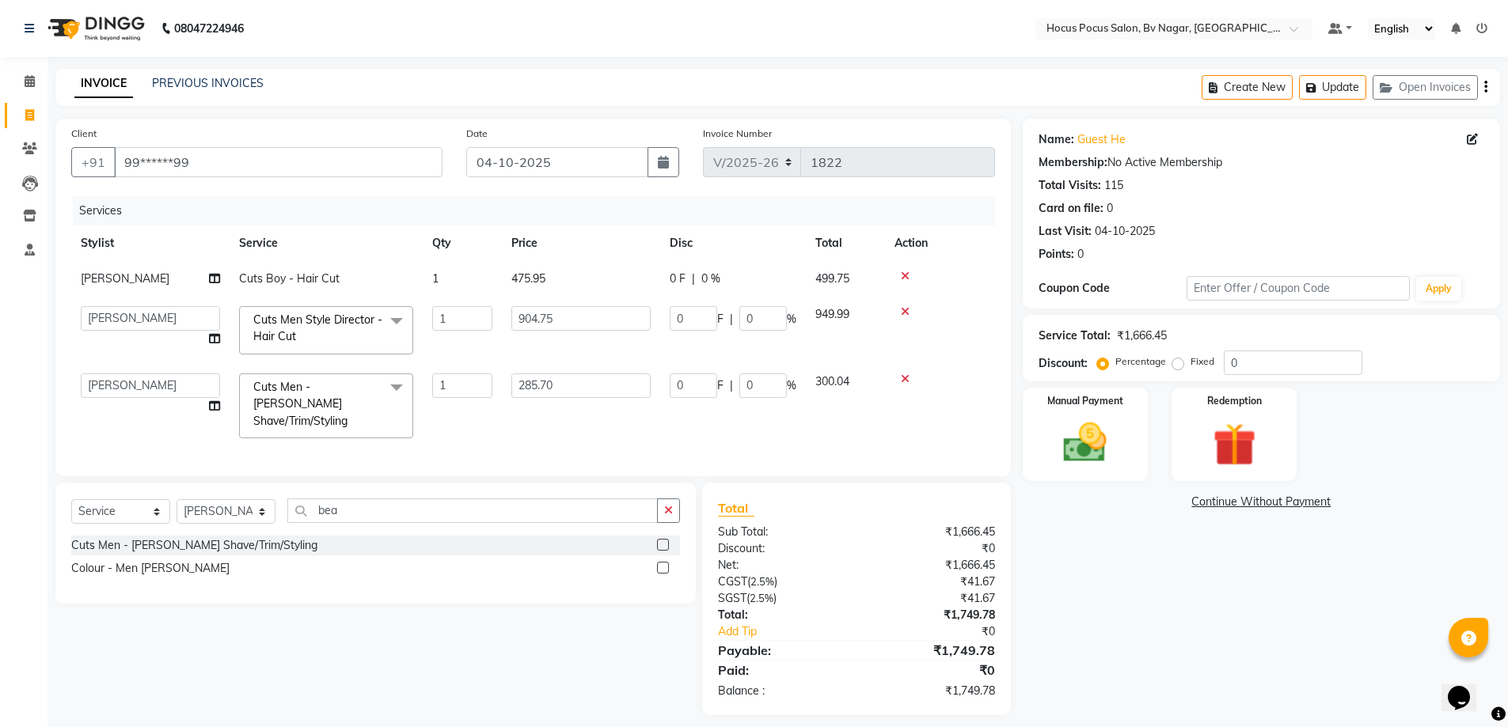
click at [594, 420] on div "Services Stylist Service Qty Price Disc Total Action [PERSON_NAME] Cuts Boy - H…" at bounding box center [533, 328] width 924 height 264
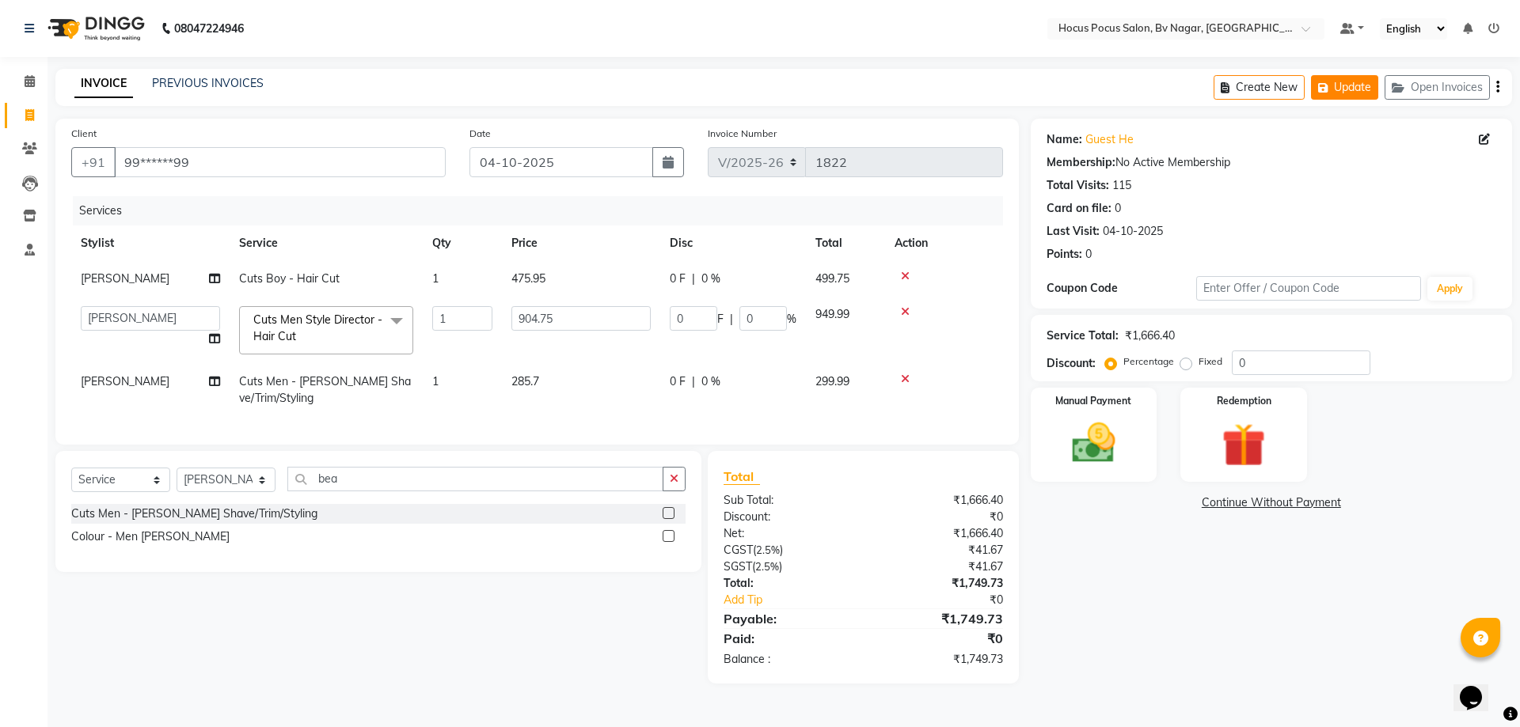
click at [1362, 94] on button "Update" at bounding box center [1344, 87] width 67 height 25
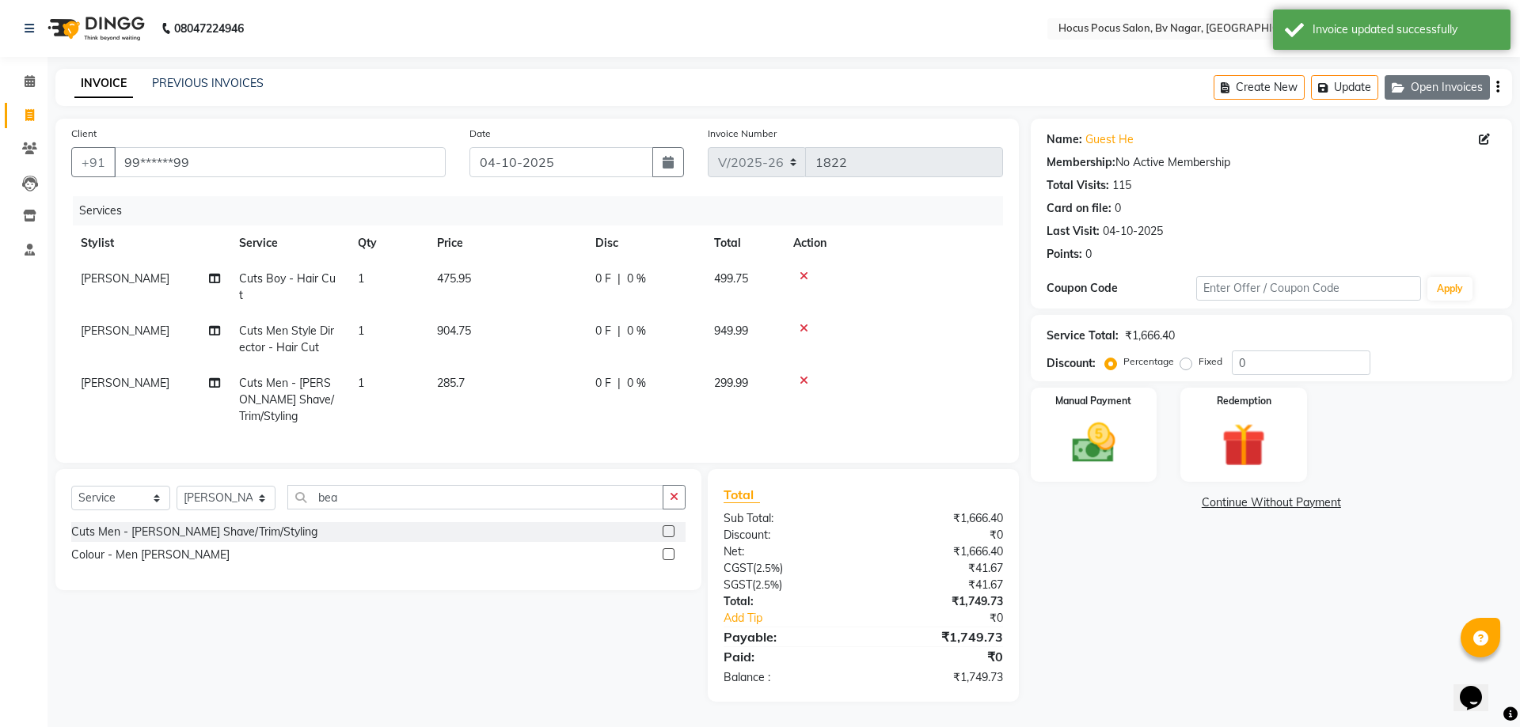
click at [1407, 85] on icon "button" at bounding box center [1400, 87] width 19 height 11
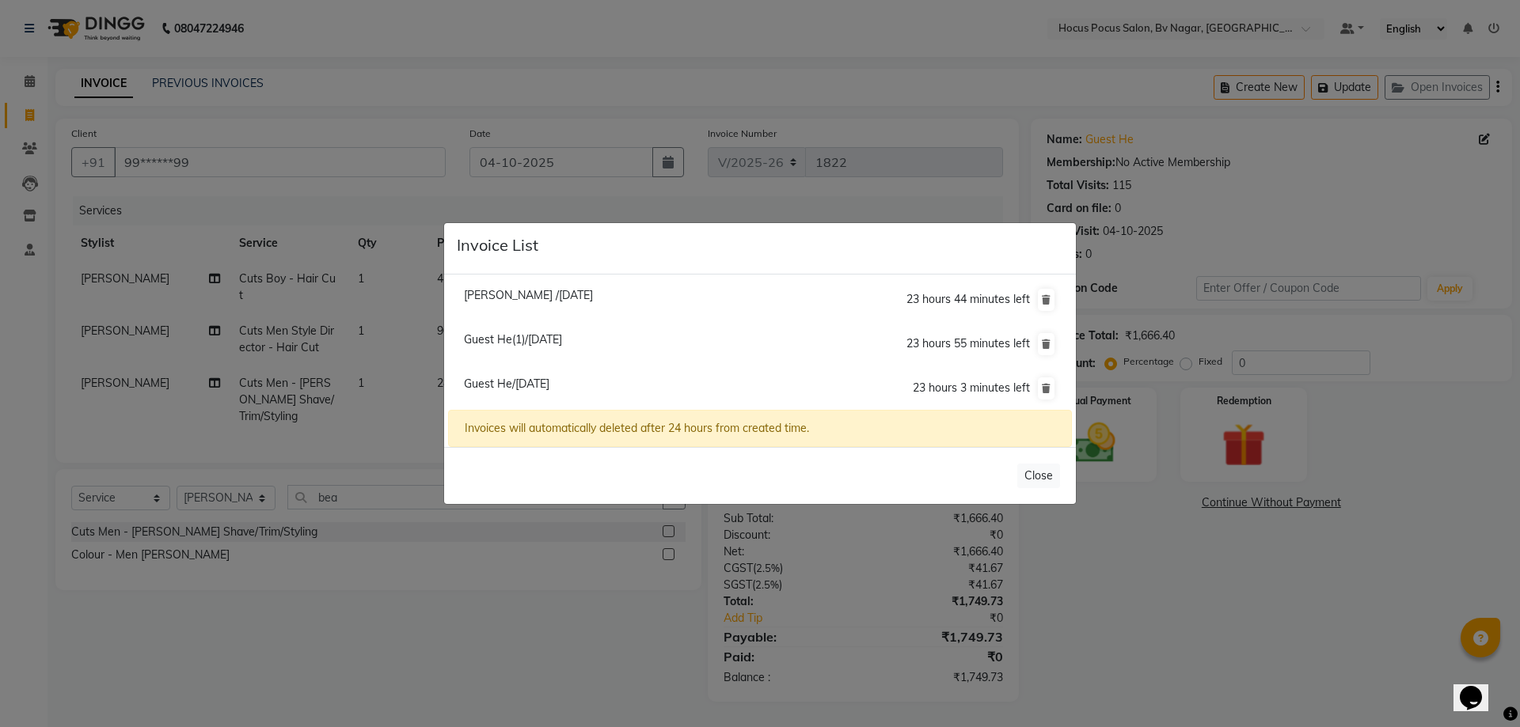
click at [558, 340] on span "Guest He(1)/[DATE]" at bounding box center [513, 339] width 98 height 14
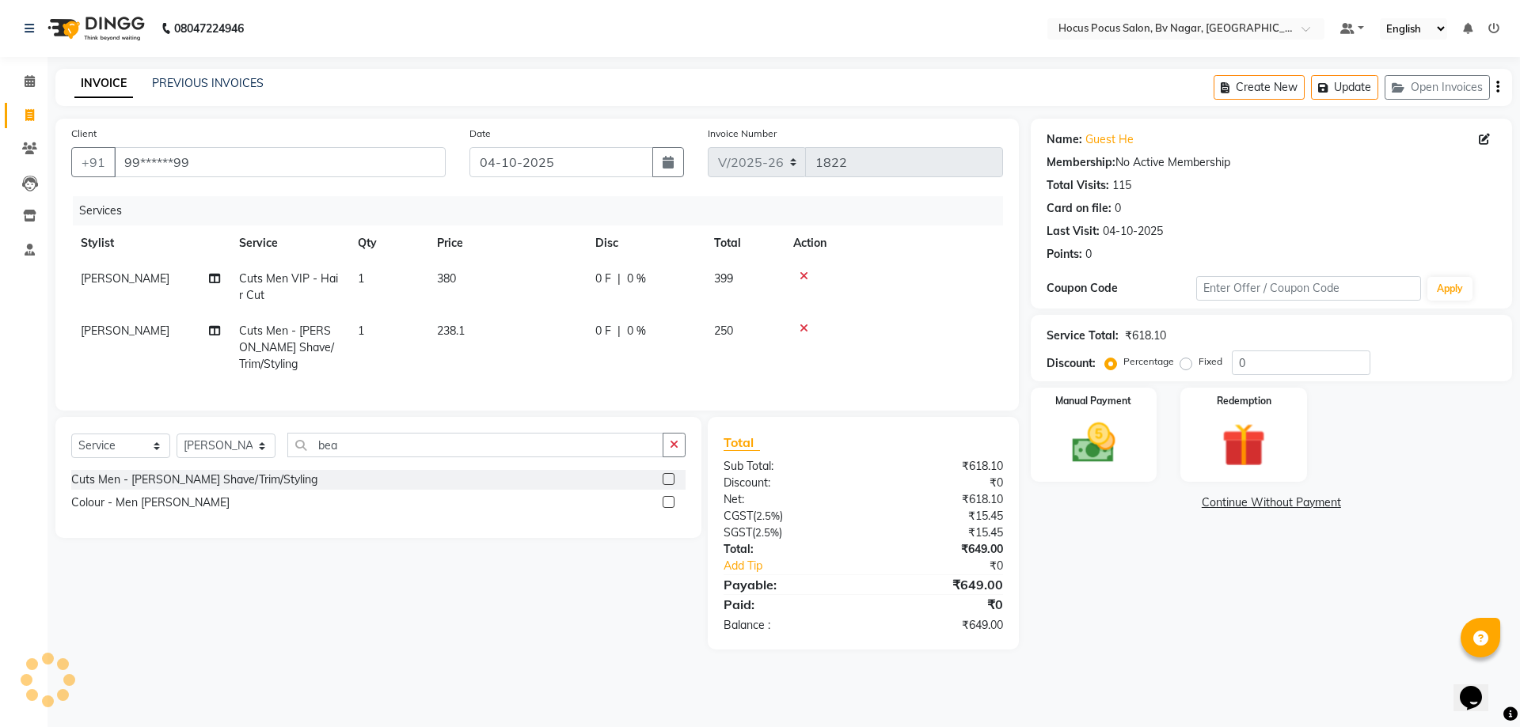
select select
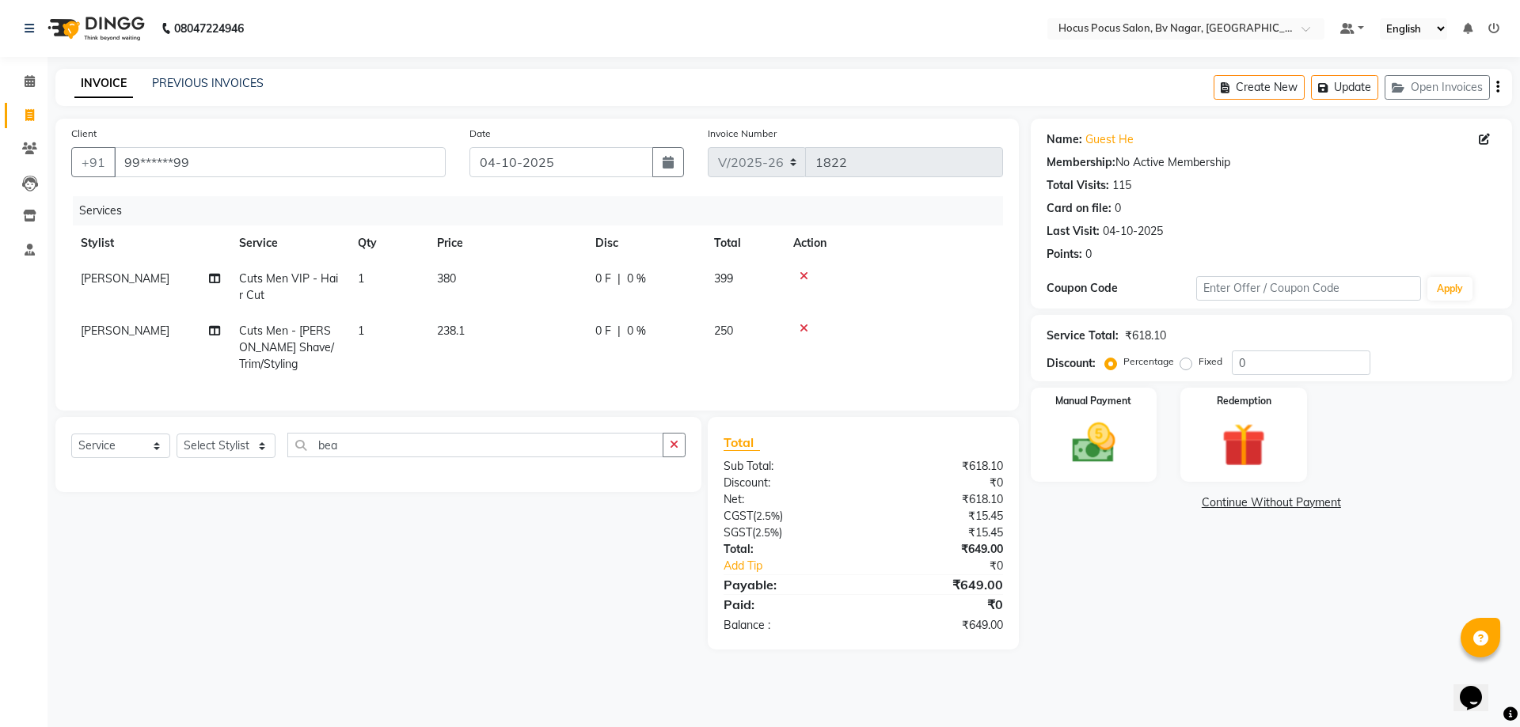
click at [463, 278] on td "380" at bounding box center [506, 287] width 158 height 52
select select "62622"
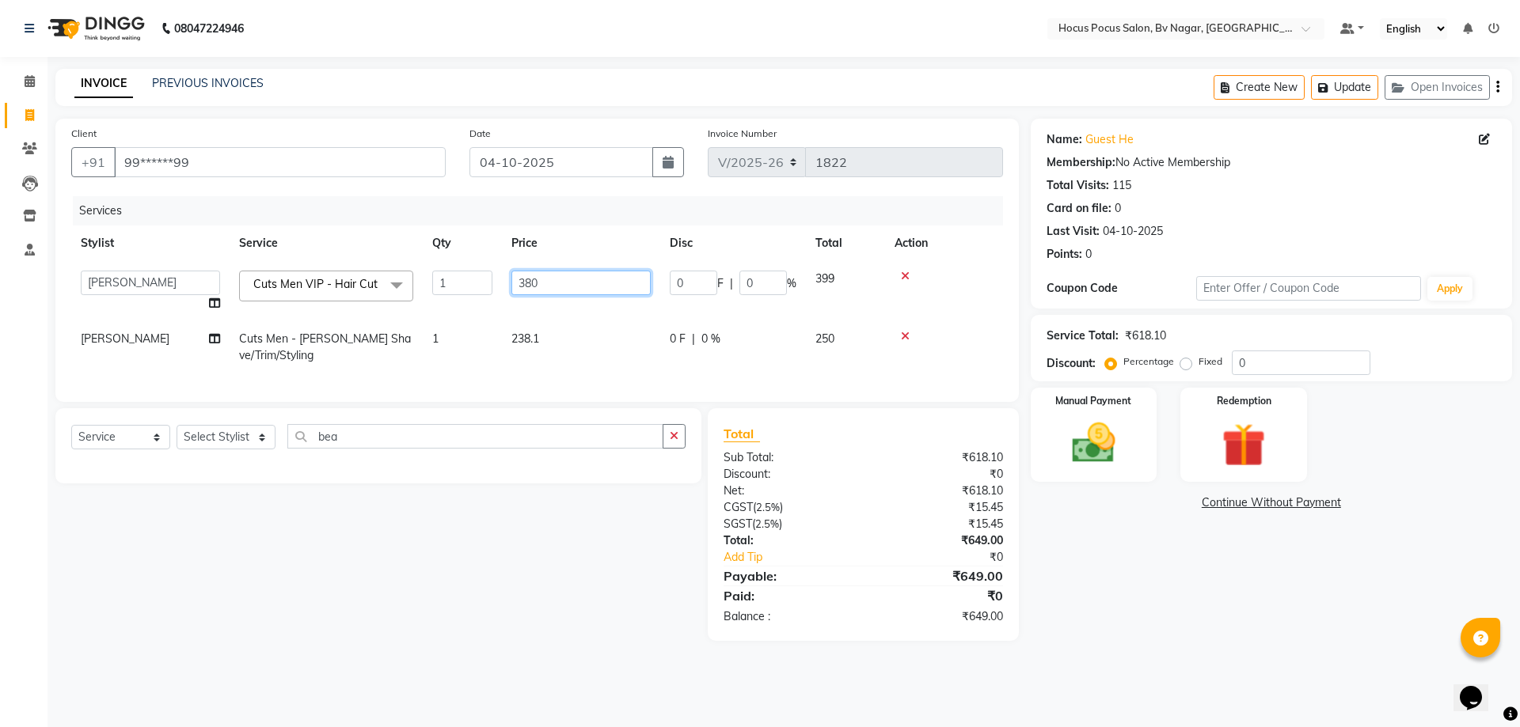
drag, startPoint x: 537, startPoint y: 284, endPoint x: 590, endPoint y: 282, distance: 53.9
click at [542, 284] on input "380" at bounding box center [580, 283] width 139 height 25
type input "380.50"
click at [594, 228] on tr "Stylist Service Qty Price Disc Total Action" at bounding box center [537, 244] width 932 height 36
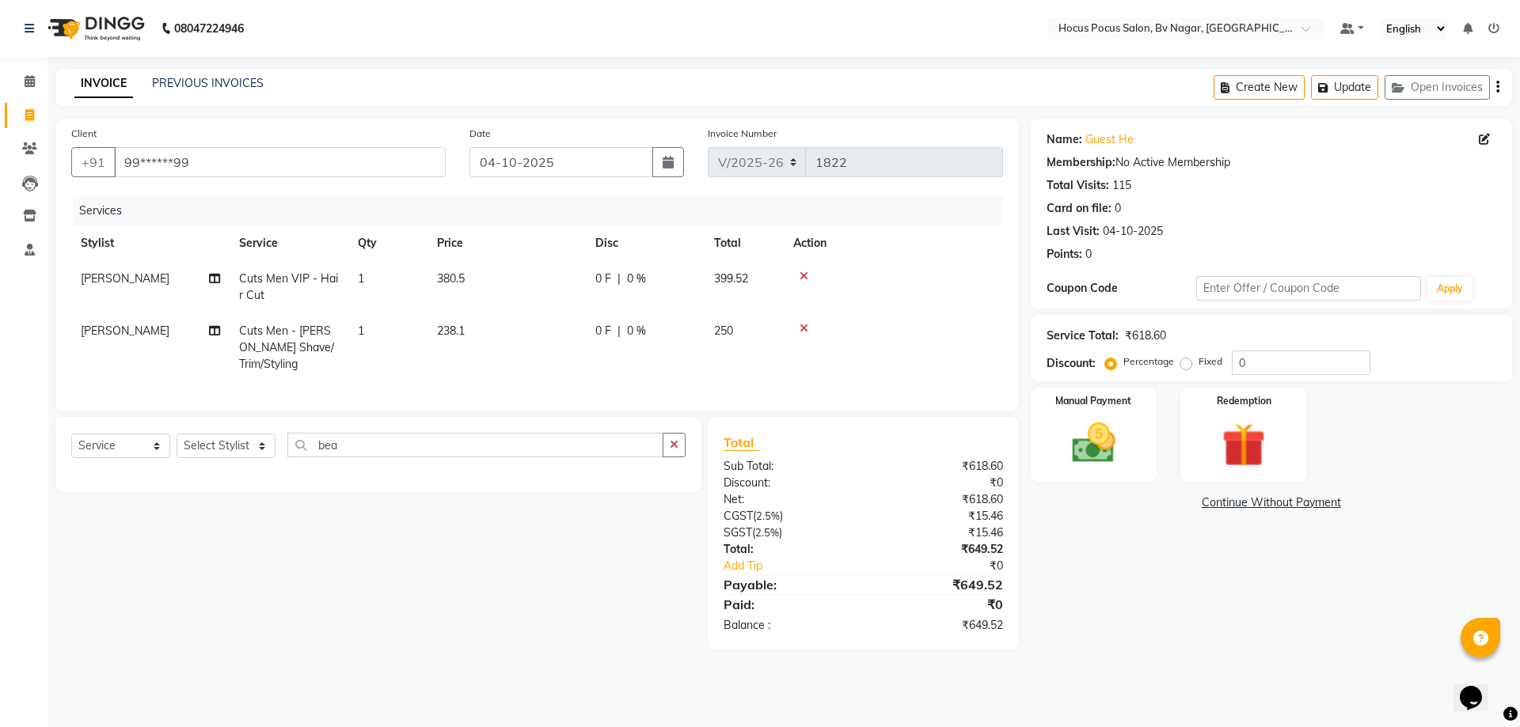
click at [512, 277] on td "380.5" at bounding box center [506, 287] width 158 height 52
select select "62622"
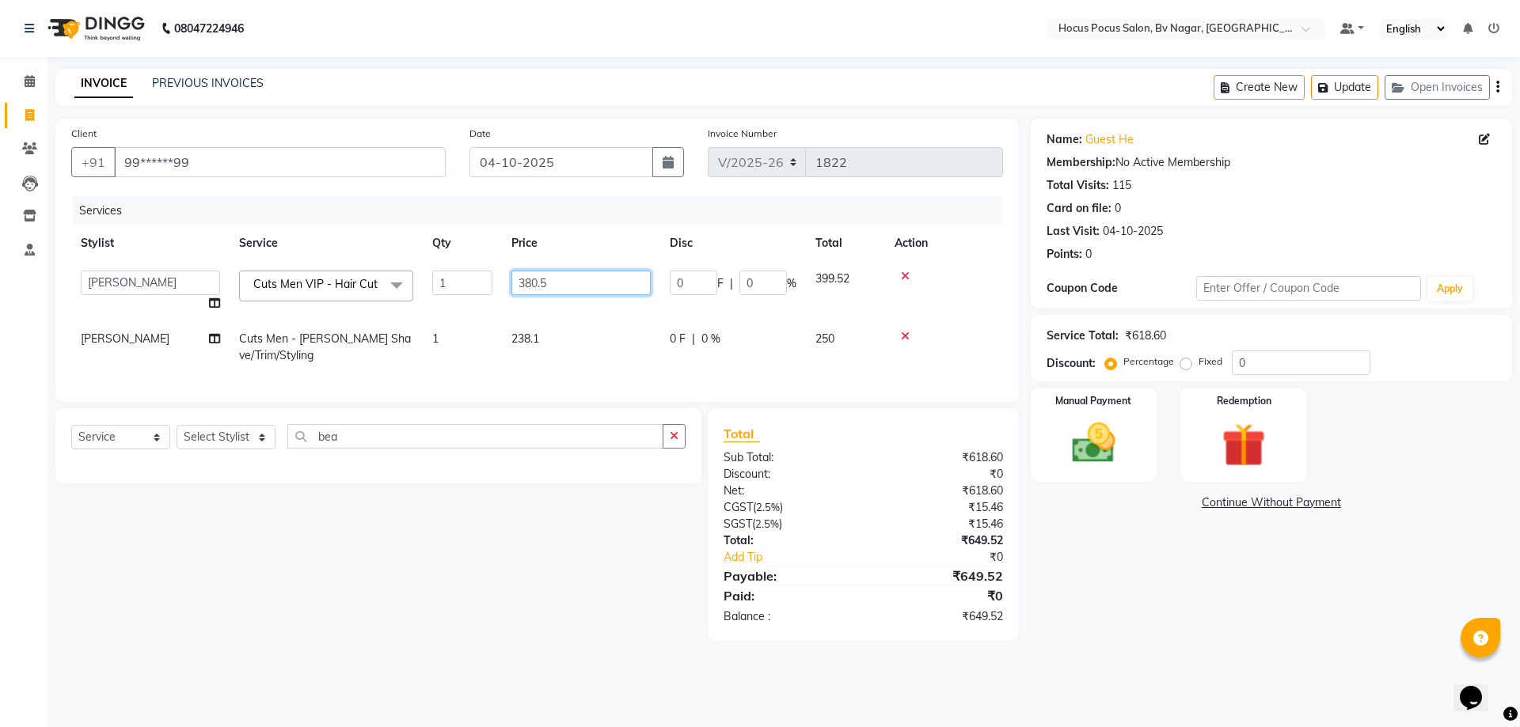
click at [557, 279] on input "380.5" at bounding box center [580, 283] width 139 height 25
type input "380.80"
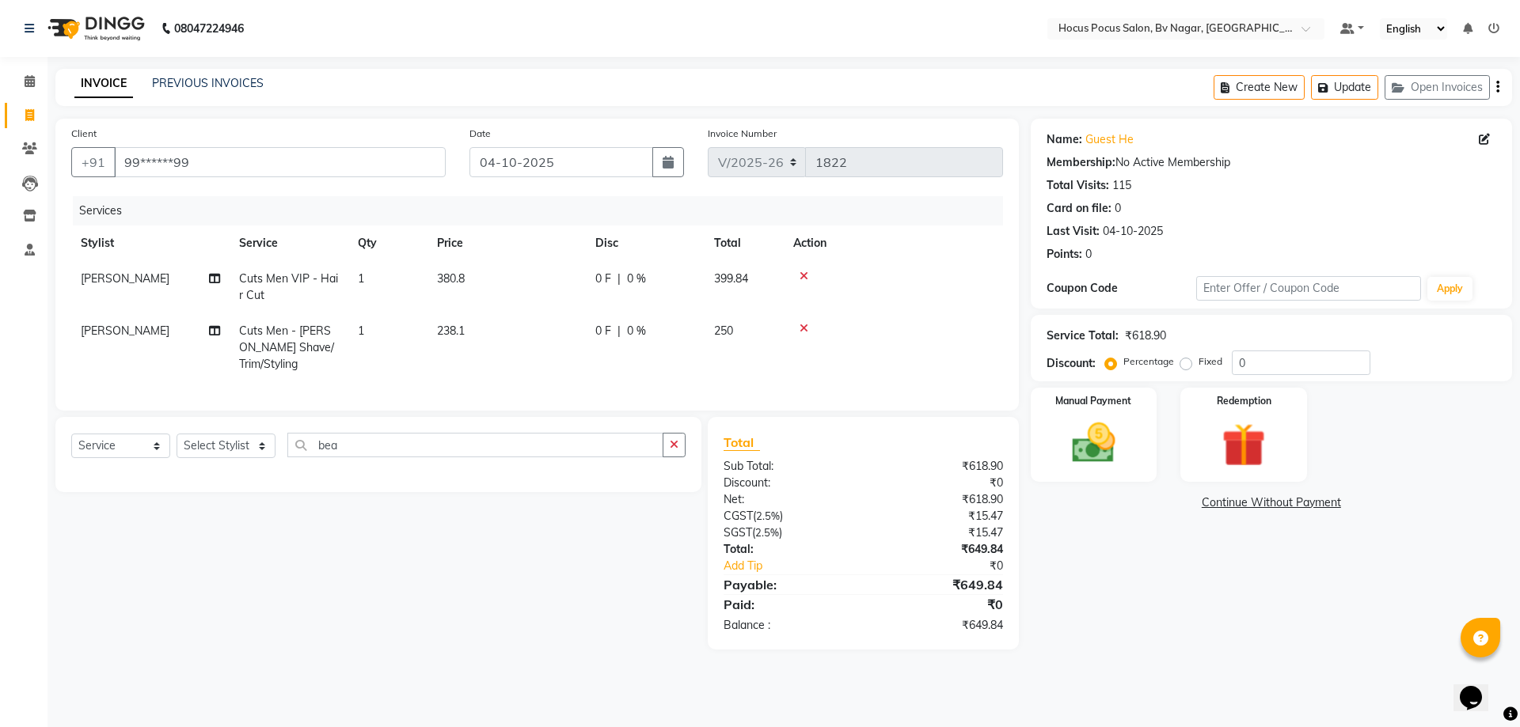
click at [590, 245] on tr "Stylist Service Qty Price Disc Total Action" at bounding box center [537, 244] width 932 height 36
click at [526, 270] on td "380.8" at bounding box center [506, 287] width 158 height 52
select select "62622"
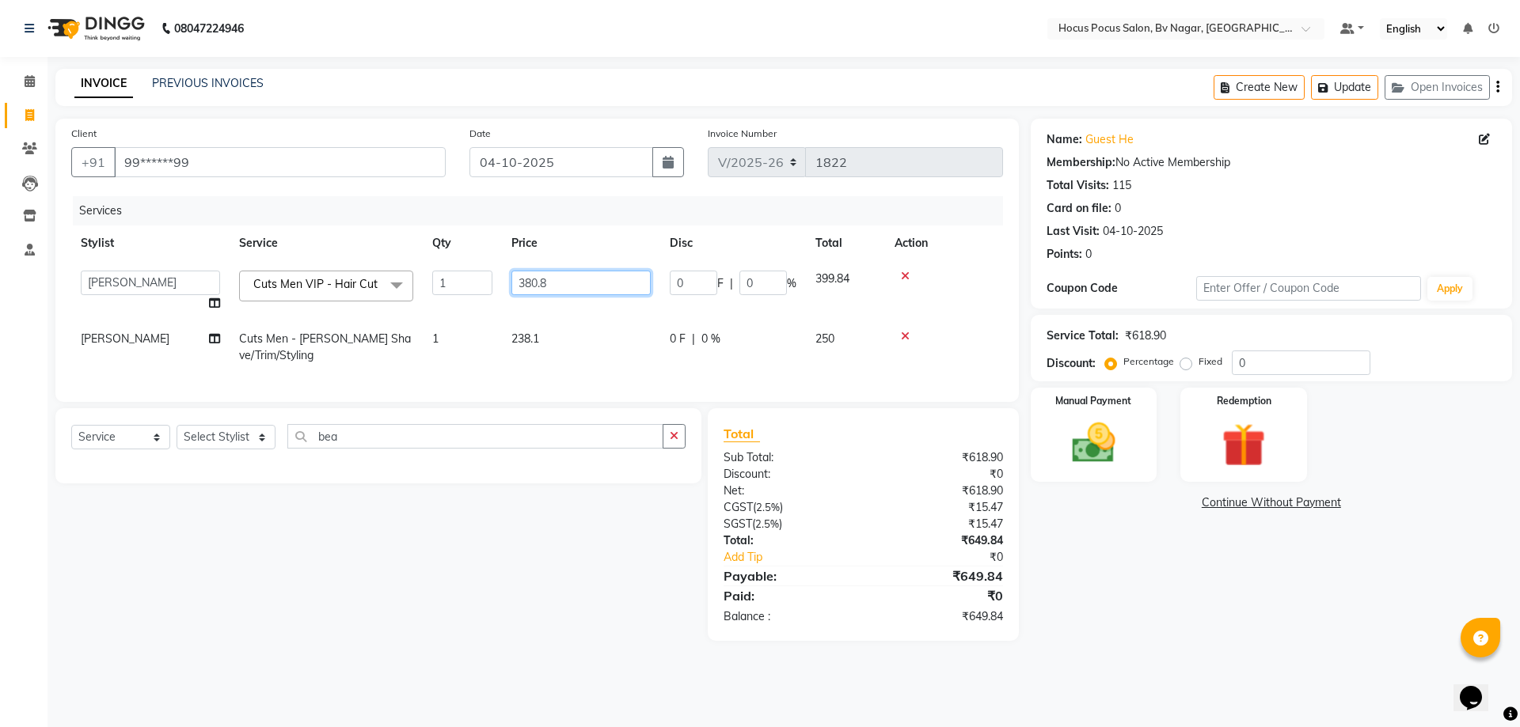
click at [580, 283] on input "380.8" at bounding box center [580, 283] width 139 height 25
type input "380.9"
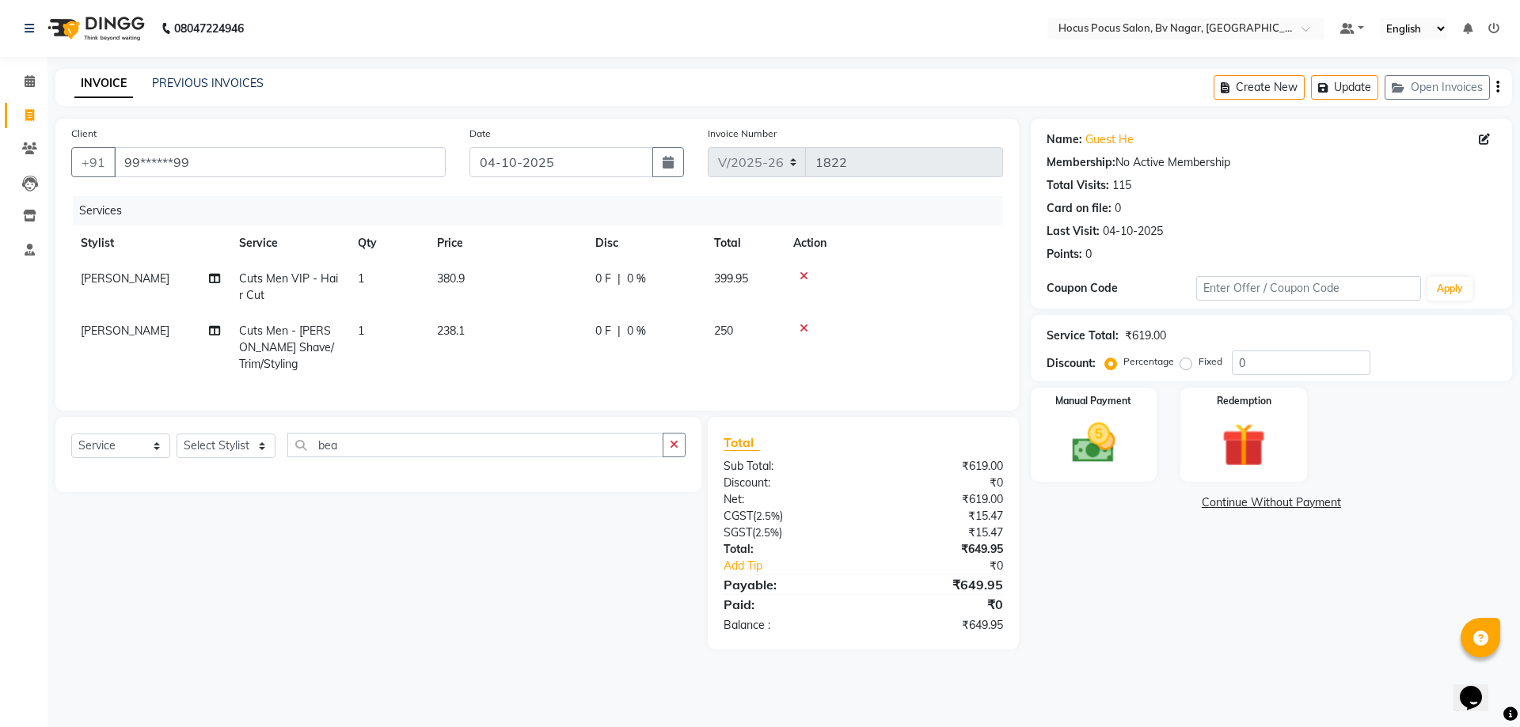
click at [599, 237] on tr "Stylist Service Qty Price Disc Total Action" at bounding box center [537, 244] width 932 height 36
click at [516, 279] on td "380.9" at bounding box center [506, 287] width 158 height 52
select select "62622"
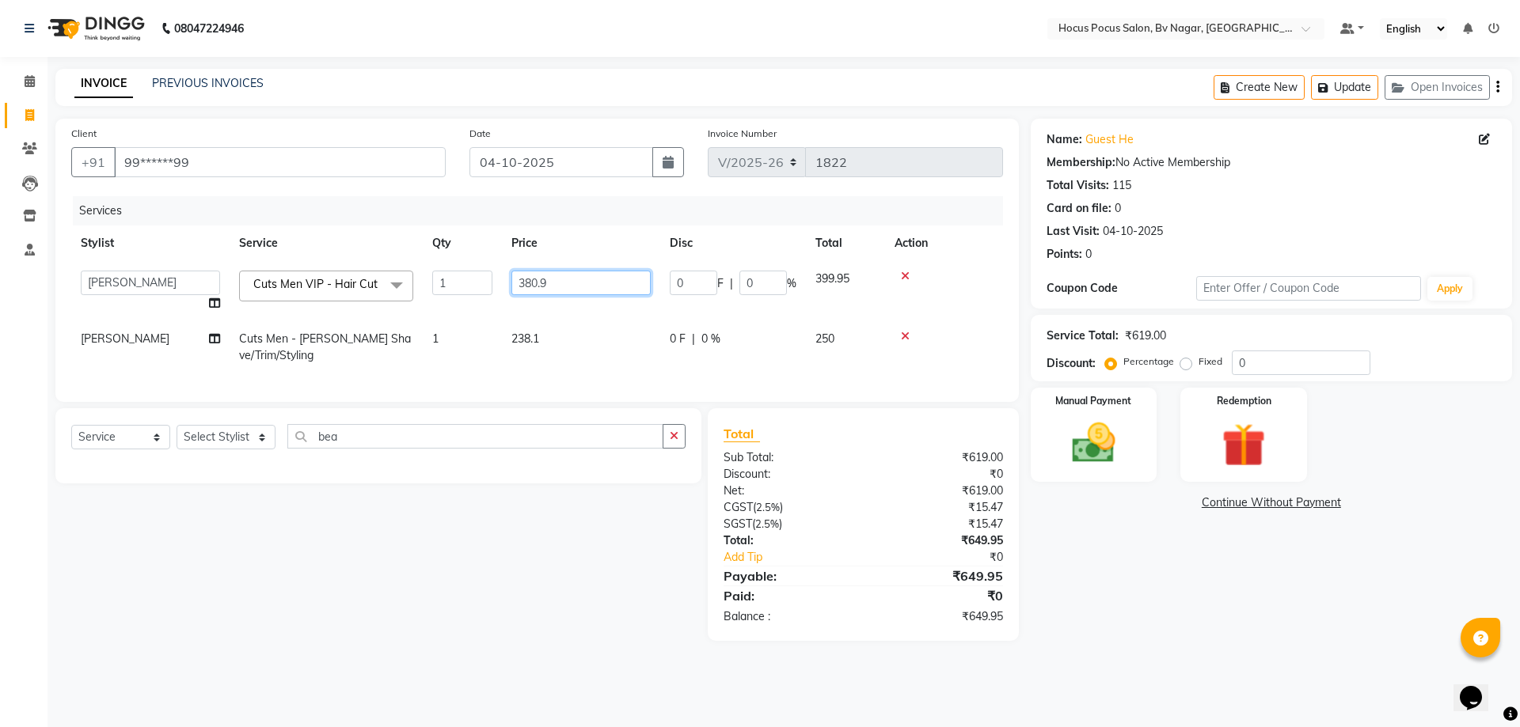
click at [578, 283] on input "380.9" at bounding box center [580, 283] width 139 height 25
type input "380.91"
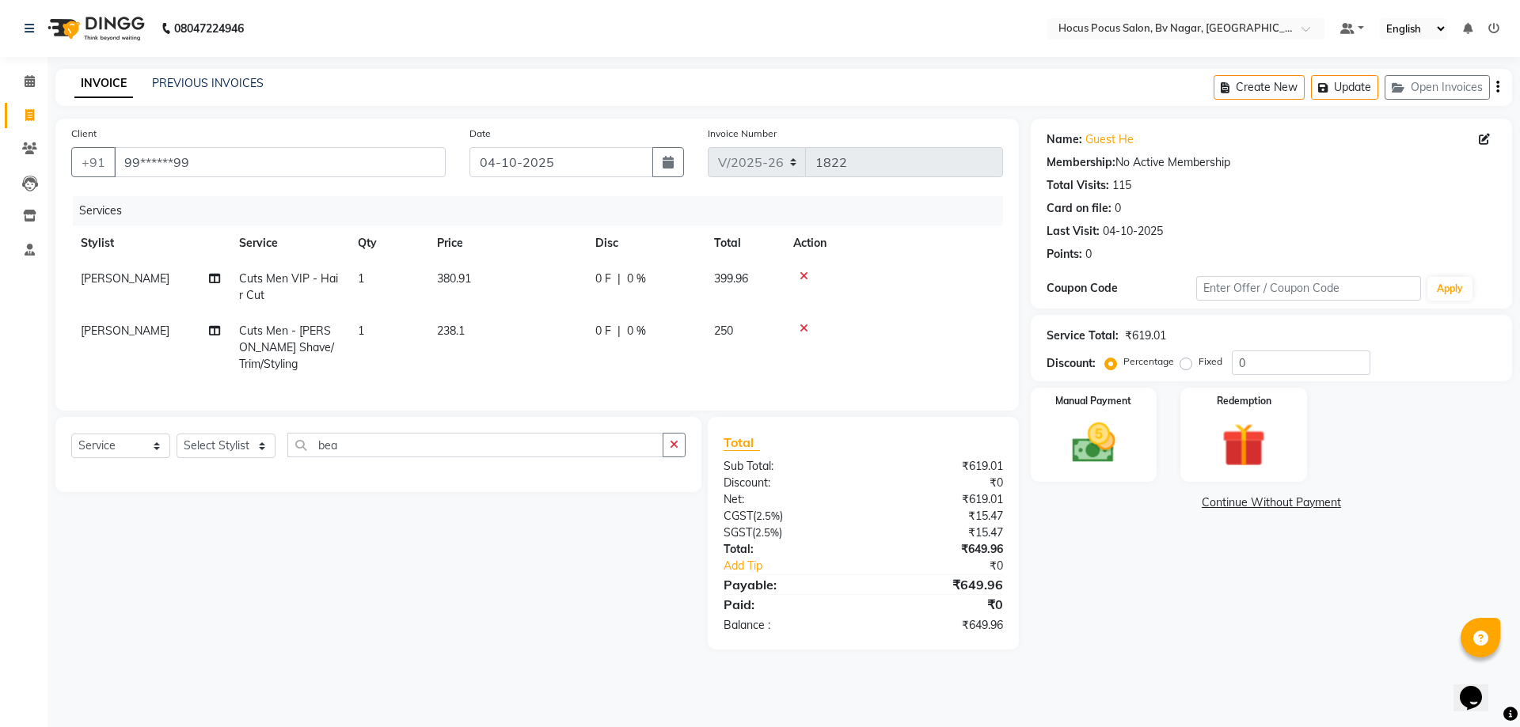
click at [582, 232] on th "Price" at bounding box center [506, 244] width 158 height 36
click at [518, 272] on td "380.91" at bounding box center [506, 287] width 158 height 52
select select "62622"
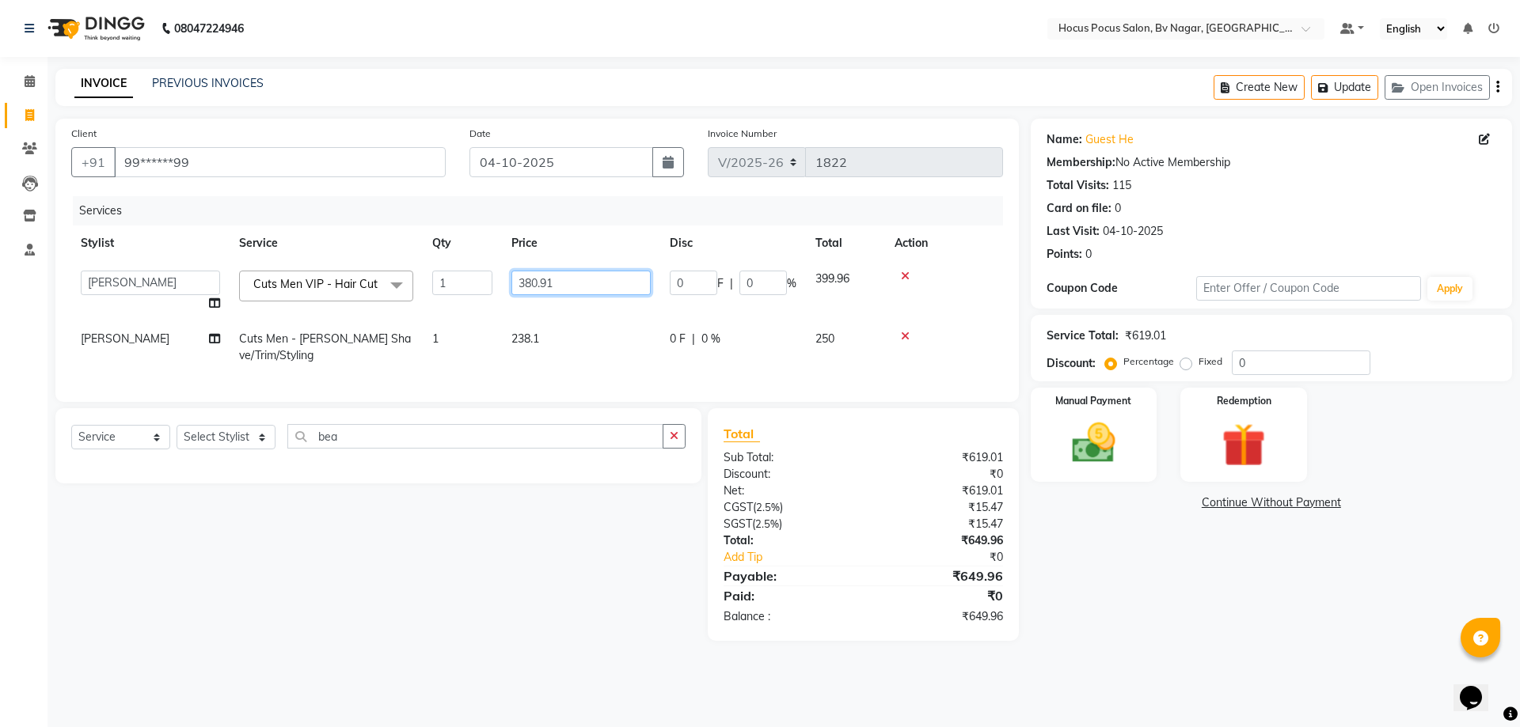
click at [574, 283] on input "380.91" at bounding box center [580, 283] width 139 height 25
type input "380.95"
click at [594, 228] on tr "Stylist Service Qty Price Disc Total Action" at bounding box center [537, 244] width 932 height 36
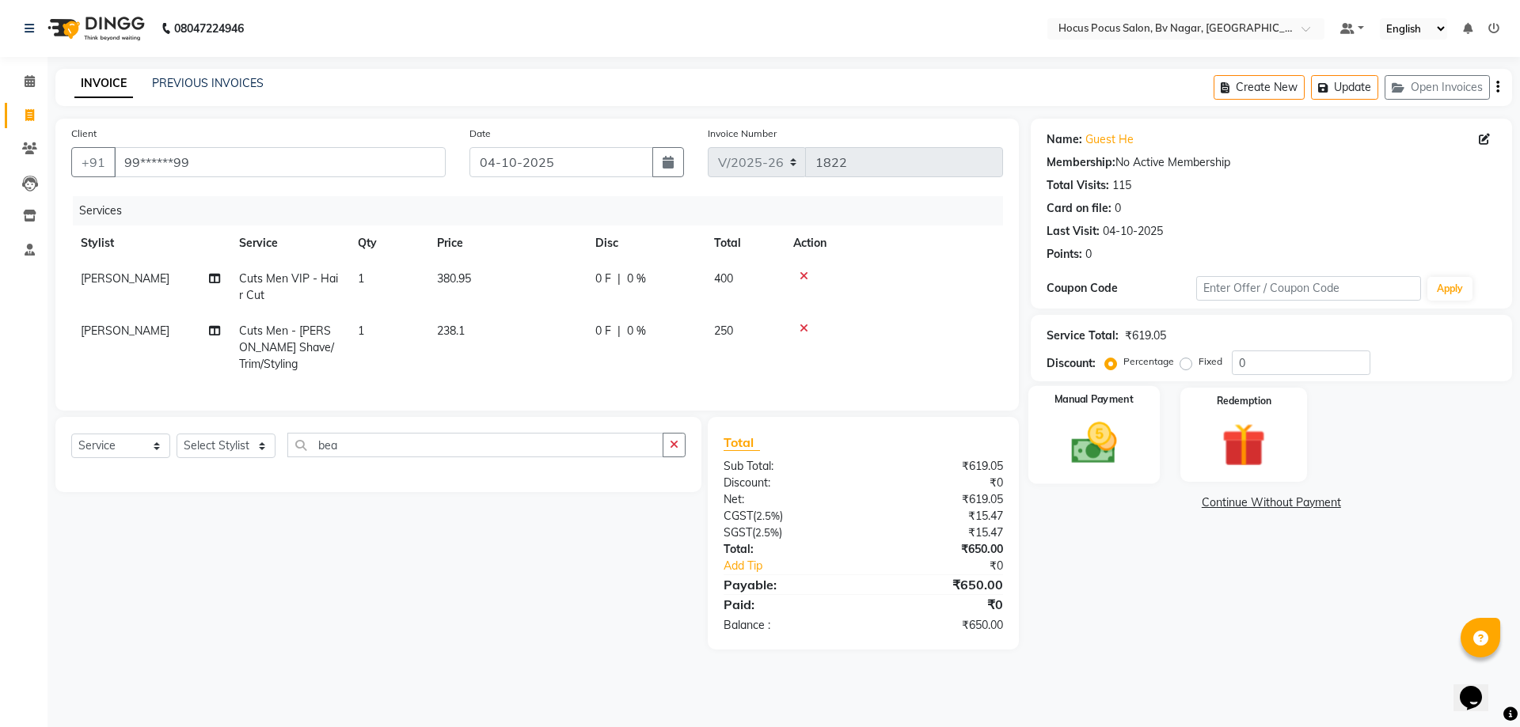
click at [1120, 434] on img at bounding box center [1094, 443] width 74 height 52
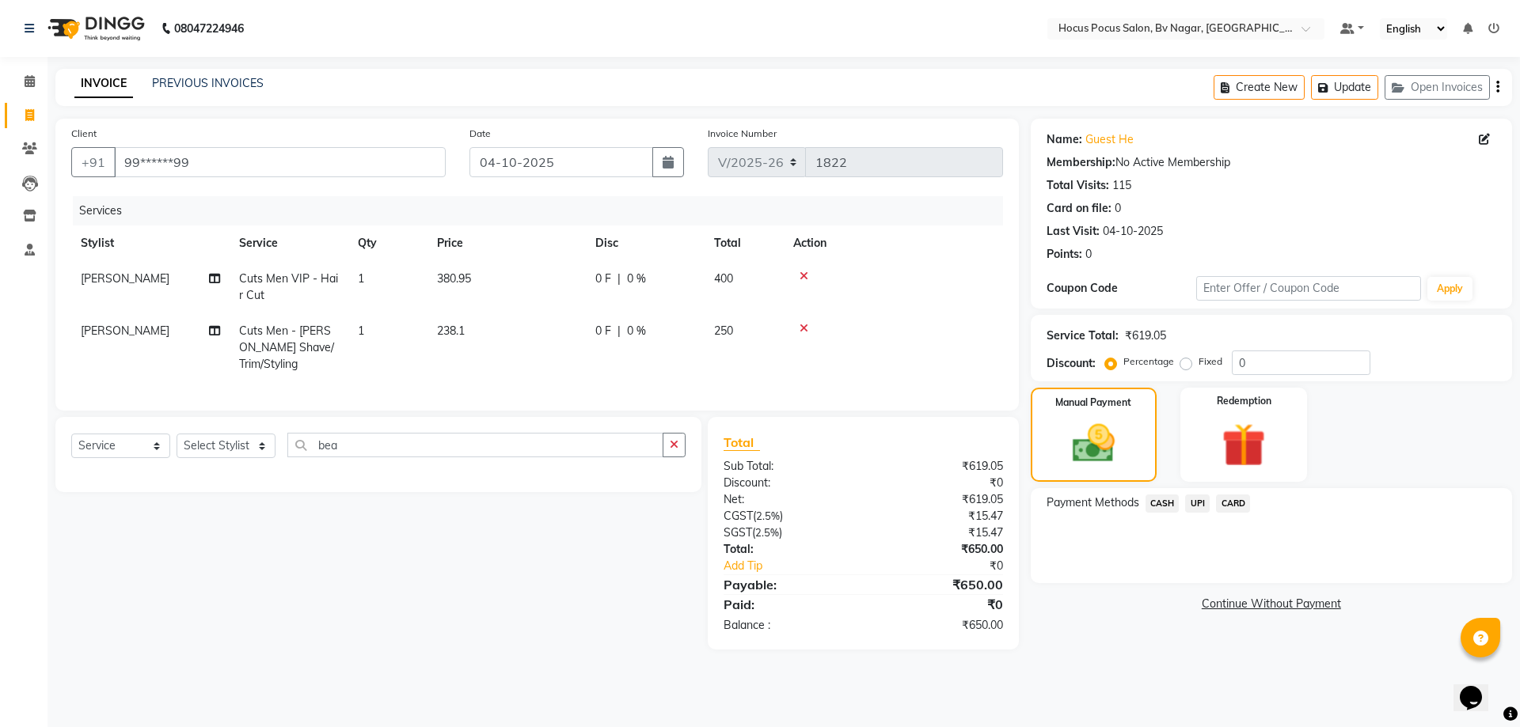
click at [1212, 506] on div "CARD" at bounding box center [1229, 505] width 40 height 21
click at [1197, 506] on span "UPI" at bounding box center [1197, 504] width 25 height 18
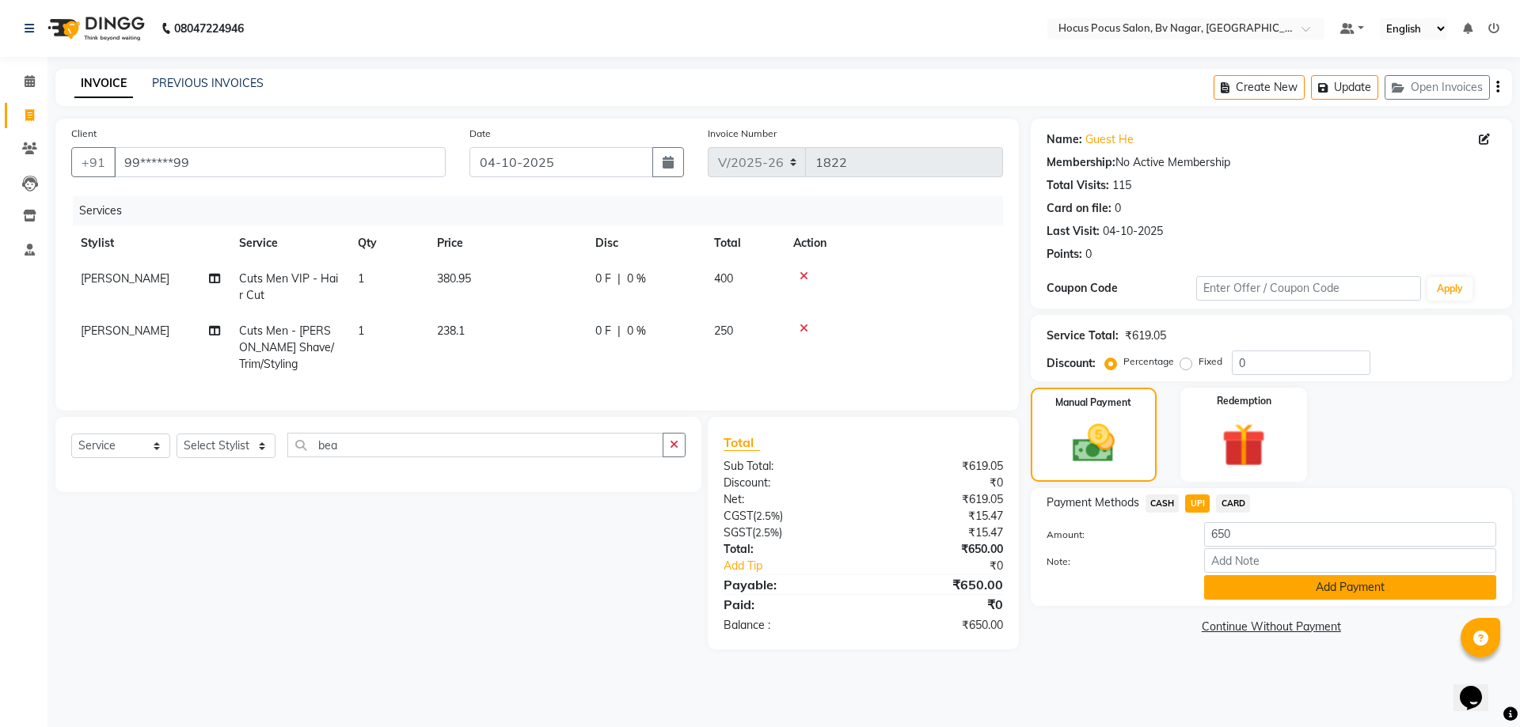
click at [1224, 584] on button "Add Payment" at bounding box center [1350, 587] width 292 height 25
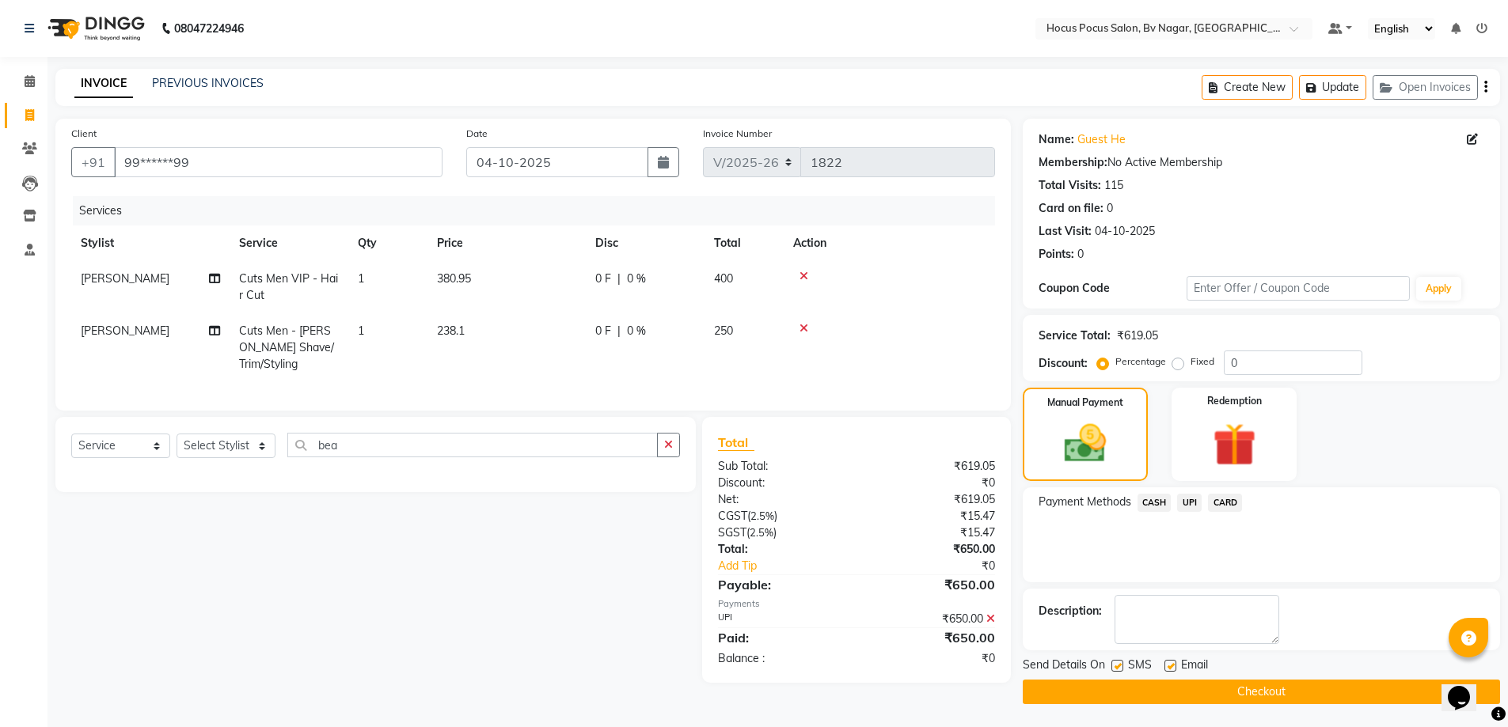
scroll to position [1, 0]
click at [1121, 662] on label at bounding box center [1117, 665] width 12 height 12
click at [1121, 662] on input "checkbox" at bounding box center [1116, 666] width 10 height 10
checkbox input "false"
click at [1125, 679] on button "Checkout" at bounding box center [1261, 691] width 477 height 25
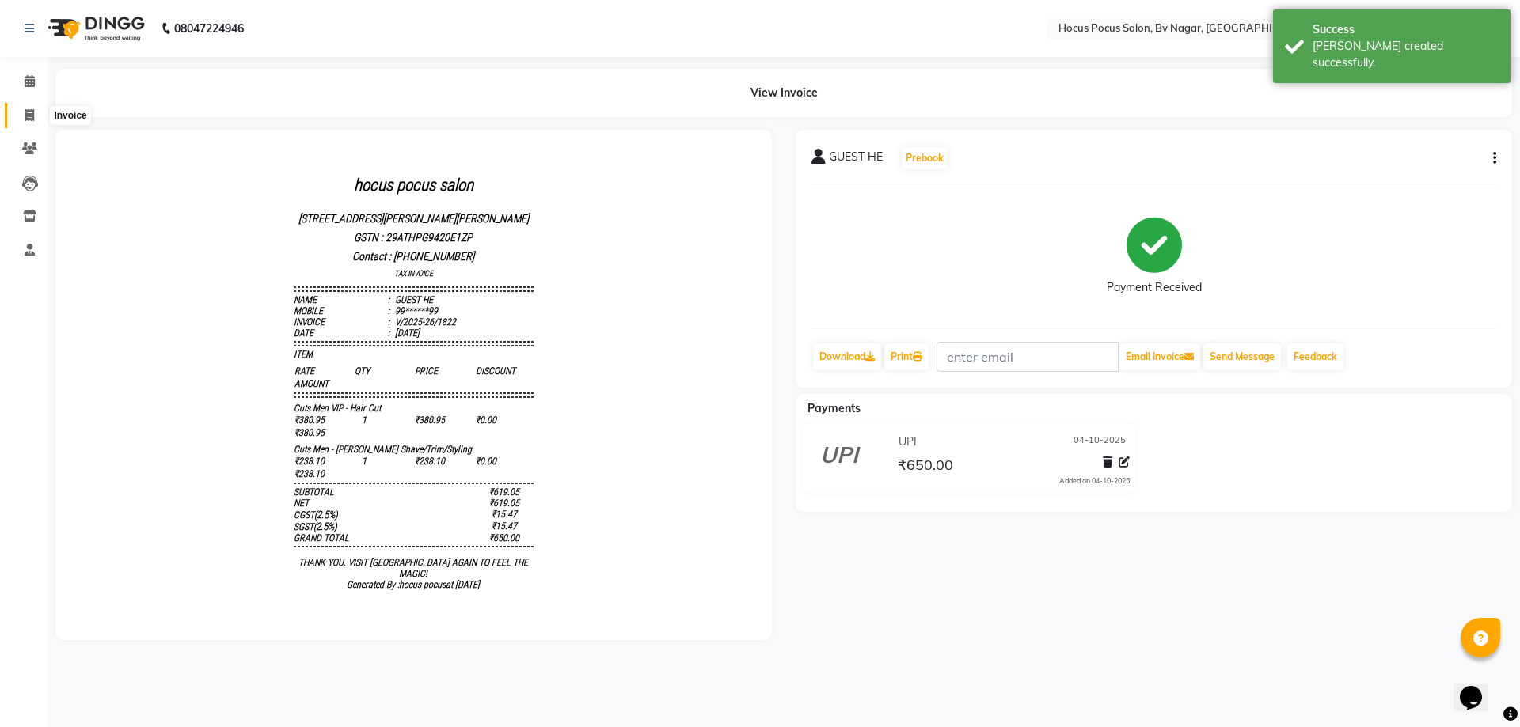
click at [29, 114] on icon at bounding box center [29, 115] width 9 height 12
select select "6056"
select select "service"
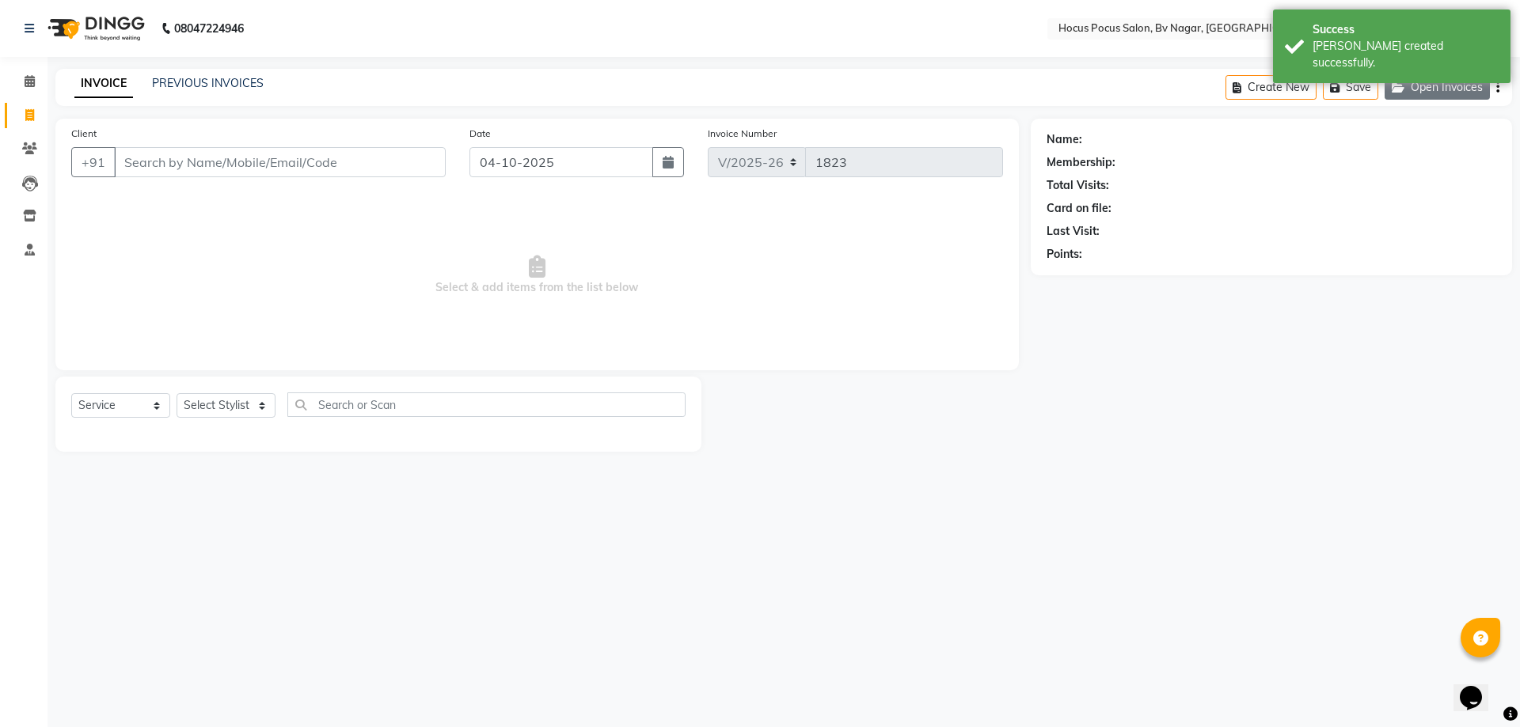
click at [1440, 87] on button "Open Invoices" at bounding box center [1436, 87] width 105 height 25
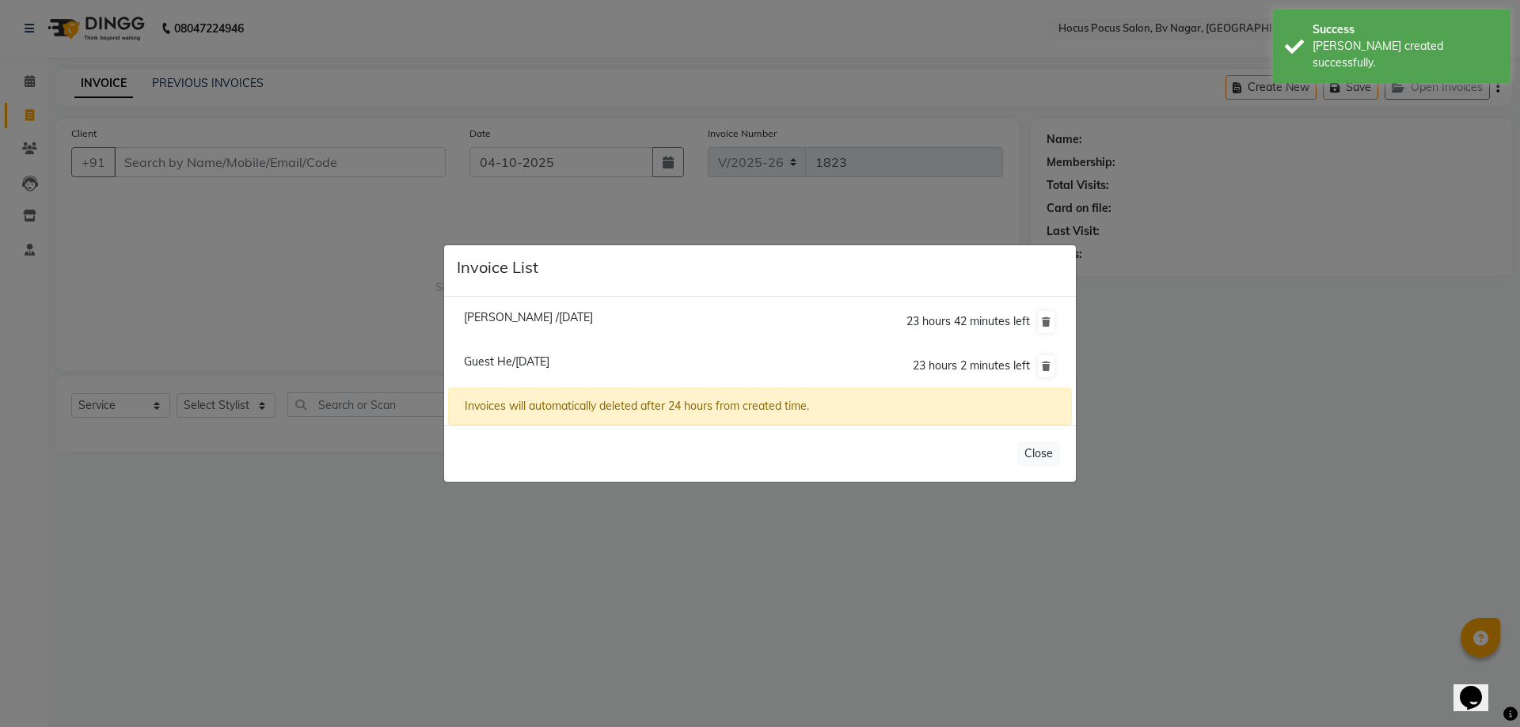
click at [529, 356] on span "Guest He/[DATE]" at bounding box center [506, 362] width 85 height 14
type input "99******99"
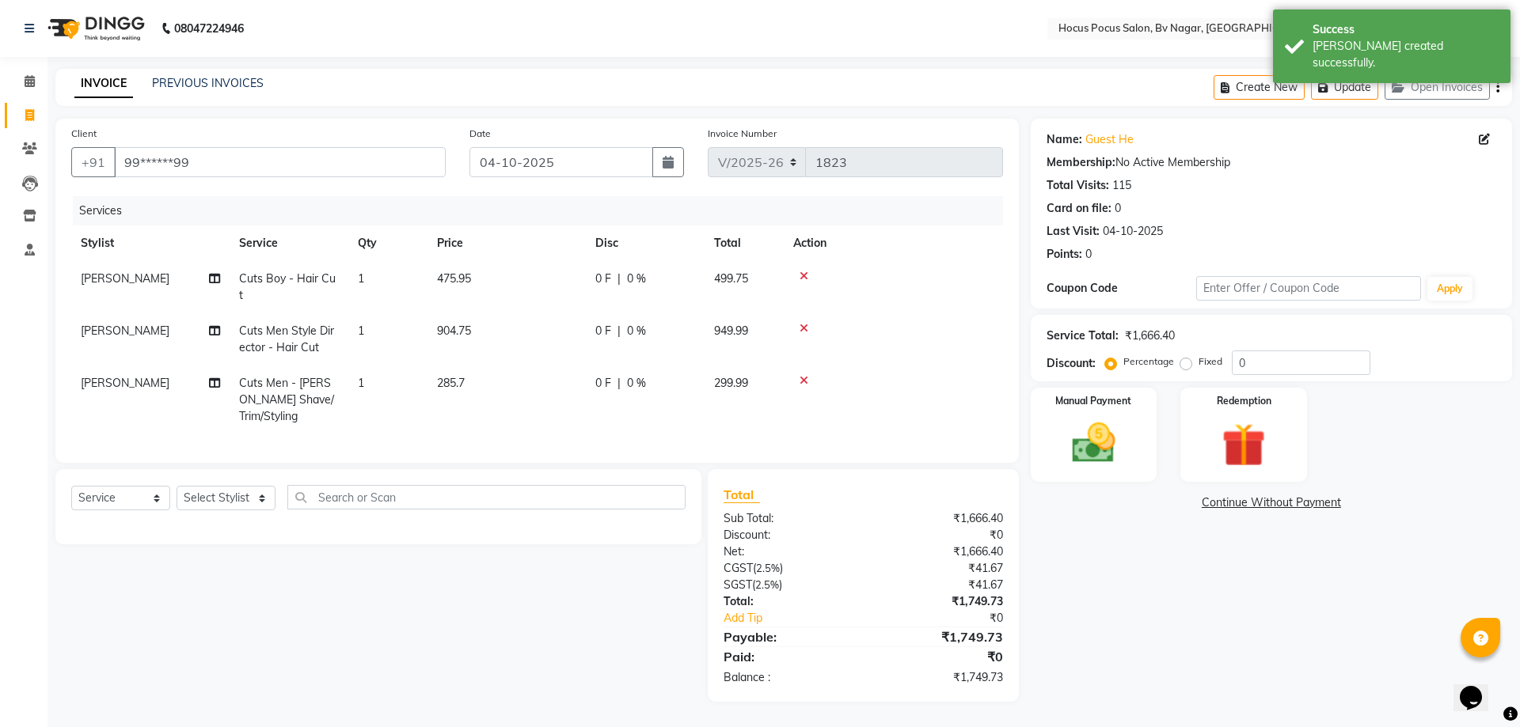
click at [497, 320] on td "904.75" at bounding box center [506, 339] width 158 height 52
select select "43708"
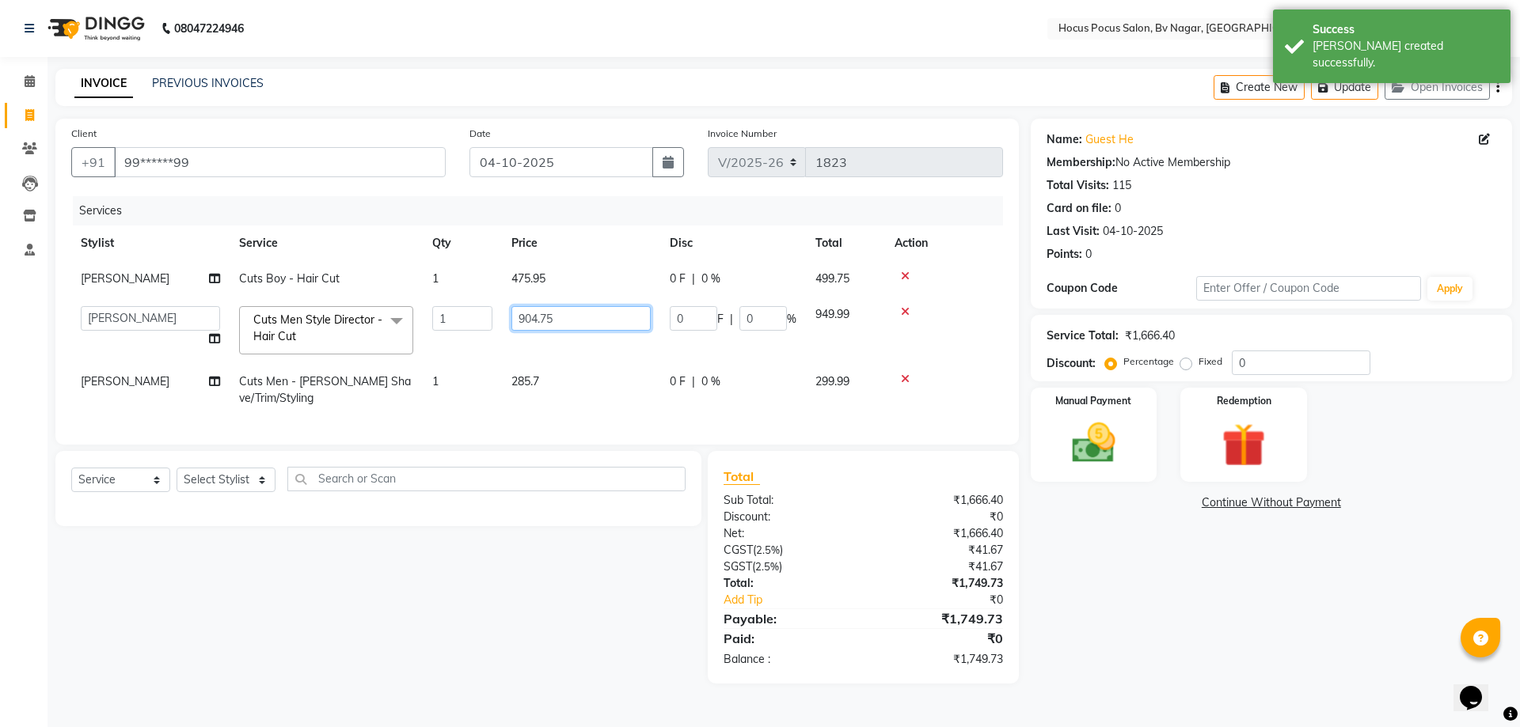
click at [560, 315] on input "904.75" at bounding box center [580, 318] width 139 height 25
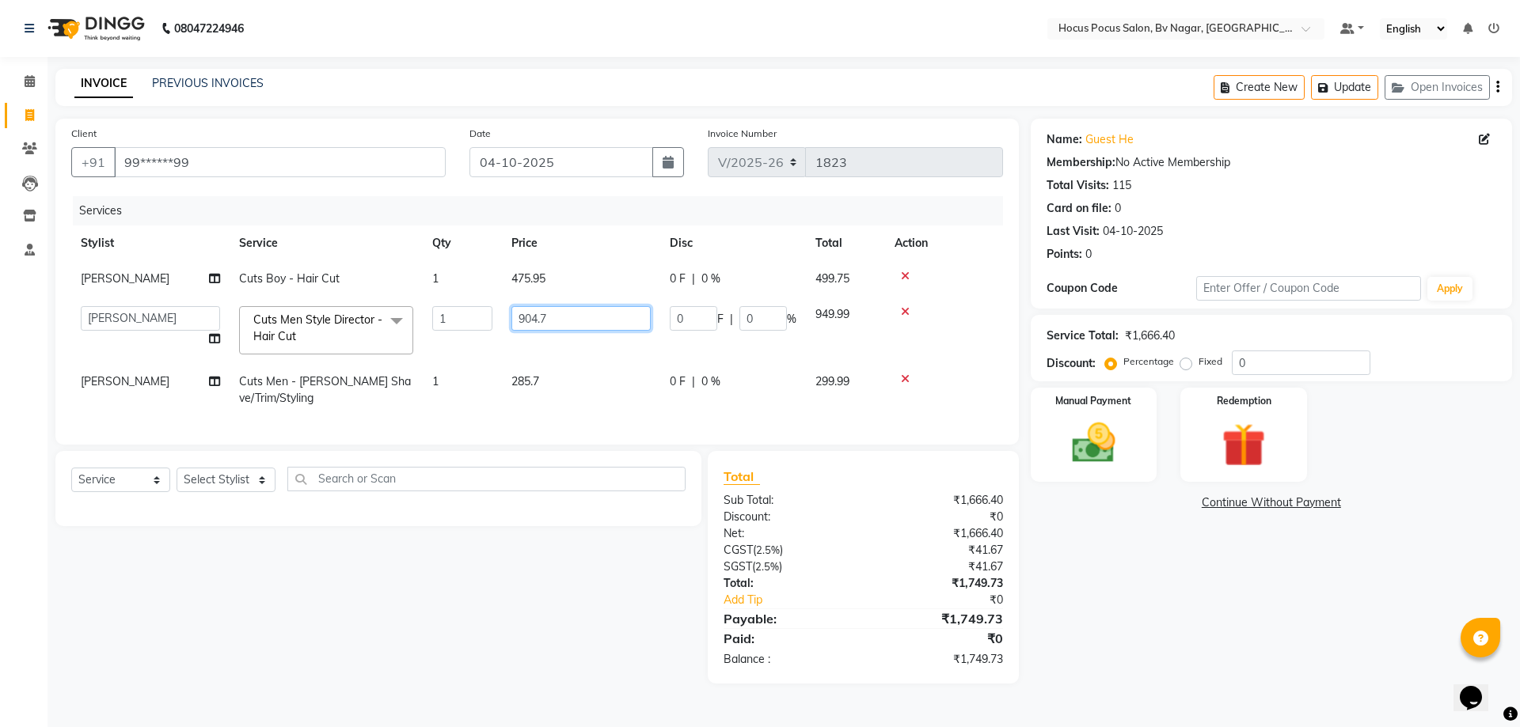
type input "904.76"
click at [624, 227] on tr "Stylist Service Qty Price Disc Total Action" at bounding box center [537, 244] width 932 height 36
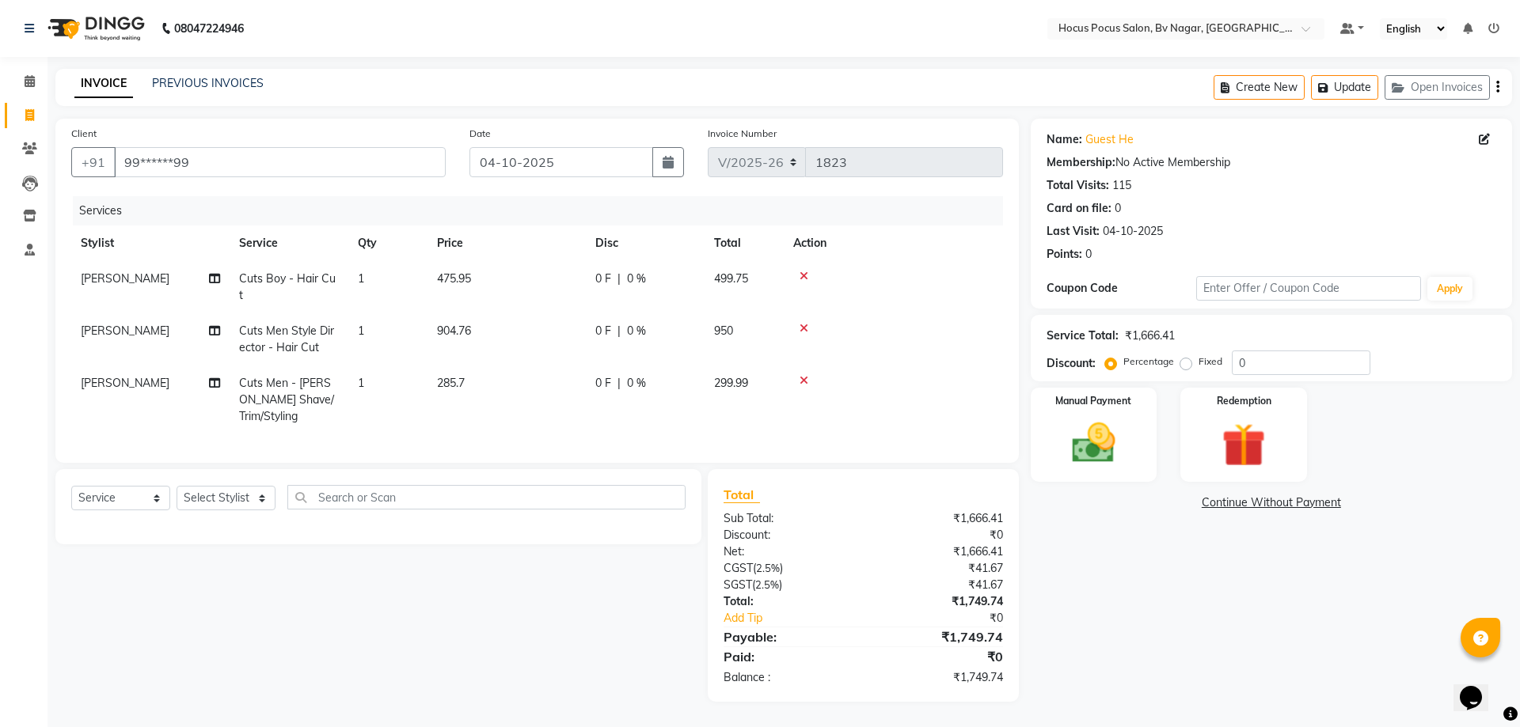
click at [497, 366] on td "285.7" at bounding box center [506, 400] width 158 height 69
select select "43708"
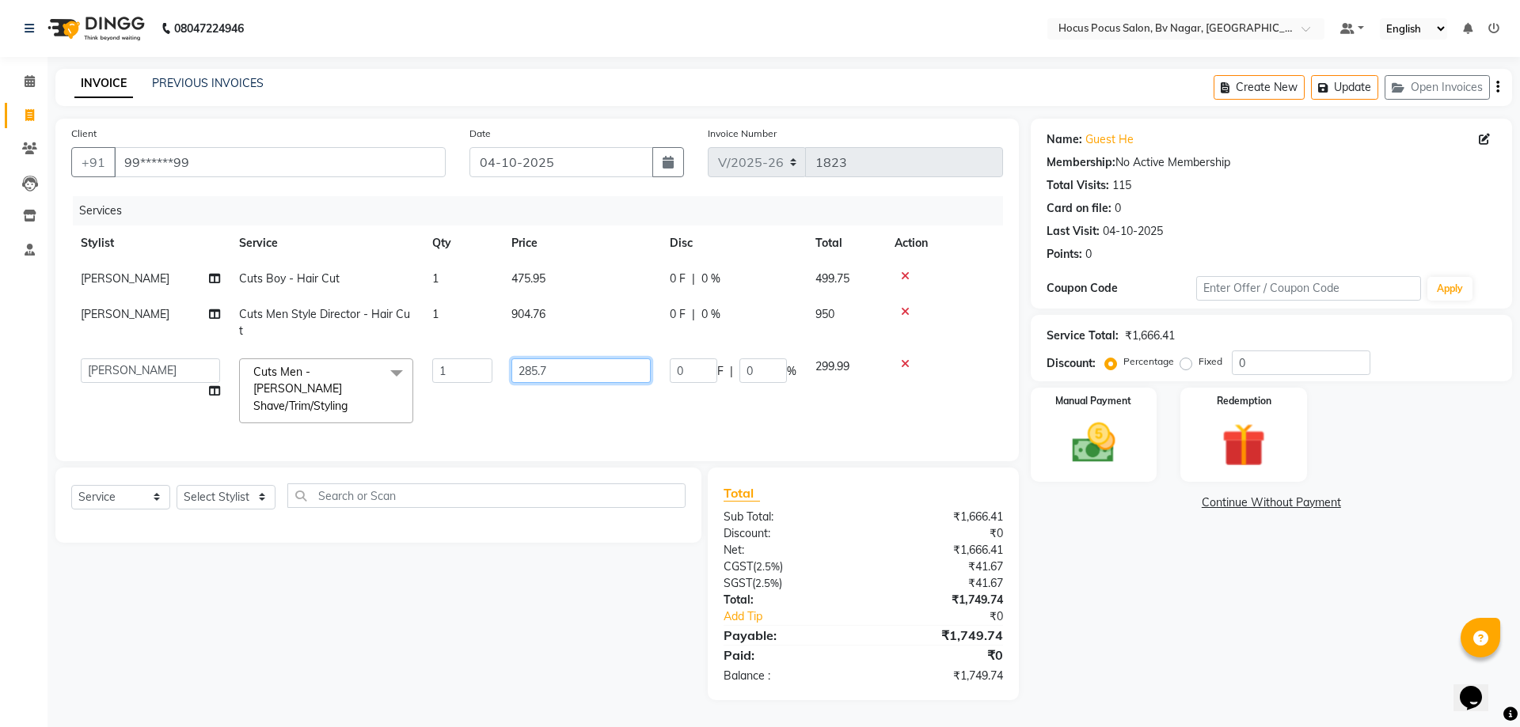
click at [569, 359] on input "285.7" at bounding box center [580, 371] width 139 height 25
type input "285.71"
click at [574, 385] on td "285.71" at bounding box center [581, 391] width 158 height 84
select select "43708"
click at [563, 273] on td "475.95" at bounding box center [581, 279] width 158 height 36
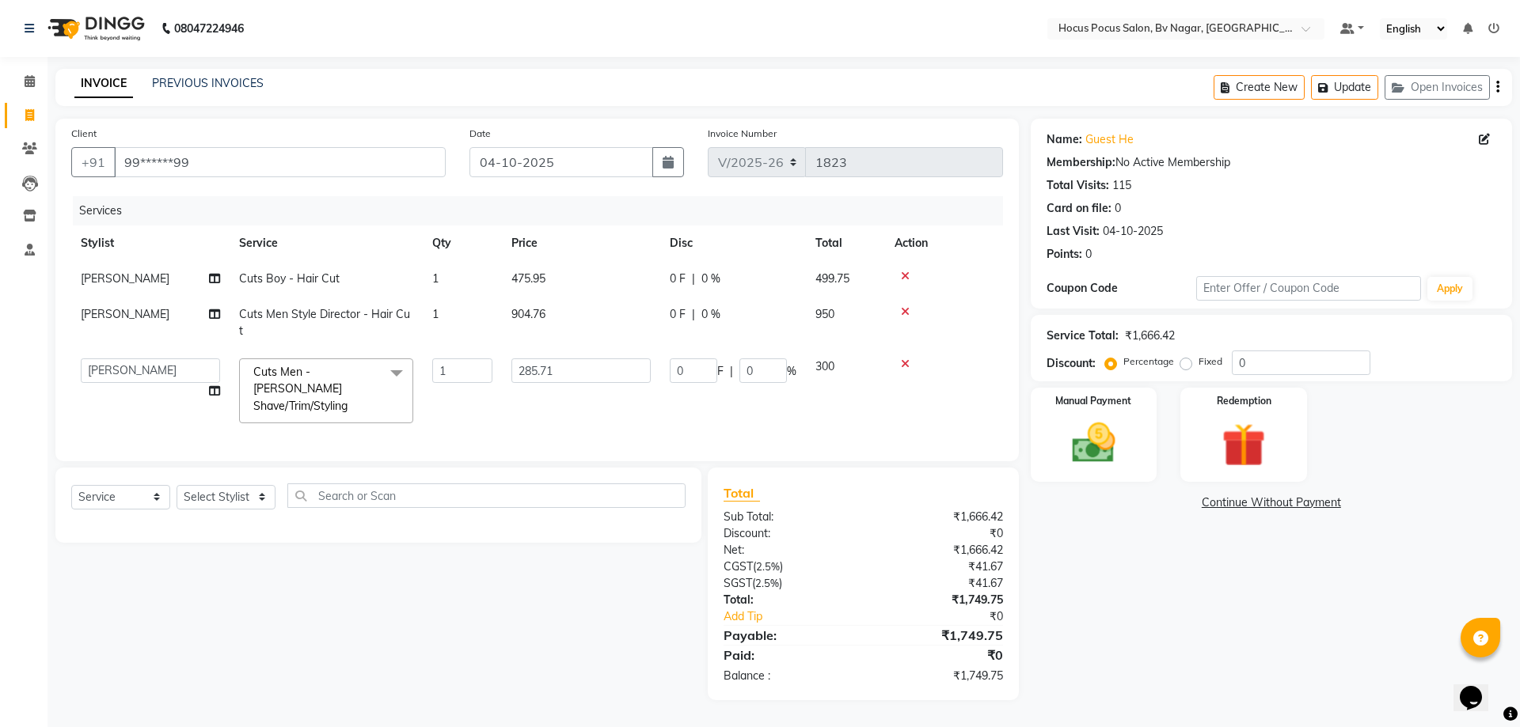
select select "43708"
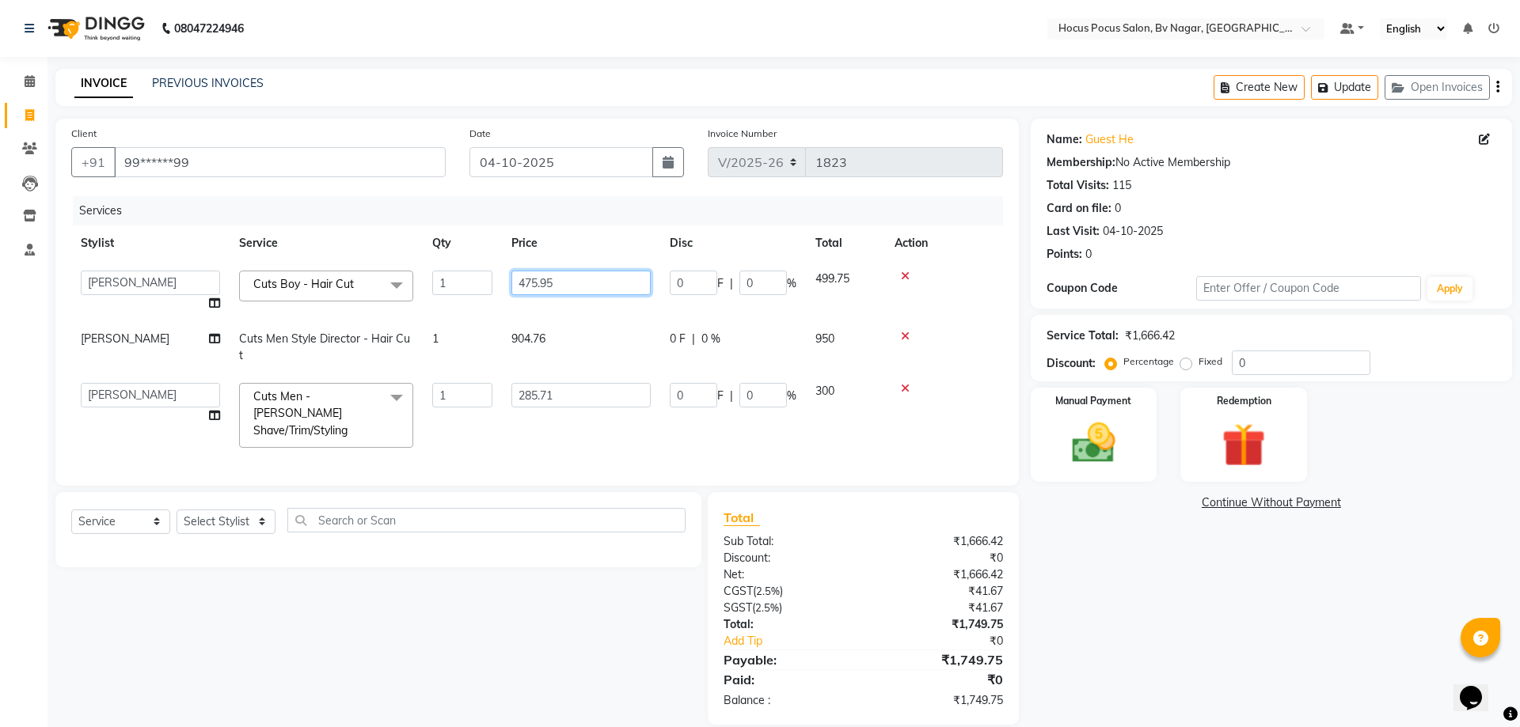
click at [598, 275] on input "475.95" at bounding box center [580, 283] width 139 height 25
click at [603, 236] on th "Price" at bounding box center [581, 244] width 158 height 36
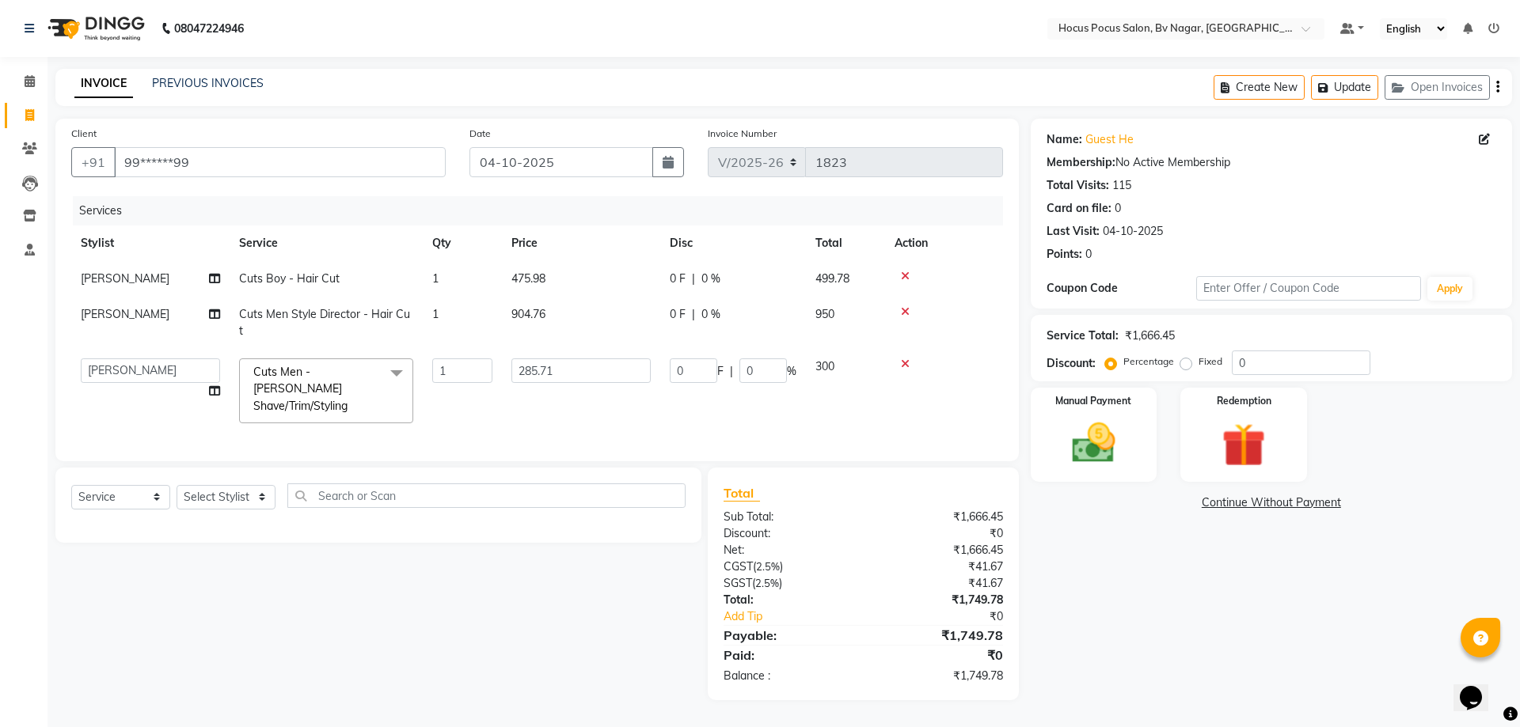
click at [556, 281] on td "475.98" at bounding box center [581, 279] width 158 height 36
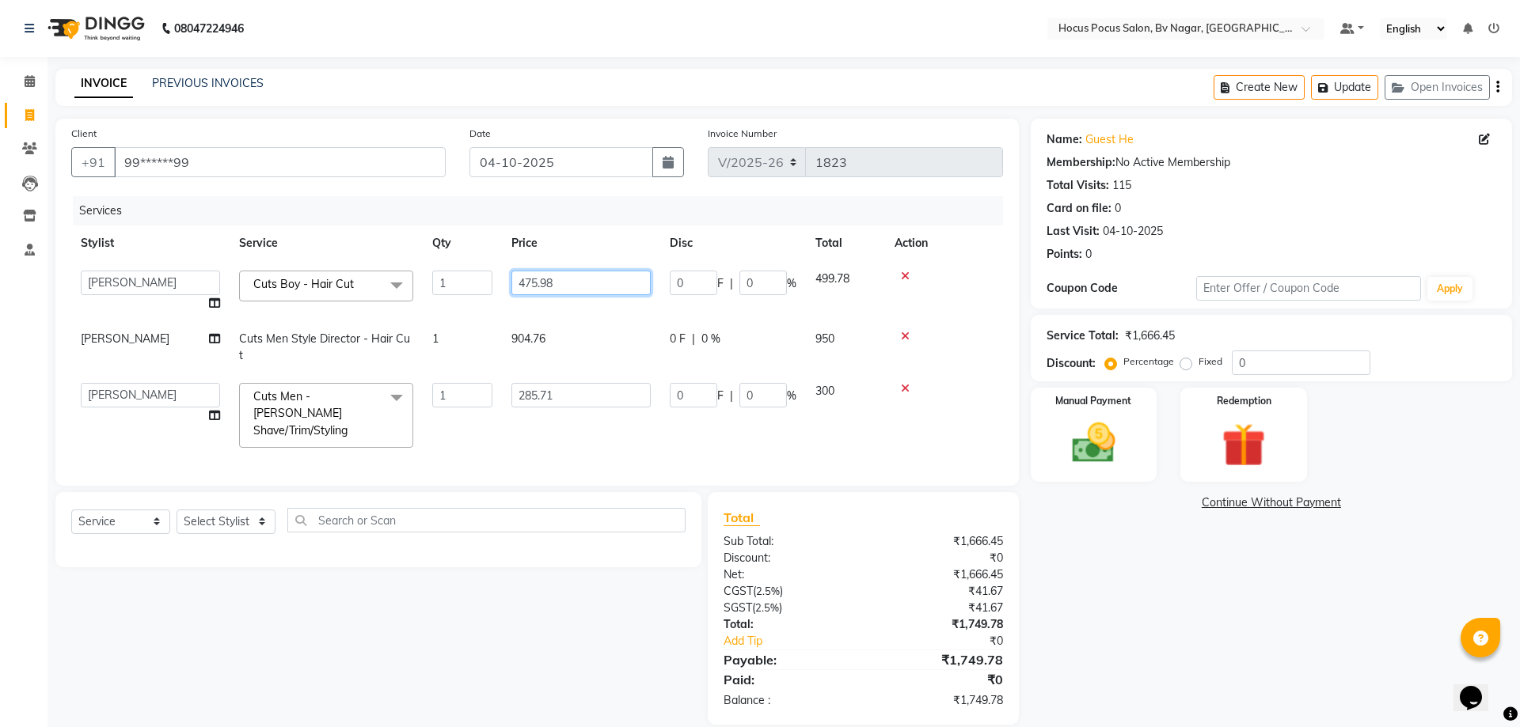
click at [560, 276] on input "475.98" at bounding box center [580, 283] width 139 height 25
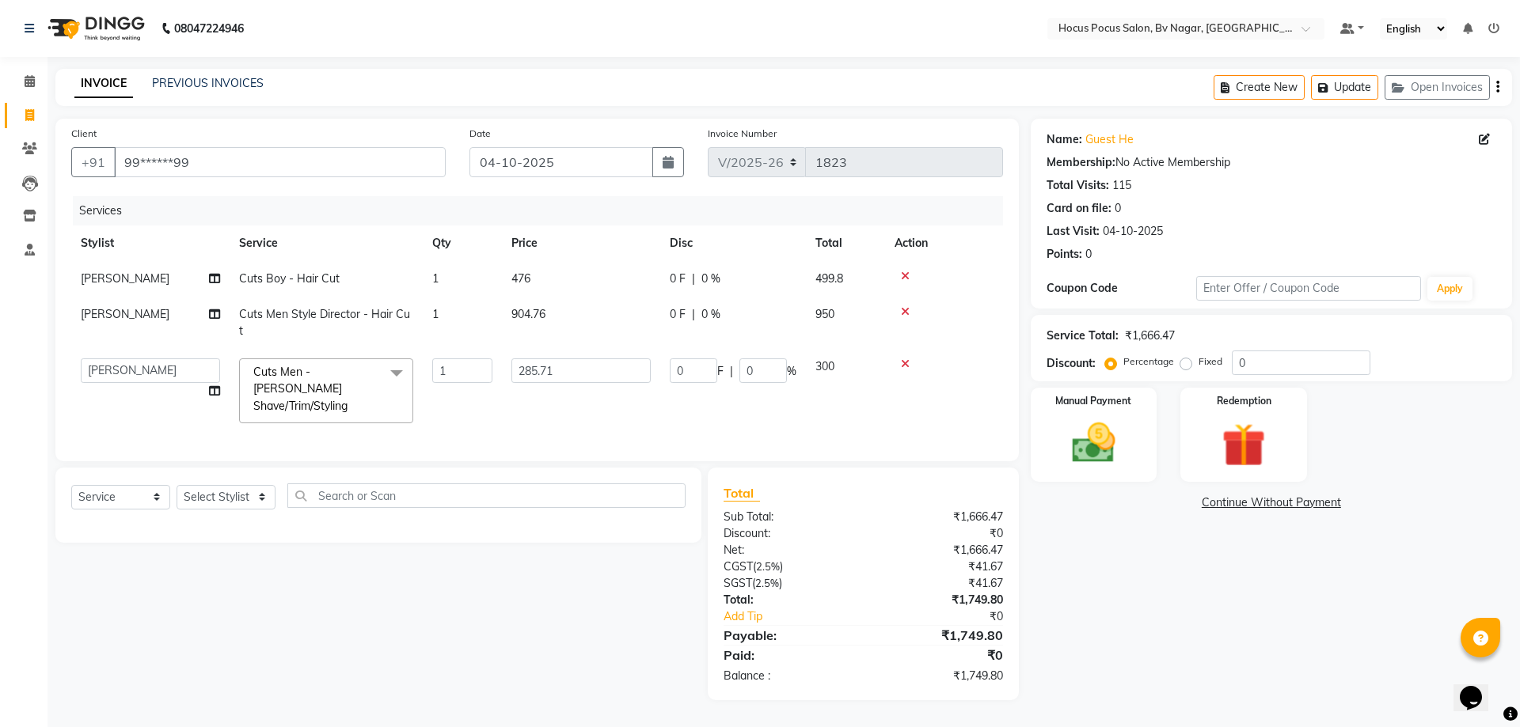
click at [600, 235] on th "Price" at bounding box center [581, 244] width 158 height 36
click at [541, 276] on td "476" at bounding box center [581, 279] width 158 height 36
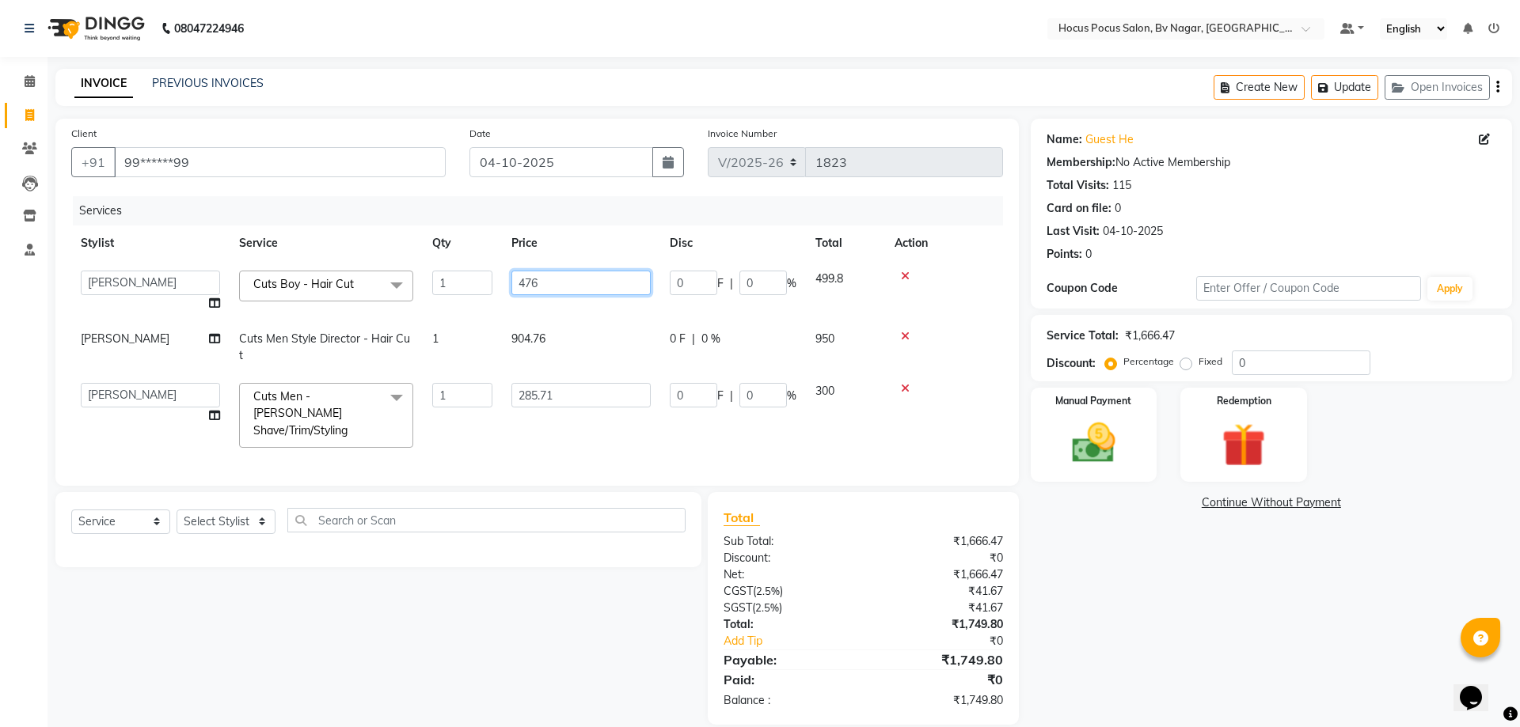
click at [567, 274] on input "476" at bounding box center [580, 283] width 139 height 25
click at [580, 228] on th "Price" at bounding box center [581, 244] width 158 height 36
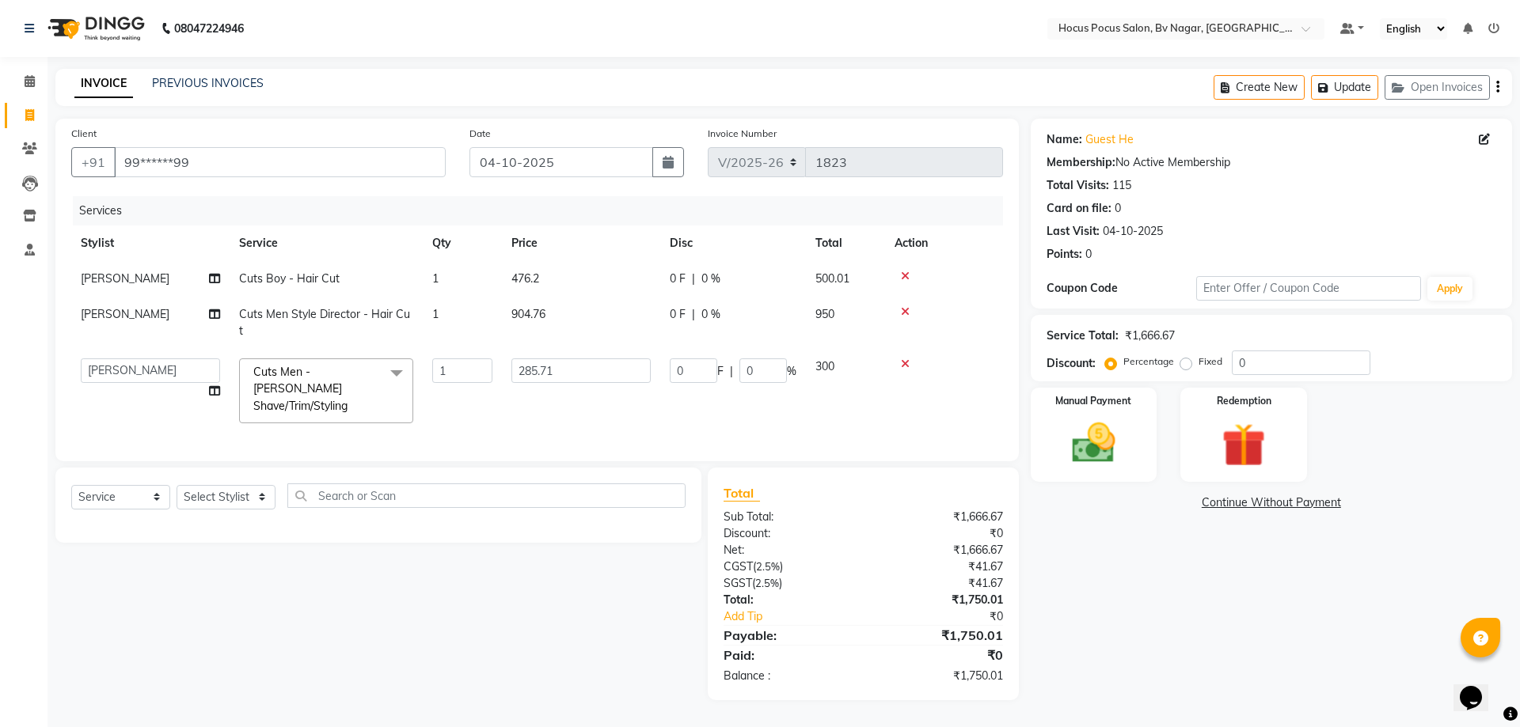
click at [552, 278] on td "476.2" at bounding box center [581, 279] width 158 height 36
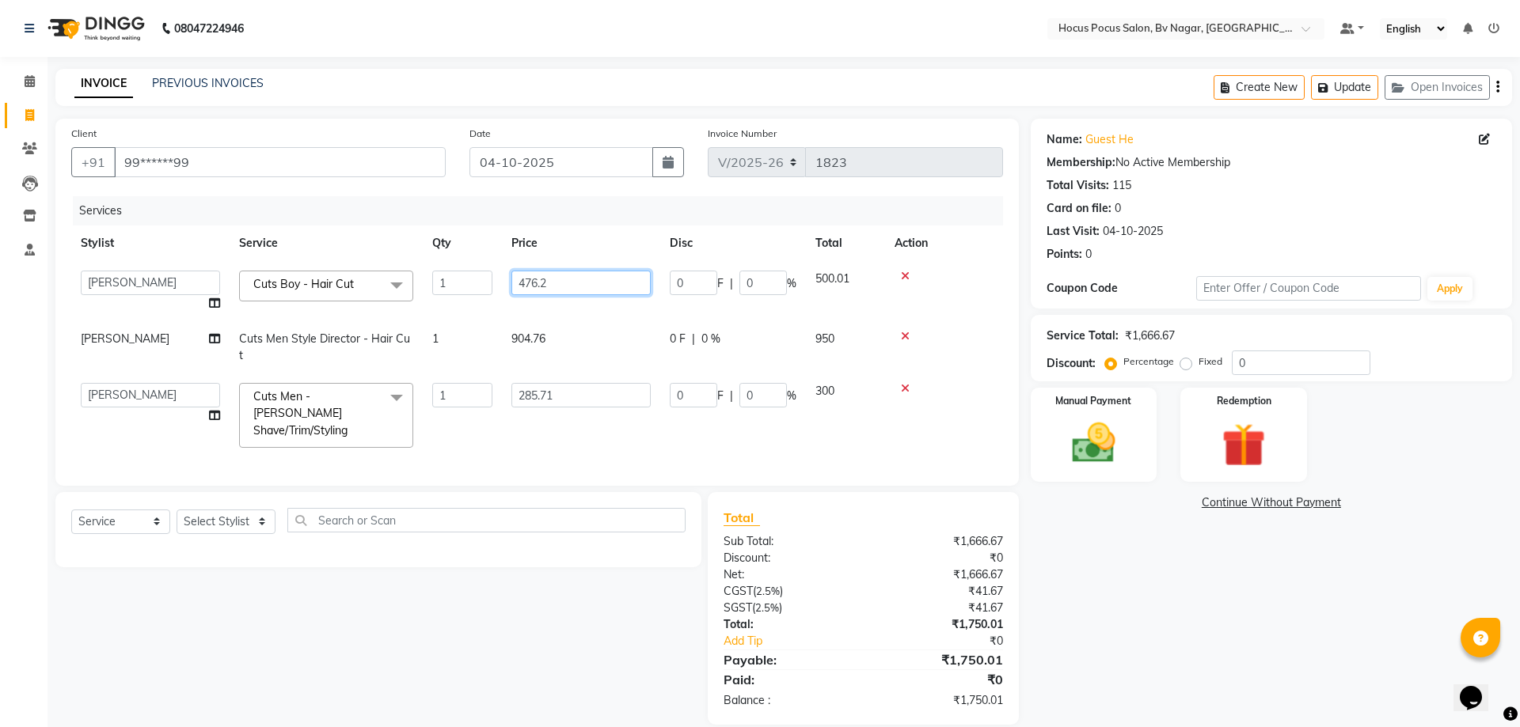
click at [572, 277] on input "476.2" at bounding box center [580, 283] width 139 height 25
click at [617, 218] on div "Services" at bounding box center [544, 210] width 942 height 29
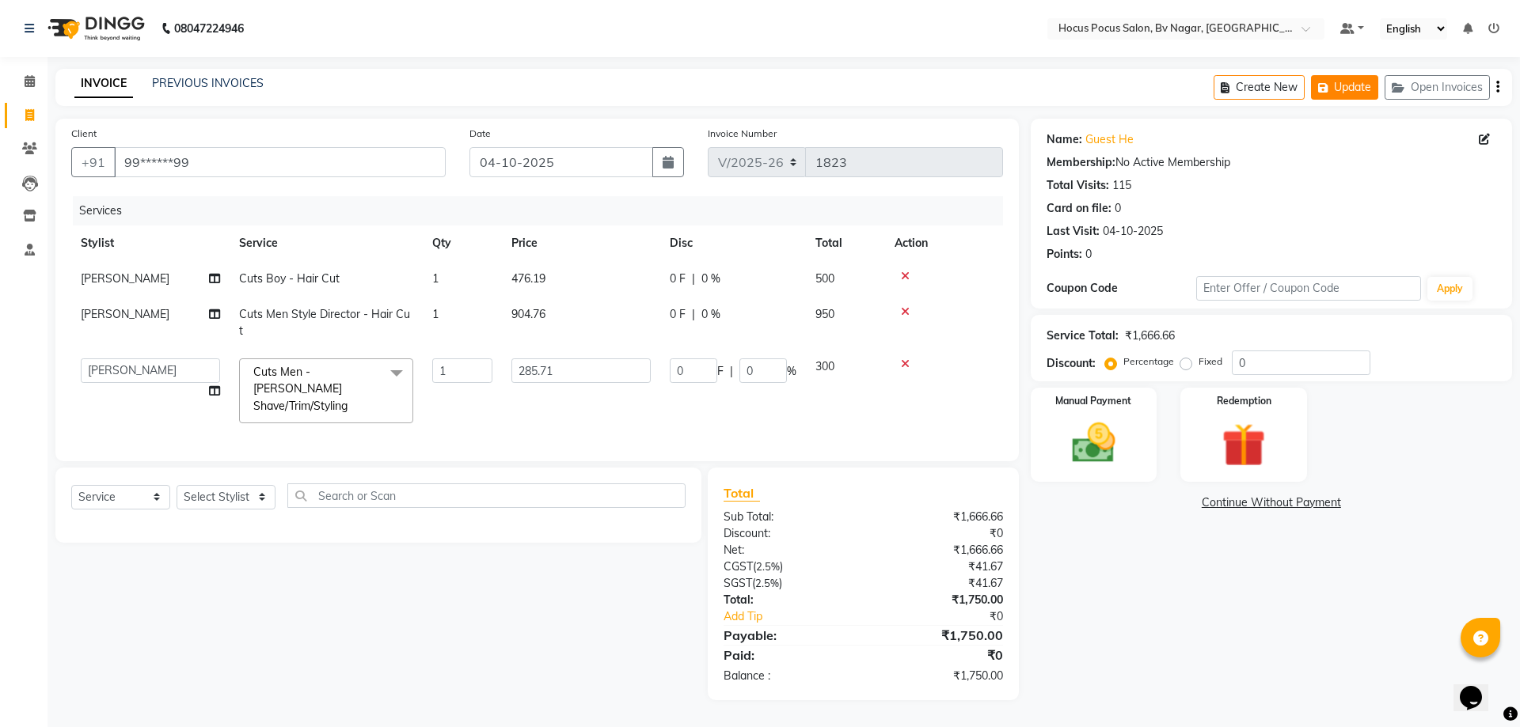
click at [1342, 89] on button "Update" at bounding box center [1344, 87] width 67 height 25
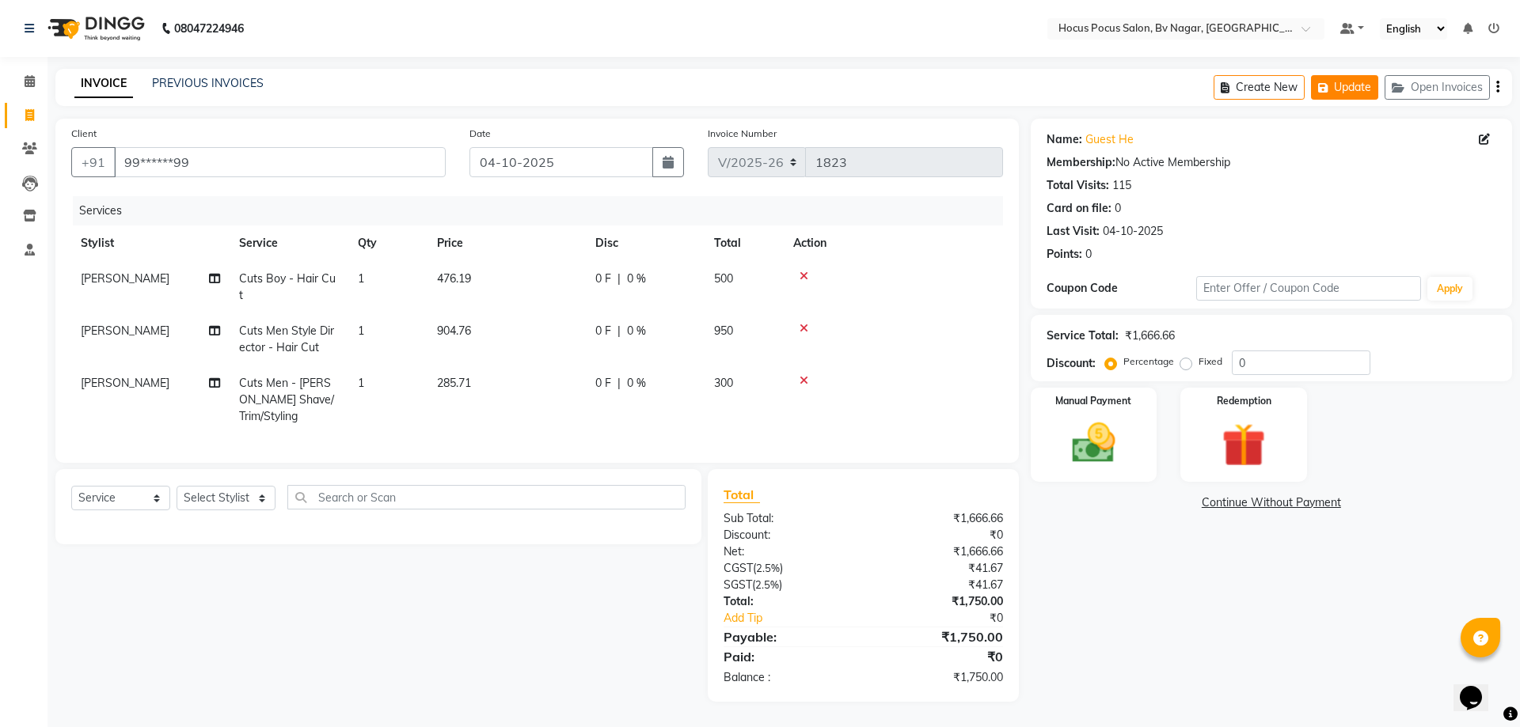
drag, startPoint x: 1340, startPoint y: 82, endPoint x: 1312, endPoint y: 81, distance: 27.7
click at [1341, 81] on button "Update" at bounding box center [1344, 87] width 67 height 25
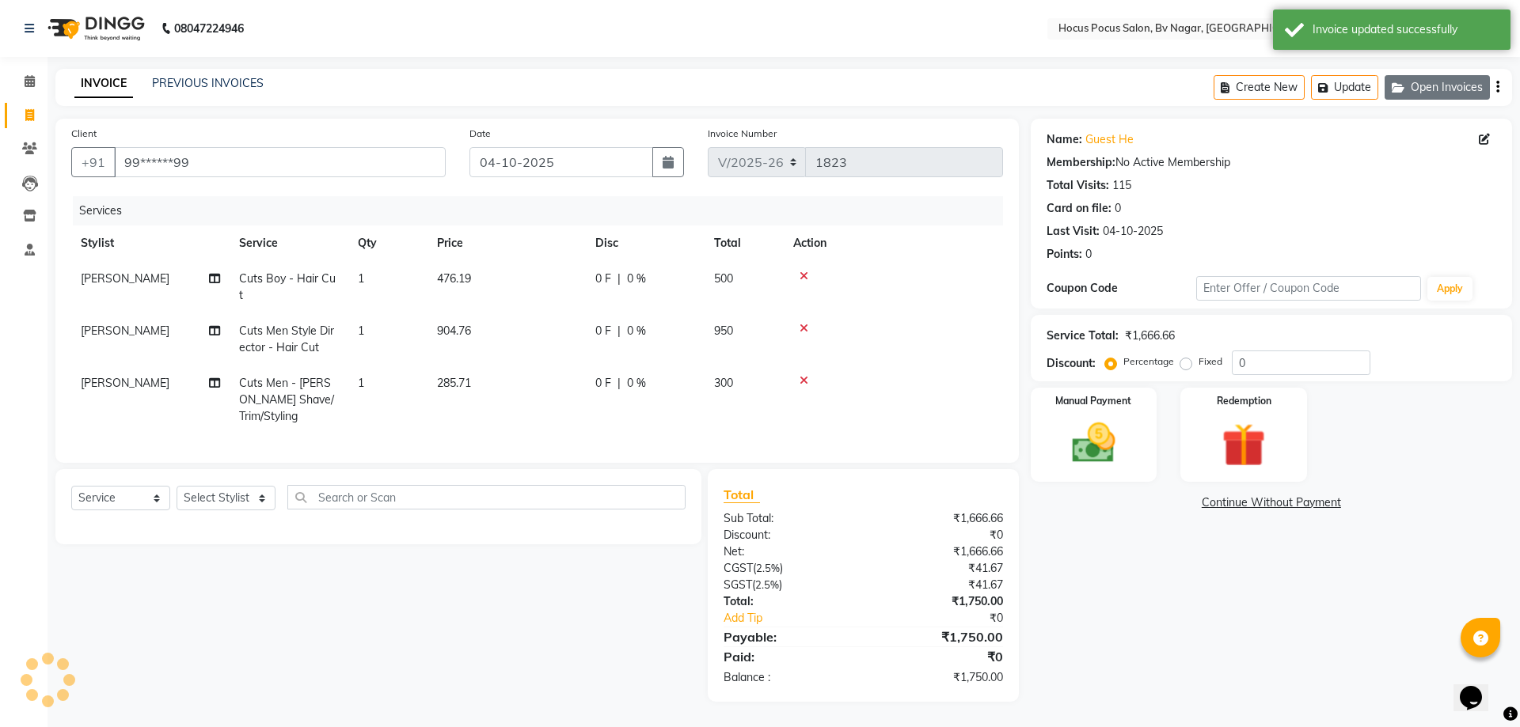
click at [1413, 97] on button "Open Invoices" at bounding box center [1436, 87] width 105 height 25
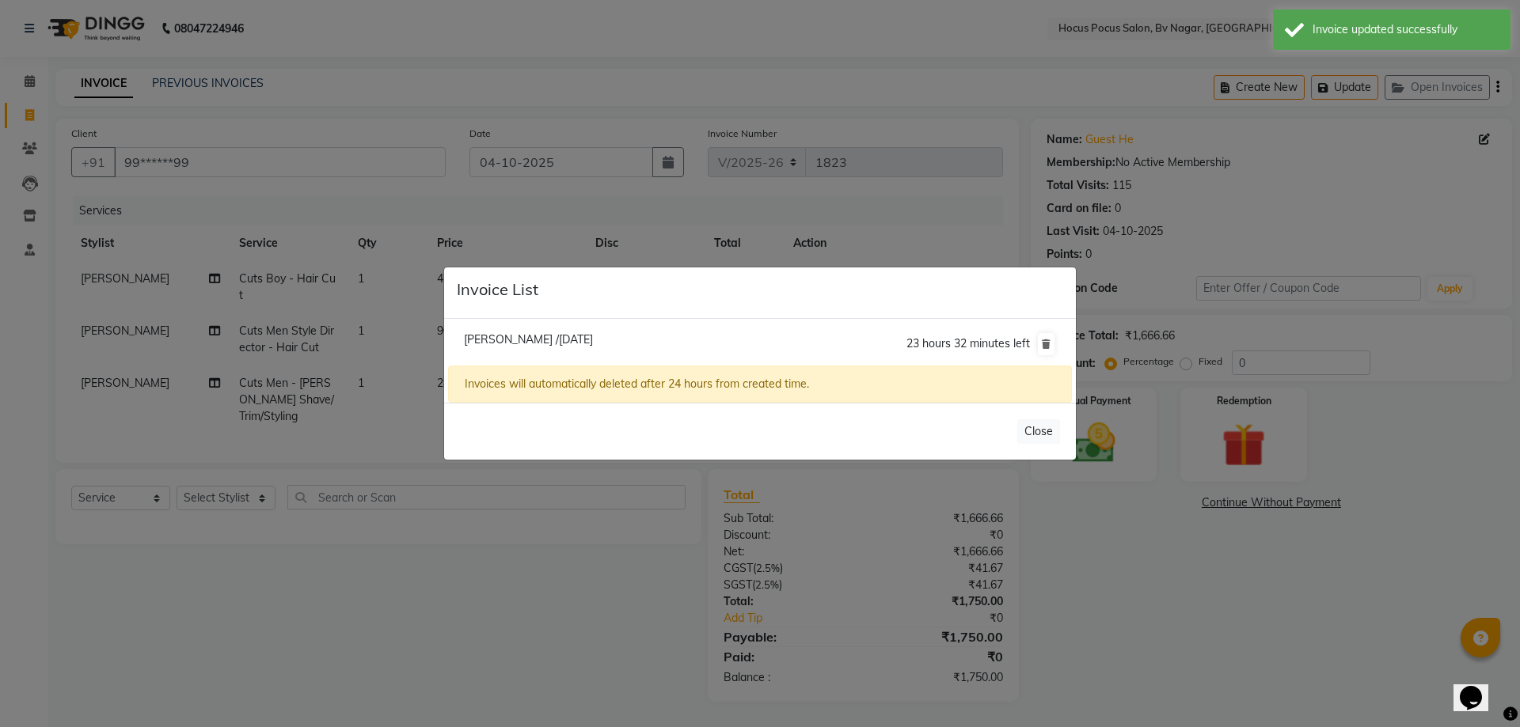
click at [527, 343] on span "[PERSON_NAME] /[DATE]" at bounding box center [528, 339] width 129 height 14
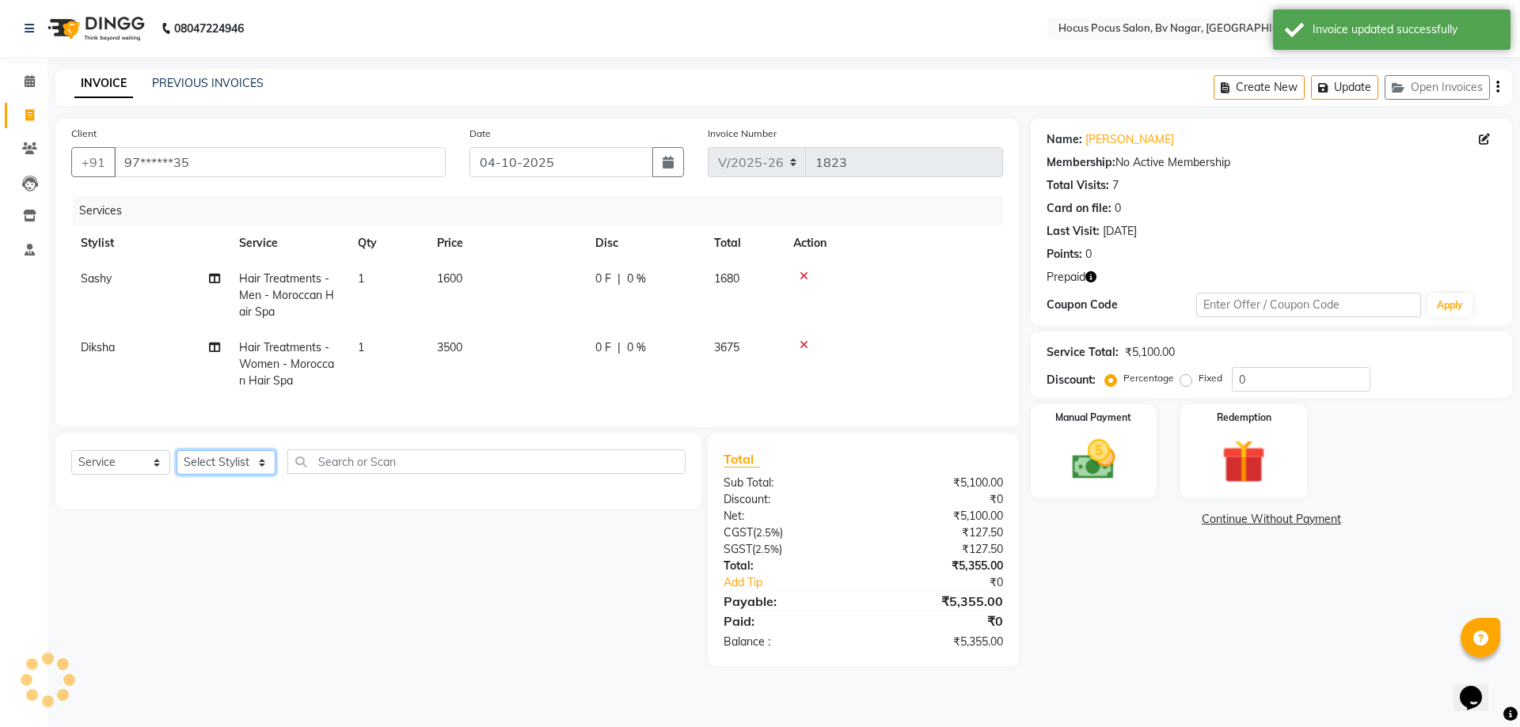
click at [235, 475] on select "Select Stylist [PERSON_NAME] [PERSON_NAME] hocus pocus [PERSON_NAME] Sashy" at bounding box center [225, 462] width 99 height 25
click at [176, 462] on select "Select Stylist [PERSON_NAME] [PERSON_NAME] hocus pocus [PERSON_NAME] Sashy" at bounding box center [225, 462] width 99 height 25
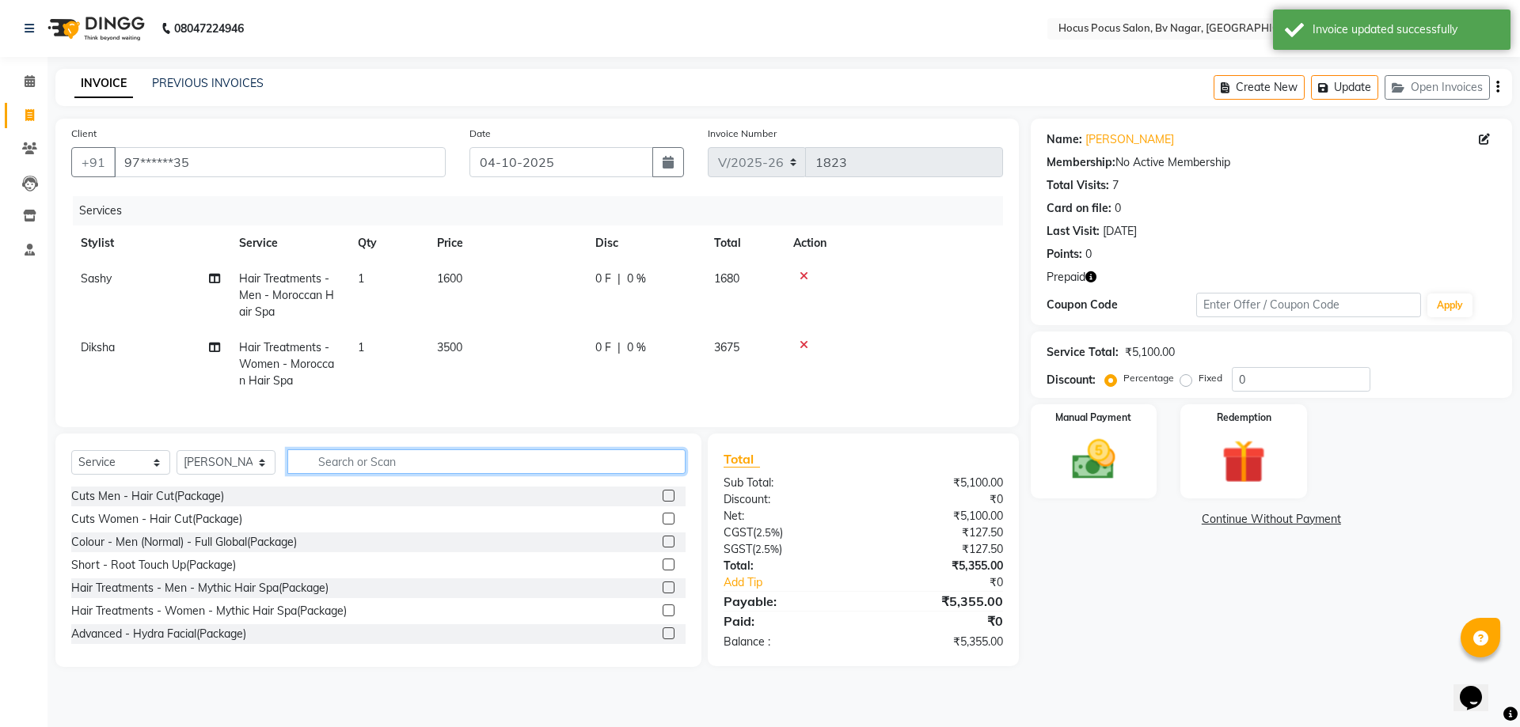
click at [408, 469] on input "text" at bounding box center [486, 462] width 398 height 25
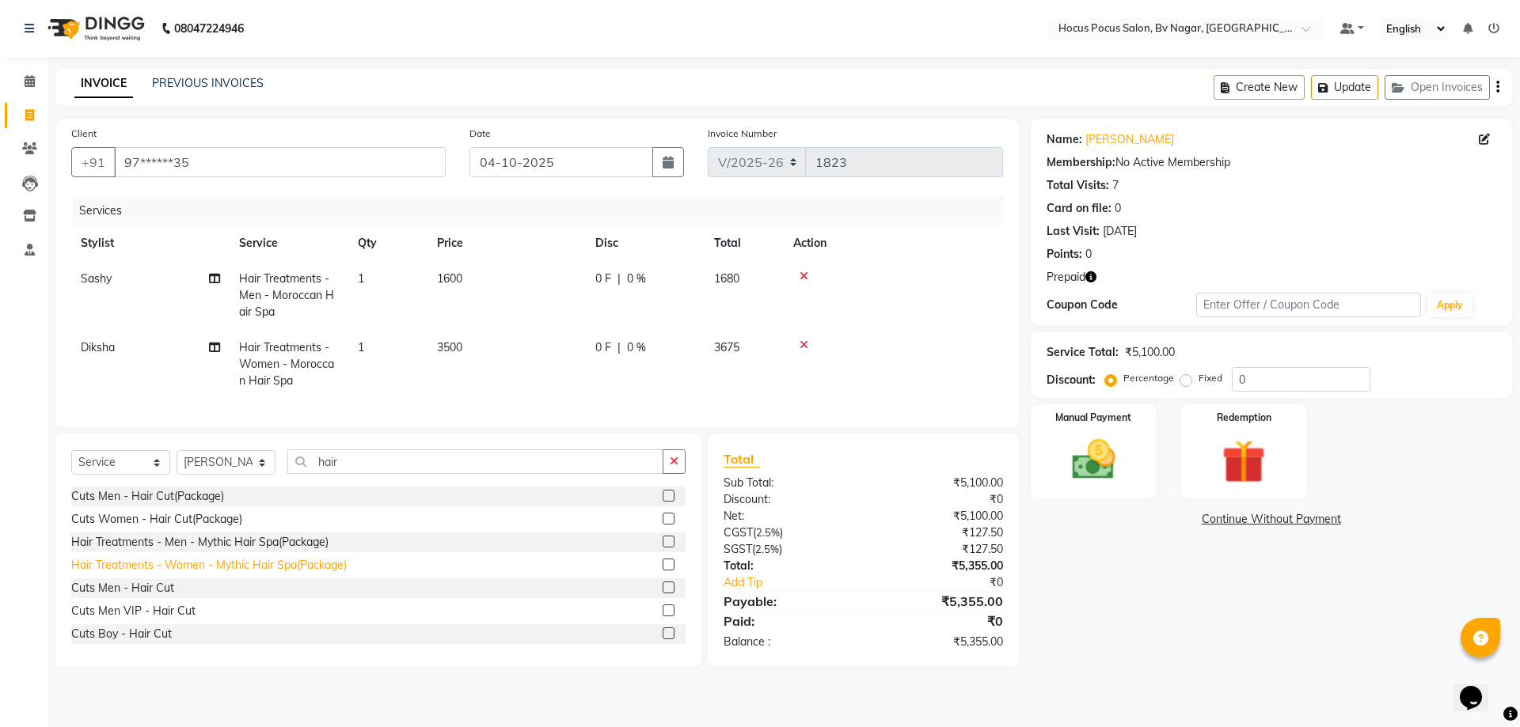
click at [180, 620] on div "Cuts Men VIP - Hair Cut" at bounding box center [133, 611] width 124 height 17
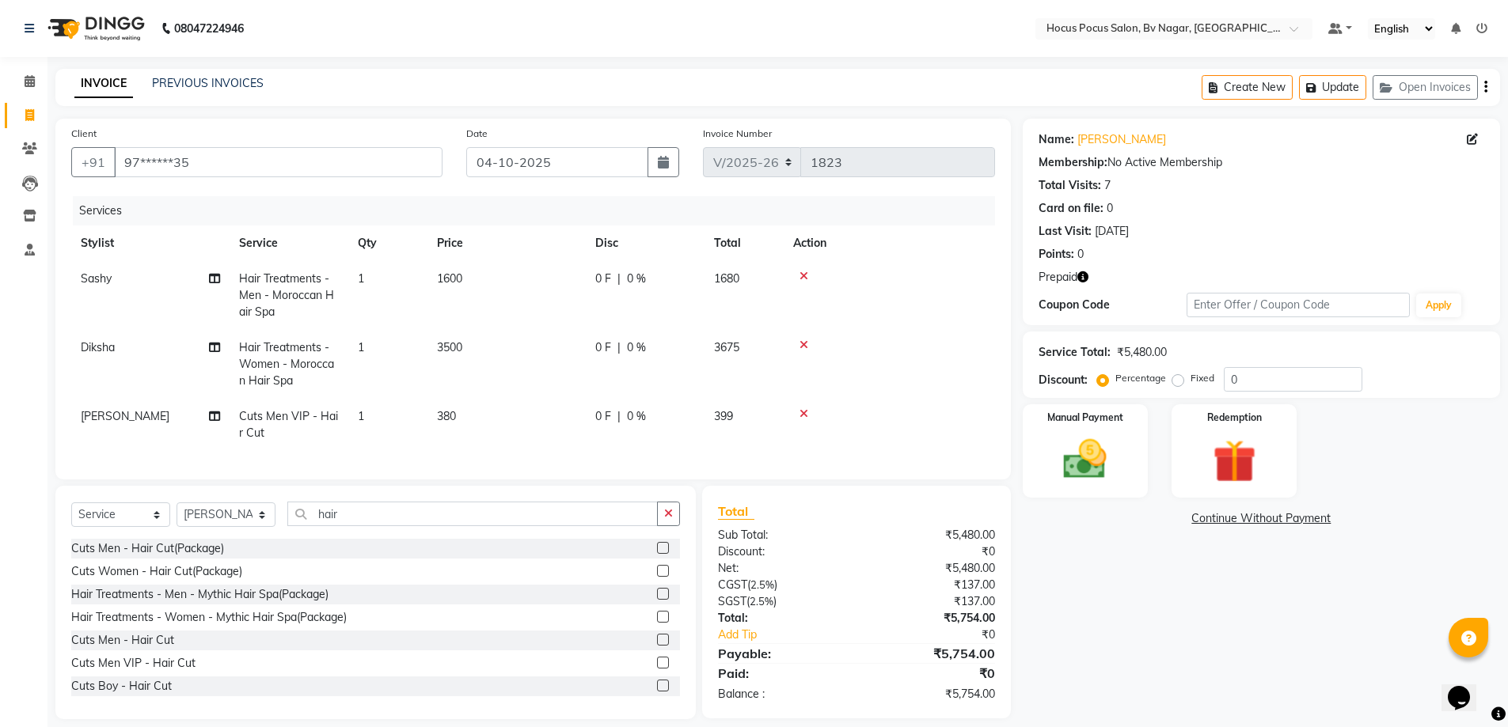
click at [469, 414] on td "380" at bounding box center [506, 425] width 158 height 52
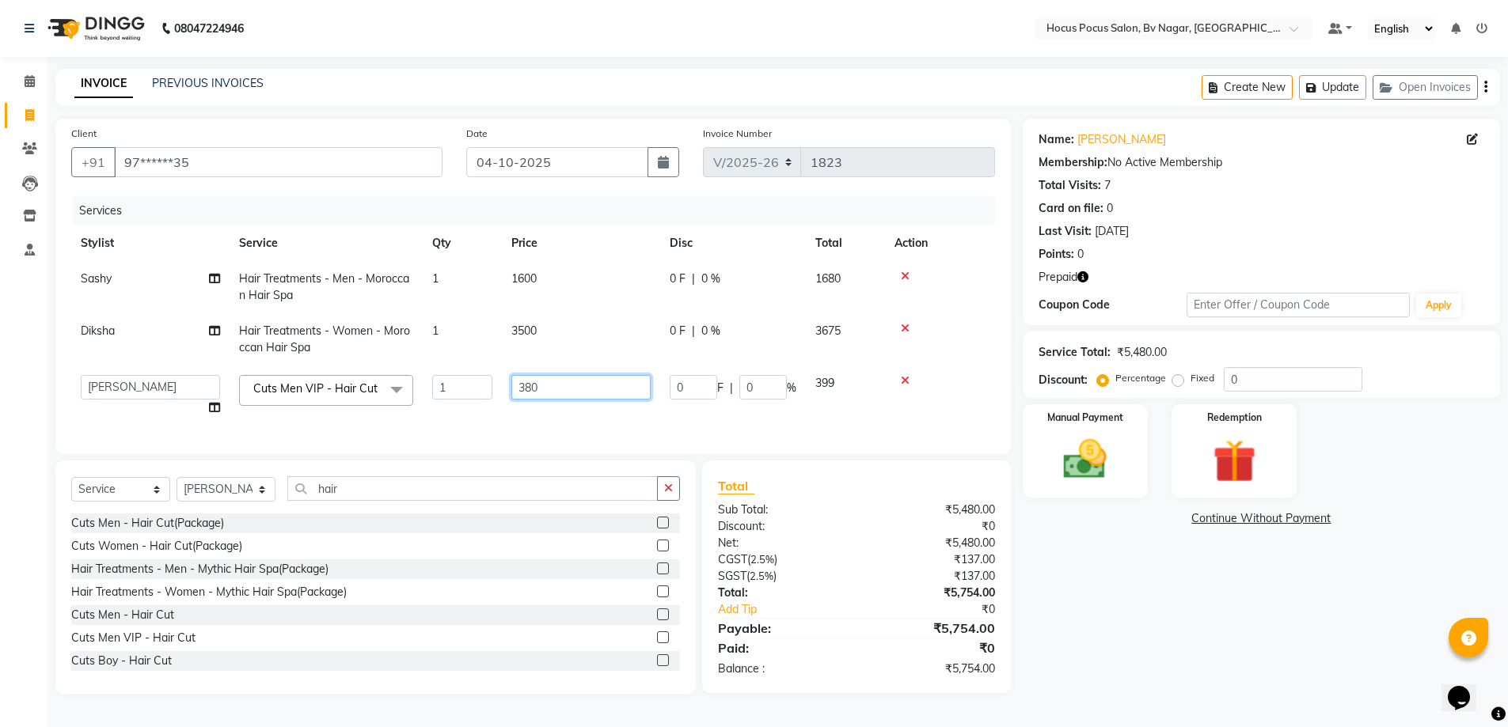
click at [557, 389] on input "380" at bounding box center [580, 387] width 139 height 25
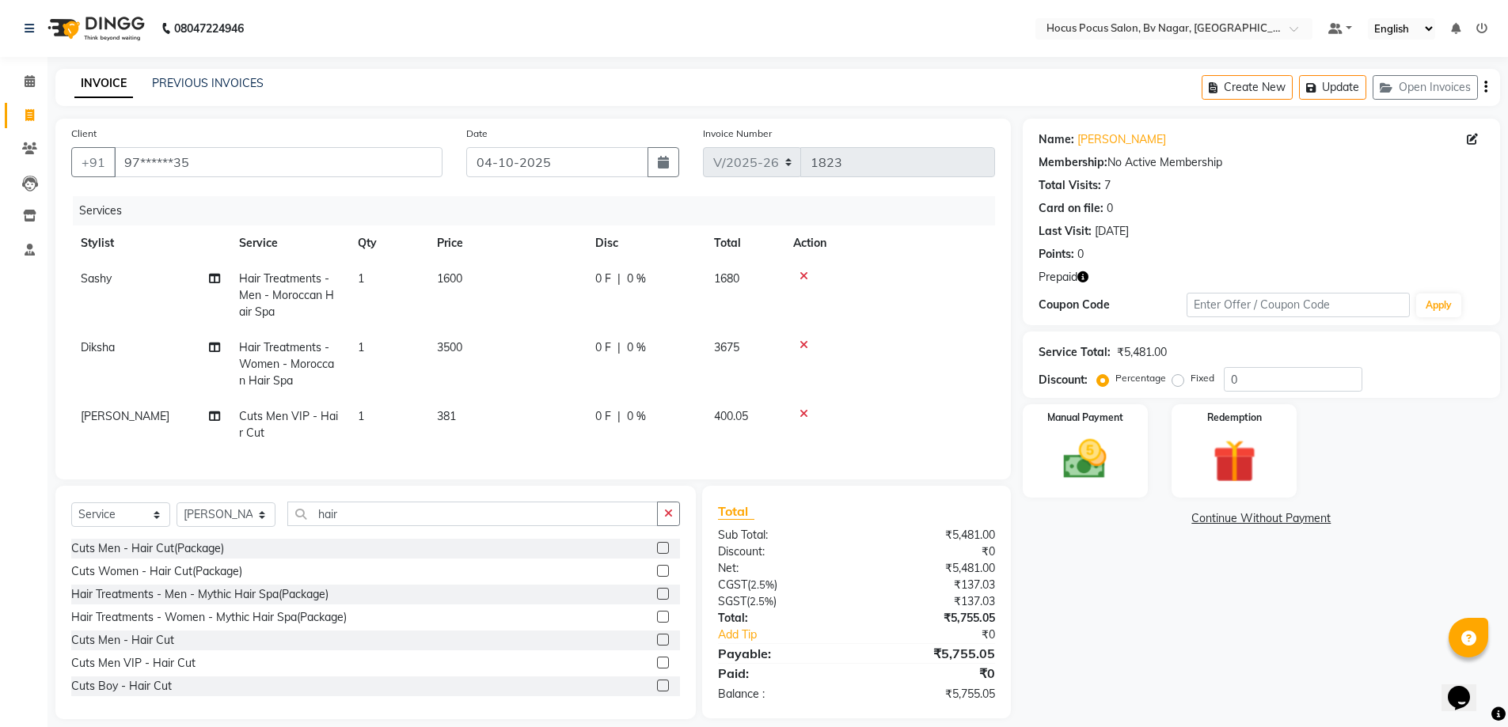
click at [579, 412] on td "381" at bounding box center [506, 425] width 158 height 52
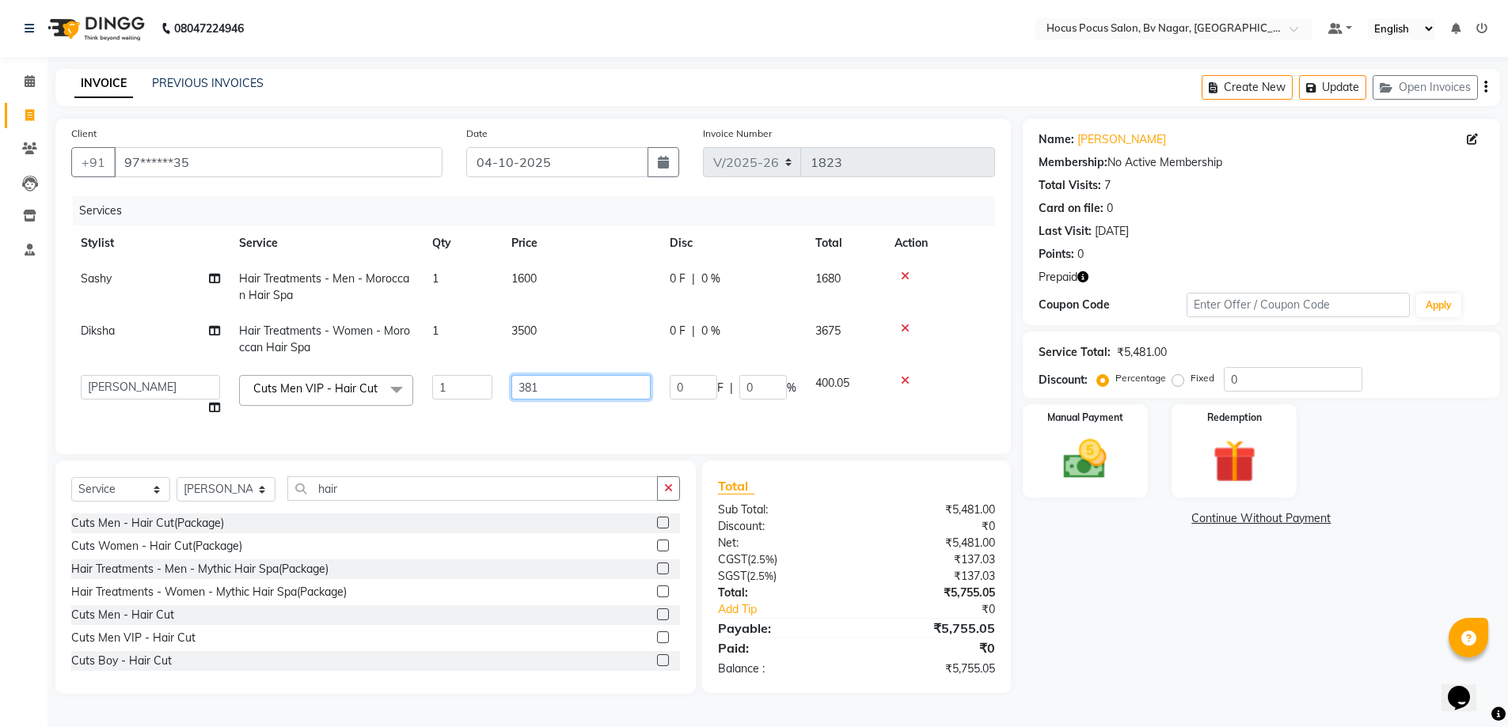
click at [553, 398] on input "381" at bounding box center [580, 387] width 139 height 25
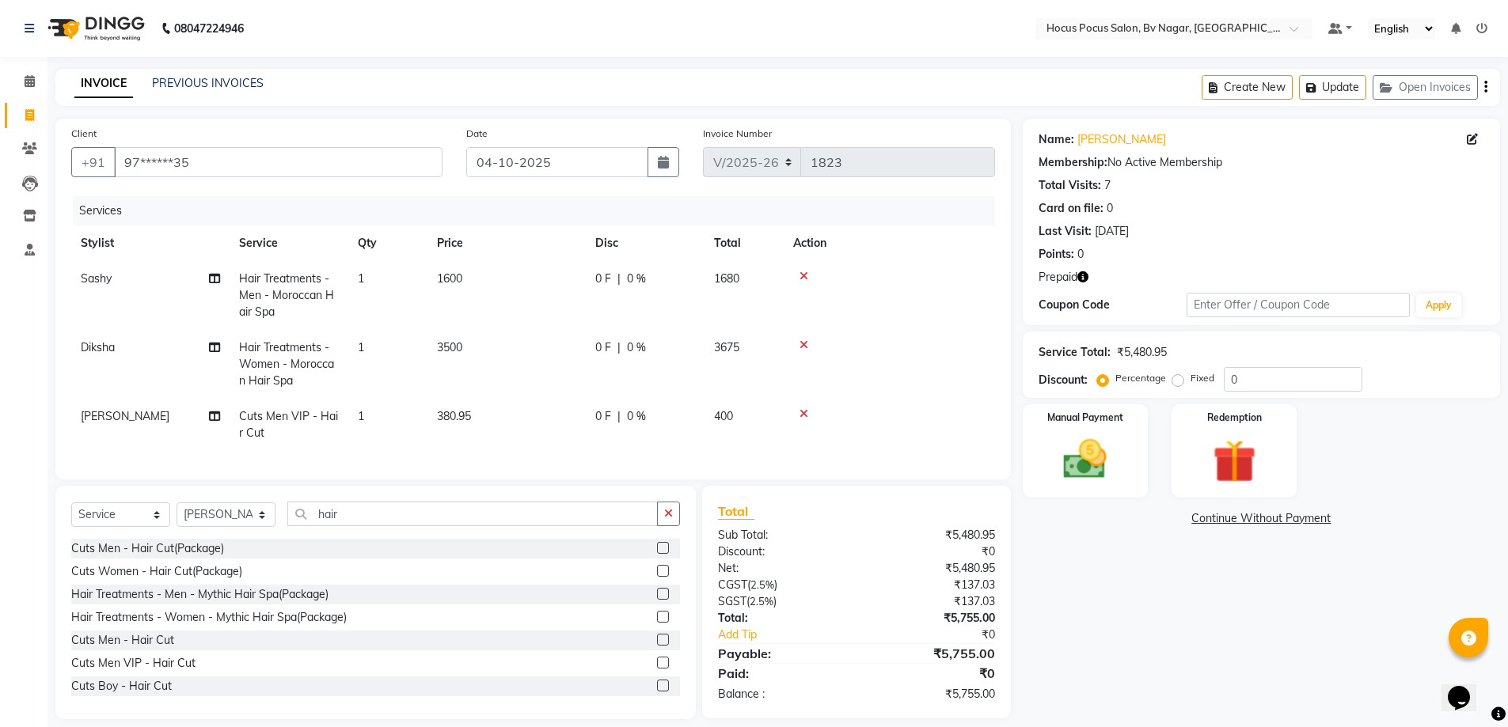
click at [567, 419] on td "380.95" at bounding box center [506, 425] width 158 height 52
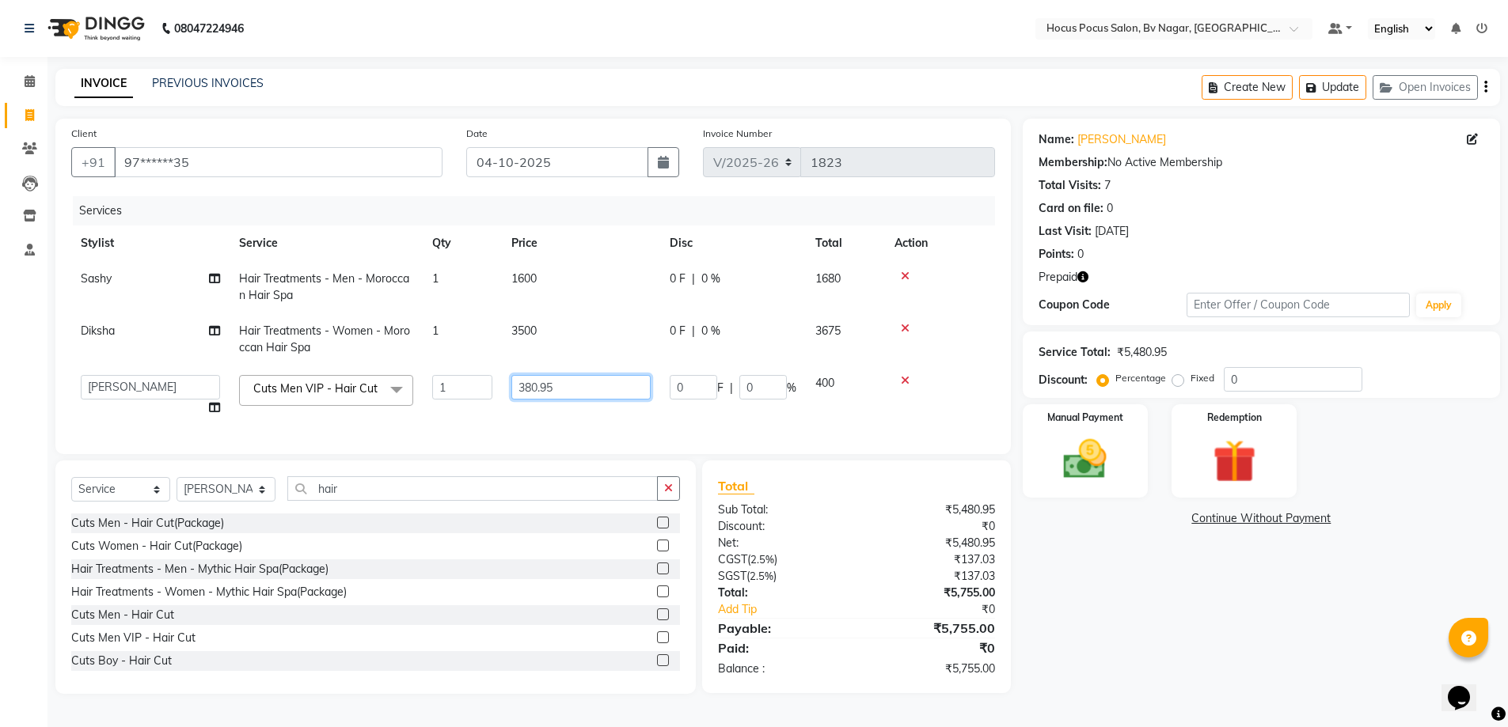
click at [606, 386] on input "380.95" at bounding box center [580, 387] width 139 height 25
click at [612, 419] on tr "[PERSON_NAME] [PERSON_NAME] hocus pocus [PERSON_NAME] Sashy Cuts Men VIP - Hair…" at bounding box center [533, 396] width 924 height 60
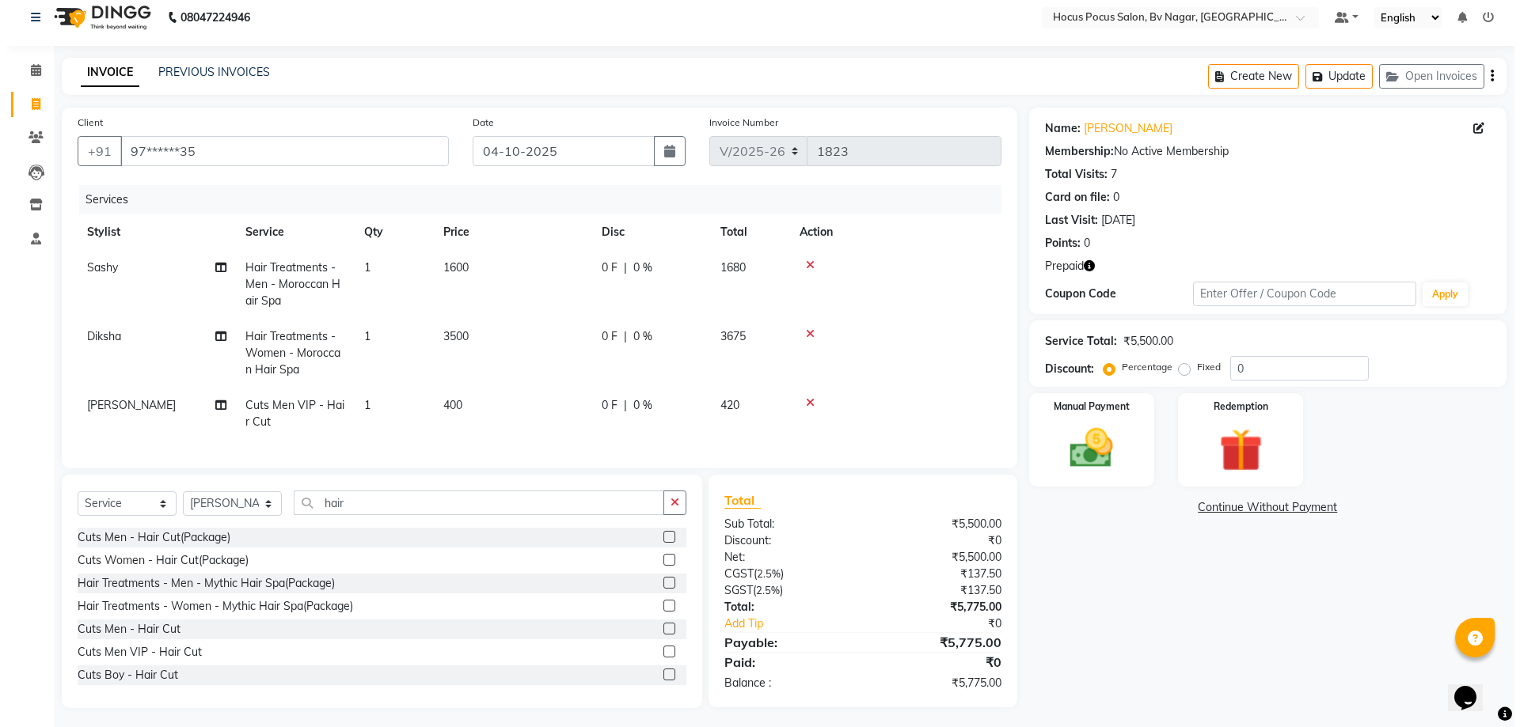
scroll to position [28, 0]
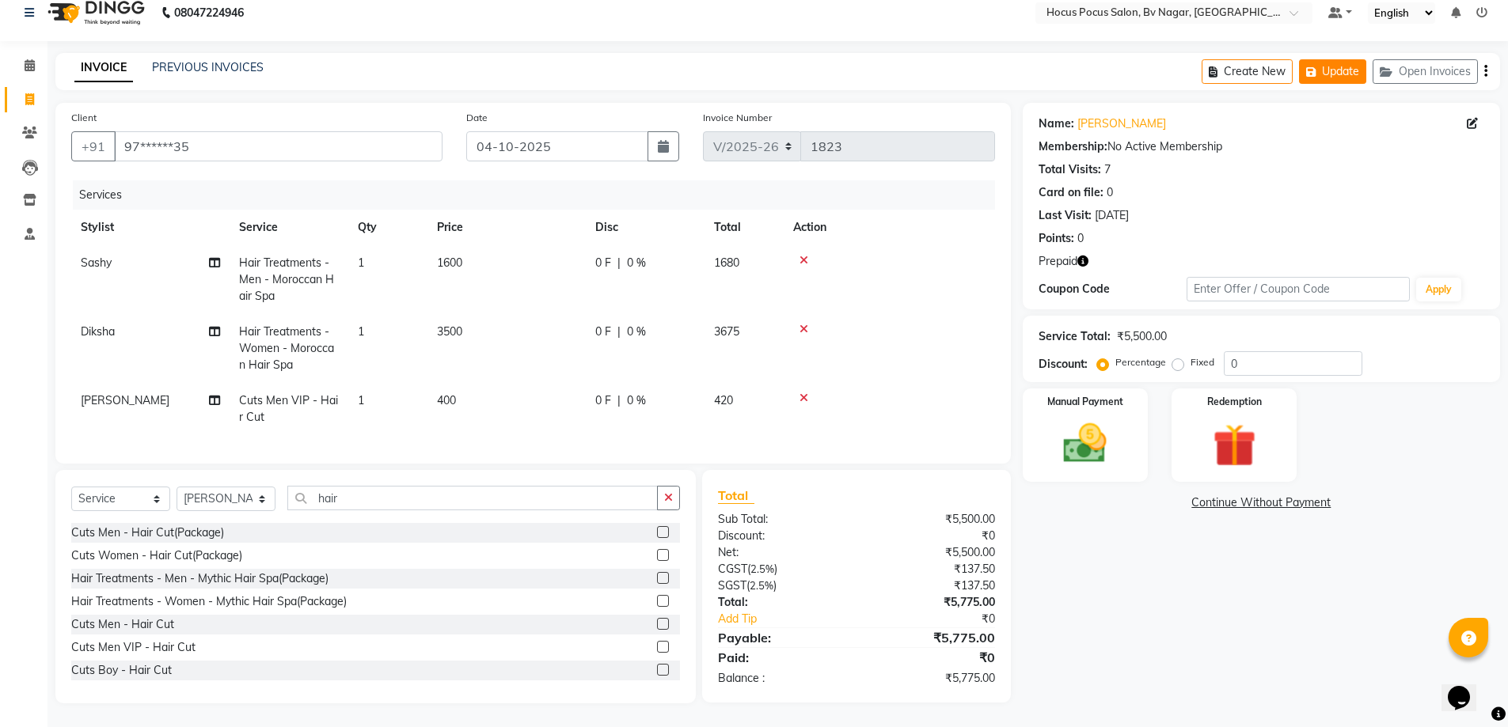
click at [1335, 59] on button "Update" at bounding box center [1332, 71] width 67 height 25
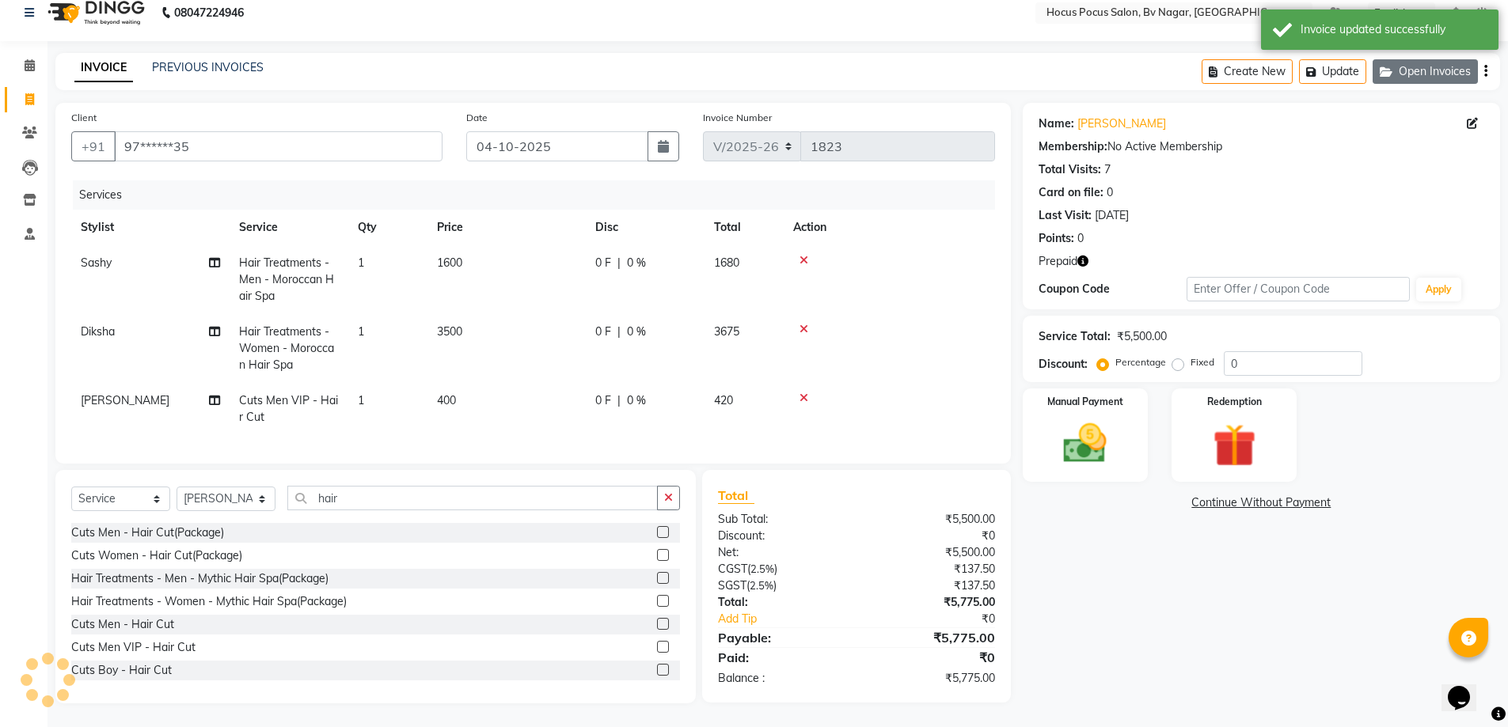
click at [1422, 62] on button "Open Invoices" at bounding box center [1424, 71] width 105 height 25
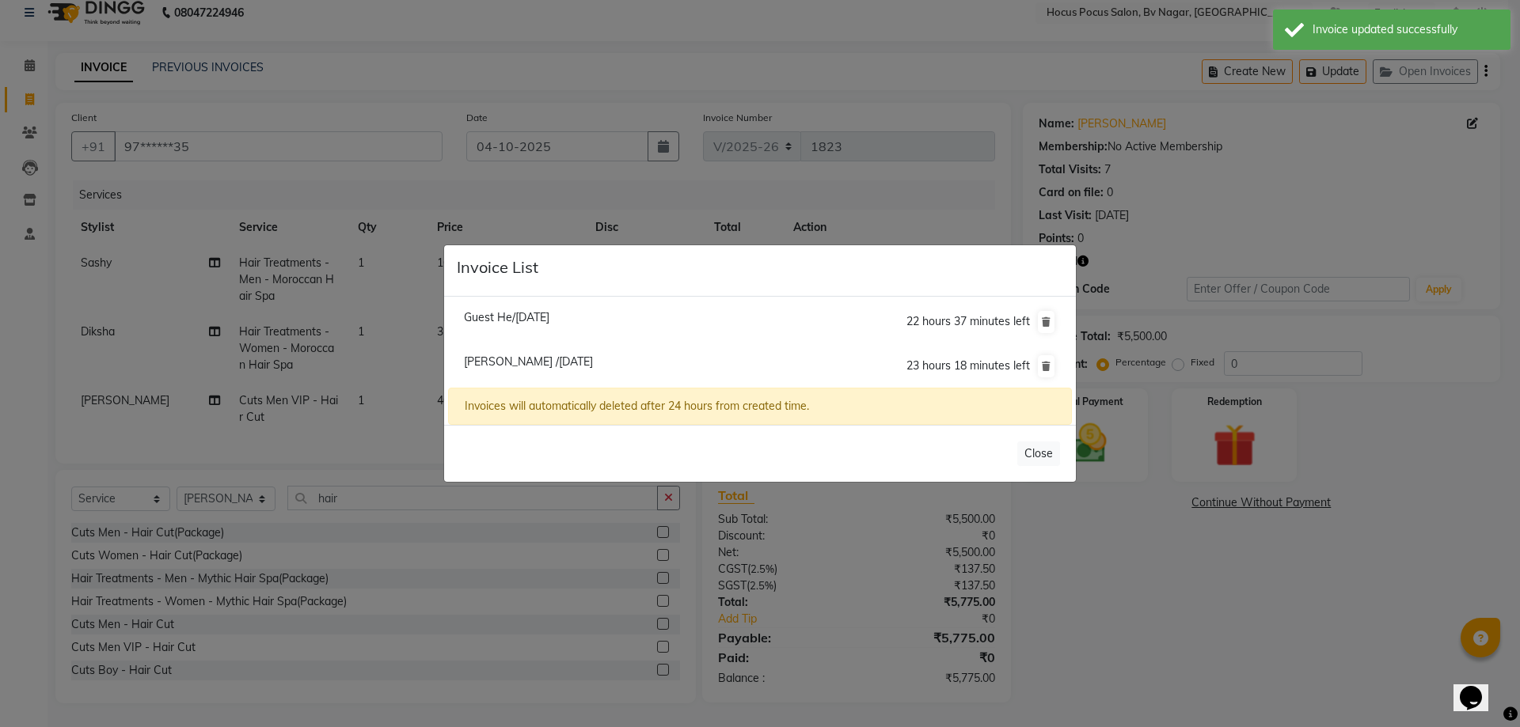
click at [549, 314] on span "Guest He/[DATE]" at bounding box center [506, 317] width 85 height 14
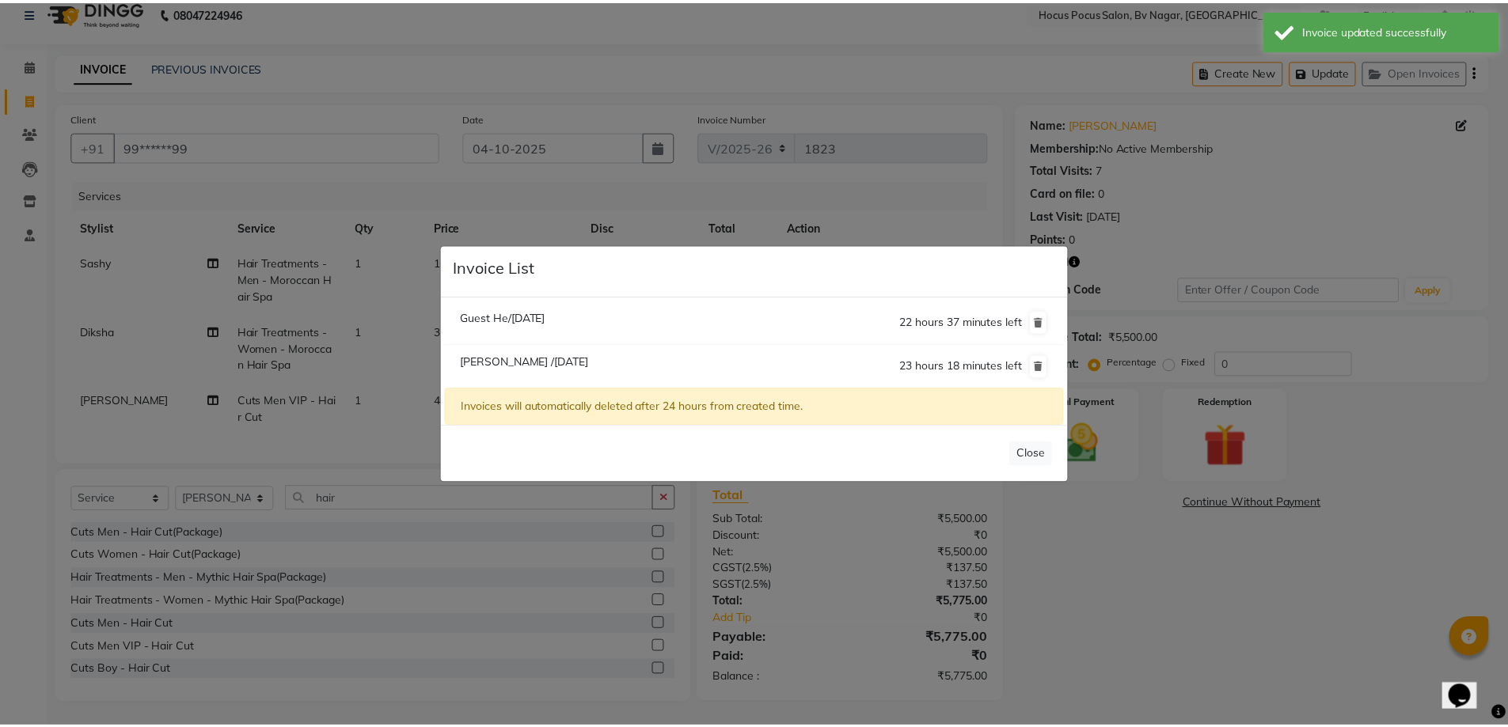
scroll to position [0, 0]
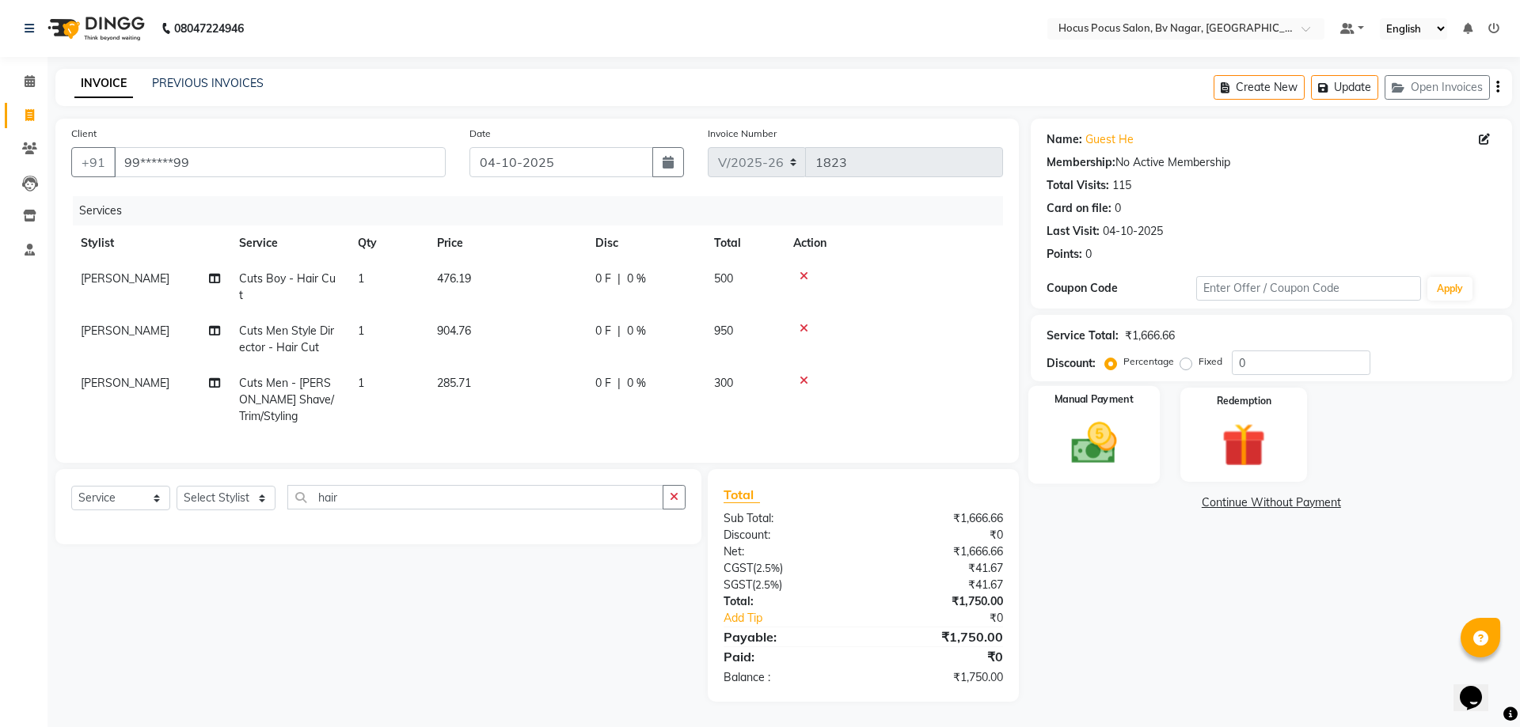
click at [1110, 456] on img at bounding box center [1094, 443] width 74 height 52
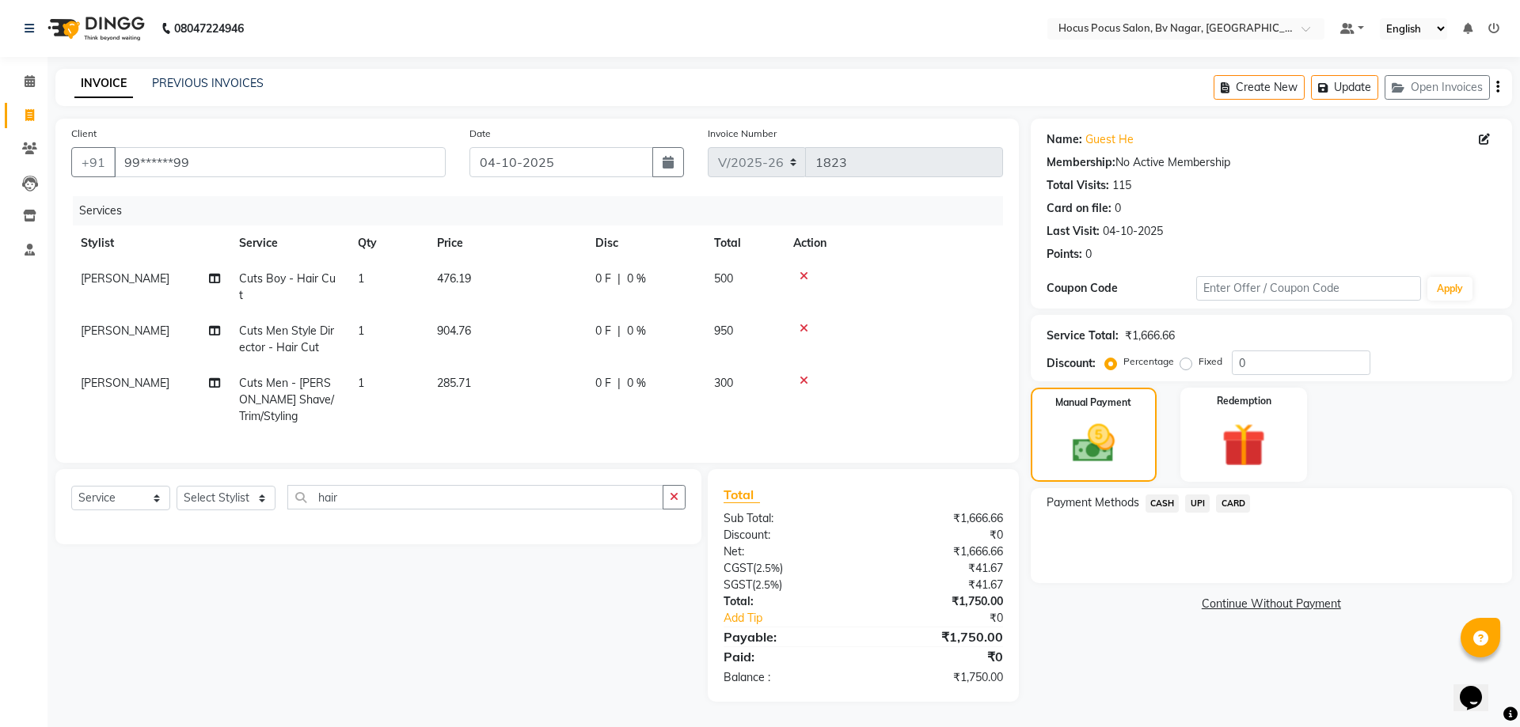
click at [1198, 499] on span "UPI" at bounding box center [1197, 504] width 25 height 18
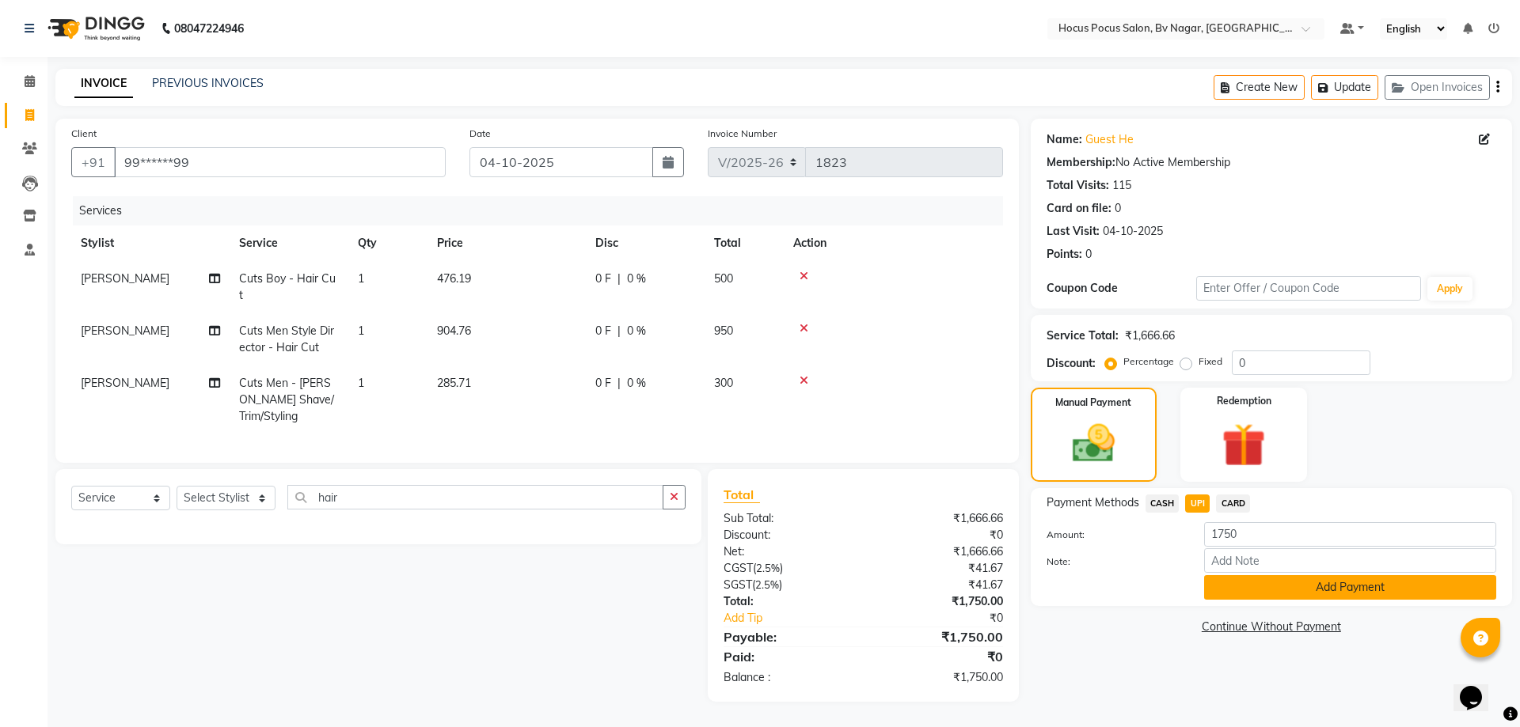
click at [1220, 590] on button "Add Payment" at bounding box center [1350, 587] width 292 height 25
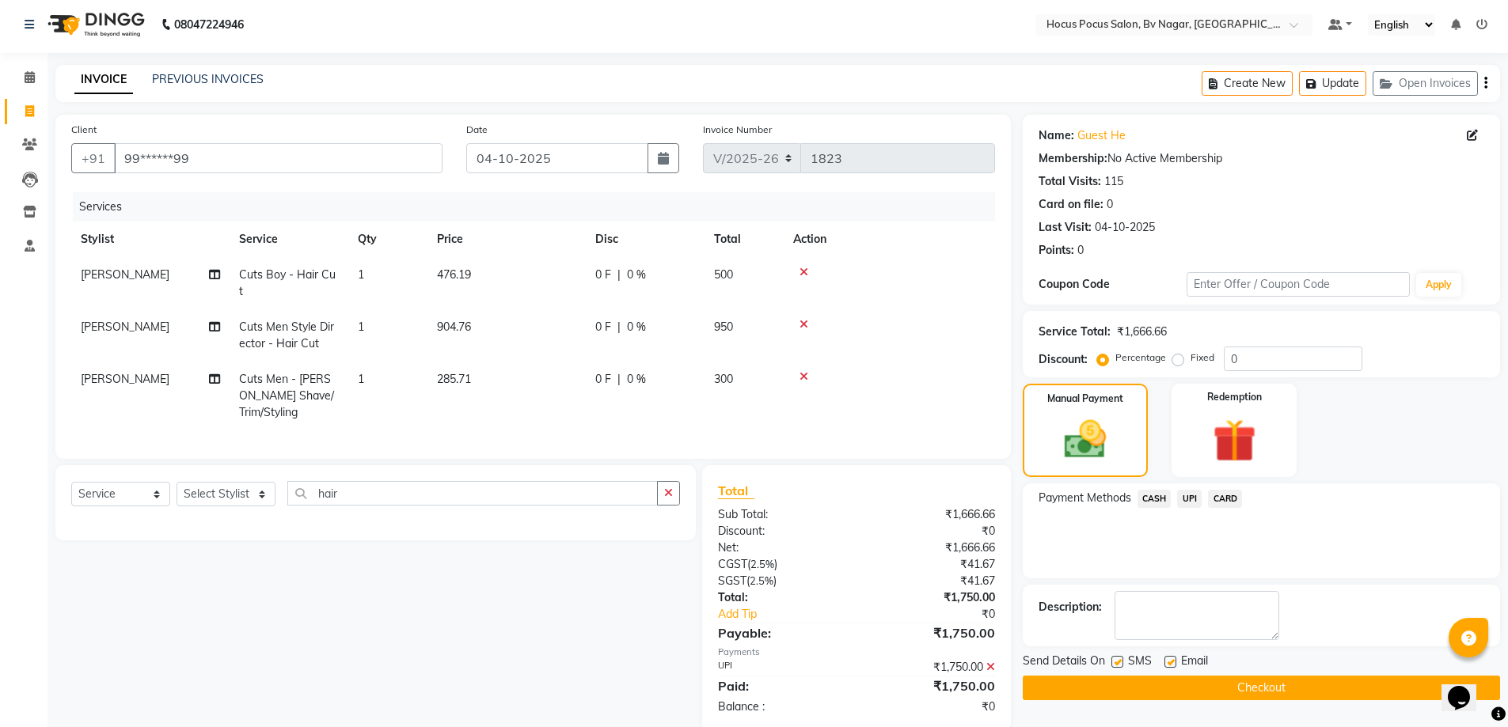
scroll to position [10, 0]
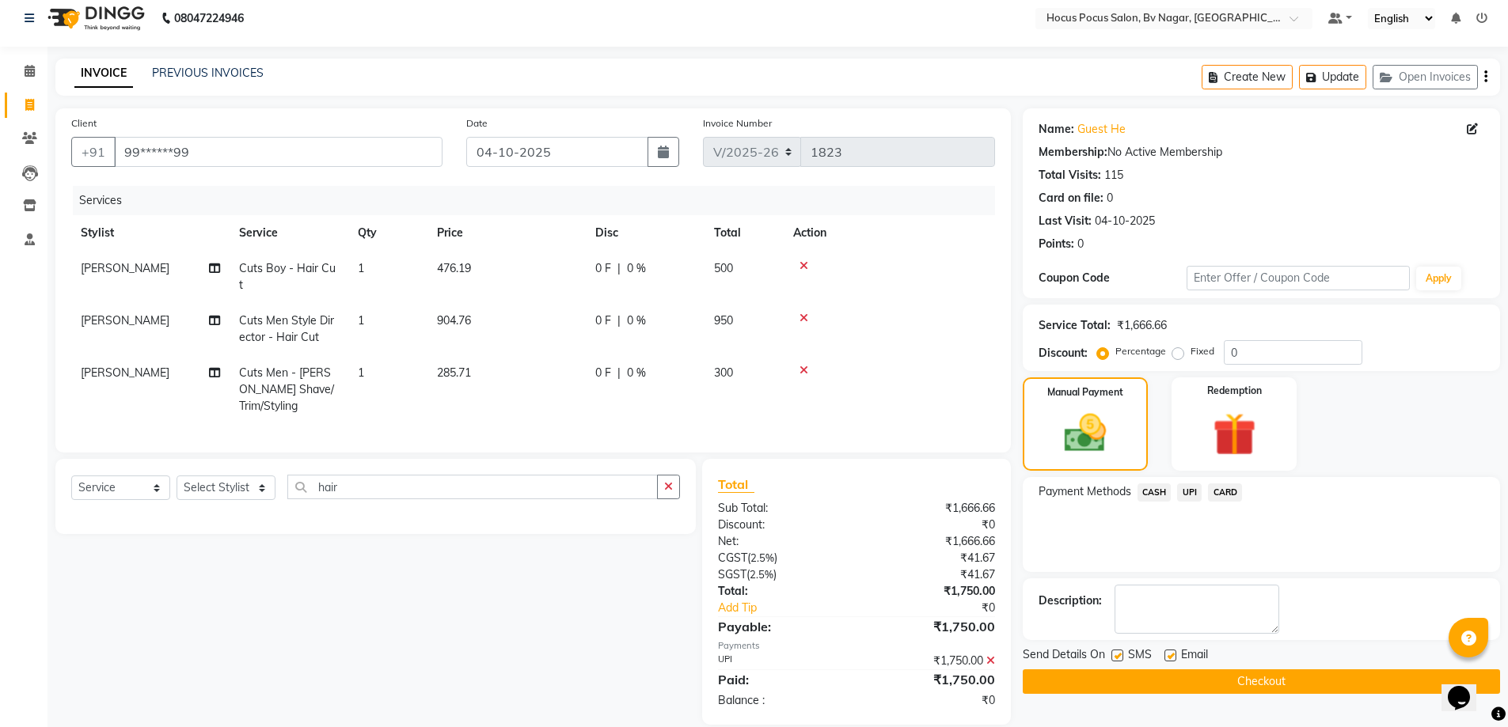
click at [1123, 656] on div "SMS" at bounding box center [1137, 657] width 53 height 20
click at [1116, 656] on label at bounding box center [1117, 656] width 12 height 12
click at [1116, 656] on input "checkbox" at bounding box center [1116, 656] width 10 height 10
click at [1117, 676] on button "Checkout" at bounding box center [1261, 682] width 477 height 25
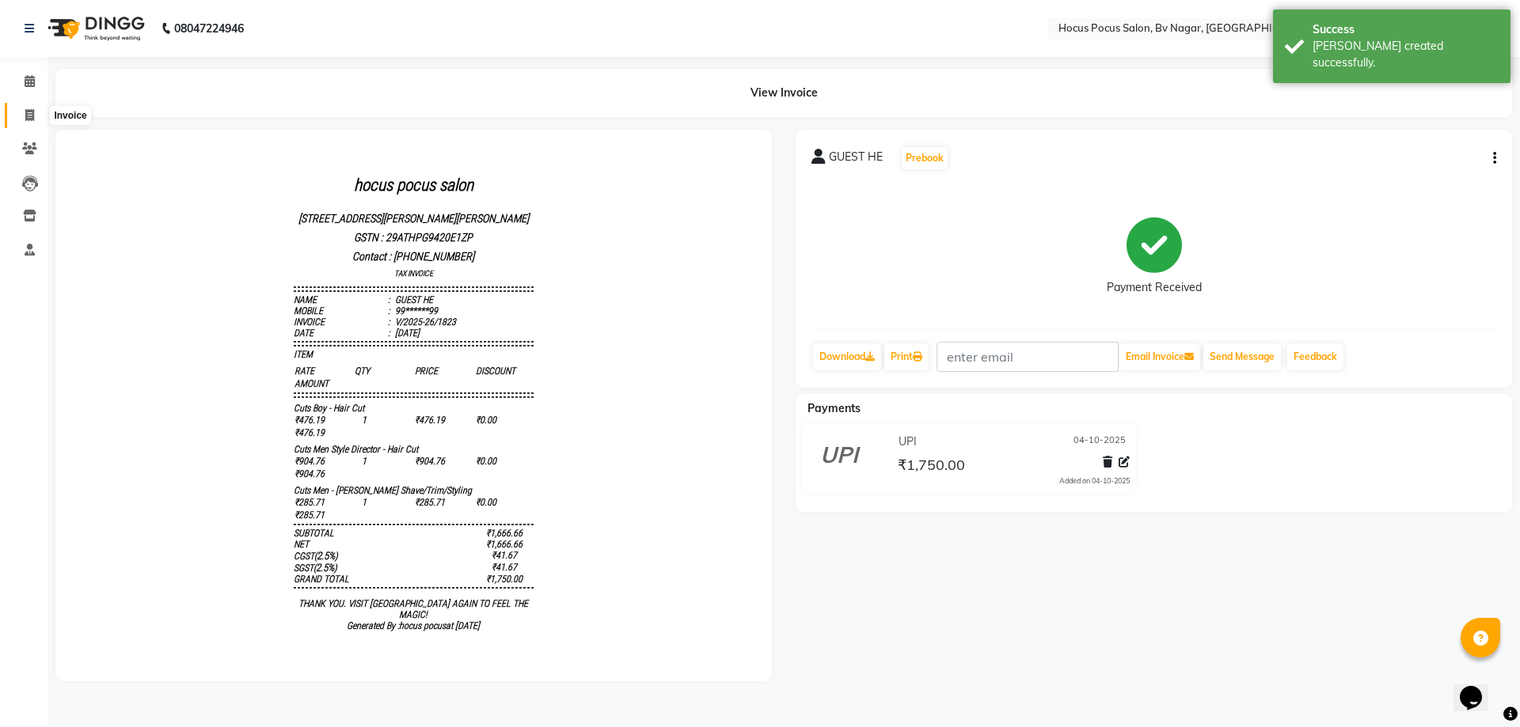
click at [25, 110] on icon at bounding box center [29, 115] width 9 height 12
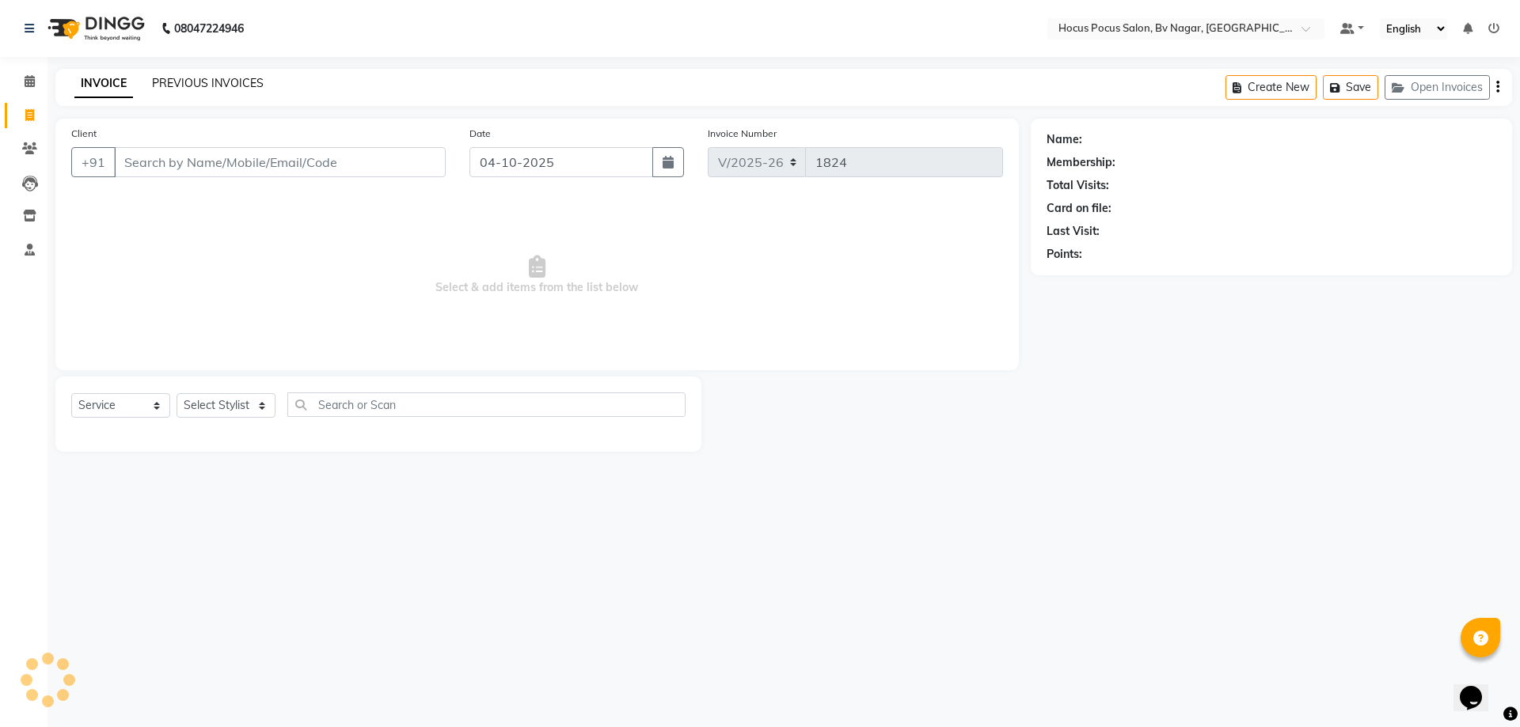
click at [174, 76] on link "PREVIOUS INVOICES" at bounding box center [208, 83] width 112 height 14
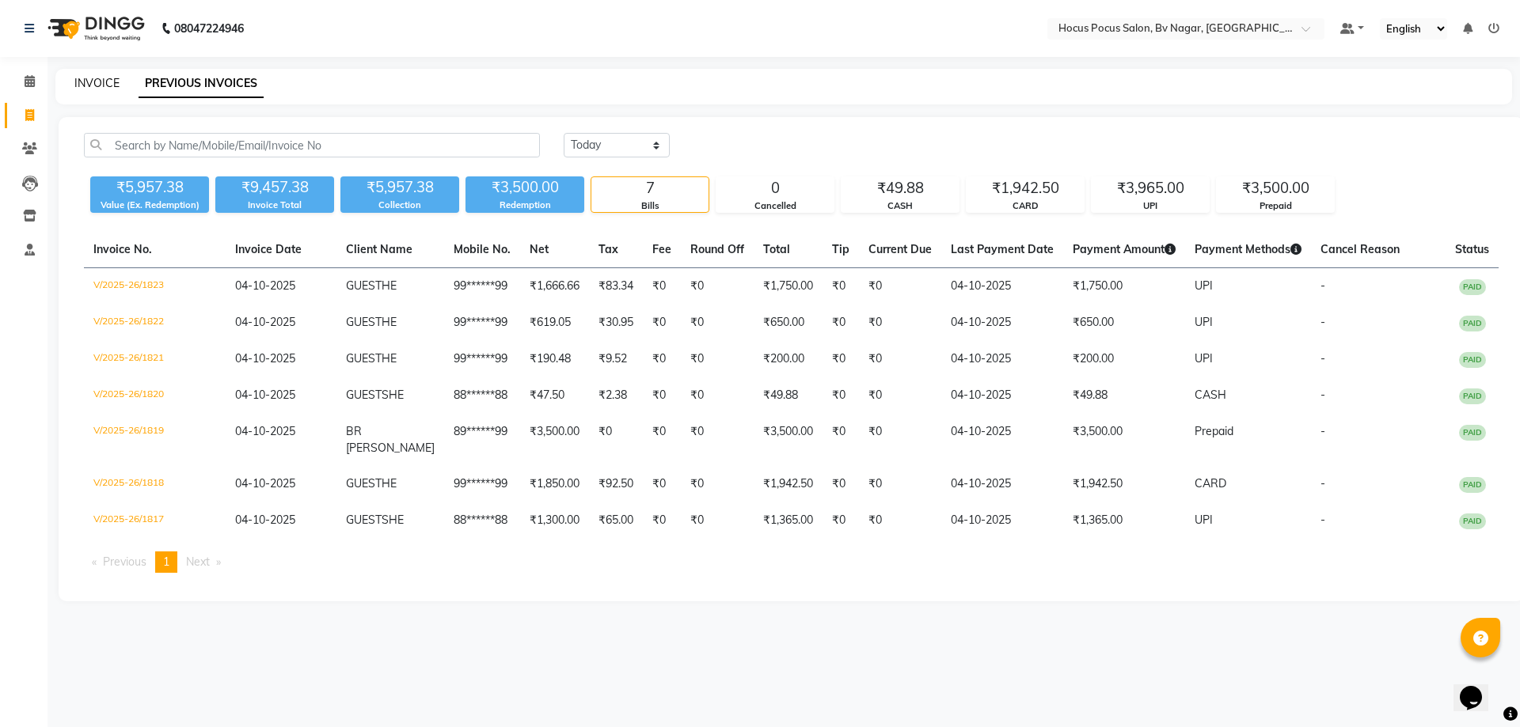
click at [94, 82] on link "INVOICE" at bounding box center [96, 83] width 45 height 14
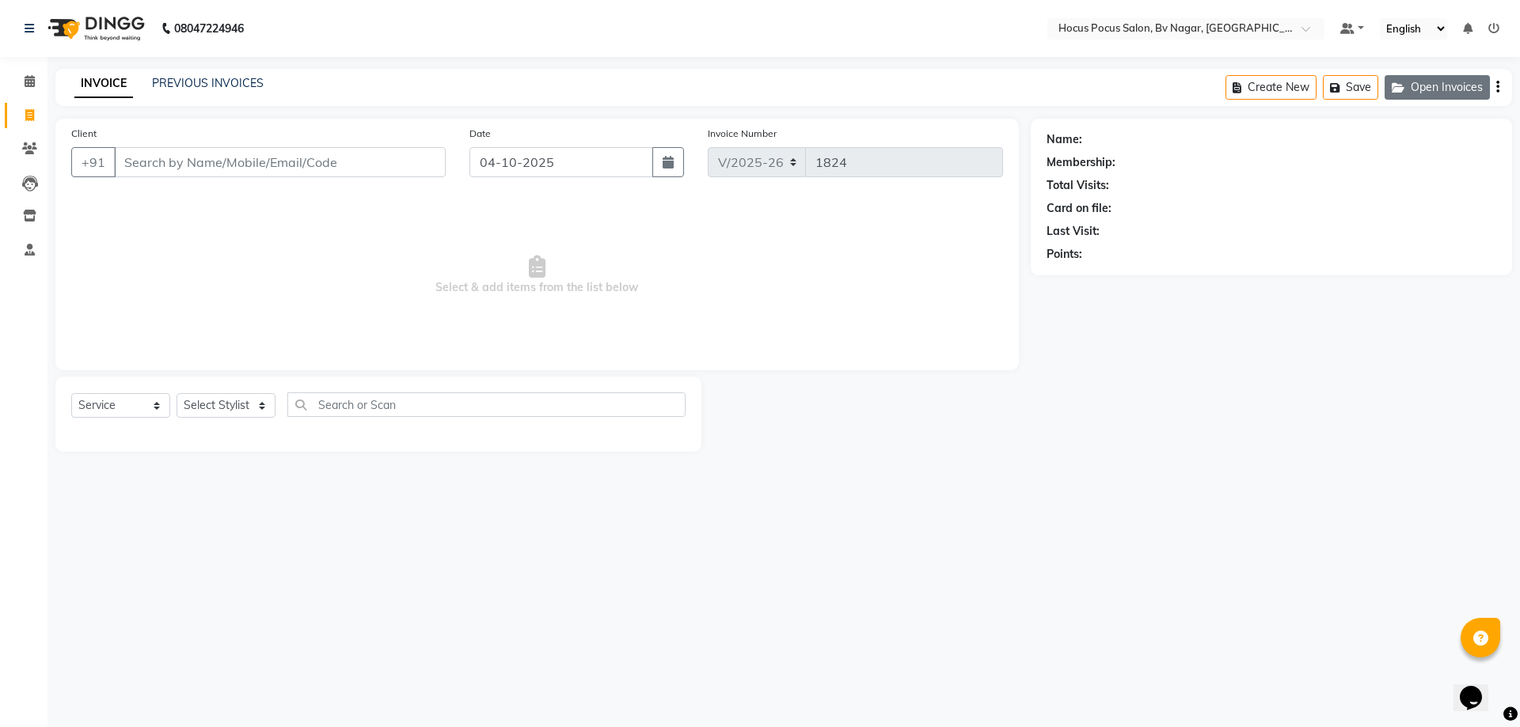
click at [1455, 82] on button "Open Invoices" at bounding box center [1436, 87] width 105 height 25
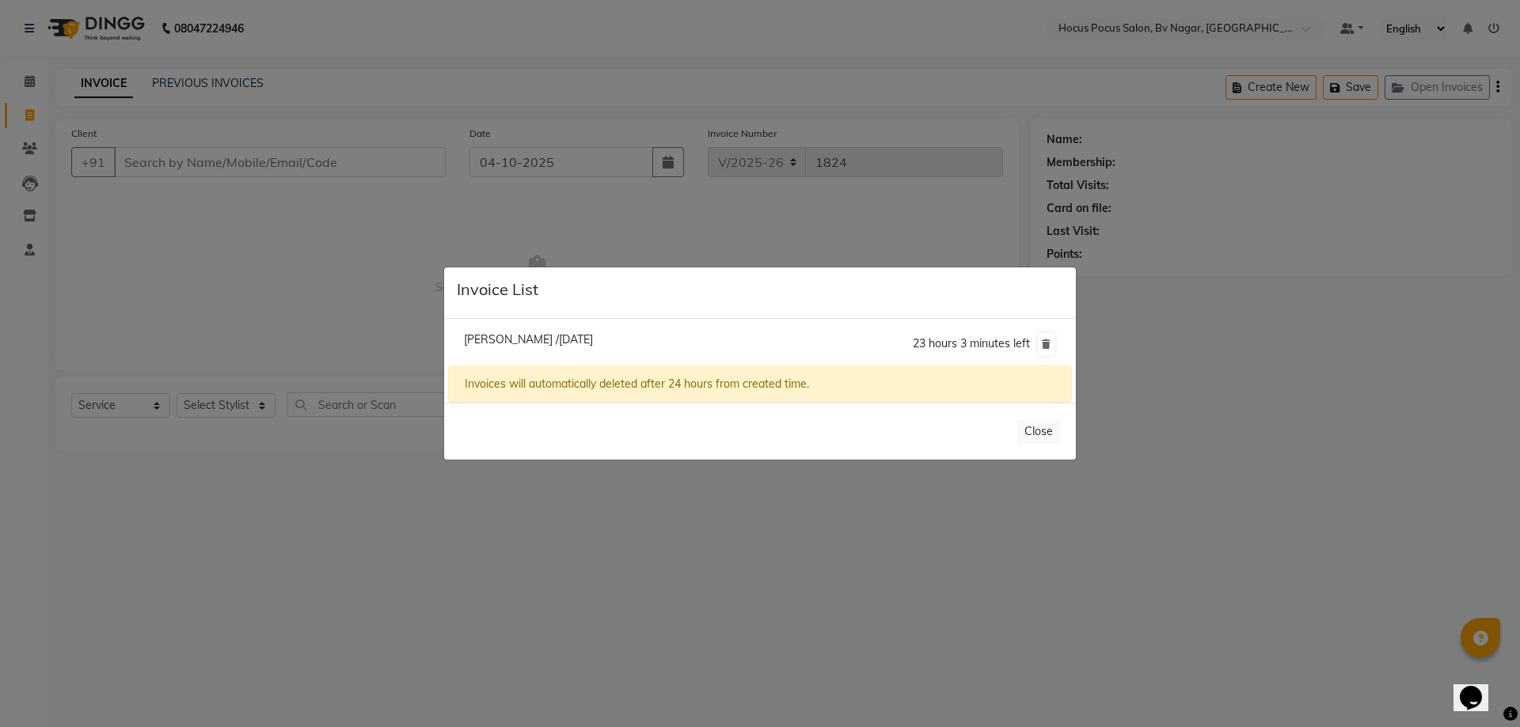
click at [554, 333] on span "[PERSON_NAME] /[DATE]" at bounding box center [528, 339] width 129 height 14
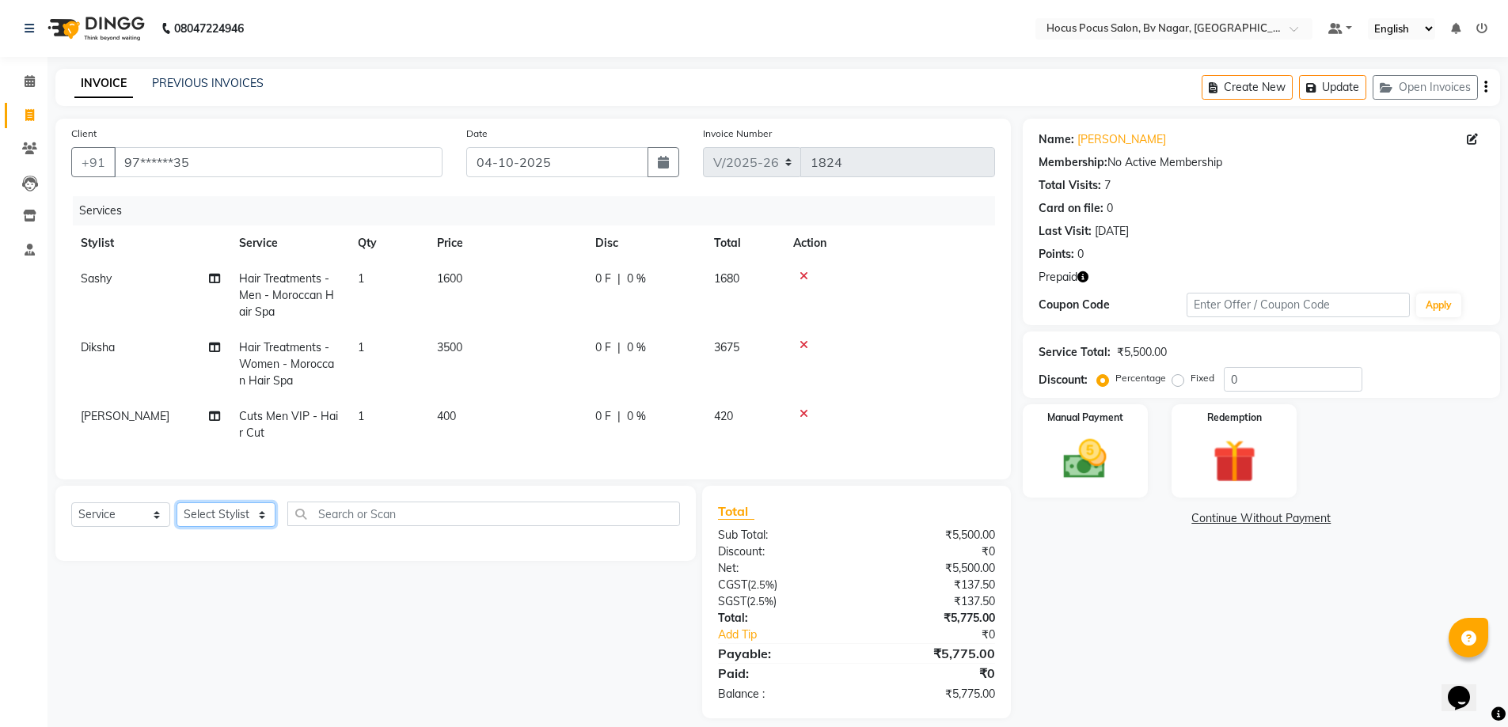
click at [260, 518] on select "Select Stylist [PERSON_NAME] [PERSON_NAME] hocus pocus [PERSON_NAME] Sashy" at bounding box center [225, 515] width 99 height 25
click at [176, 514] on select "Select Stylist [PERSON_NAME] [PERSON_NAME] hocus pocus [PERSON_NAME] Sashy" at bounding box center [225, 515] width 99 height 25
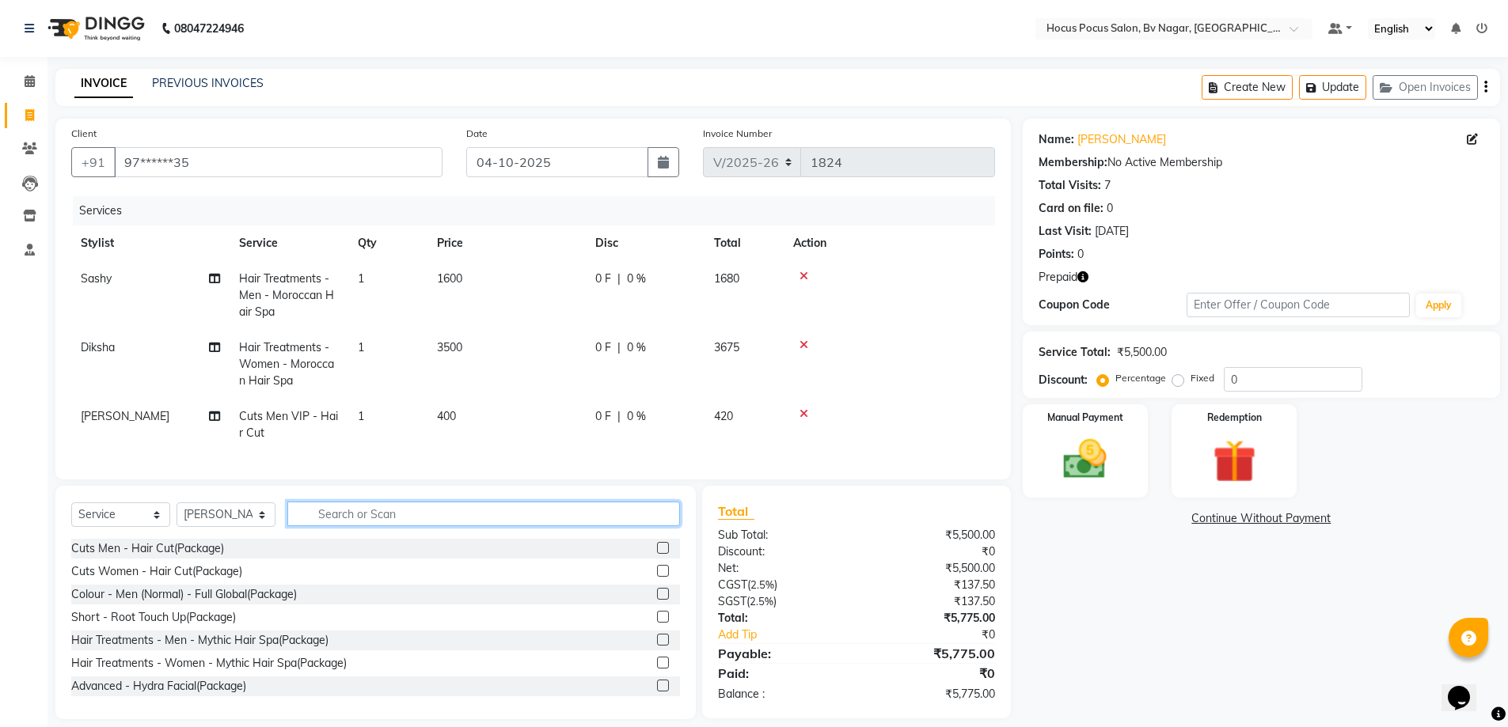
click at [389, 522] on input "text" at bounding box center [483, 514] width 393 height 25
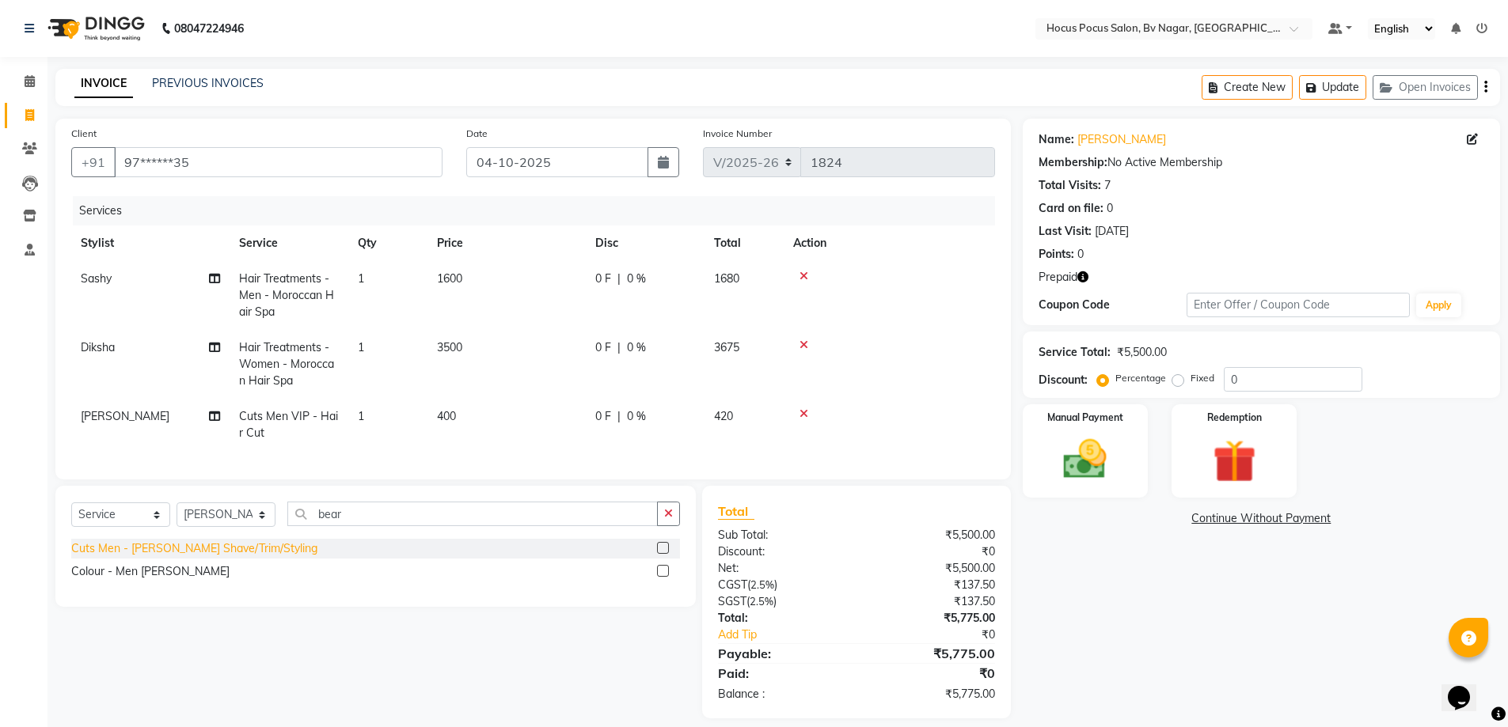
click at [226, 556] on div "Cuts Men - [PERSON_NAME] Shave/Trim/Styling" at bounding box center [194, 549] width 246 height 17
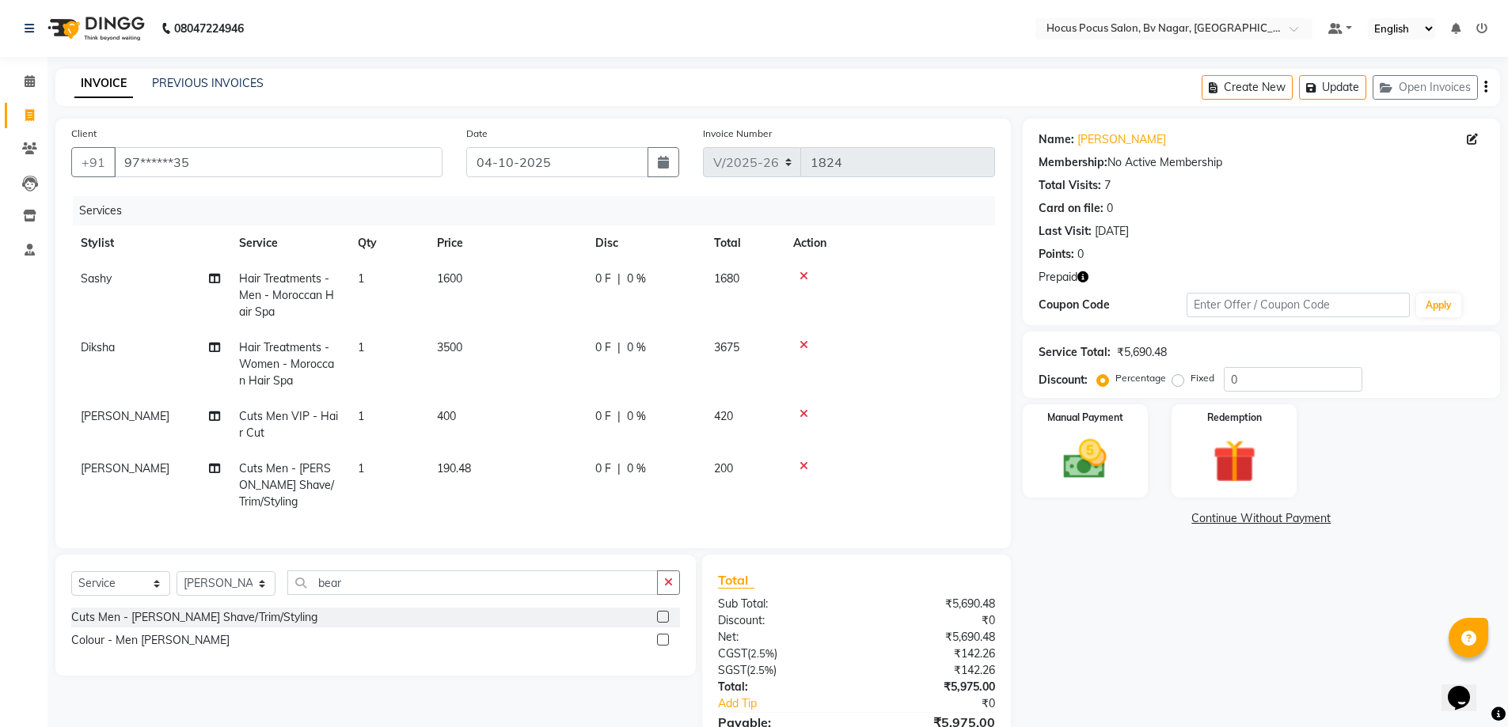
click at [480, 455] on td "190.48" at bounding box center [506, 485] width 158 height 69
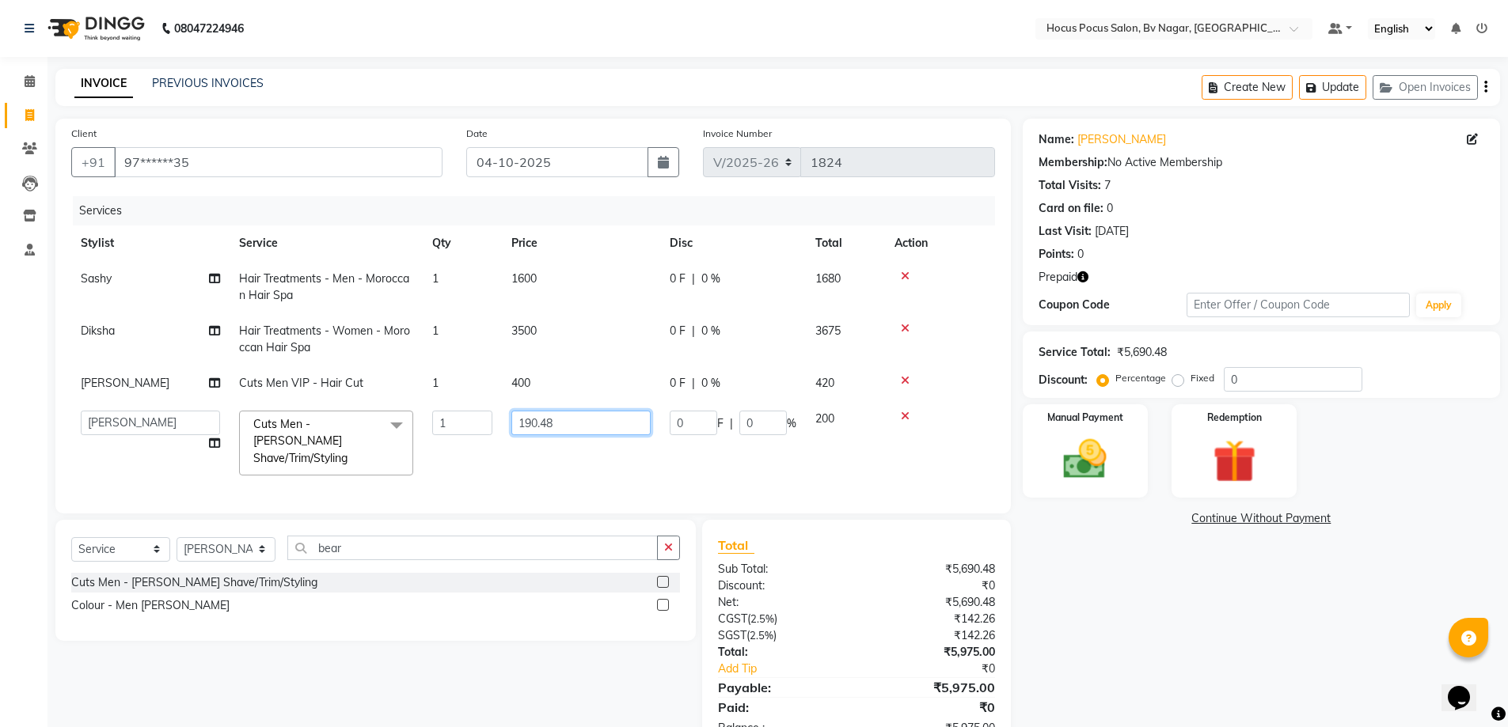
click at [585, 430] on input "190.48" at bounding box center [580, 423] width 139 height 25
click at [596, 455] on tr "[PERSON_NAME] [PERSON_NAME] hocus pocus [PERSON_NAME] Sashy Cuts Men - [PERSON_…" at bounding box center [533, 443] width 924 height 84
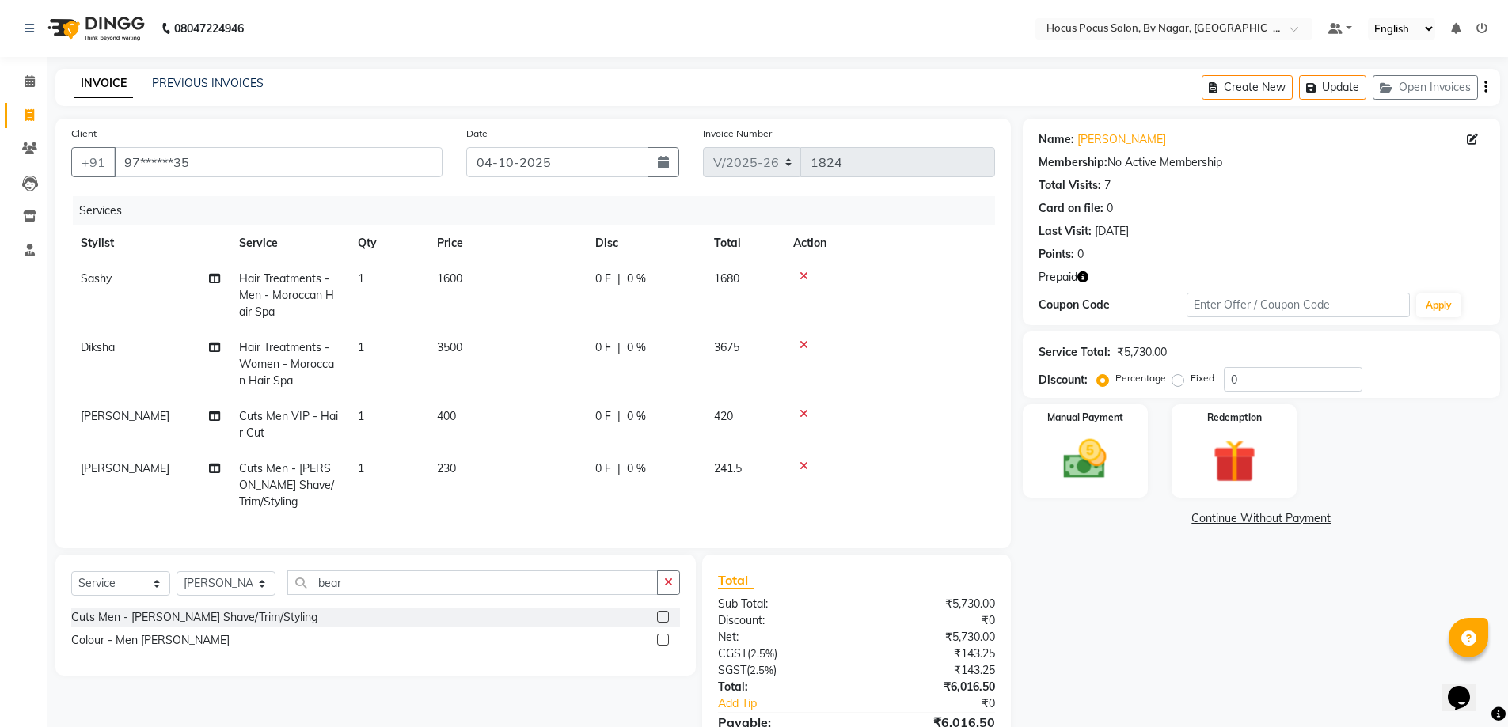
click at [505, 464] on td "230" at bounding box center [506, 485] width 158 height 69
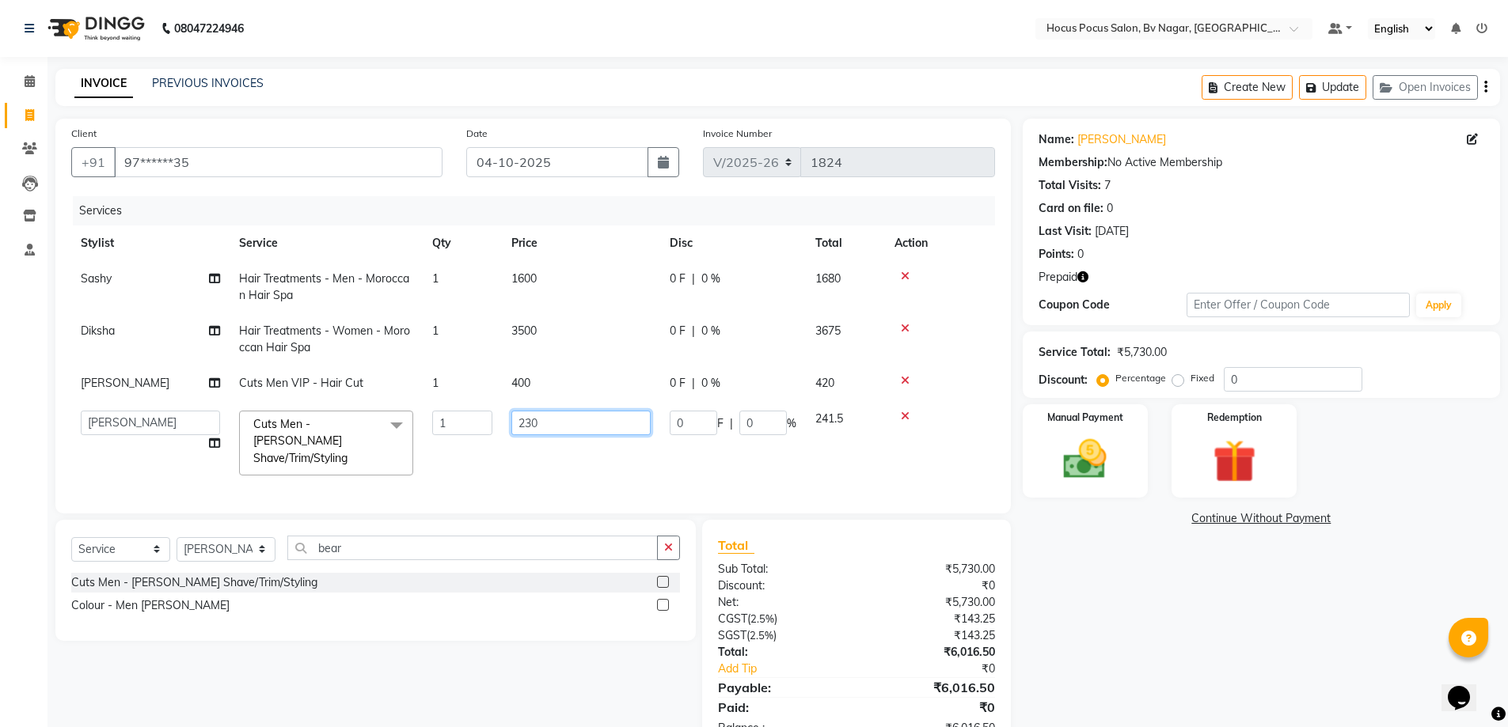
click at [575, 422] on input "230" at bounding box center [580, 423] width 139 height 25
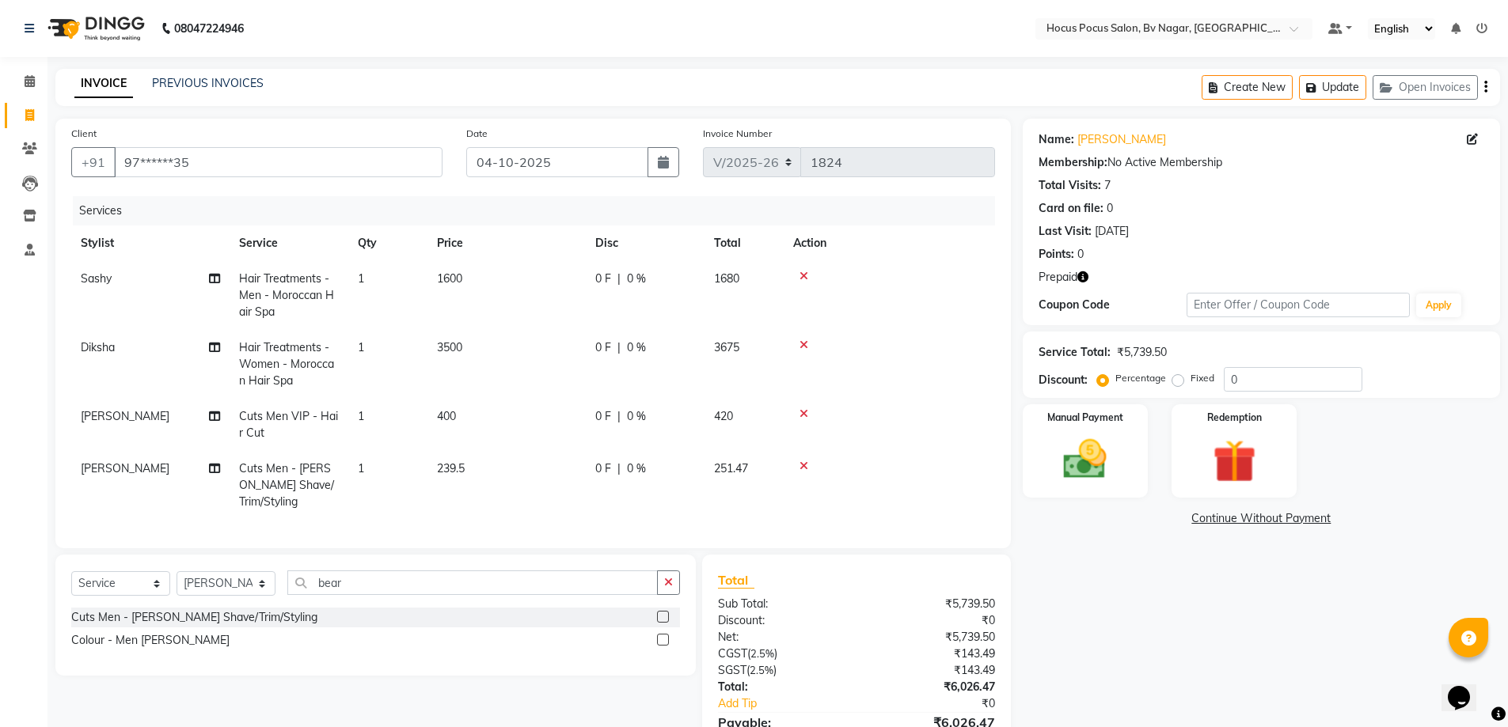
click at [575, 464] on td "239.5" at bounding box center [506, 485] width 158 height 69
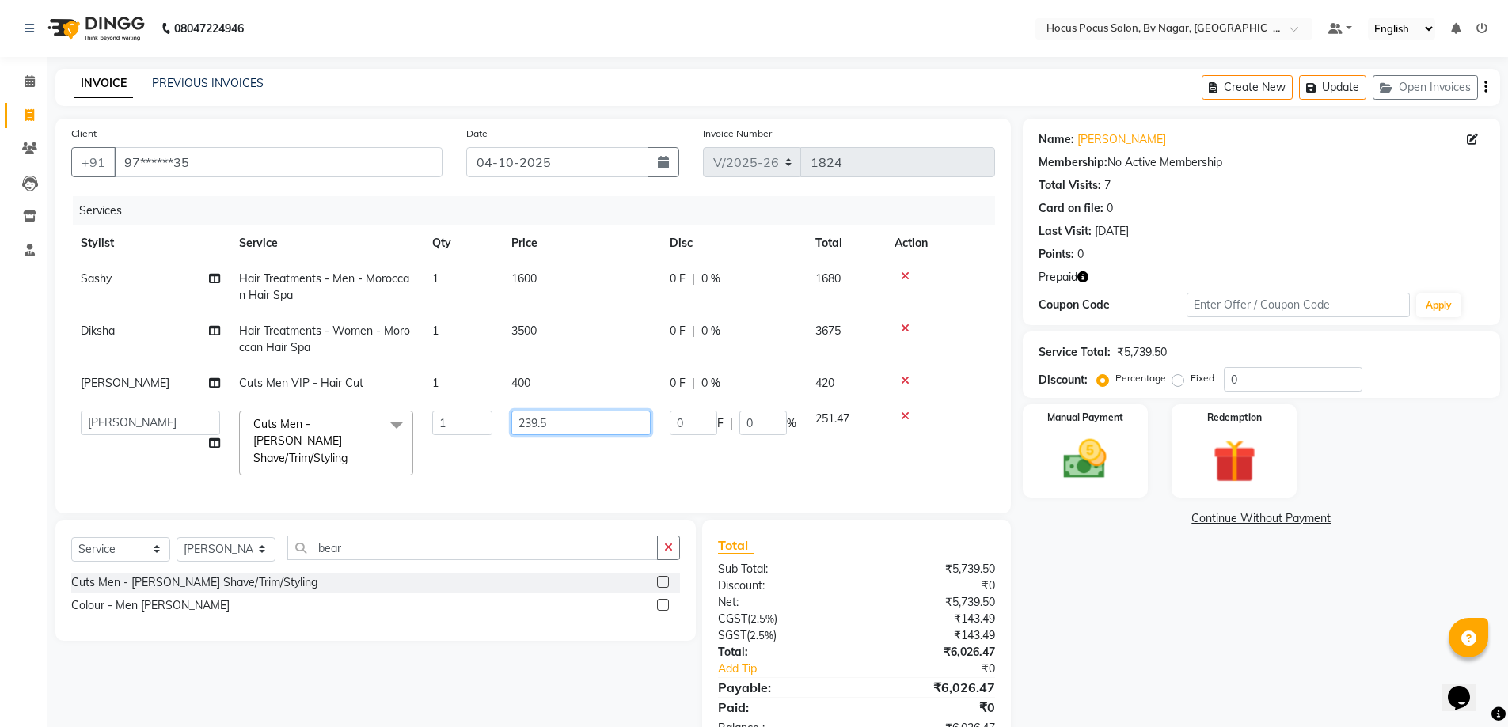
click at [586, 419] on input "239.5" at bounding box center [580, 423] width 139 height 25
click at [599, 462] on tr "[PERSON_NAME] [PERSON_NAME] hocus pocus [PERSON_NAME] Sashy Cuts Men - [PERSON_…" at bounding box center [533, 443] width 924 height 84
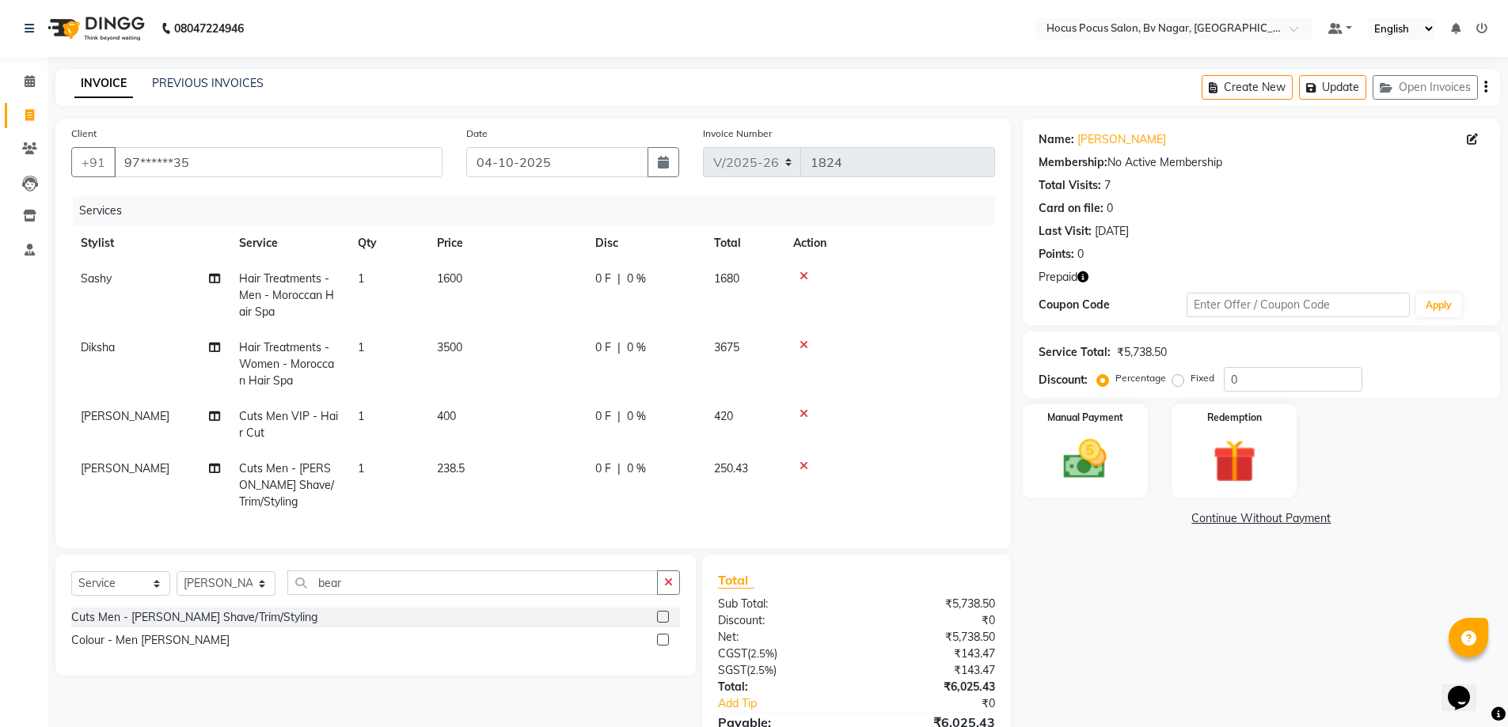
click at [517, 460] on td "238.5" at bounding box center [506, 485] width 158 height 69
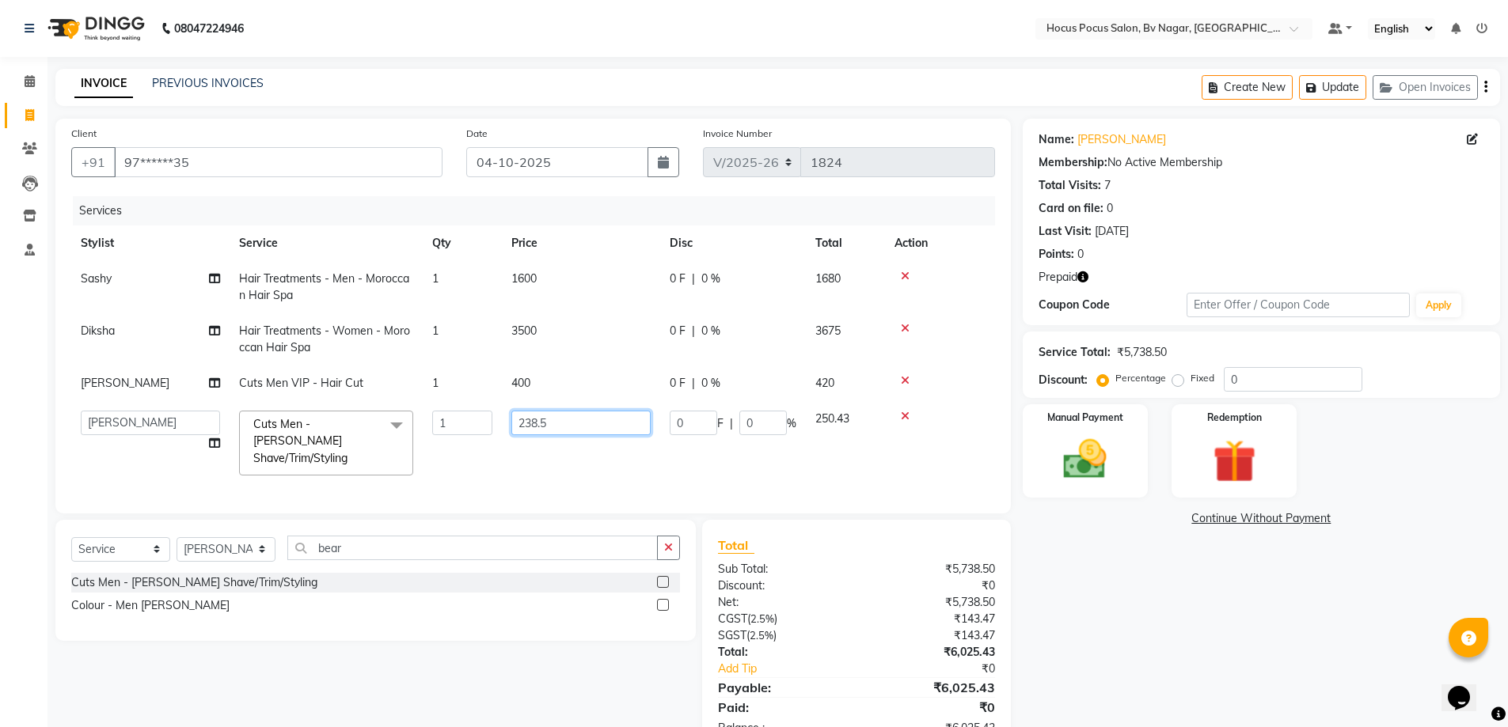
click at [586, 423] on input "238.5" at bounding box center [580, 423] width 139 height 25
click at [593, 454] on tr "[PERSON_NAME] [PERSON_NAME] hocus pocus [PERSON_NAME] Sashy Cuts Men - [PERSON_…" at bounding box center [533, 443] width 924 height 84
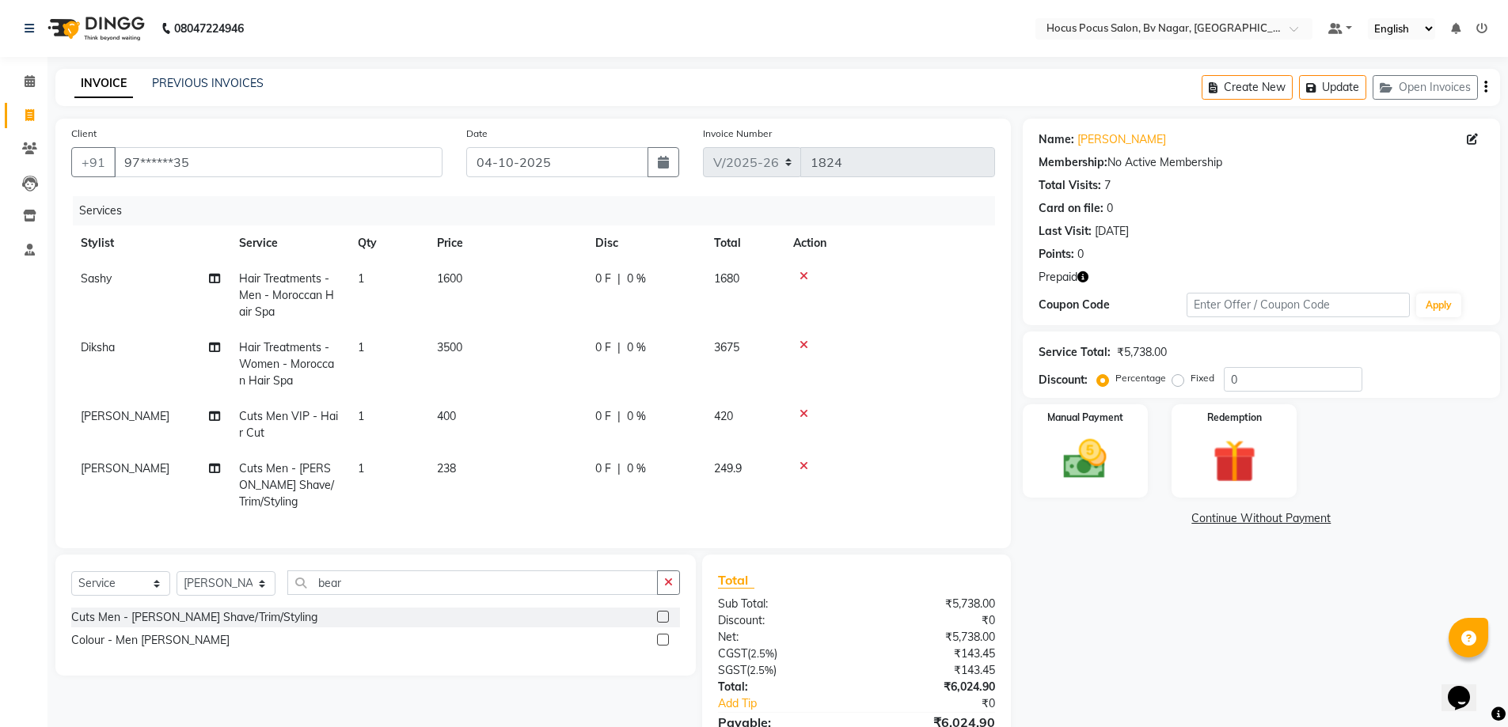
click at [481, 470] on td "238" at bounding box center [506, 485] width 158 height 69
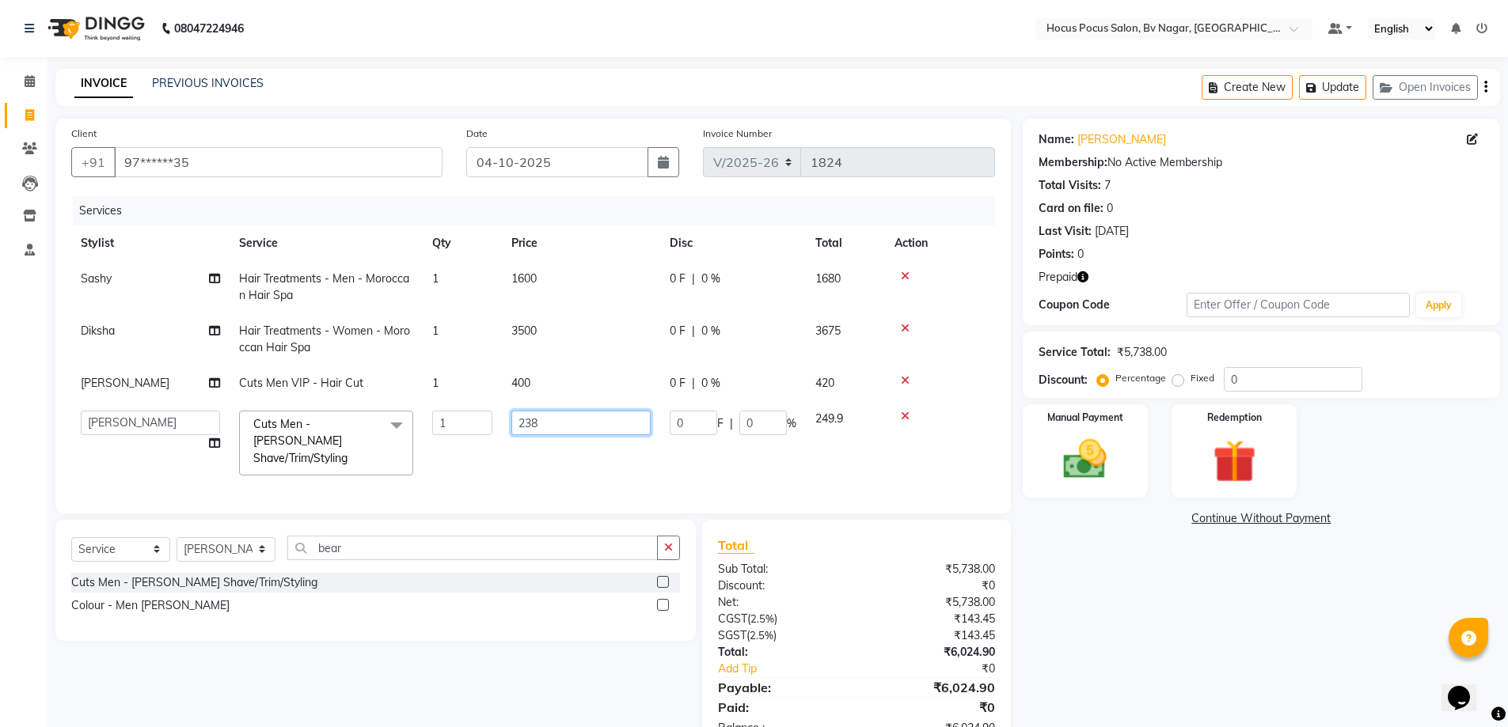
click at [576, 416] on input "238" at bounding box center [580, 423] width 139 height 25
click at [566, 453] on td "238.10" at bounding box center [581, 443] width 158 height 84
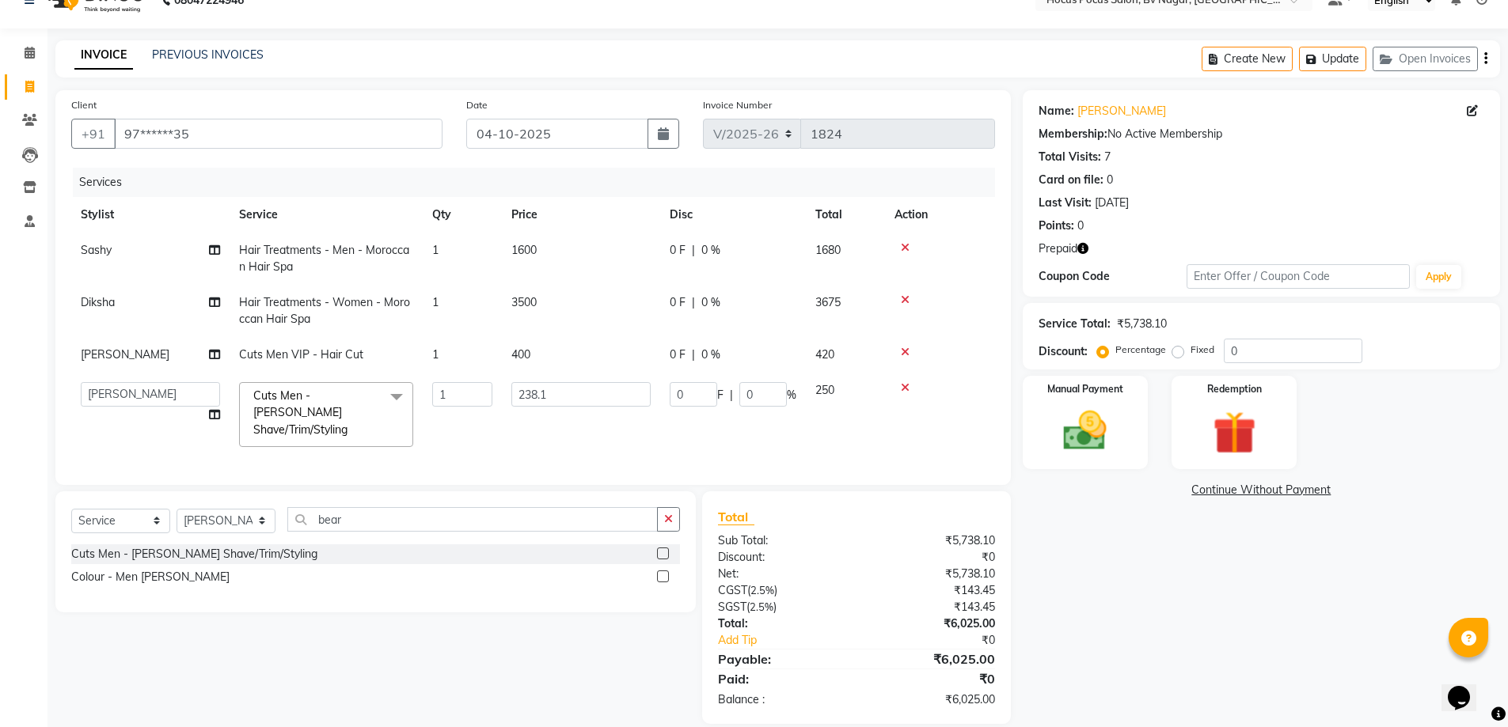
scroll to position [44, 0]
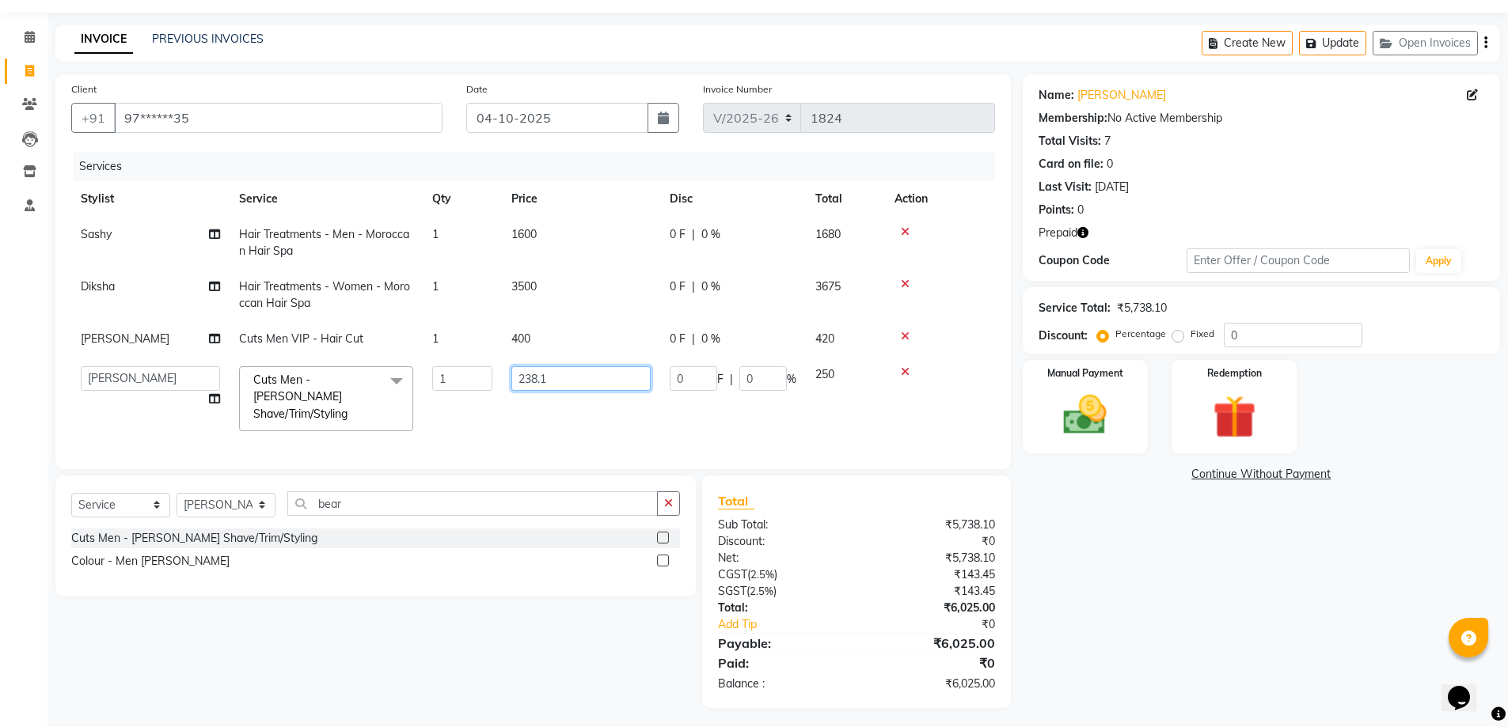
click at [592, 381] on input "238.1" at bounding box center [580, 378] width 139 height 25
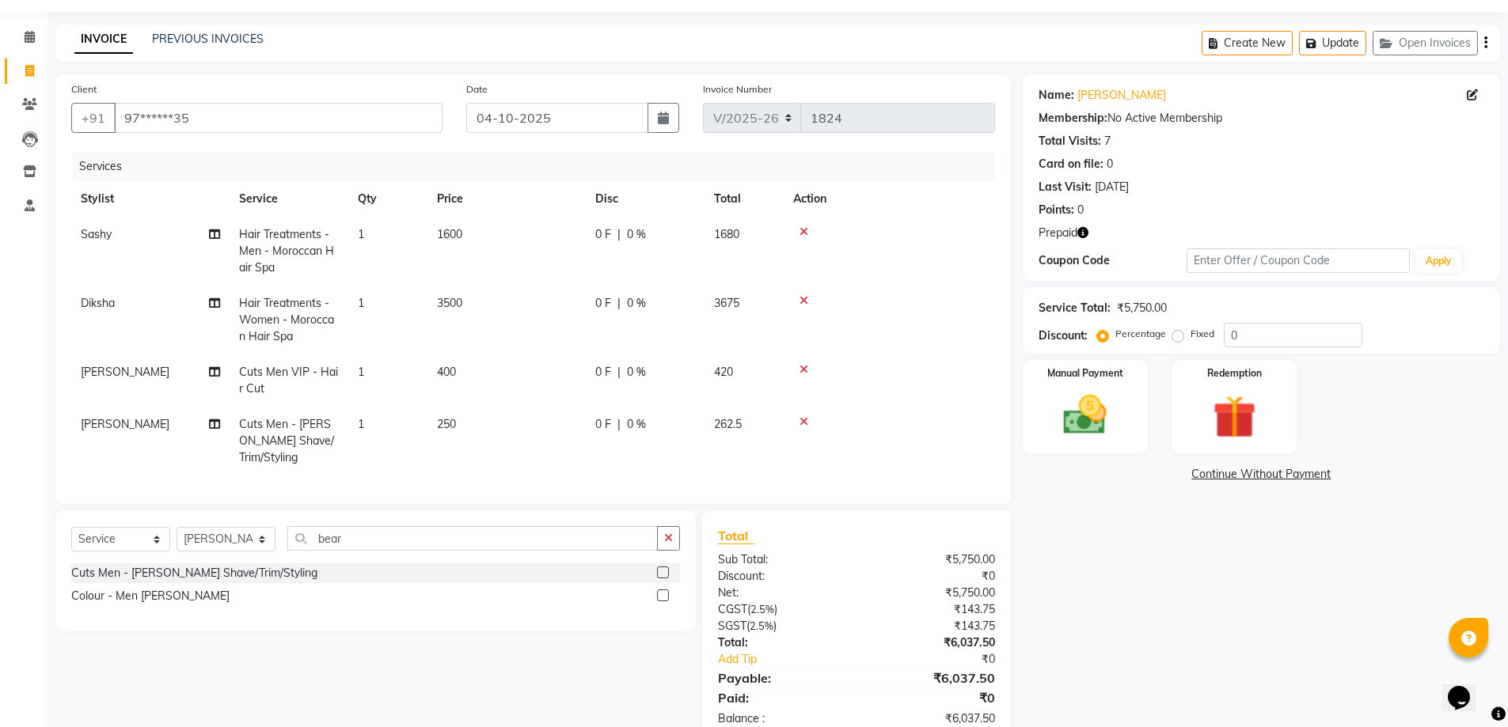
click at [607, 423] on tr "[PERSON_NAME] Cuts Men - [PERSON_NAME] Shave/Trim/Styling 1 250 0 F | 0 % 262.5" at bounding box center [533, 441] width 924 height 69
click at [1082, 236] on icon "button" at bounding box center [1082, 232] width 11 height 11
click at [1452, 189] on div "Last Visit: [DATE]" at bounding box center [1261, 187] width 446 height 17
click at [1247, 402] on img at bounding box center [1233, 417] width 73 height 56
click at [1217, 476] on span "Prepaid 1" at bounding box center [1210, 477] width 51 height 18
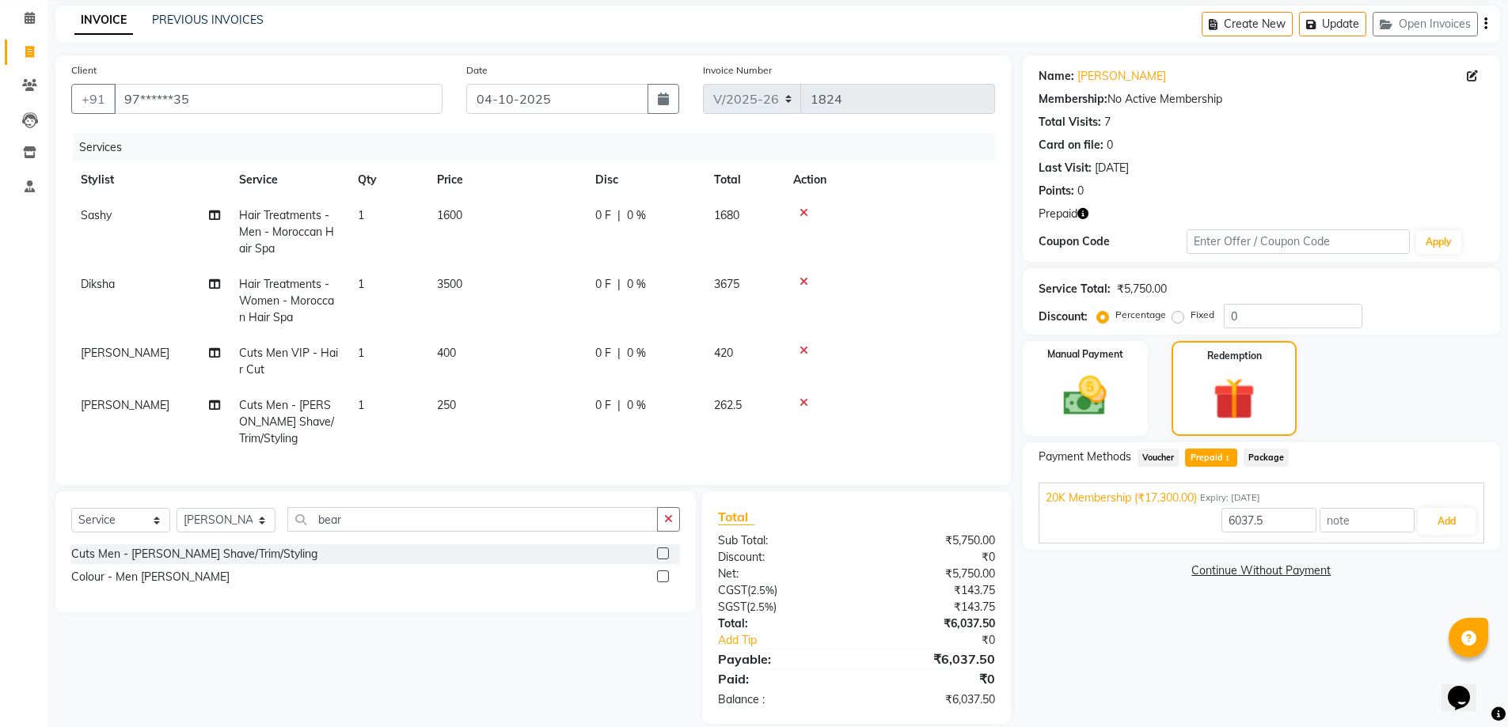
scroll to position [79, 0]
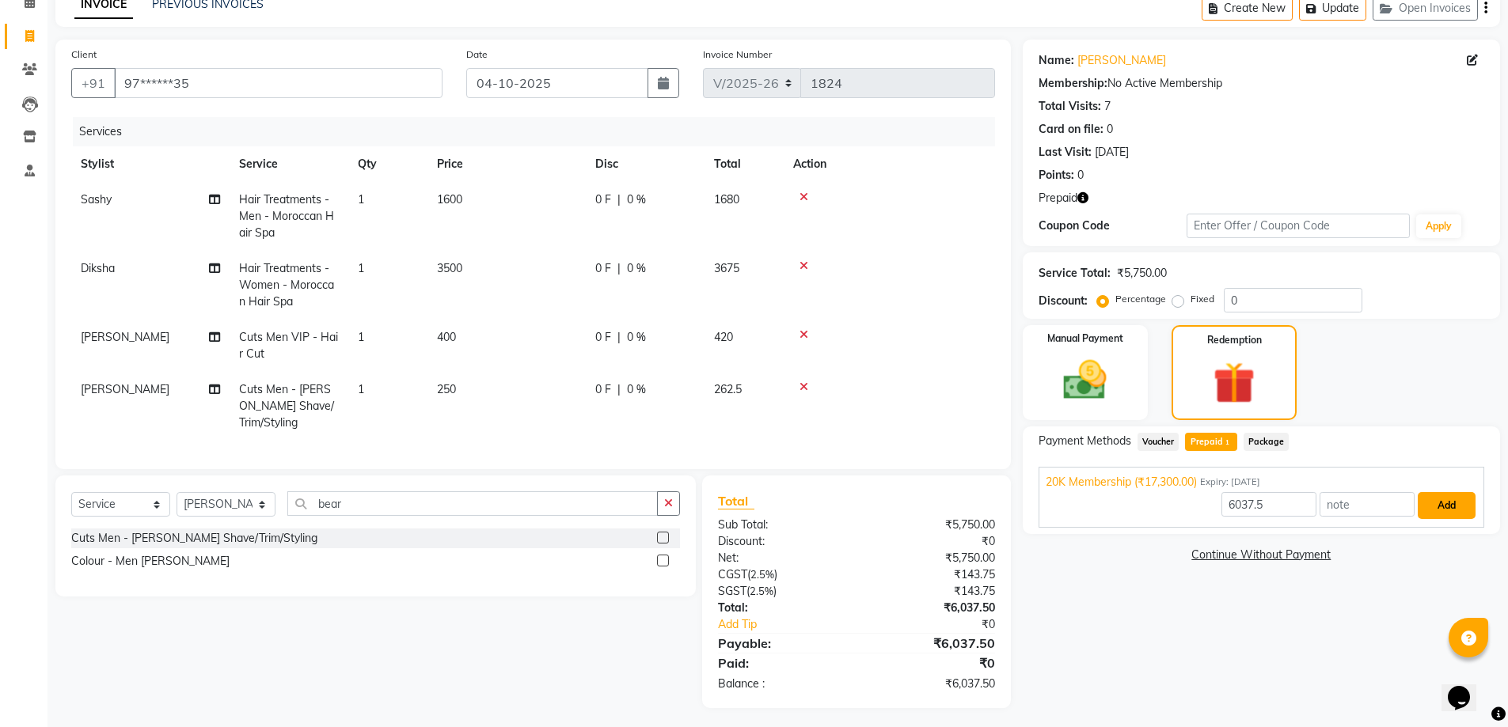
click at [1444, 496] on button "Add" at bounding box center [1446, 505] width 58 height 27
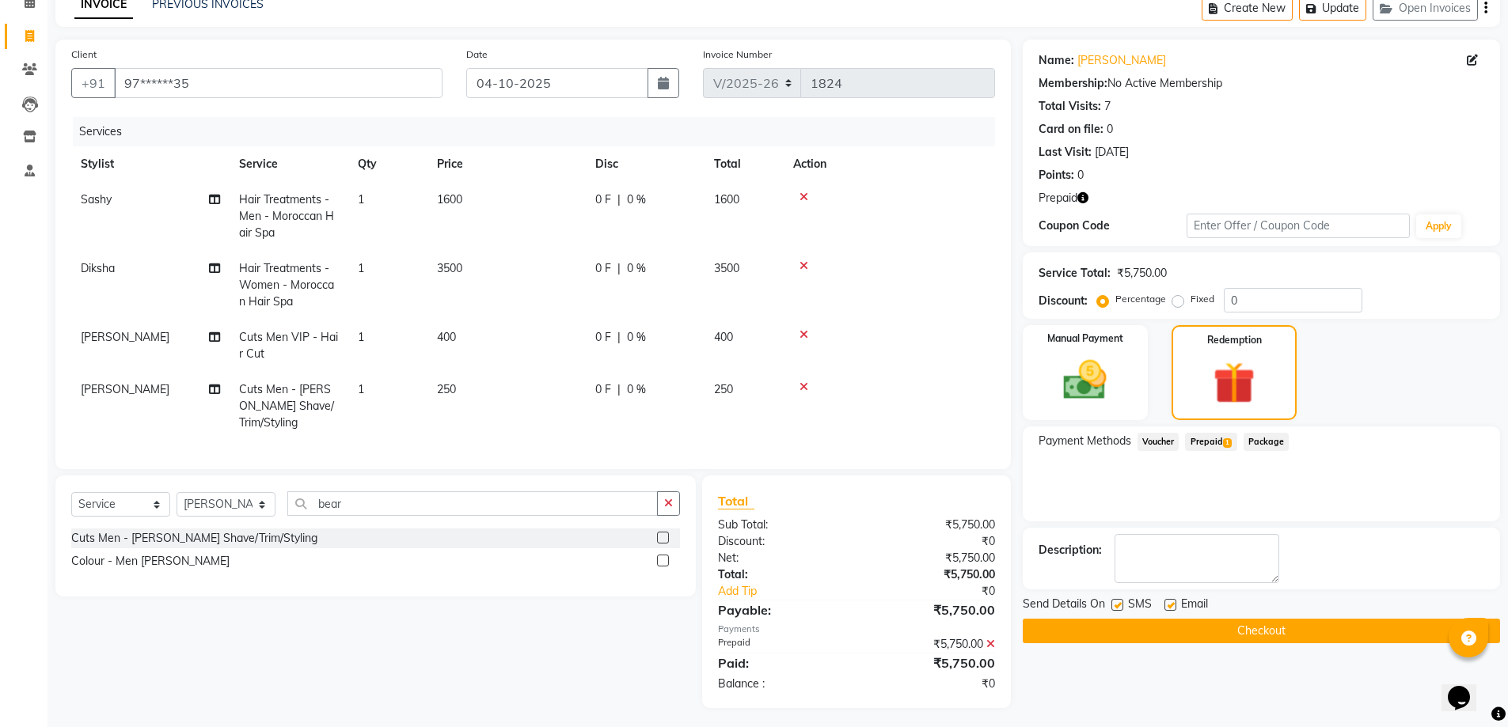
click at [1121, 602] on label at bounding box center [1117, 605] width 12 height 12
click at [1121, 602] on input "checkbox" at bounding box center [1116, 606] width 10 height 10
click at [1245, 620] on button "Checkout" at bounding box center [1261, 631] width 477 height 25
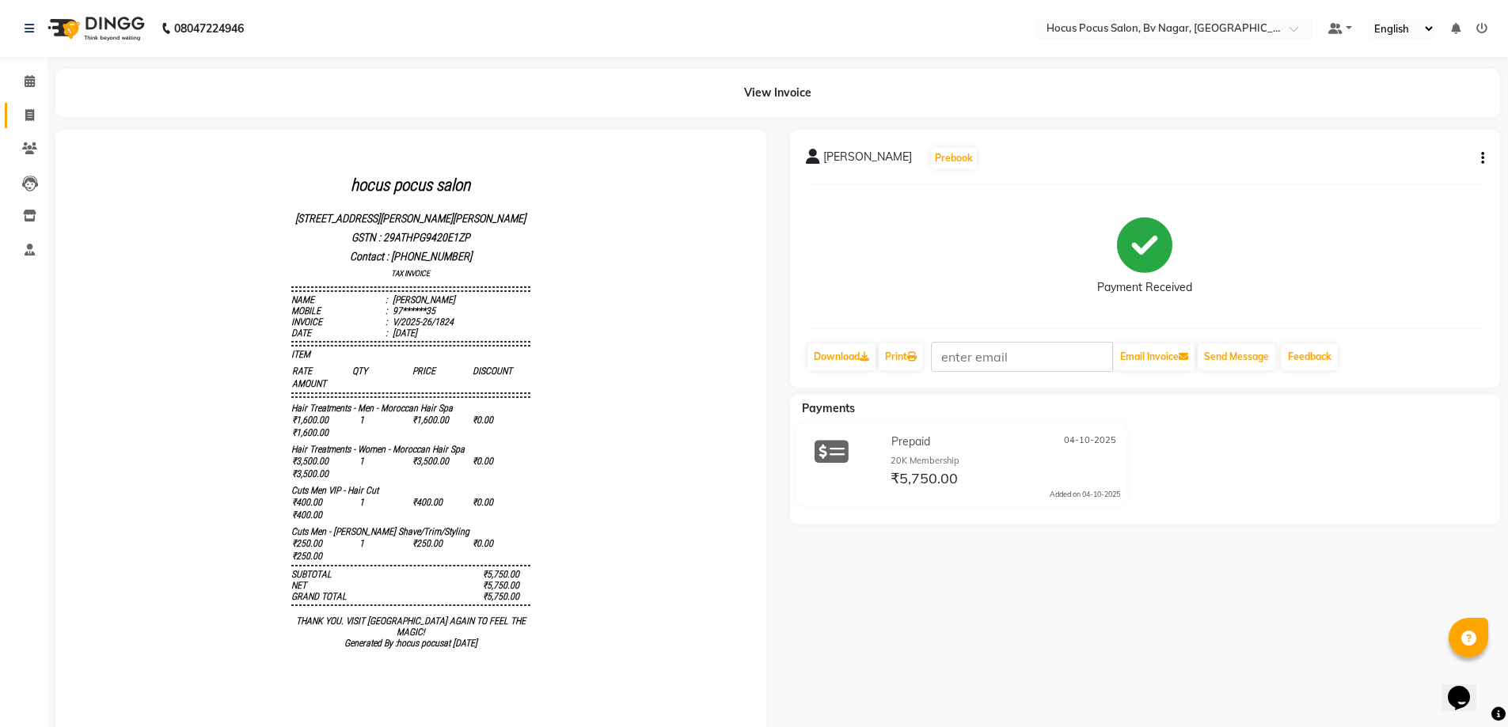
click at [21, 104] on link "Invoice" at bounding box center [24, 116] width 38 height 26
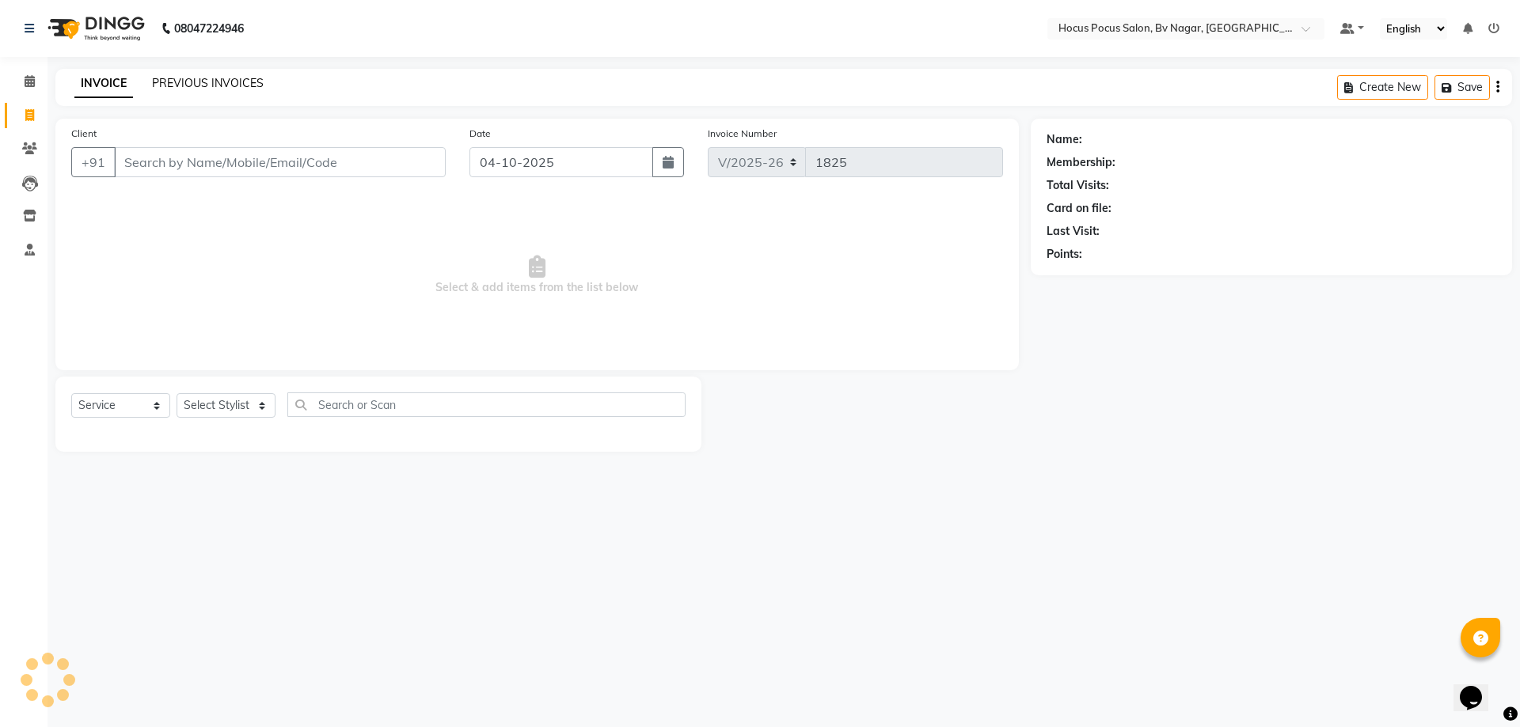
click at [230, 76] on link "PREVIOUS INVOICES" at bounding box center [208, 83] width 112 height 14
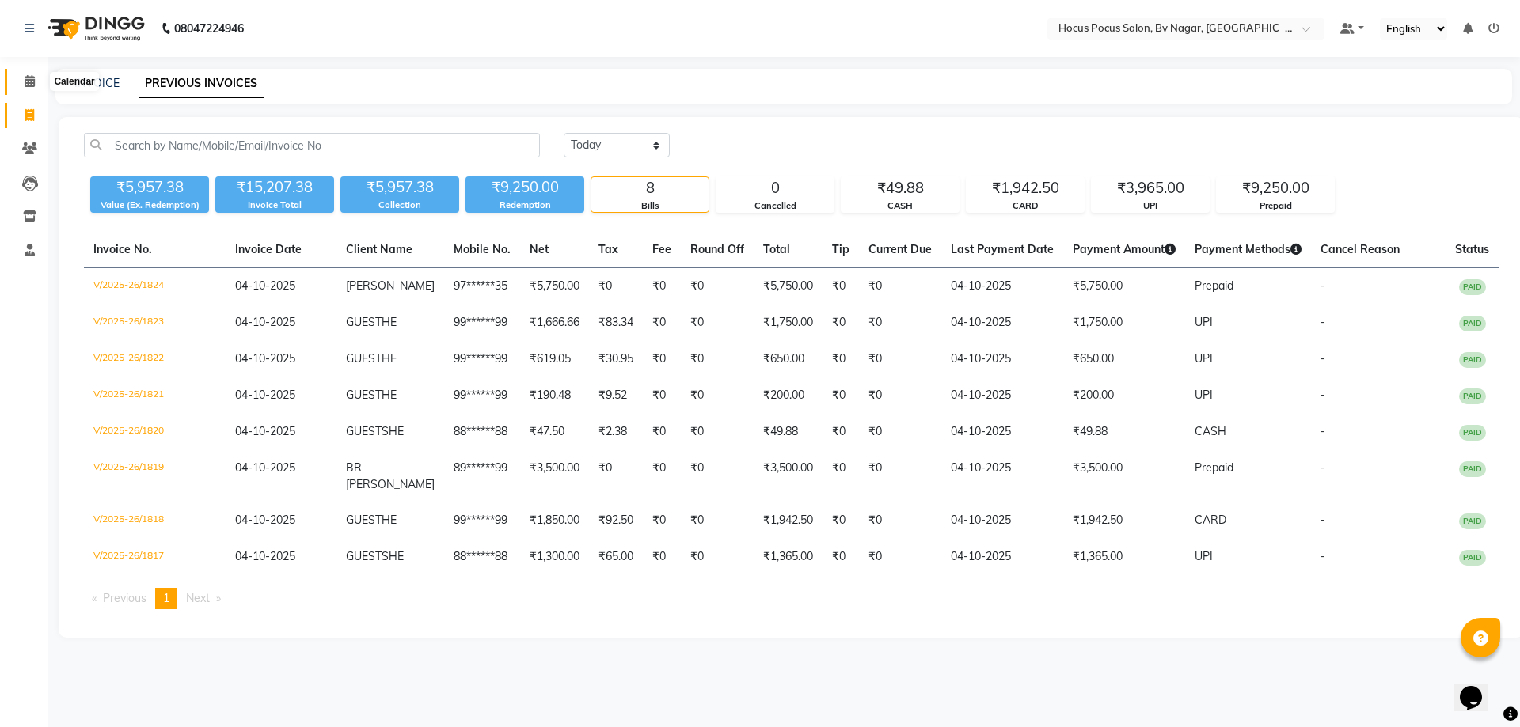
click at [29, 81] on icon at bounding box center [30, 81] width 10 height 12
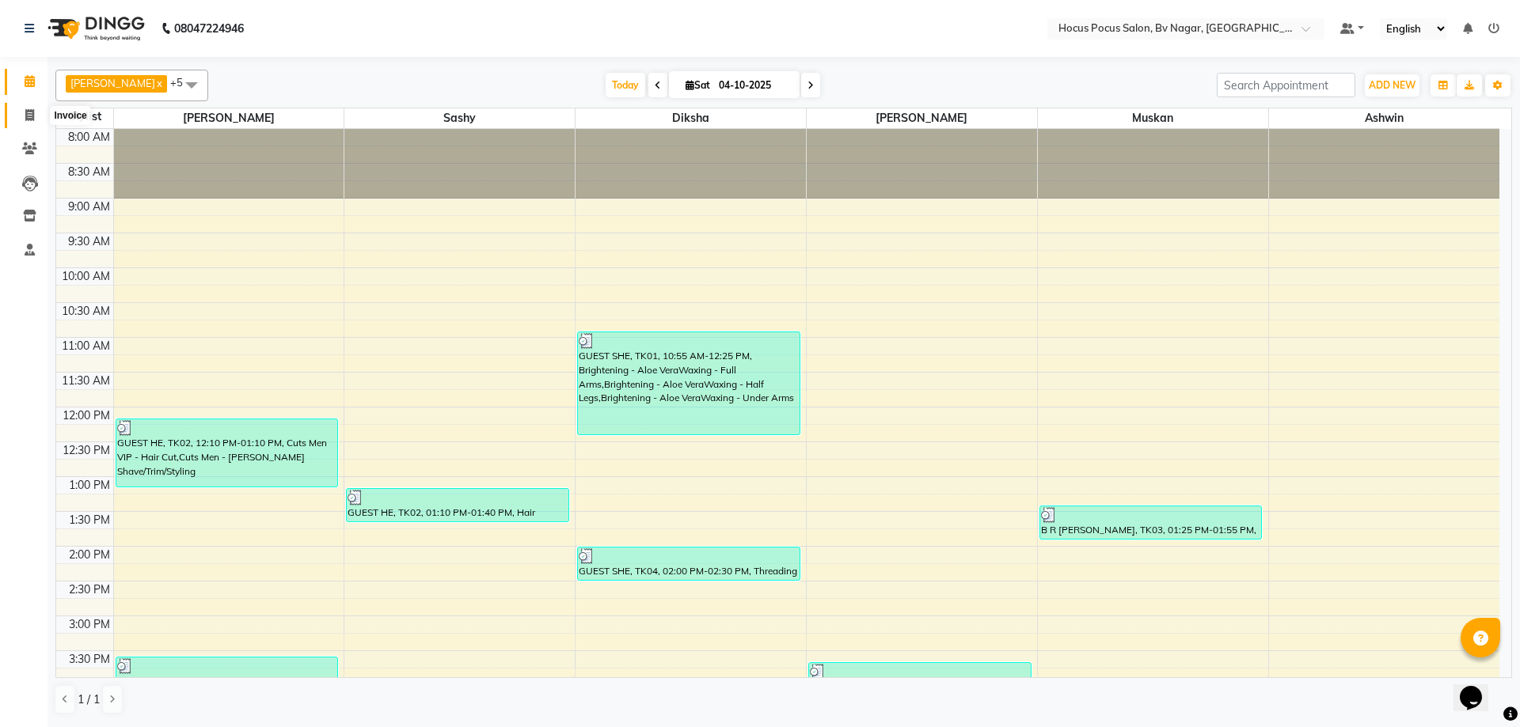
click at [23, 113] on span at bounding box center [30, 116] width 28 height 18
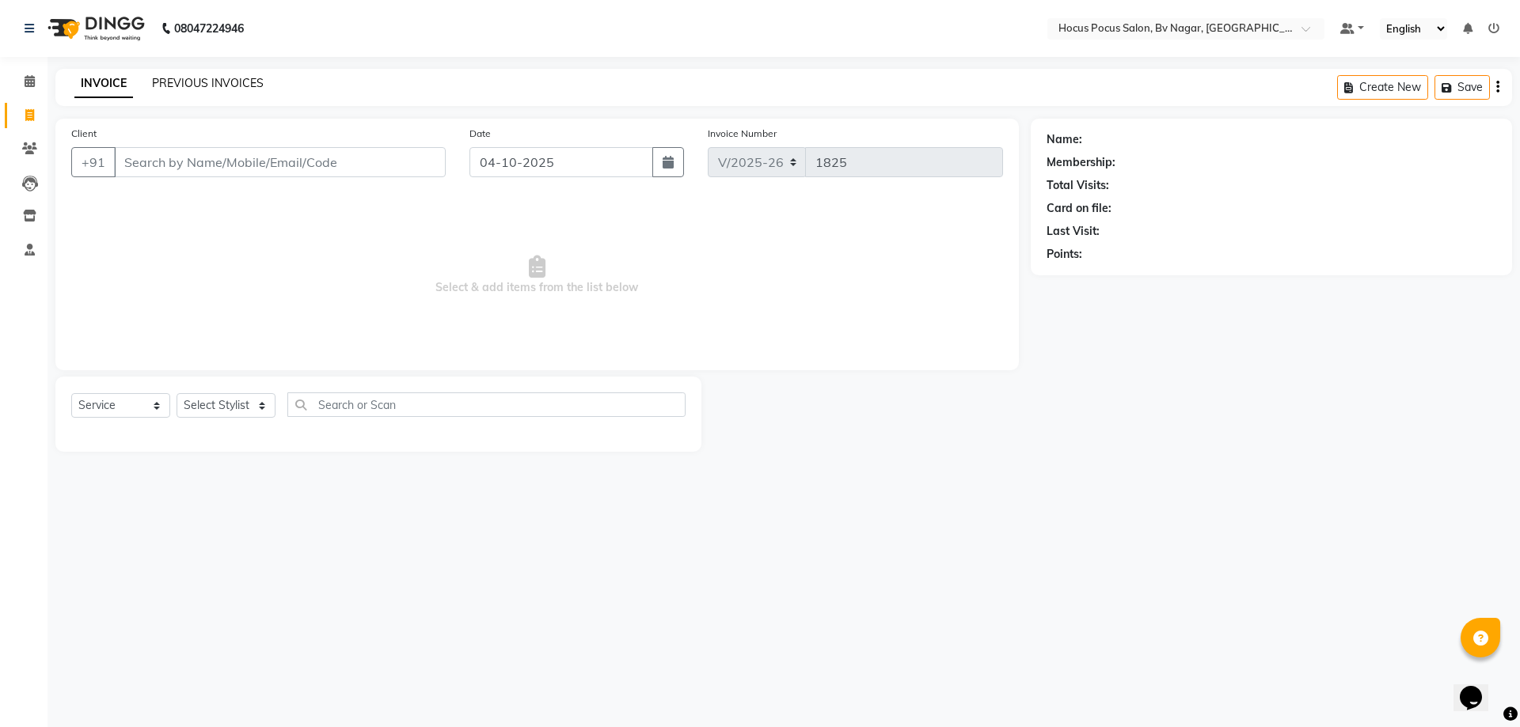
click at [204, 79] on link "PREVIOUS INVOICES" at bounding box center [208, 83] width 112 height 14
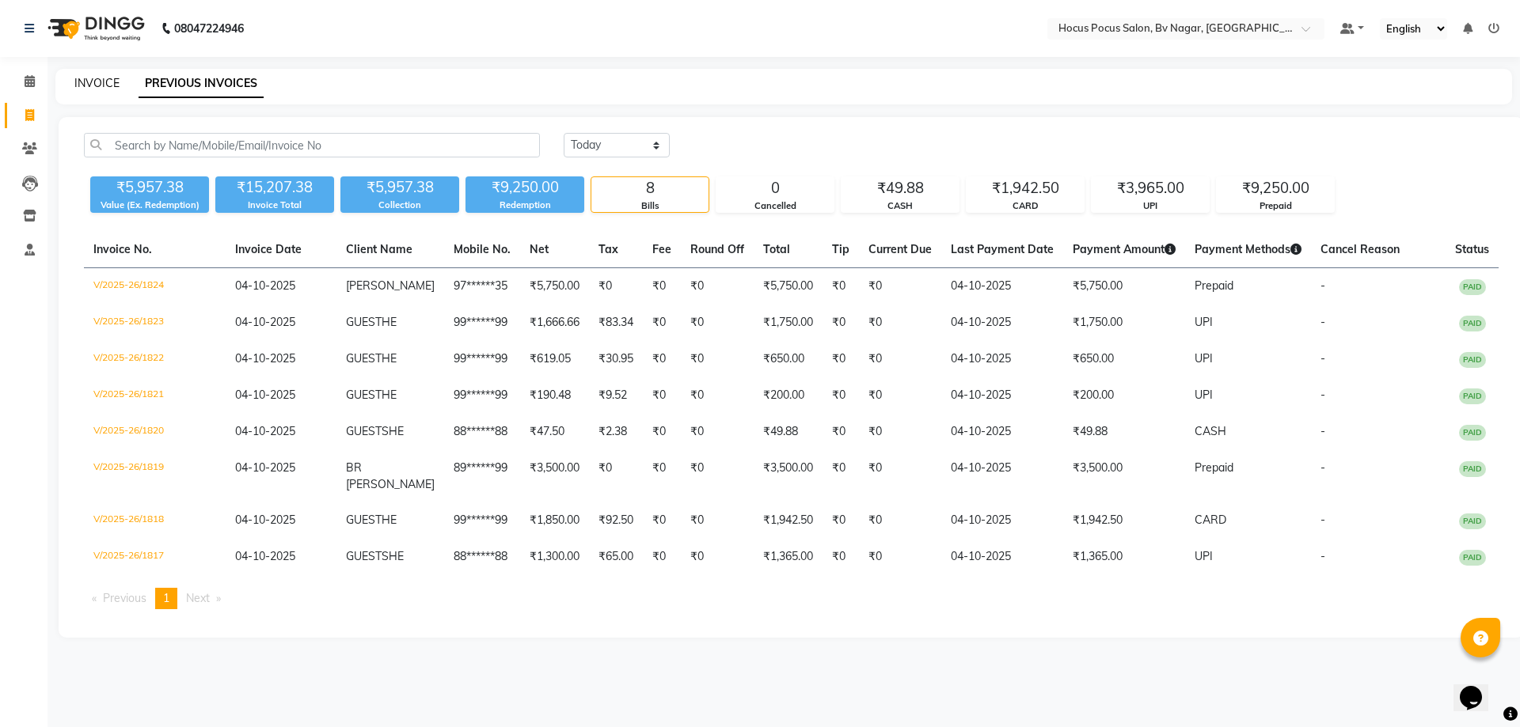
click at [107, 80] on link "INVOICE" at bounding box center [96, 83] width 45 height 14
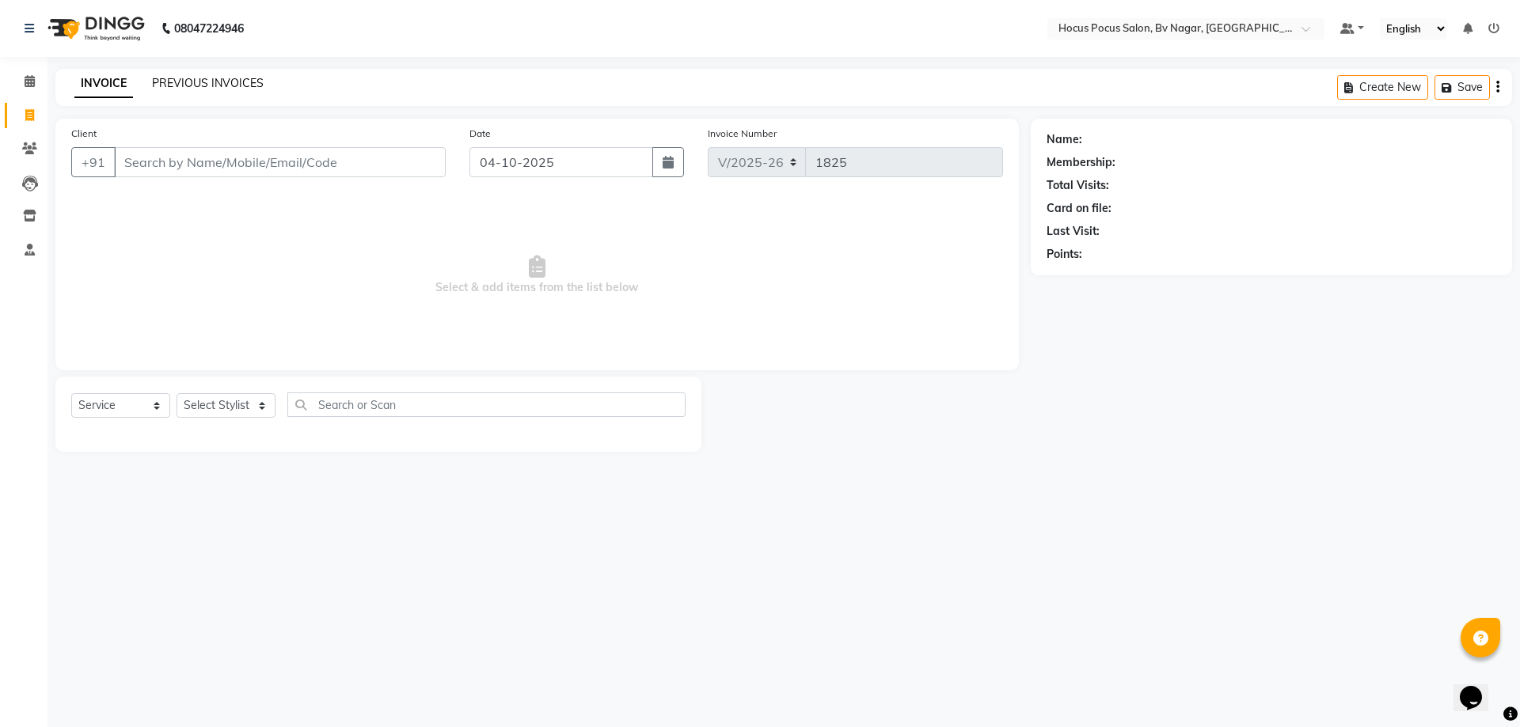
click at [236, 80] on link "PREVIOUS INVOICES" at bounding box center [208, 83] width 112 height 14
